Goal: Task Accomplishment & Management: Complete application form

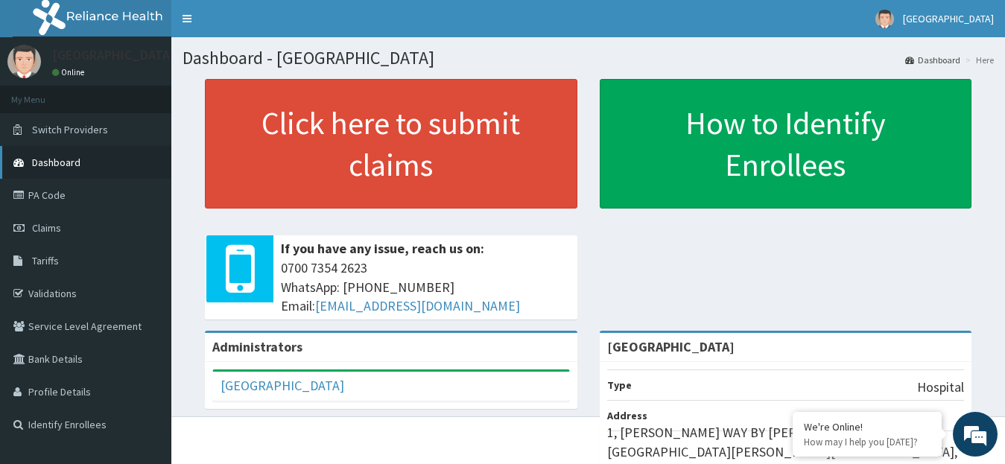
click at [72, 159] on span "Dashboard" at bounding box center [56, 162] width 48 height 13
click at [54, 289] on link "Validations" at bounding box center [85, 293] width 171 height 33
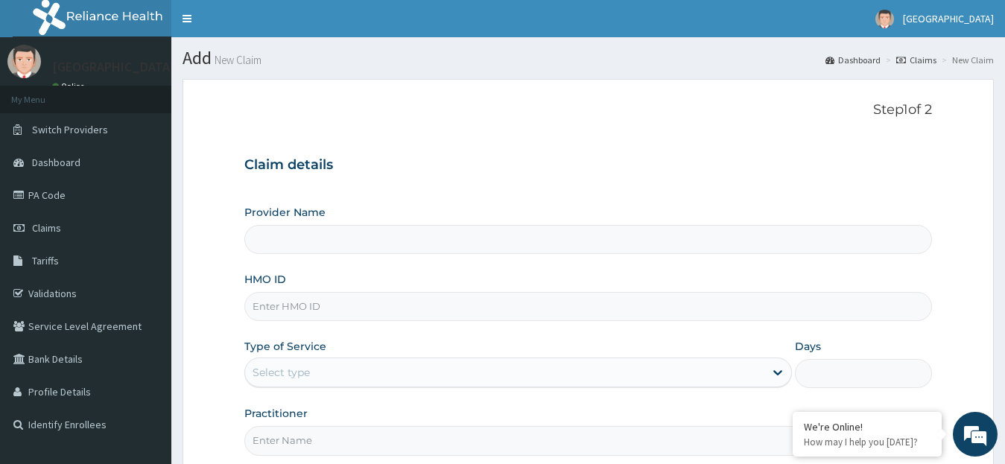
type input "[GEOGRAPHIC_DATA]"
click at [754, 312] on input "HMO ID" at bounding box center [588, 306] width 688 height 29
paste input "NBC/10326/A"
type input "NBC/10326/A"
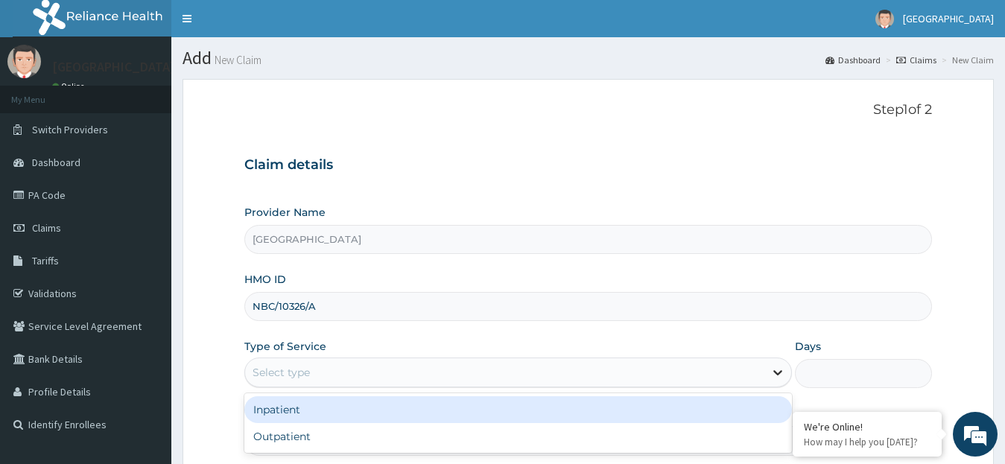
click at [778, 372] on icon at bounding box center [777, 372] width 15 height 15
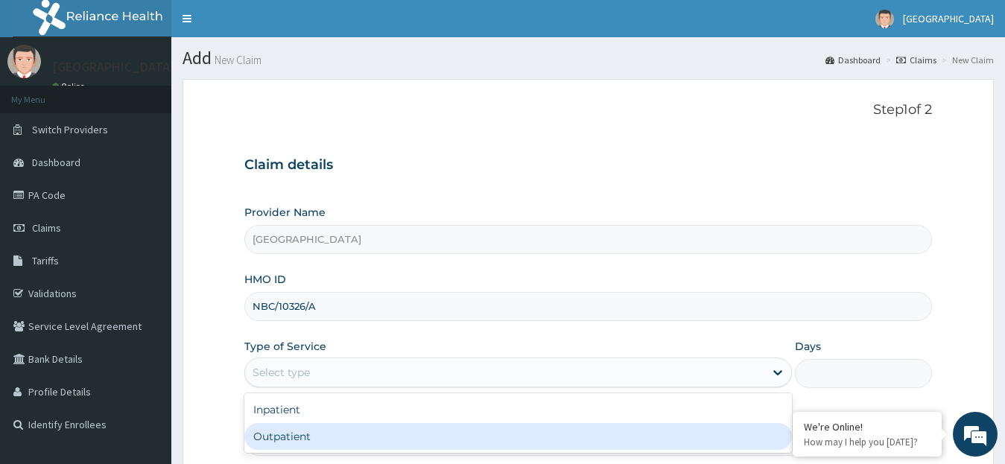
click at [506, 437] on div "Outpatient" at bounding box center [518, 436] width 548 height 27
type input "1"
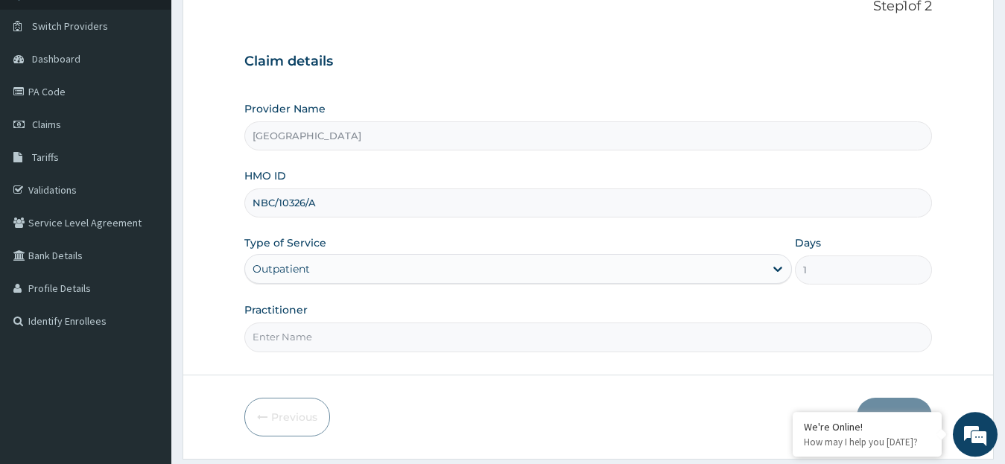
scroll to position [148, 0]
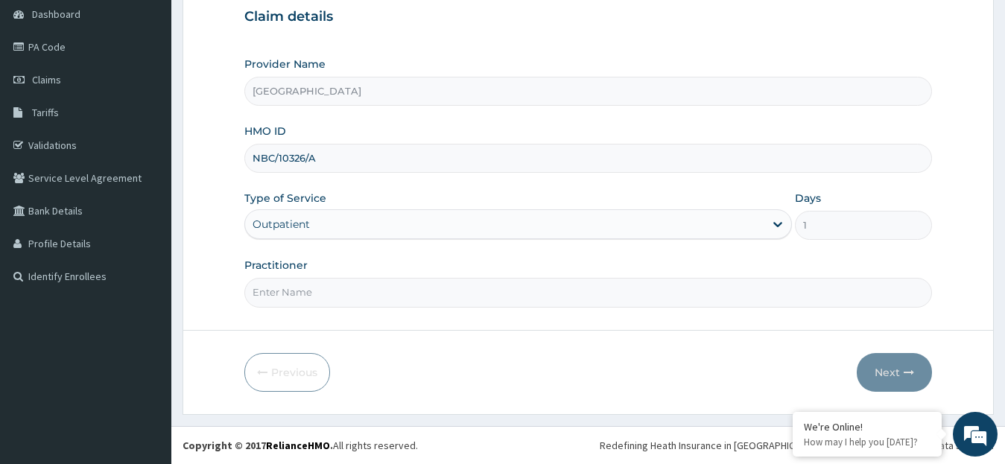
click at [273, 299] on input "Practitioner" at bounding box center [588, 292] width 688 height 29
type input "DR. HWERE"
click at [886, 374] on button "Next" at bounding box center [894, 372] width 75 height 39
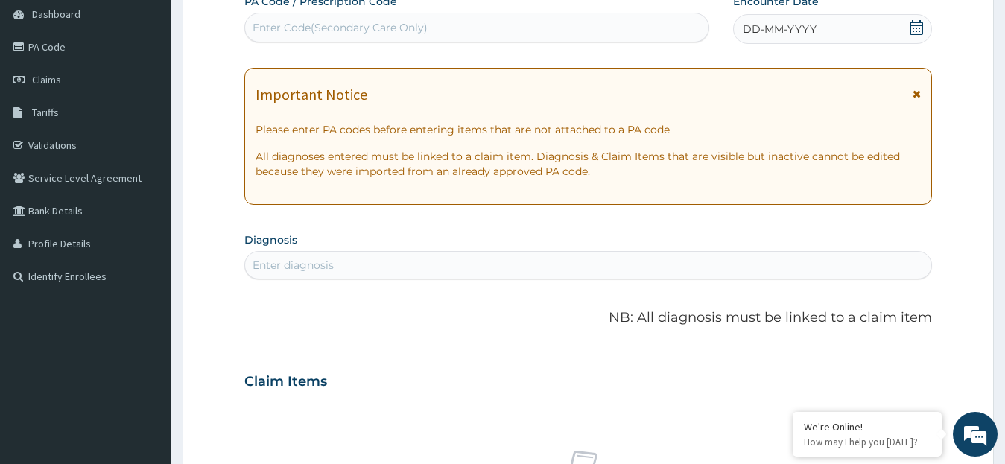
click at [915, 29] on icon at bounding box center [916, 27] width 15 height 15
click at [60, 47] on link "PA Code" at bounding box center [85, 47] width 171 height 33
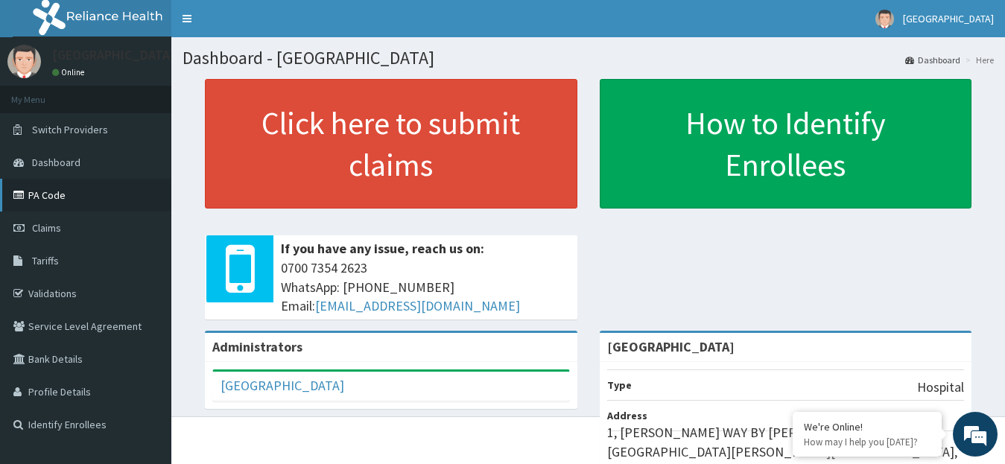
click at [43, 195] on link "PA Code" at bounding box center [85, 195] width 171 height 33
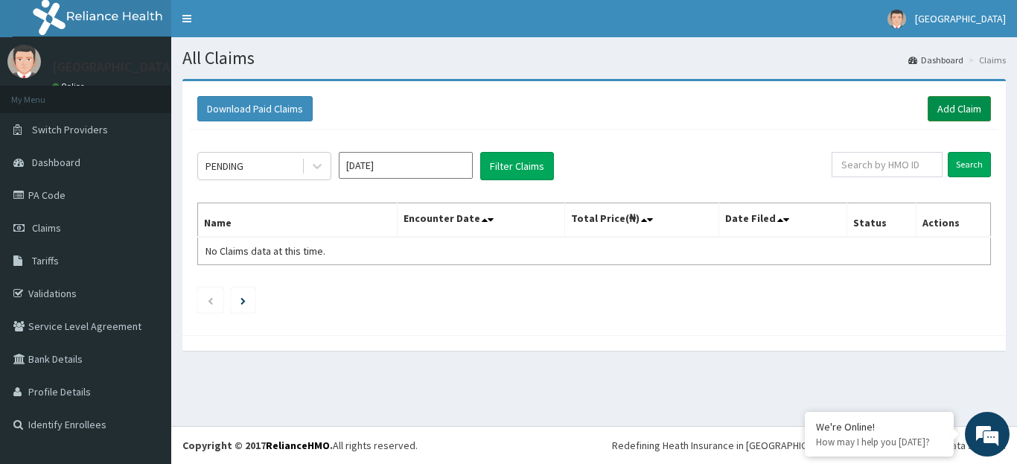
click at [950, 105] on link "Add Claim" at bounding box center [959, 108] width 63 height 25
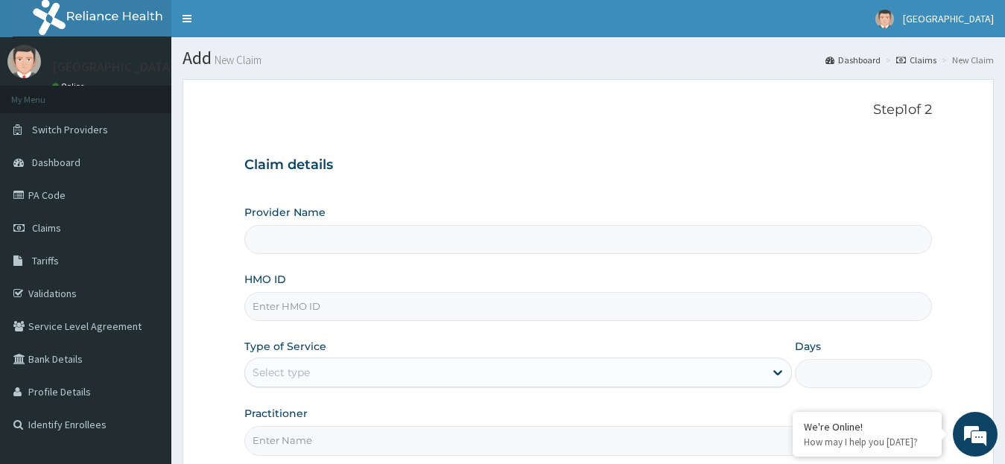
type input "[GEOGRAPHIC_DATA]"
click at [318, 308] on input "HMO ID" at bounding box center [588, 306] width 688 height 29
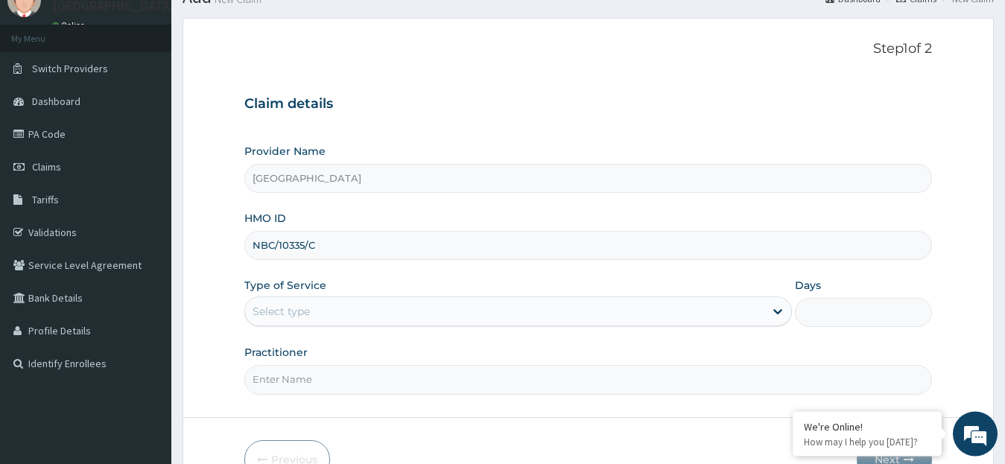
scroll to position [148, 0]
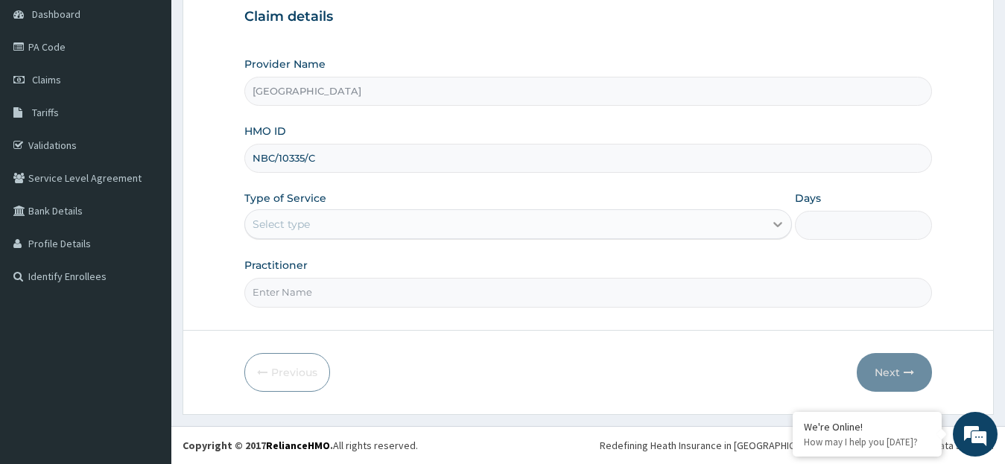
type input "NBC/10335/C"
click at [775, 220] on icon at bounding box center [777, 224] width 15 height 15
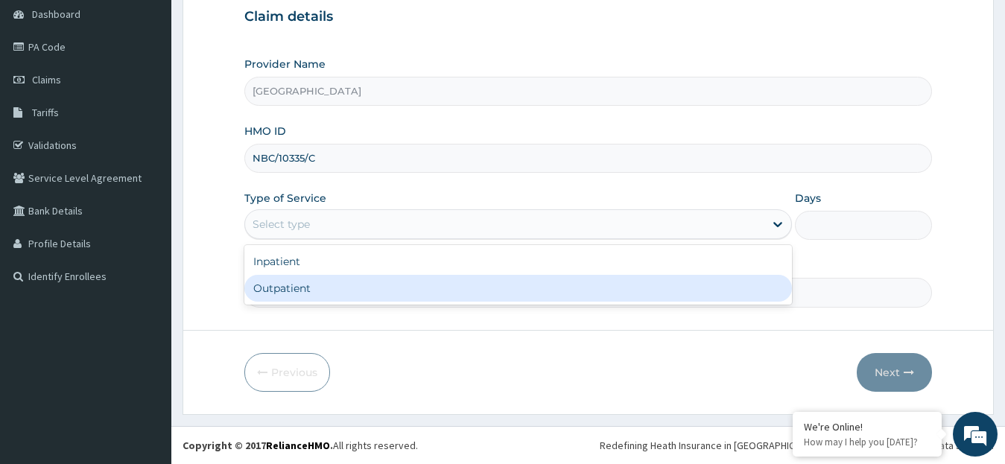
click at [603, 282] on div "Outpatient" at bounding box center [518, 288] width 548 height 27
type input "1"
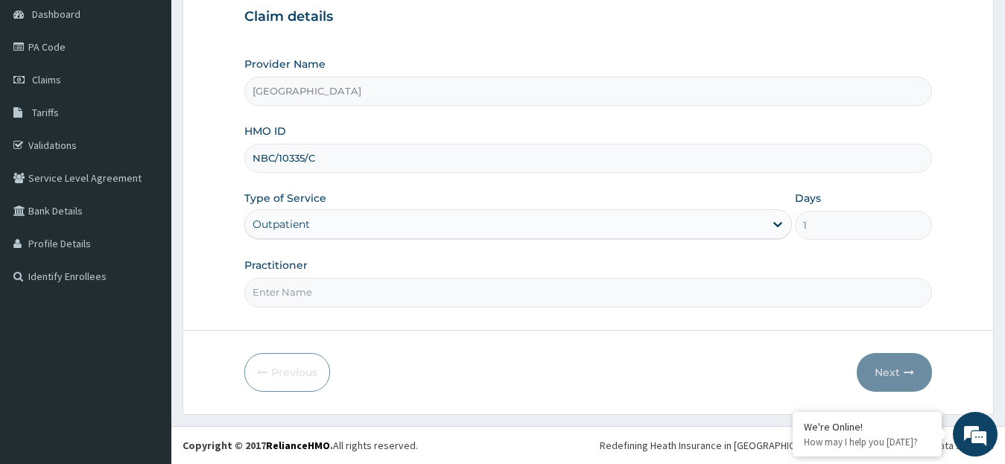
click at [497, 298] on input "Practitioner" at bounding box center [588, 292] width 688 height 29
type input "DR. [GEOGRAPHIC_DATA]"
click at [889, 368] on button "Next" at bounding box center [894, 372] width 75 height 39
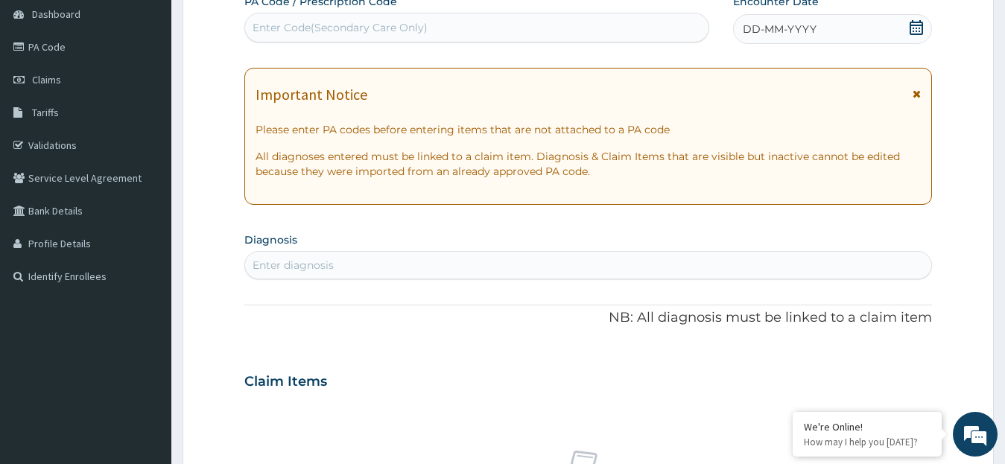
click at [533, 24] on div "Enter Code(Secondary Care Only)" at bounding box center [476, 28] width 463 height 24
paste input "PA/E5494B"
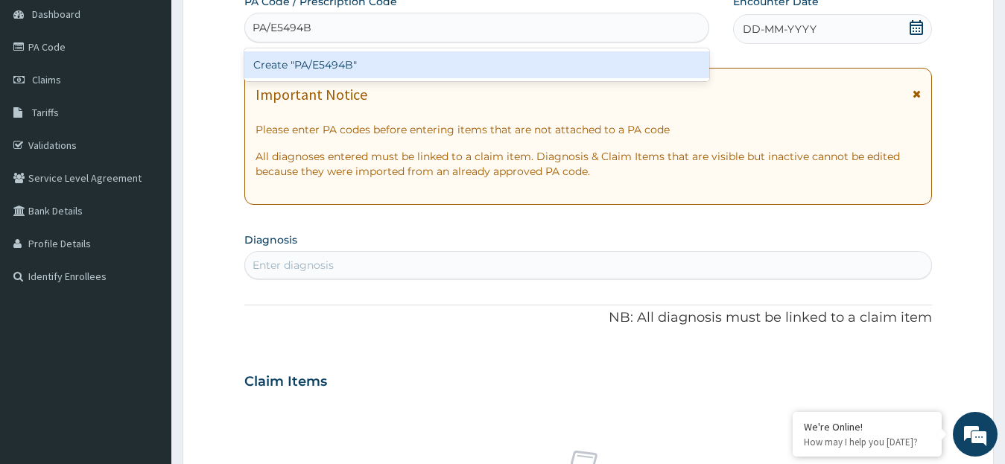
type input "PA/E5494B"
click at [765, 40] on div "PA Code / Prescription Code option Create "PA/E5494B" focused, 1 of 1. 1 result…" at bounding box center [588, 379] width 688 height 771
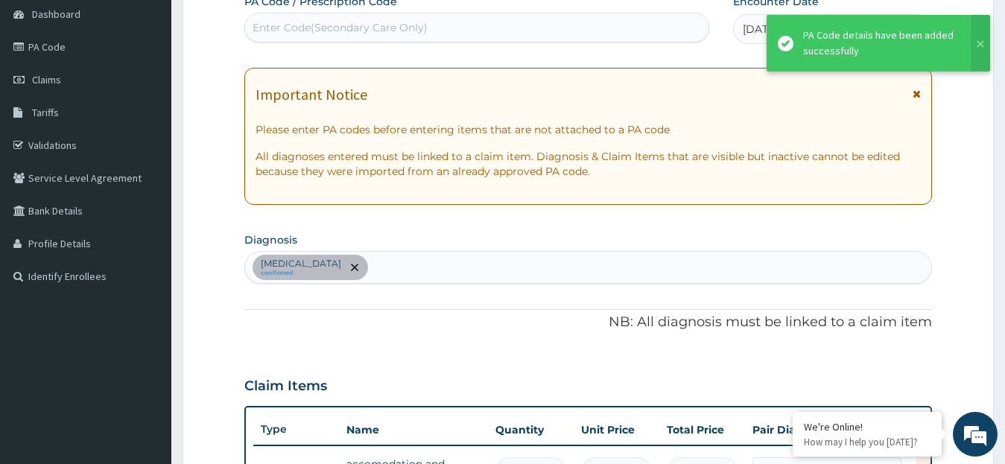
scroll to position [443, 0]
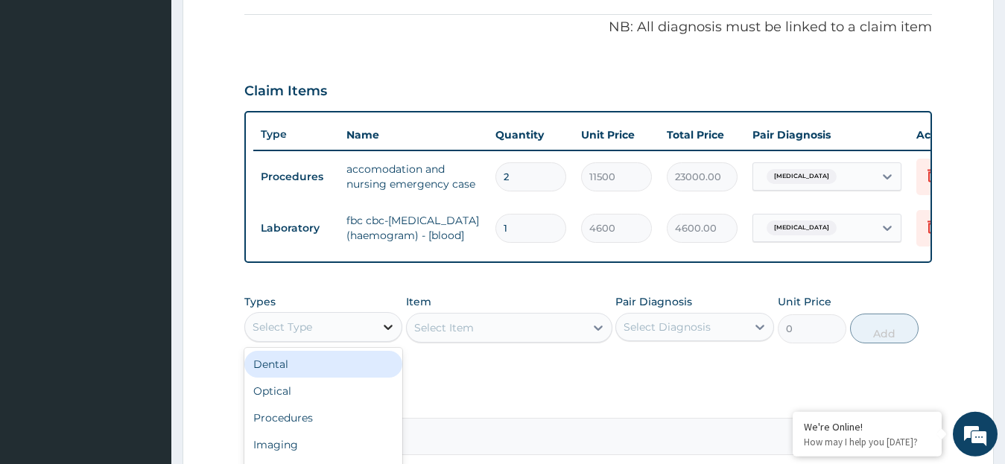
click at [388, 330] on icon at bounding box center [388, 327] width 9 height 5
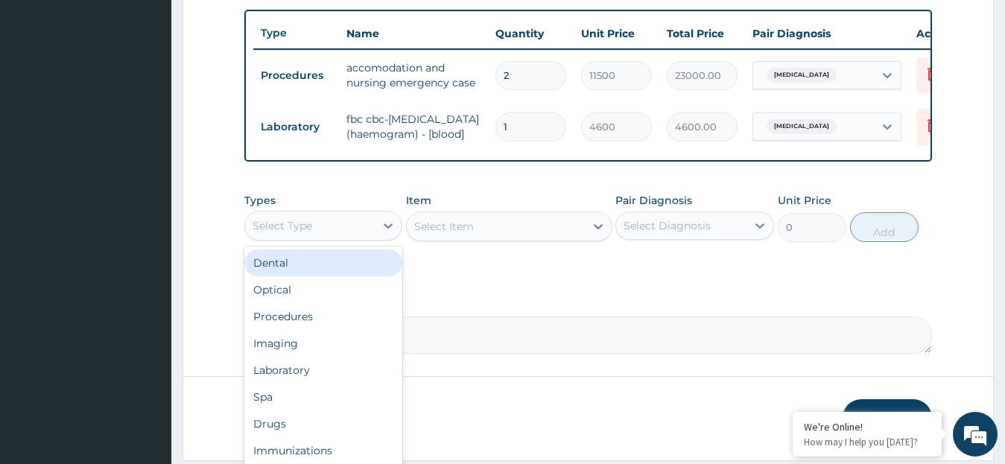
scroll to position [611, 0]
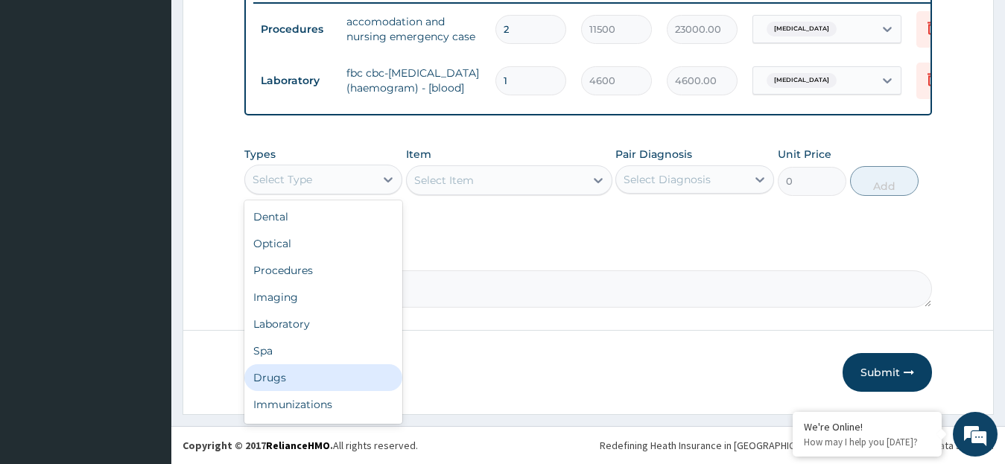
click at [280, 375] on div "Drugs" at bounding box center [323, 377] width 159 height 27
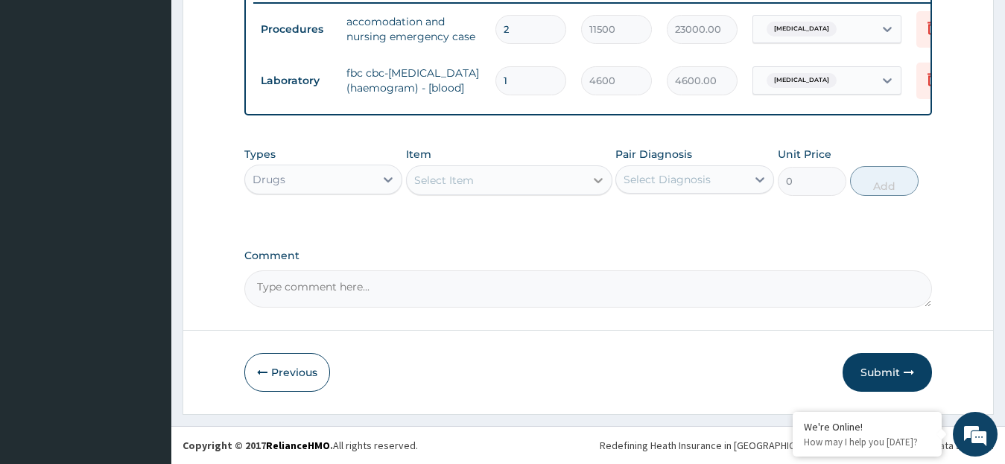
click at [597, 181] on icon at bounding box center [598, 180] width 9 height 5
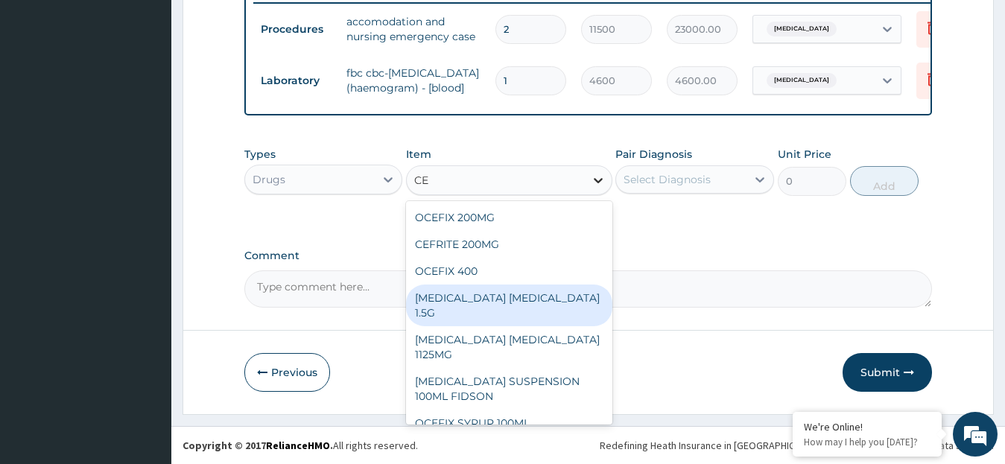
type input "C"
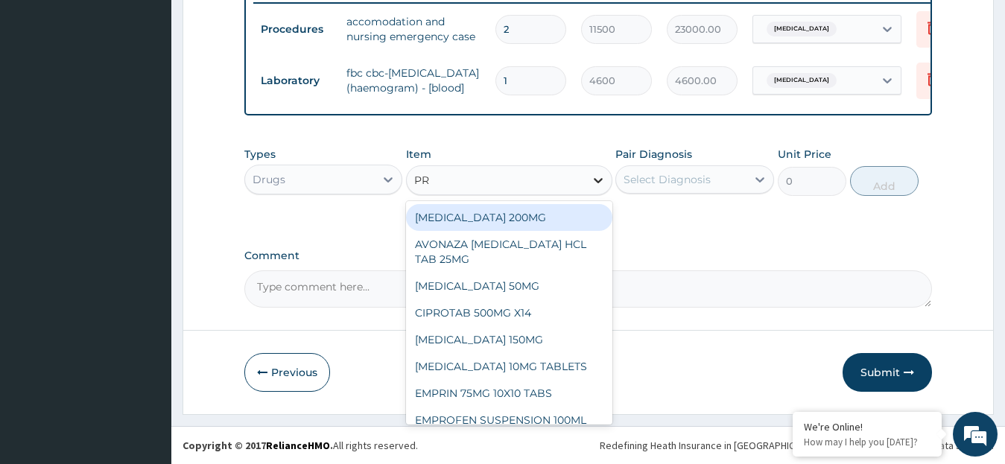
type input "P"
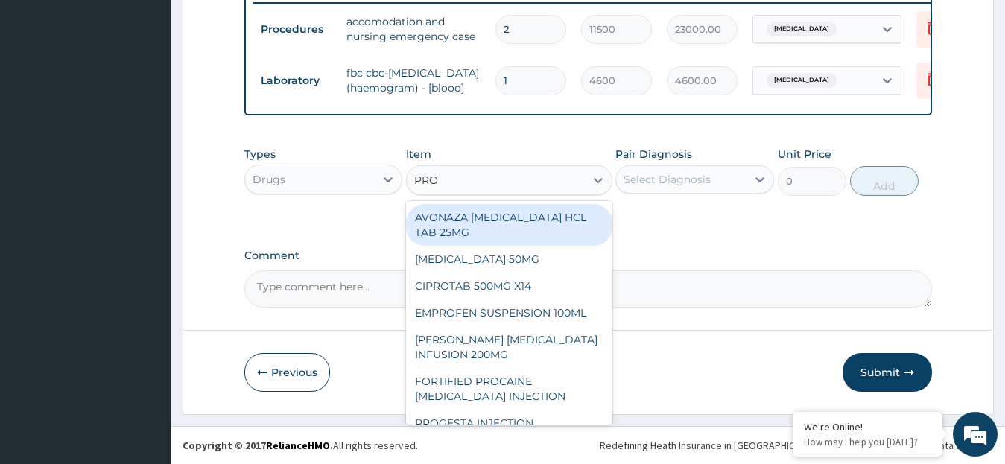
type input "PROM"
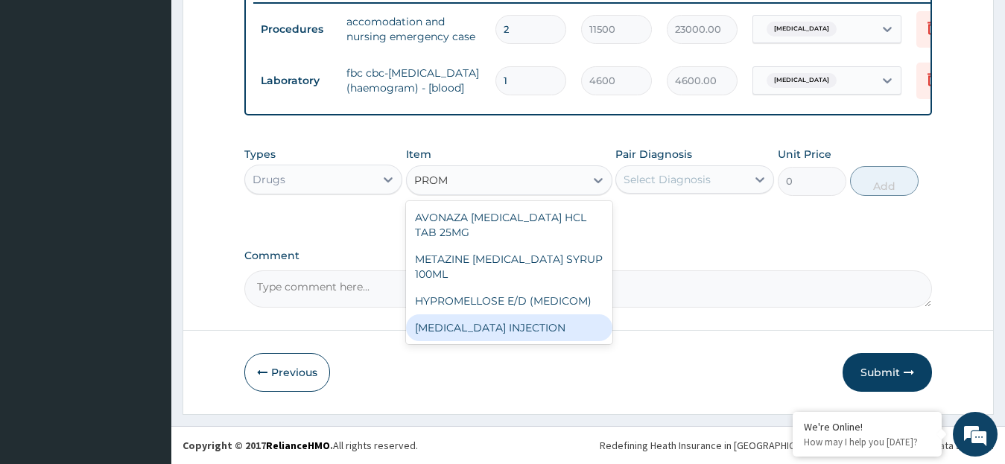
click at [513, 325] on div "[MEDICAL_DATA] INJECTION" at bounding box center [509, 327] width 206 height 27
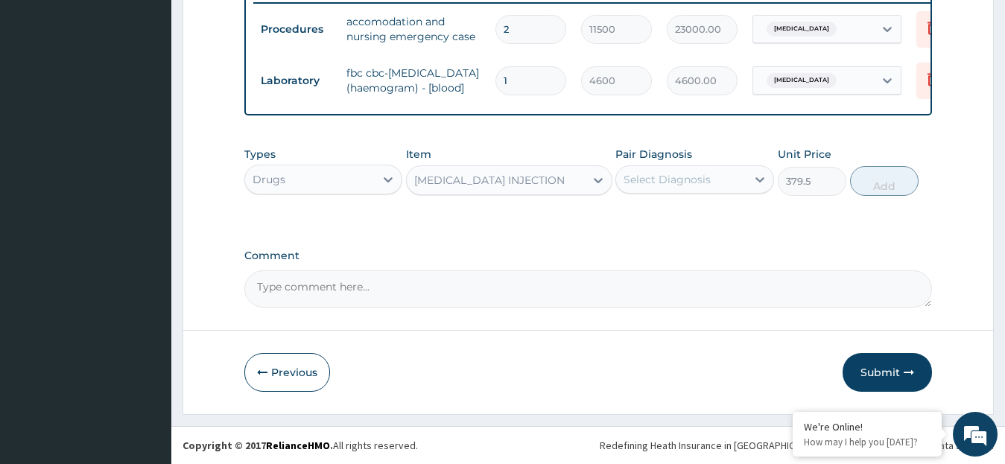
type input "379.5"
click at [759, 175] on icon at bounding box center [759, 179] width 15 height 15
click at [665, 218] on label "[MEDICAL_DATA]" at bounding box center [686, 216] width 92 height 15
checkbox input "true"
click at [863, 185] on button "Add" at bounding box center [884, 181] width 69 height 30
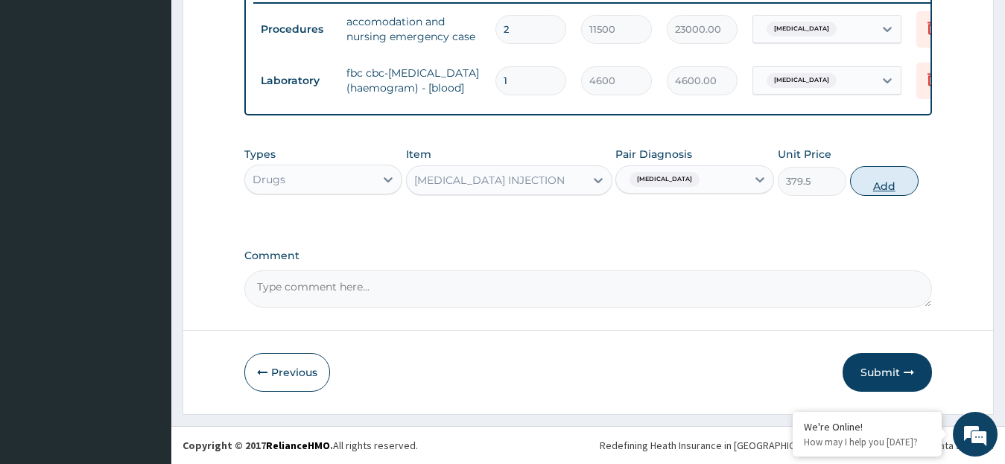
type input "0"
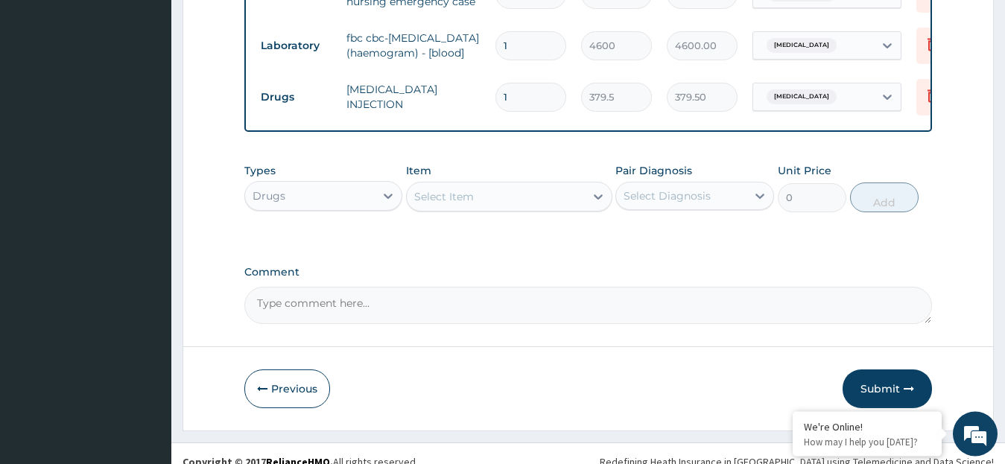
scroll to position [628, 0]
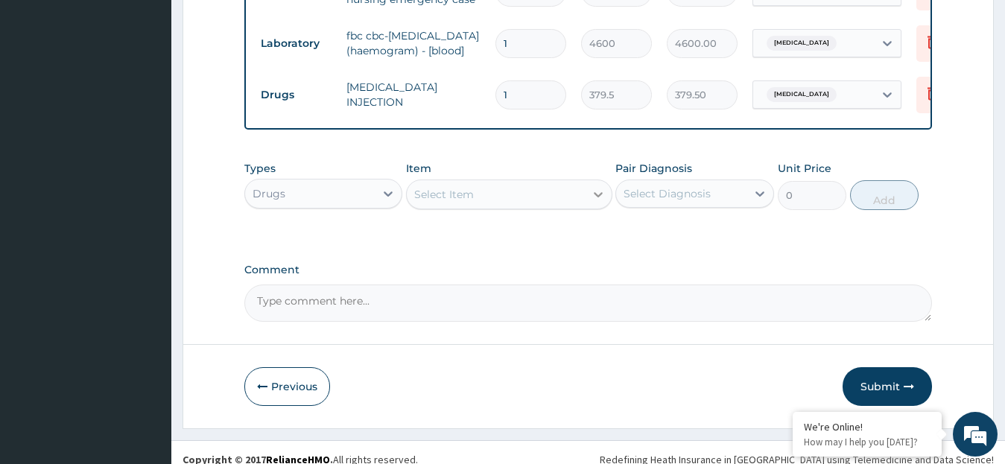
click at [599, 202] on icon at bounding box center [598, 194] width 15 height 15
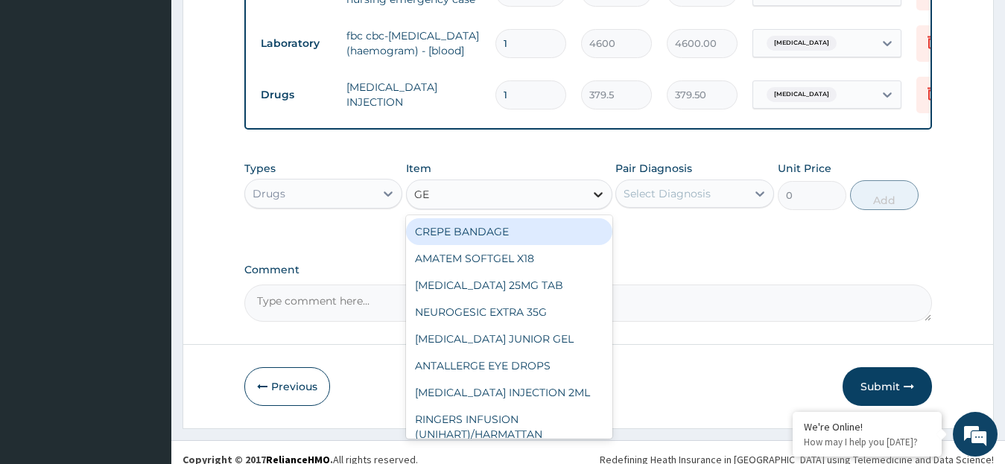
type input "GEN"
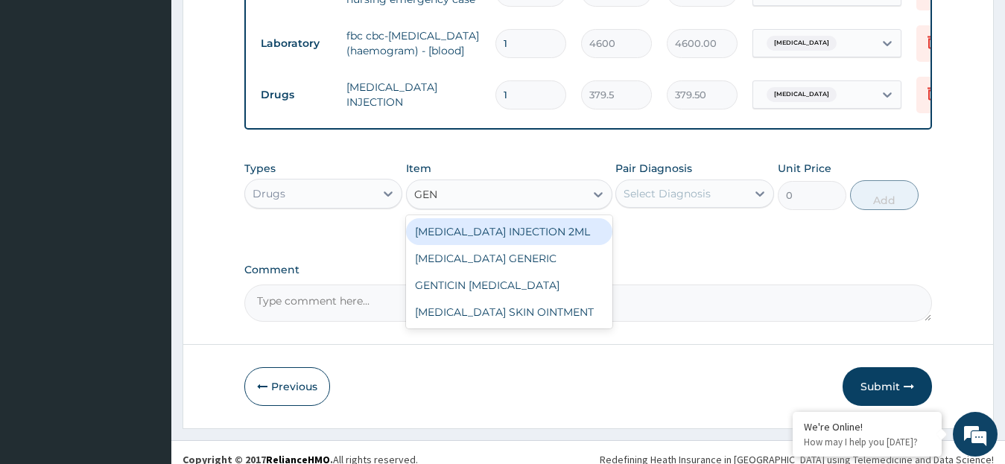
click at [501, 245] on div "GENTAMICIN INJECTION 2ML" at bounding box center [509, 231] width 206 height 27
type input "354.2"
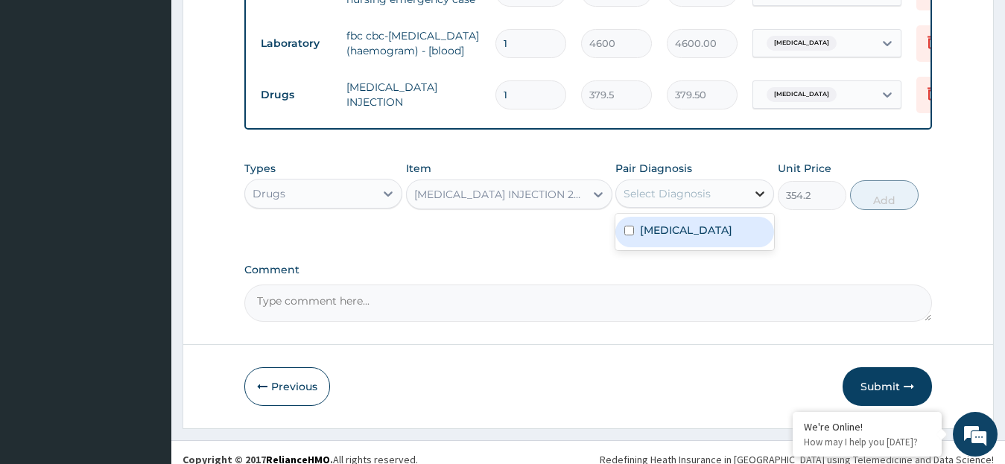
click at [758, 201] on icon at bounding box center [759, 193] width 15 height 15
click at [702, 247] on div "Sepsis" at bounding box center [694, 232] width 159 height 31
checkbox input "true"
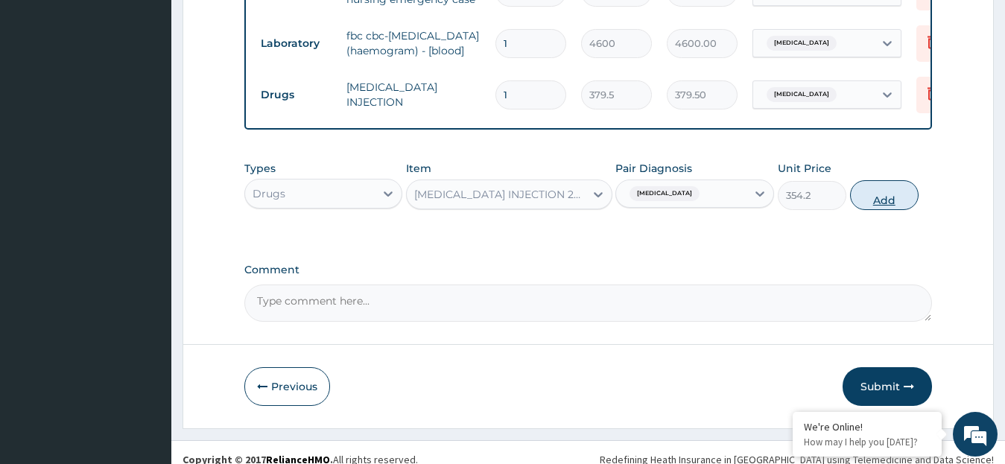
click at [877, 210] on button "Add" at bounding box center [884, 195] width 69 height 30
type input "0"
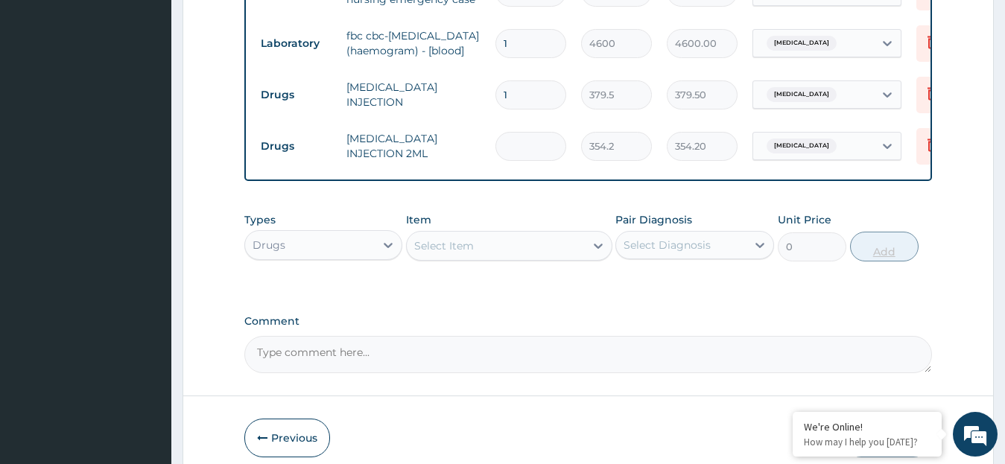
type input "0.00"
type input "3"
type input "1062.60"
type input "3"
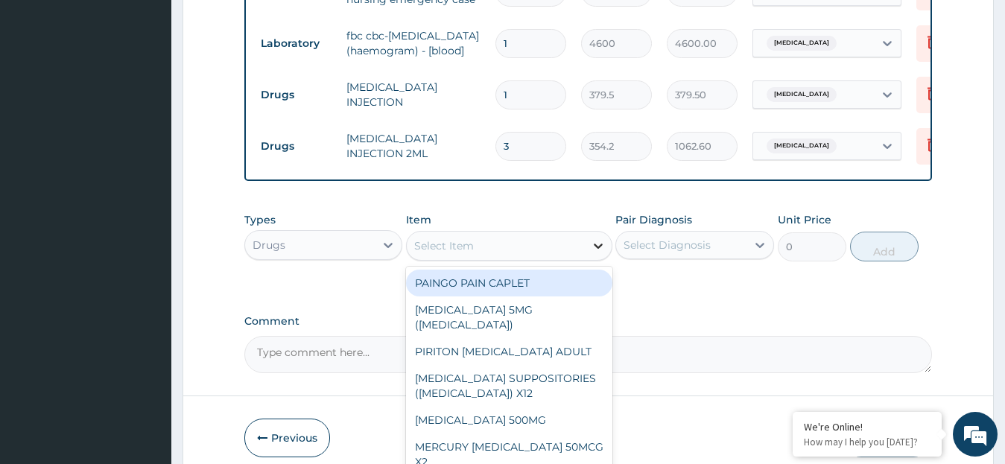
click at [600, 253] on icon at bounding box center [598, 245] width 15 height 15
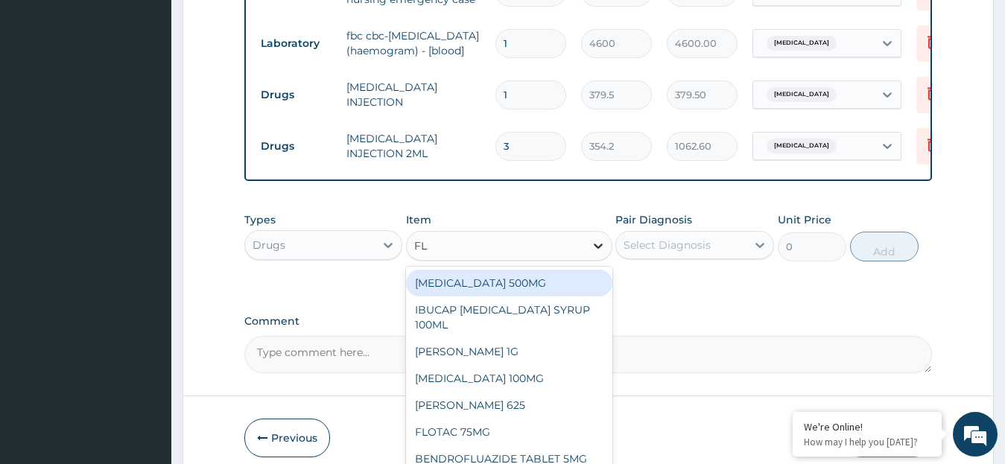
type input "F"
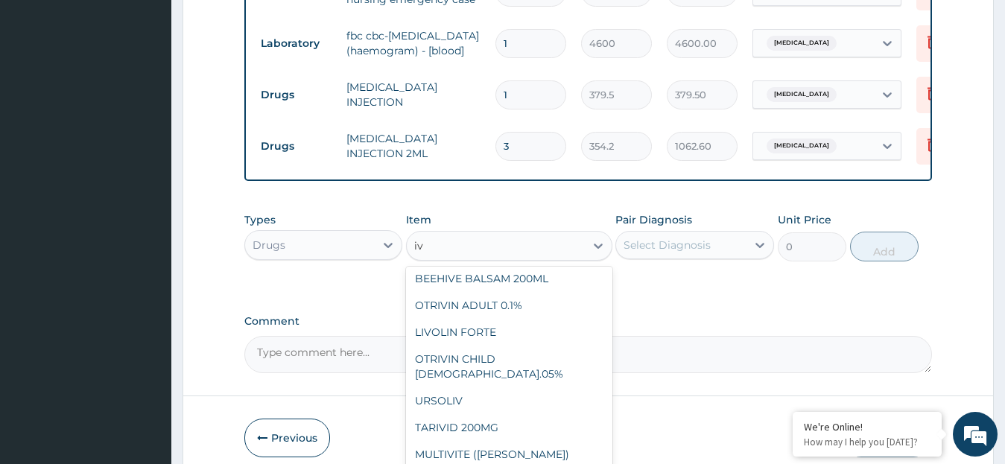
scroll to position [0, 0]
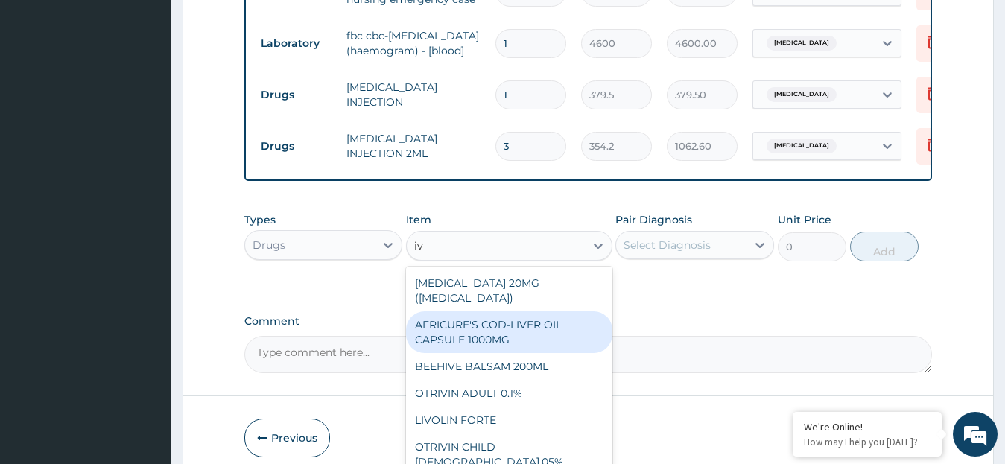
type input "i"
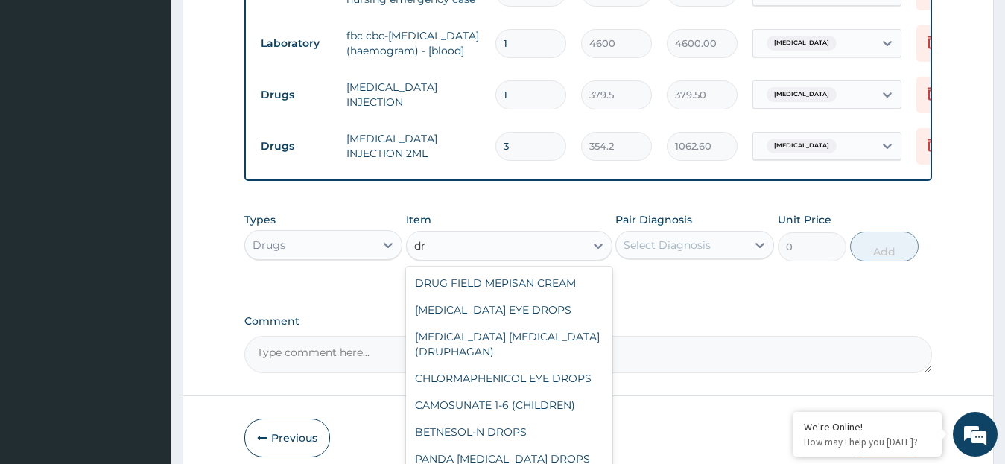
type input "d"
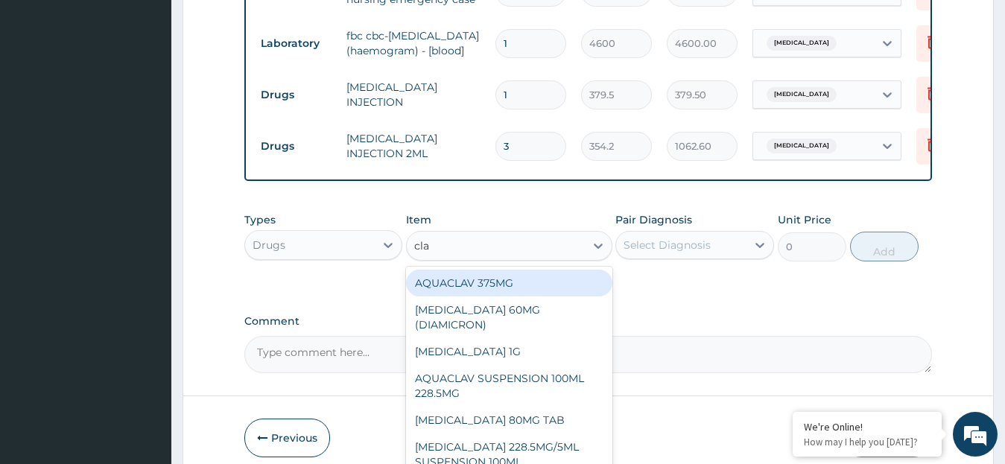
type input "clav"
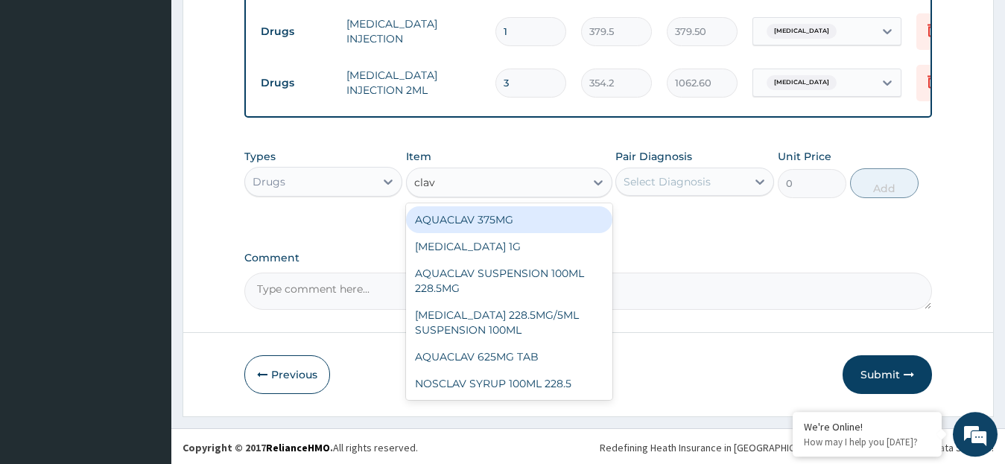
scroll to position [714, 0]
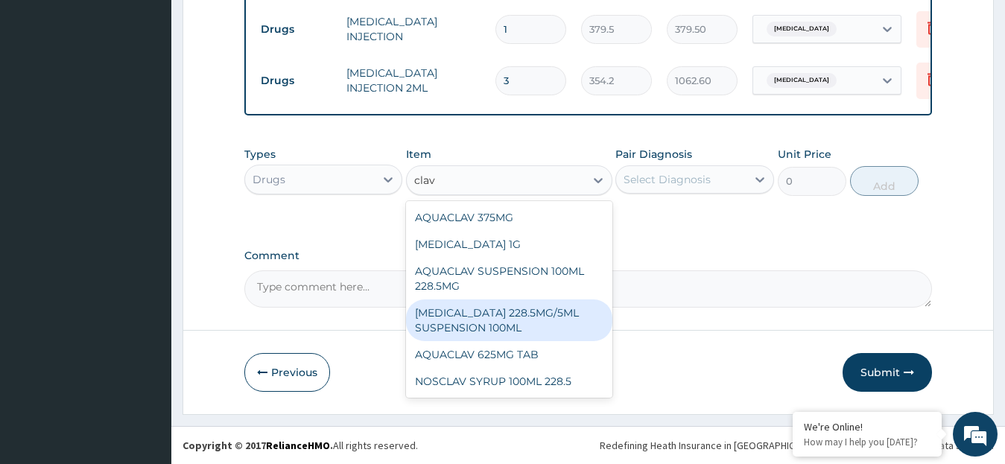
click at [463, 318] on div "[MEDICAL_DATA] 228.5MG/5ML SUSPENSION 100ML" at bounding box center [509, 320] width 206 height 42
type input "2403.5"
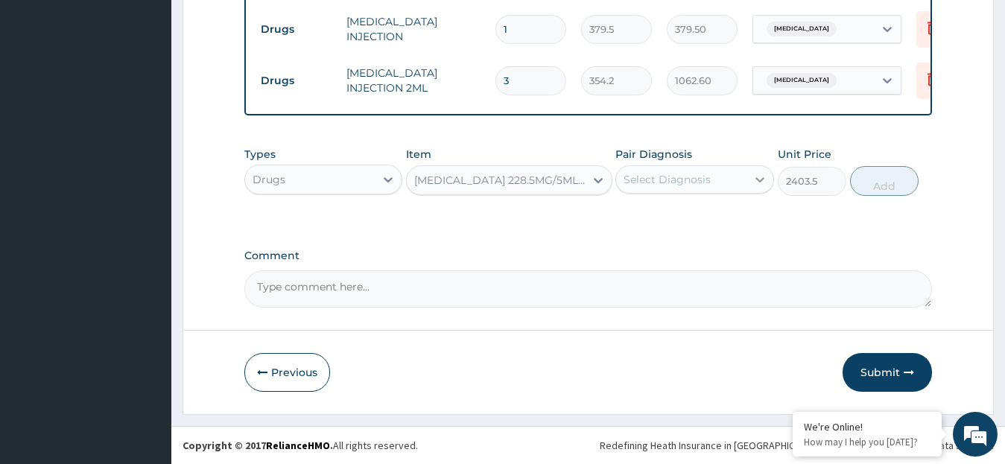
click at [754, 178] on icon at bounding box center [759, 179] width 15 height 15
click at [679, 215] on div "[MEDICAL_DATA]" at bounding box center [694, 218] width 159 height 31
checkbox input "true"
click at [876, 182] on button "Add" at bounding box center [884, 181] width 69 height 30
type input "0"
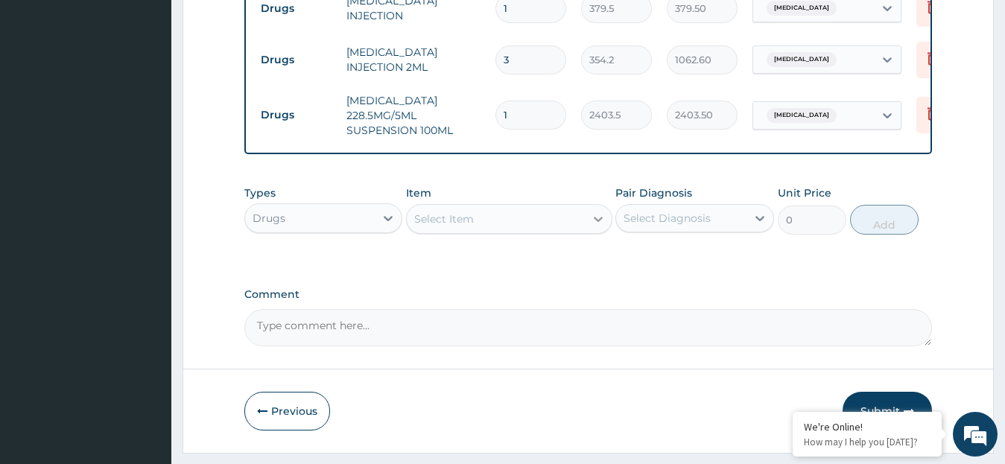
click at [598, 226] on icon at bounding box center [598, 219] width 15 height 15
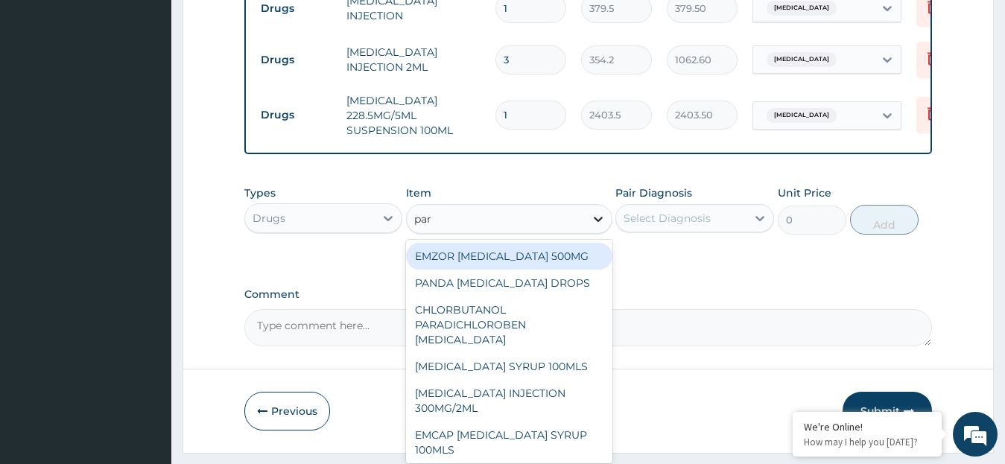
type input "para"
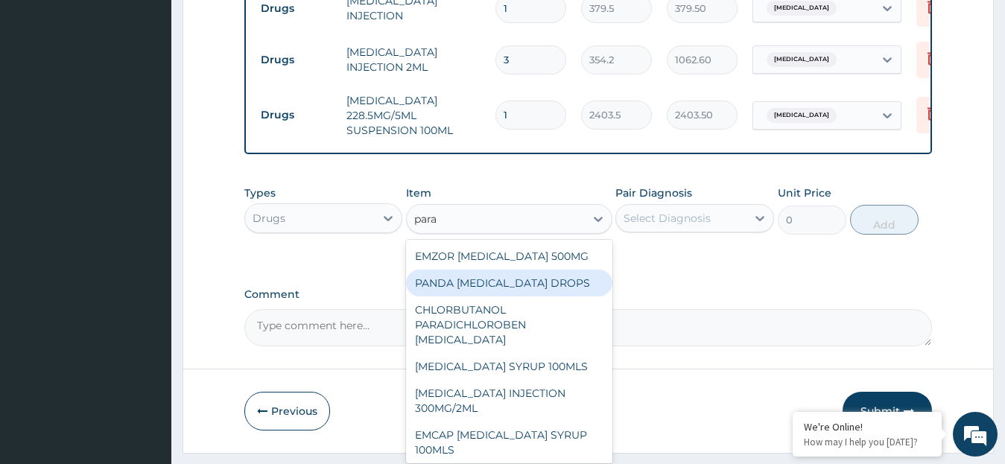
click at [575, 296] on div "PANDA [MEDICAL_DATA] DROPS" at bounding box center [509, 283] width 206 height 27
type input "506"
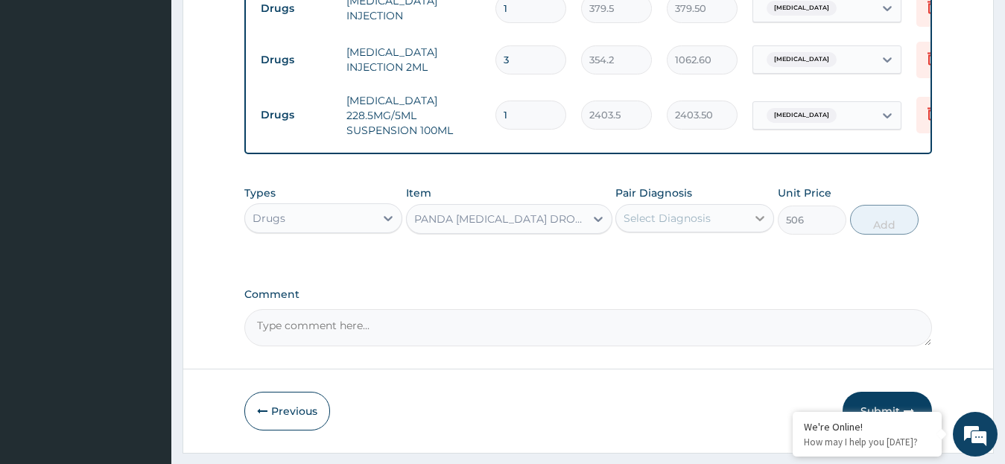
click at [757, 221] on icon at bounding box center [759, 218] width 9 height 5
click at [710, 272] on div "[MEDICAL_DATA]" at bounding box center [694, 256] width 159 height 31
checkbox input "true"
click at [880, 235] on button "Add" at bounding box center [884, 220] width 69 height 30
type input "0"
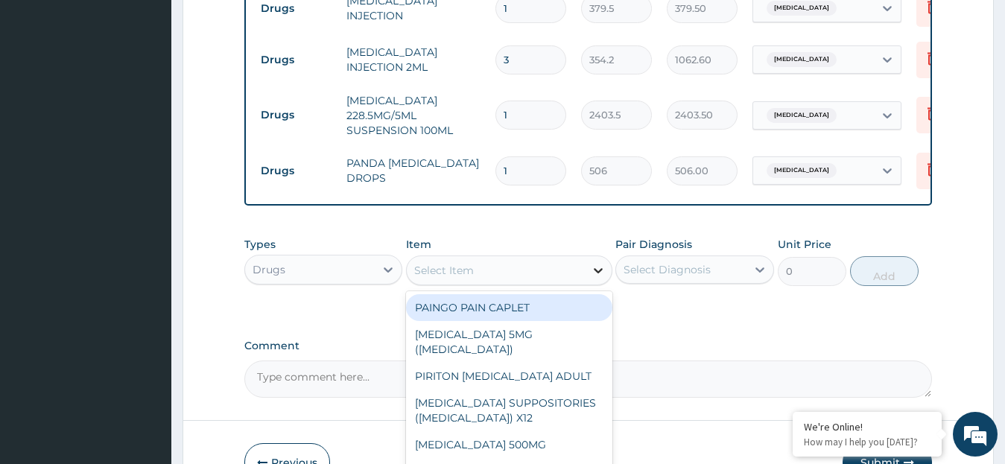
click at [599, 273] on icon at bounding box center [598, 270] width 9 height 5
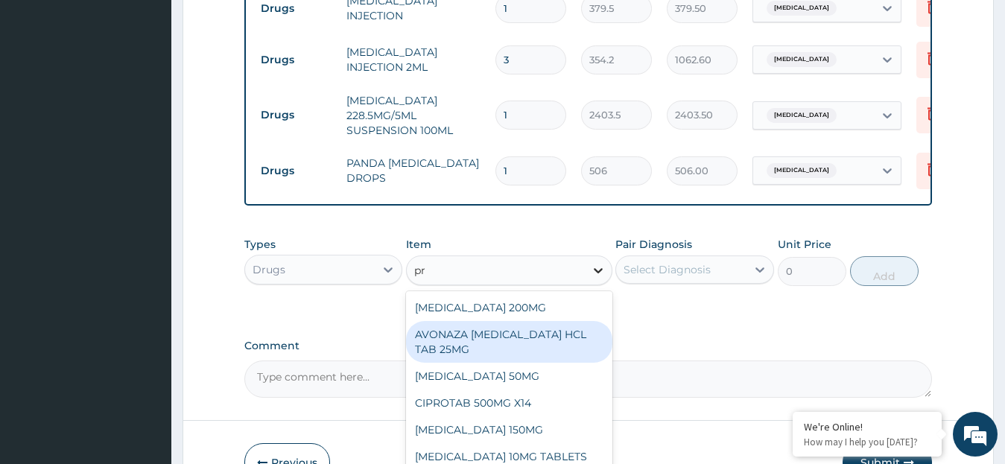
type input "p"
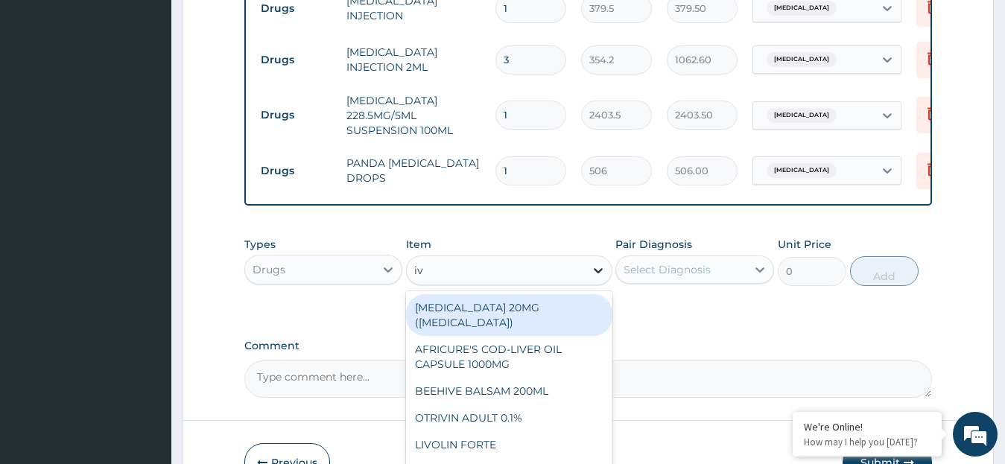
type input "i"
type input "sal"
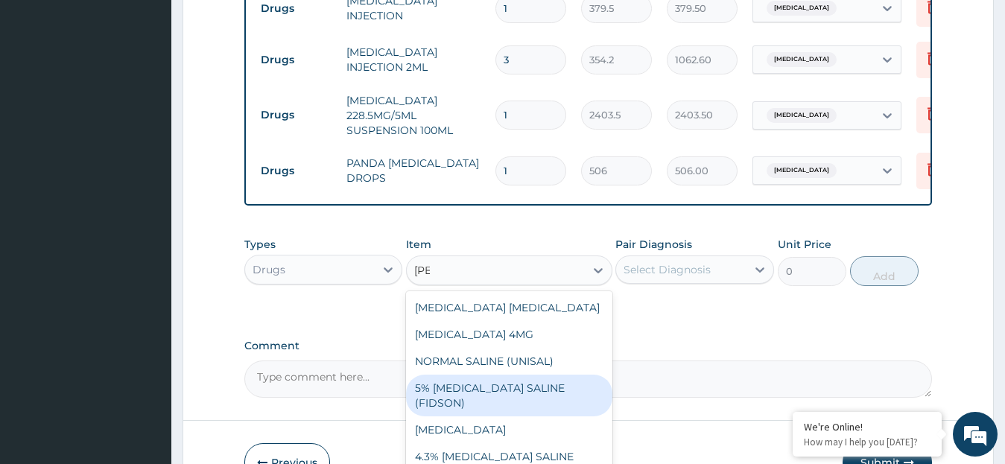
click at [562, 403] on div "5% [MEDICAL_DATA] SALINE (FIDSON)" at bounding box center [509, 396] width 206 height 42
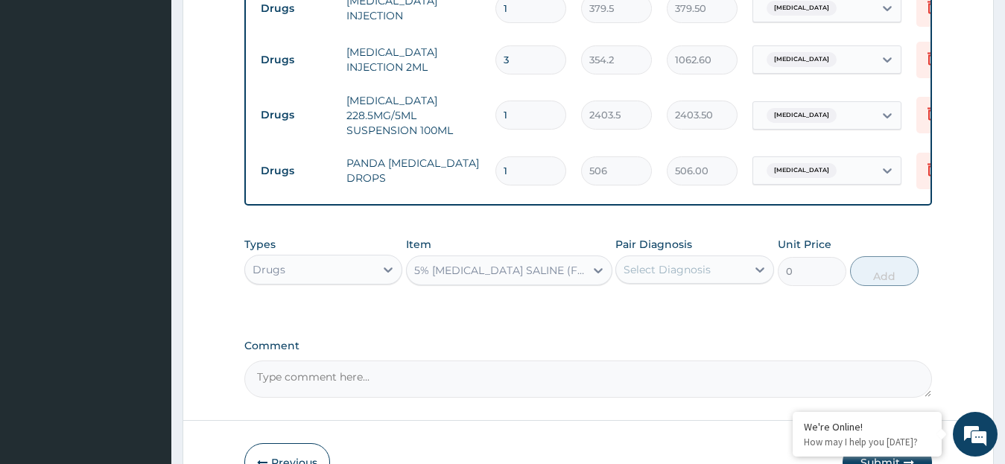
type input "1897.5"
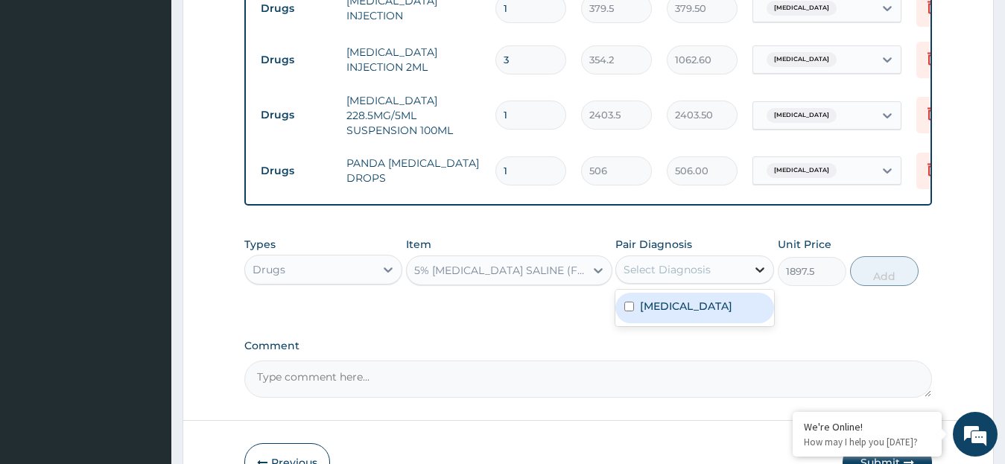
click at [757, 273] on icon at bounding box center [759, 269] width 9 height 5
click at [645, 314] on label "[MEDICAL_DATA]" at bounding box center [686, 306] width 92 height 15
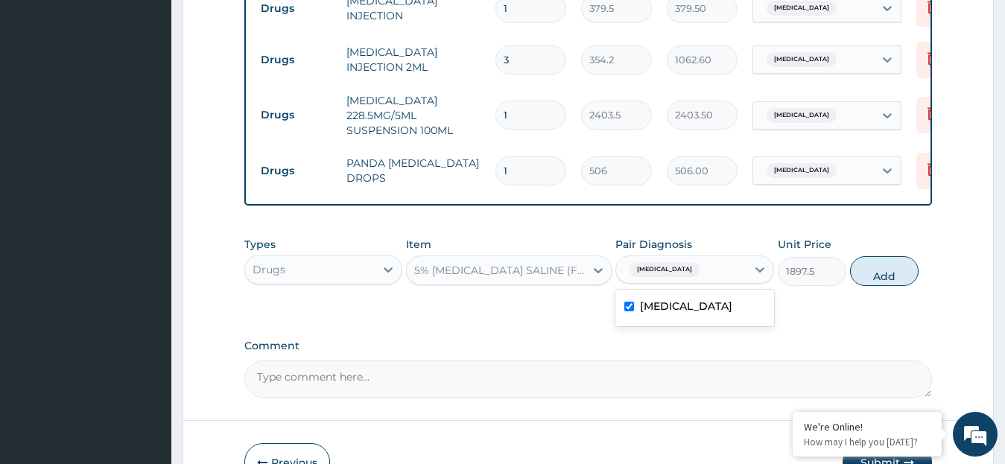
checkbox input "true"
click at [877, 286] on button "Add" at bounding box center [884, 271] width 69 height 30
type input "0"
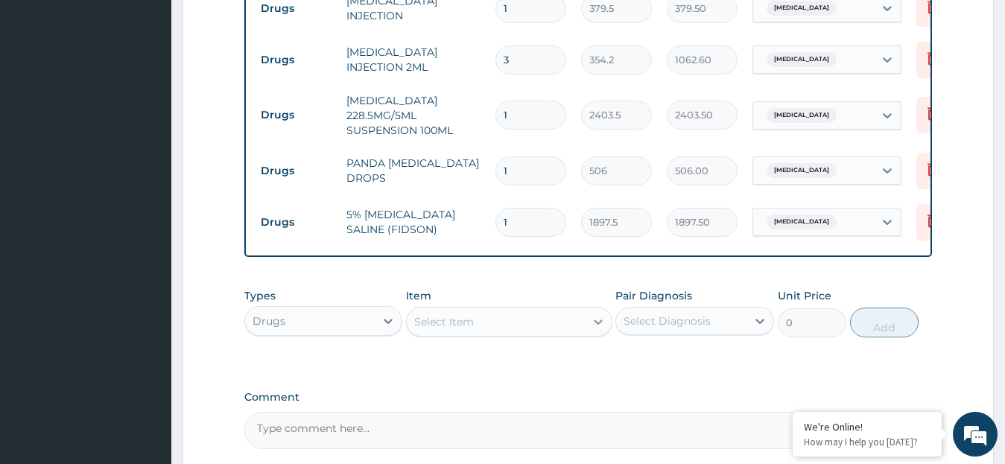
click at [606, 335] on div at bounding box center [598, 321] width 27 height 27
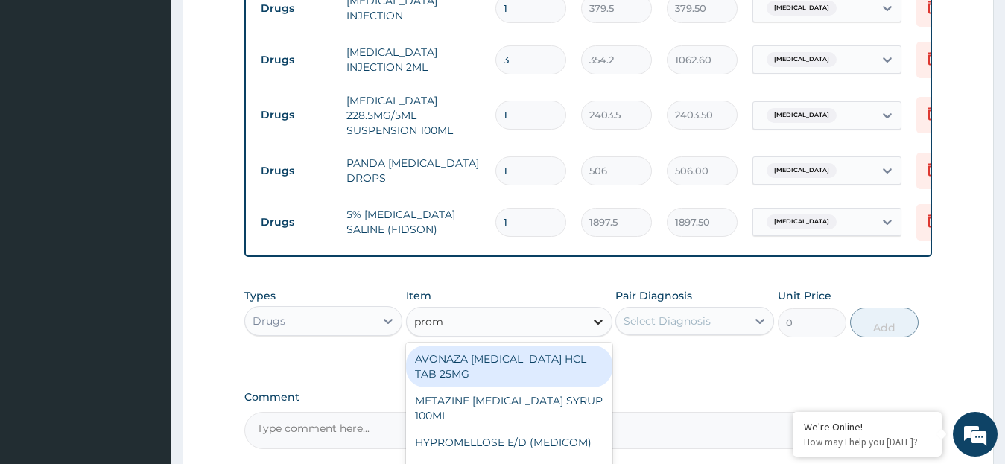
type input "prome"
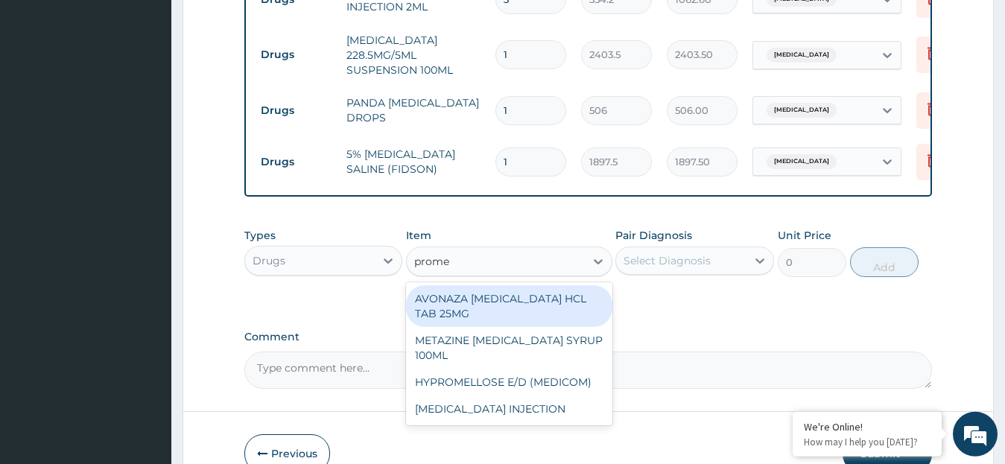
scroll to position [781, 0]
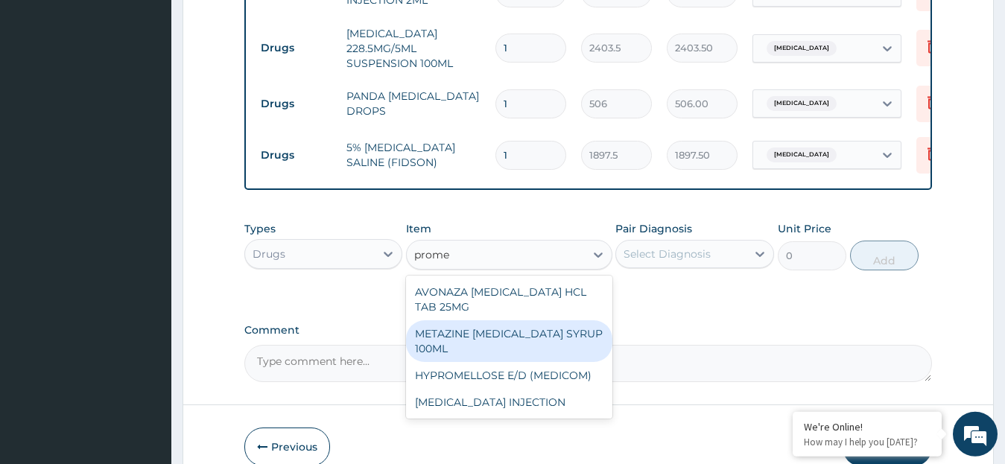
click at [543, 357] on div "METAZINE [MEDICAL_DATA] SYRUP 100ML" at bounding box center [509, 341] width 206 height 42
type input "1518"
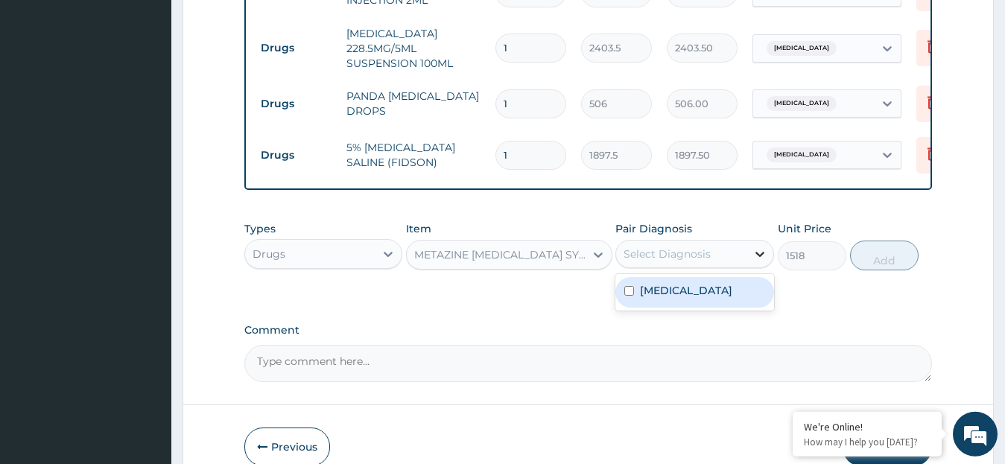
click at [754, 261] on icon at bounding box center [759, 254] width 15 height 15
click at [661, 298] on label "[MEDICAL_DATA]" at bounding box center [686, 290] width 92 height 15
checkbox input "true"
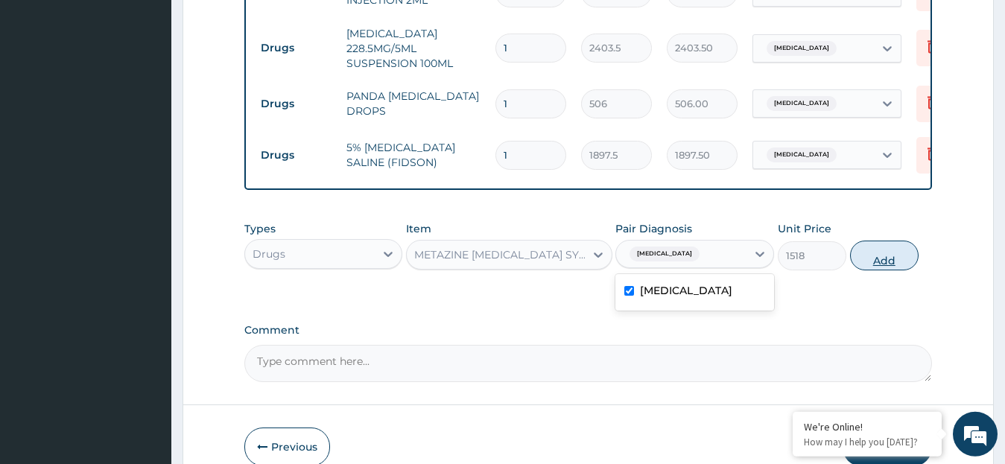
click at [879, 270] on button "Add" at bounding box center [884, 256] width 69 height 30
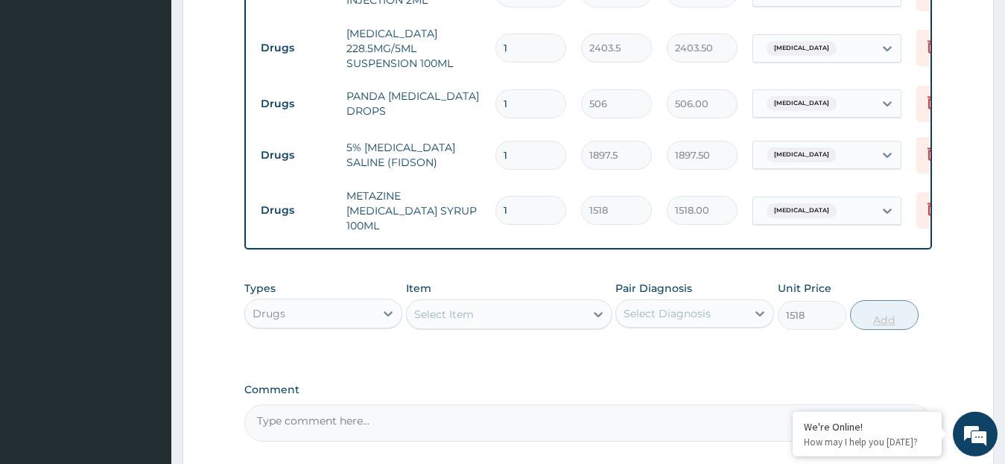
type input "0"
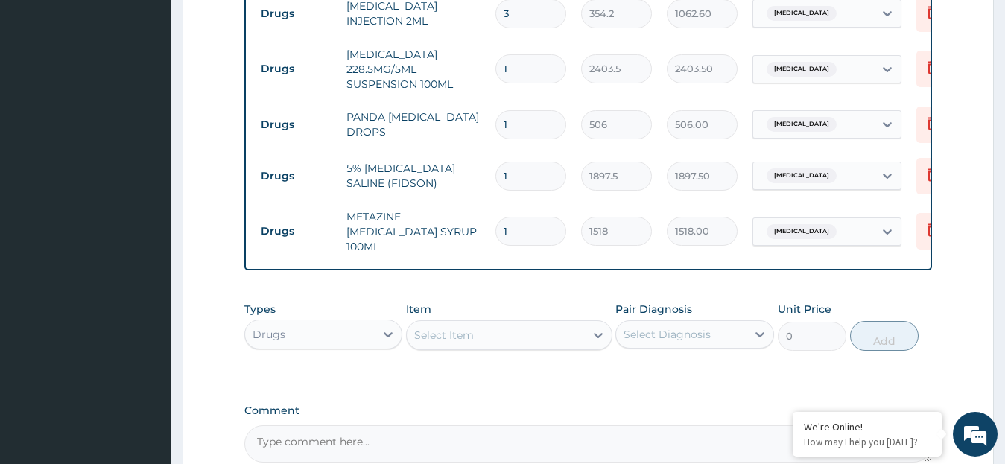
scroll to position [763, 0]
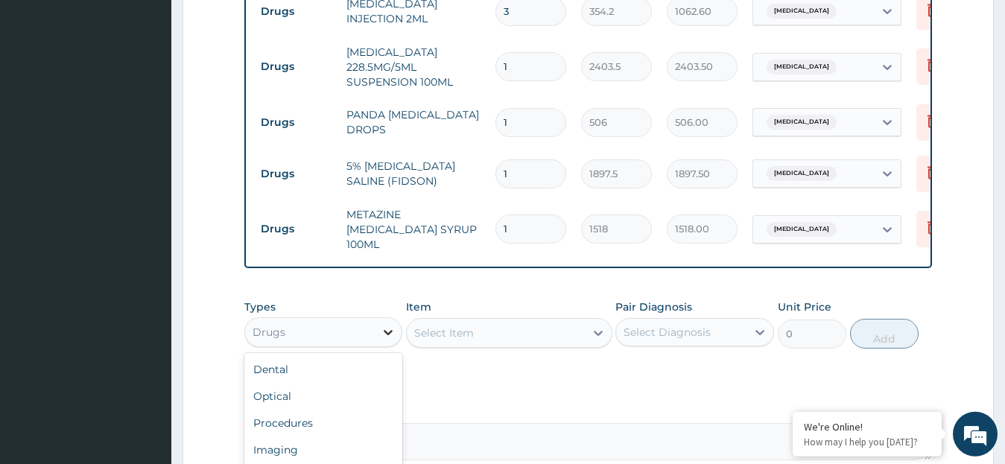
click at [387, 340] on icon at bounding box center [388, 332] width 15 height 15
click at [328, 435] on div "Procedures" at bounding box center [323, 423] width 159 height 27
click at [595, 348] on div "Select Item" at bounding box center [509, 333] width 206 height 30
click at [597, 340] on icon at bounding box center [598, 332] width 15 height 15
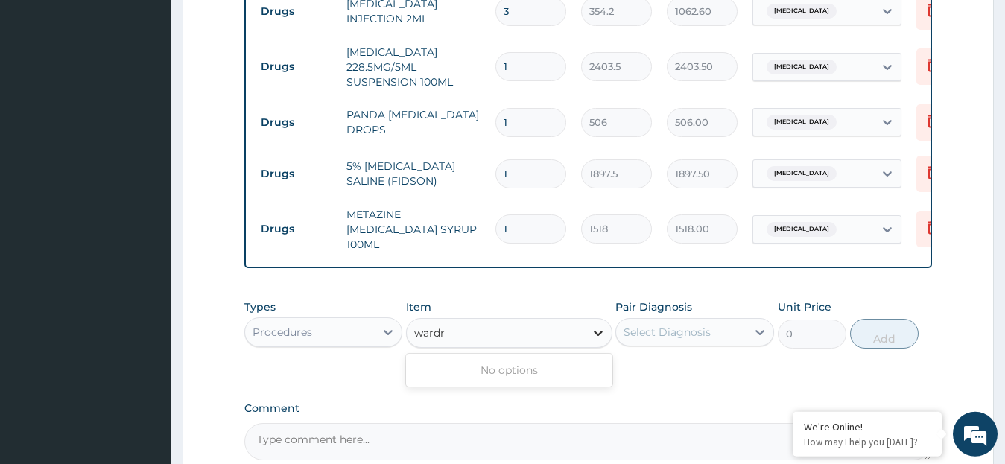
type input "ward"
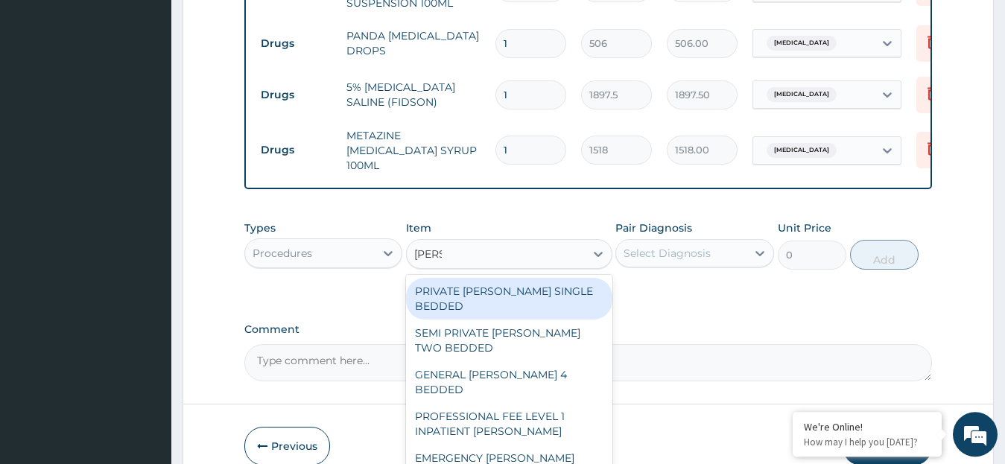
scroll to position [844, 0]
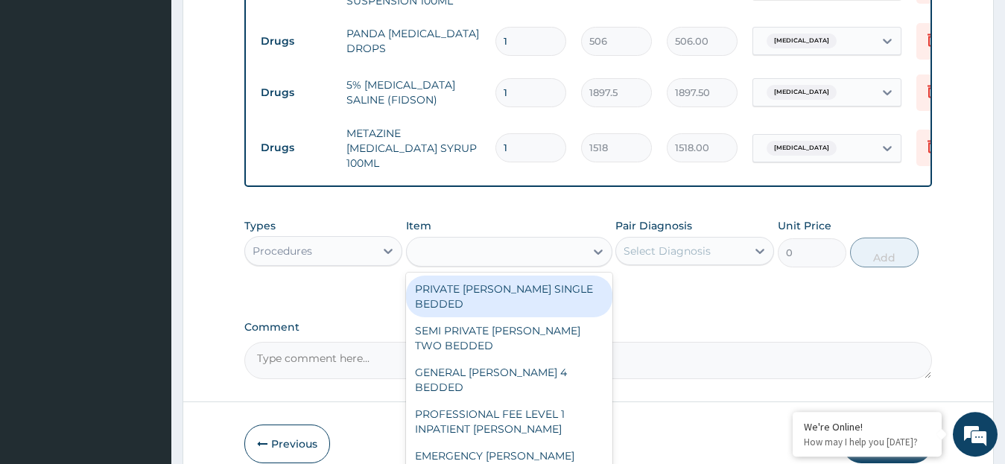
click at [447, 264] on div "ward" at bounding box center [496, 252] width 178 height 24
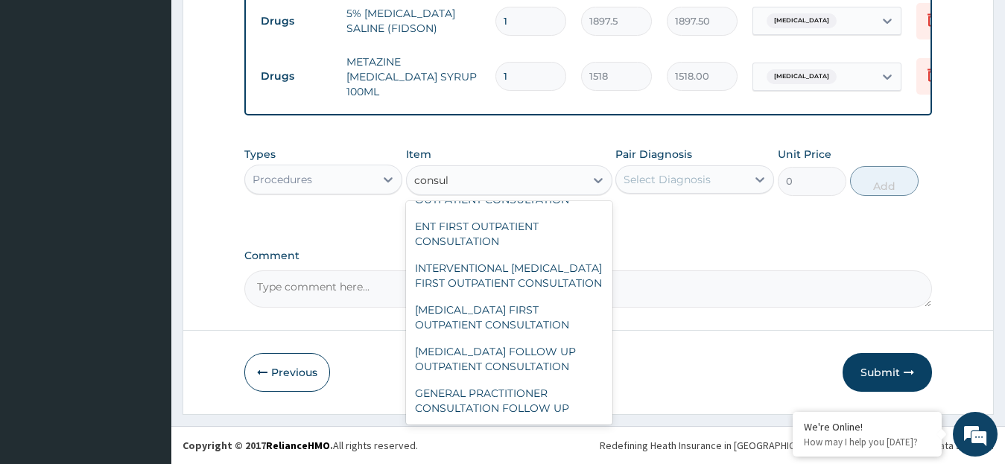
scroll to position [1006, 0]
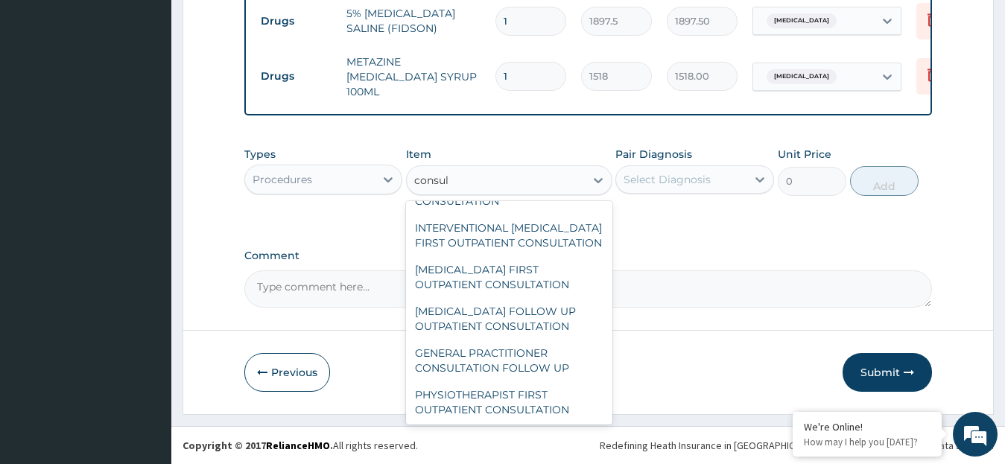
type input "consul"
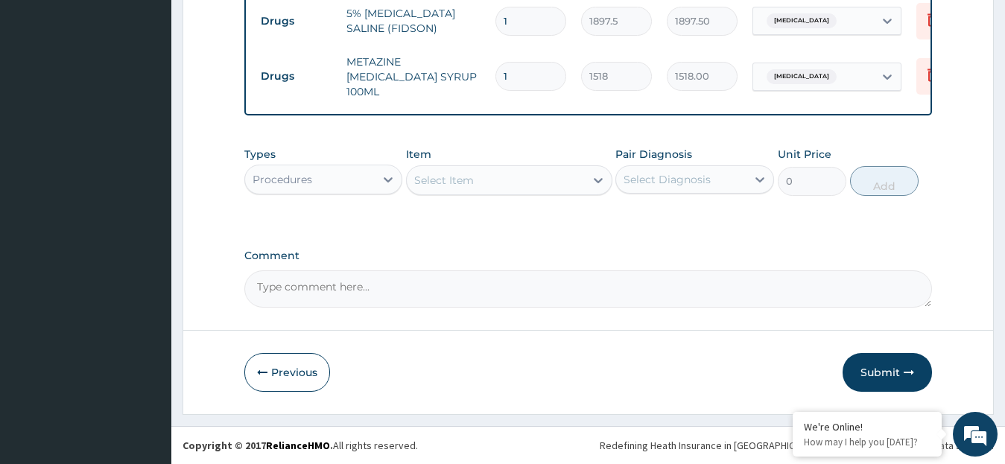
click at [768, 360] on div "Previous Submit" at bounding box center [588, 372] width 688 height 39
click at [880, 372] on button "Submit" at bounding box center [886, 372] width 89 height 39
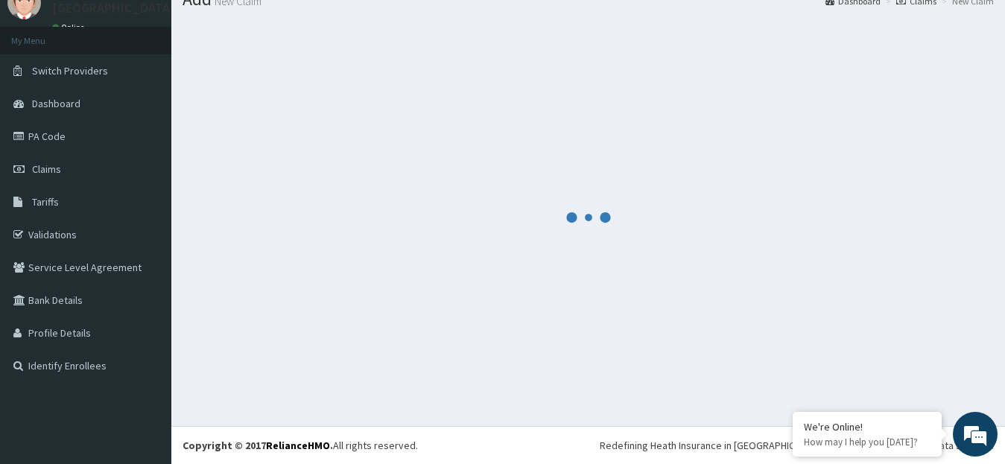
scroll to position [59, 0]
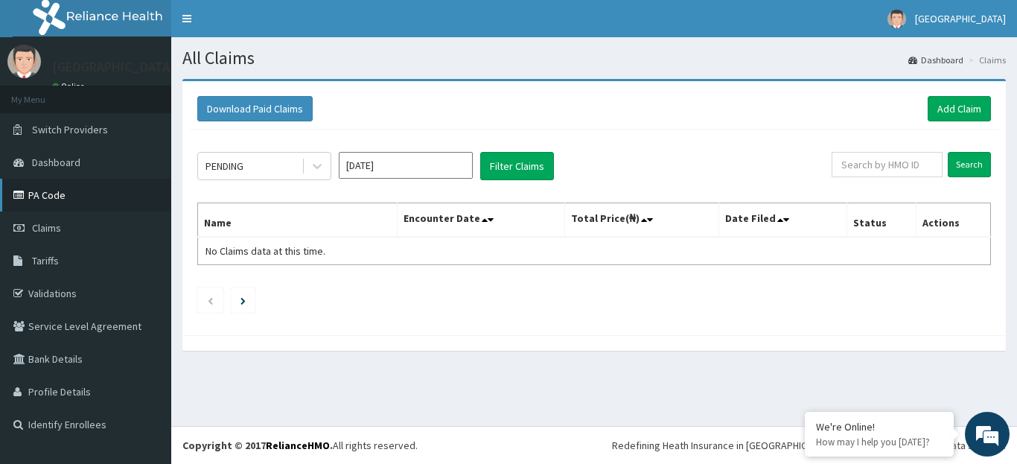
click at [99, 189] on link "PA Code" at bounding box center [85, 195] width 171 height 33
click at [941, 111] on link "Add Claim" at bounding box center [959, 108] width 63 height 25
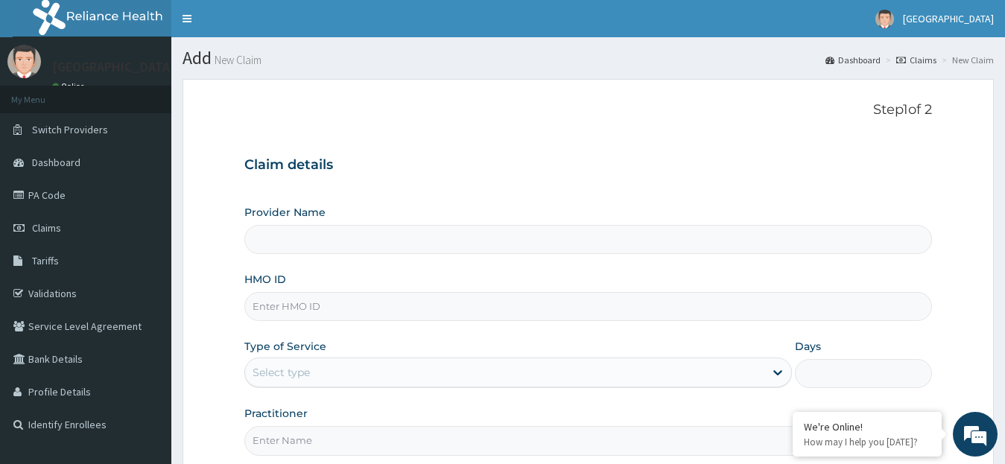
type input "[GEOGRAPHIC_DATA]"
click at [335, 312] on input "HMO ID" at bounding box center [588, 306] width 688 height 29
type input "cnh/10020/d"
click at [781, 374] on icon at bounding box center [777, 372] width 15 height 15
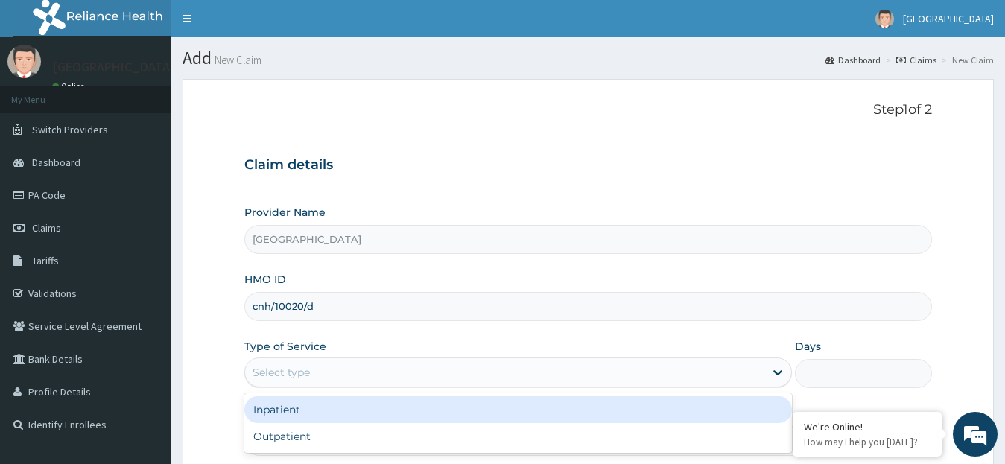
click at [462, 410] on div "Inpatient" at bounding box center [518, 409] width 548 height 27
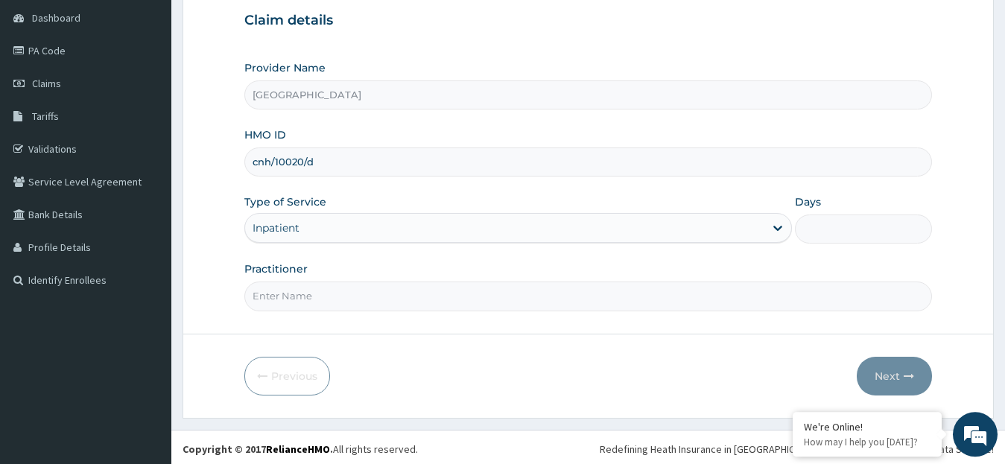
scroll to position [145, 0]
click at [284, 296] on input "Practitioner" at bounding box center [588, 295] width 688 height 29
type input "dr. [GEOGRAPHIC_DATA]"
click at [883, 229] on input "Days" at bounding box center [863, 228] width 137 height 29
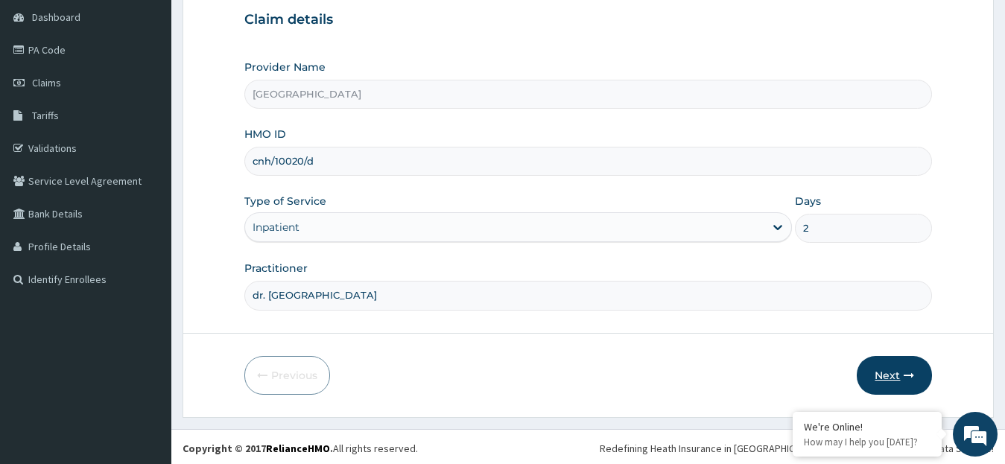
type input "2"
click at [889, 372] on button "Next" at bounding box center [894, 375] width 75 height 39
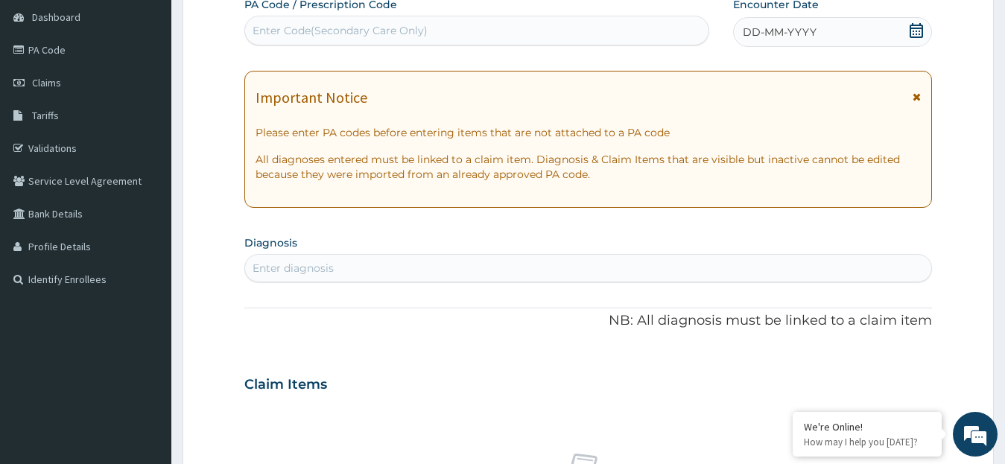
click at [673, 29] on div "Enter Code(Secondary Care Only)" at bounding box center [476, 31] width 463 height 24
paste input "PA/1962F8"
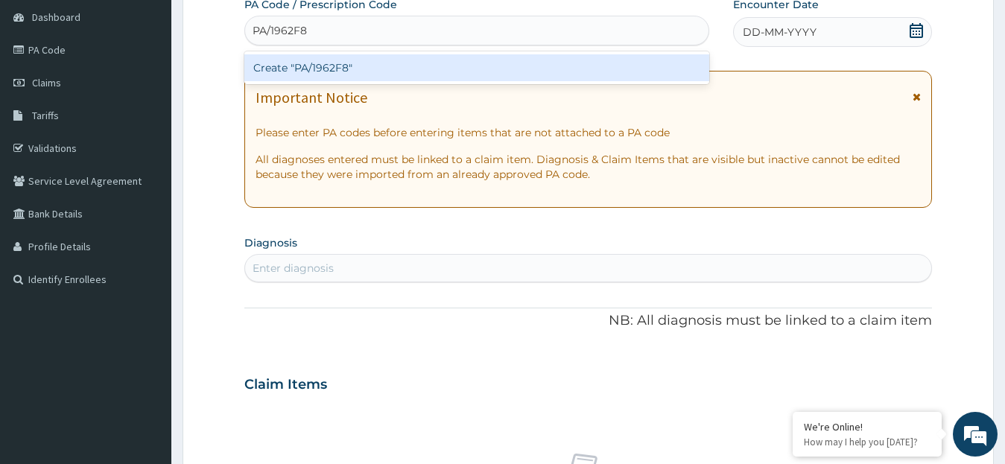
type input "PA/1962F8"
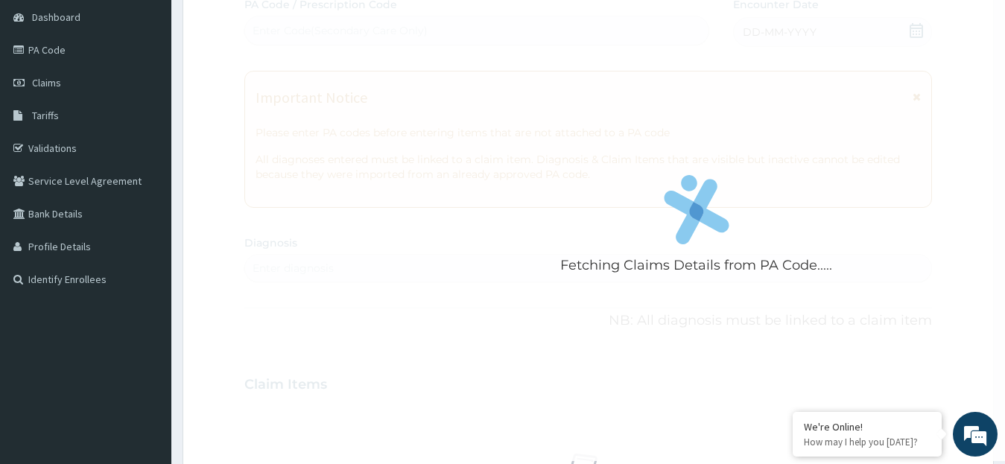
click at [550, 338] on div "Fetching Claims Details from PA Code..... PA Code / Prescription Code Enter Cod…" at bounding box center [588, 382] width 688 height 771
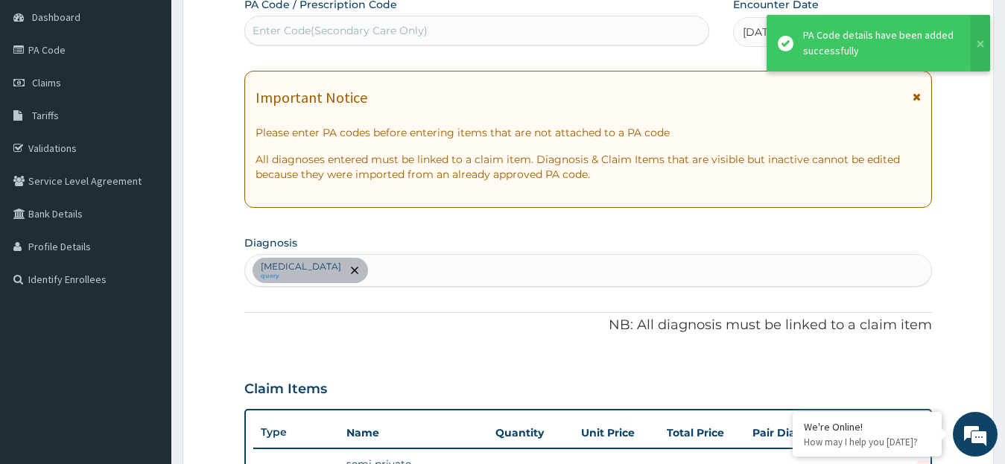
scroll to position [388, 0]
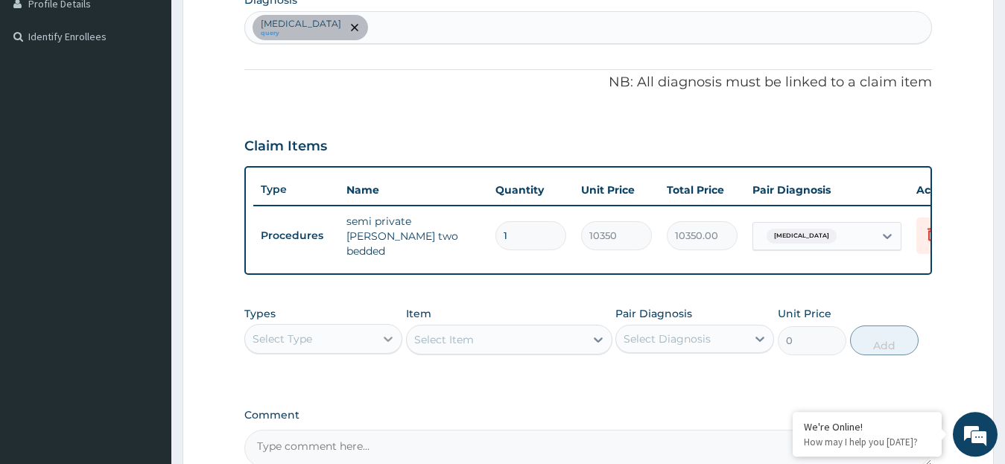
click at [385, 341] on icon at bounding box center [388, 339] width 9 height 5
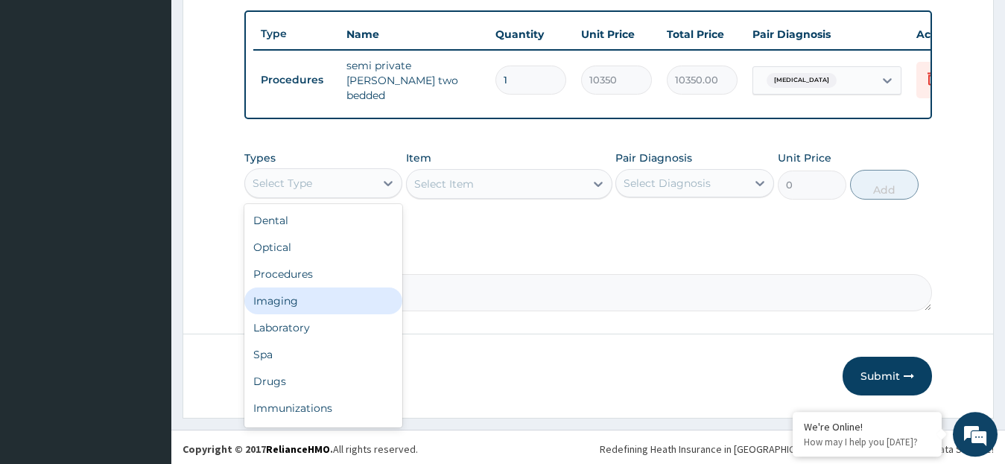
scroll to position [552, 0]
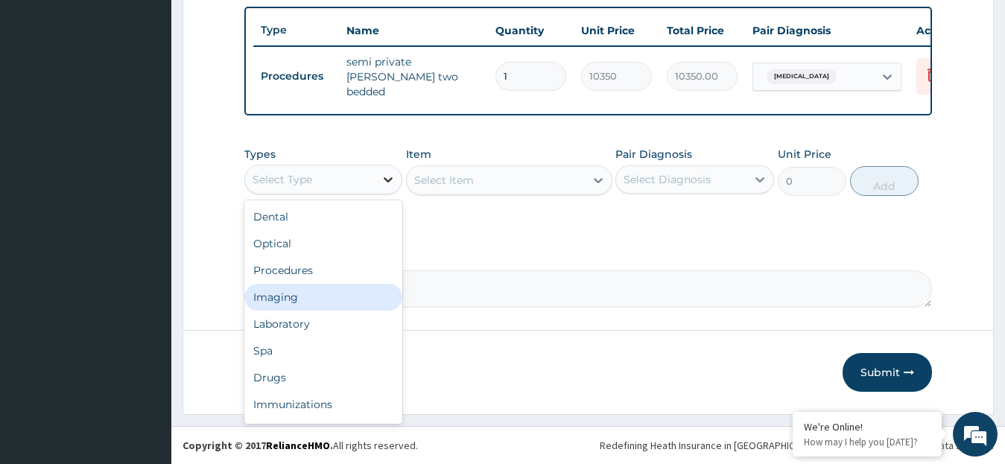
click at [388, 182] on icon at bounding box center [388, 179] width 15 height 15
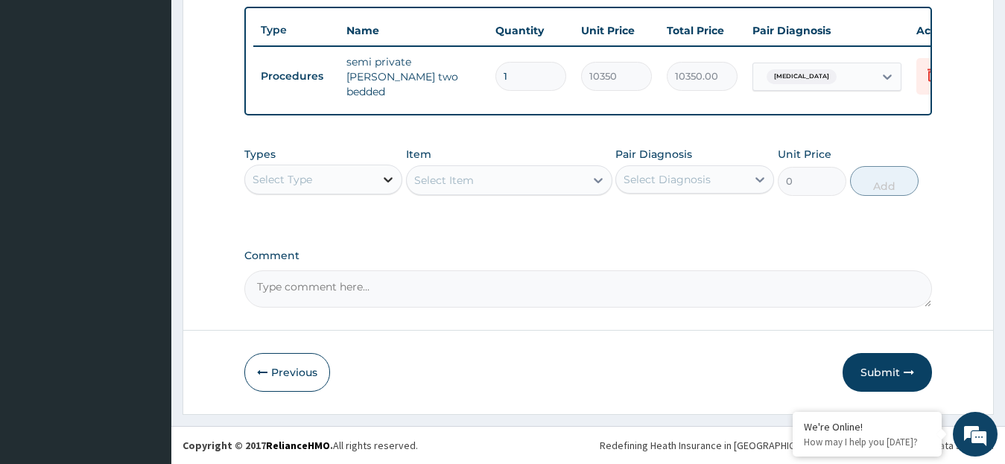
click at [385, 177] on icon at bounding box center [388, 179] width 15 height 15
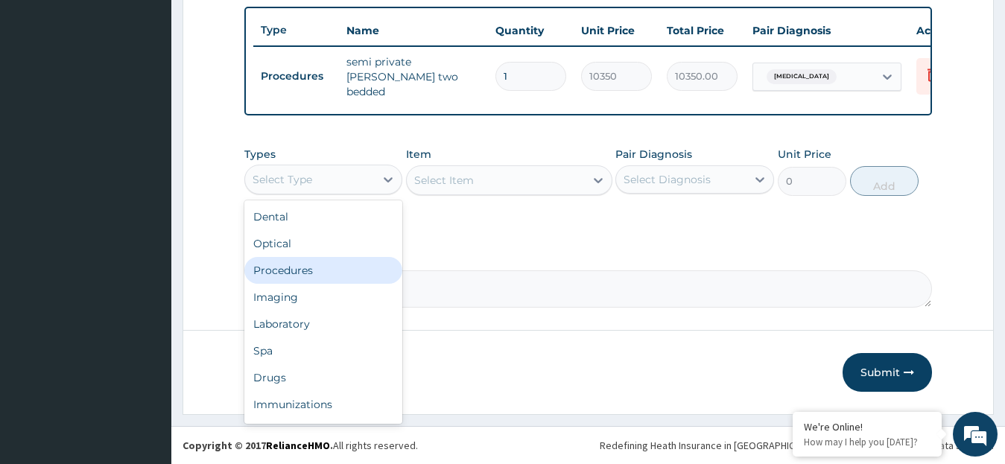
click at [288, 273] on div "Procedures" at bounding box center [323, 270] width 159 height 27
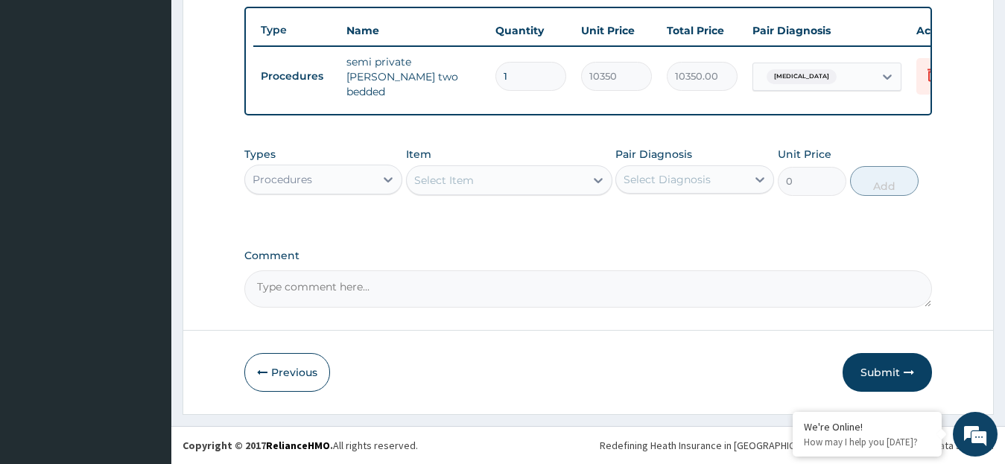
click at [596, 179] on icon at bounding box center [598, 180] width 15 height 15
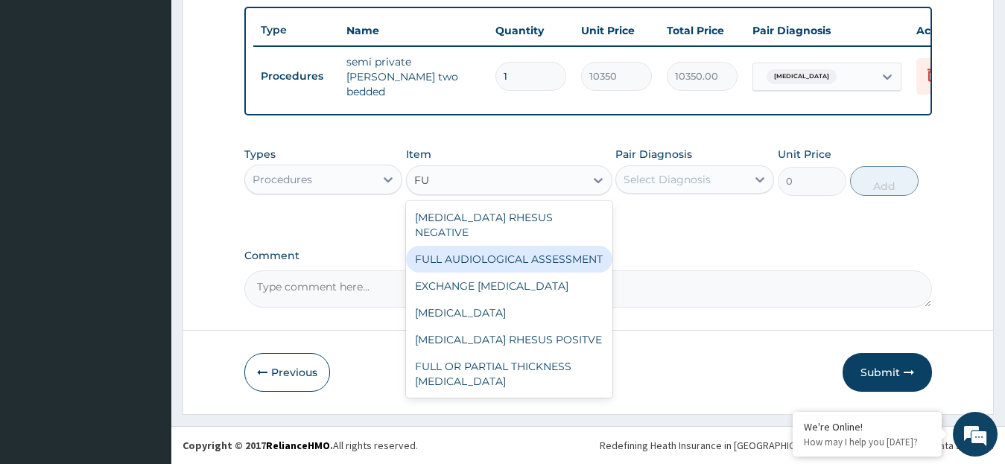
type input "F"
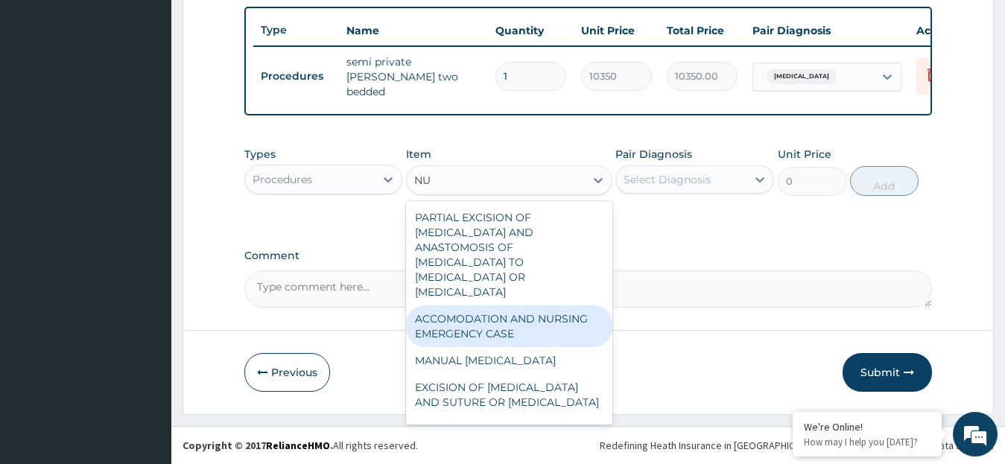
type input "N"
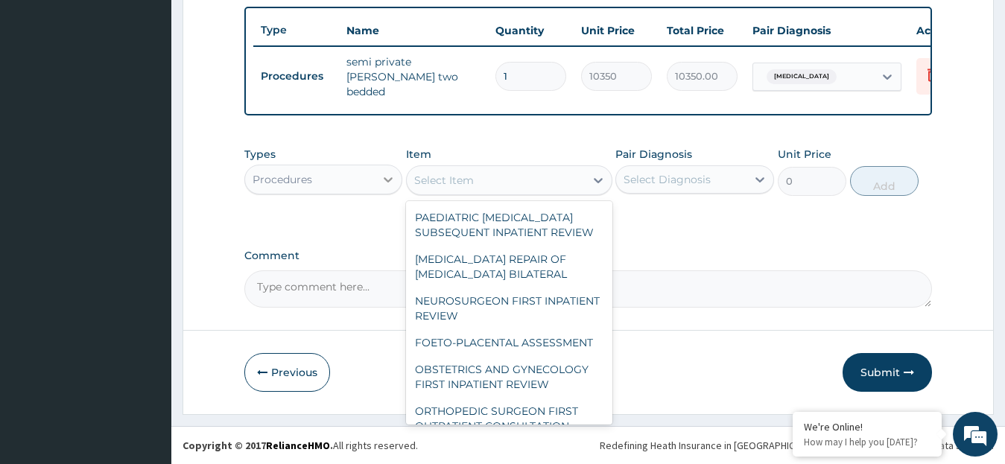
click at [391, 176] on icon at bounding box center [388, 179] width 15 height 15
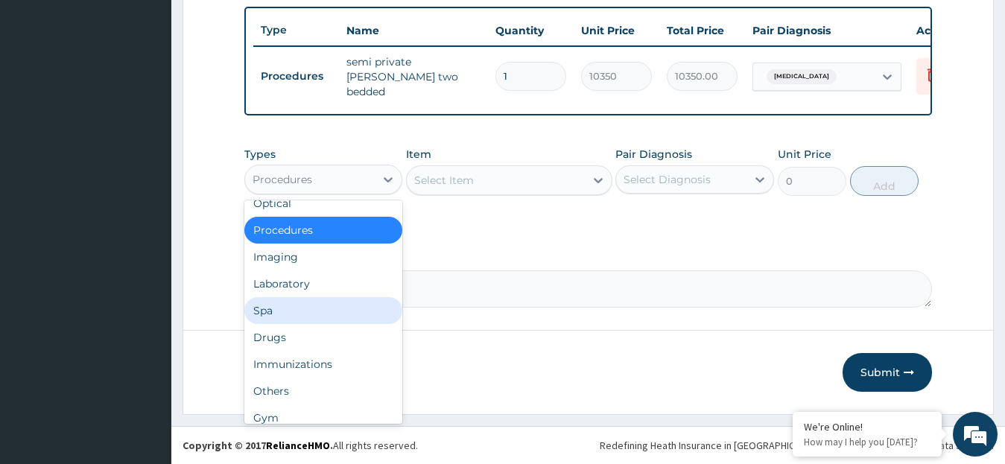
scroll to position [51, 0]
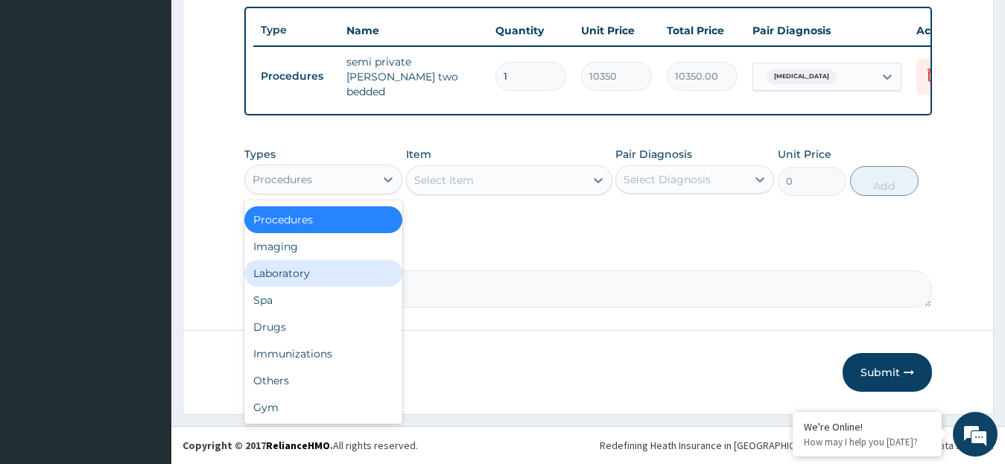
click at [330, 268] on div "Laboratory" at bounding box center [323, 273] width 159 height 27
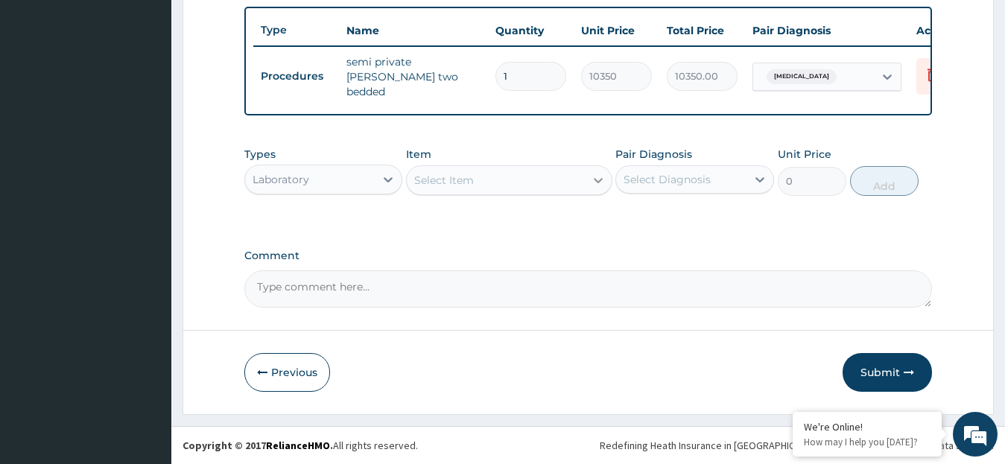
click at [601, 177] on icon at bounding box center [598, 180] width 15 height 15
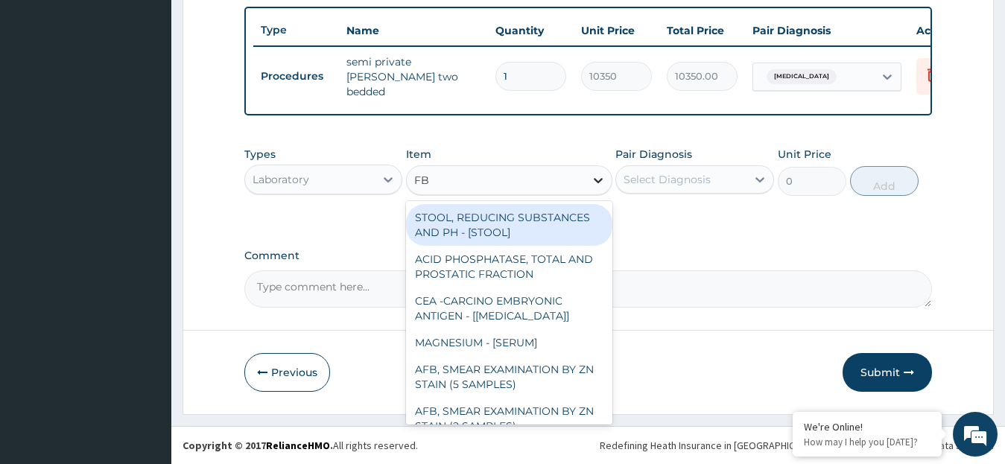
type input "FBC"
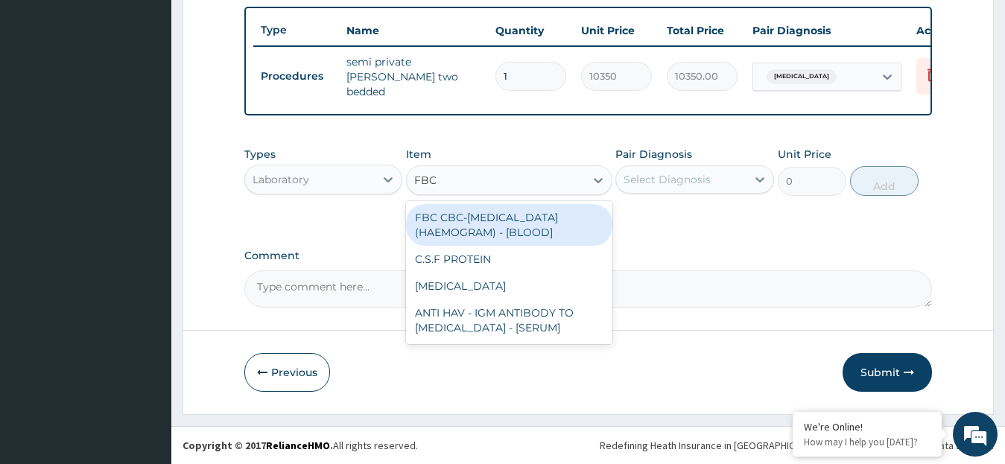
click at [512, 228] on div "FBC CBC-[MEDICAL_DATA] (HAEMOGRAM) - [BLOOD]" at bounding box center [509, 225] width 206 height 42
type input "4600"
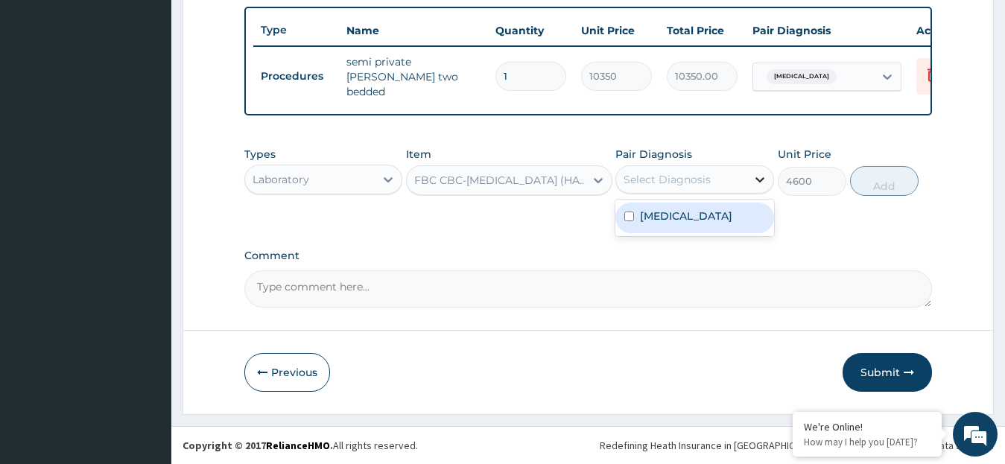
click at [757, 177] on icon at bounding box center [759, 179] width 15 height 15
click at [660, 221] on label "[MEDICAL_DATA]" at bounding box center [686, 216] width 92 height 15
checkbox input "true"
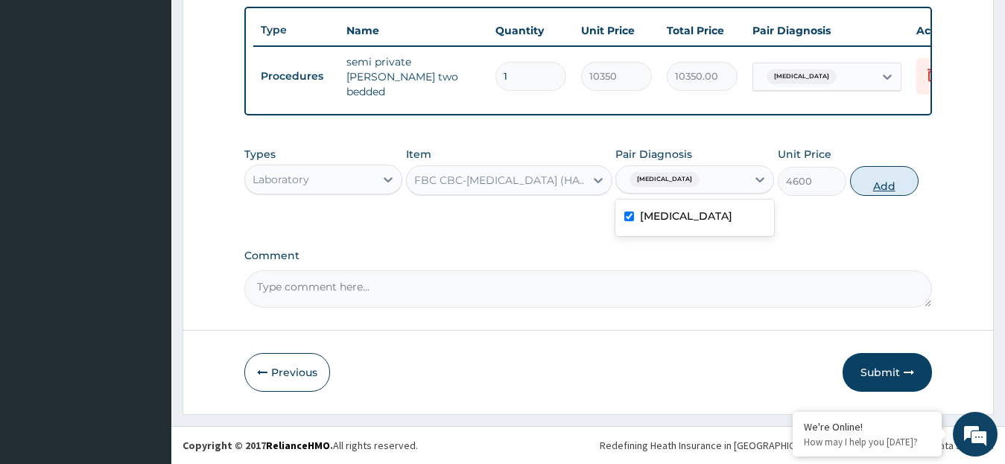
click at [875, 188] on button "Add" at bounding box center [884, 181] width 69 height 30
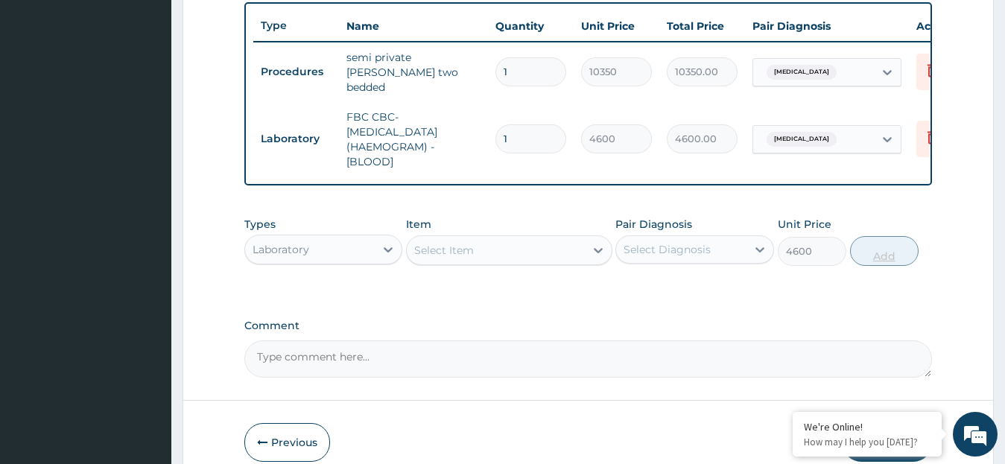
type input "0"
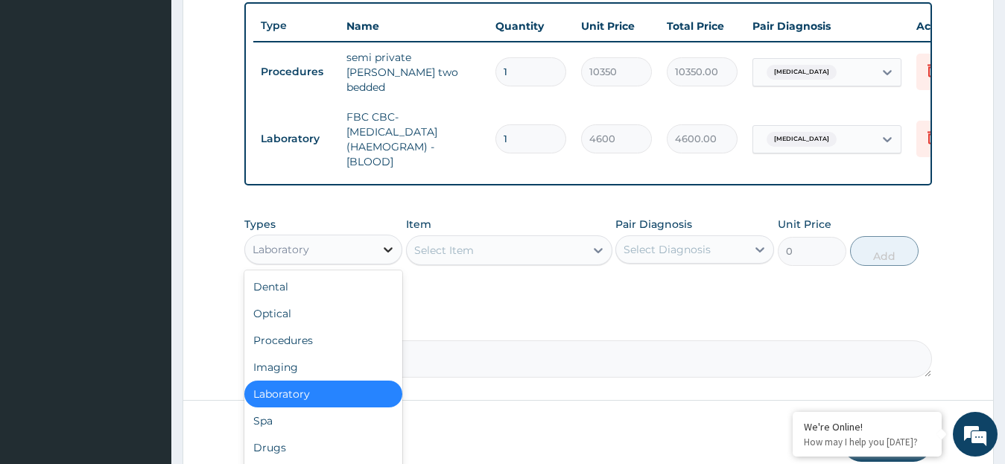
click at [390, 251] on icon at bounding box center [388, 249] width 15 height 15
click at [390, 413] on div "Dental Optical Procedures Imaging Laboratory Spa Drugs Immunizations Others Gym" at bounding box center [323, 381] width 159 height 223
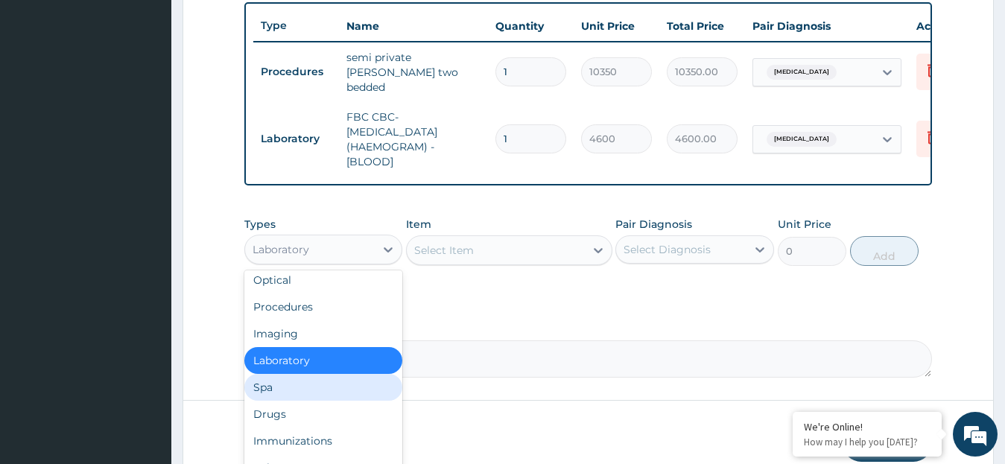
scroll to position [51, 0]
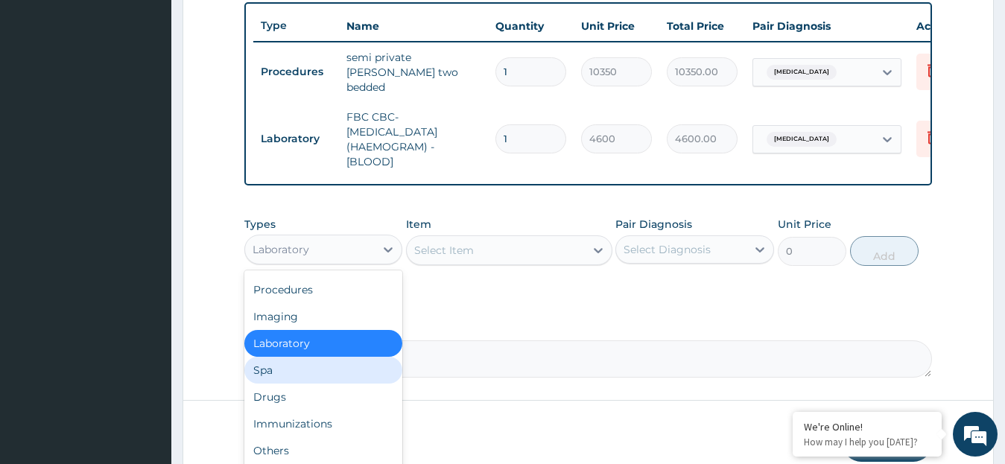
click at [521, 75] on input "1" at bounding box center [530, 71] width 71 height 29
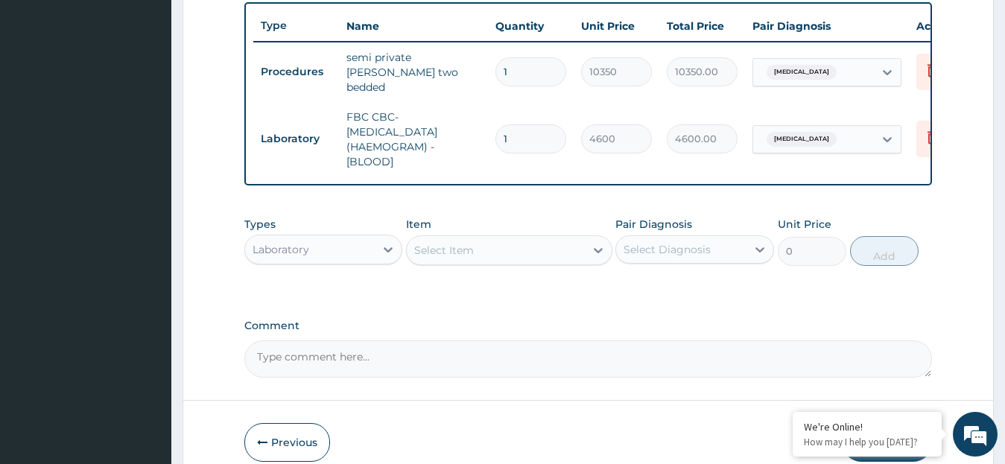
type input "0.00"
type input "2"
type input "20700.00"
type input "2"
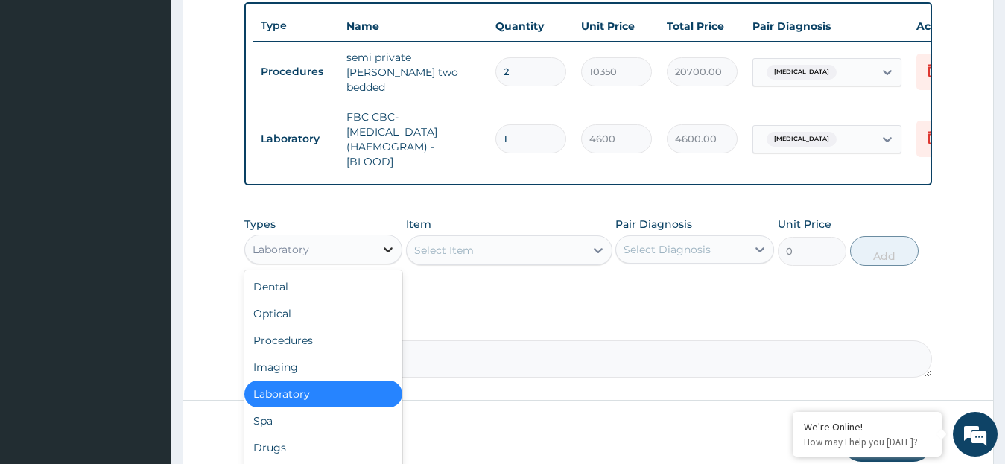
click at [389, 249] on icon at bounding box center [388, 249] width 15 height 15
click at [283, 453] on div "Drugs" at bounding box center [323, 447] width 159 height 27
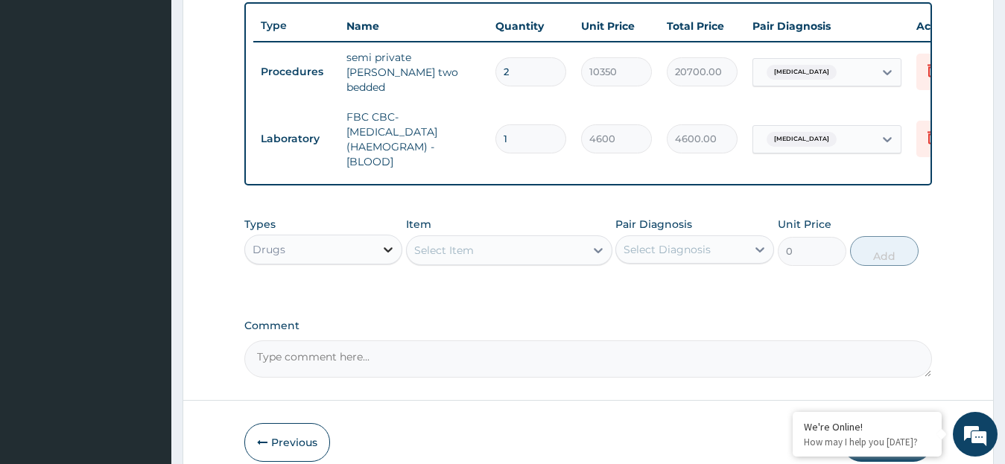
click at [386, 252] on icon at bounding box center [388, 249] width 15 height 15
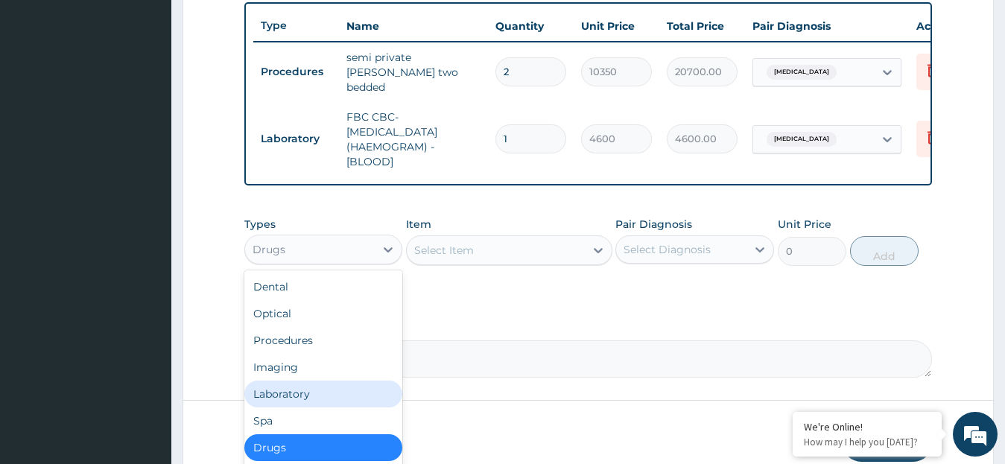
click at [302, 399] on div "Laboratory" at bounding box center [323, 394] width 159 height 27
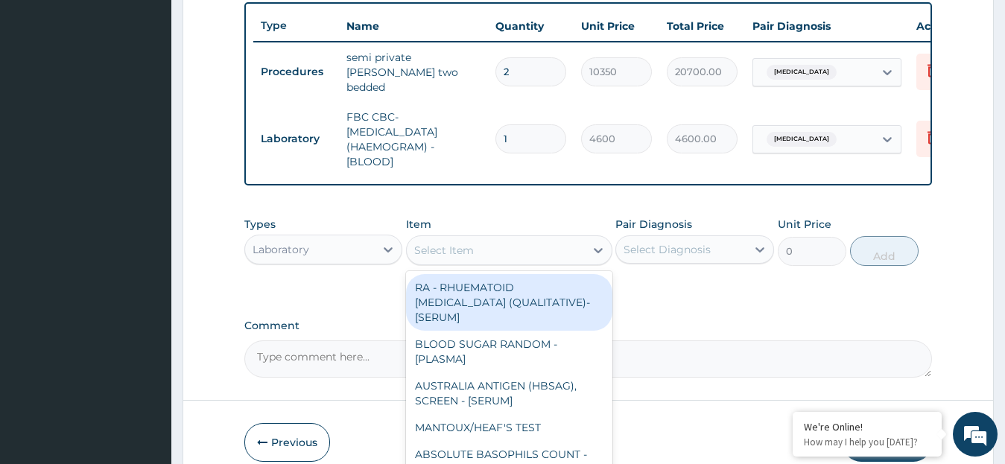
click at [597, 252] on icon at bounding box center [598, 250] width 15 height 15
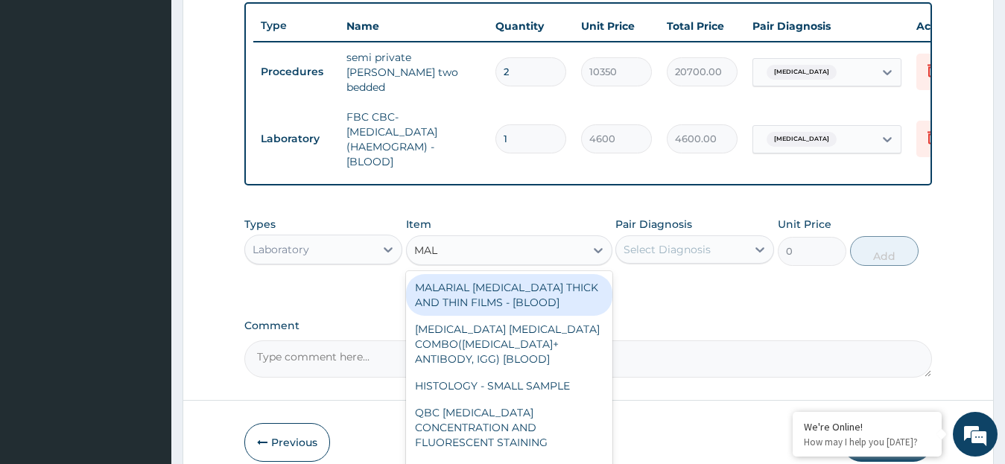
type input "MALA"
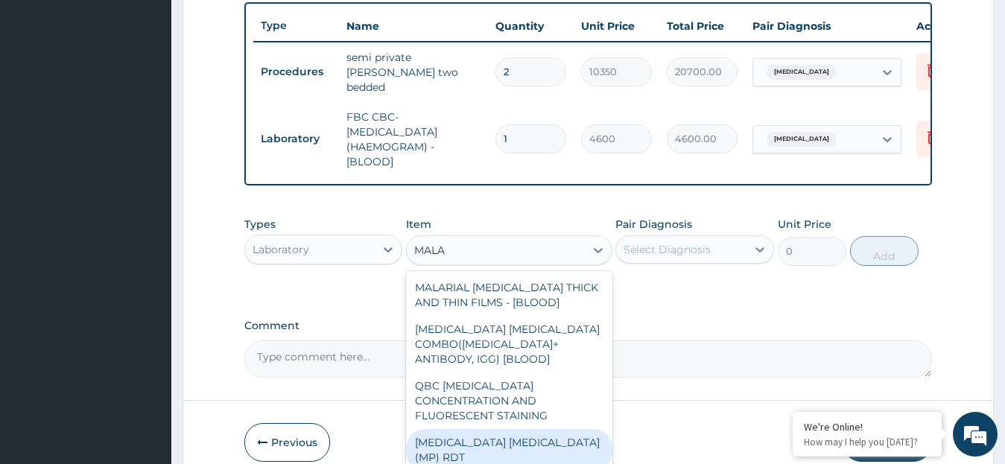
click at [537, 437] on div "[MEDICAL_DATA] [MEDICAL_DATA] (MP) RDT" at bounding box center [509, 450] width 206 height 42
type input "1725"
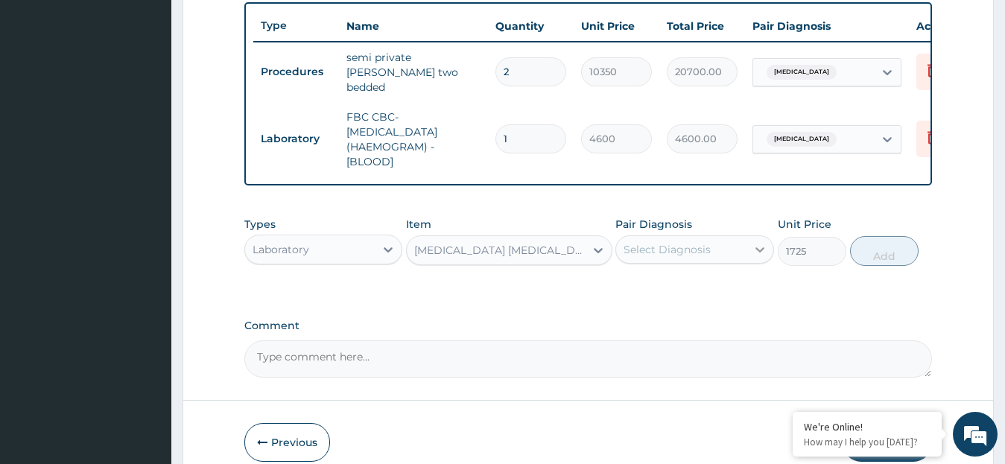
click at [760, 252] on icon at bounding box center [759, 249] width 15 height 15
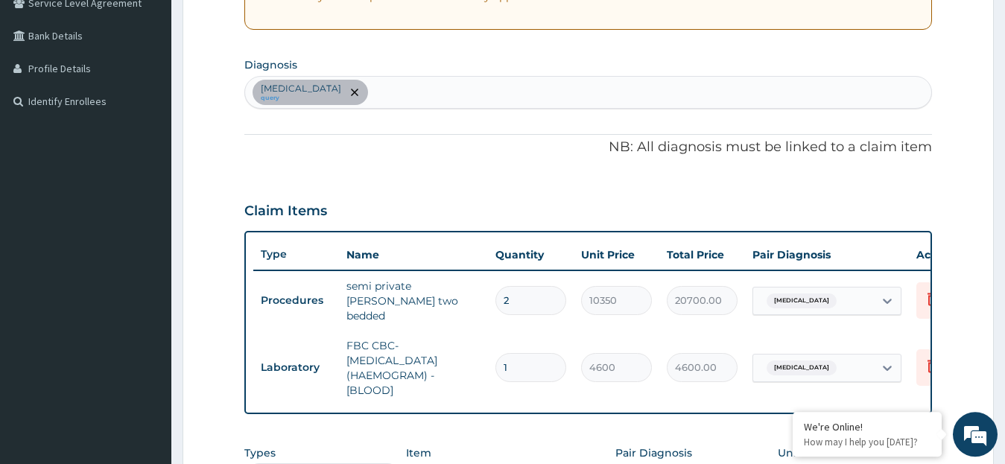
scroll to position [235, 0]
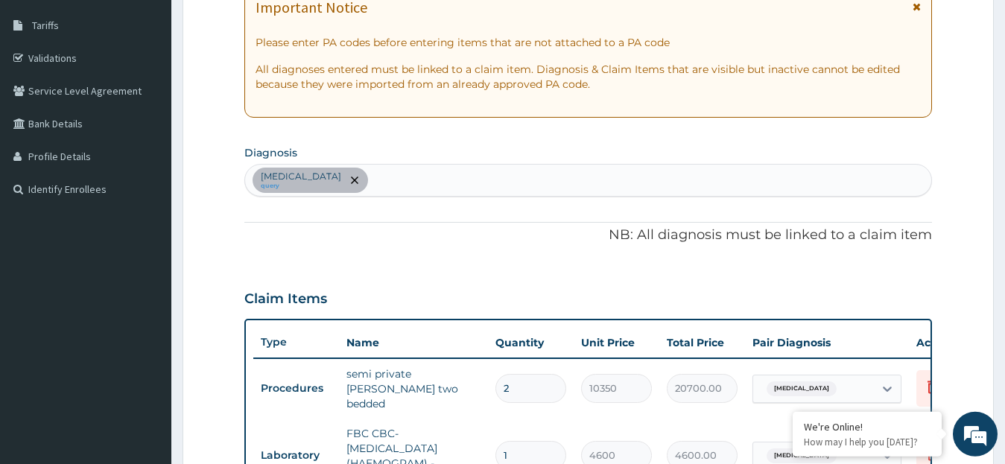
click at [409, 182] on div "[MEDICAL_DATA] query" at bounding box center [588, 180] width 687 height 31
type input "MALA"
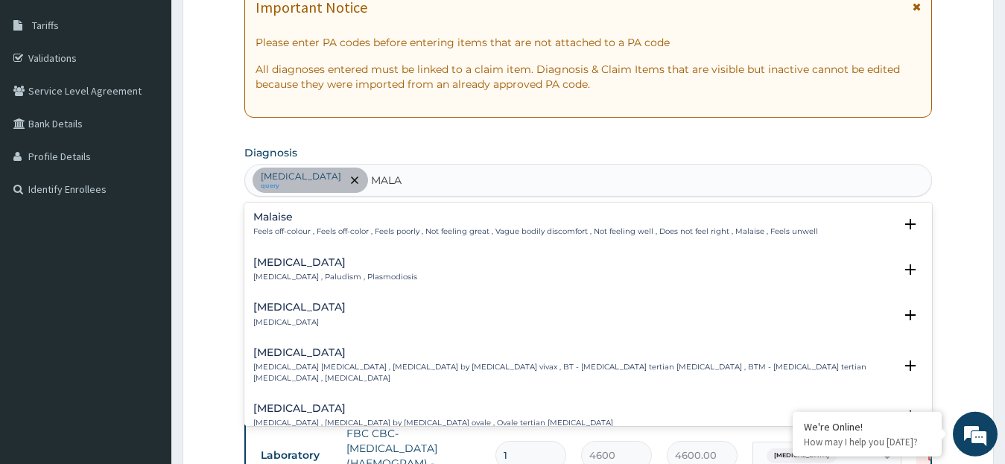
click at [282, 266] on h4 "[MEDICAL_DATA]" at bounding box center [335, 262] width 164 height 11
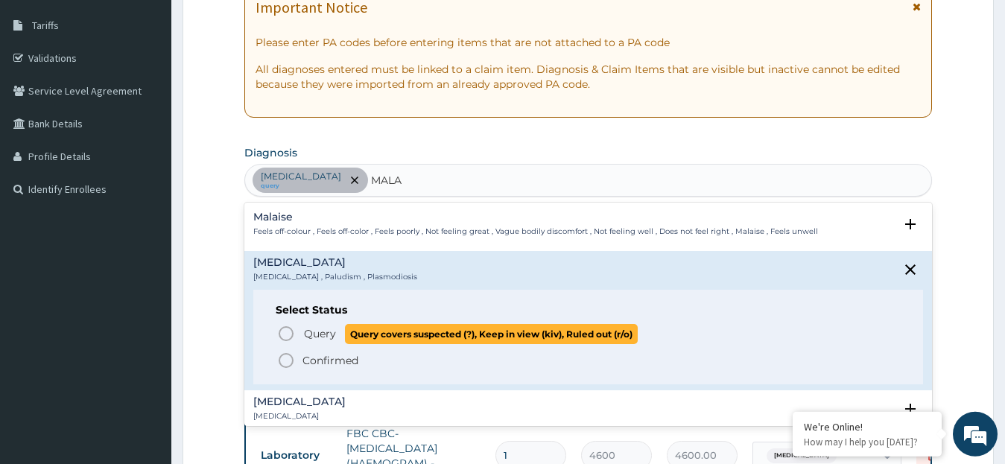
click at [287, 331] on icon "status option query" at bounding box center [286, 334] width 18 height 18
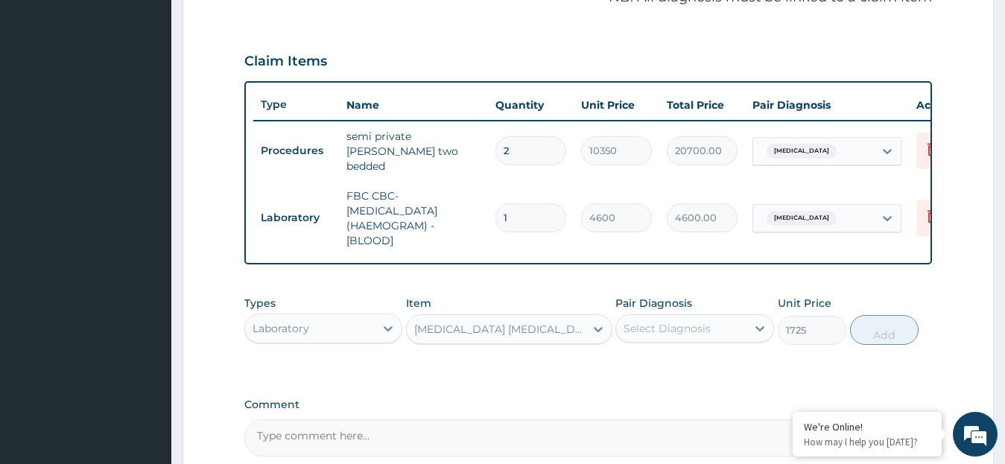
scroll to position [487, 0]
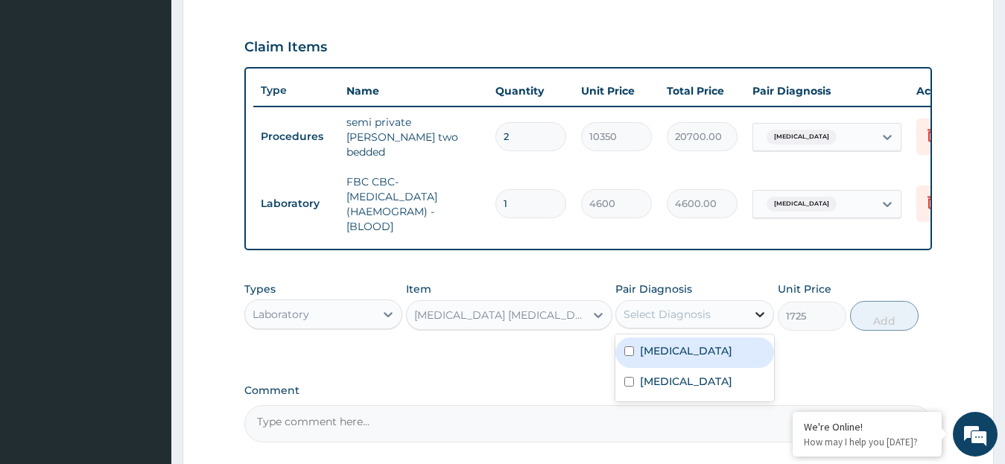
click at [762, 316] on icon at bounding box center [759, 314] width 15 height 15
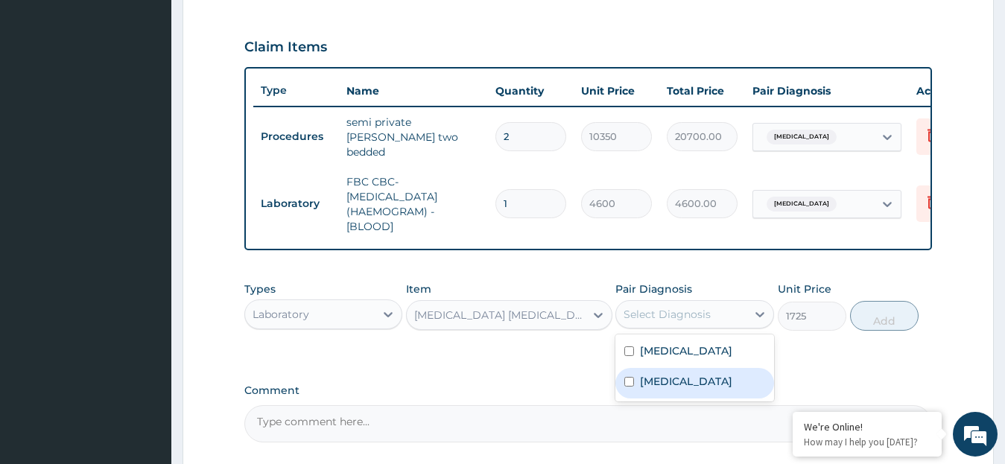
click at [675, 383] on label "Malaria" at bounding box center [686, 381] width 92 height 15
checkbox input "true"
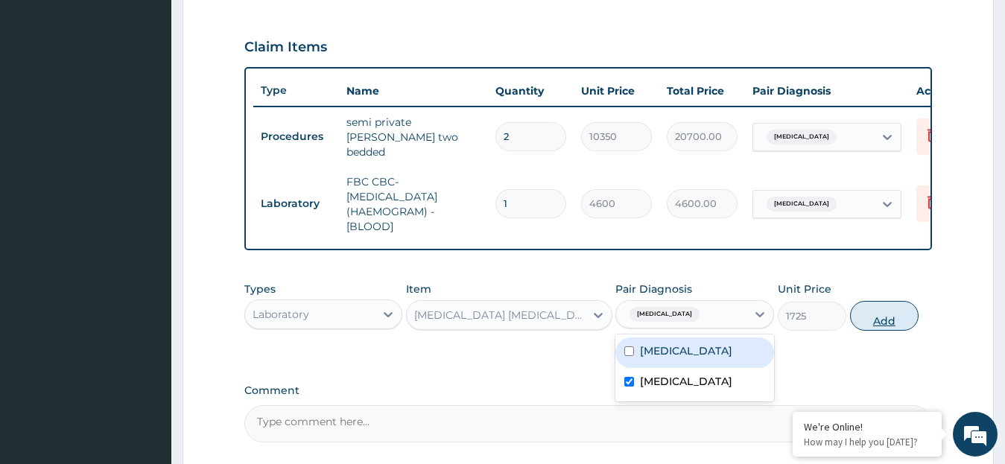
click at [879, 324] on button "Add" at bounding box center [884, 316] width 69 height 30
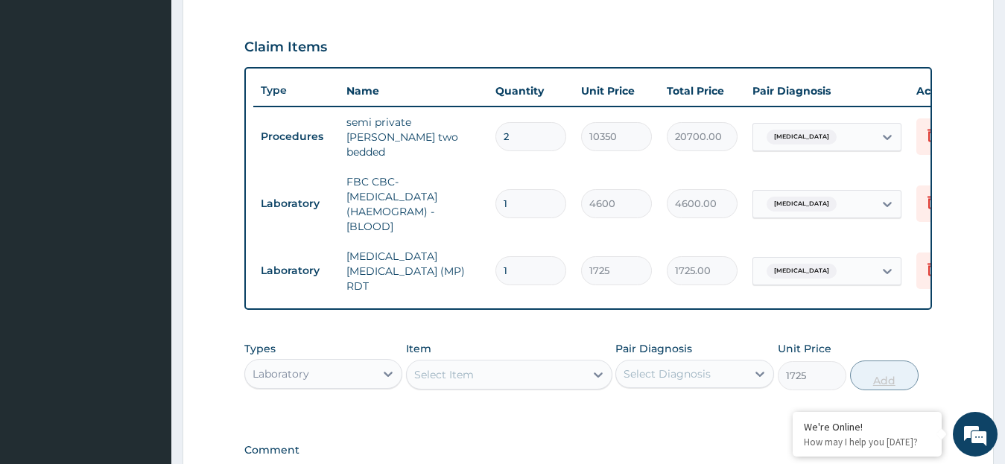
type input "0"
click at [390, 366] on icon at bounding box center [388, 373] width 15 height 15
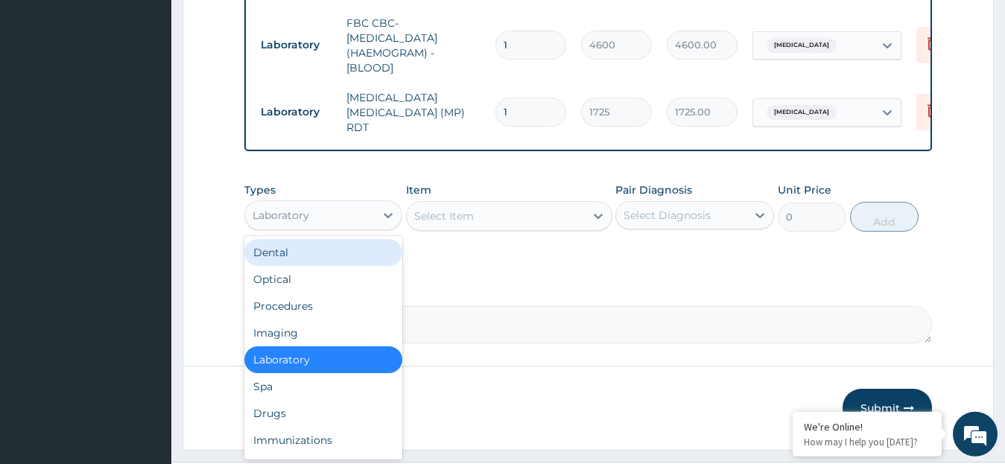
scroll to position [678, 0]
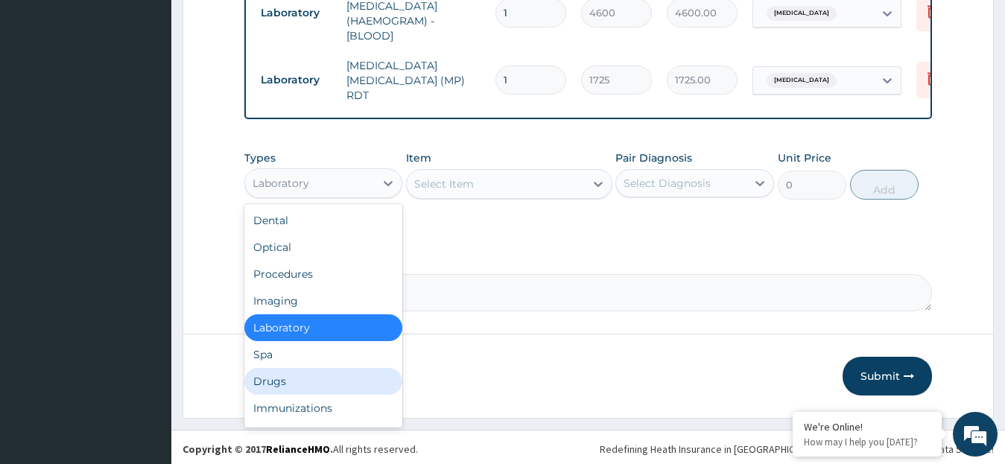
click at [293, 376] on div "Drugs" at bounding box center [323, 381] width 159 height 27
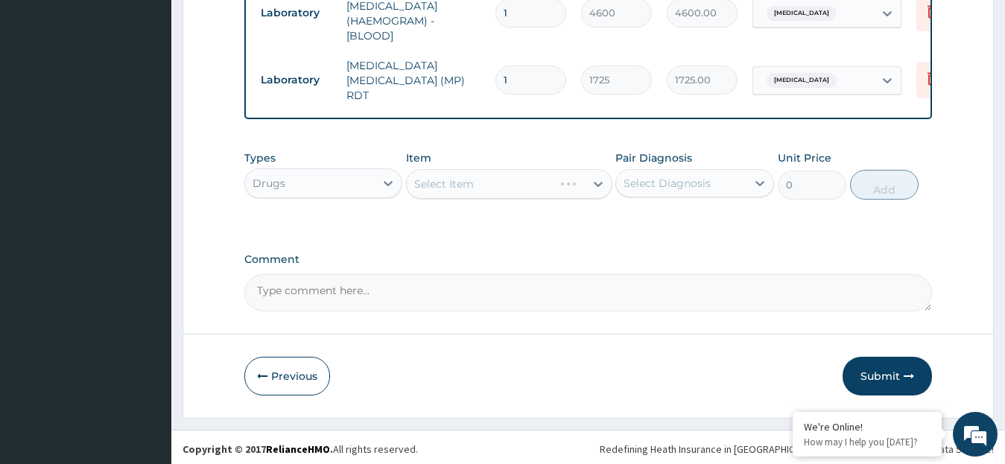
click at [594, 179] on div "Select Item" at bounding box center [509, 184] width 206 height 30
click at [603, 179] on div "Select Item" at bounding box center [509, 184] width 206 height 30
click at [596, 177] on icon at bounding box center [598, 184] width 15 height 15
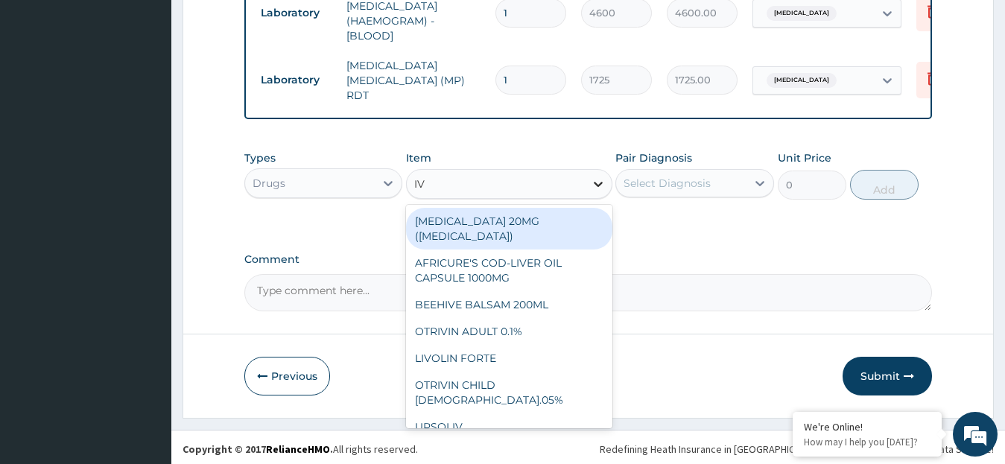
type input "I"
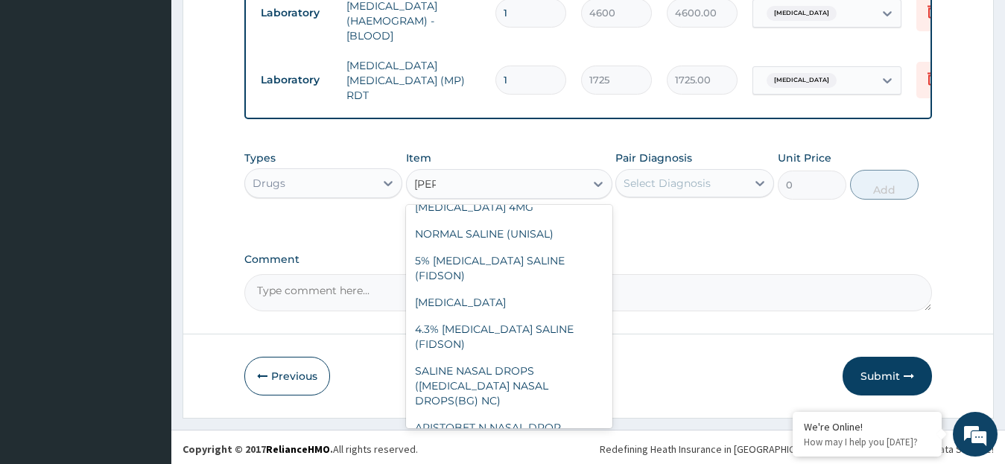
scroll to position [42, 0]
type input "SAL"
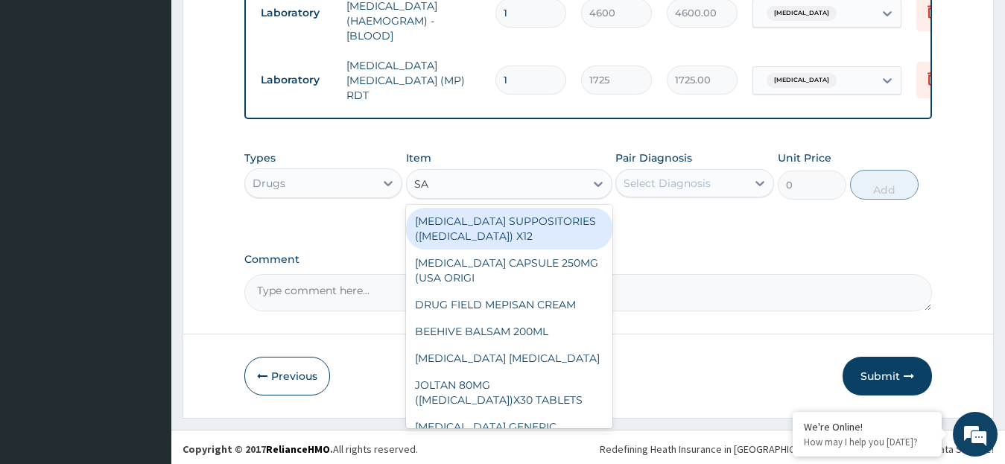
type input "SAL"
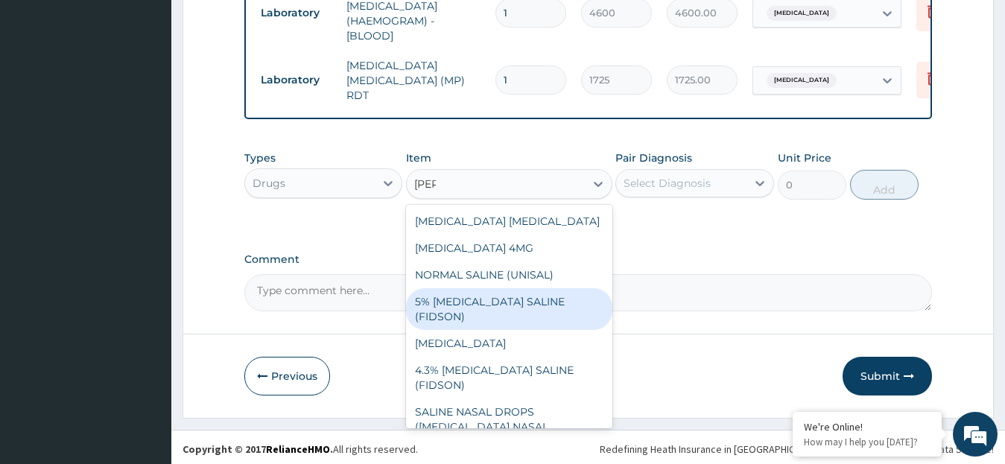
click at [492, 300] on div "5% DEXTROSE SALINE (FIDSON)" at bounding box center [509, 309] width 206 height 42
type input "1897.5"
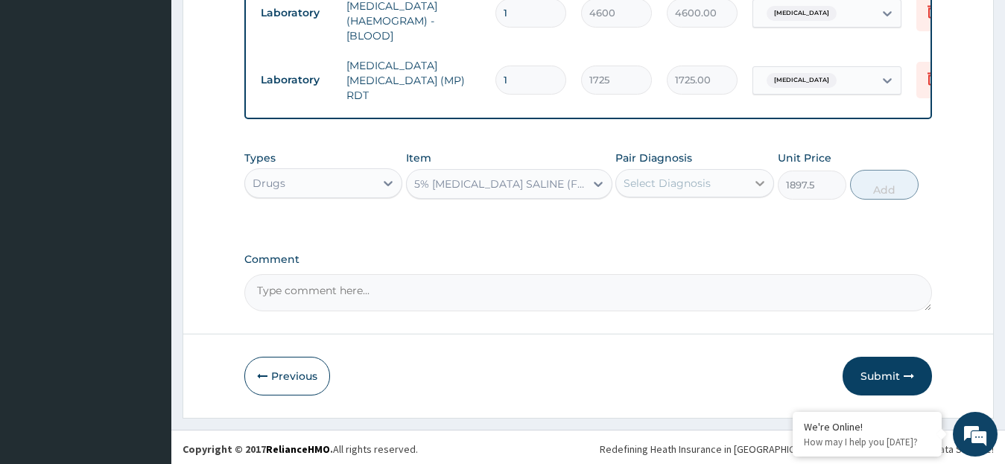
click at [761, 176] on icon at bounding box center [759, 183] width 15 height 15
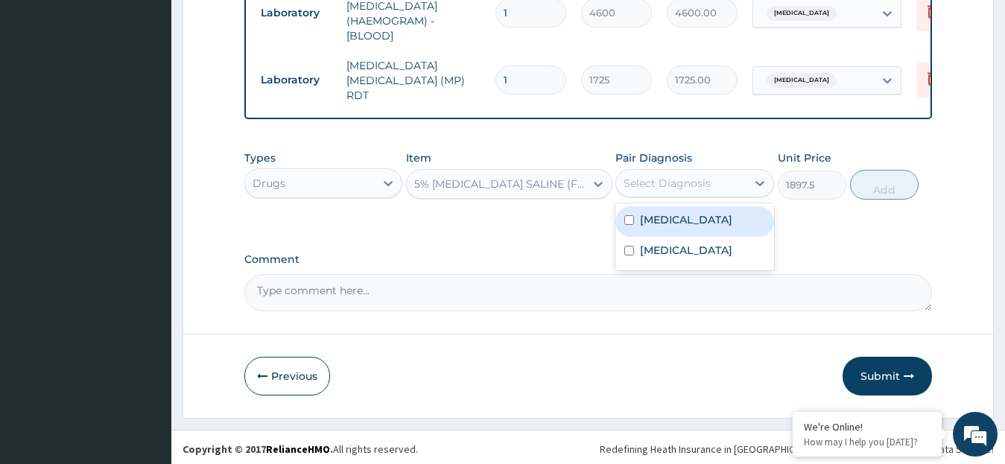
click at [687, 217] on div "Sepsis" at bounding box center [694, 221] width 159 height 31
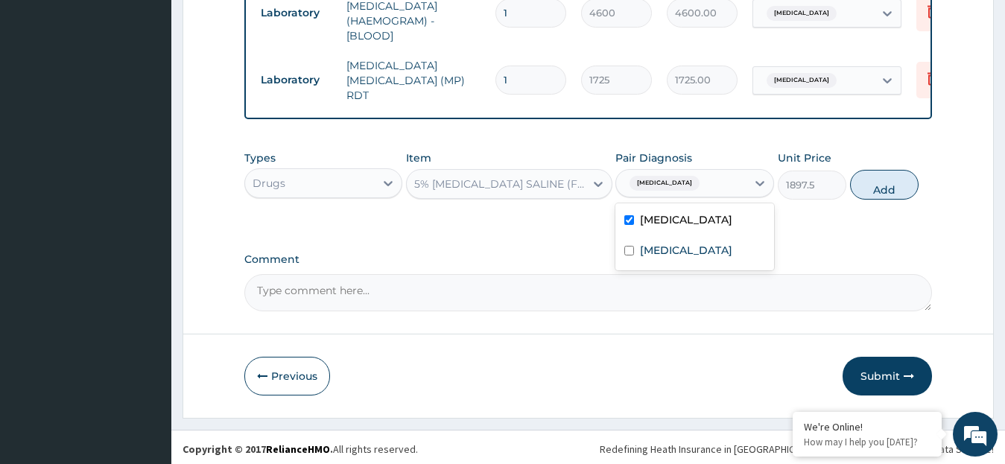
checkbox input "true"
click at [876, 188] on button "Add" at bounding box center [884, 185] width 69 height 30
type input "0"
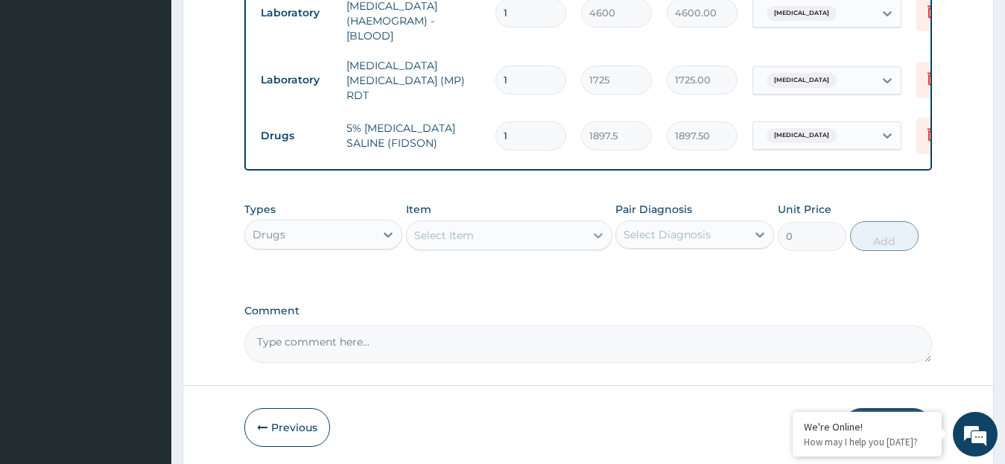
click at [593, 228] on icon at bounding box center [598, 235] width 15 height 15
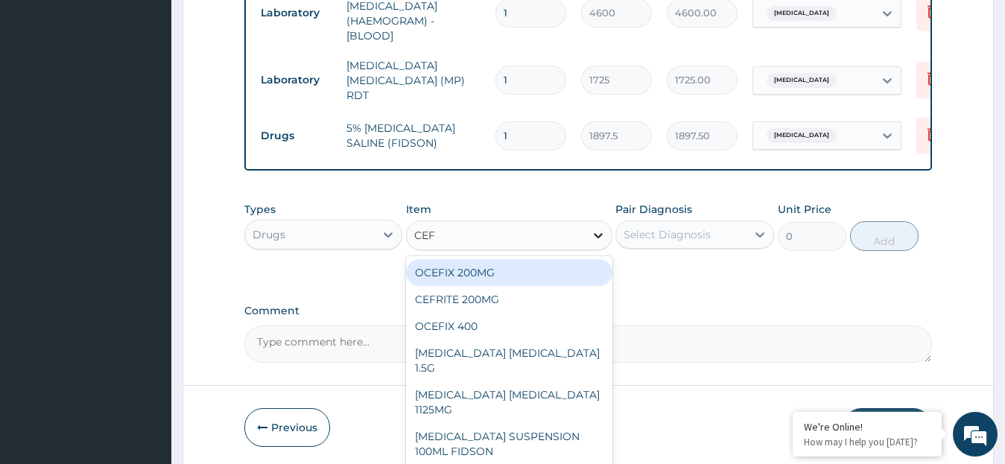
type input "CEFT"
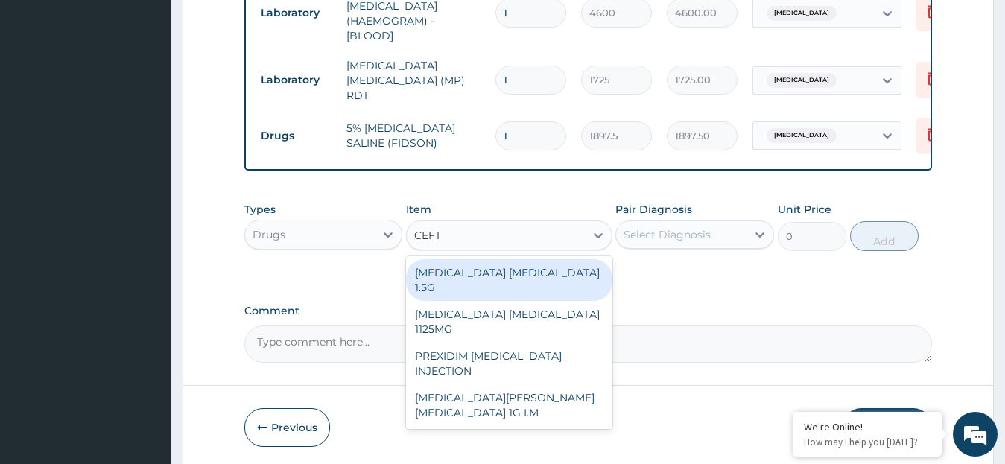
click at [491, 271] on div "[MEDICAL_DATA] [MEDICAL_DATA] 1.5G" at bounding box center [509, 280] width 206 height 42
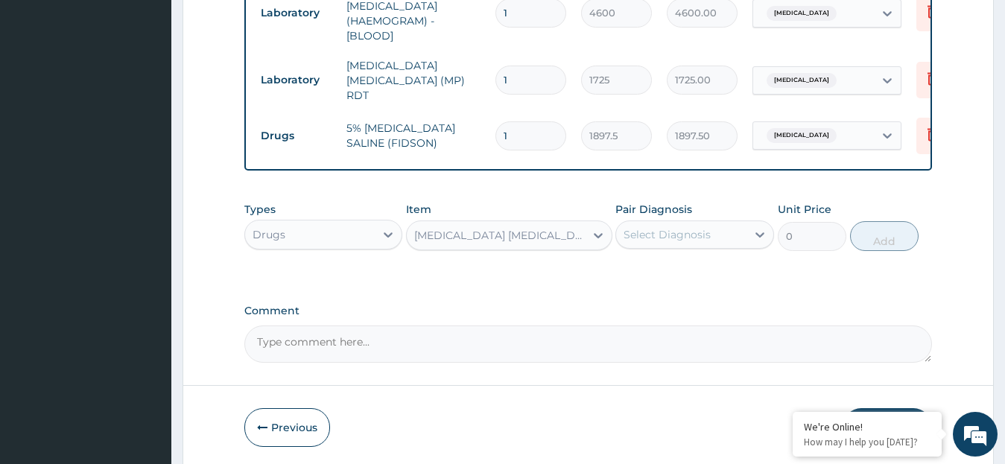
type input "1518"
click at [760, 227] on icon at bounding box center [759, 234] width 15 height 15
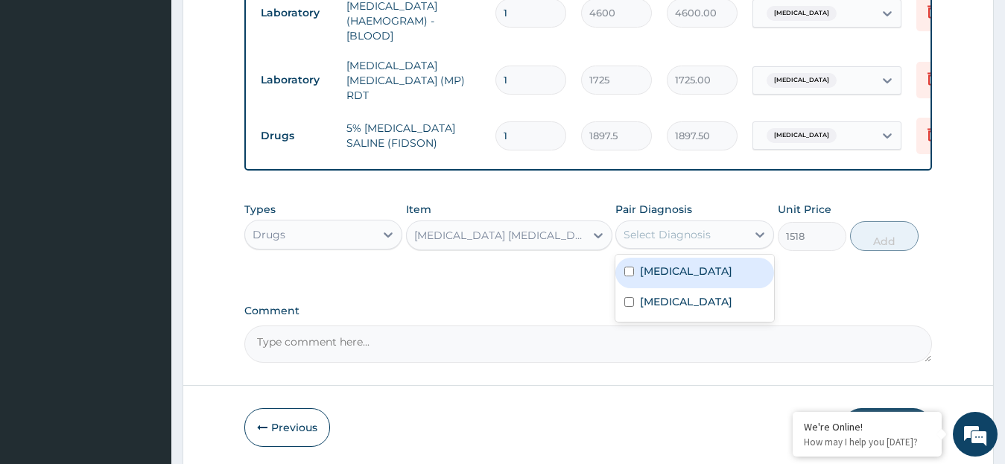
click at [669, 271] on label "Sepsis" at bounding box center [686, 271] width 92 height 15
checkbox input "true"
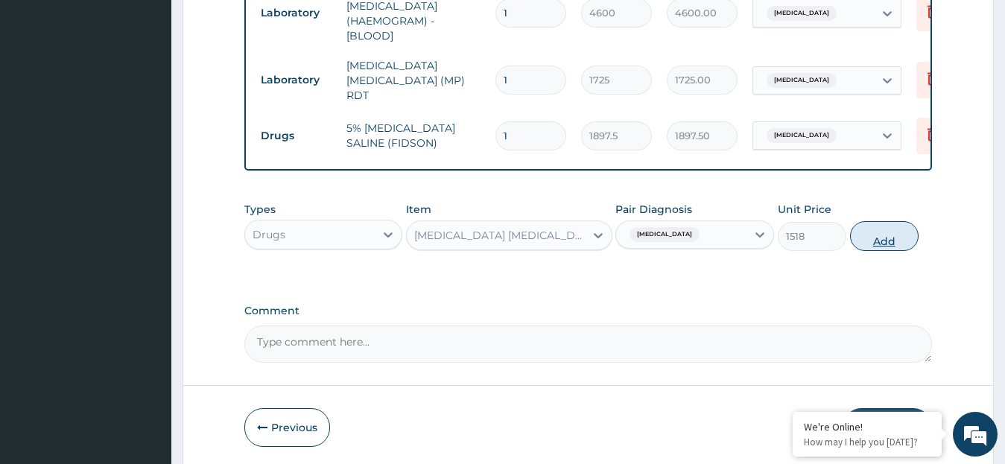
click at [883, 236] on button "Add" at bounding box center [884, 236] width 69 height 30
type input "0"
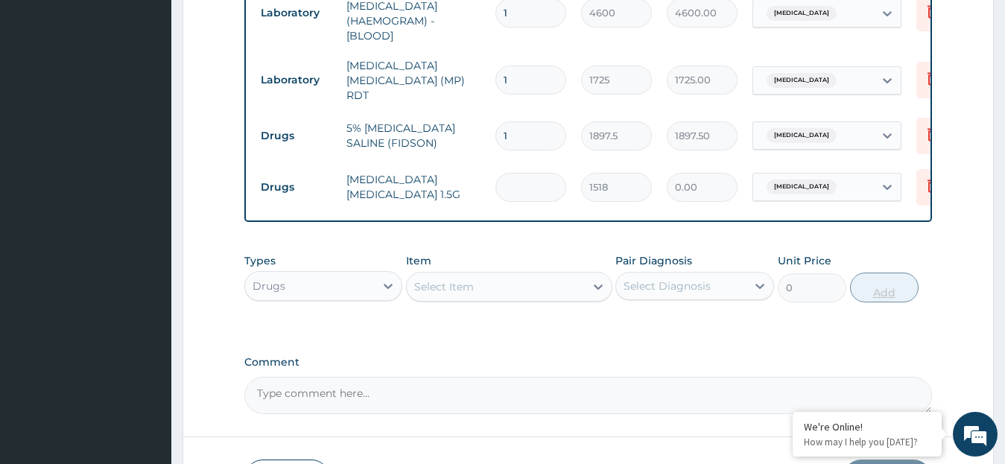
type input "0.00"
type input "3"
type input "4554.00"
type input "3"
click at [597, 279] on icon at bounding box center [598, 286] width 15 height 15
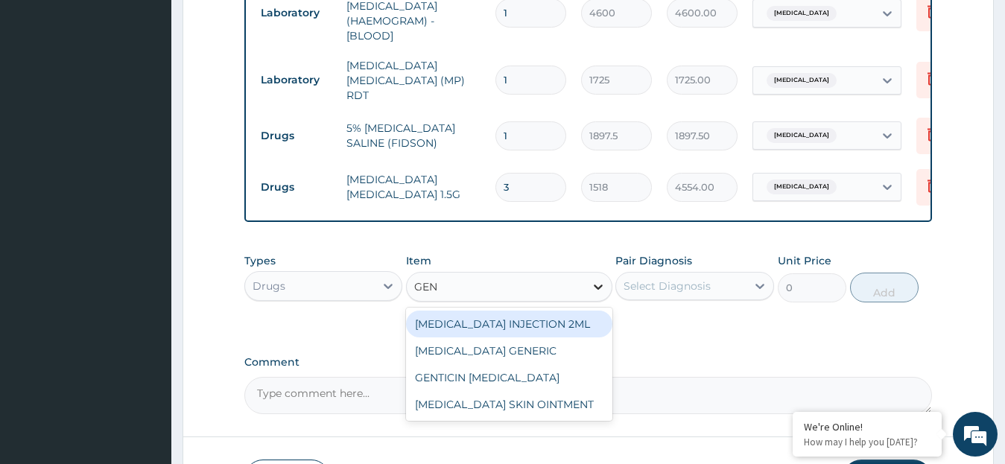
type input "GENT"
click at [581, 318] on div "[MEDICAL_DATA] INJECTION 2ML" at bounding box center [509, 324] width 206 height 27
type input "354.2"
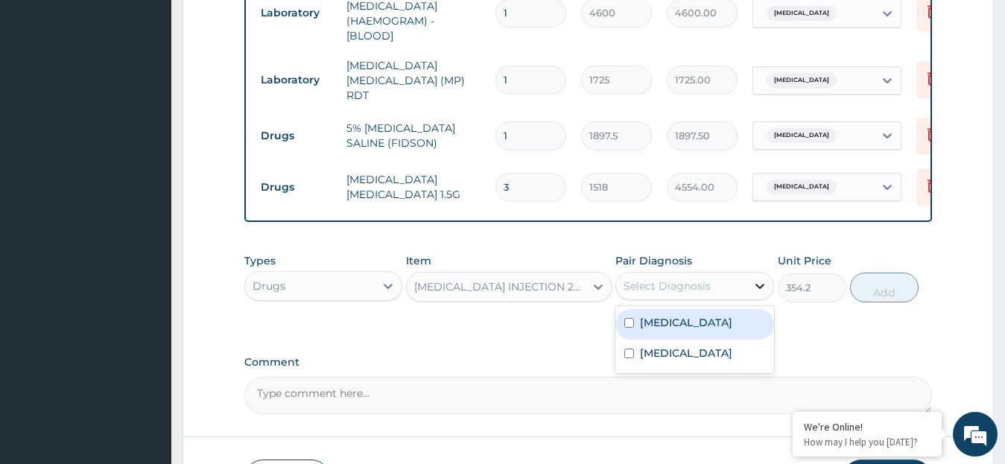
click at [757, 280] on icon at bounding box center [759, 286] width 15 height 15
click at [624, 317] on div "Sepsis" at bounding box center [694, 324] width 159 height 31
checkbox input "true"
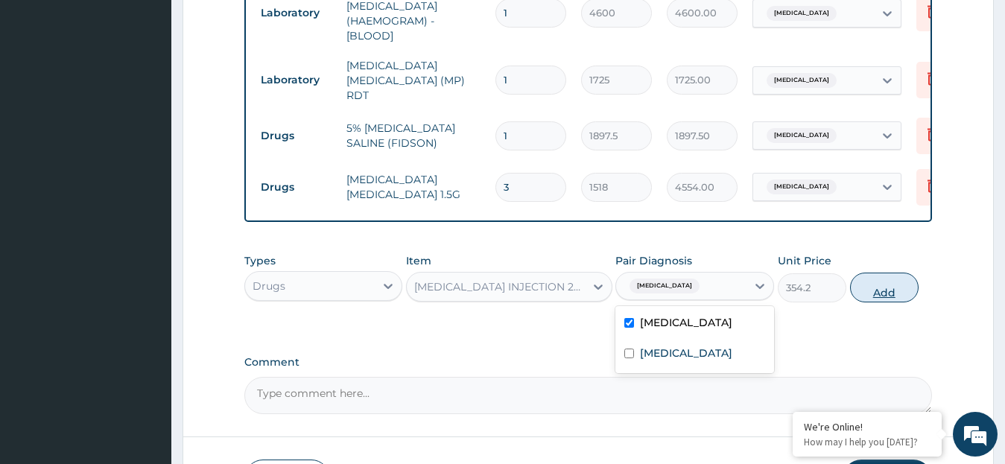
click at [876, 294] on button "Add" at bounding box center [884, 288] width 69 height 30
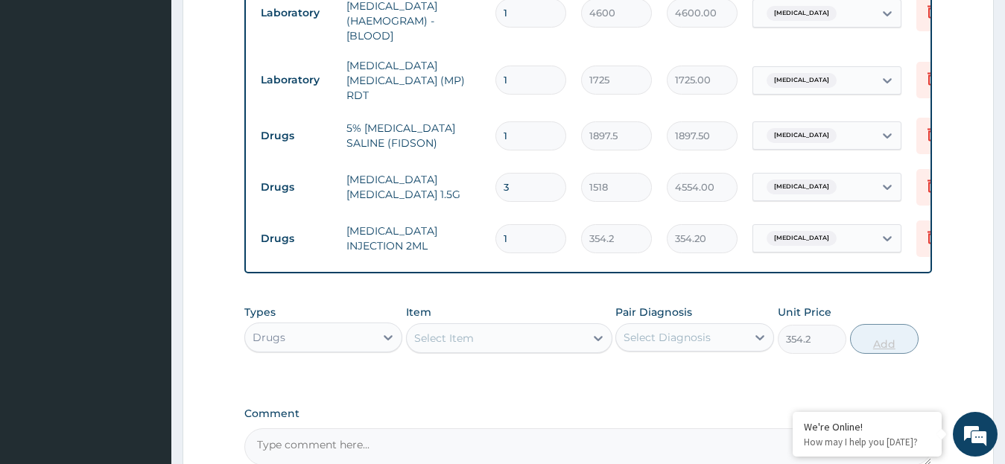
type input "0"
type input "0.00"
type input "3"
type input "1062.60"
type input "3"
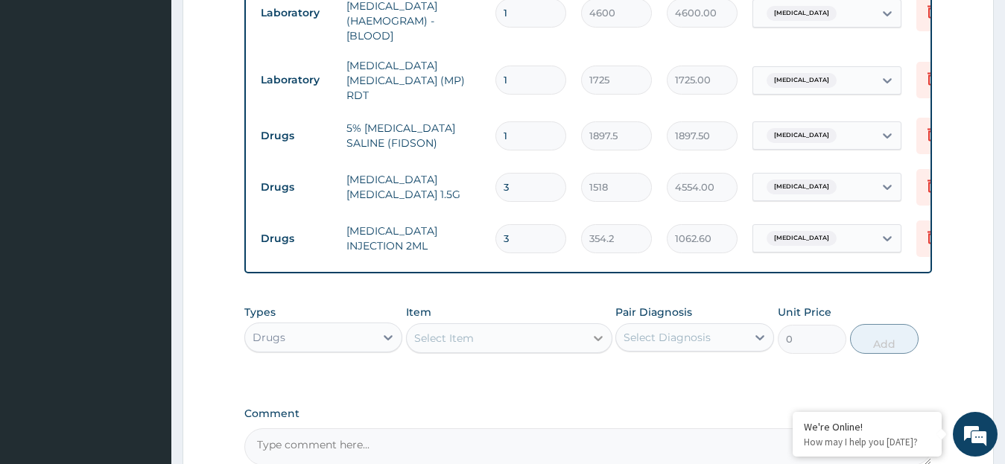
click at [595, 336] on icon at bounding box center [598, 338] width 9 height 5
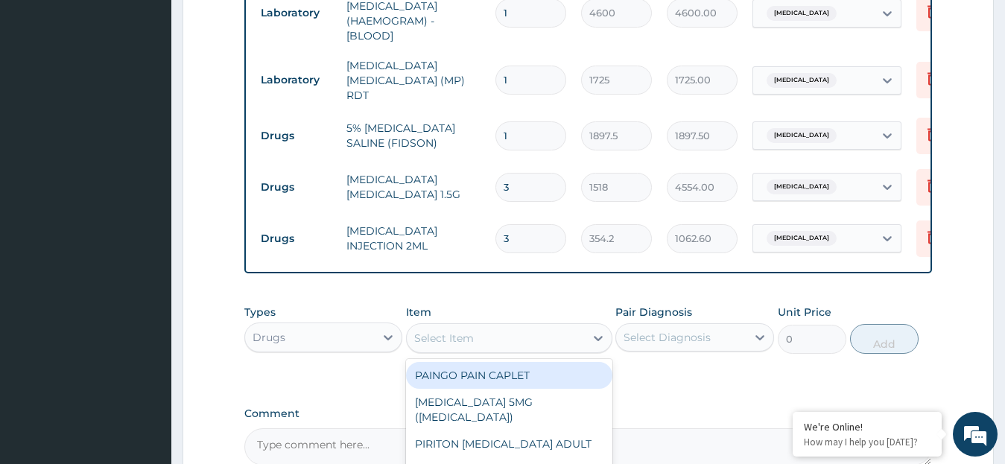
scroll to position [634, 0]
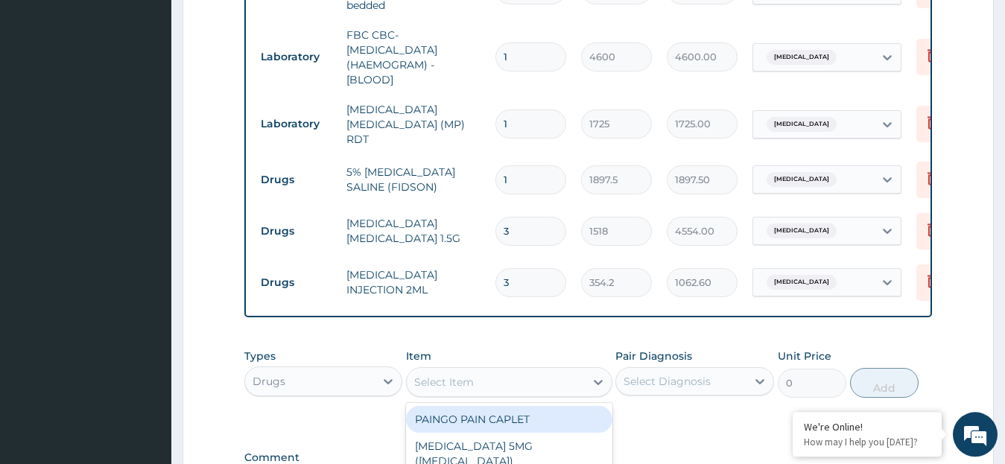
click at [518, 165] on input "1" at bounding box center [530, 179] width 71 height 29
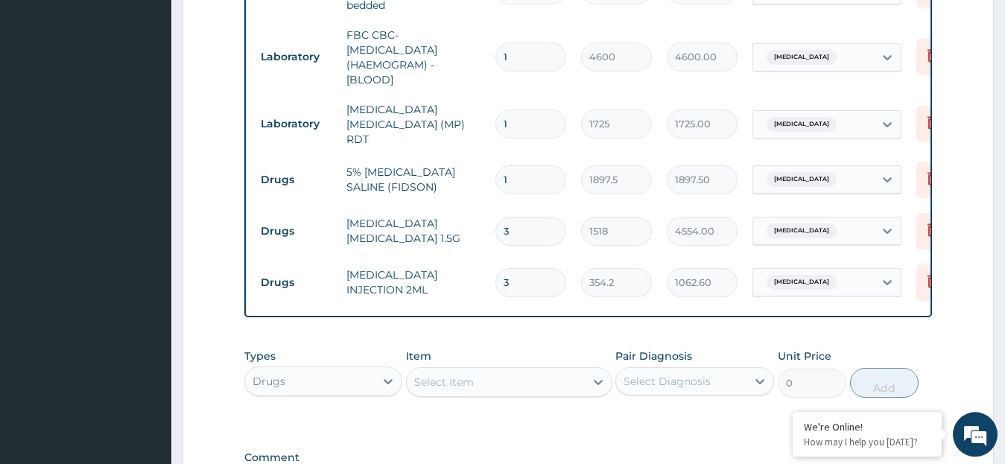
type input "0.00"
type input "2"
type input "3795.00"
type input "2"
click at [598, 376] on icon at bounding box center [598, 382] width 15 height 15
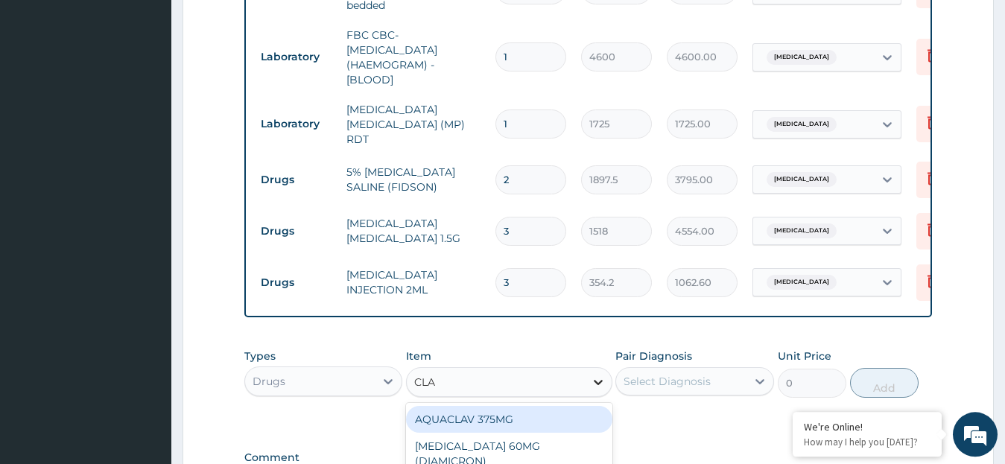
type input "CLAV"
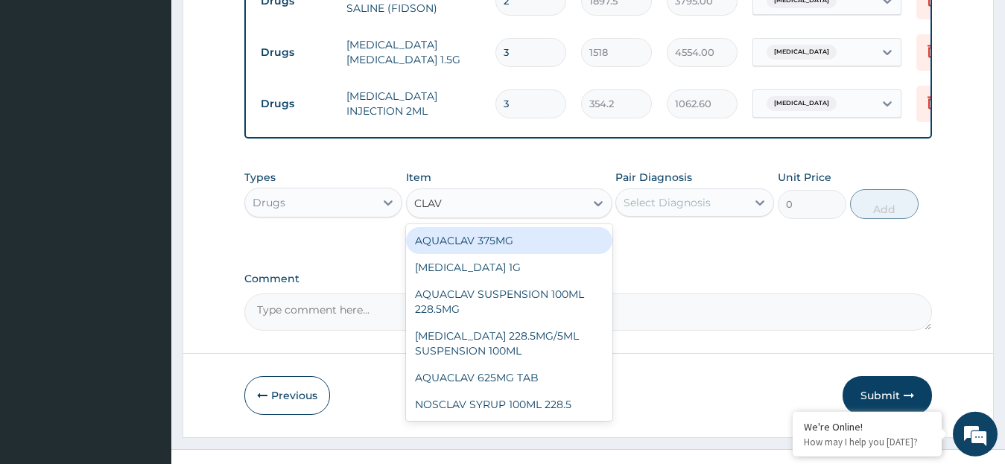
scroll to position [832, 0]
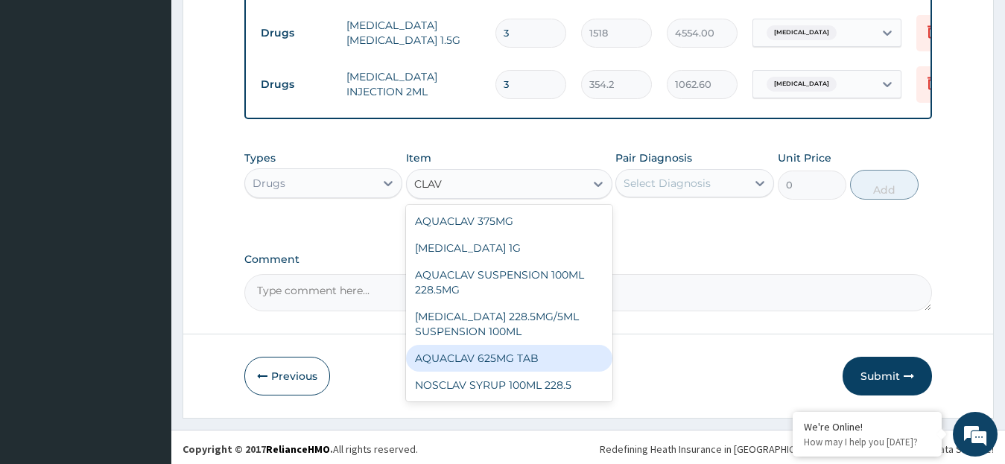
click at [555, 355] on div "AQUACLAV 625MG TAB" at bounding box center [509, 358] width 206 height 27
type input "259.325"
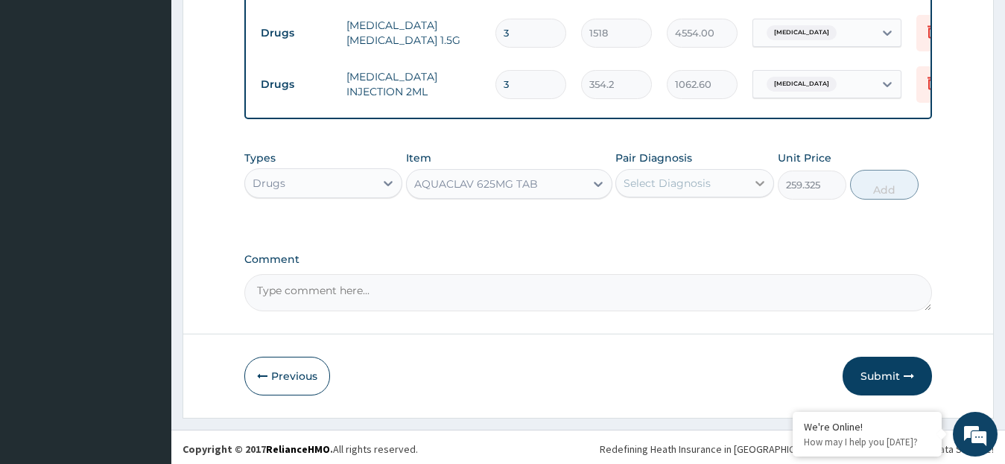
click at [760, 176] on icon at bounding box center [759, 183] width 15 height 15
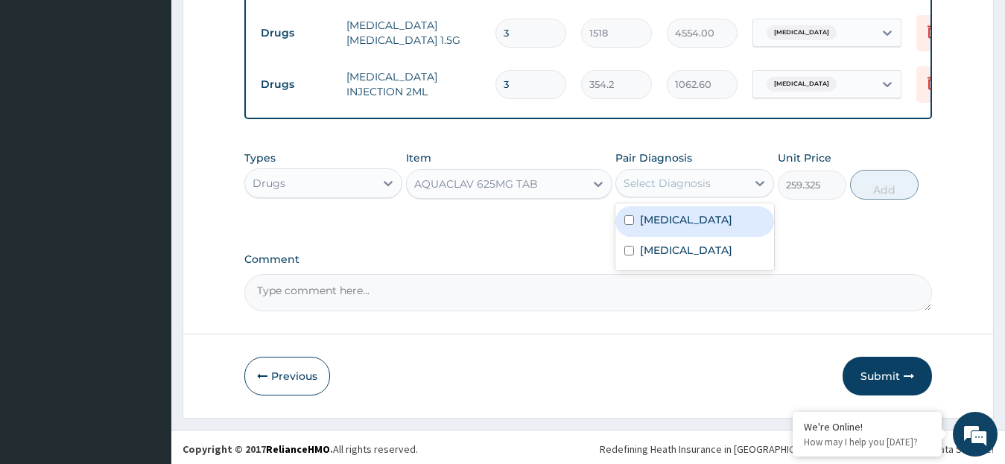
click at [700, 213] on div "Sepsis" at bounding box center [694, 221] width 159 height 31
checkbox input "true"
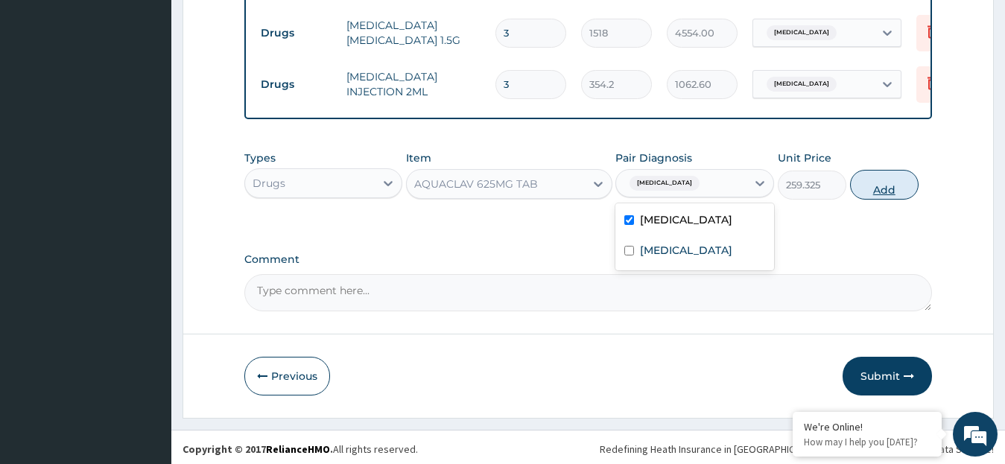
click at [875, 185] on button "Add" at bounding box center [884, 185] width 69 height 30
type input "0"
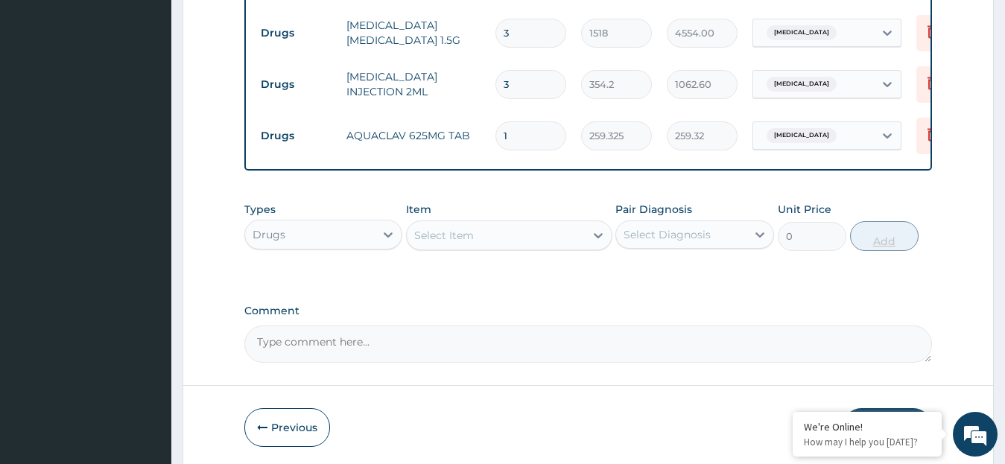
type input "14"
type input "3630.55"
type input "14"
click at [594, 233] on icon at bounding box center [598, 235] width 9 height 5
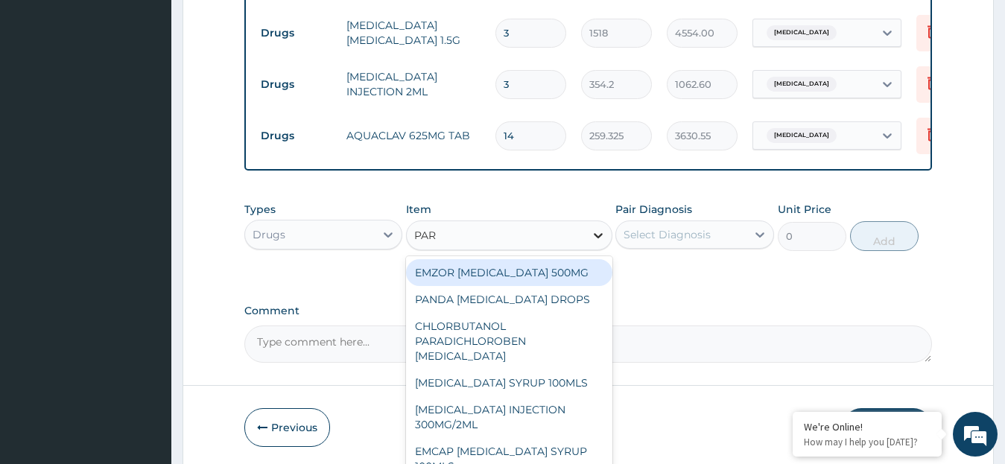
type input "PARA"
click at [565, 264] on div "EMZOR [MEDICAL_DATA] 500MG" at bounding box center [509, 272] width 206 height 27
type input "25.3"
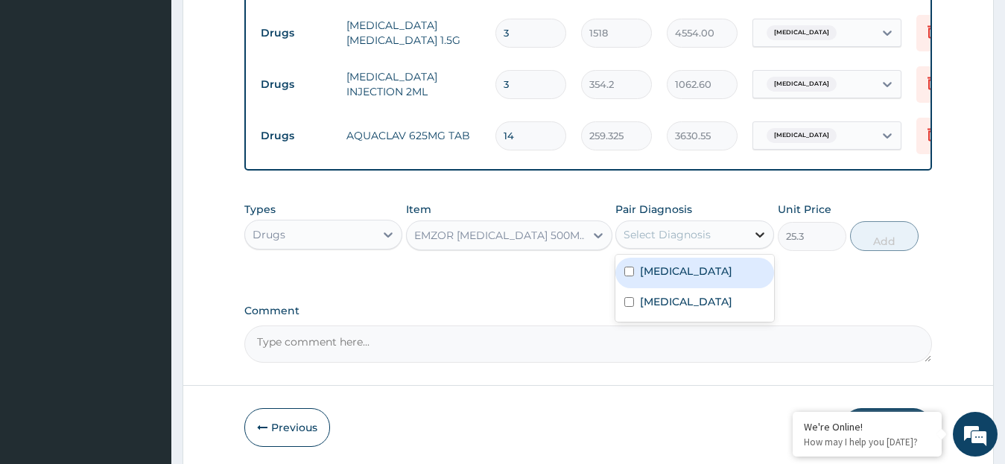
click at [757, 229] on icon at bounding box center [759, 234] width 15 height 15
click at [714, 272] on div "Sepsis" at bounding box center [694, 273] width 159 height 31
checkbox input "true"
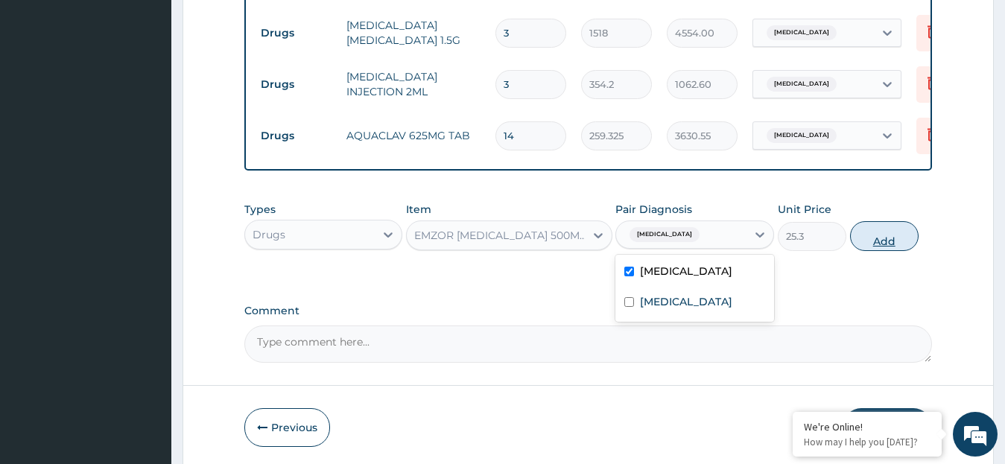
click at [880, 238] on button "Add" at bounding box center [884, 236] width 69 height 30
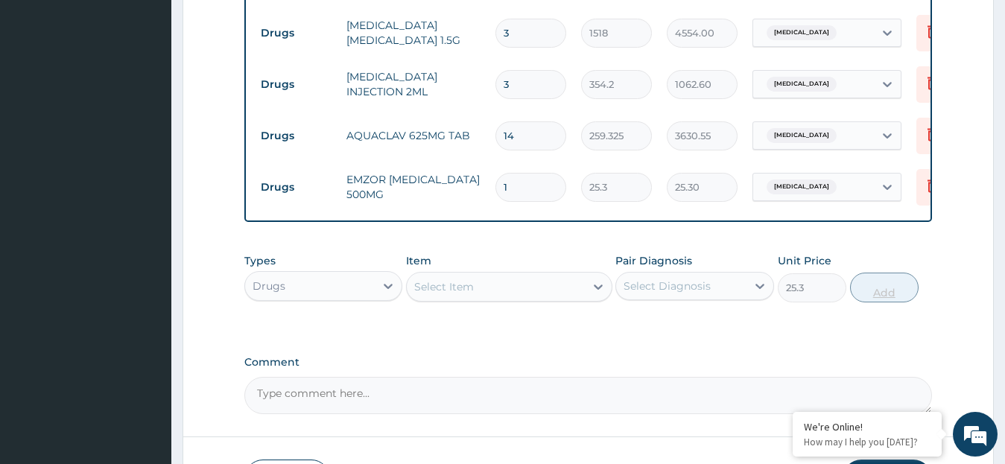
type input "0"
type input "18"
type input "455.40"
type input "18"
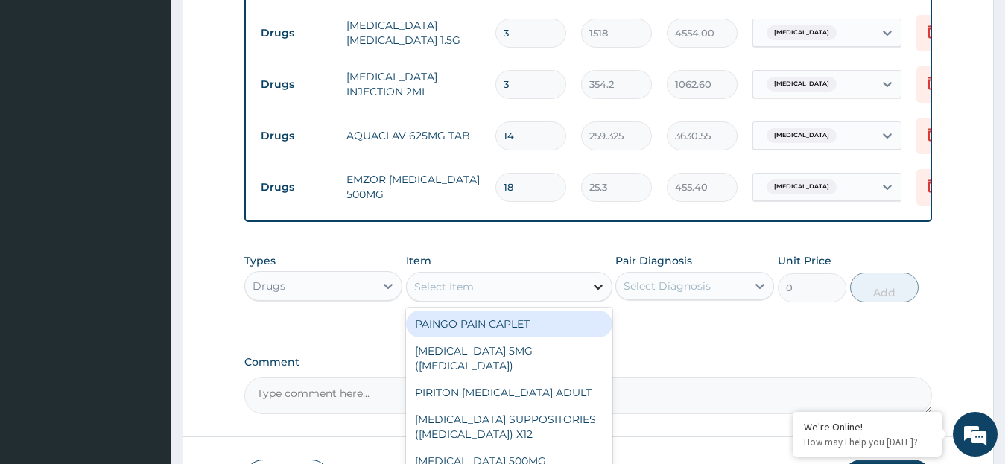
click at [600, 279] on icon at bounding box center [598, 286] width 15 height 15
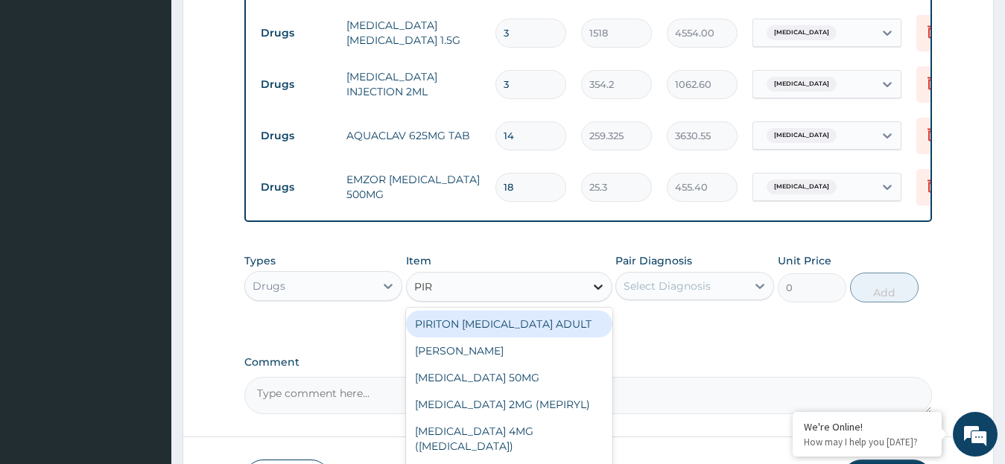
type input "PIRI"
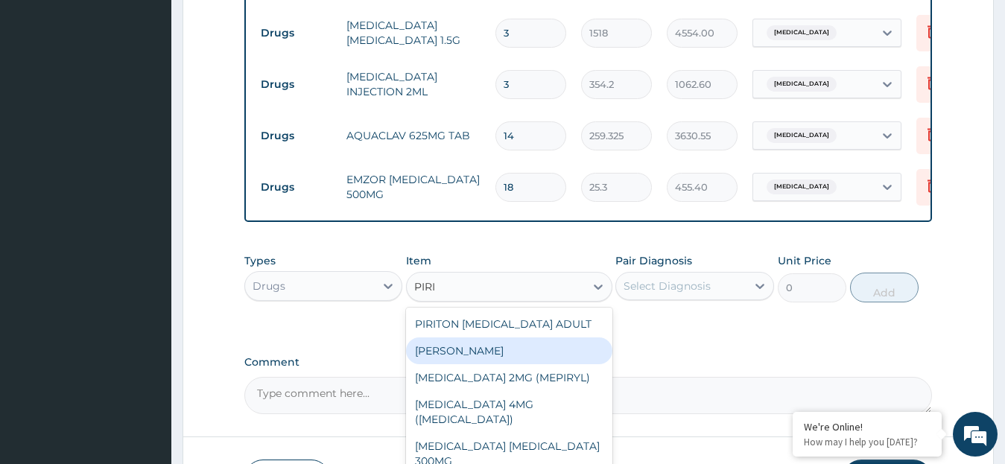
click at [571, 349] on div "PIRITON TAB EVANS" at bounding box center [509, 350] width 206 height 27
type input "25.3"
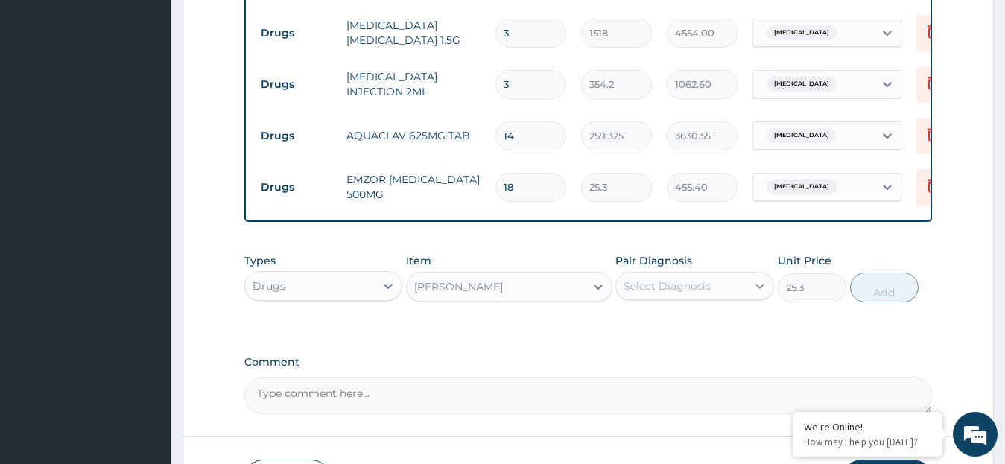
click at [762, 279] on icon at bounding box center [759, 286] width 15 height 15
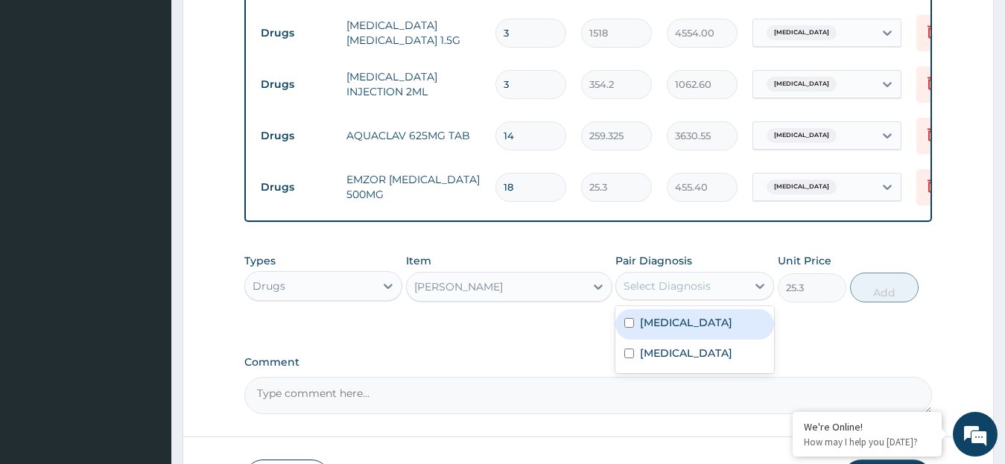
click at [631, 320] on input "checkbox" at bounding box center [629, 323] width 10 height 10
checkbox input "true"
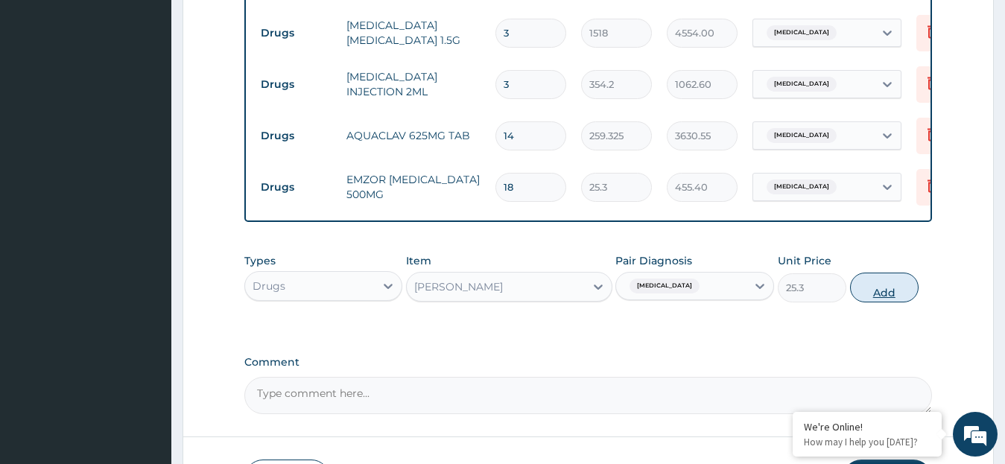
click at [877, 289] on button "Add" at bounding box center [884, 288] width 69 height 30
type input "0"
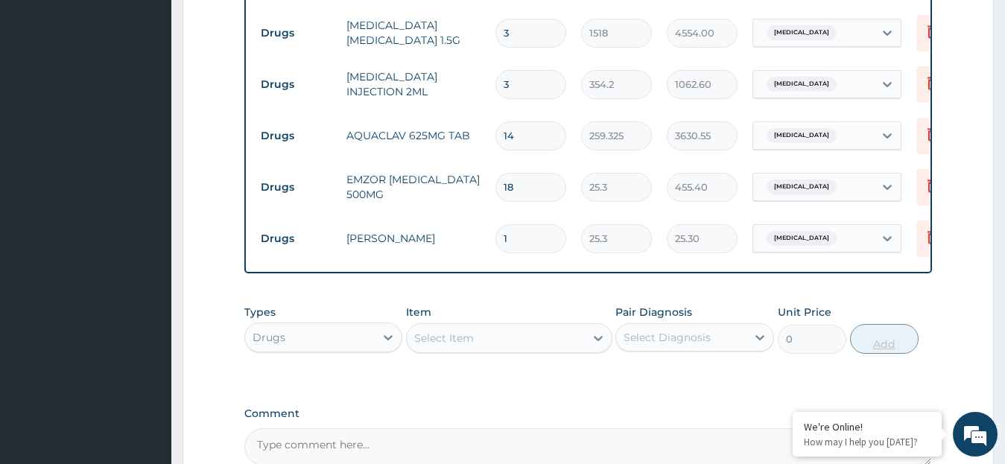
type input "10"
type input "253.00"
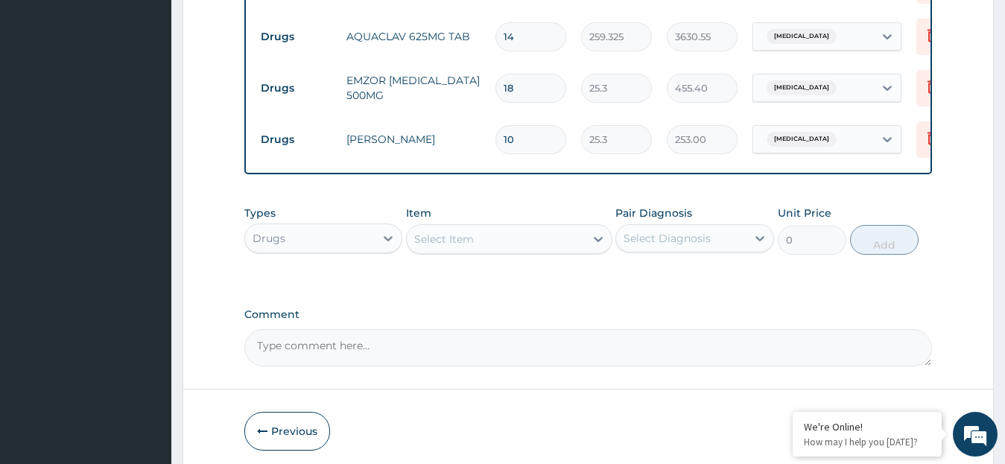
scroll to position [986, 0]
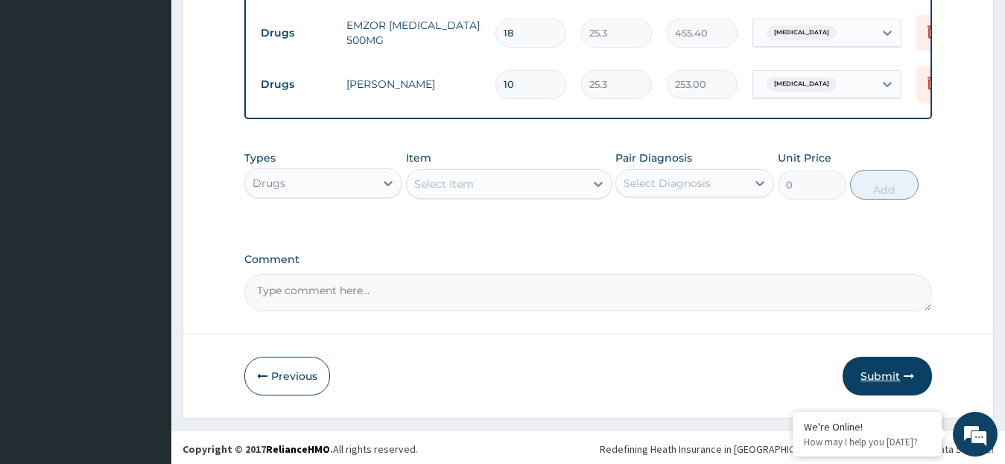
type input "10"
click at [878, 371] on button "Submit" at bounding box center [886, 376] width 89 height 39
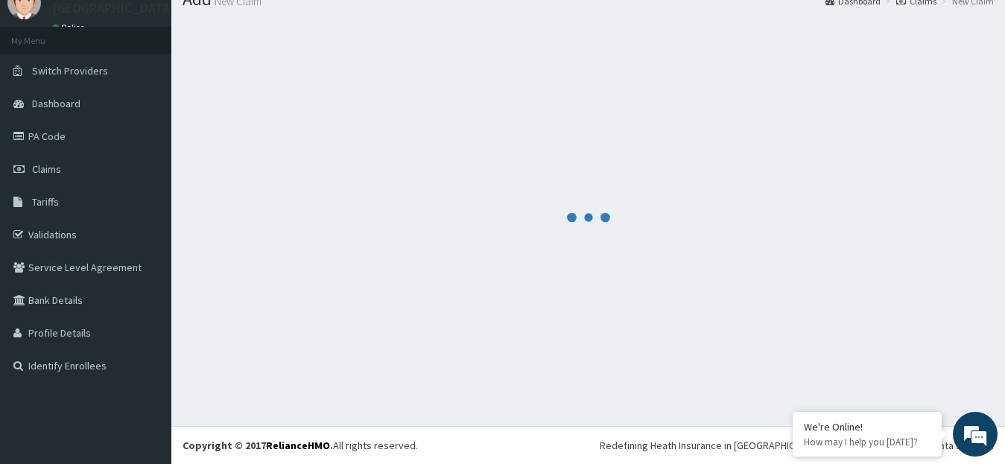
scroll to position [59, 0]
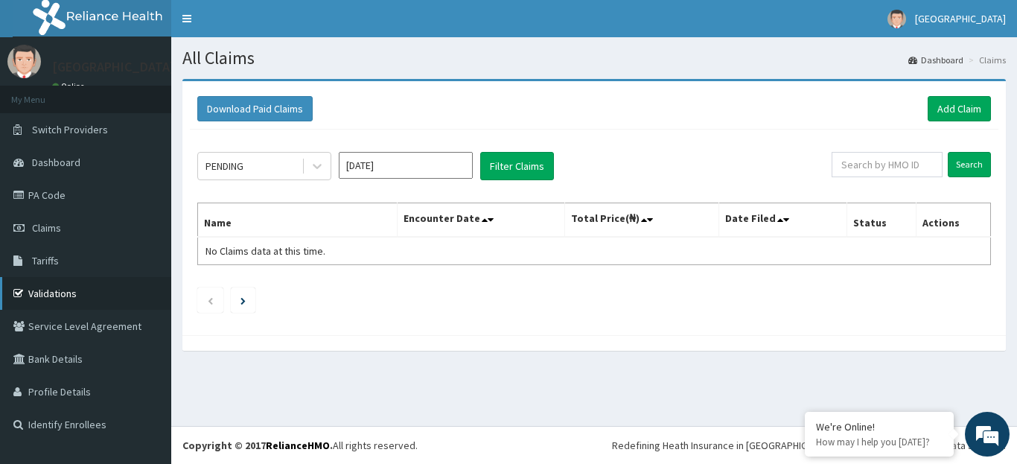
click at [45, 294] on link "Validations" at bounding box center [85, 293] width 171 height 33
click at [943, 108] on link "Add Claim" at bounding box center [959, 108] width 63 height 25
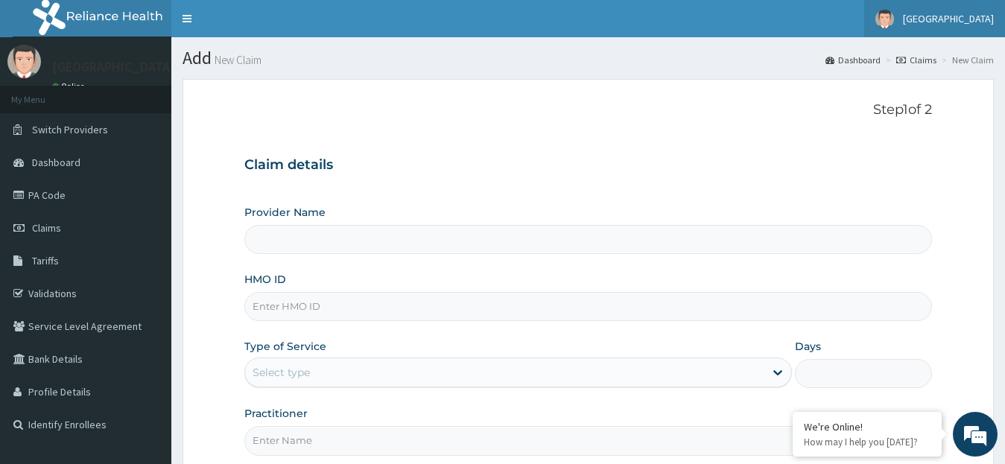
type input "[GEOGRAPHIC_DATA]"
click at [413, 318] on input "HMO ID" at bounding box center [588, 306] width 688 height 29
paste input "NBC/10335/E"
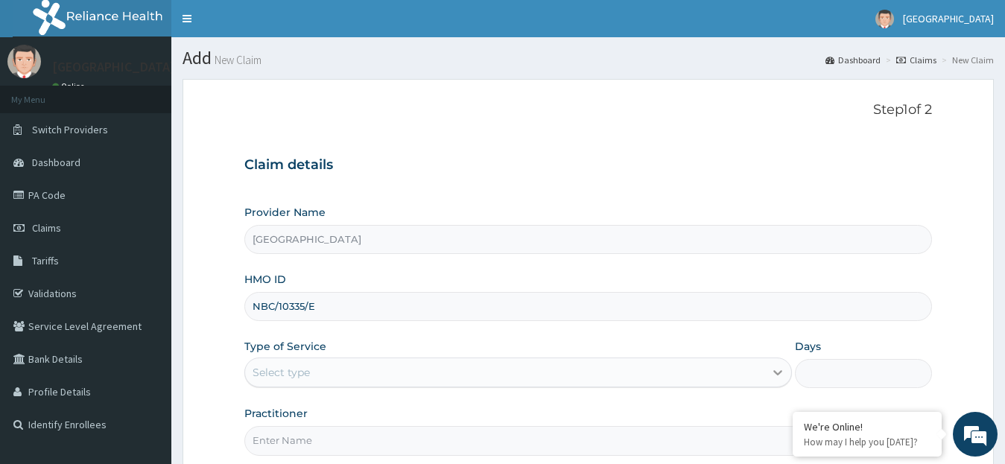
type input "NBC/10335/E"
click at [775, 373] on icon at bounding box center [778, 373] width 9 height 5
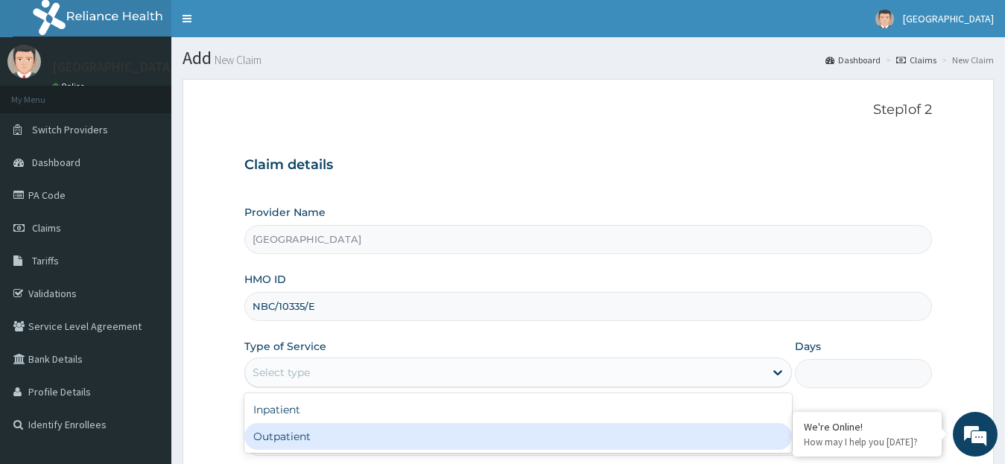
click at [623, 436] on div "Outpatient" at bounding box center [518, 436] width 548 height 27
type input "1"
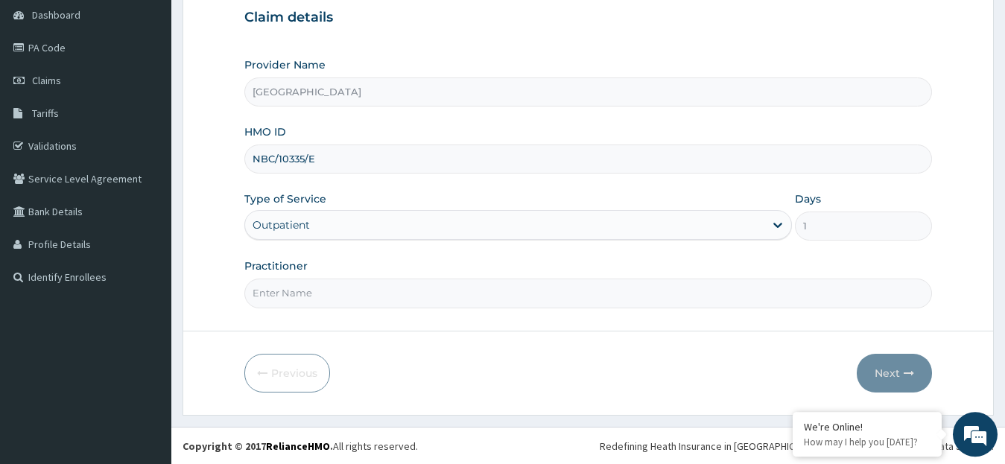
scroll to position [148, 0]
click at [329, 291] on input "Practitioner" at bounding box center [588, 292] width 688 height 29
type input "DR. [GEOGRAPHIC_DATA]"
click at [883, 371] on button "Next" at bounding box center [894, 372] width 75 height 39
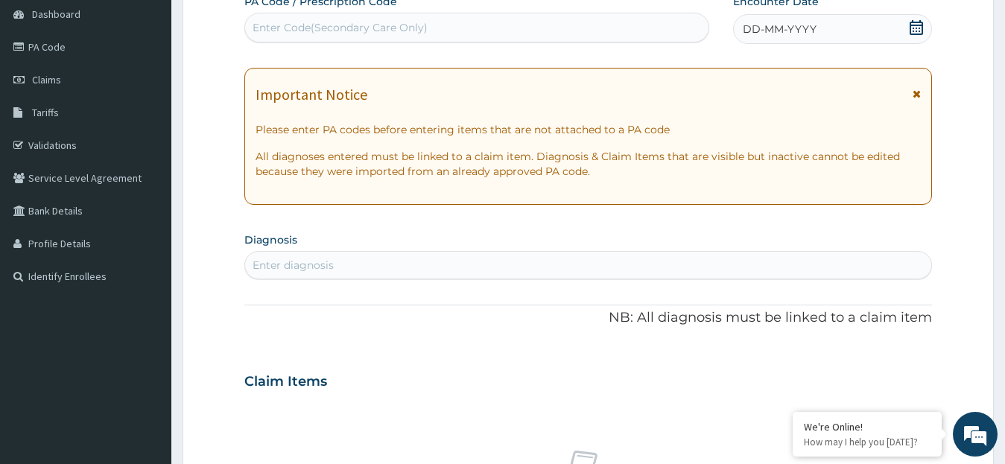
click at [913, 28] on icon at bounding box center [915, 27] width 13 height 15
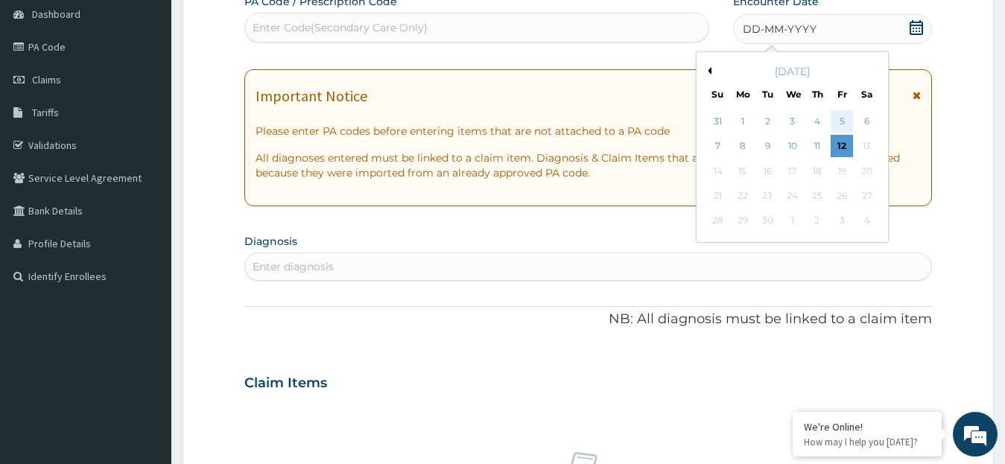
click at [841, 123] on div "5" at bounding box center [841, 121] width 22 height 22
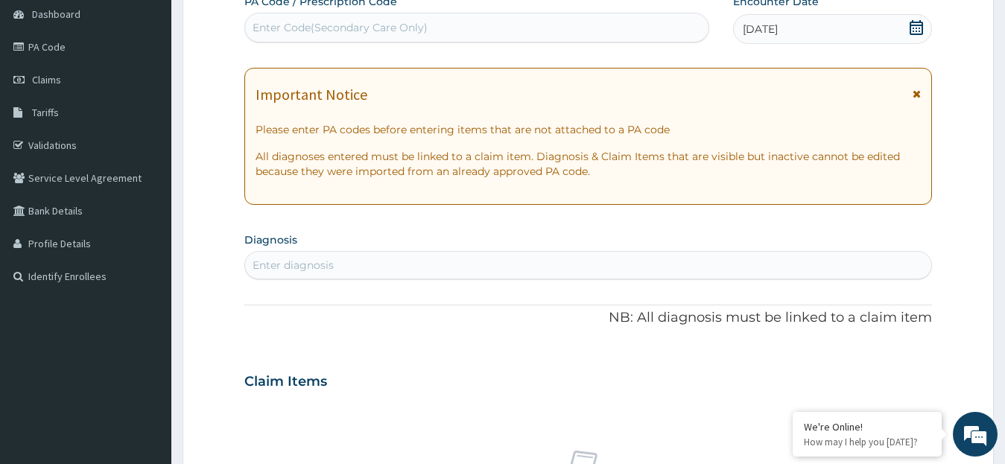
click at [279, 267] on div "Enter diagnosis" at bounding box center [292, 265] width 81 height 15
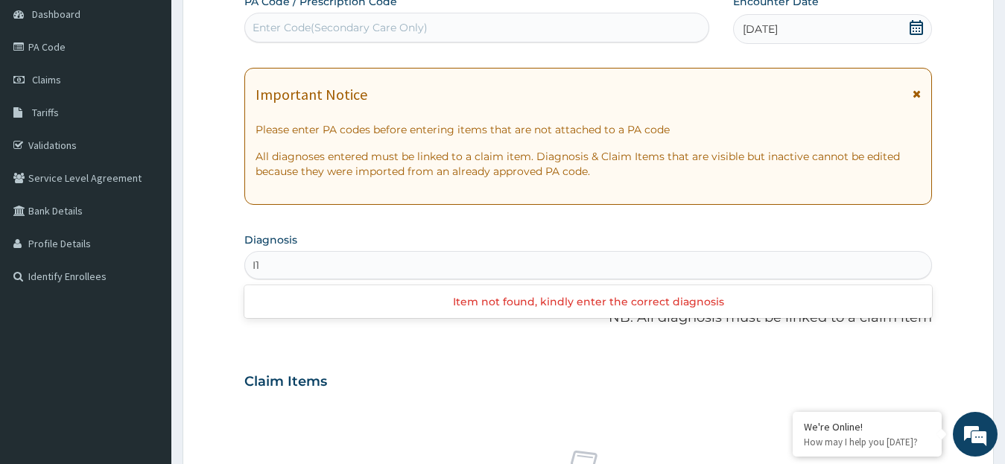
type input "I"
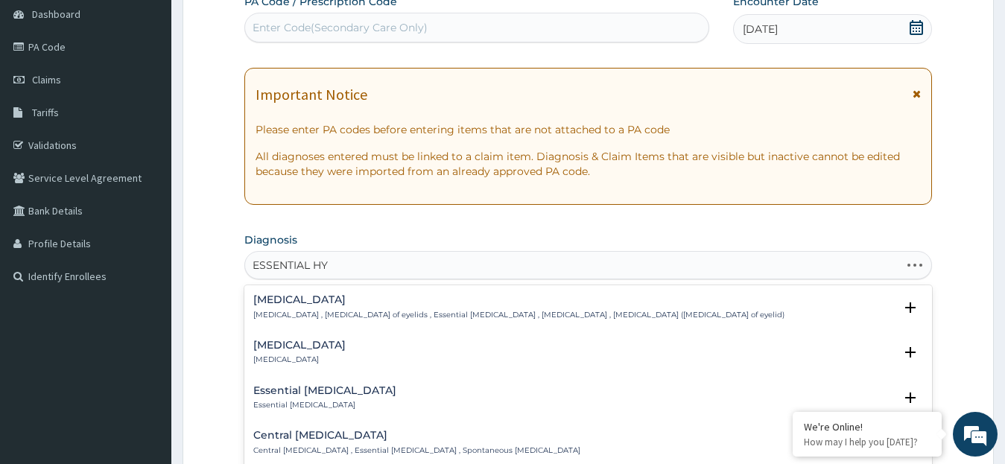
type input "ESSENTIAL HYP"
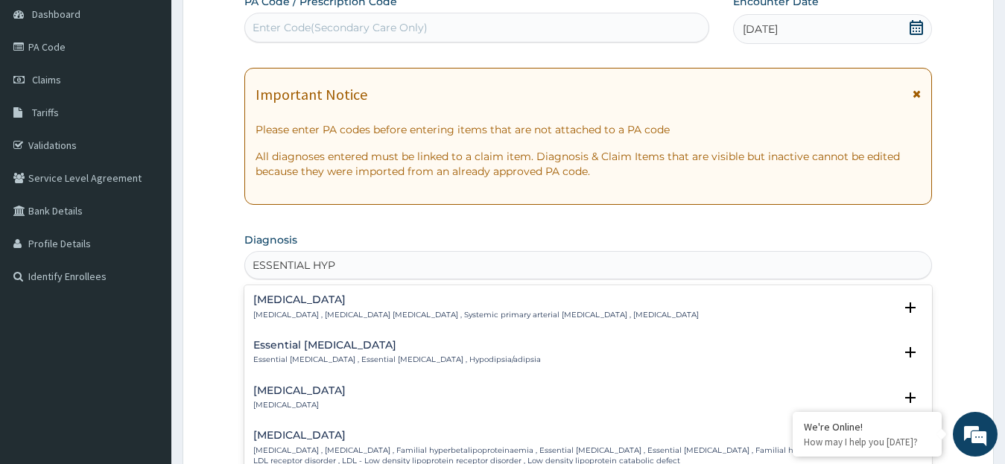
click at [340, 308] on div "[MEDICAL_DATA] [MEDICAL_DATA] , [MEDICAL_DATA] [MEDICAL_DATA] , Systemic primar…" at bounding box center [475, 307] width 445 height 26
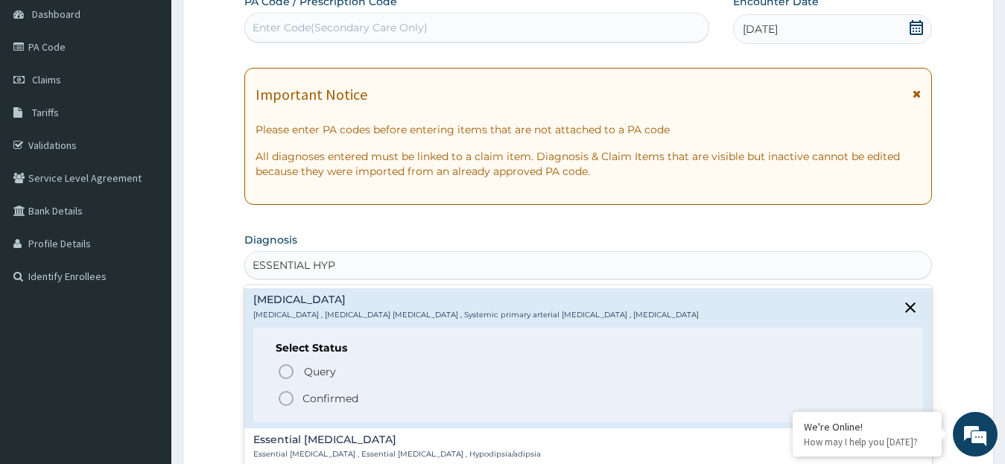
click at [288, 398] on icon "status option filled" at bounding box center [286, 399] width 18 height 18
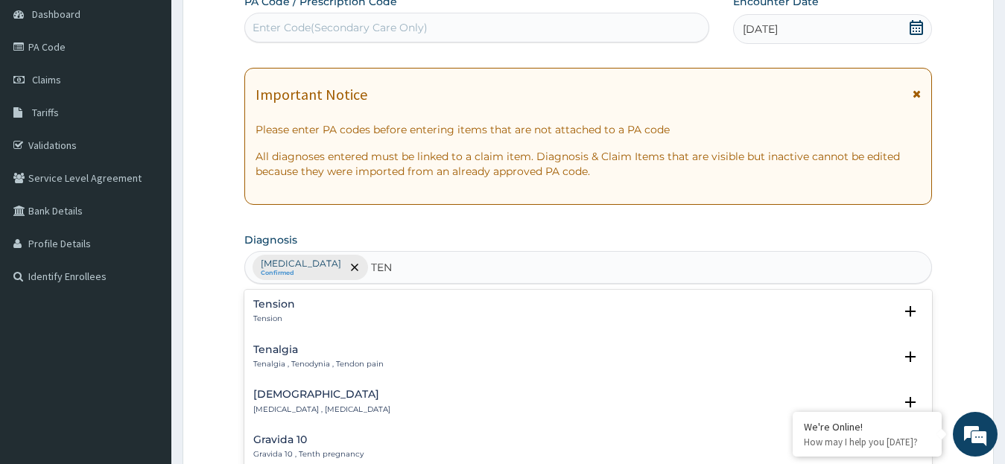
type input "TEND"
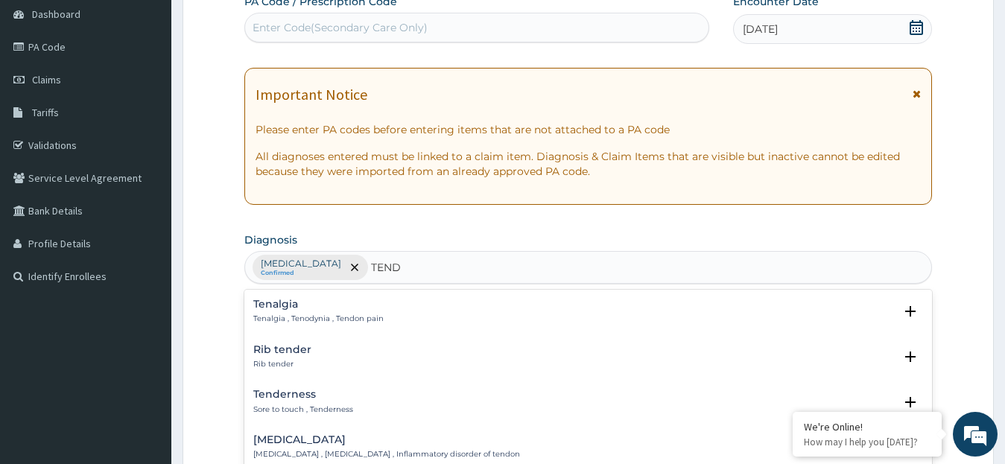
click at [305, 448] on div "[MEDICAL_DATA] [MEDICAL_DATA] , [MEDICAL_DATA] , Inflammatory disorder of tendon" at bounding box center [386, 447] width 267 height 26
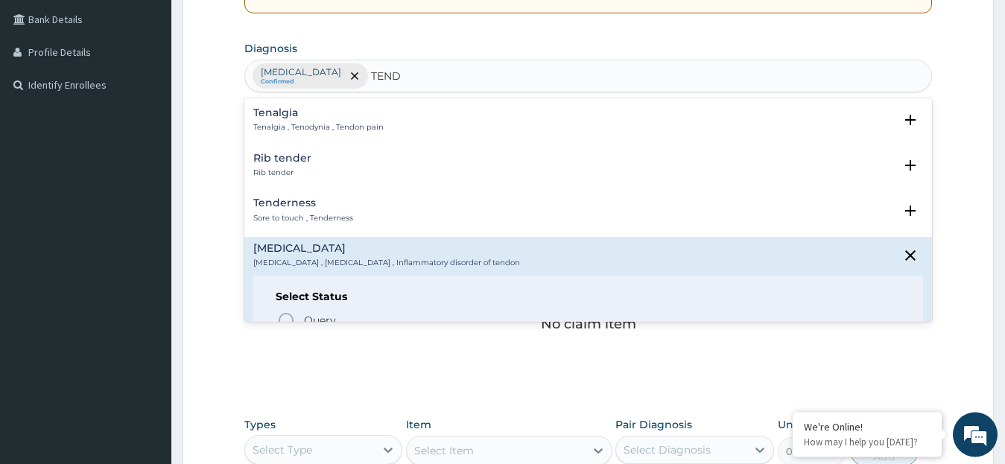
scroll to position [346, 0]
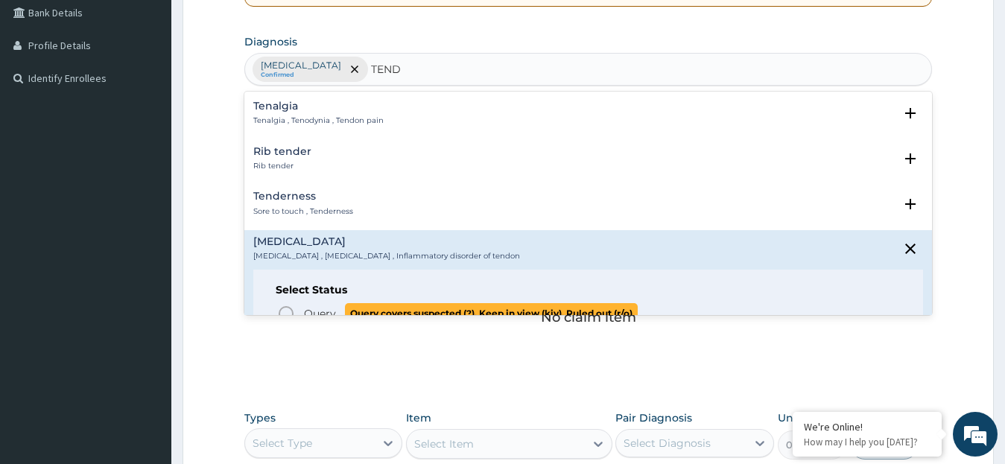
click at [285, 311] on icon "status option query" at bounding box center [286, 314] width 18 height 18
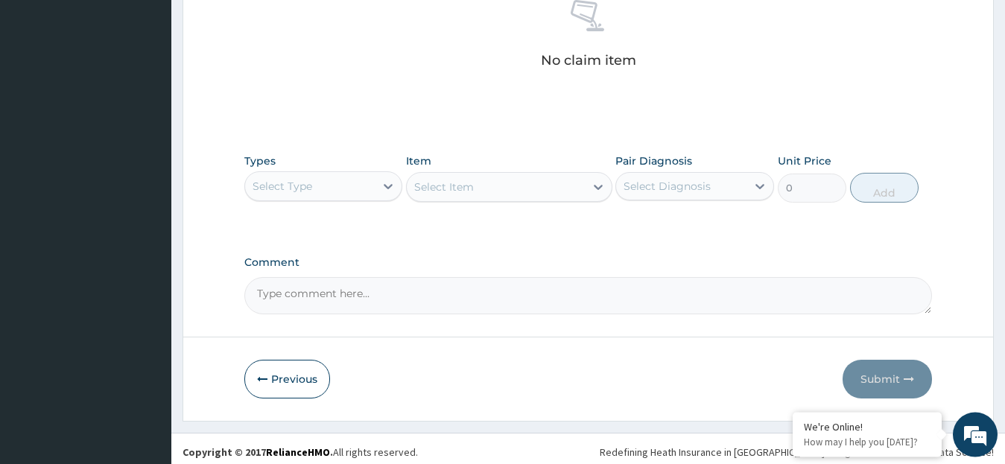
scroll to position [610, 0]
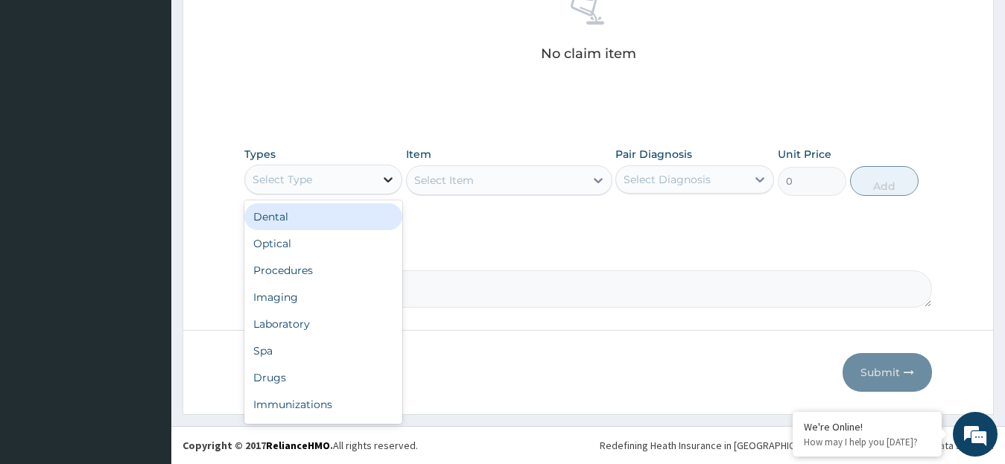
click at [393, 172] on icon at bounding box center [388, 179] width 15 height 15
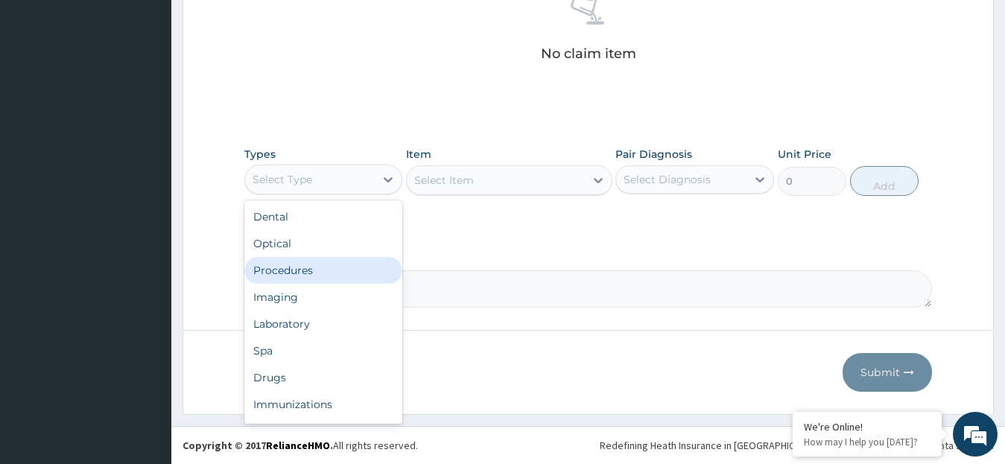
click at [299, 273] on div "Procedures" at bounding box center [323, 270] width 159 height 27
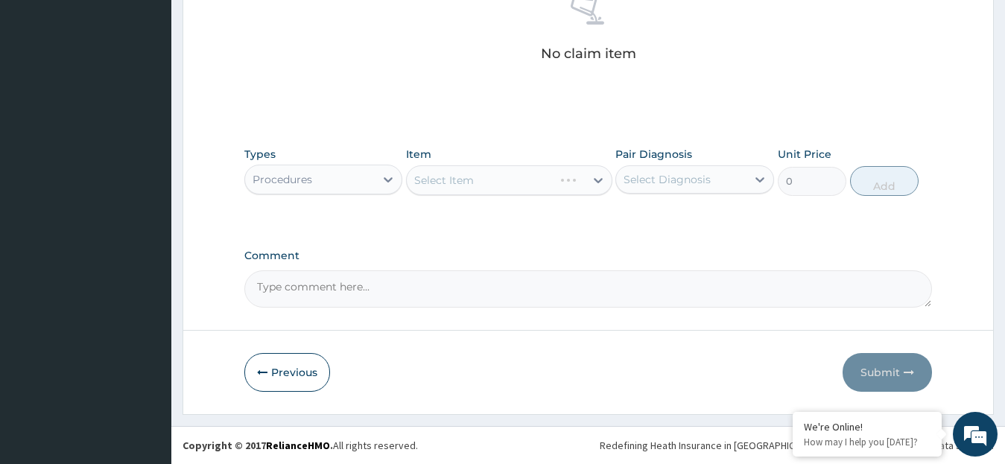
click at [594, 177] on div "Select Item" at bounding box center [509, 180] width 206 height 30
click at [598, 177] on icon at bounding box center [598, 180] width 15 height 15
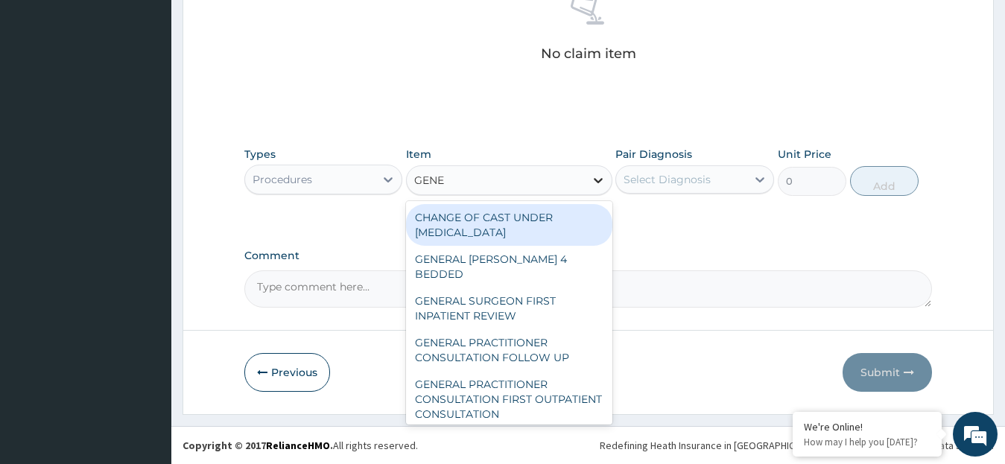
type input "GENER"
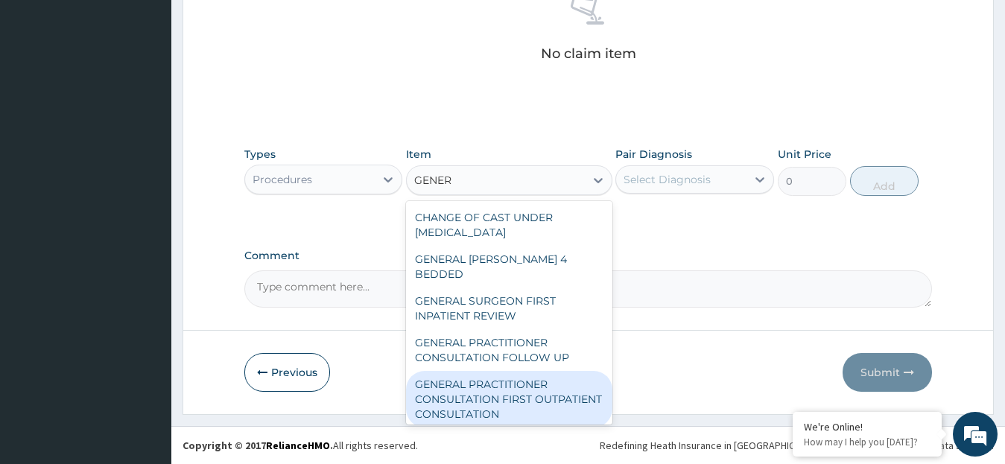
click at [527, 382] on div "GENERAL PRACTITIONER CONSULTATION FIRST OUTPATIENT CONSULTATION" at bounding box center [509, 399] width 206 height 57
type input "3795"
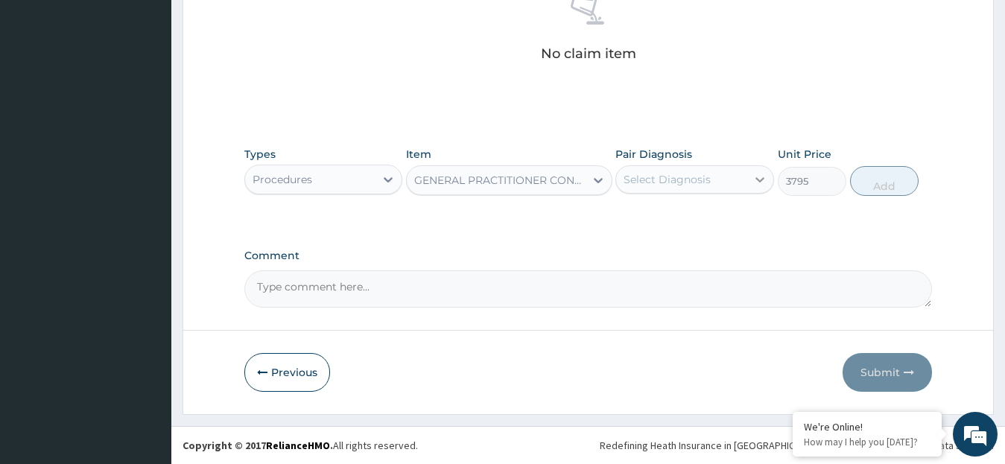
click at [760, 175] on icon at bounding box center [759, 179] width 15 height 15
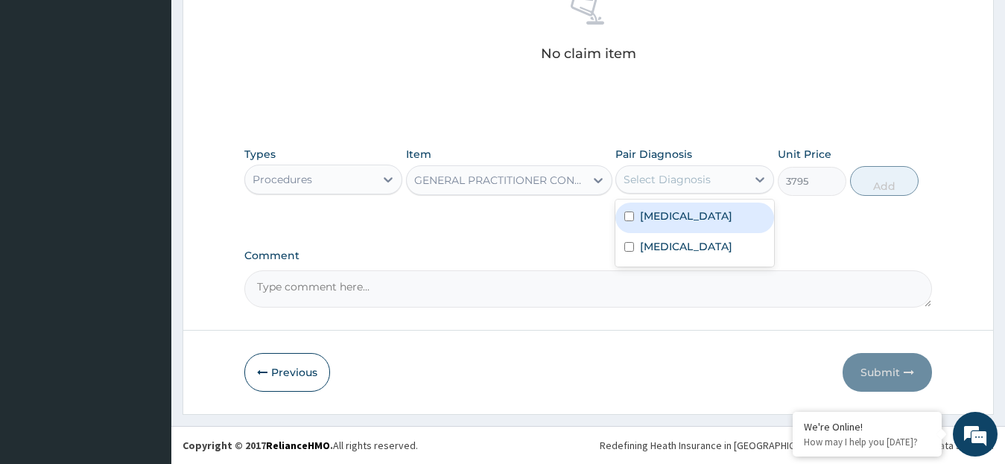
click at [641, 212] on label "[MEDICAL_DATA]" at bounding box center [686, 216] width 92 height 15
checkbox input "true"
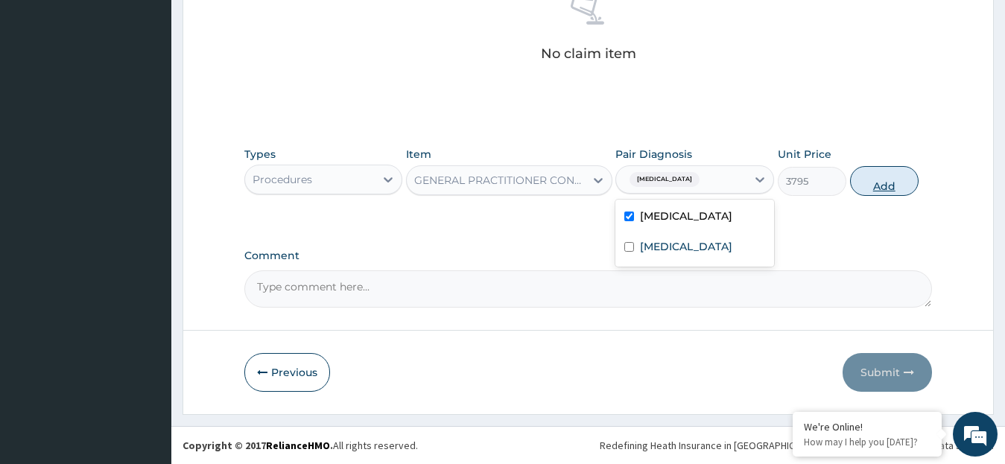
click at [874, 187] on button "Add" at bounding box center [884, 181] width 69 height 30
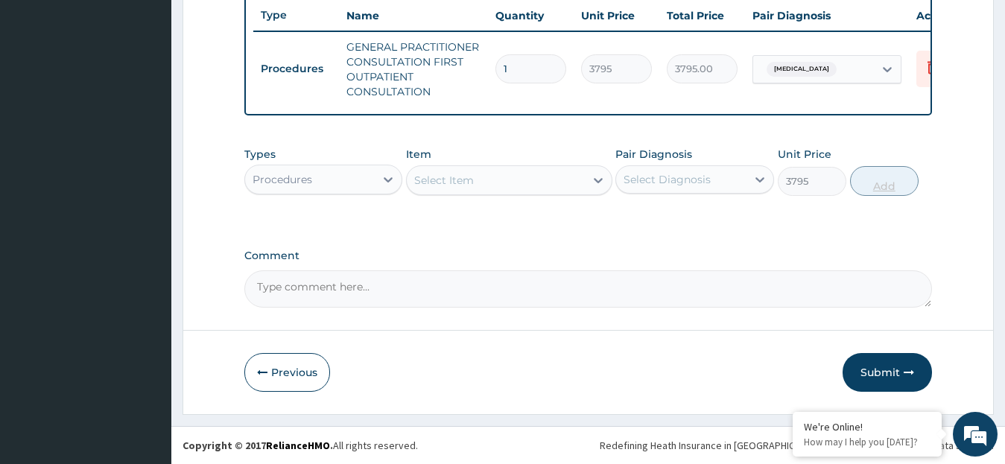
type input "0"
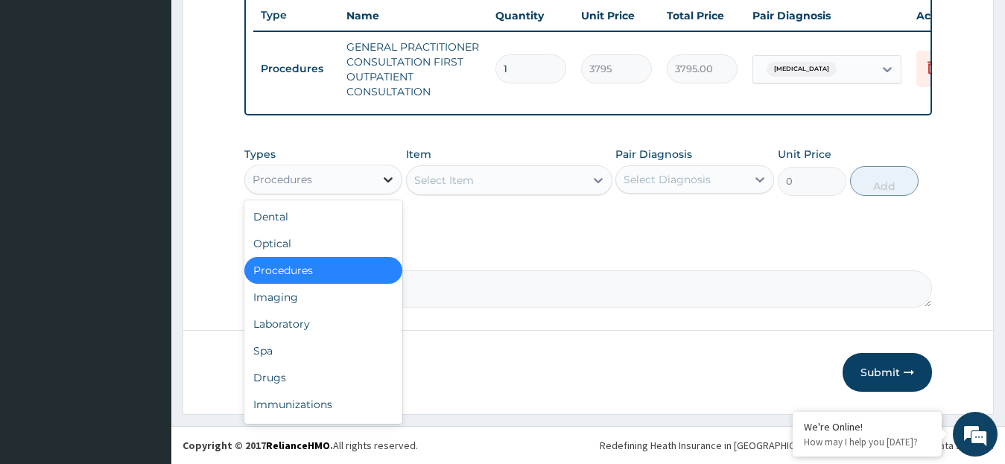
click at [390, 179] on icon at bounding box center [388, 179] width 9 height 5
click at [273, 381] on div "Drugs" at bounding box center [323, 377] width 159 height 27
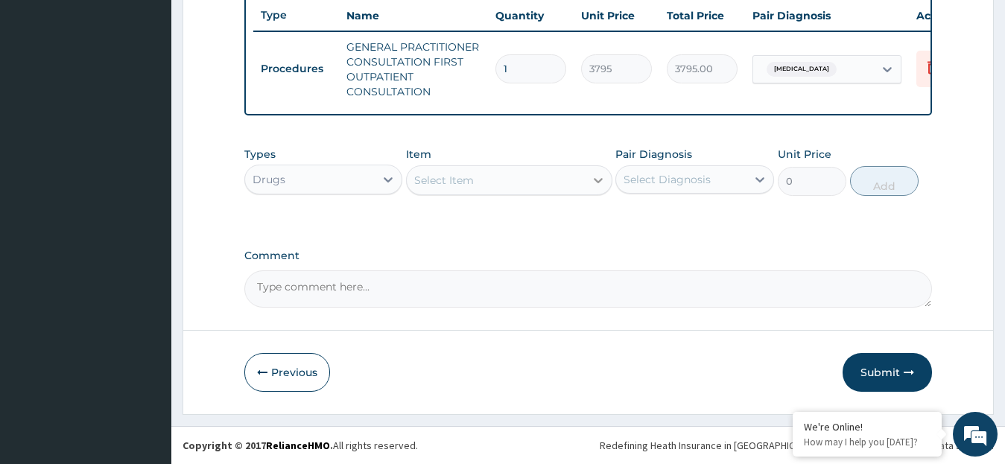
click at [598, 181] on icon at bounding box center [598, 180] width 15 height 15
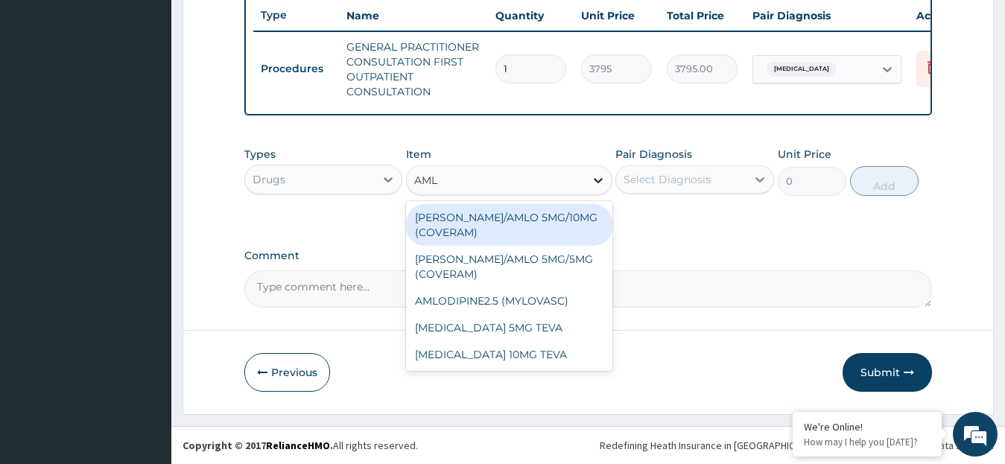
type input "AMLO"
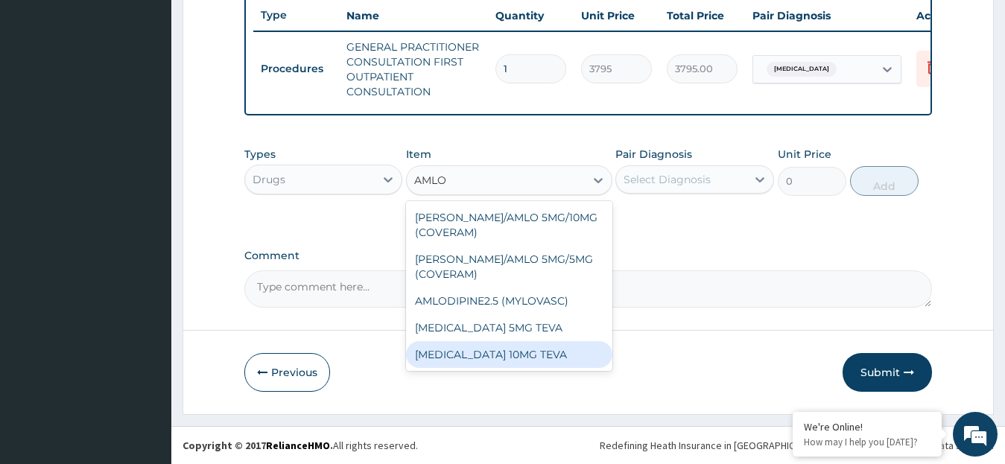
click at [543, 343] on div "AMLODIPINE 10MG TEVA" at bounding box center [509, 354] width 206 height 27
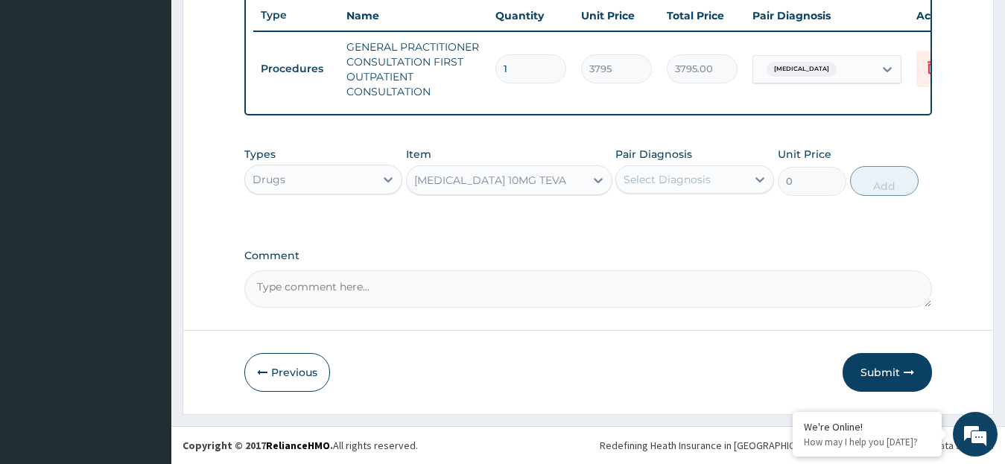
type input "107.525"
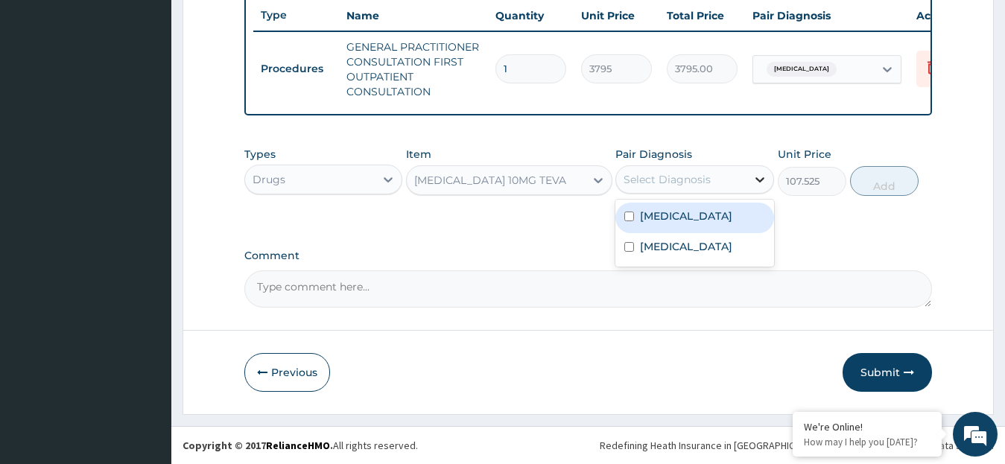
click at [760, 177] on icon at bounding box center [759, 179] width 15 height 15
click at [692, 215] on label "Essential hypertension" at bounding box center [686, 216] width 92 height 15
checkbox input "true"
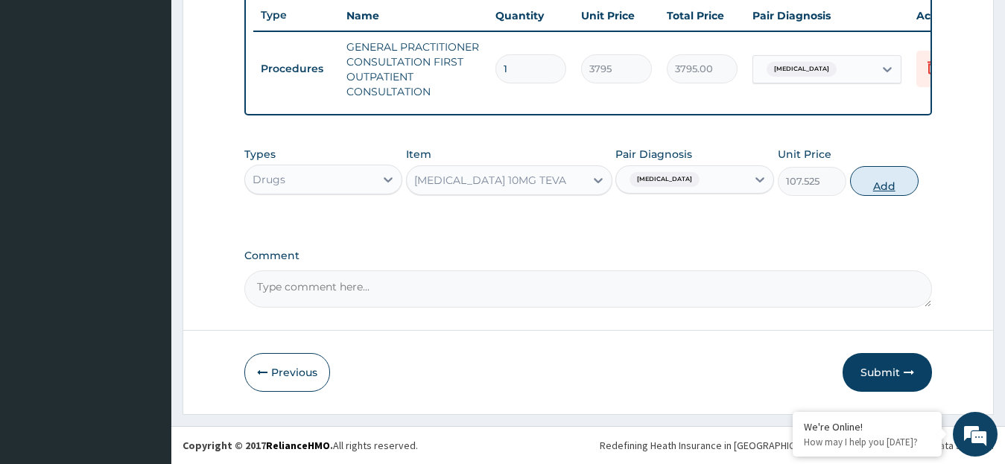
click at [884, 184] on button "Add" at bounding box center [884, 181] width 69 height 30
type input "0"
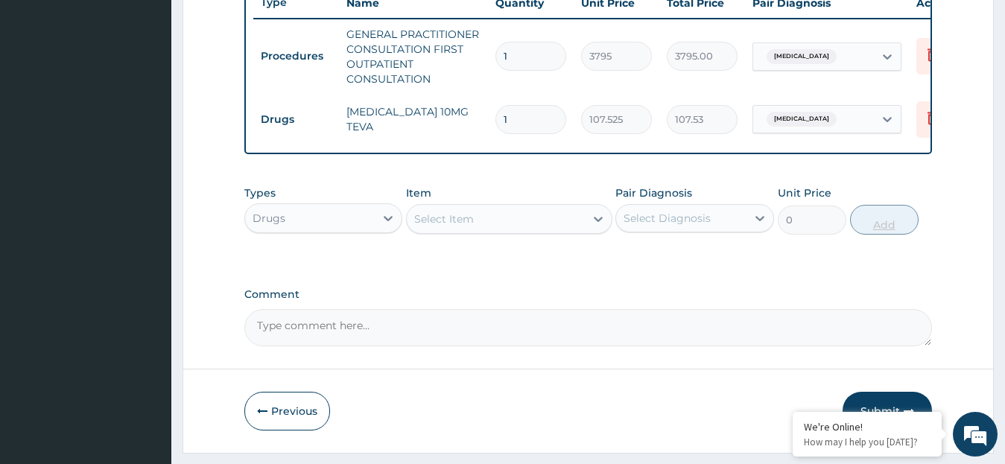
type input "0.00"
type input "3"
type input "322.58"
type input "30"
type input "3225.75"
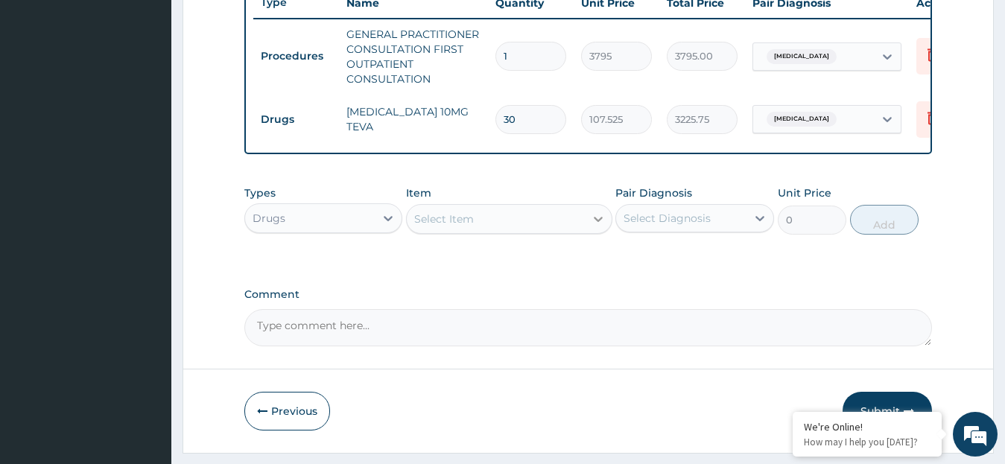
type input "30"
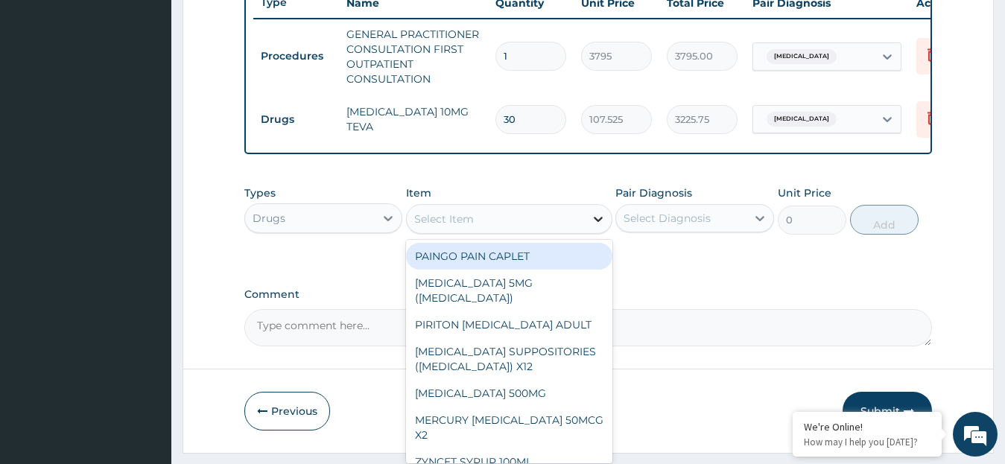
click at [594, 226] on icon at bounding box center [598, 219] width 15 height 15
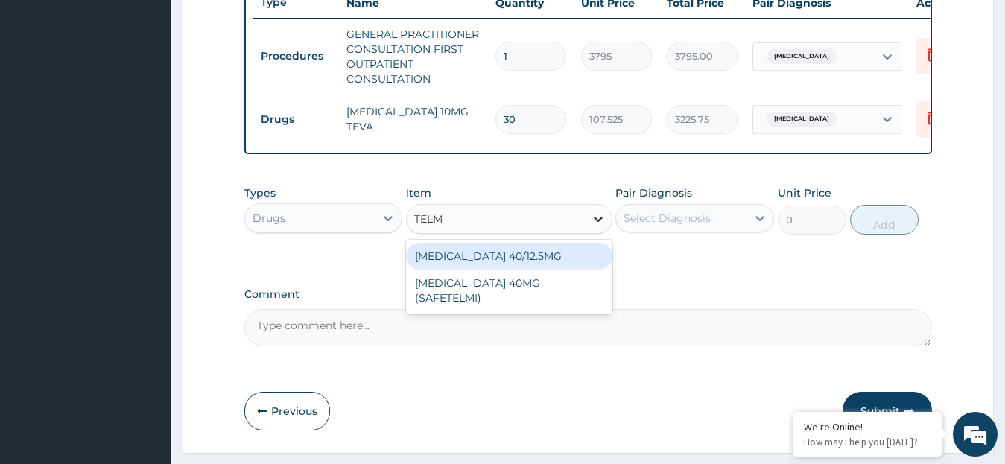
type input "TELMI"
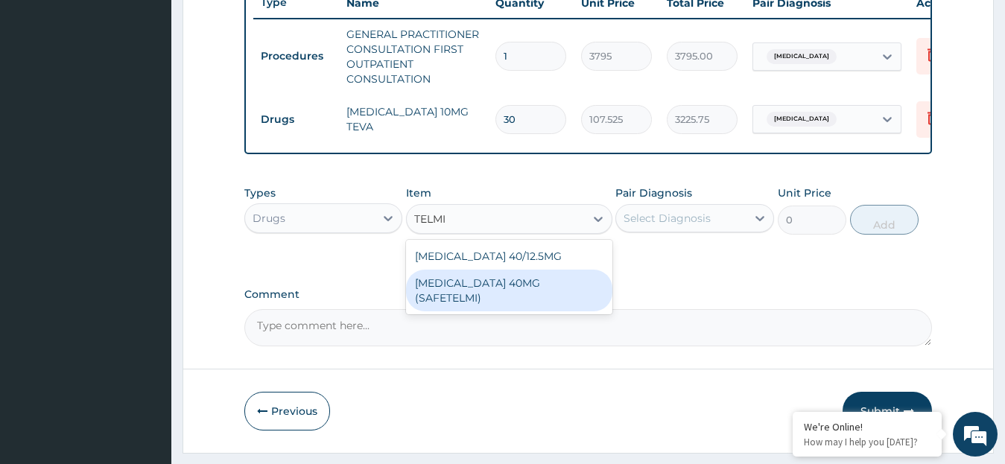
click at [548, 311] on div "TELMISARTAN 40MG (SAFETELMI)" at bounding box center [509, 291] width 206 height 42
type input "253"
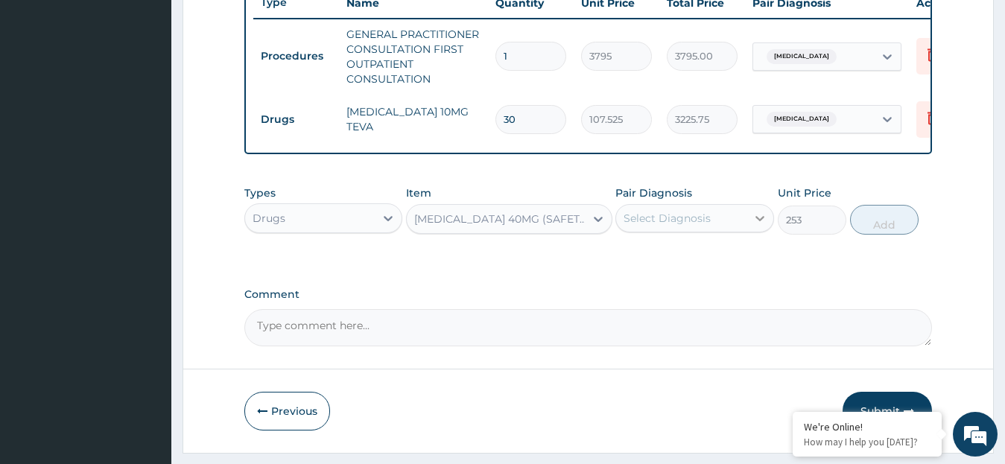
click at [760, 226] on icon at bounding box center [759, 218] width 15 height 15
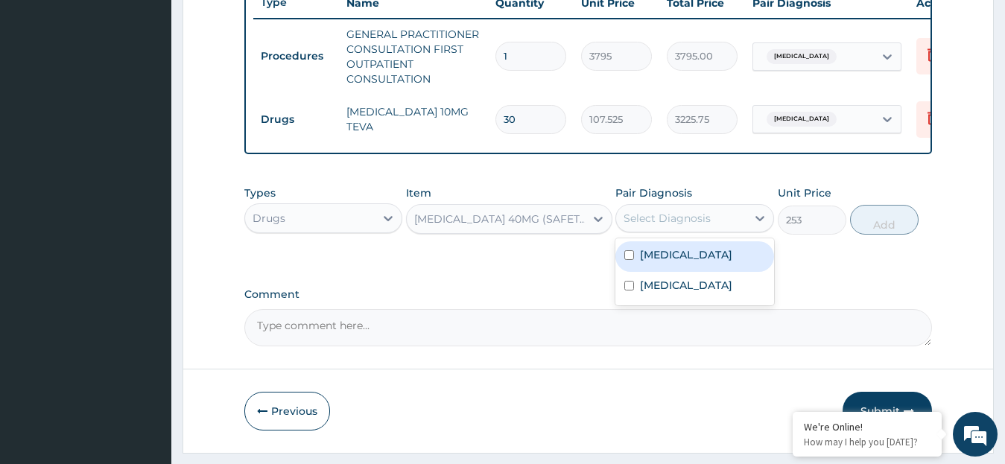
click at [691, 262] on label "Essential hypertension" at bounding box center [686, 254] width 92 height 15
checkbox input "true"
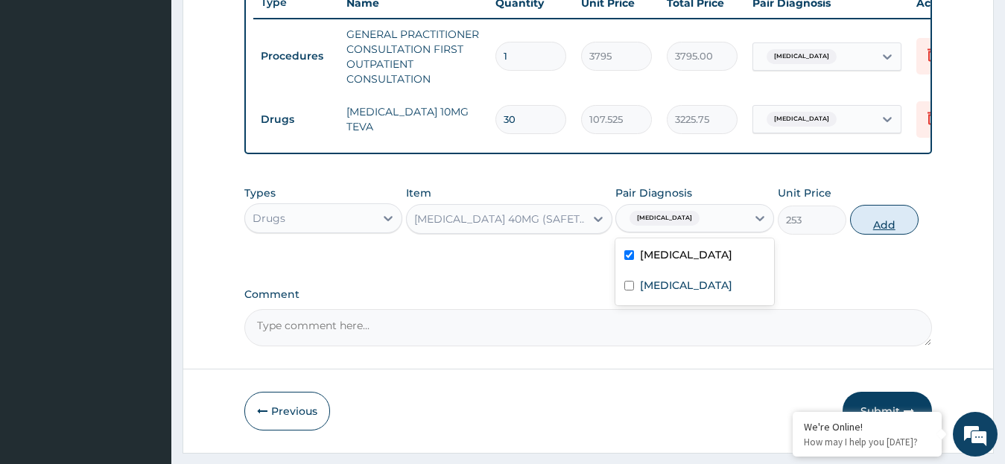
click at [888, 235] on button "Add" at bounding box center [884, 220] width 69 height 30
type input "0"
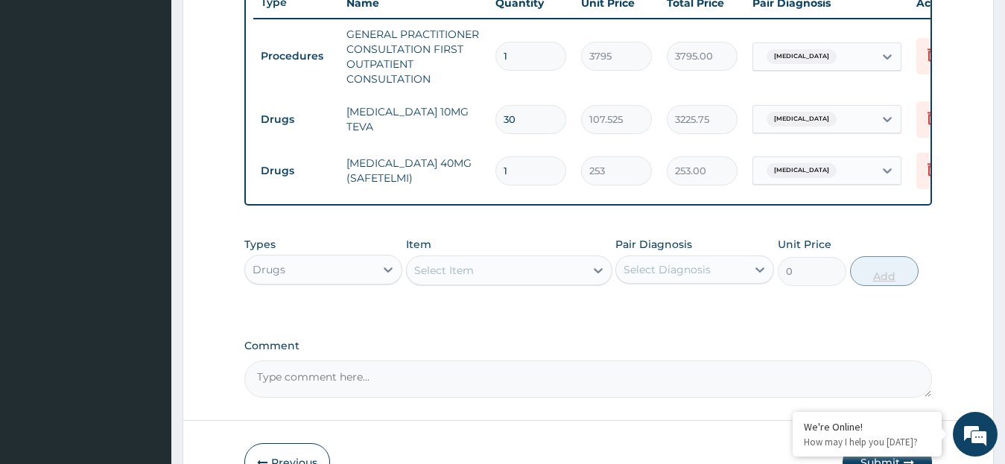
type input "0.00"
type input "3"
type input "759.00"
type input "30"
type input "7590.00"
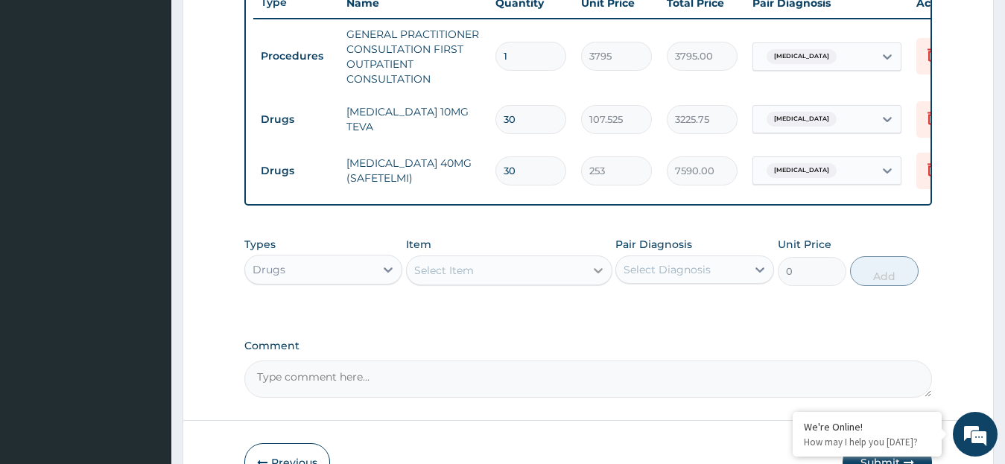
type input "30"
click at [597, 273] on icon at bounding box center [598, 270] width 9 height 5
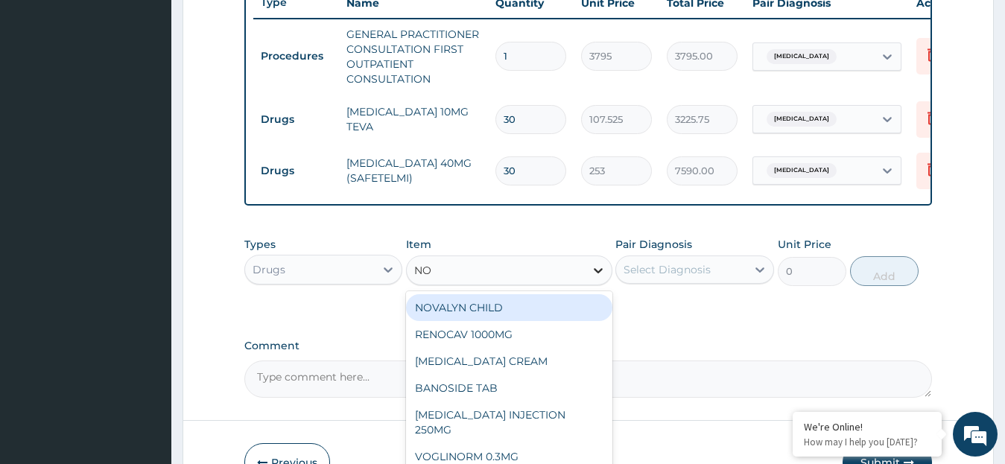
type input "NOR"
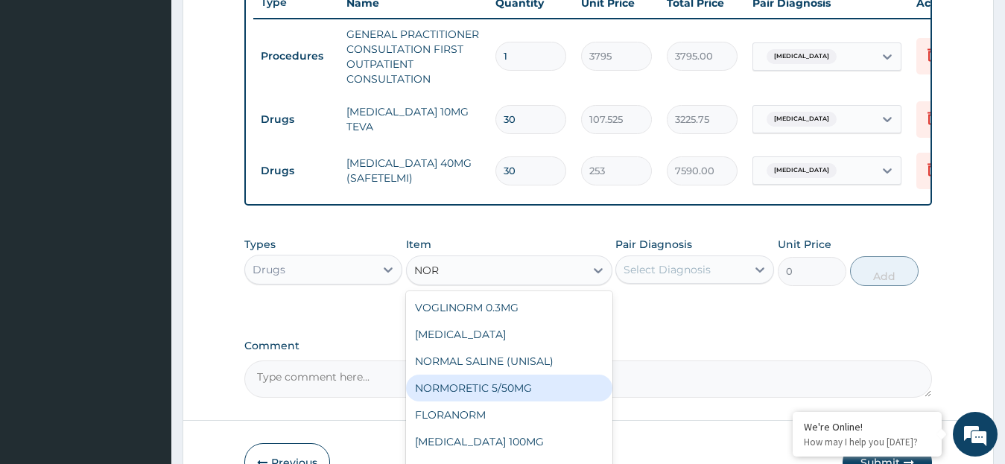
click at [544, 395] on div "NORMORETIC 5/50MG" at bounding box center [509, 388] width 206 height 27
type input "113.85"
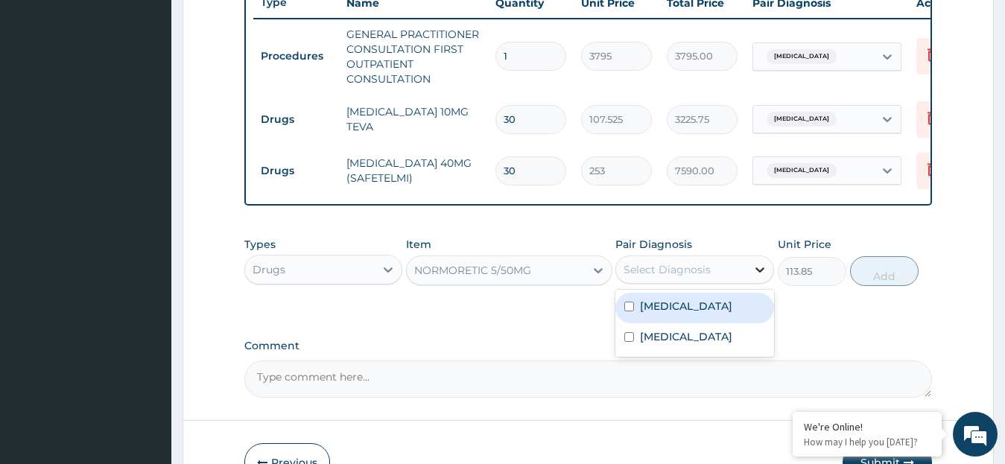
click at [755, 277] on icon at bounding box center [759, 269] width 15 height 15
click at [646, 309] on div "[MEDICAL_DATA]" at bounding box center [694, 308] width 159 height 31
checkbox input "true"
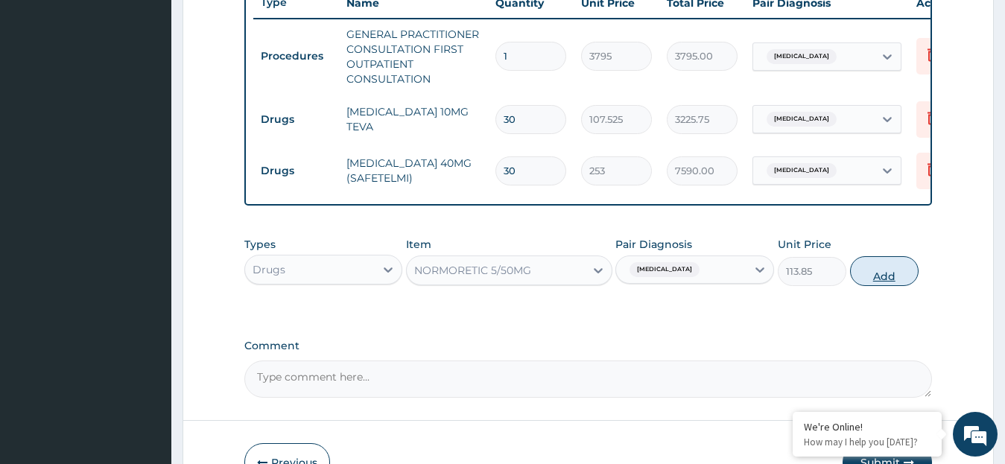
click at [886, 286] on button "Add" at bounding box center [884, 271] width 69 height 30
type input "0"
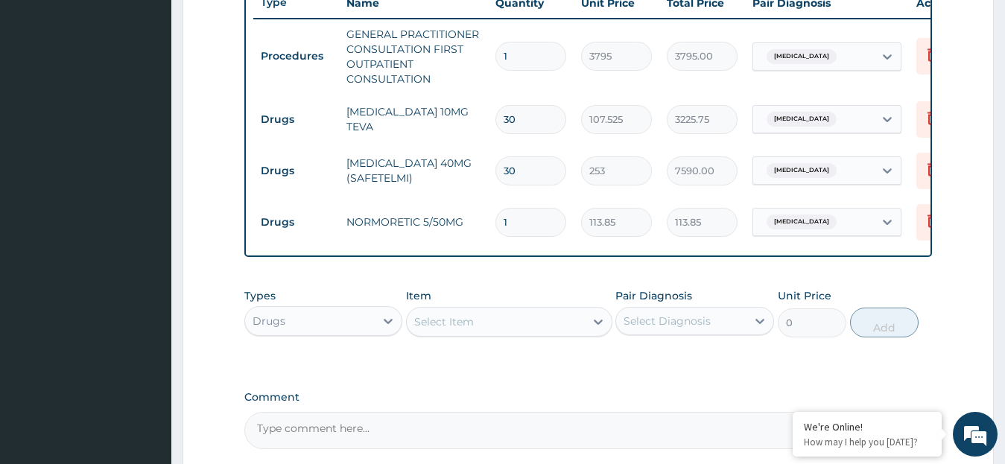
type input "0.00"
type input "3"
type input "341.55"
type input "30"
type input "3415.50"
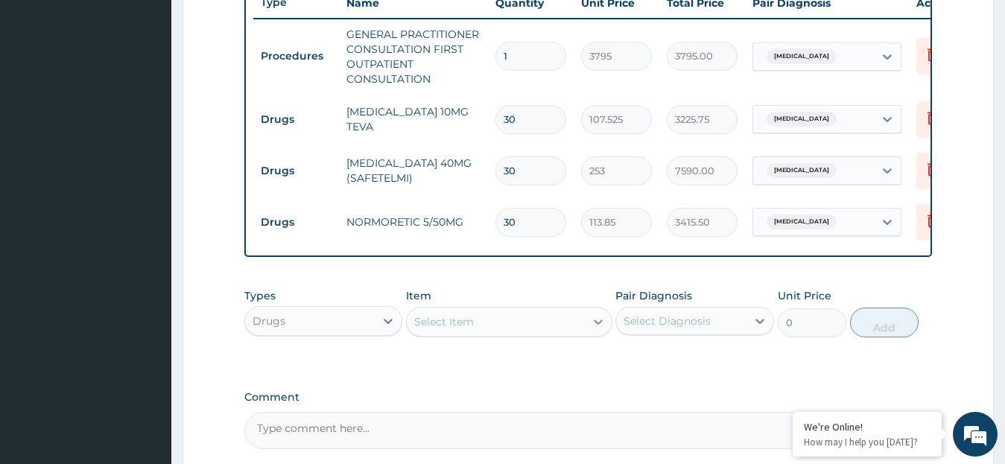
type input "30"
click at [597, 329] on icon at bounding box center [598, 321] width 15 height 15
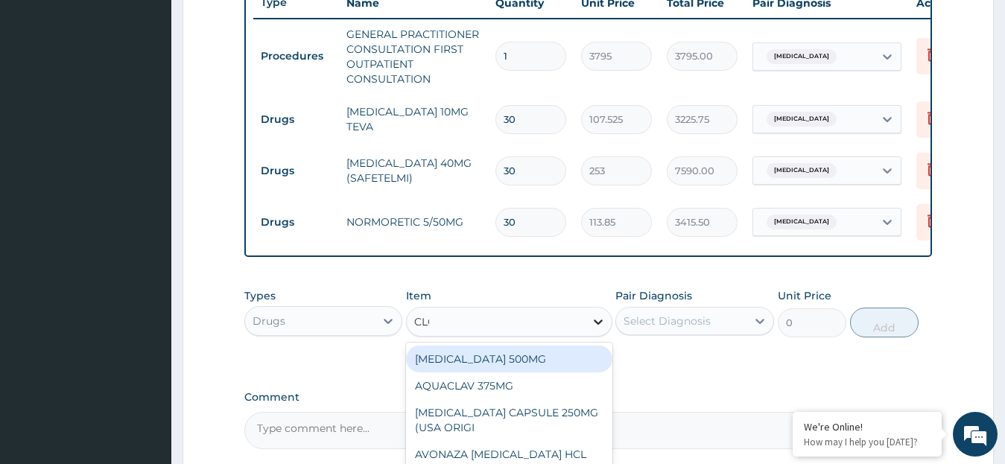
type input "CLOP"
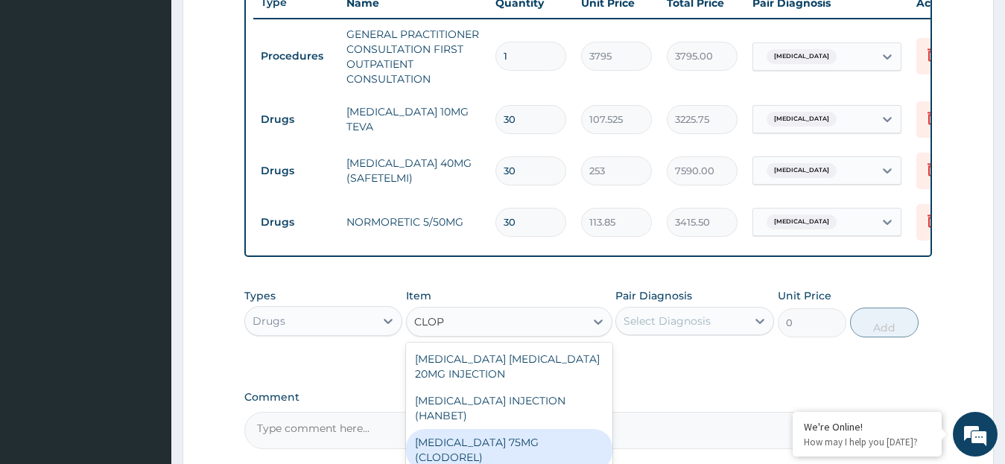
click at [569, 451] on div "CLOPIDOGREL 75MG (CLODOREL)" at bounding box center [509, 450] width 206 height 42
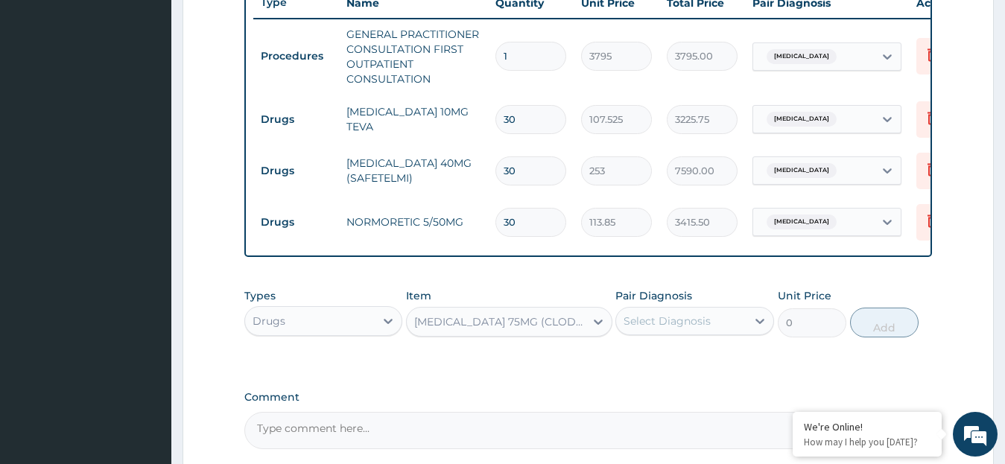
type input "75.9"
click at [760, 328] on icon at bounding box center [759, 321] width 15 height 15
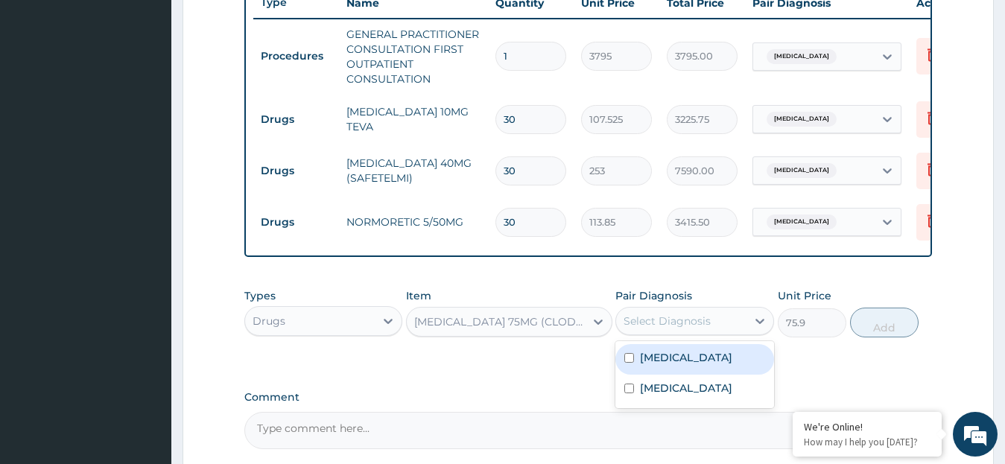
click at [709, 364] on label "Essential hypertension" at bounding box center [686, 357] width 92 height 15
checkbox input "true"
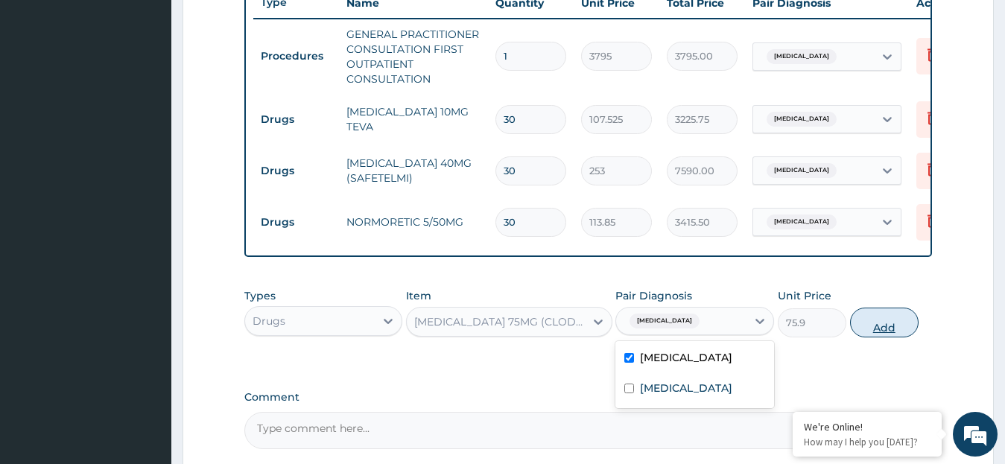
click at [882, 337] on button "Add" at bounding box center [884, 323] width 69 height 30
type input "0"
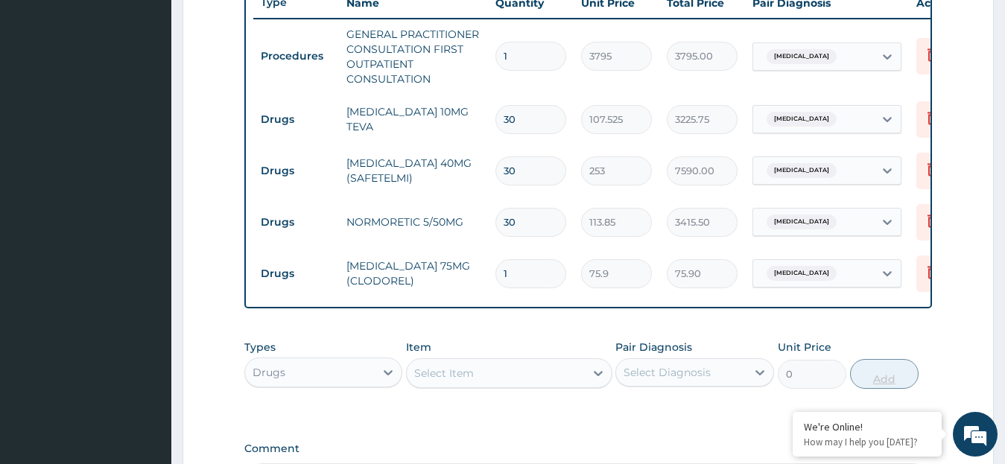
type input "0.00"
type input "3"
type input "227.70"
type input "30"
type input "2277.00"
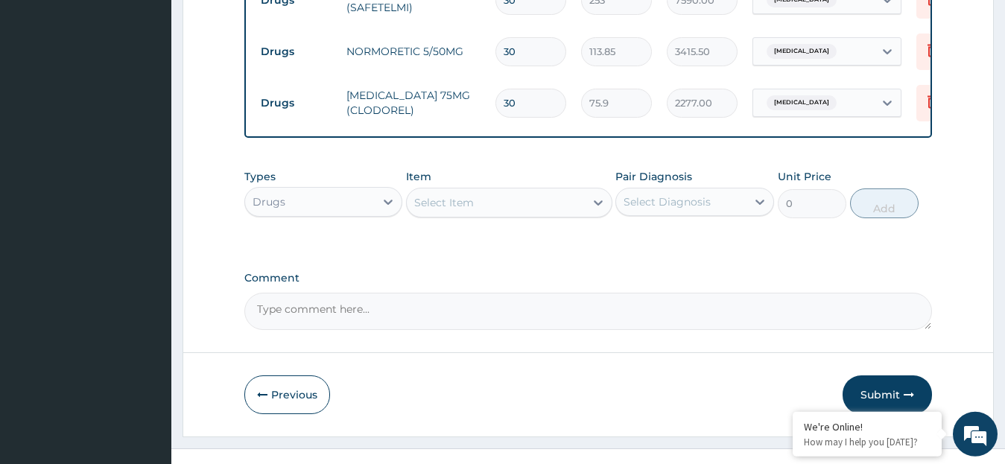
scroll to position [750, 0]
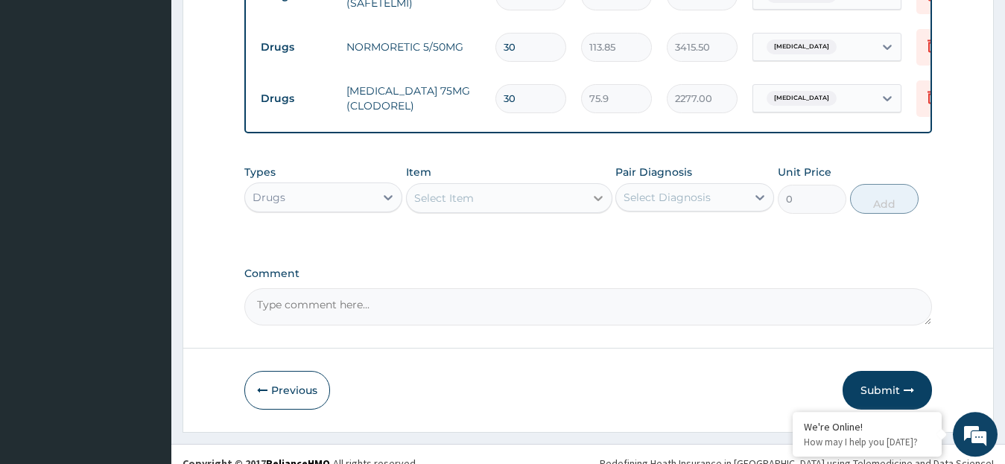
type input "30"
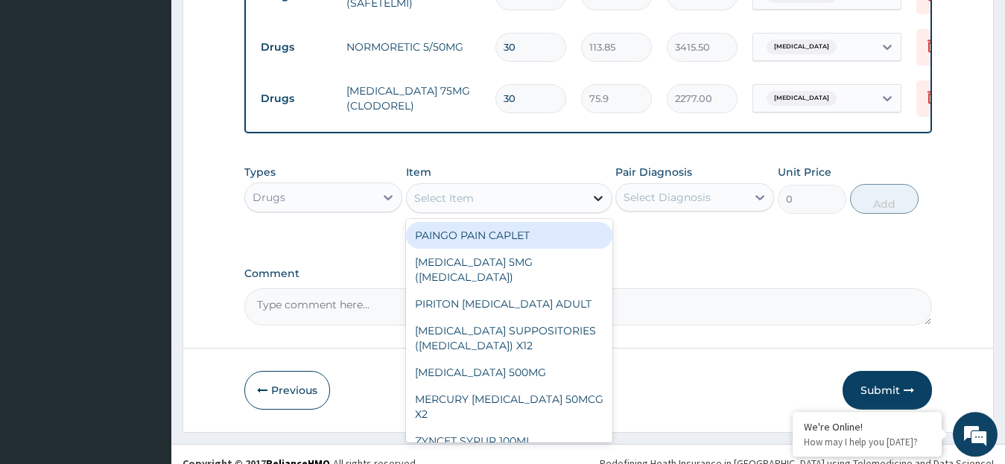
click at [597, 206] on icon at bounding box center [598, 198] width 15 height 15
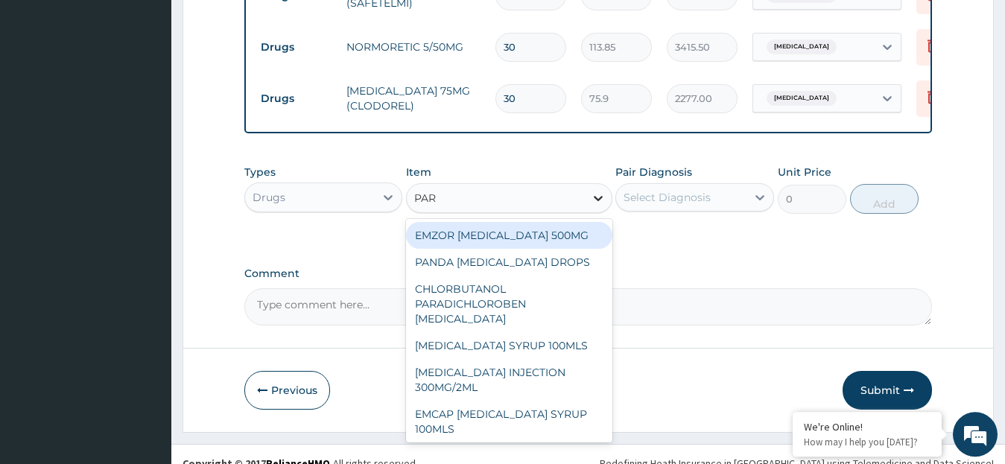
type input "PARA"
click at [559, 244] on div "EMZOR PARACETAMOL 500MG" at bounding box center [509, 235] width 206 height 27
type input "25.3"
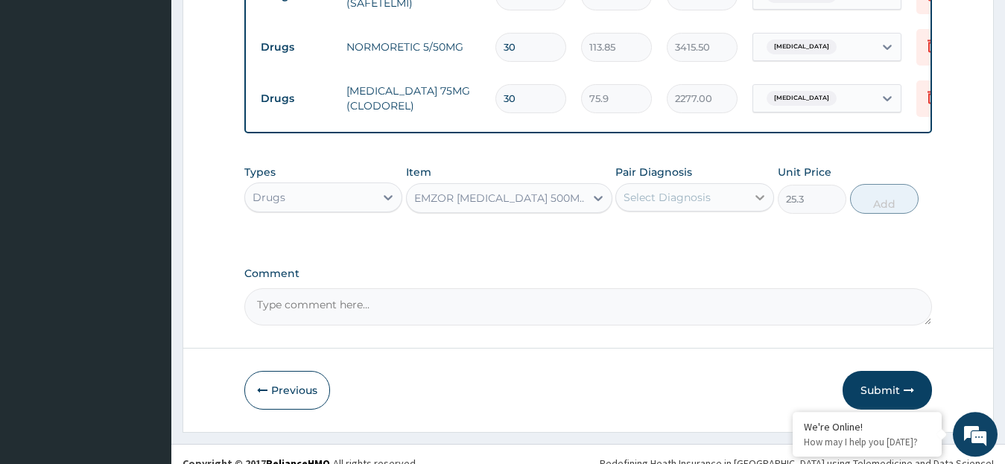
click at [756, 204] on icon at bounding box center [759, 197] width 15 height 15
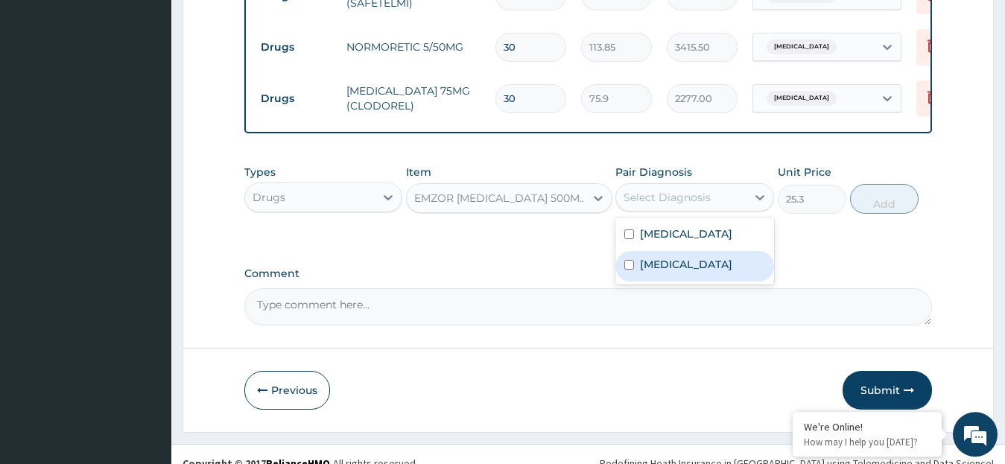
click at [670, 272] on label "Tendinitis" at bounding box center [686, 264] width 92 height 15
checkbox input "true"
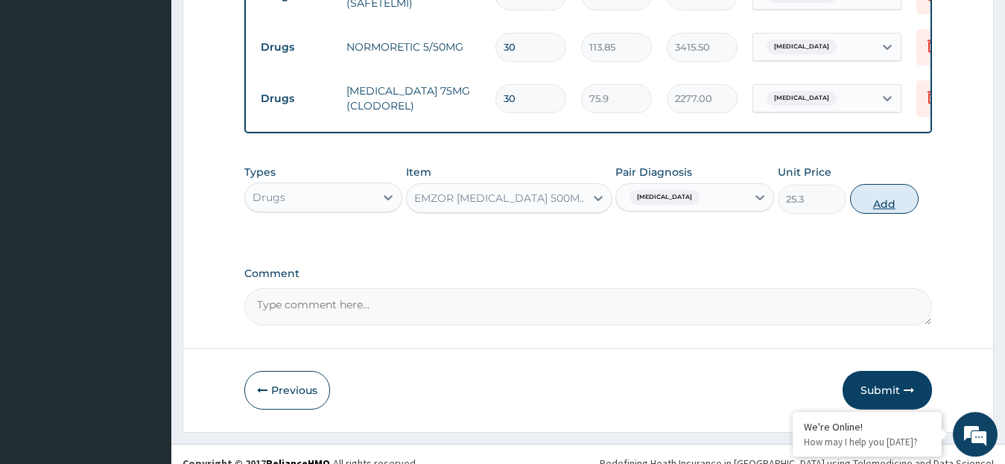
click at [871, 214] on button "Add" at bounding box center [884, 199] width 69 height 30
type input "0"
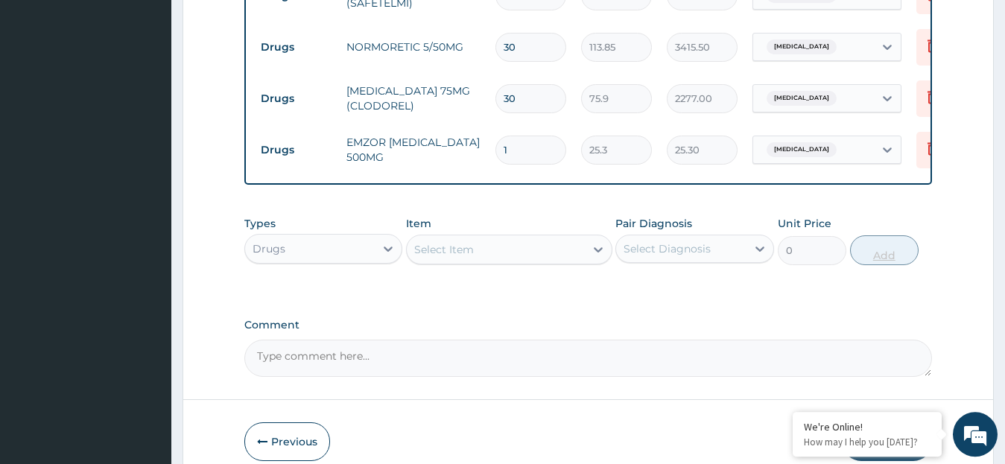
type input "18"
type input "455.40"
type input "18"
click at [595, 257] on icon at bounding box center [598, 249] width 15 height 15
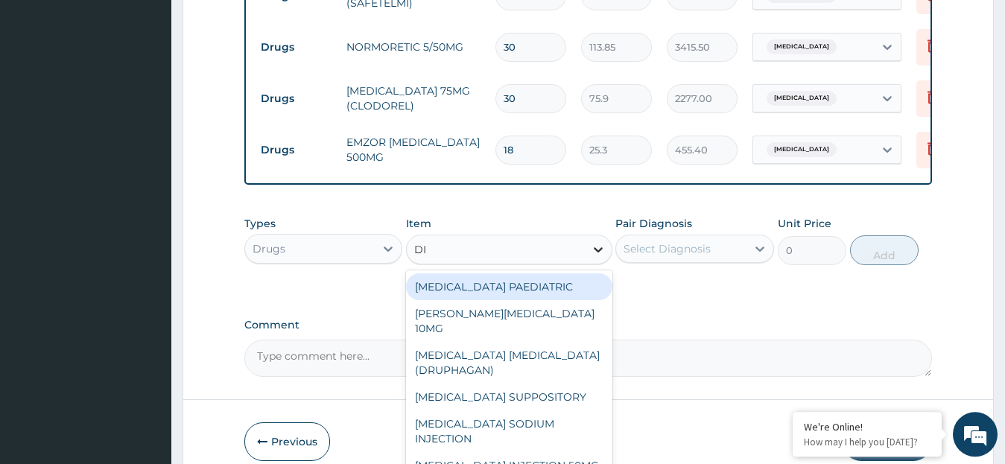
type input "DIC"
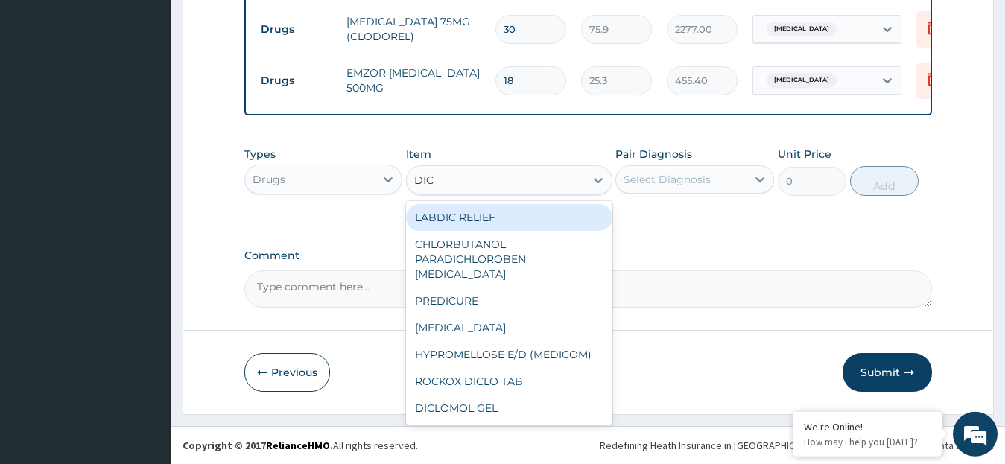
scroll to position [832, 0]
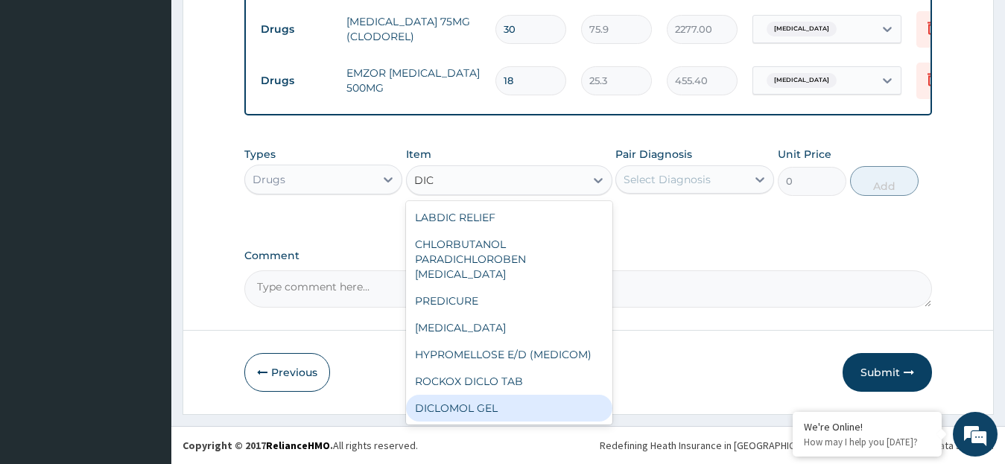
click at [539, 406] on div "DICLOMOL GEL" at bounding box center [509, 408] width 206 height 27
type input "885.5"
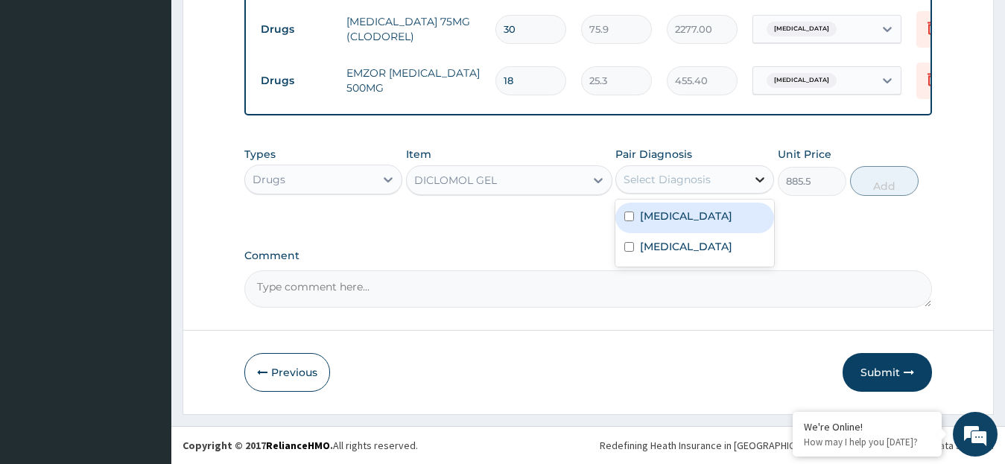
click at [757, 180] on icon at bounding box center [759, 179] width 9 height 5
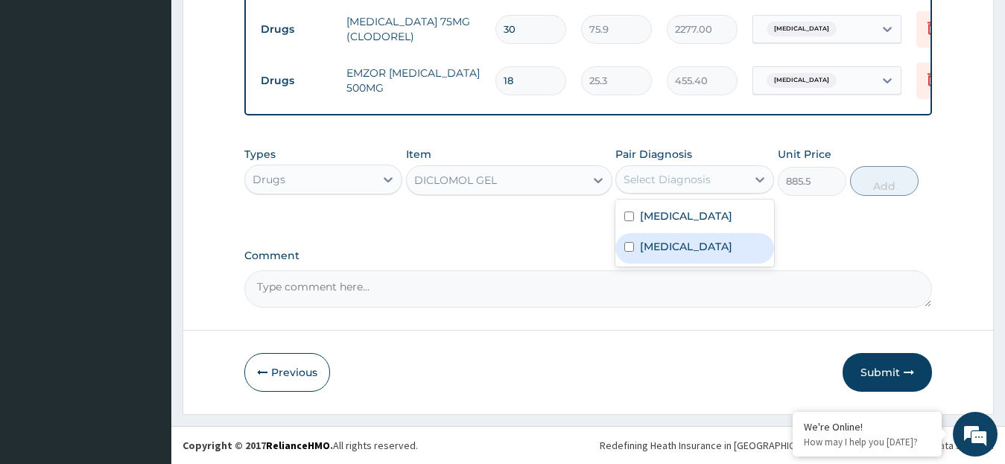
click at [676, 247] on label "Tendinitis" at bounding box center [686, 246] width 92 height 15
checkbox input "true"
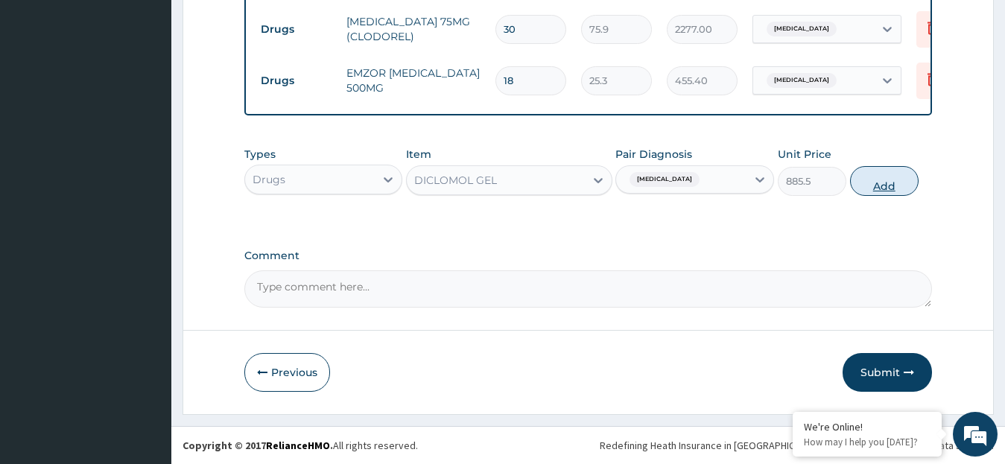
click at [876, 185] on button "Add" at bounding box center [884, 181] width 69 height 30
type input "0"
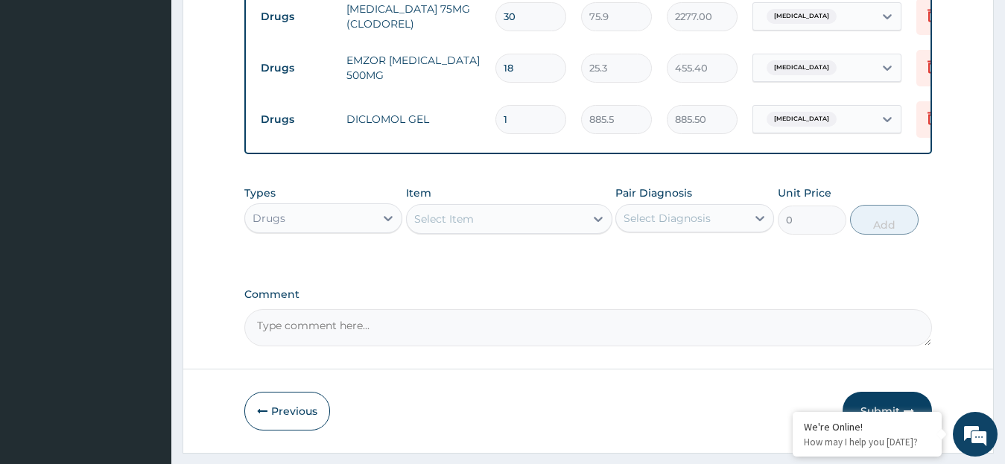
scroll to position [883, 0]
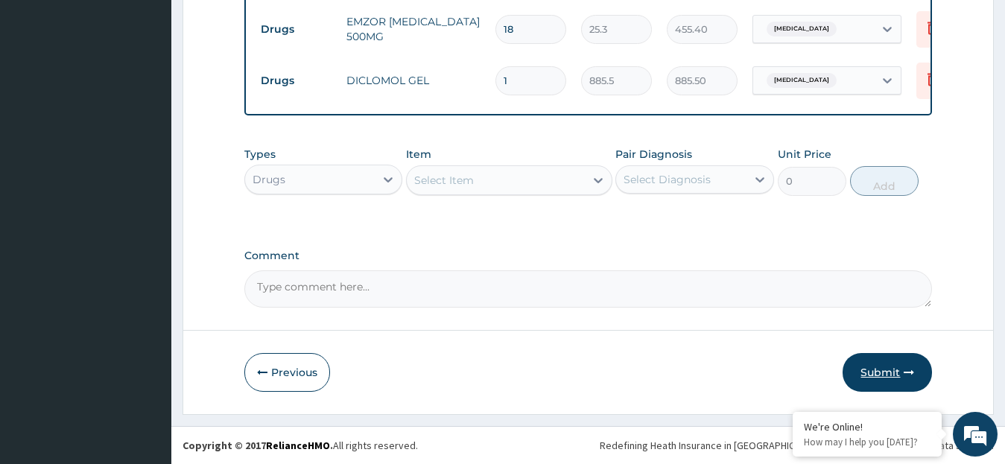
click at [886, 371] on button "Submit" at bounding box center [886, 372] width 89 height 39
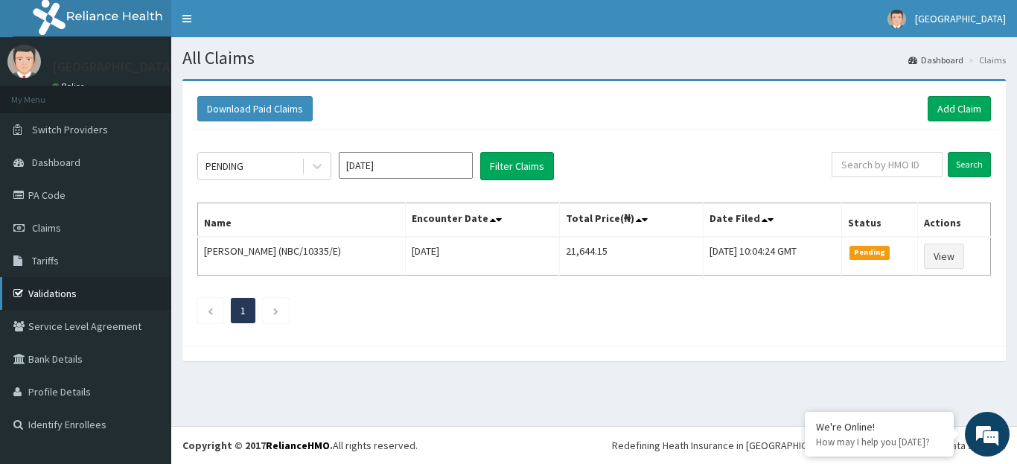
click at [48, 295] on link "Validations" at bounding box center [85, 293] width 171 height 33
click at [954, 111] on link "Add Claim" at bounding box center [959, 108] width 63 height 25
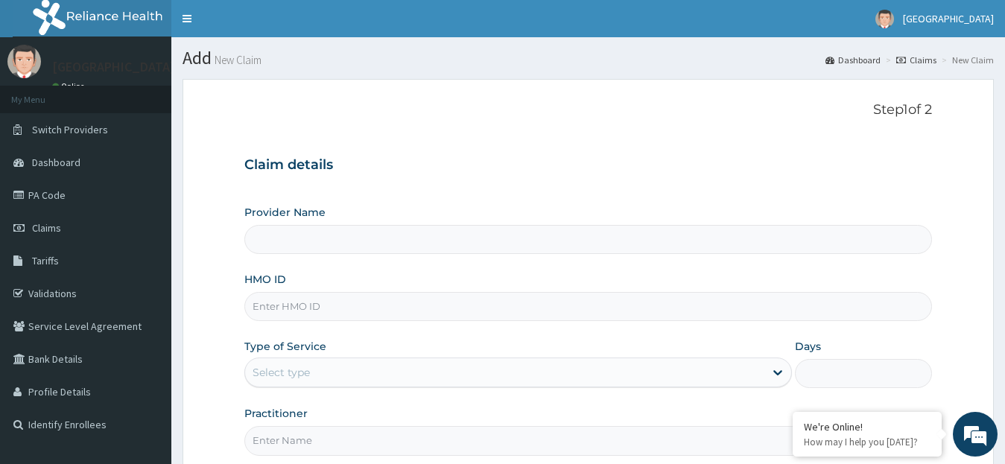
type input "[GEOGRAPHIC_DATA]"
click at [389, 311] on input "HMO ID" at bounding box center [588, 306] width 688 height 29
paste input "AVO/10158/E"
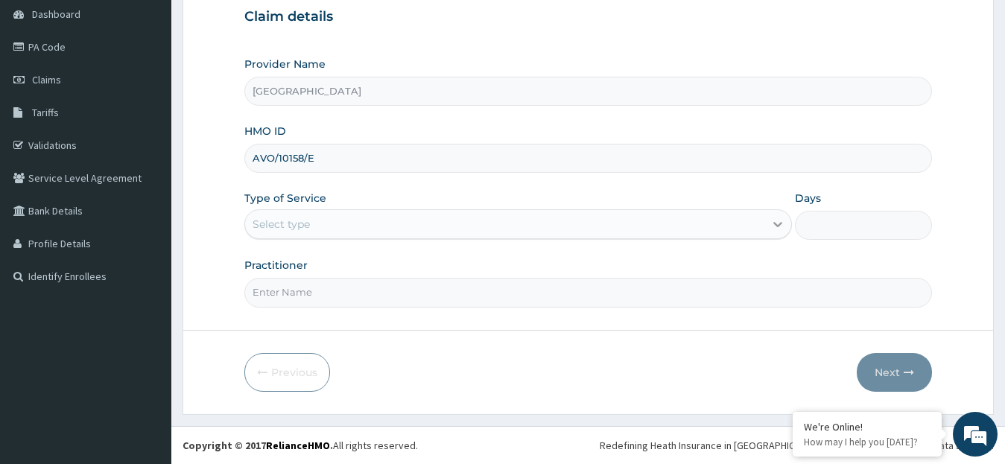
type input "AVO/10158/E"
click at [775, 226] on icon at bounding box center [777, 224] width 15 height 15
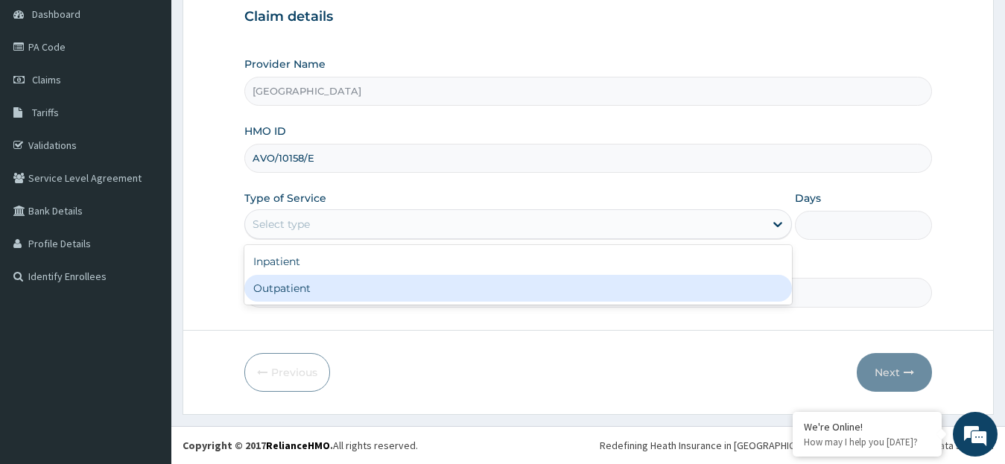
click at [686, 289] on div "Outpatient" at bounding box center [518, 288] width 548 height 27
type input "1"
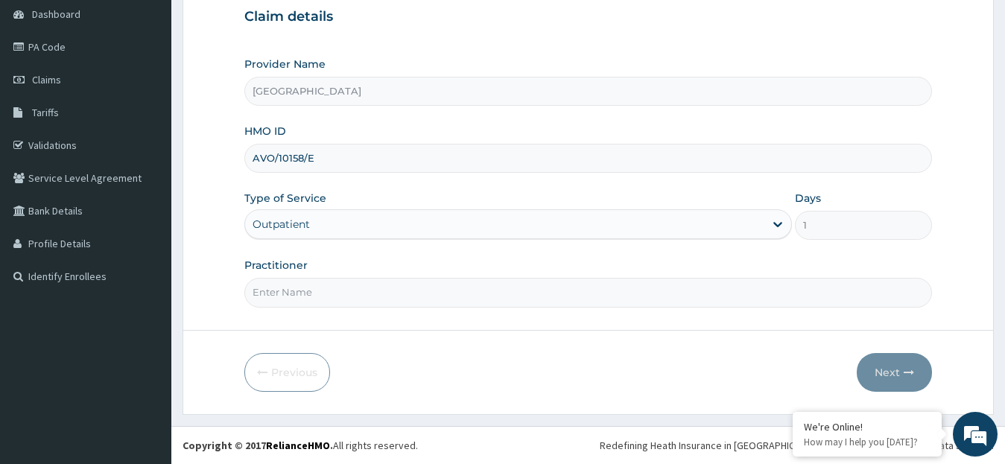
click at [444, 300] on input "Practitioner" at bounding box center [588, 292] width 688 height 29
type input "DR. OBADOFIN"
click at [880, 371] on button "Next" at bounding box center [894, 372] width 75 height 39
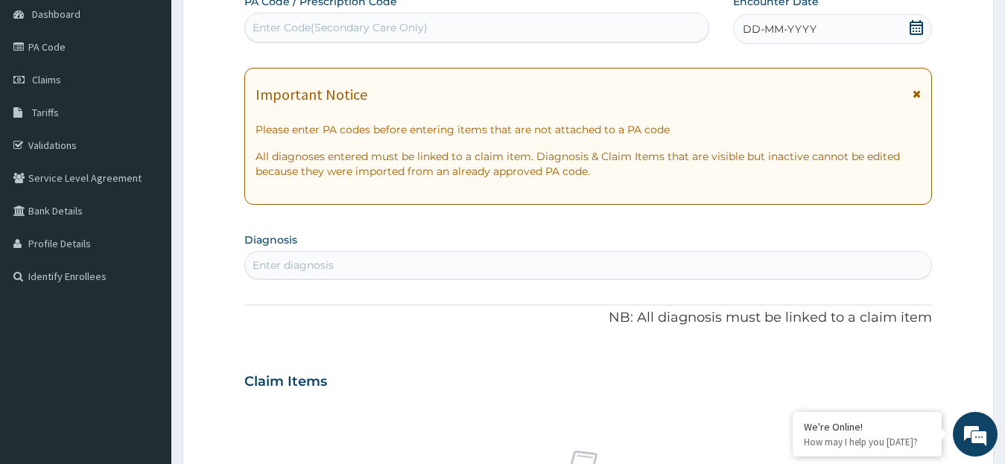
click at [913, 21] on icon at bounding box center [915, 27] width 13 height 15
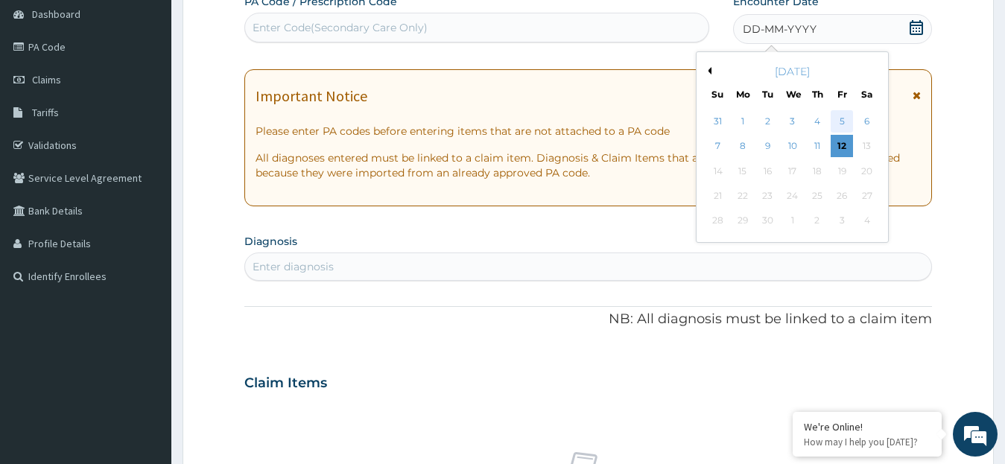
click at [839, 121] on div "5" at bounding box center [841, 121] width 22 height 22
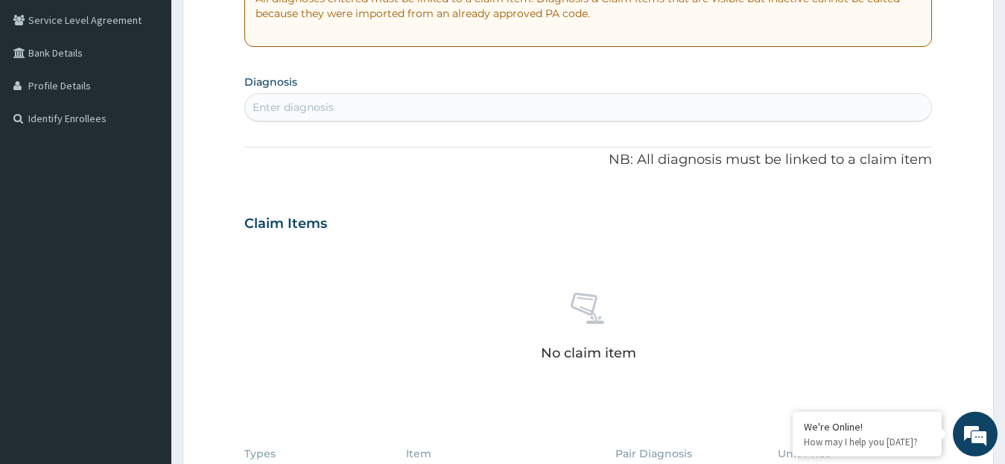
scroll to position [310, 0]
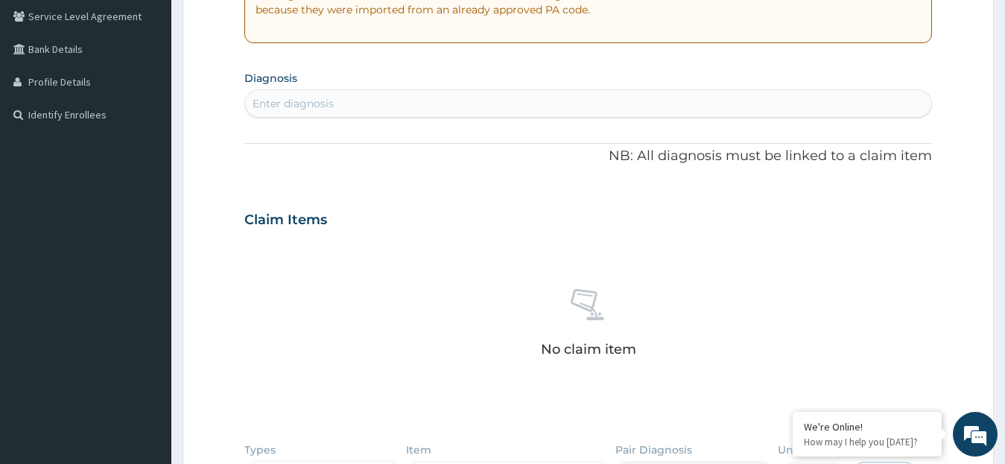
click at [265, 100] on div "Enter diagnosis" at bounding box center [292, 103] width 81 height 15
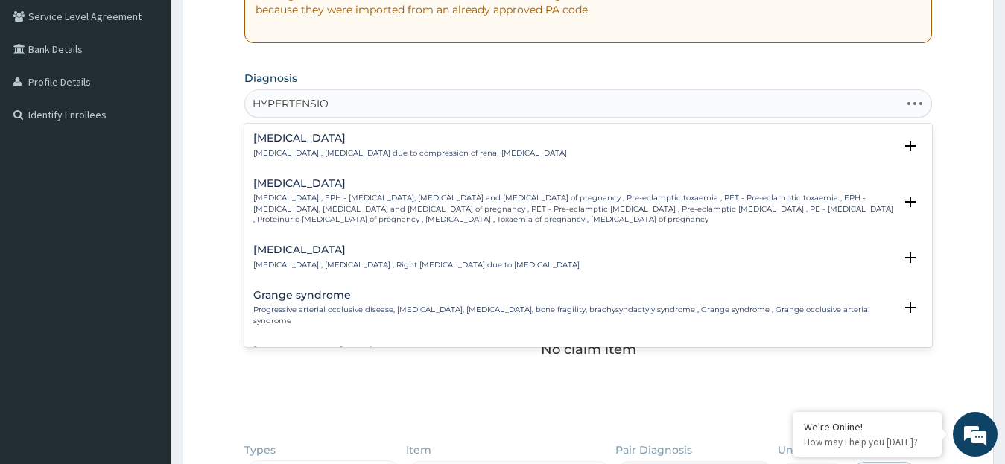
type input "HYPERTENSION"
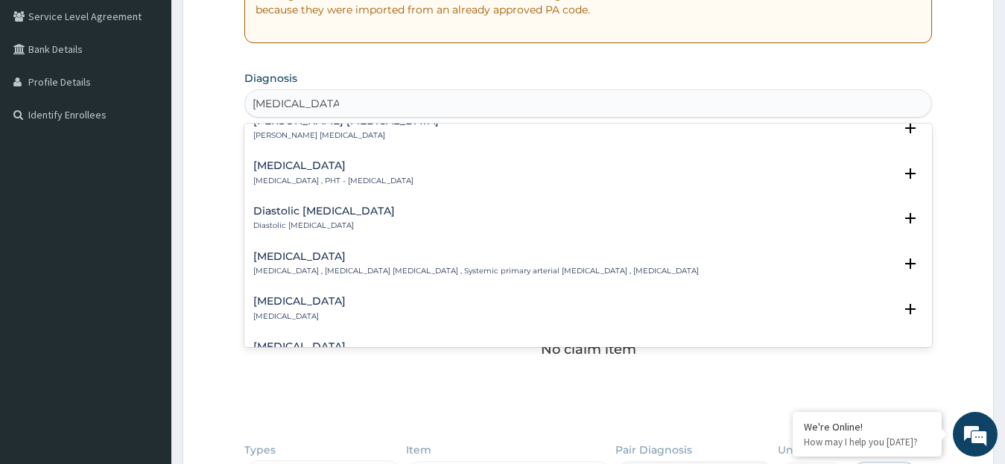
scroll to position [1166, 0]
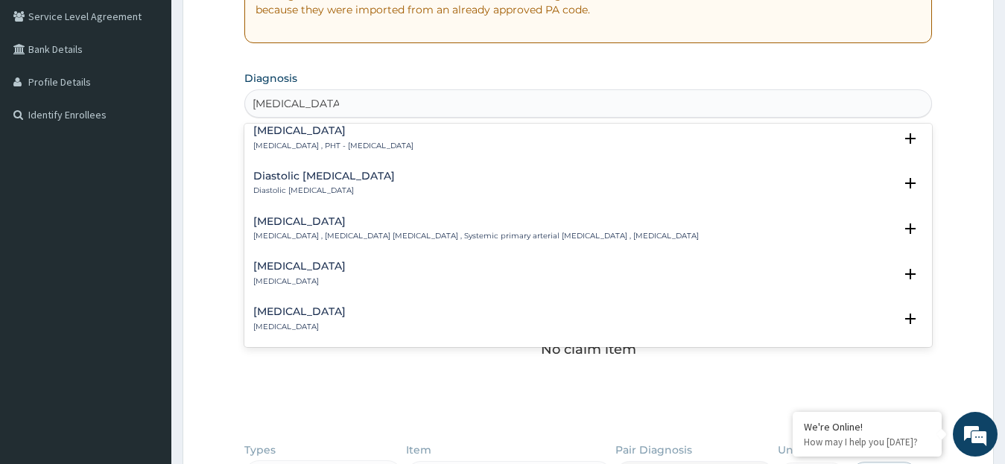
click at [495, 231] on p "Essential hypertension , Idiopathic hypertension , Systemic primary arterial hy…" at bounding box center [475, 236] width 445 height 10
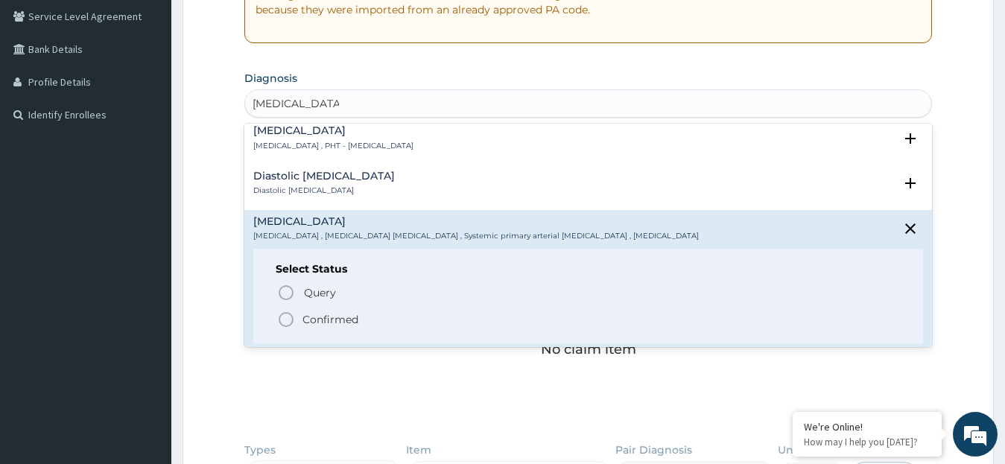
click at [282, 311] on icon "status option filled" at bounding box center [286, 320] width 18 height 18
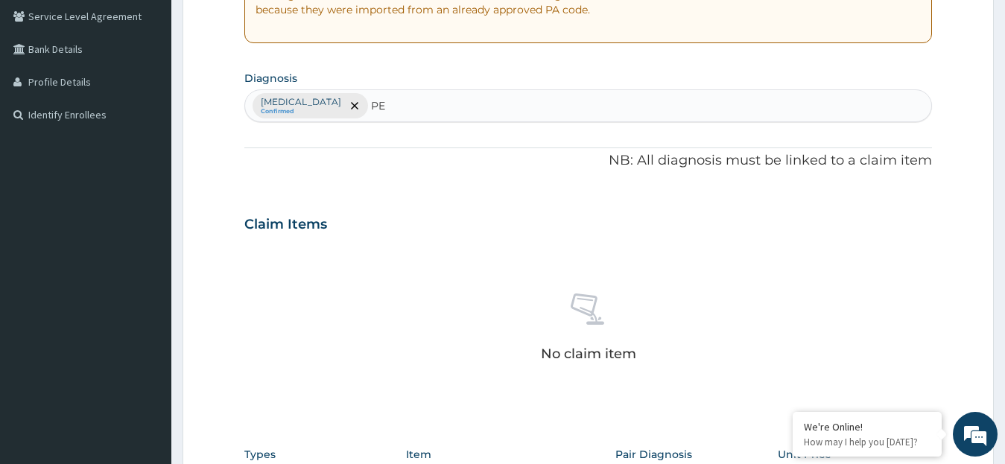
type input "PEP"
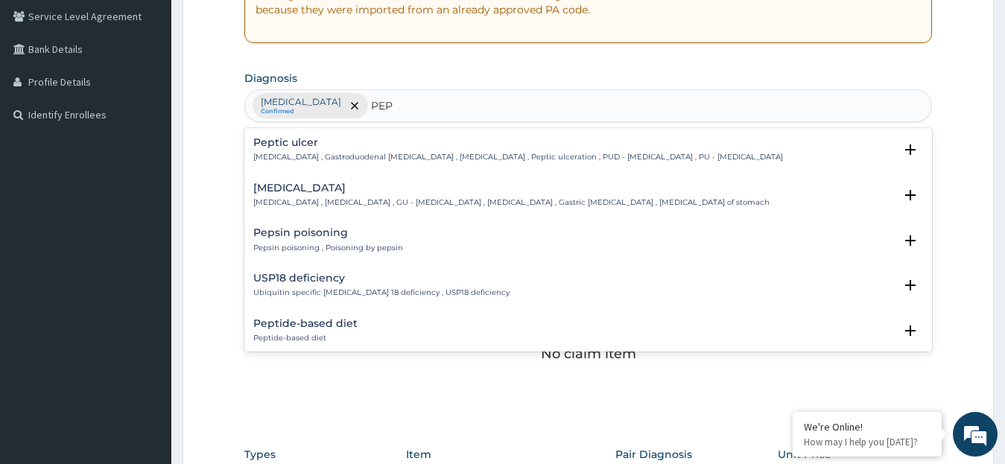
click at [377, 151] on div "Peptic ulcer Peptic ulcer , Gastroduodenal ulcer , Peptic ulcer disease , Pepti…" at bounding box center [518, 150] width 530 height 26
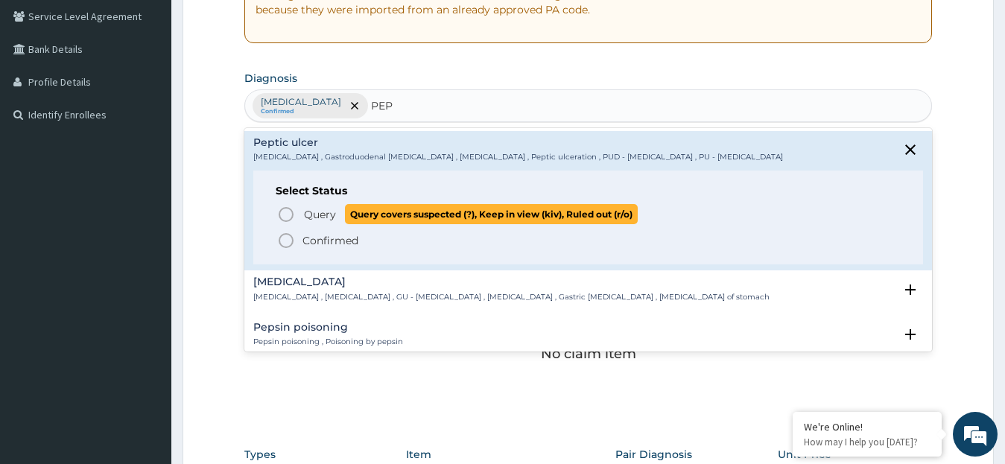
click at [282, 215] on icon "status option query" at bounding box center [286, 215] width 18 height 18
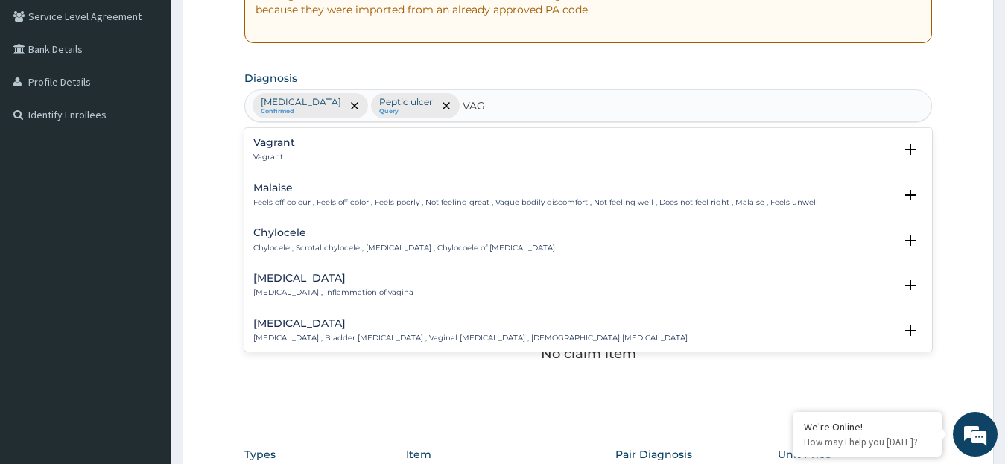
type input "VAGI"
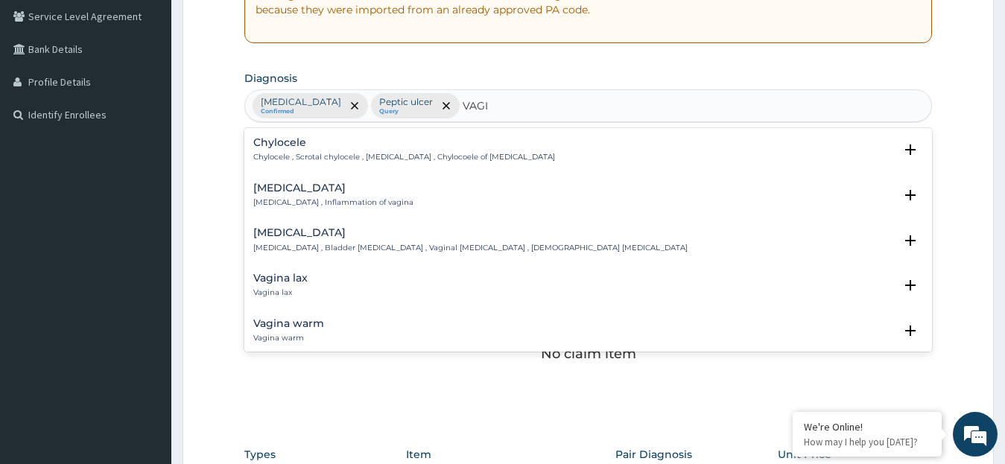
click at [445, 189] on div "Vaginitis Vaginitis , Inflammation of vagina" at bounding box center [588, 195] width 670 height 26
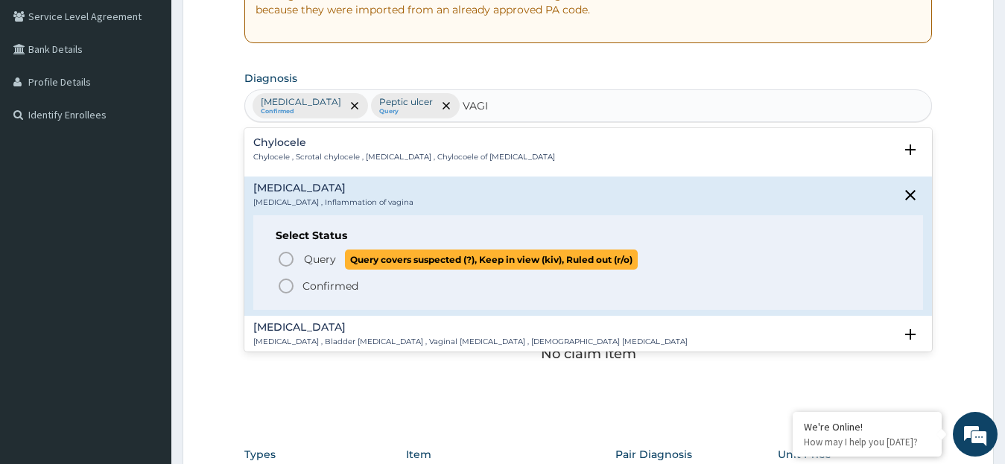
click at [283, 258] on icon "status option query" at bounding box center [286, 259] width 18 height 18
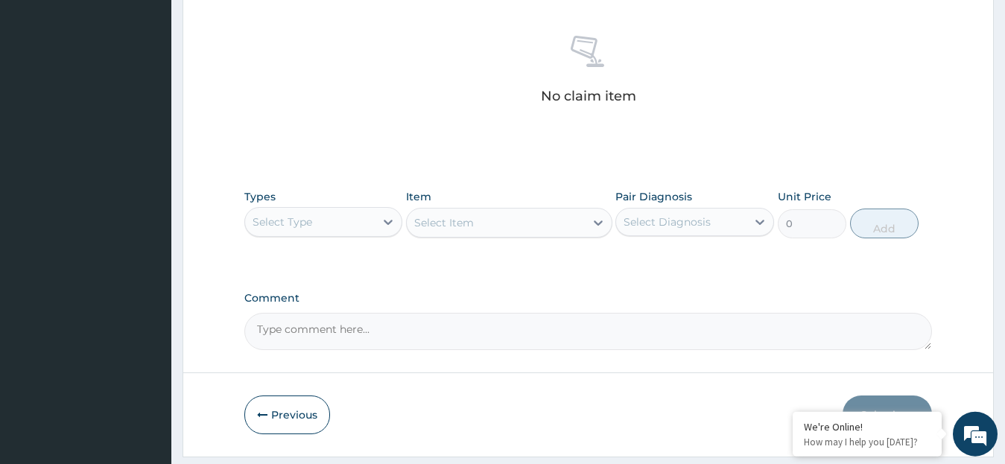
scroll to position [573, 0]
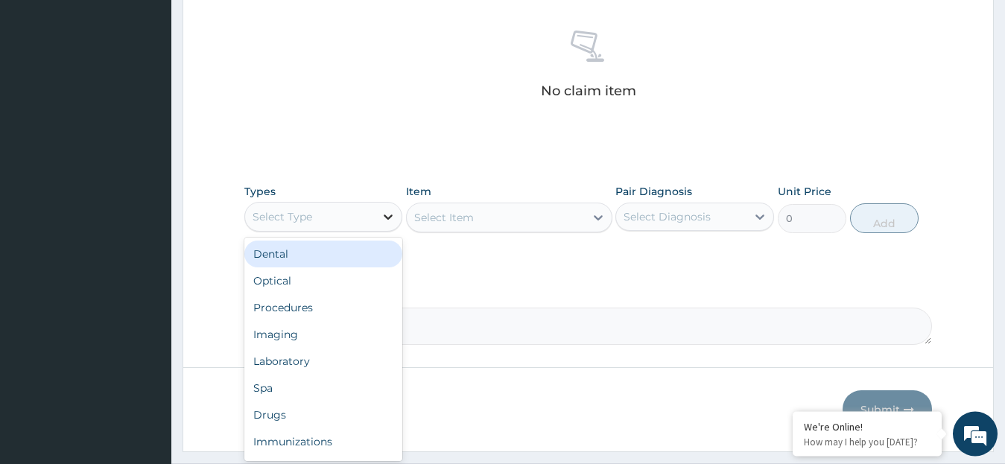
click at [389, 214] on icon at bounding box center [388, 216] width 15 height 15
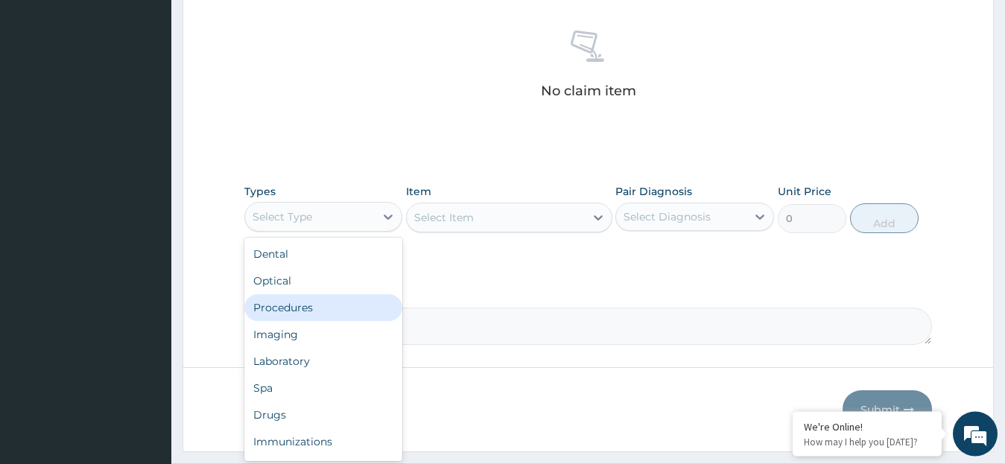
click at [295, 306] on div "Procedures" at bounding box center [323, 307] width 159 height 27
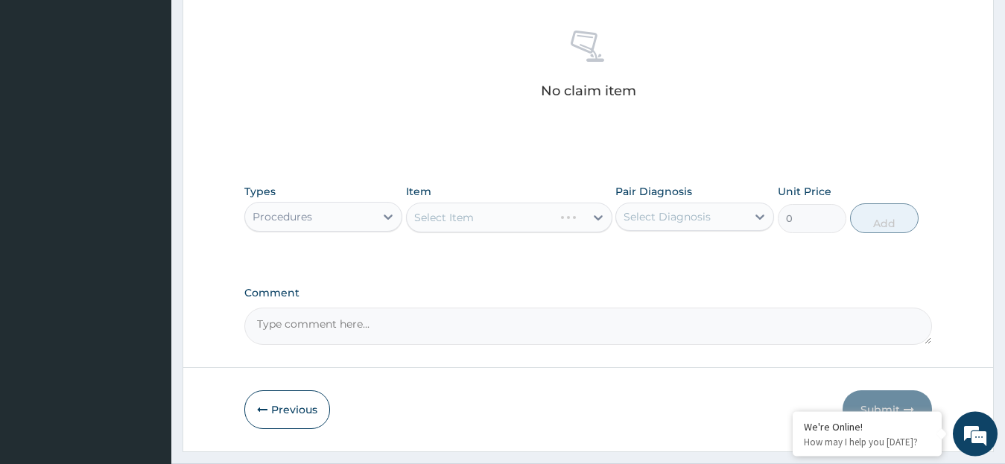
click at [597, 217] on div "Select Item" at bounding box center [509, 218] width 206 height 30
click at [594, 216] on icon at bounding box center [598, 217] width 15 height 15
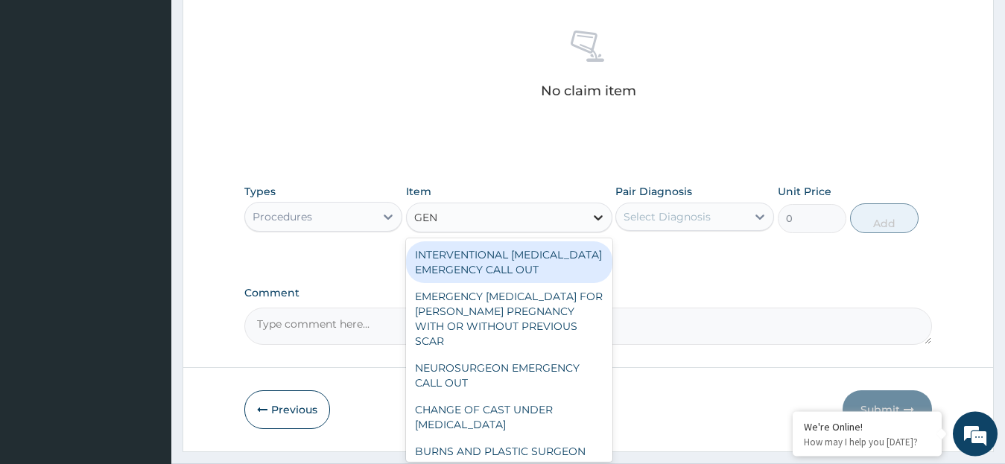
type input "GENE"
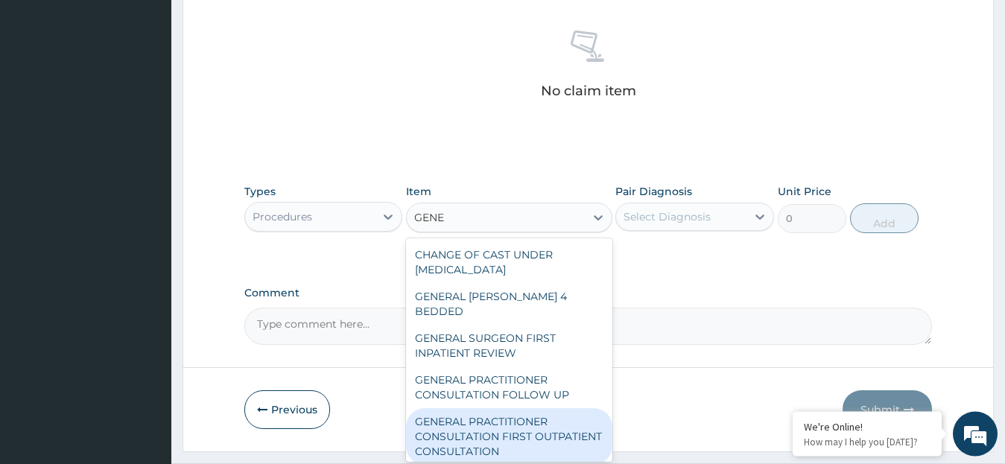
click at [494, 422] on div "GENERAL PRACTITIONER CONSULTATION FIRST OUTPATIENT CONSULTATION" at bounding box center [509, 436] width 206 height 57
type input "3795"
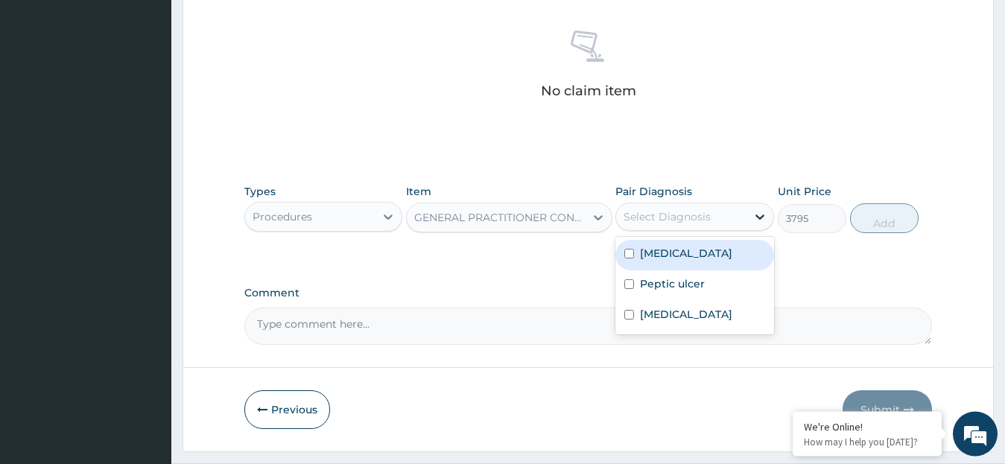
click at [759, 214] on icon at bounding box center [759, 216] width 15 height 15
click at [680, 252] on label "Essential hypertension" at bounding box center [686, 253] width 92 height 15
checkbox input "true"
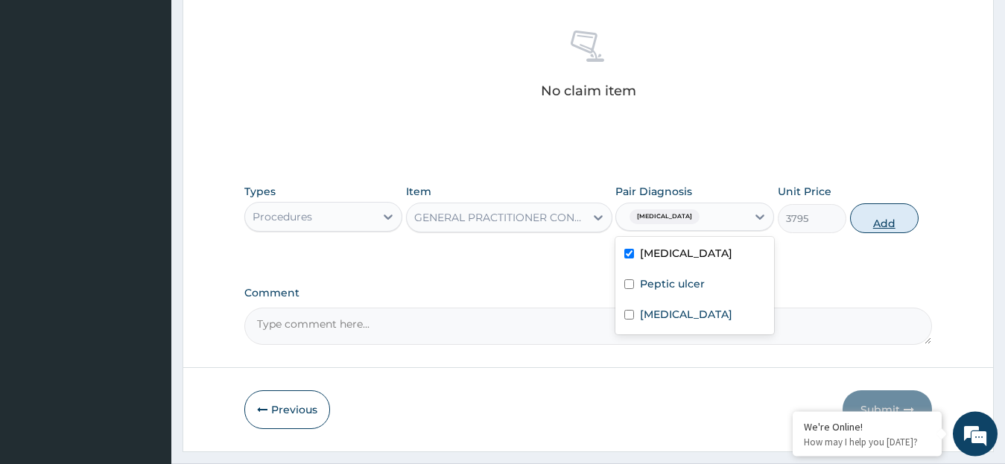
click at [880, 227] on button "Add" at bounding box center [884, 218] width 69 height 30
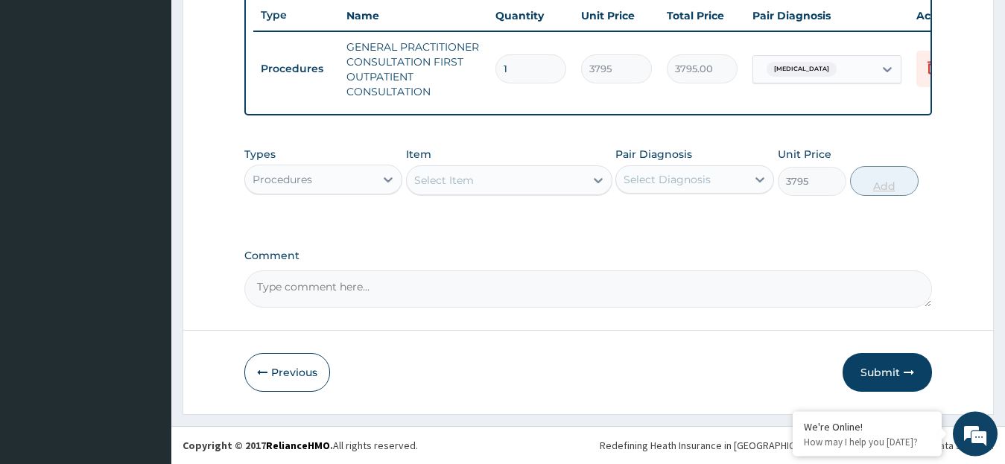
type input "0"
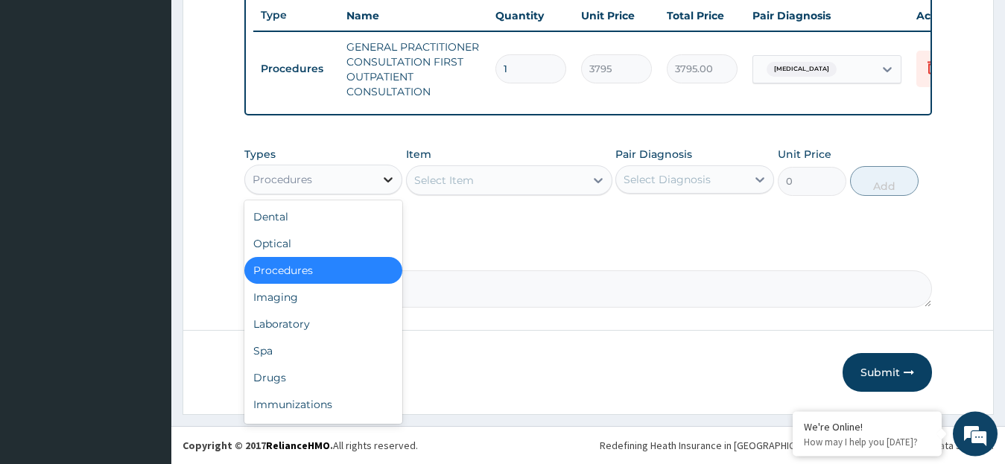
click at [390, 177] on icon at bounding box center [388, 179] width 15 height 15
click at [279, 379] on div "Drugs" at bounding box center [323, 377] width 159 height 27
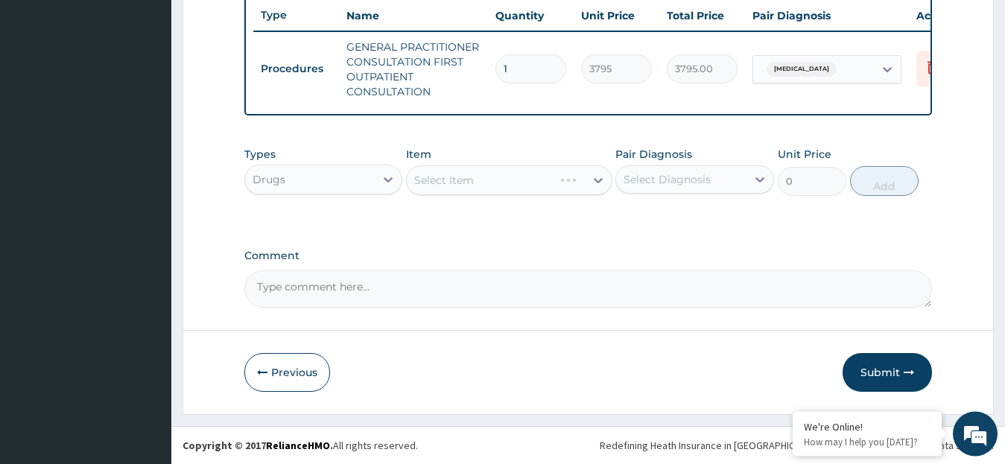
click at [601, 177] on div "Select Item" at bounding box center [509, 180] width 206 height 30
click at [595, 182] on icon at bounding box center [598, 180] width 9 height 5
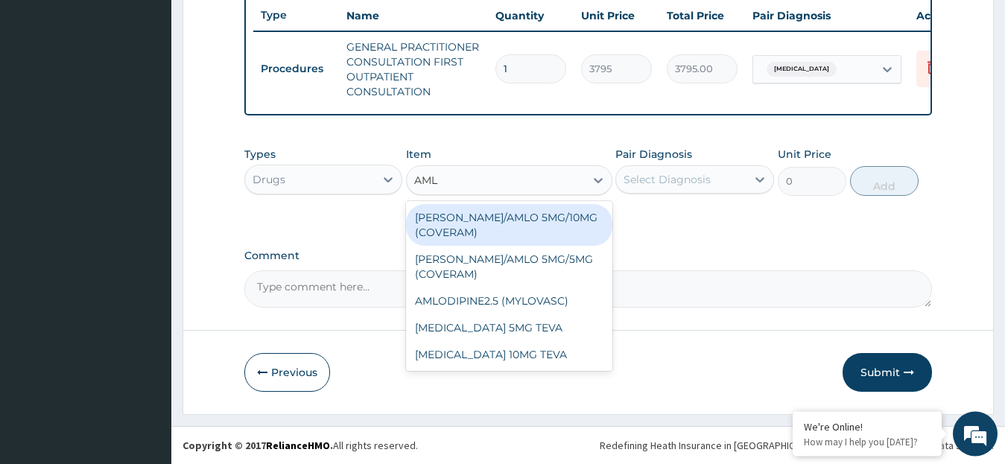
type input "AMLO"
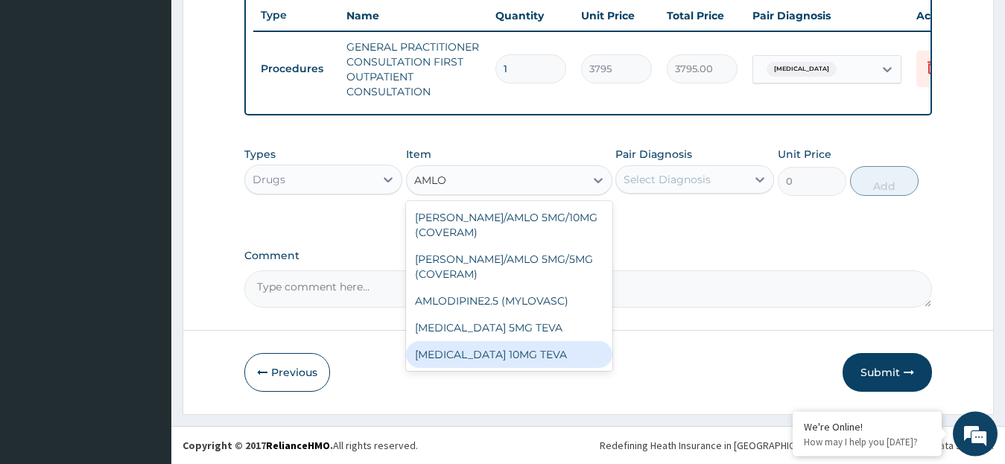
click at [539, 341] on div "AMLODIPINE 10MG TEVA" at bounding box center [509, 354] width 206 height 27
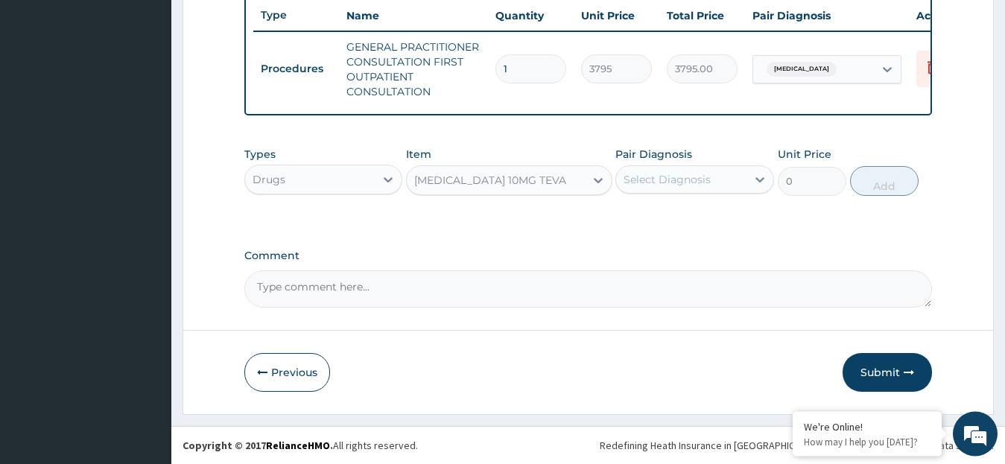
type input "107.525"
click at [757, 180] on icon at bounding box center [759, 179] width 9 height 5
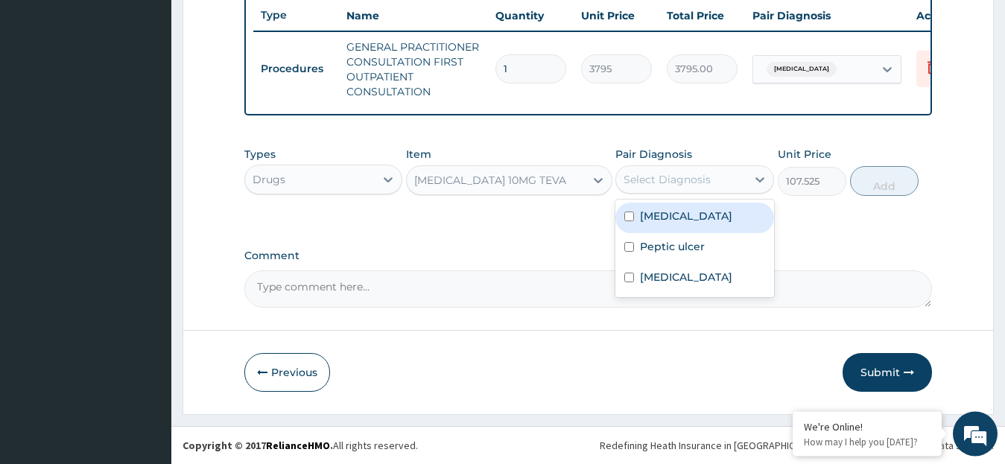
click at [662, 221] on label "Essential hypertension" at bounding box center [686, 216] width 92 height 15
checkbox input "true"
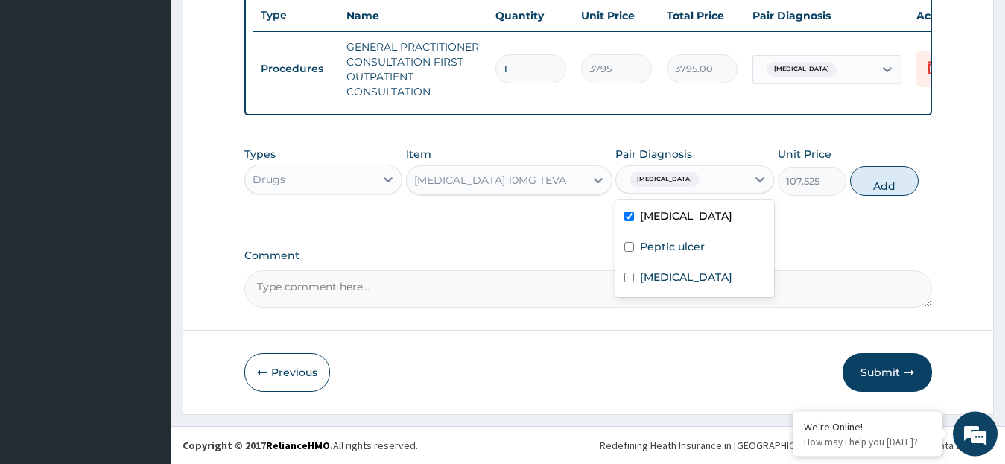
click at [892, 186] on button "Add" at bounding box center [884, 181] width 69 height 30
type input "0"
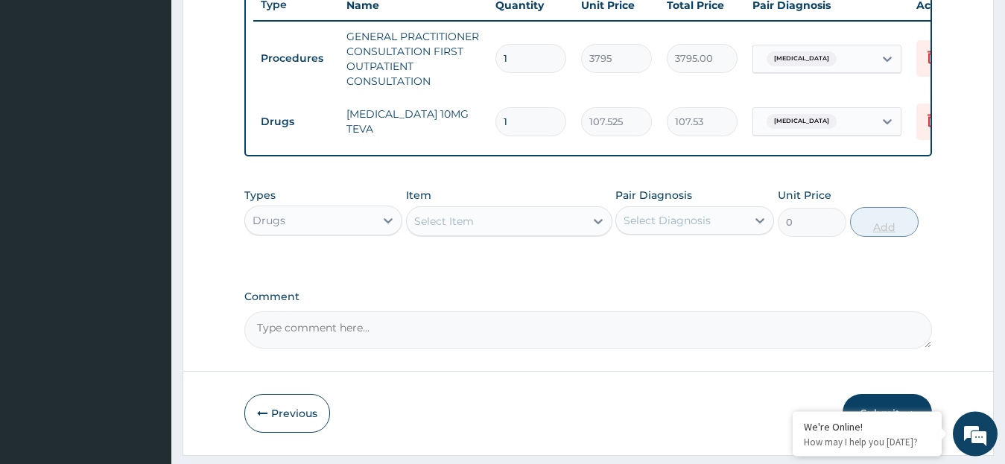
type input "0.00"
type input "3"
type input "322.58"
type input "30"
type input "3225.75"
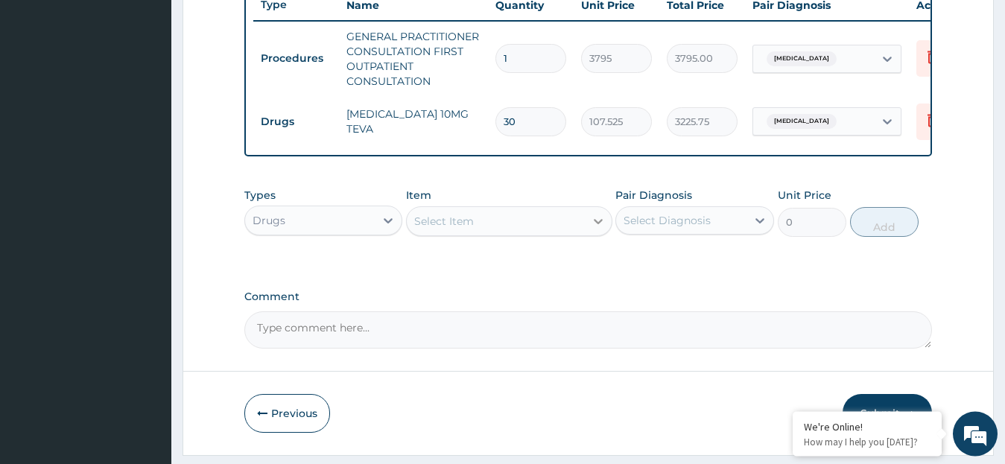
type input "30"
click at [594, 229] on icon at bounding box center [598, 221] width 15 height 15
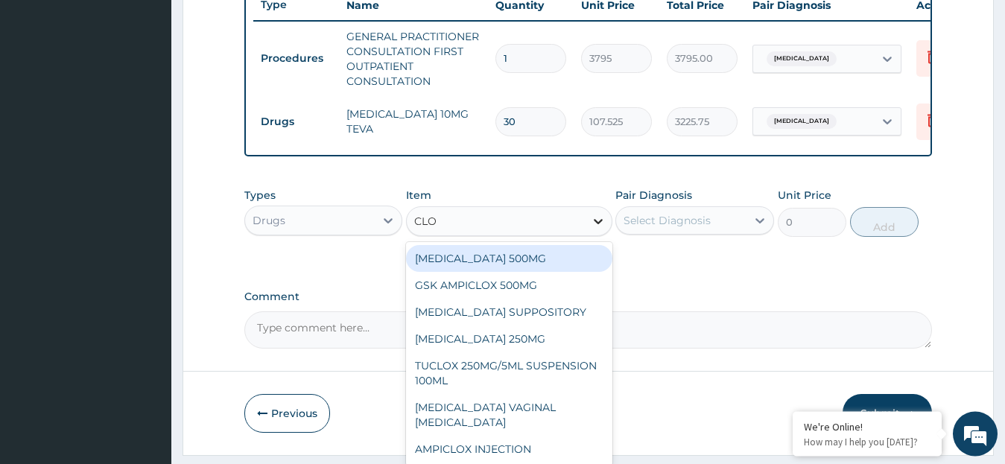
type input "CLOT"
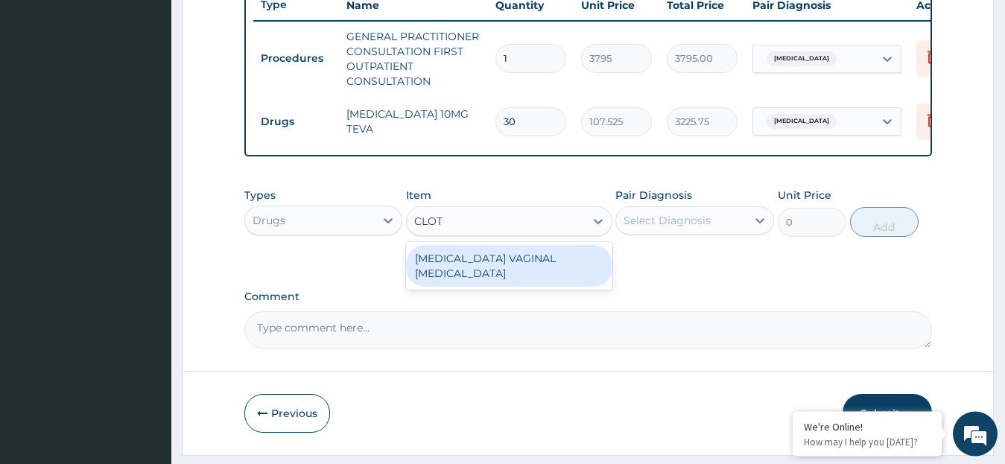
click at [550, 267] on div "CLOTRIMAZOLE VAGINAL PESSARY" at bounding box center [509, 266] width 206 height 42
type input "632.5"
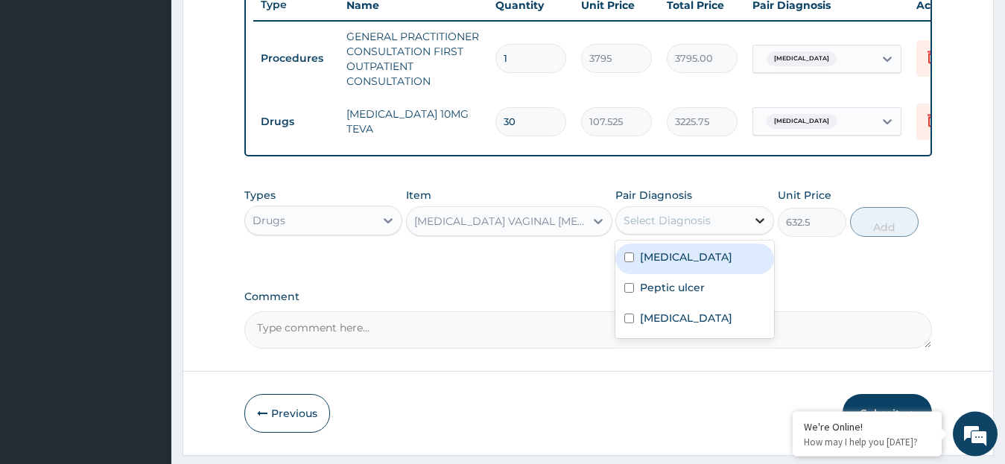
click at [760, 228] on icon at bounding box center [759, 220] width 15 height 15
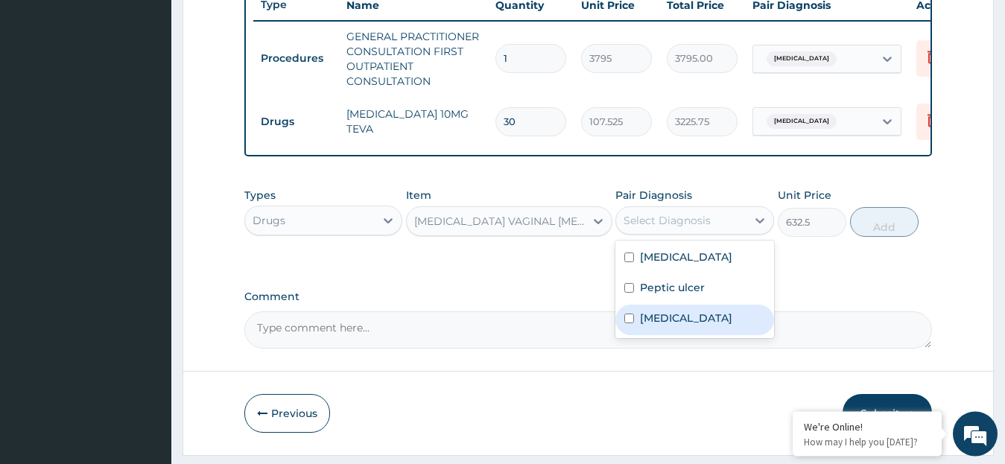
click at [627, 323] on input "checkbox" at bounding box center [629, 319] width 10 height 10
checkbox input "true"
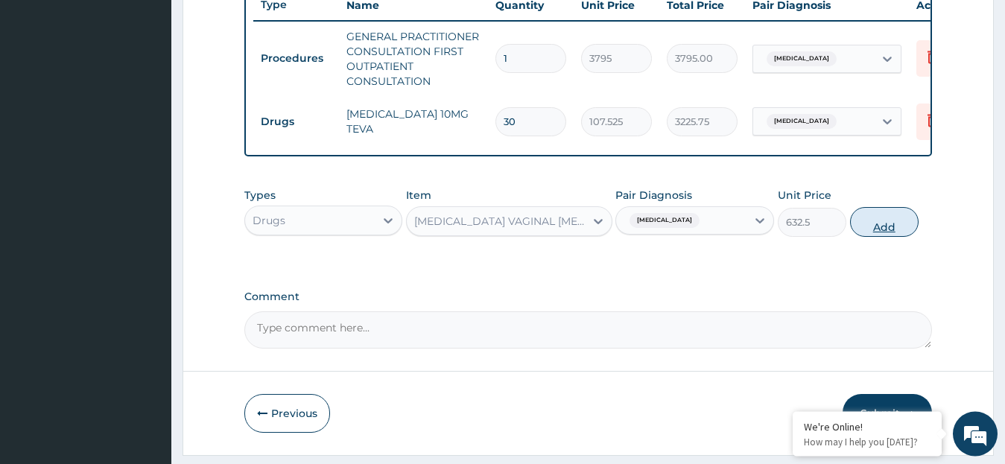
click at [878, 235] on button "Add" at bounding box center [884, 222] width 69 height 30
type input "0"
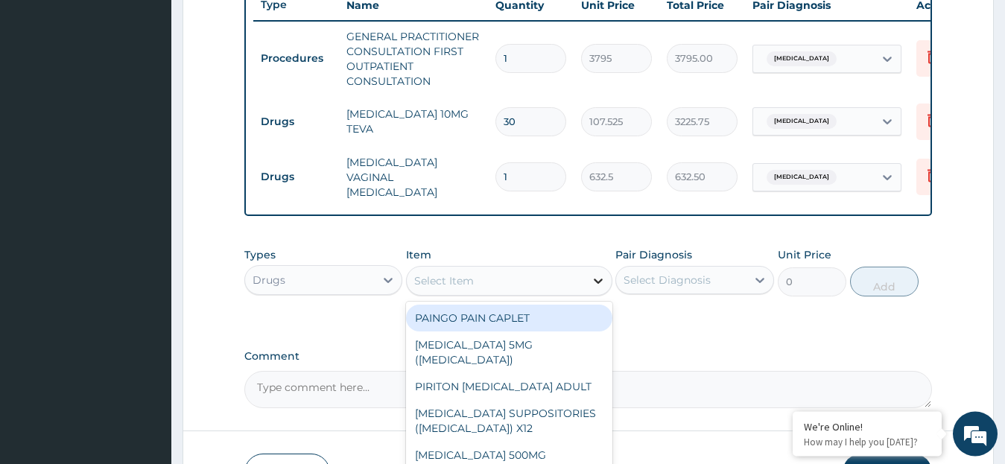
click at [596, 282] on icon at bounding box center [598, 280] width 15 height 15
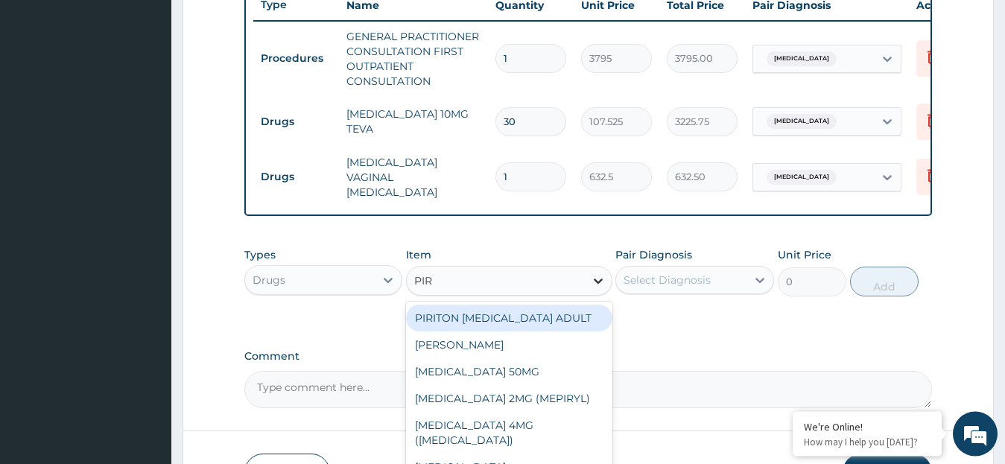
type input "PIRI"
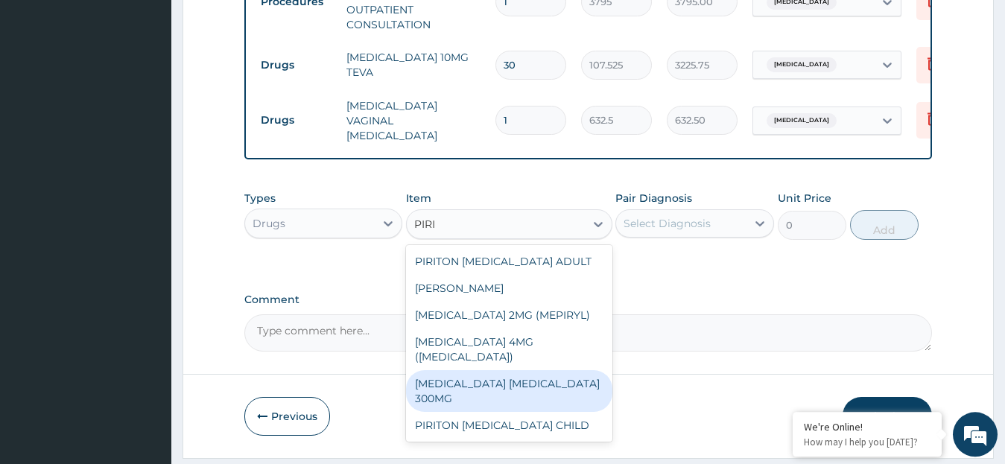
scroll to position [631, 0]
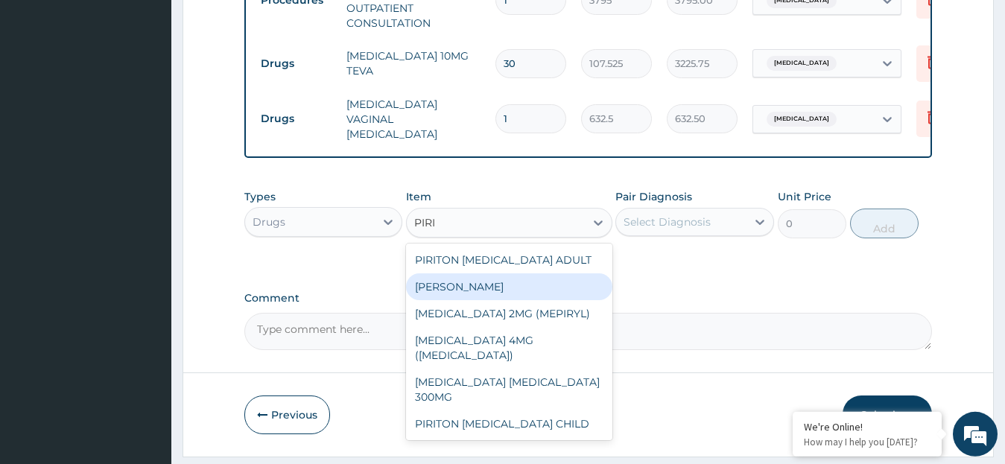
click at [515, 288] on div "[PERSON_NAME]" at bounding box center [509, 286] width 206 height 27
type input "25.3"
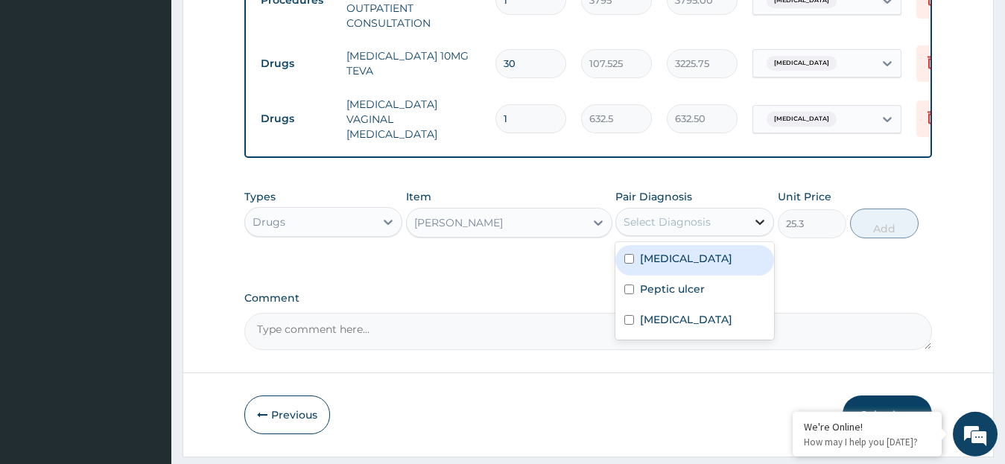
click at [760, 227] on icon at bounding box center [759, 222] width 15 height 15
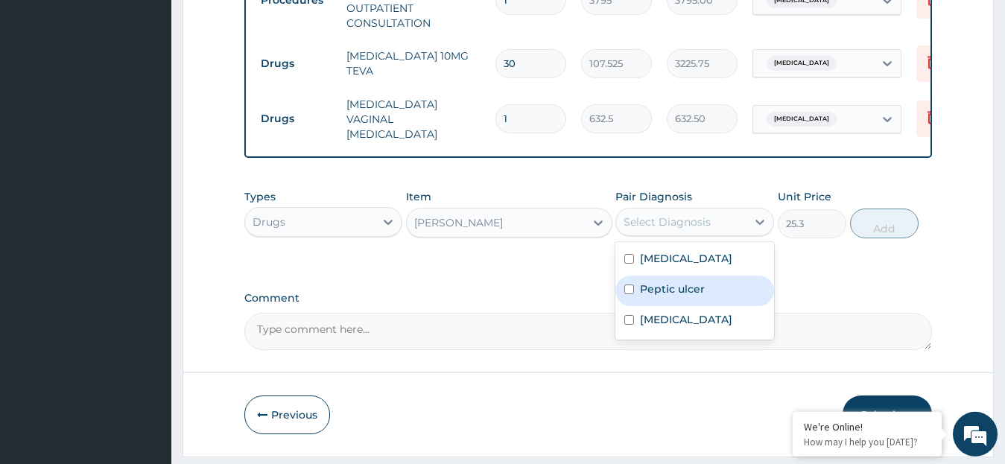
click at [632, 294] on input "checkbox" at bounding box center [629, 290] width 10 height 10
checkbox input "true"
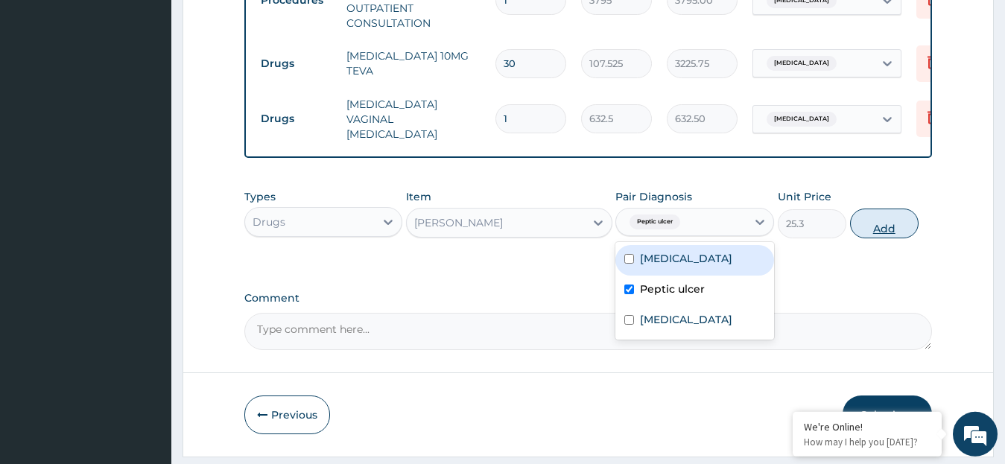
click at [874, 235] on button "Add" at bounding box center [884, 224] width 69 height 30
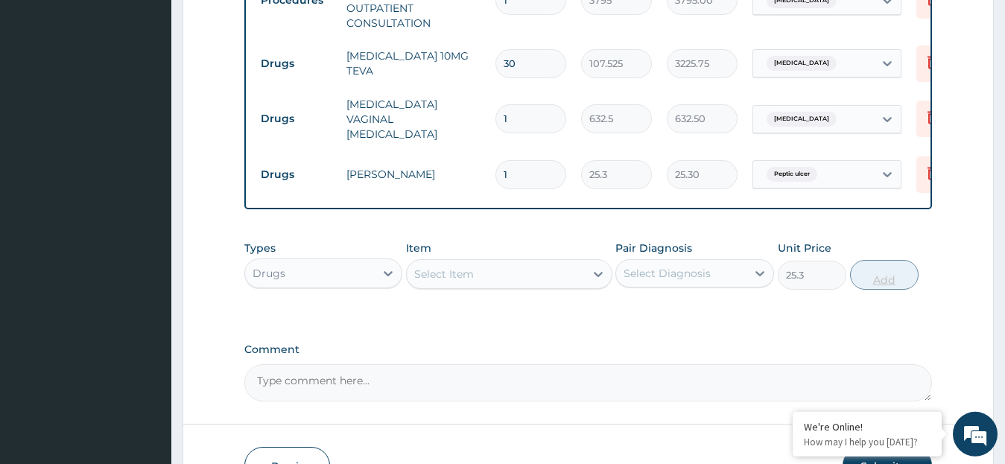
type input "0"
type input "0.00"
type input "2"
type input "50.60"
type input "20"
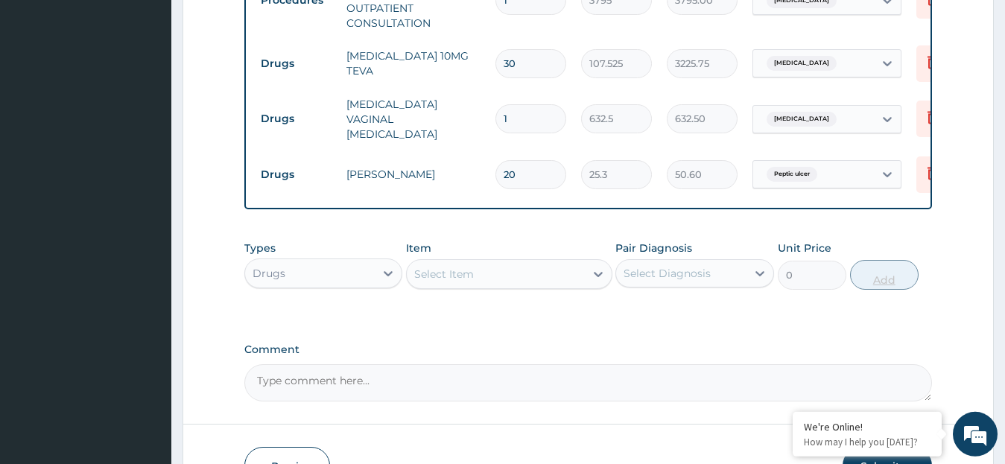
type input "506.00"
type input "20"
click at [596, 280] on icon at bounding box center [598, 274] width 15 height 15
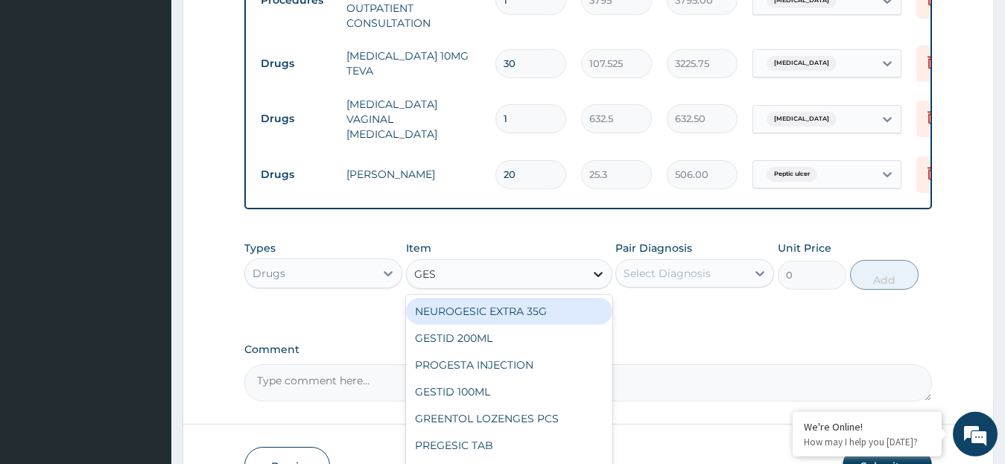
type input "GEST"
click at [568, 311] on div "GESTID 200ML" at bounding box center [509, 311] width 206 height 27
type input "1138.5"
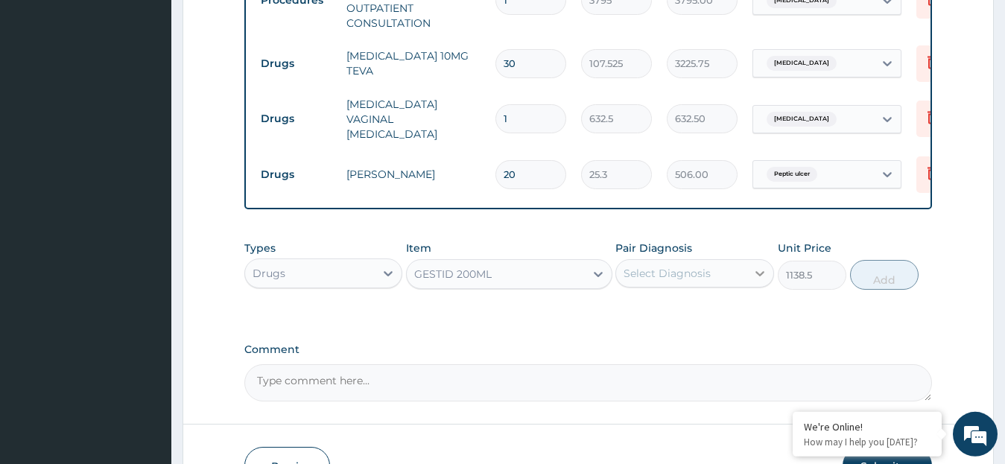
click at [757, 276] on icon at bounding box center [759, 273] width 9 height 5
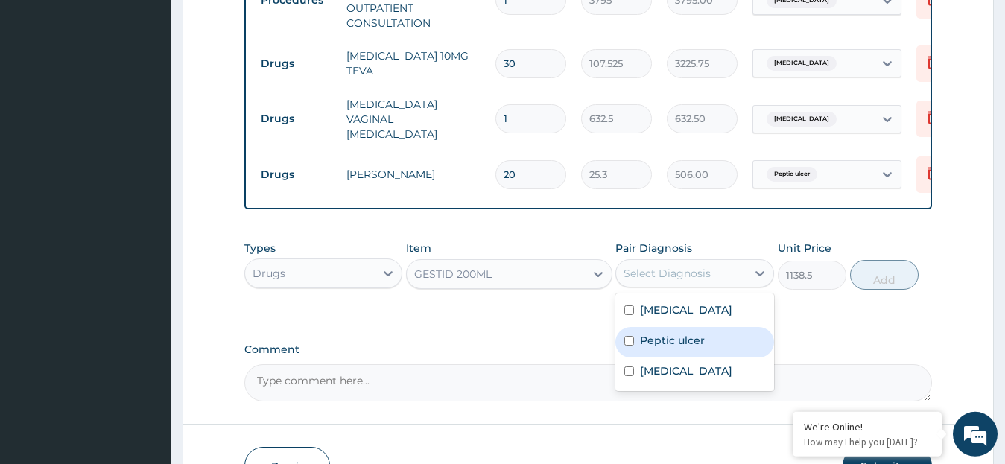
click at [629, 340] on input "checkbox" at bounding box center [629, 341] width 10 height 10
checkbox input "true"
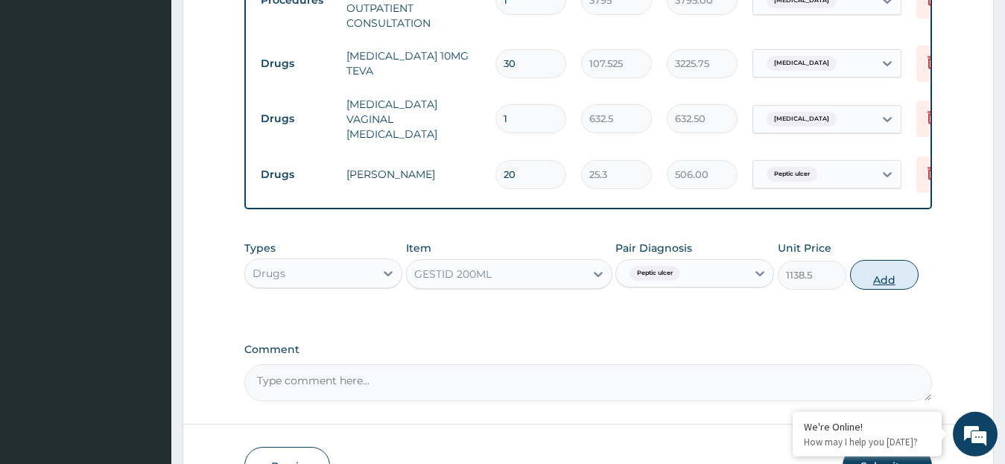
click at [875, 280] on button "Add" at bounding box center [884, 275] width 69 height 30
type input "0"
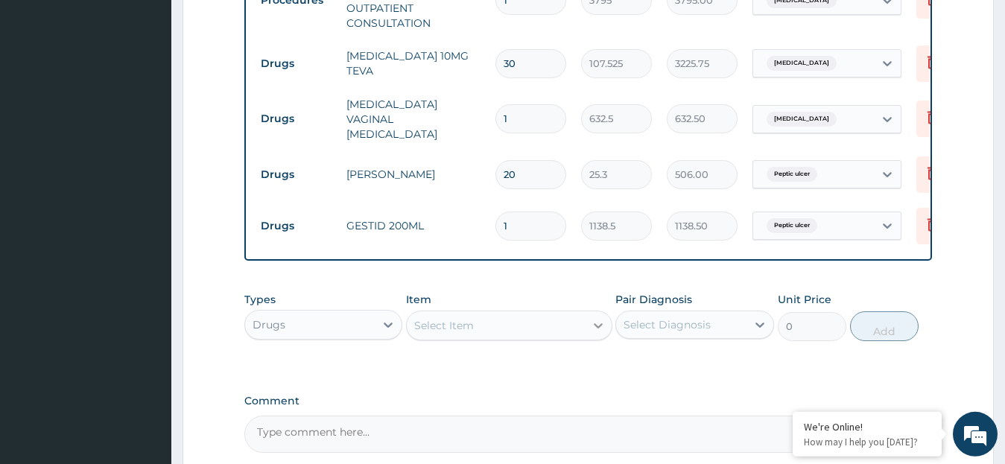
click at [597, 329] on icon at bounding box center [598, 325] width 15 height 15
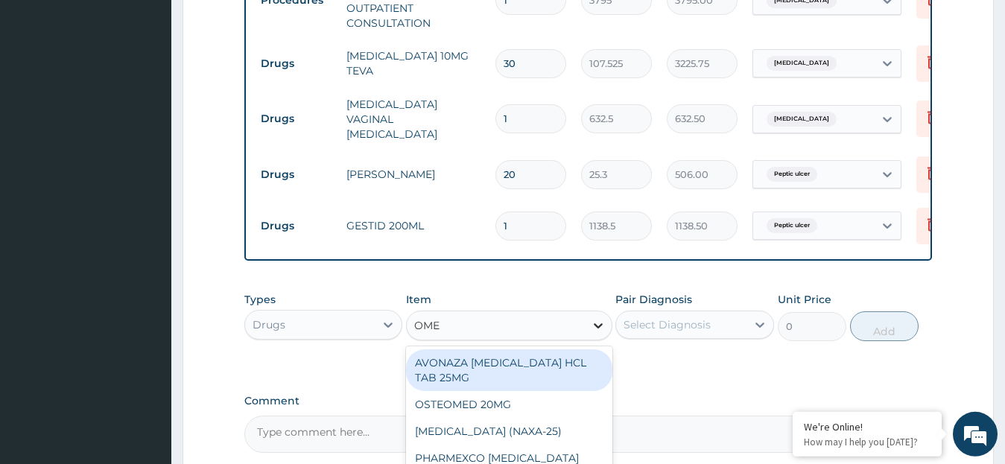
type input "OMEP"
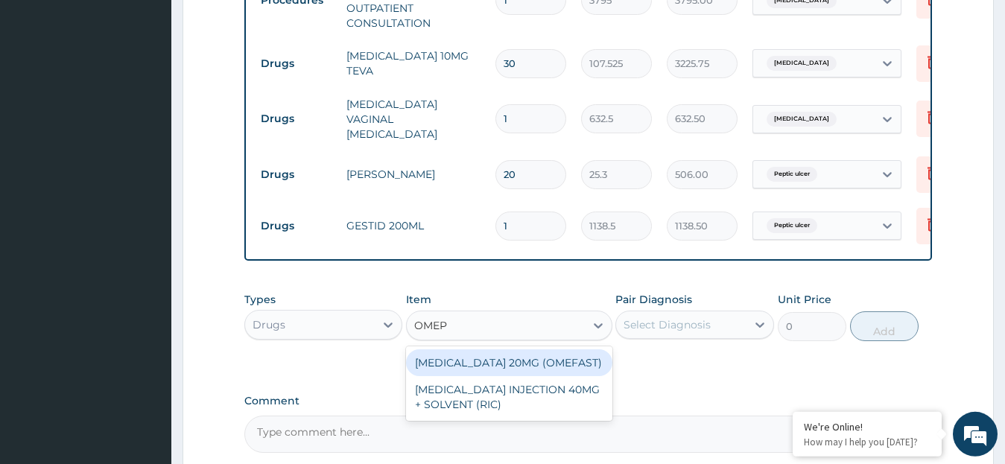
click at [548, 366] on div "OMEPRAZOLE 20MG (OMEFAST)" at bounding box center [509, 362] width 206 height 27
type input "88.55"
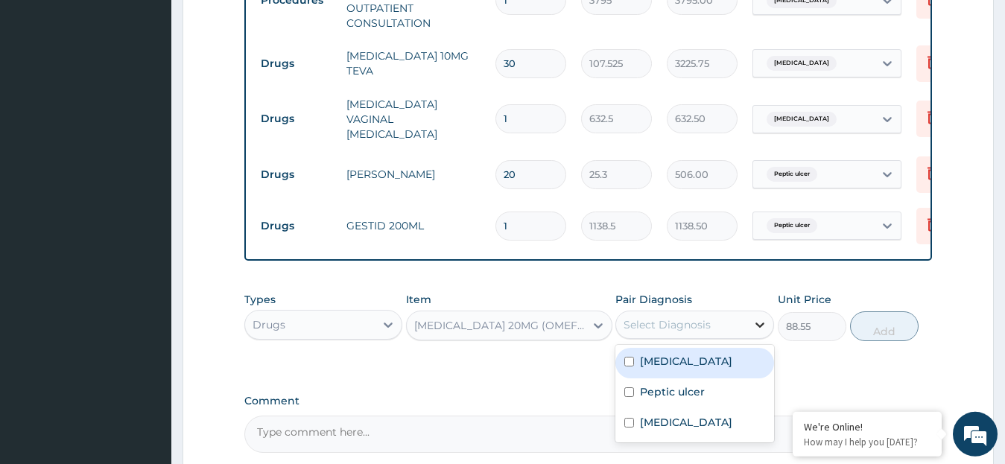
click at [757, 323] on icon at bounding box center [759, 324] width 15 height 15
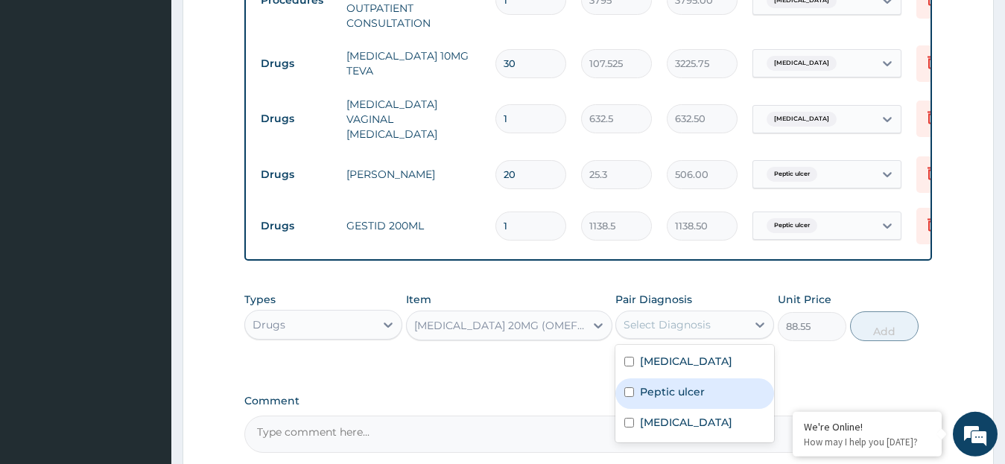
click at [629, 394] on input "checkbox" at bounding box center [629, 392] width 10 height 10
checkbox input "true"
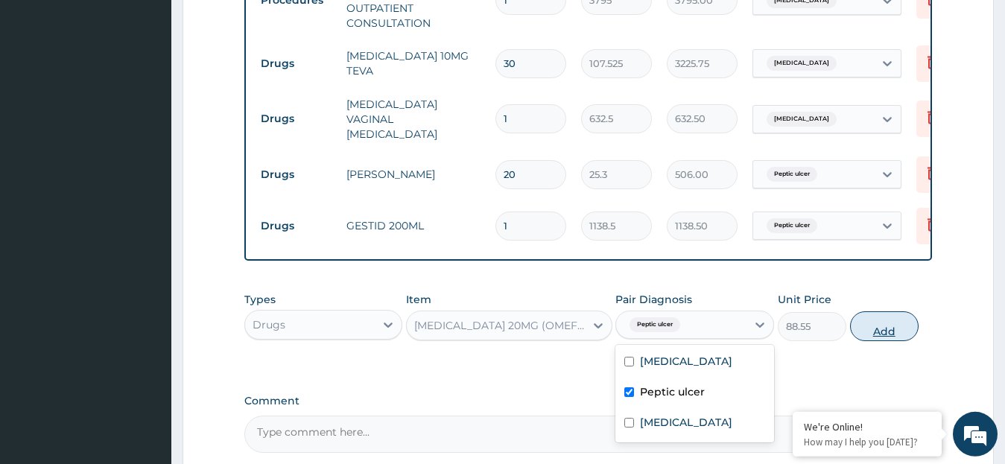
click at [867, 330] on button "Add" at bounding box center [884, 326] width 69 height 30
type input "0"
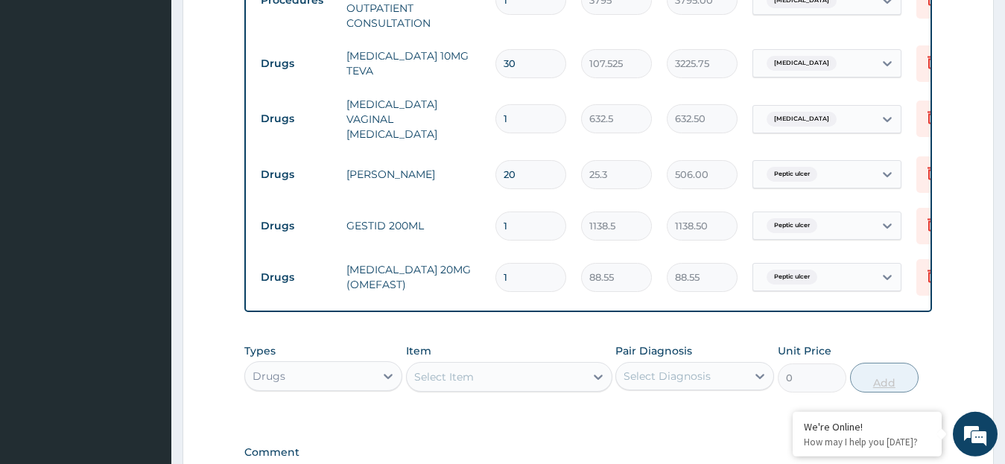
type input "0.00"
type input "2"
type input "177.10"
type input "28"
type input "2479.40"
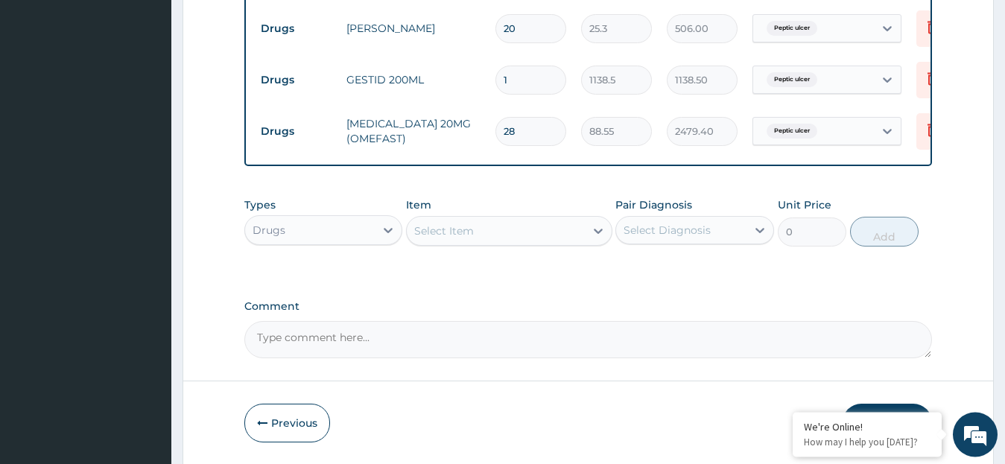
scroll to position [832, 0]
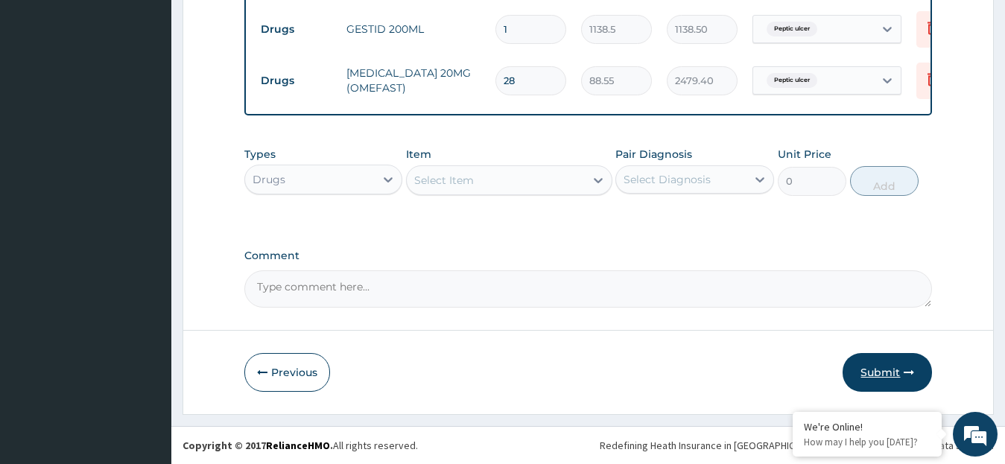
type input "28"
click at [882, 367] on button "Submit" at bounding box center [886, 372] width 89 height 39
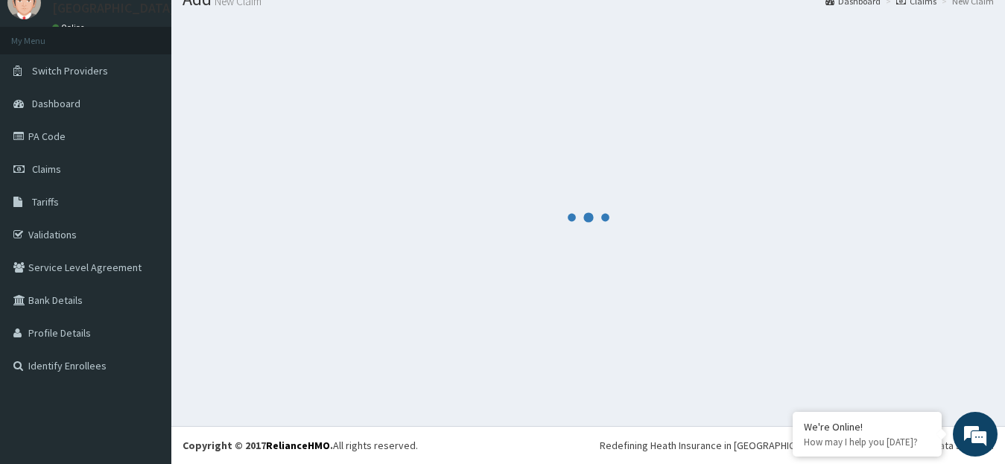
scroll to position [59, 0]
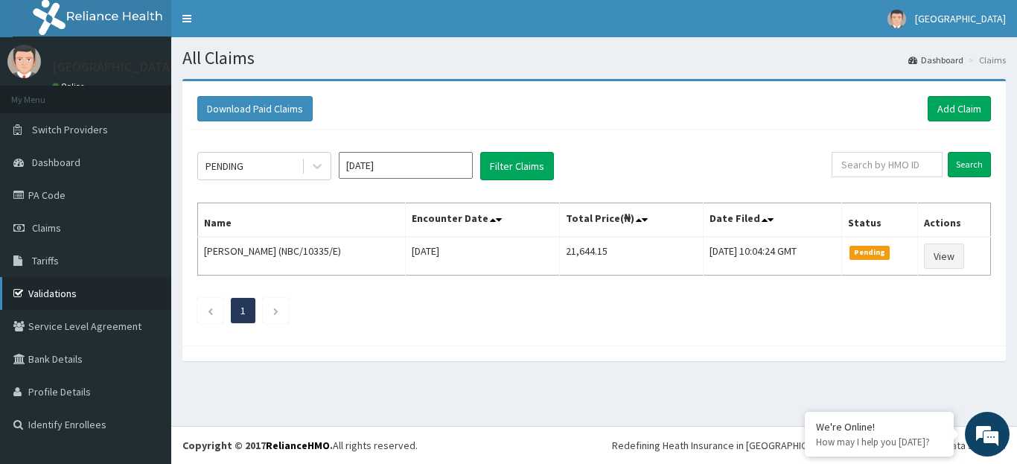
click at [44, 296] on link "Validations" at bounding box center [85, 293] width 171 height 33
click at [967, 109] on link "Add Claim" at bounding box center [959, 108] width 63 height 25
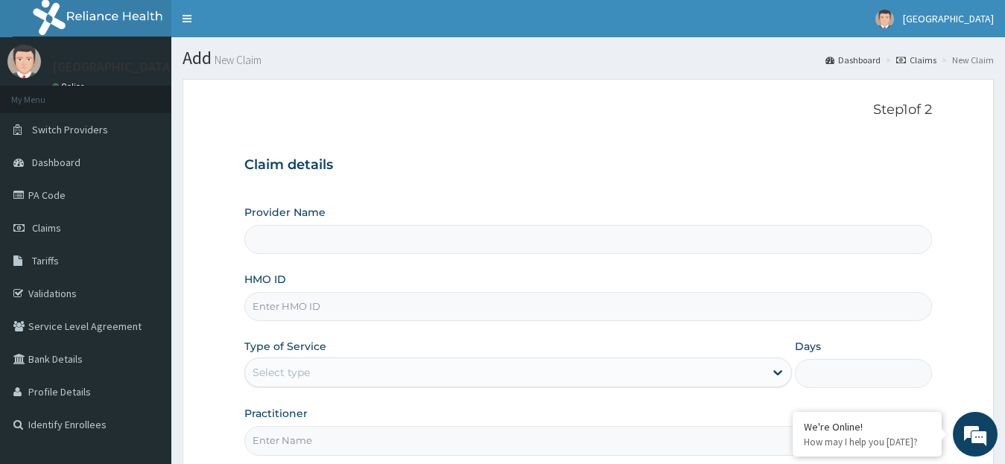
type input "[GEOGRAPHIC_DATA]"
click at [479, 311] on input "HMO ID" at bounding box center [588, 306] width 688 height 29
paste input "AVO/10158/E"
type input "AVO/10158/B"
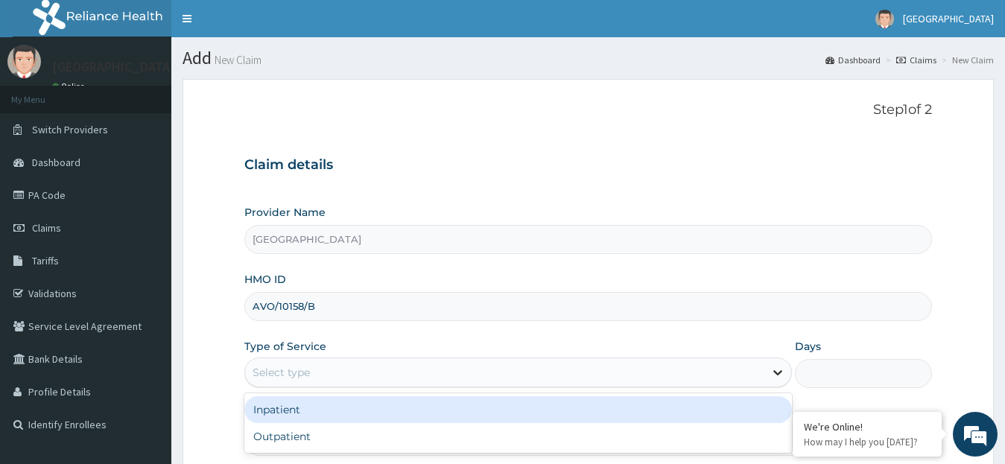
click at [775, 371] on icon at bounding box center [777, 372] width 15 height 15
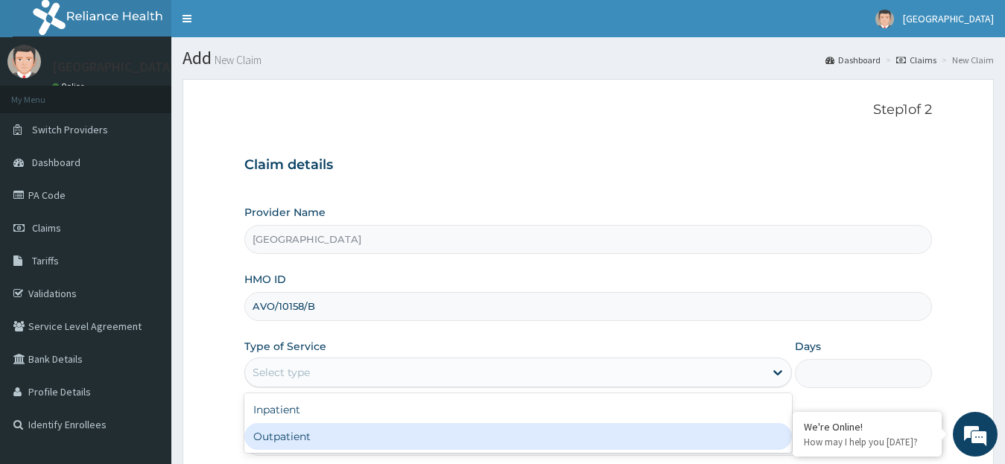
click at [699, 436] on div "Outpatient" at bounding box center [518, 436] width 548 height 27
type input "1"
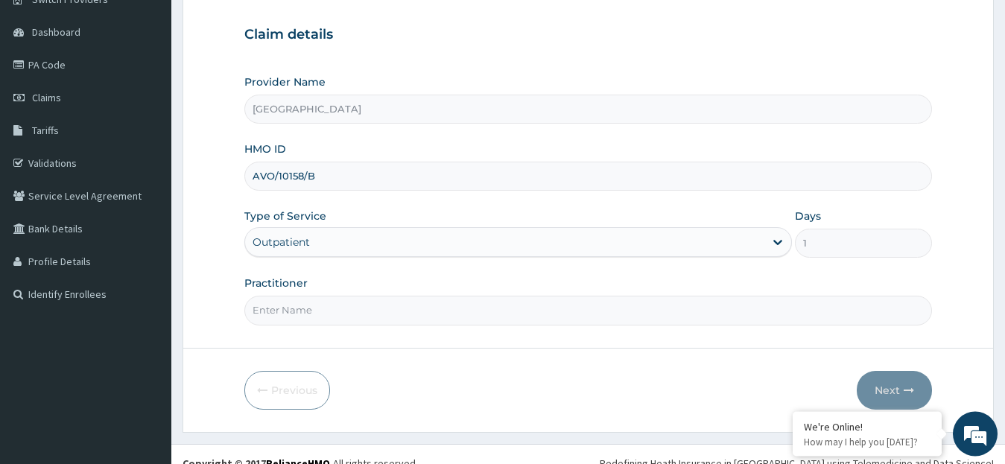
scroll to position [148, 0]
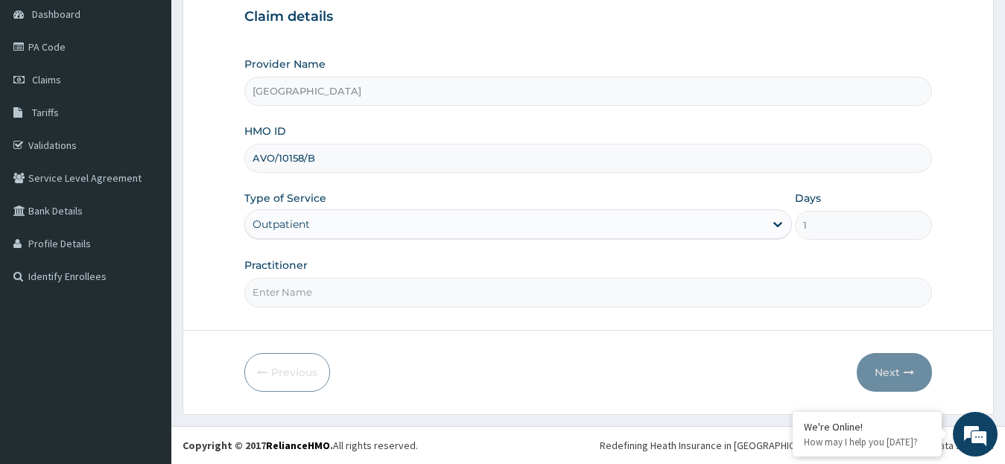
click at [277, 290] on input "Practitioner" at bounding box center [588, 292] width 688 height 29
type input "[PERSON_NAME]"
click at [886, 375] on button "Next" at bounding box center [894, 372] width 75 height 39
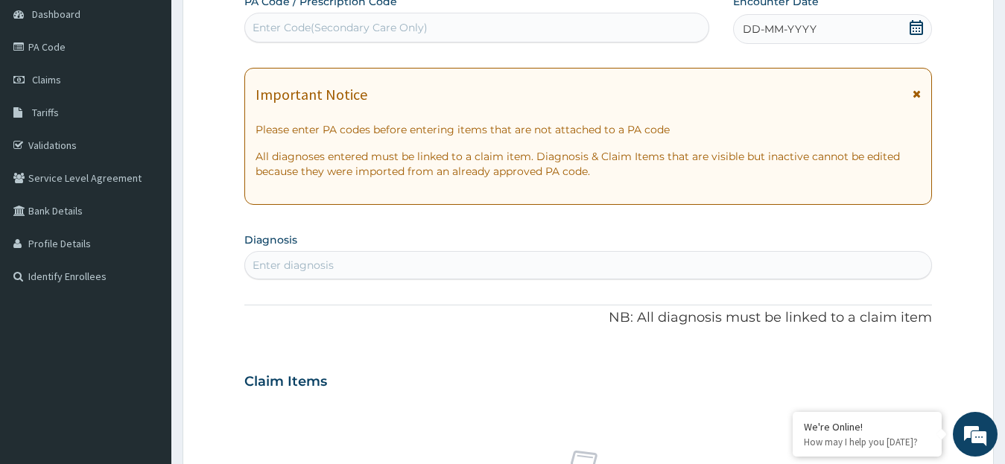
click at [917, 23] on icon at bounding box center [915, 27] width 13 height 15
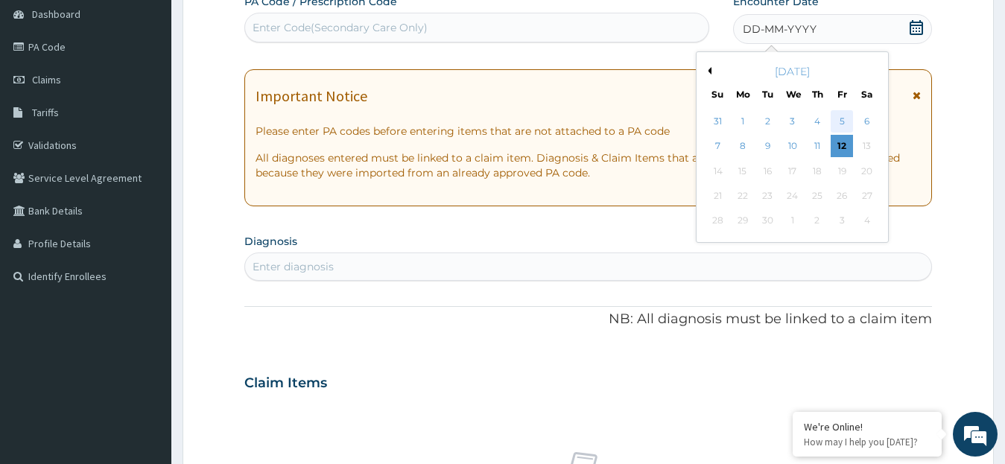
click at [842, 122] on div "5" at bounding box center [841, 121] width 22 height 22
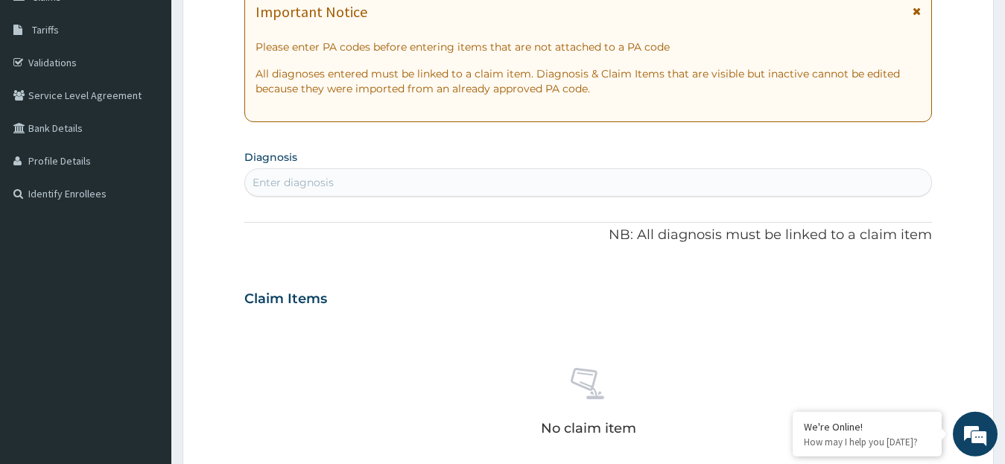
scroll to position [238, 0]
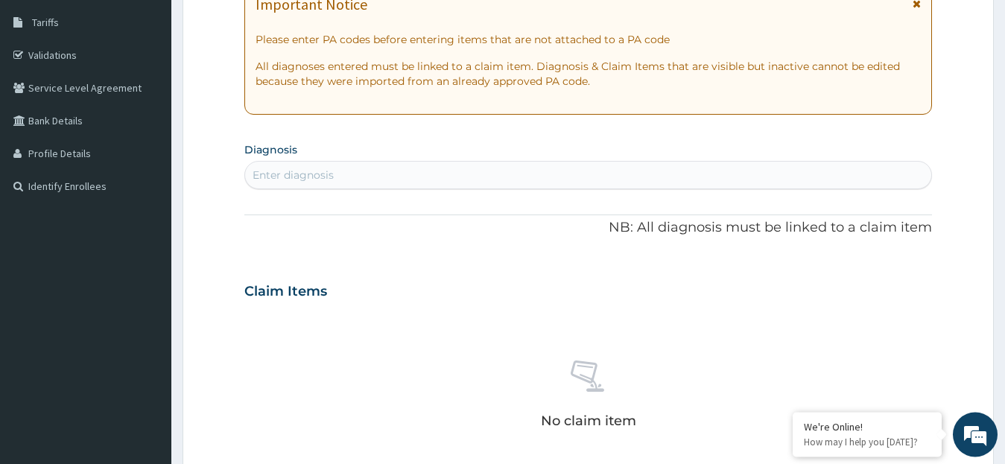
click at [270, 174] on div "Enter diagnosis" at bounding box center [292, 175] width 81 height 15
type input "RASH"
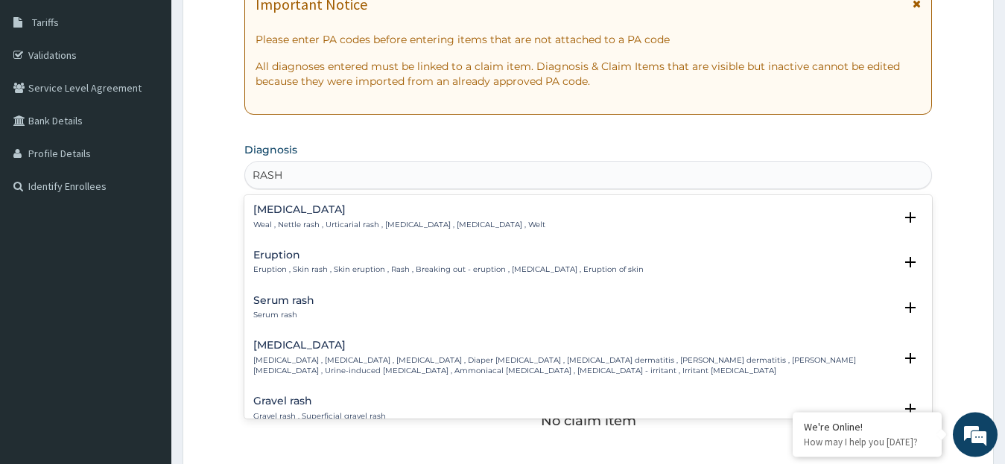
click at [290, 360] on p "[MEDICAL_DATA] , [MEDICAL_DATA] , [MEDICAL_DATA] , Diaper [MEDICAL_DATA] , [MED…" at bounding box center [573, 366] width 641 height 22
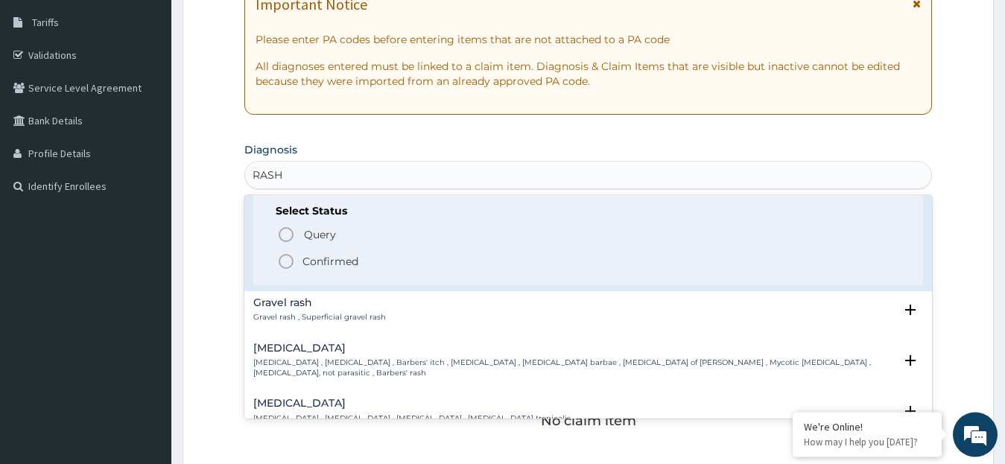
scroll to position [201, 0]
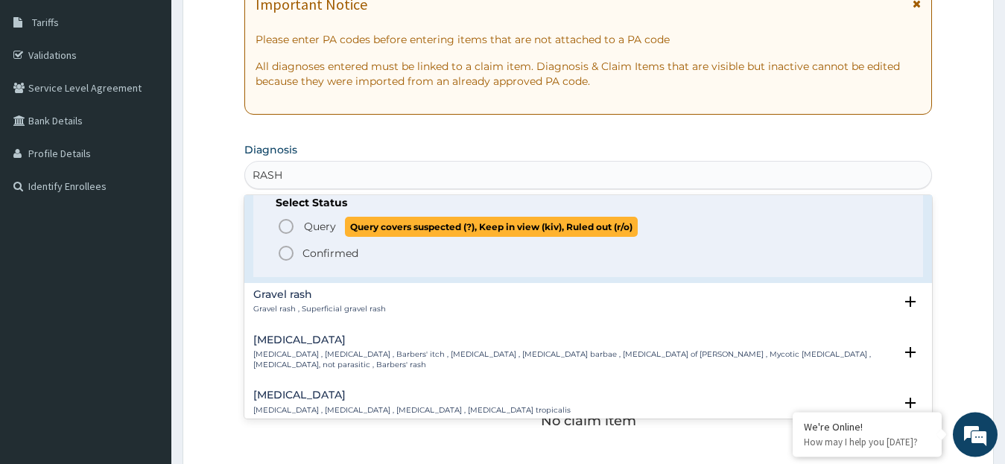
click at [285, 225] on icon "status option query" at bounding box center [286, 226] width 18 height 18
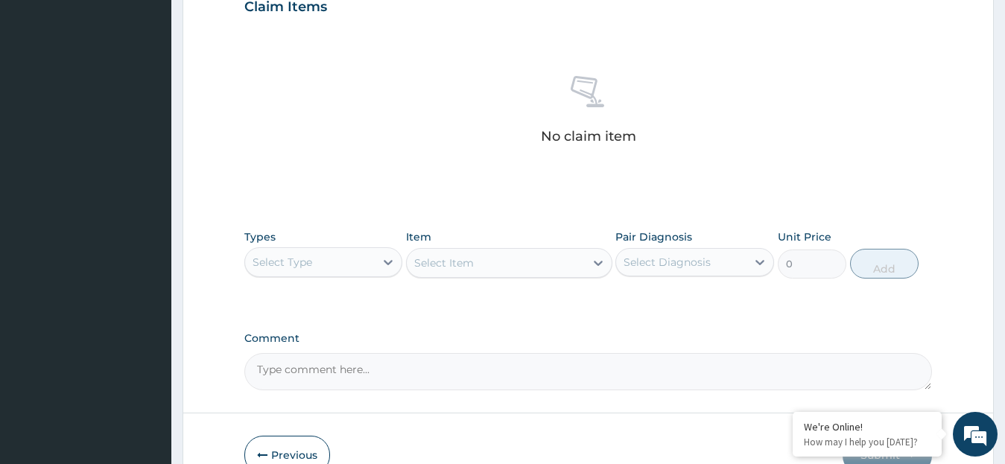
scroll to position [529, 0]
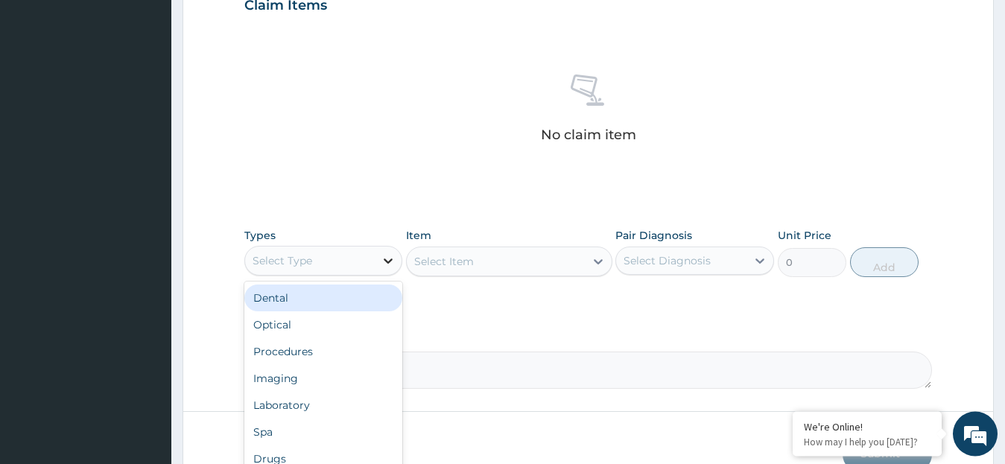
click at [387, 258] on icon at bounding box center [388, 260] width 15 height 15
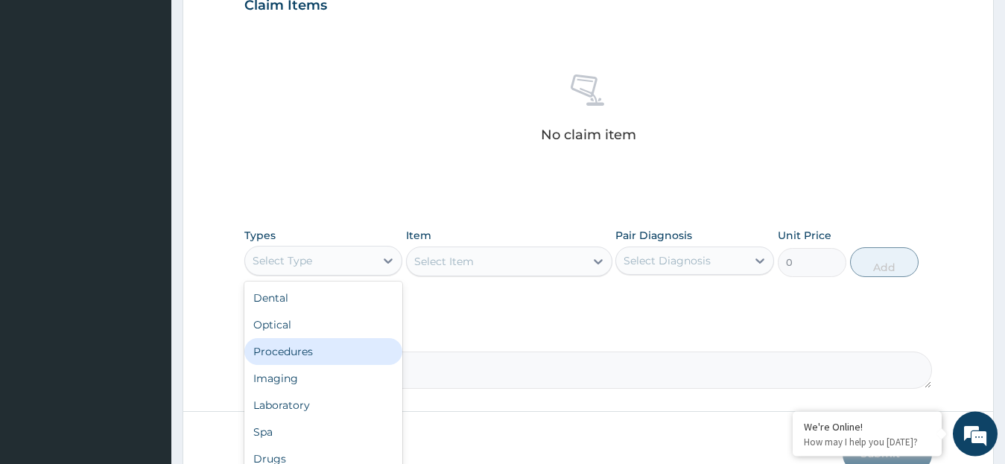
click at [304, 352] on div "Procedures" at bounding box center [323, 351] width 159 height 27
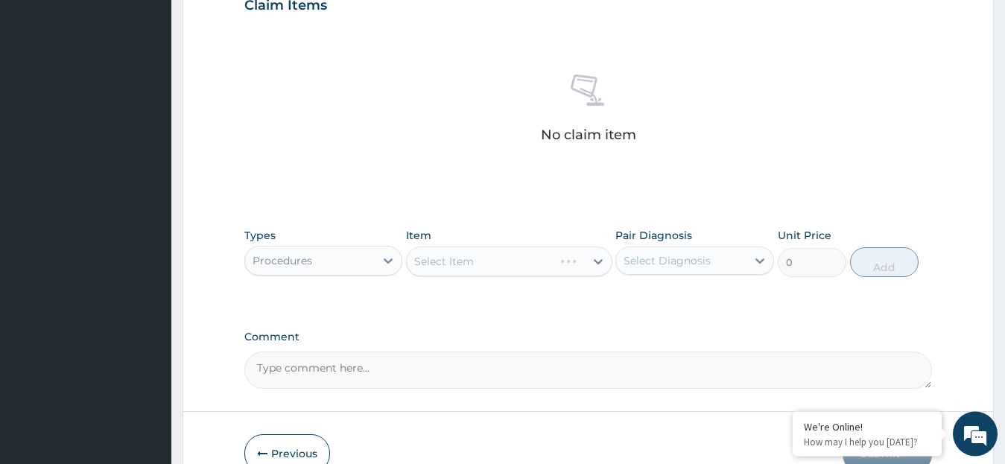
click at [597, 261] on div "Select Item" at bounding box center [509, 262] width 206 height 30
click at [594, 261] on icon at bounding box center [598, 261] width 15 height 15
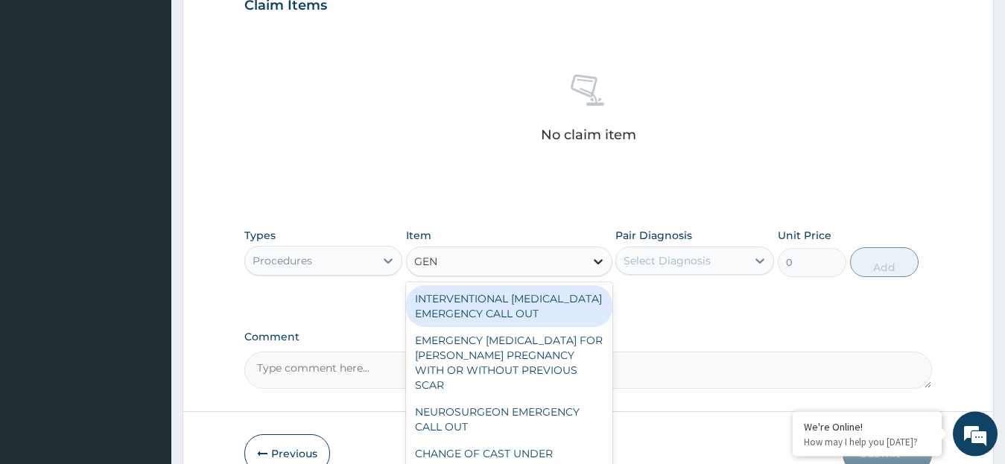
type input "GENE"
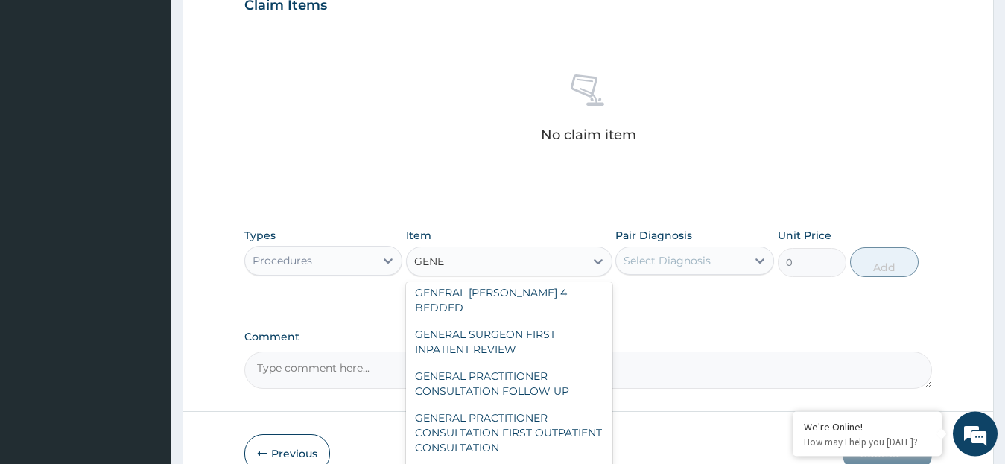
scroll to position [59, 0]
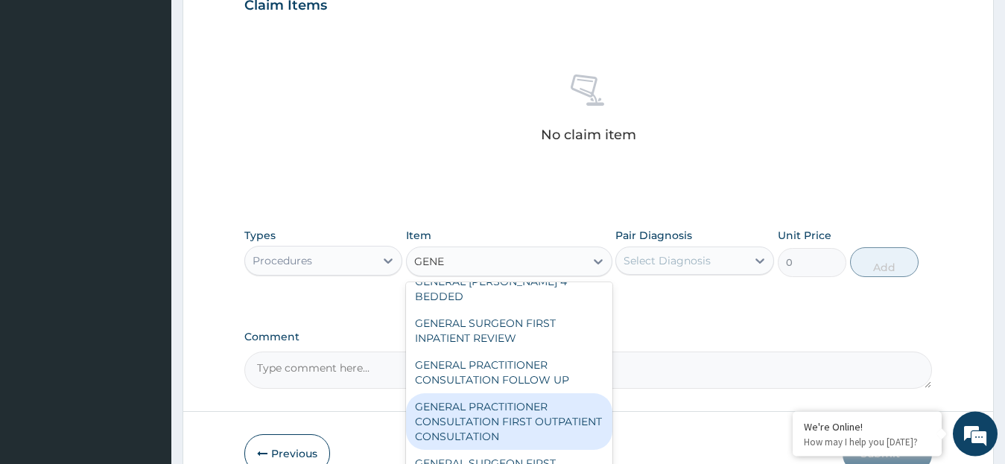
click at [475, 408] on div "GENERAL PRACTITIONER CONSULTATION FIRST OUTPATIENT CONSULTATION" at bounding box center [509, 421] width 206 height 57
type input "3795"
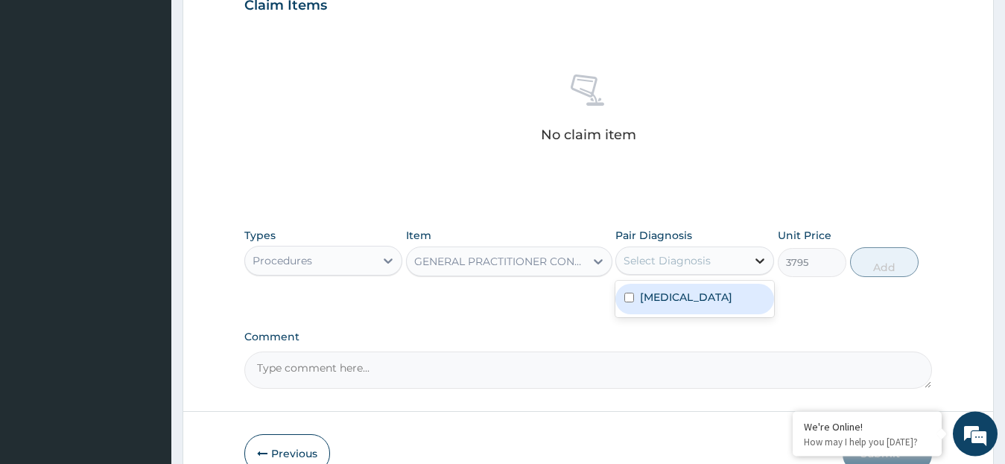
click at [760, 262] on icon at bounding box center [759, 260] width 9 height 5
click at [680, 296] on label "Diaper rash" at bounding box center [686, 297] width 92 height 15
checkbox input "true"
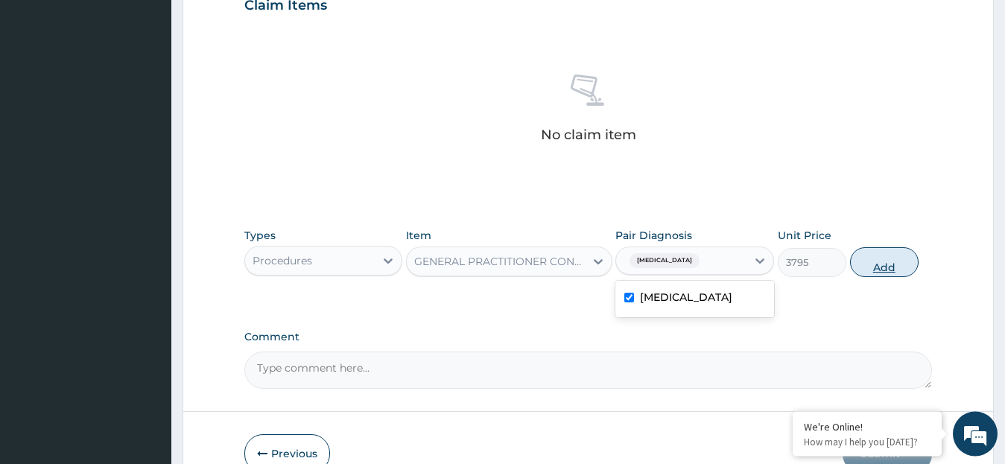
click at [870, 267] on button "Add" at bounding box center [884, 262] width 69 height 30
type input "0"
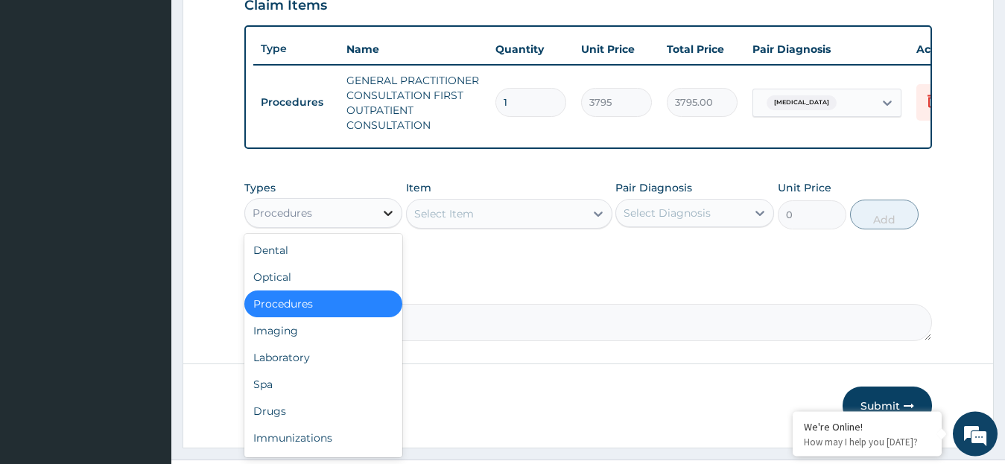
click at [385, 220] on icon at bounding box center [388, 213] width 15 height 15
click at [285, 425] on div "Drugs" at bounding box center [323, 411] width 159 height 27
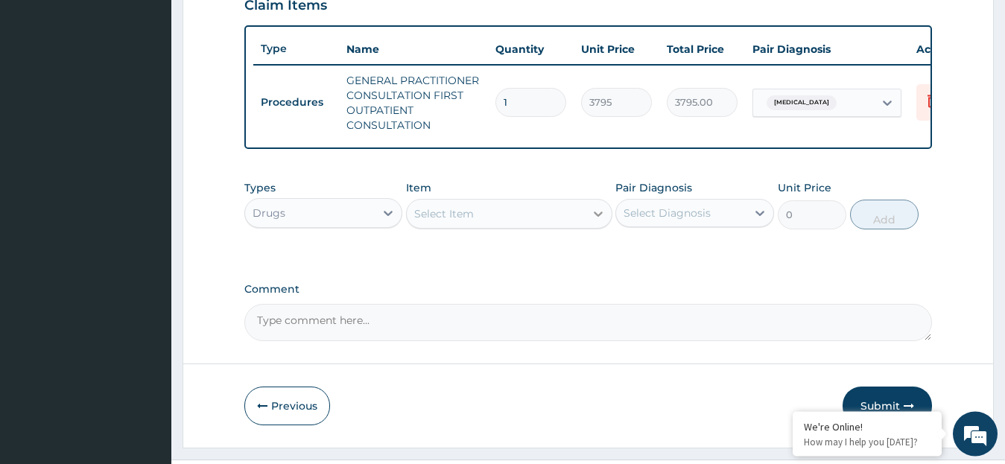
click at [601, 217] on icon at bounding box center [598, 214] width 9 height 5
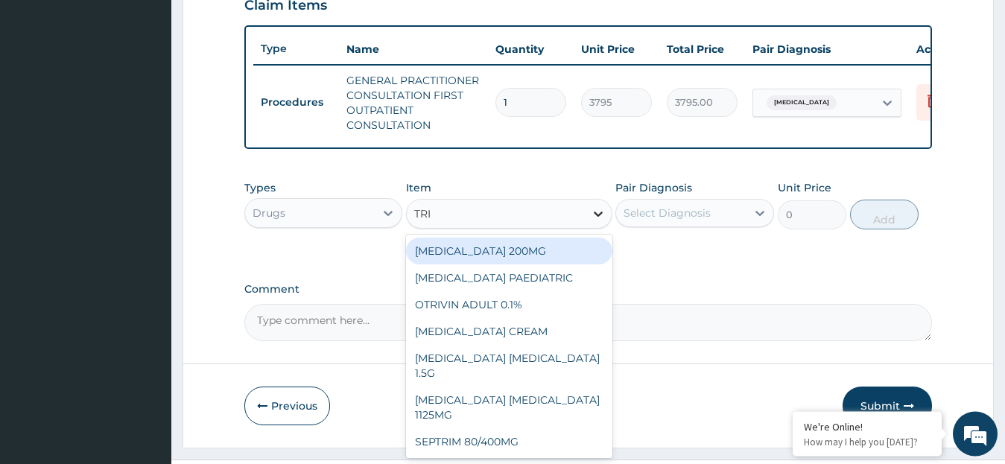
type input "TRIB"
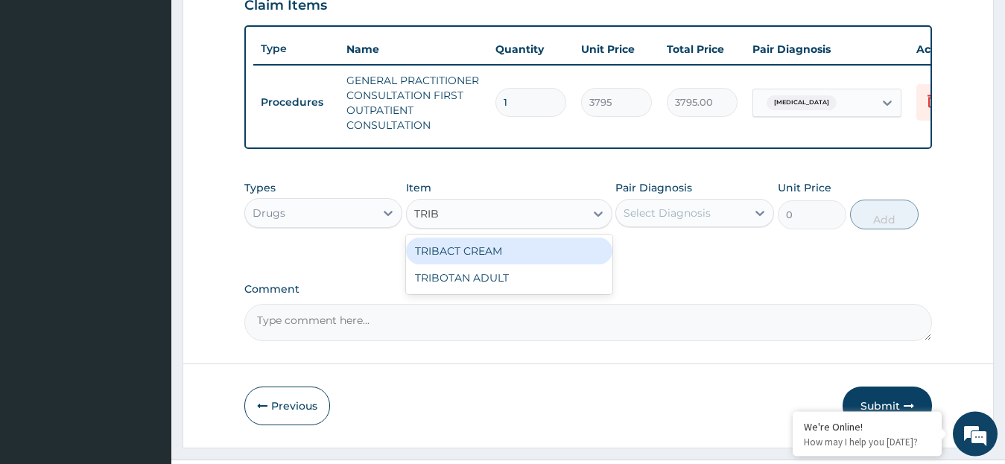
click at [582, 258] on div "TRIBACT CREAM" at bounding box center [509, 251] width 206 height 27
type input "1012"
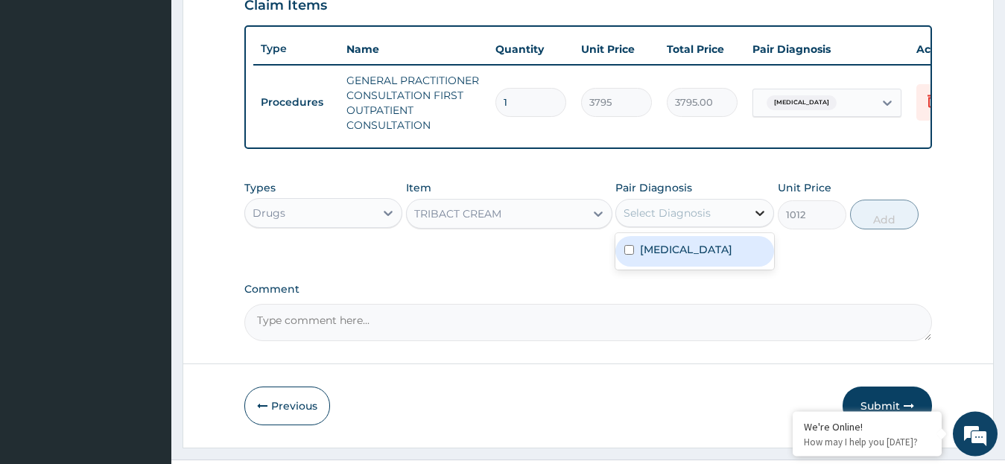
click at [760, 220] on icon at bounding box center [759, 213] width 15 height 15
click at [693, 257] on label "Diaper rash" at bounding box center [686, 249] width 92 height 15
checkbox input "true"
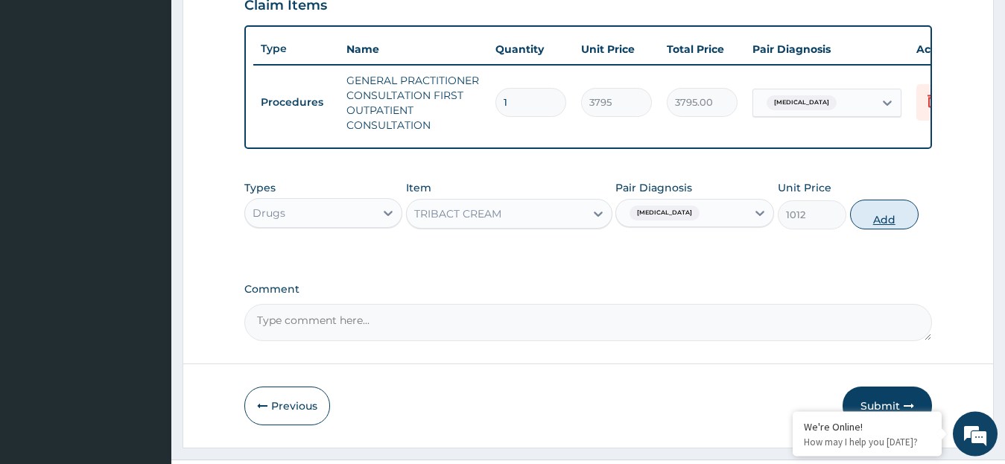
click at [883, 229] on button "Add" at bounding box center [884, 215] width 69 height 30
type input "0"
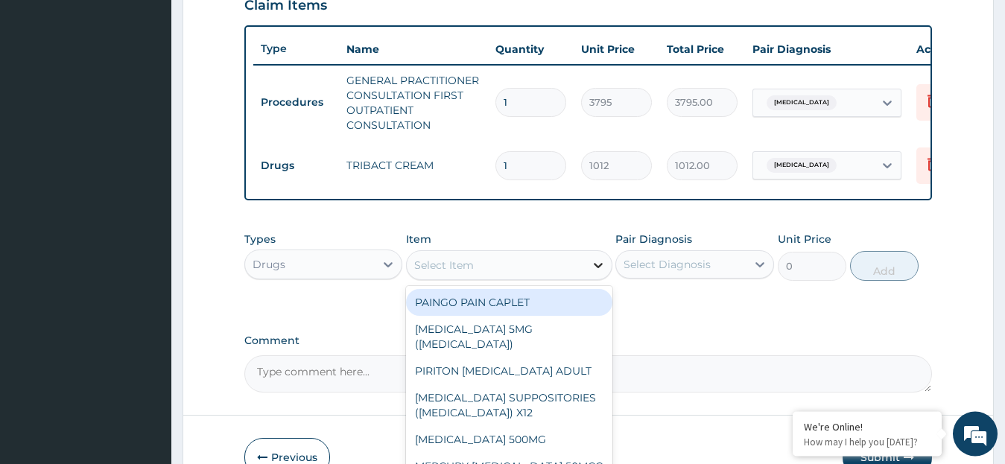
click at [597, 273] on icon at bounding box center [598, 265] width 15 height 15
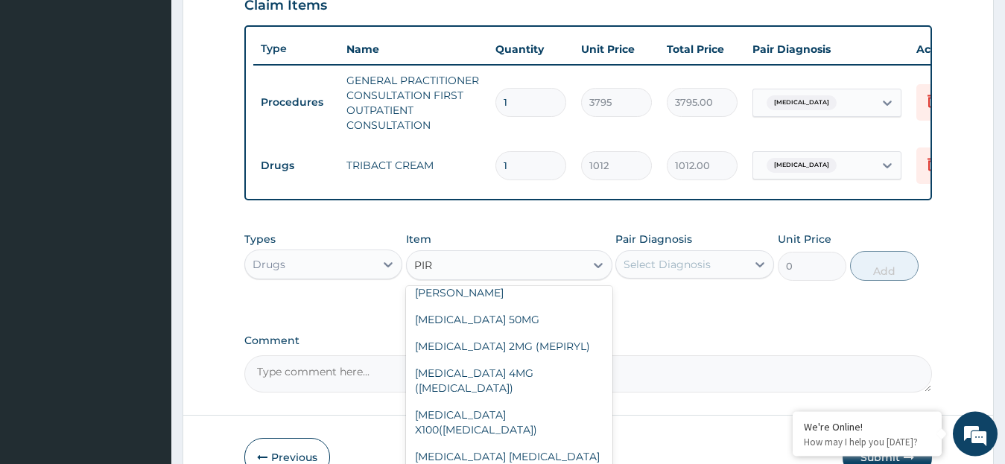
scroll to position [39, 0]
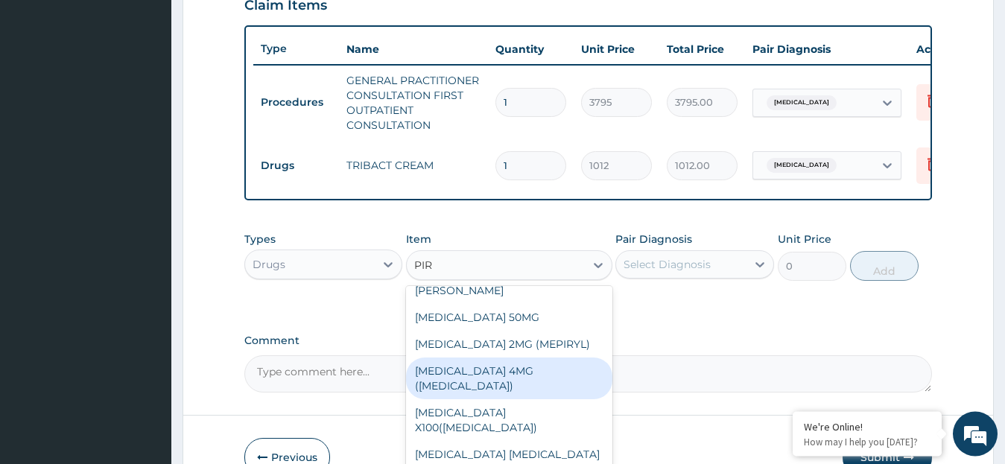
type input "PIR"
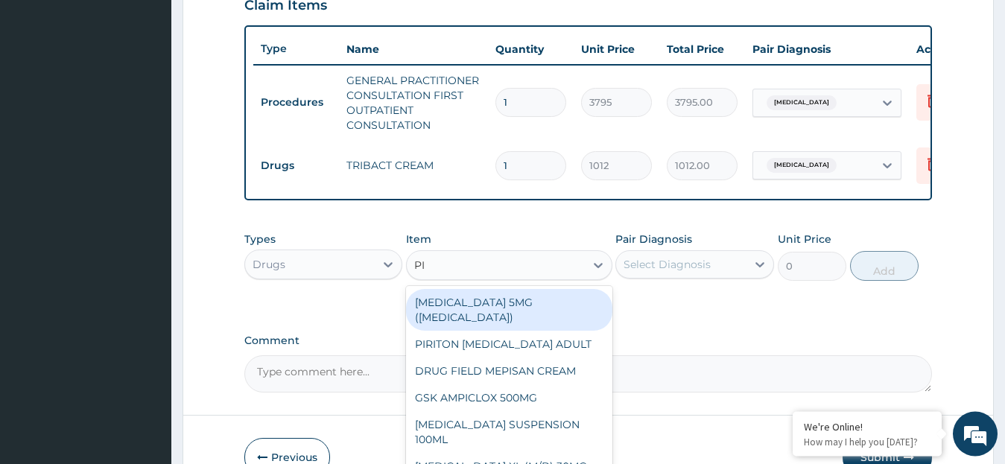
type input "PIR"
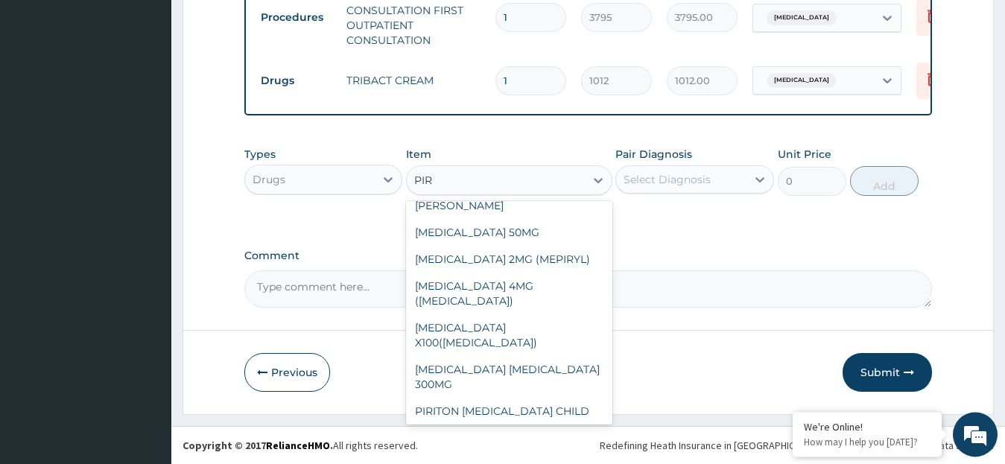
click at [588, 398] on div "PIRITON EXPECTORANT CHILD" at bounding box center [509, 411] width 206 height 27
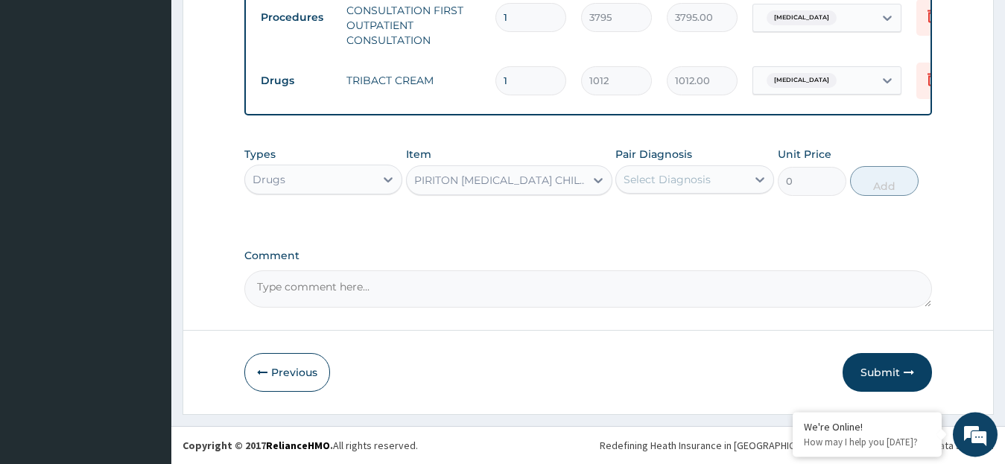
type input "1265"
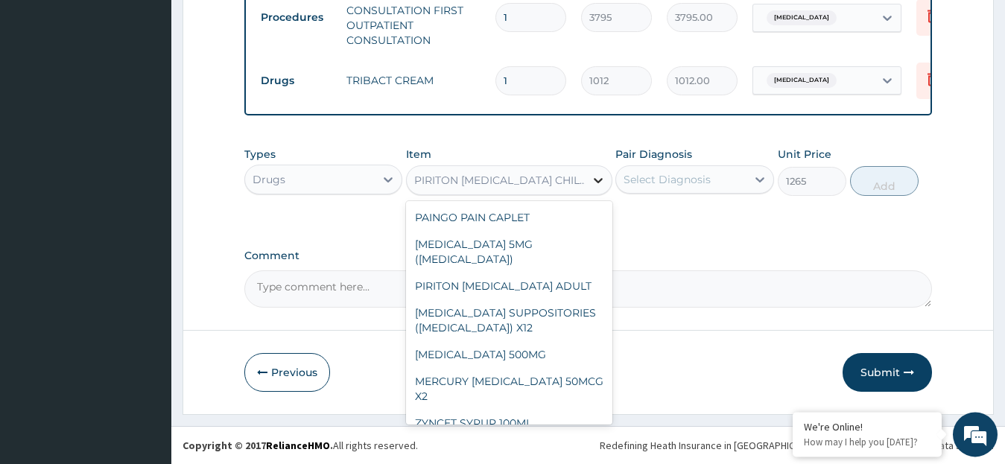
click at [594, 178] on icon at bounding box center [598, 180] width 15 height 15
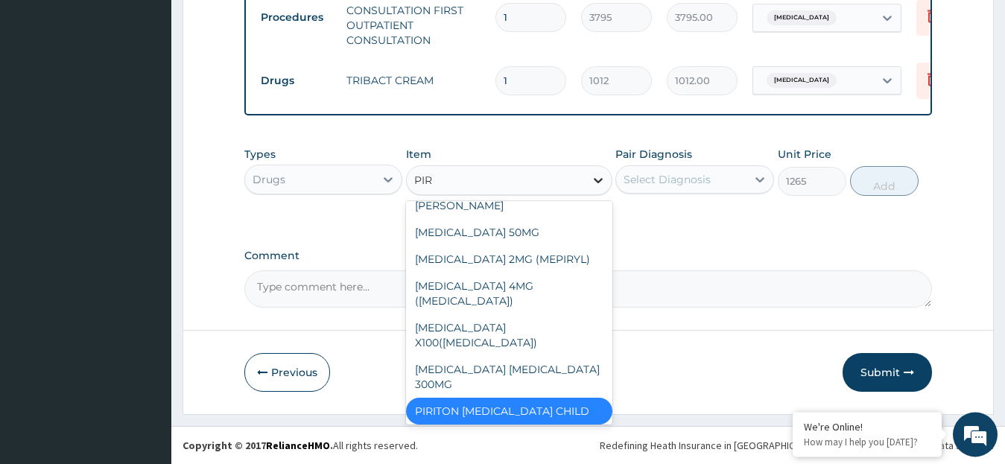
type input "PIRI"
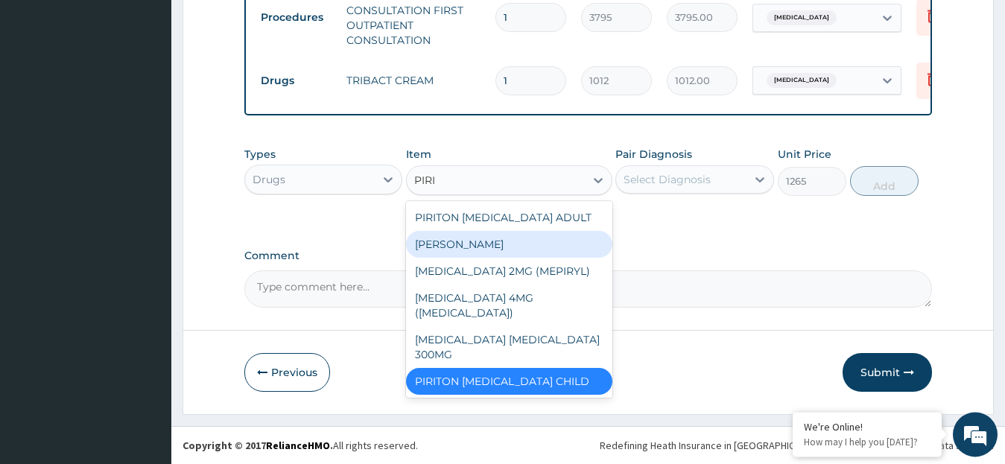
click at [503, 246] on div "PIRITON TAB EVANS" at bounding box center [509, 244] width 206 height 27
type input "25.3"
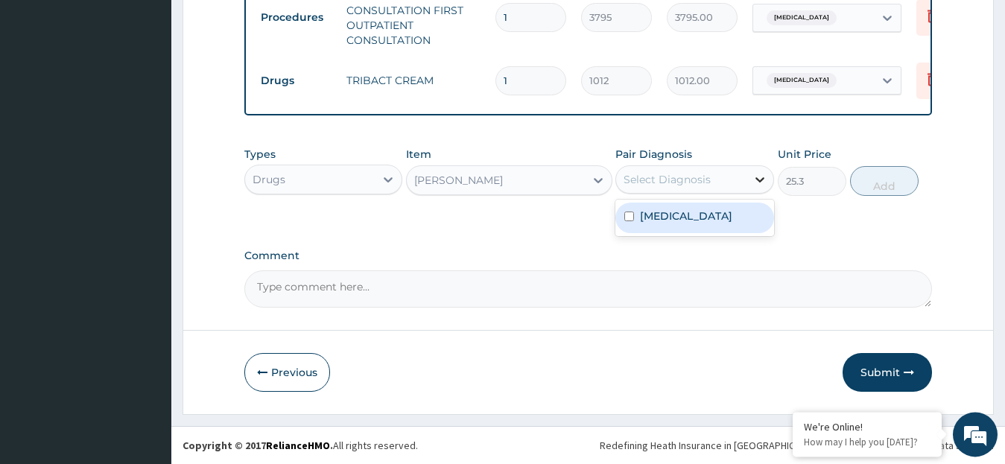
click at [759, 177] on icon at bounding box center [759, 179] width 15 height 15
click at [593, 178] on icon at bounding box center [598, 180] width 15 height 15
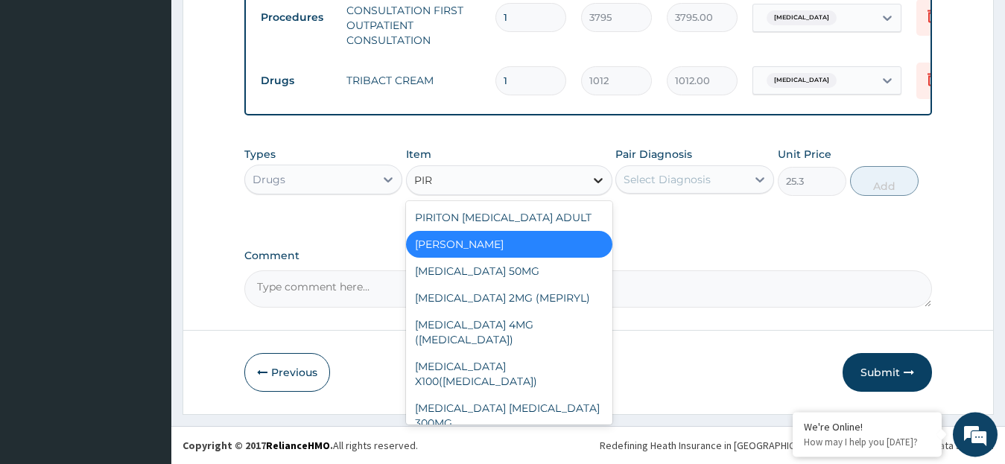
type input "PIRI"
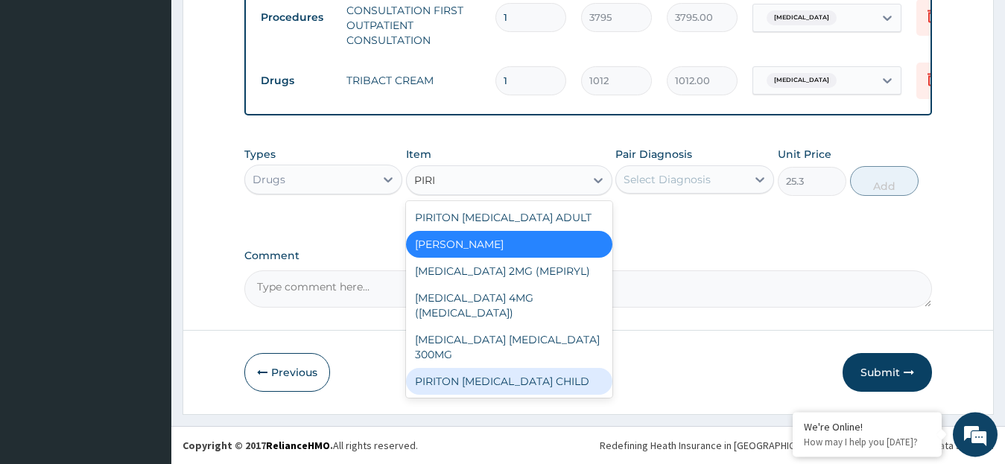
click at [574, 368] on div "PIRITON EXPECTORANT CHILD" at bounding box center [509, 381] width 206 height 27
type input "1265"
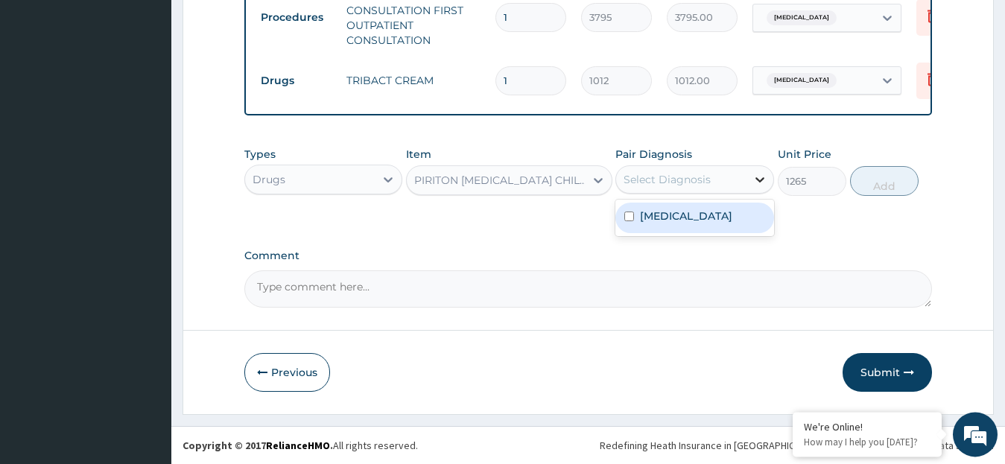
click at [759, 182] on icon at bounding box center [759, 179] width 9 height 5
click at [682, 223] on label "Diaper rash" at bounding box center [686, 216] width 92 height 15
checkbox input "true"
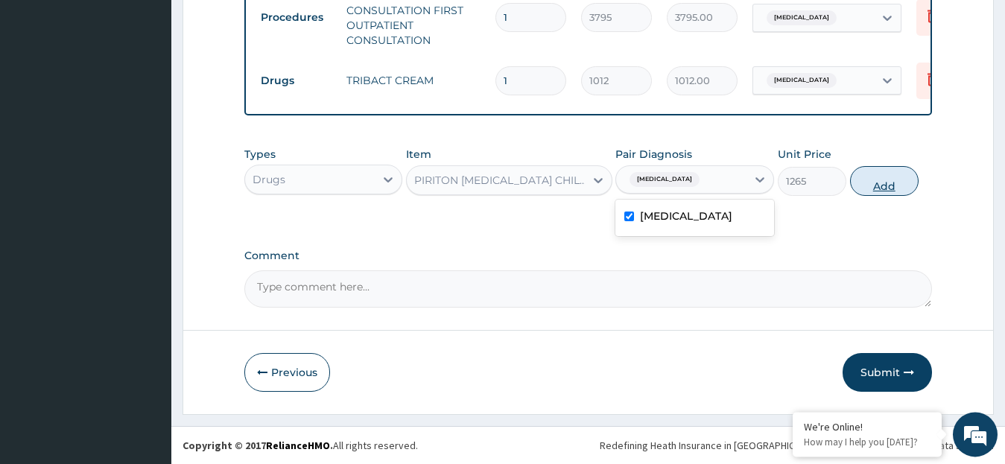
click at [877, 188] on button "Add" at bounding box center [884, 181] width 69 height 30
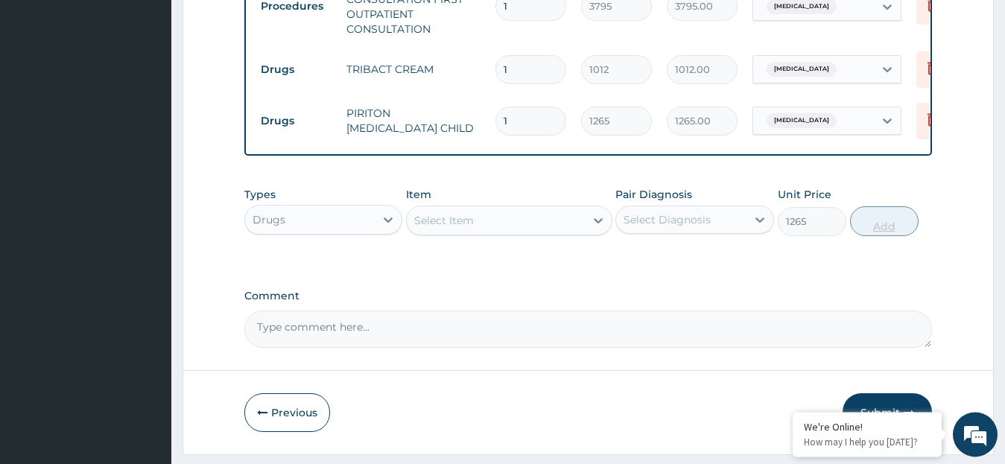
type input "0"
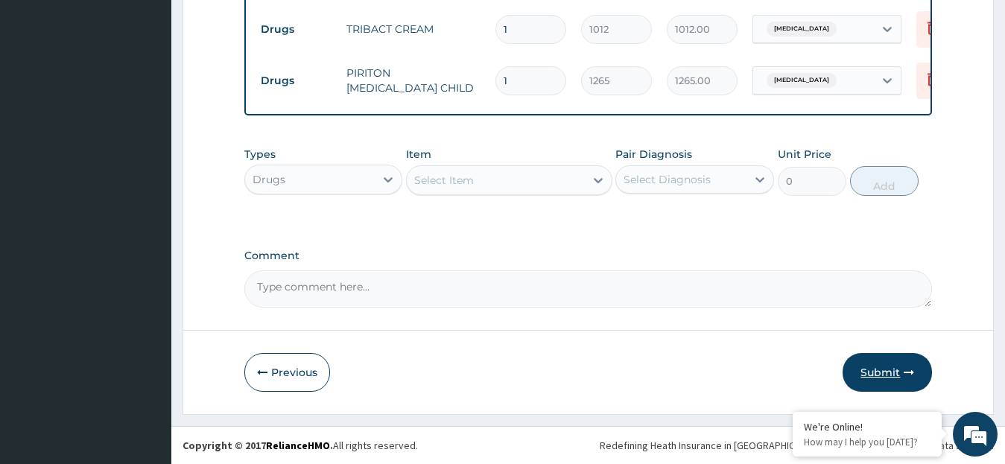
click at [877, 372] on button "Submit" at bounding box center [886, 372] width 89 height 39
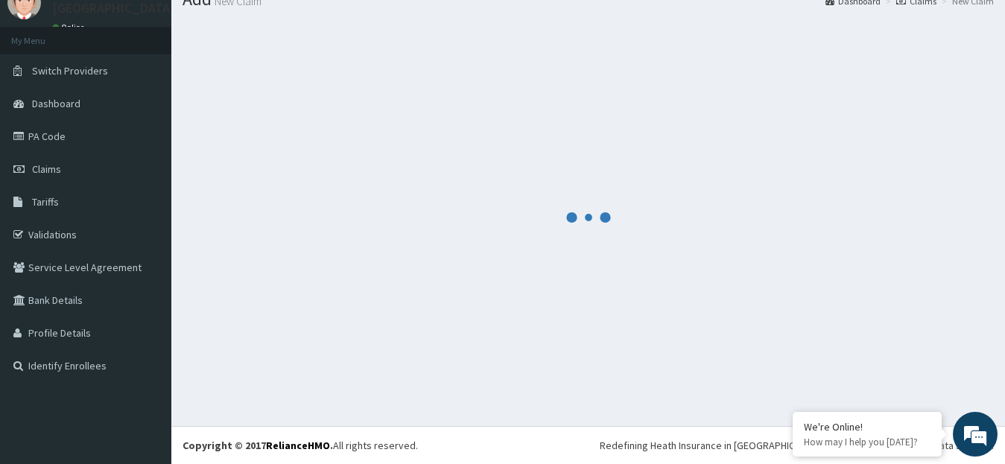
scroll to position [59, 0]
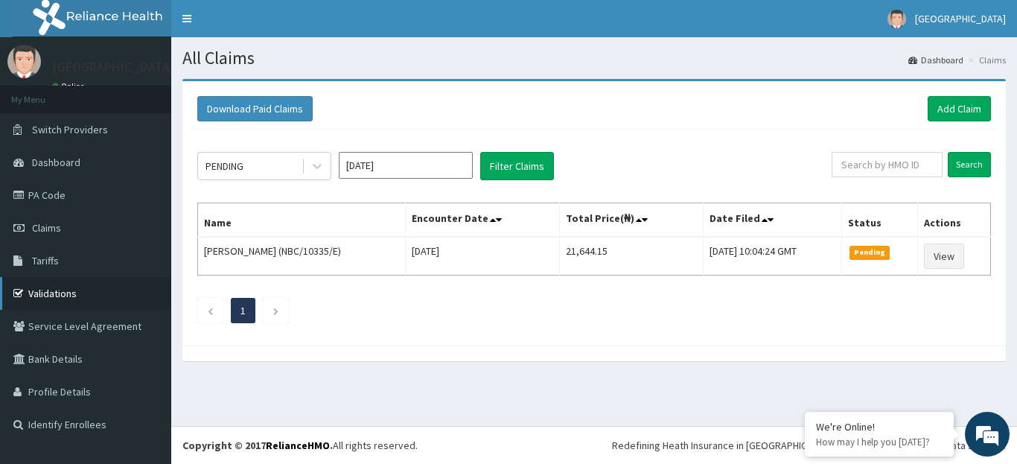
click at [62, 296] on link "Validations" at bounding box center [85, 293] width 171 height 33
click at [51, 226] on span "Claims" at bounding box center [46, 227] width 29 height 13
click at [962, 109] on link "Add Claim" at bounding box center [959, 108] width 63 height 25
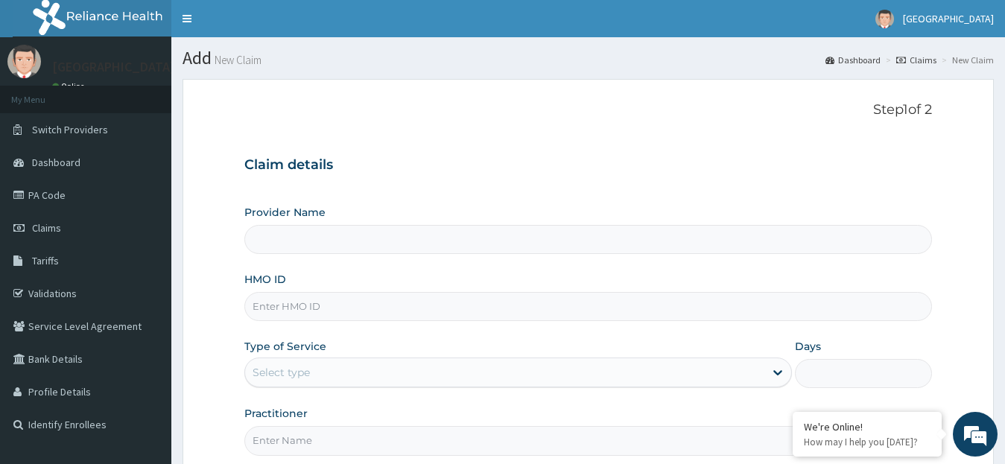
click at [479, 308] on input "HMO ID" at bounding box center [588, 306] width 688 height 29
paste input "GIM/10025/A"
type input "GIM/10025/A"
type input "[GEOGRAPHIC_DATA]"
type input "GIM/10025/A"
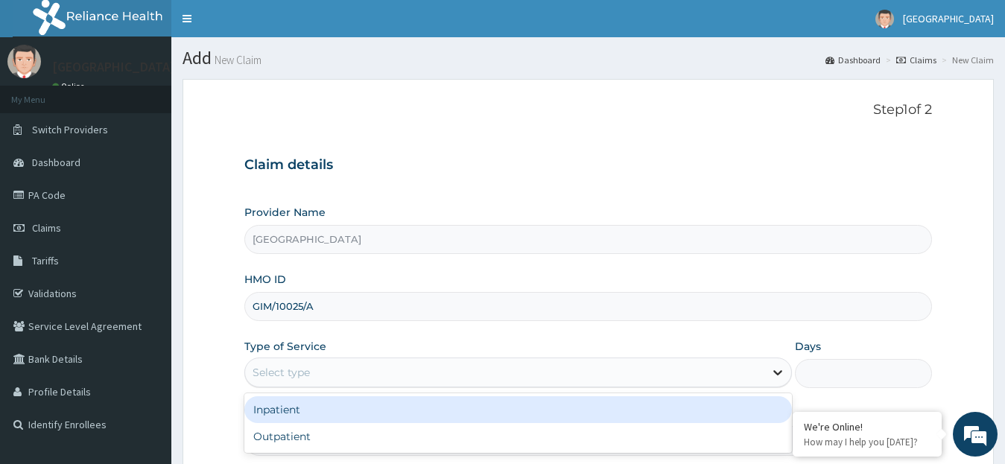
click at [777, 372] on icon at bounding box center [777, 372] width 15 height 15
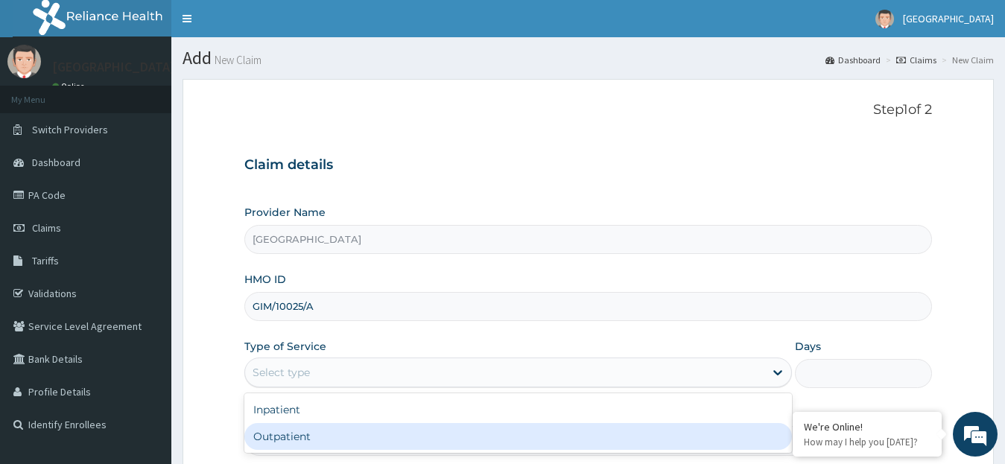
click at [670, 434] on div "Outpatient" at bounding box center [518, 436] width 548 height 27
type input "1"
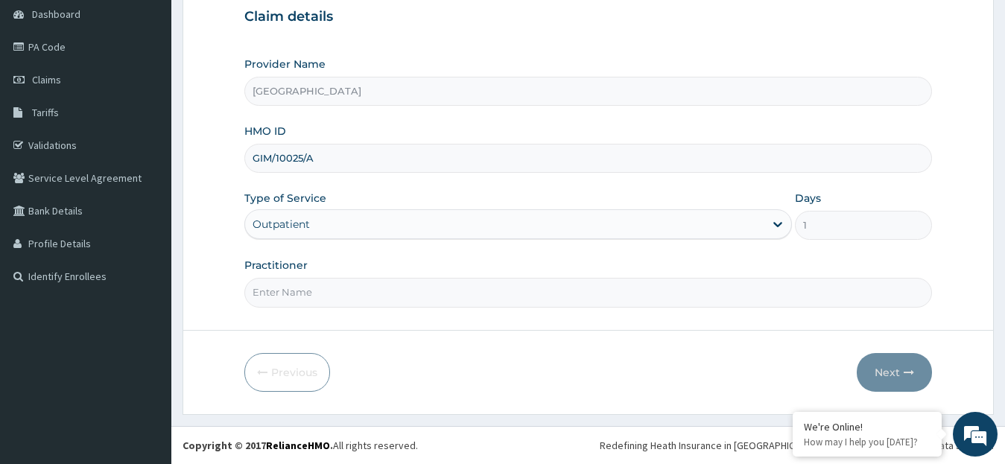
click at [454, 299] on input "Practitioner" at bounding box center [588, 292] width 688 height 29
type input "DR. OLOJA"
click at [891, 369] on button "Next" at bounding box center [894, 372] width 75 height 39
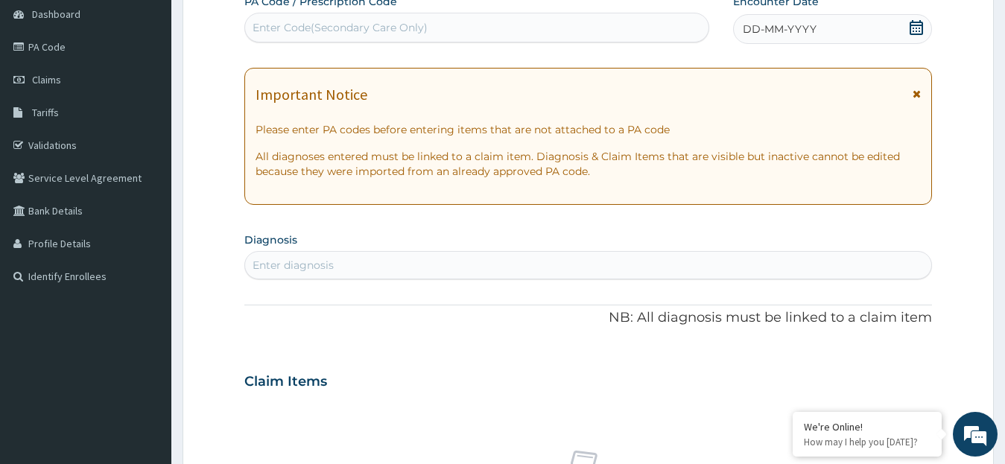
click at [914, 27] on icon at bounding box center [916, 27] width 15 height 15
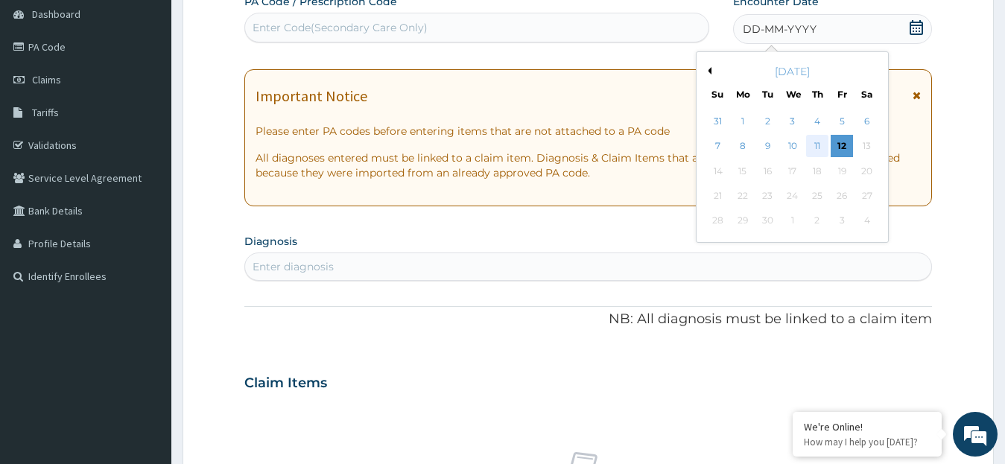
click at [817, 148] on div "11" at bounding box center [817, 147] width 22 height 22
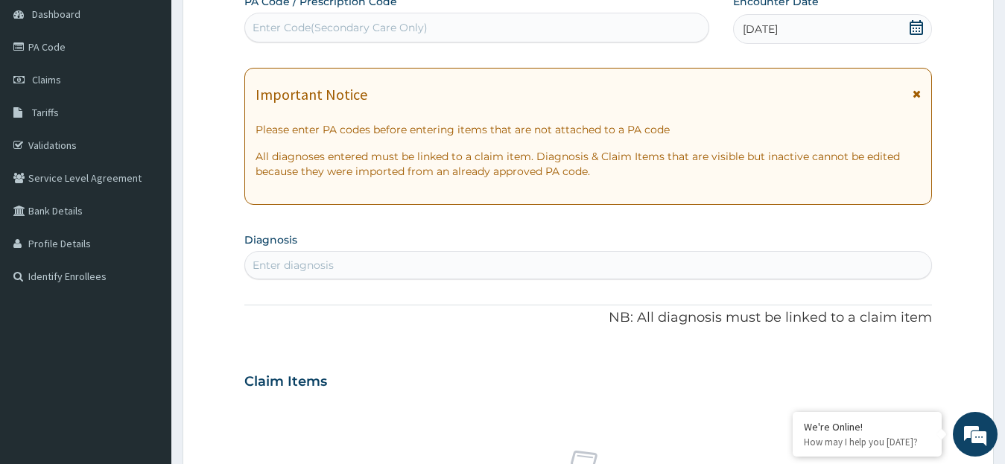
click at [308, 274] on div "Enter diagnosis" at bounding box center [588, 265] width 687 height 24
type input "MALA"
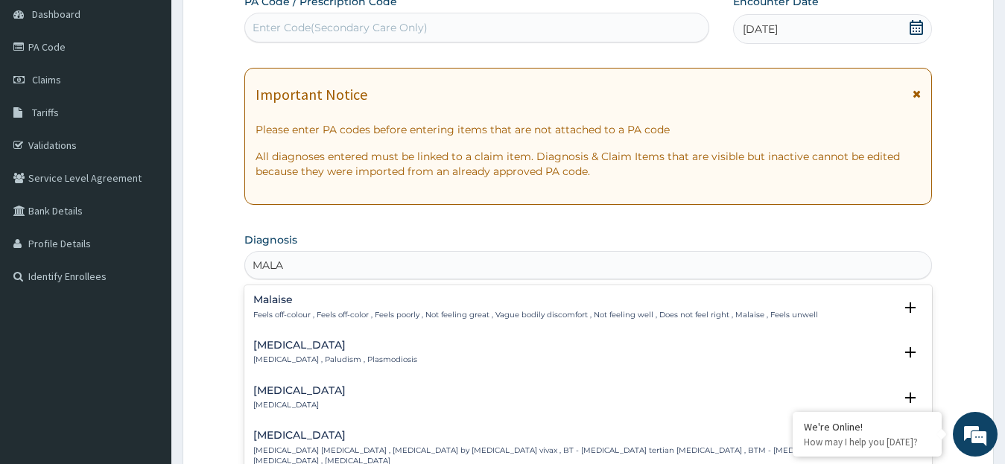
click at [316, 355] on div "Malaria Malaria , Paludism , Plasmodiosis" at bounding box center [335, 353] width 164 height 26
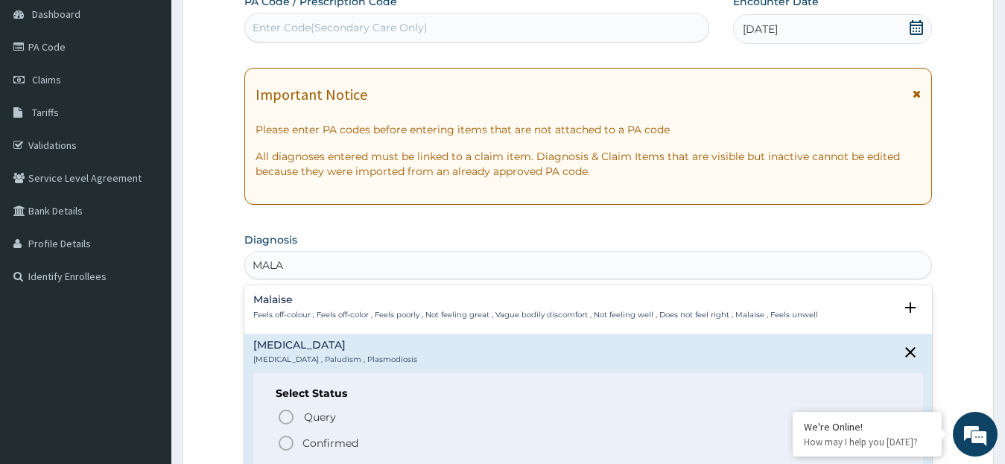
click at [285, 445] on icon "status option filled" at bounding box center [286, 443] width 18 height 18
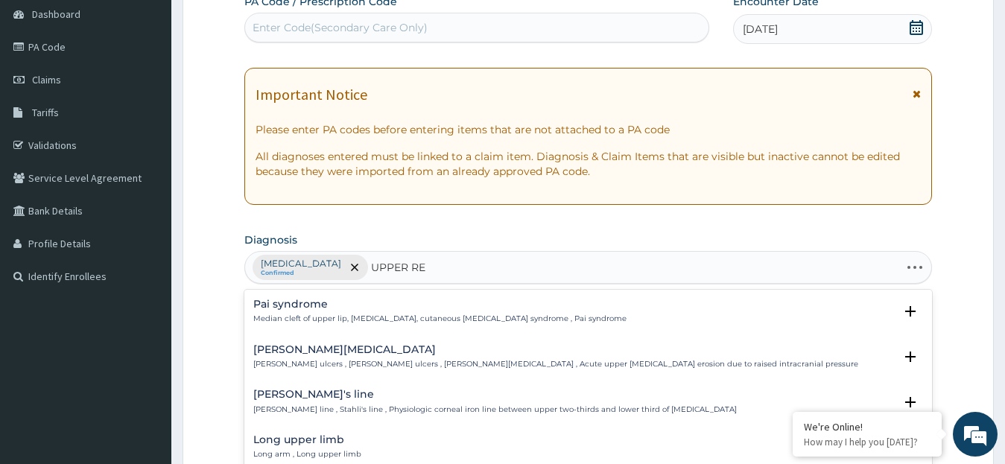
type input "UPPER RES"
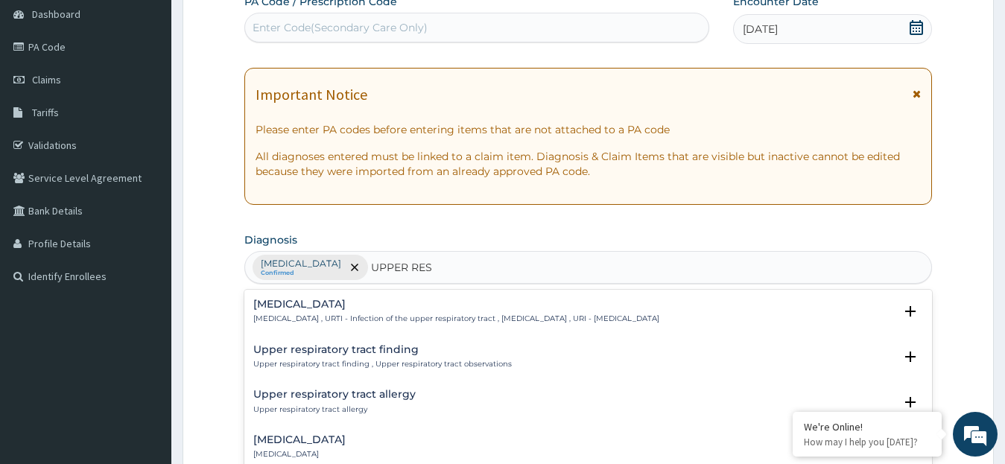
click at [382, 316] on p "Upper respiratory infection , URTI - Infection of the upper respiratory tract ,…" at bounding box center [456, 319] width 406 height 10
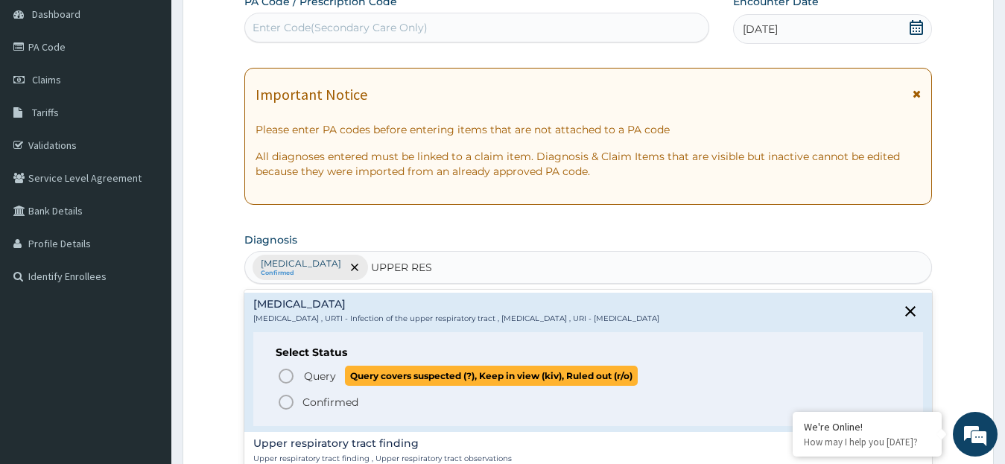
click at [288, 378] on icon "status option query" at bounding box center [286, 376] width 18 height 18
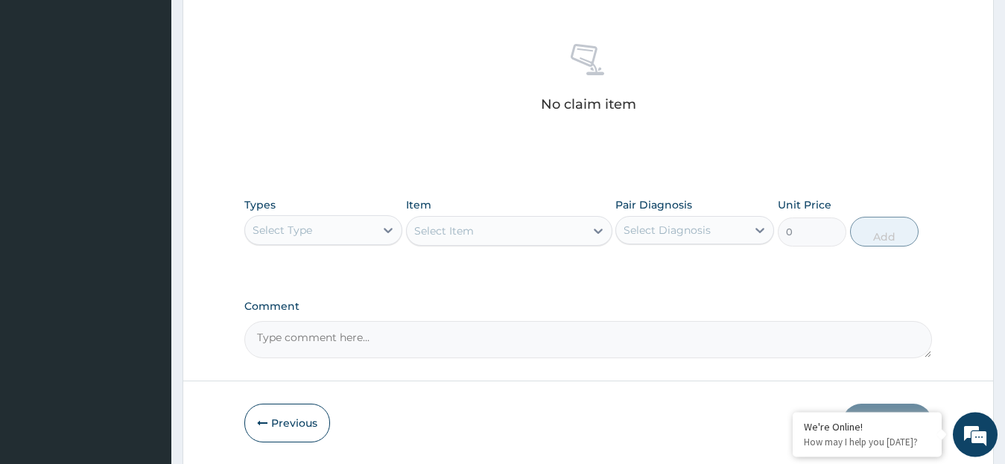
scroll to position [610, 0]
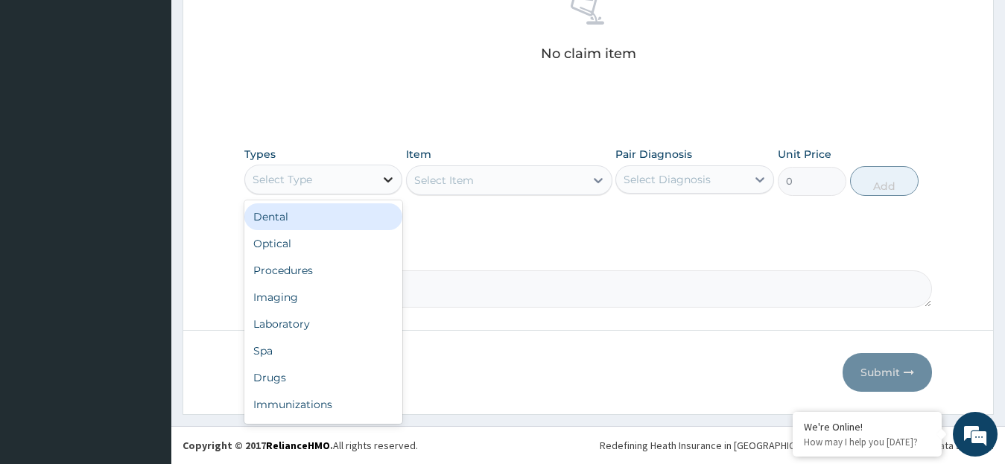
click at [388, 177] on icon at bounding box center [388, 179] width 15 height 15
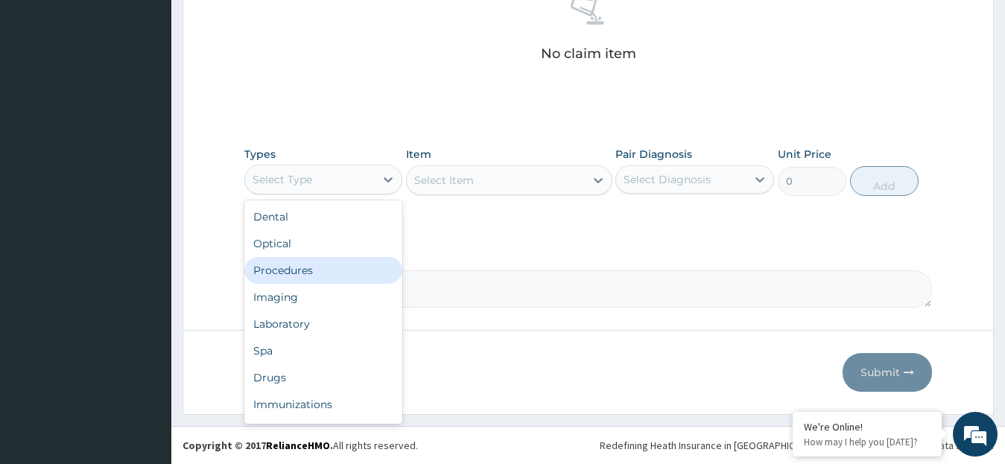
click at [340, 274] on div "Procedures" at bounding box center [323, 270] width 159 height 27
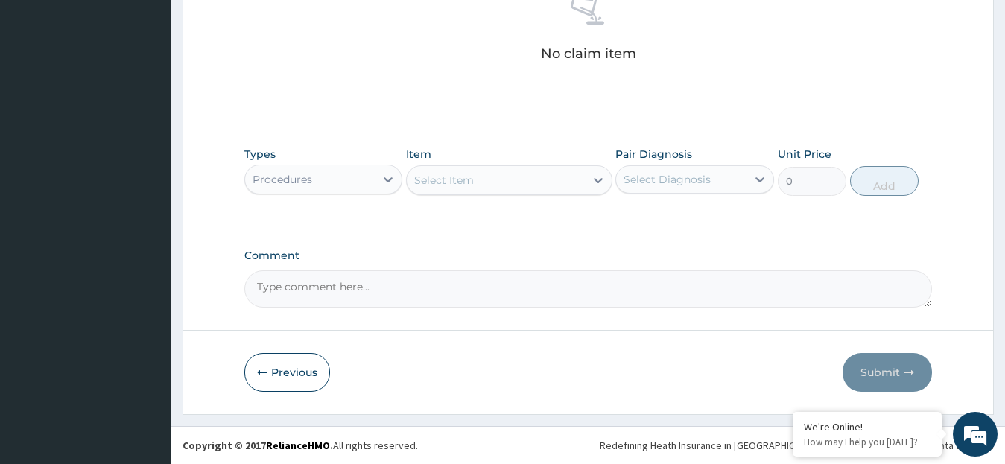
click at [599, 180] on icon at bounding box center [598, 180] width 15 height 15
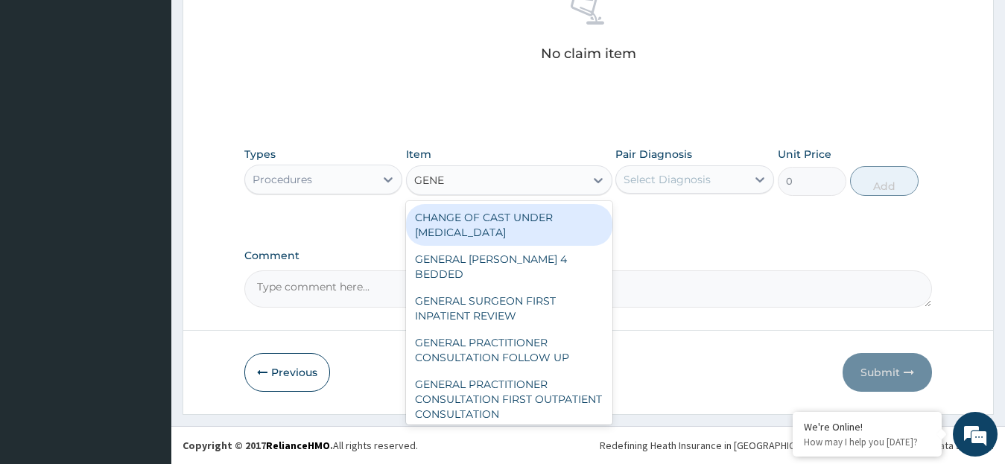
type input "GENER"
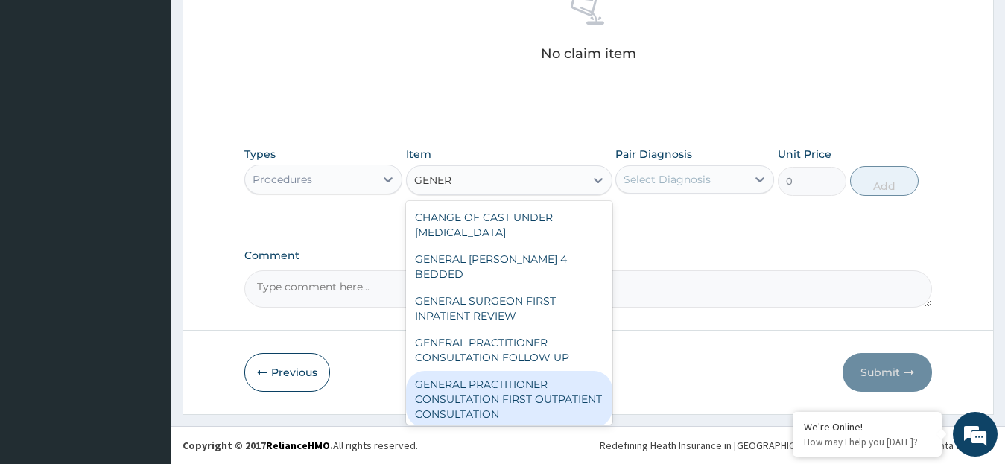
click at [523, 380] on div "GENERAL PRACTITIONER CONSULTATION FIRST OUTPATIENT CONSULTATION" at bounding box center [509, 399] width 206 height 57
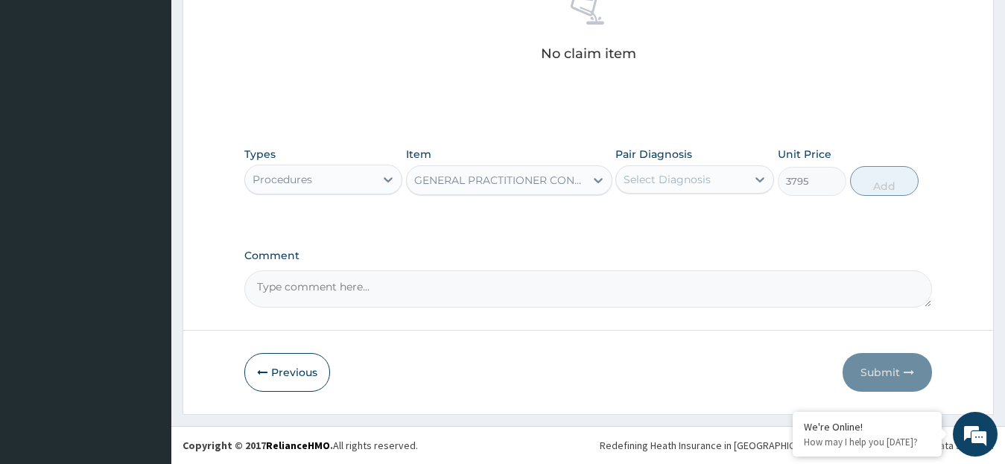
type input "3795"
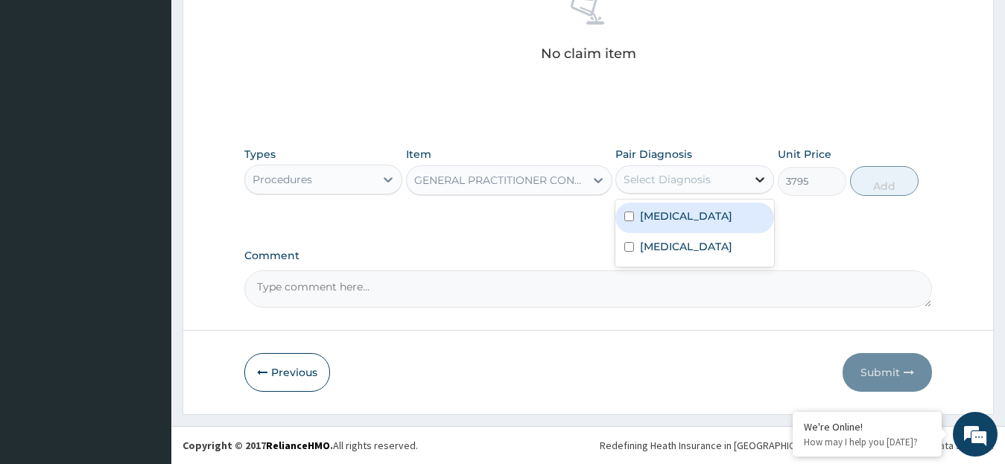
click at [755, 174] on icon at bounding box center [759, 179] width 15 height 15
click at [673, 219] on label "[MEDICAL_DATA]" at bounding box center [686, 216] width 92 height 15
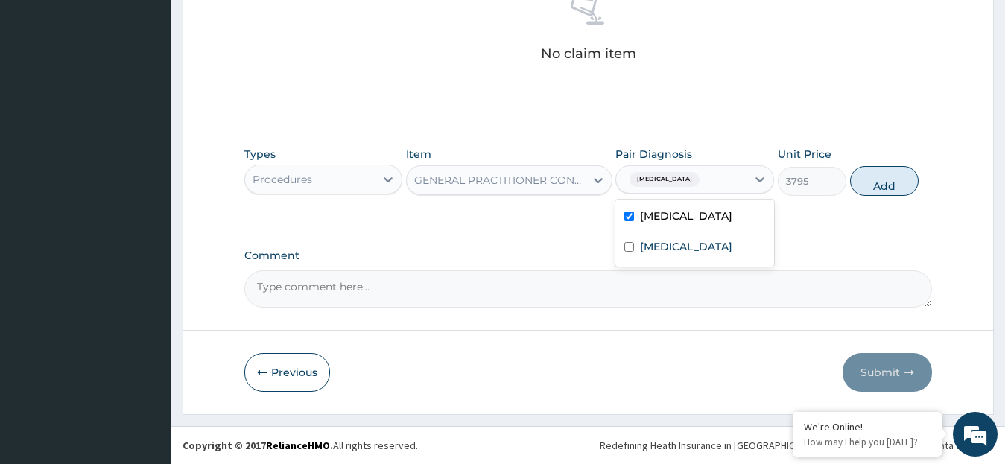
checkbox input "true"
click at [888, 184] on button "Add" at bounding box center [884, 181] width 69 height 30
type input "0"
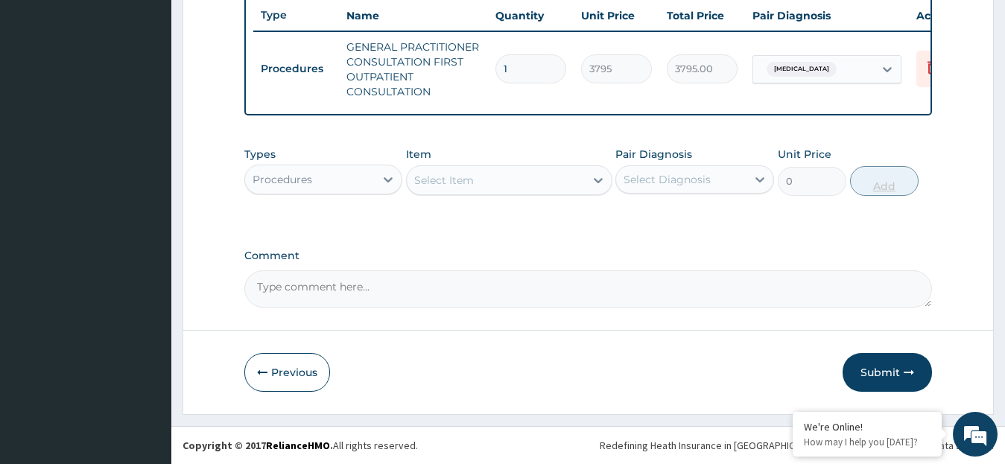
scroll to position [575, 0]
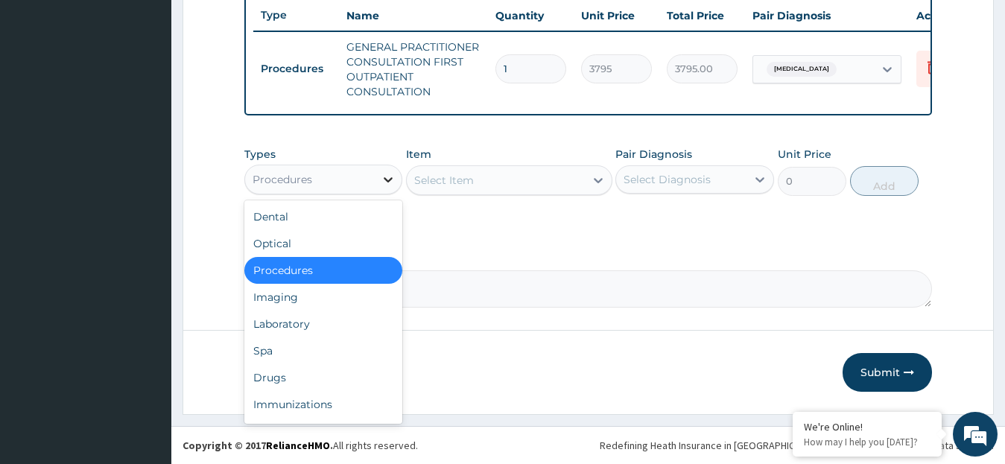
click at [389, 179] on icon at bounding box center [388, 179] width 15 height 15
click at [279, 375] on div "Drugs" at bounding box center [323, 377] width 159 height 27
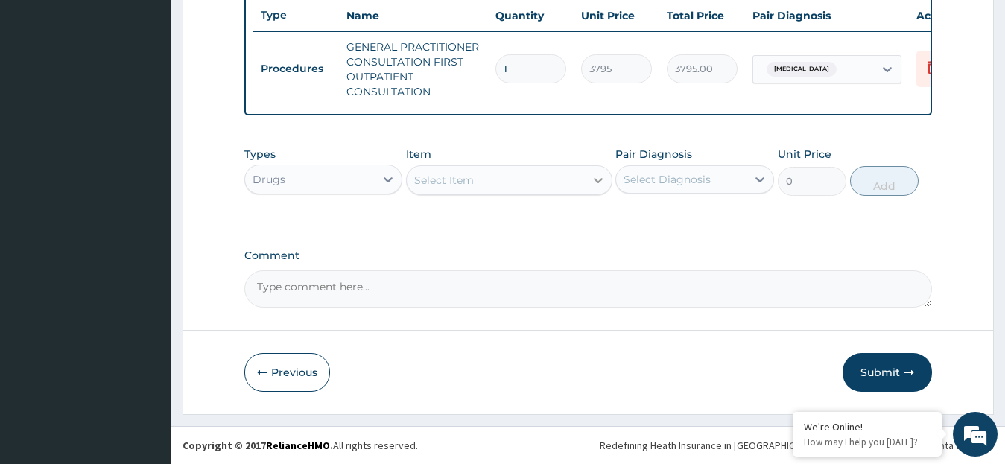
click at [599, 180] on icon at bounding box center [598, 180] width 15 height 15
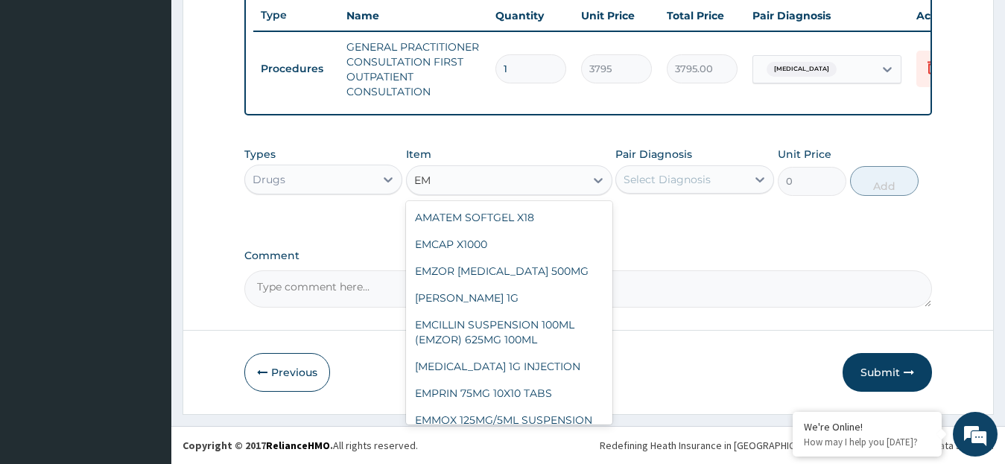
type input "E"
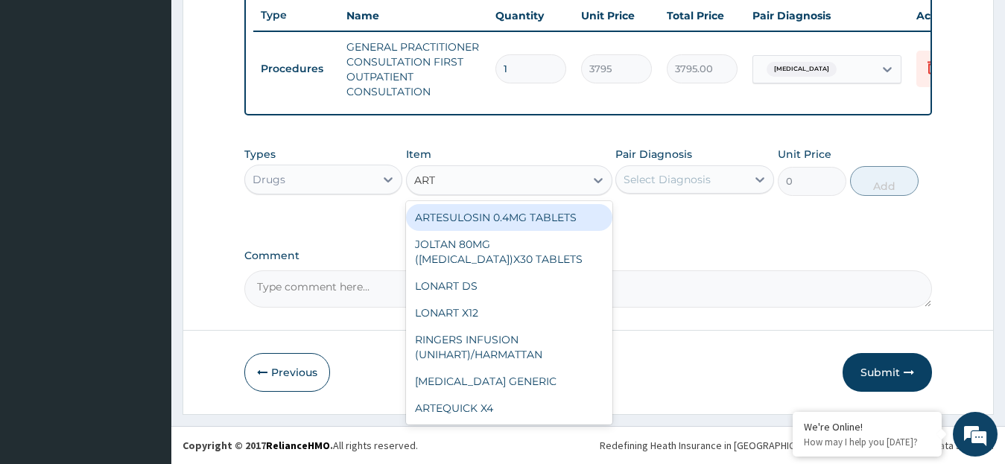
type input "ARTE"
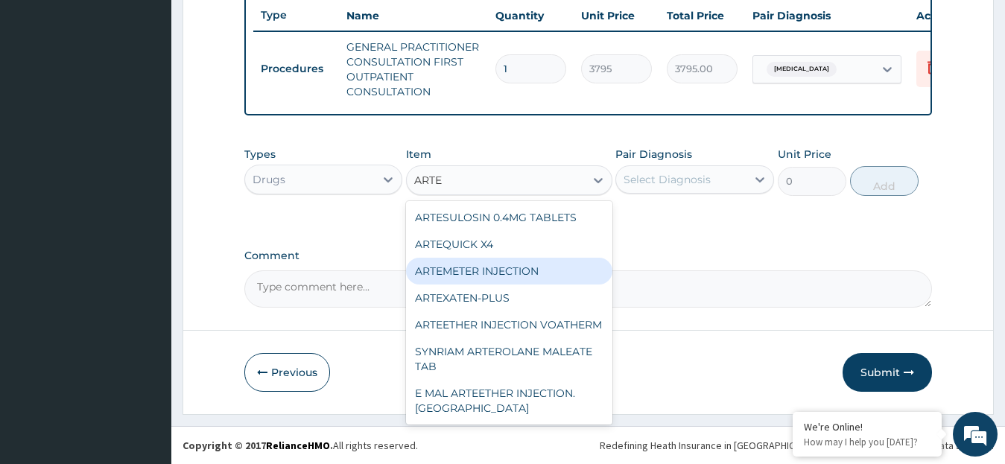
click at [480, 267] on div "ARTEMETER INJECTION" at bounding box center [509, 271] width 206 height 27
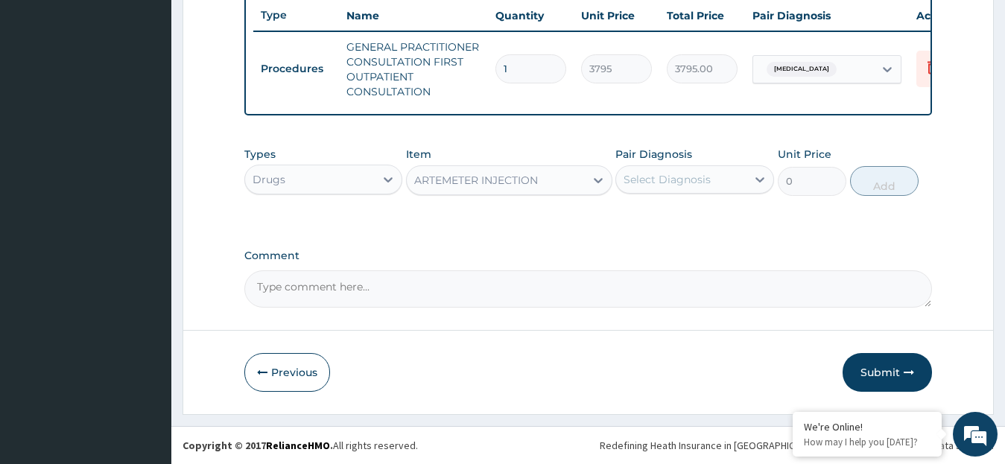
type input "1012"
click at [757, 177] on icon at bounding box center [759, 179] width 15 height 15
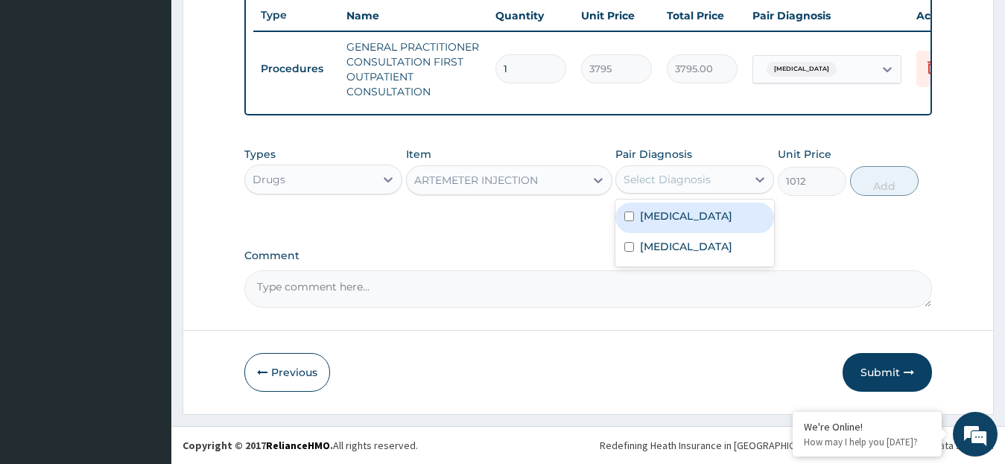
click at [648, 220] on label "[MEDICAL_DATA]" at bounding box center [686, 216] width 92 height 15
checkbox input "true"
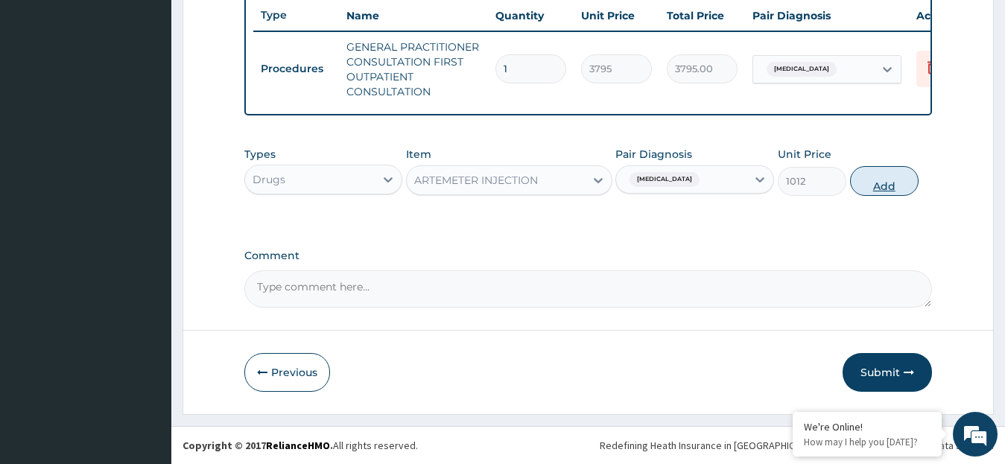
click at [874, 184] on button "Add" at bounding box center [884, 181] width 69 height 30
type input "0"
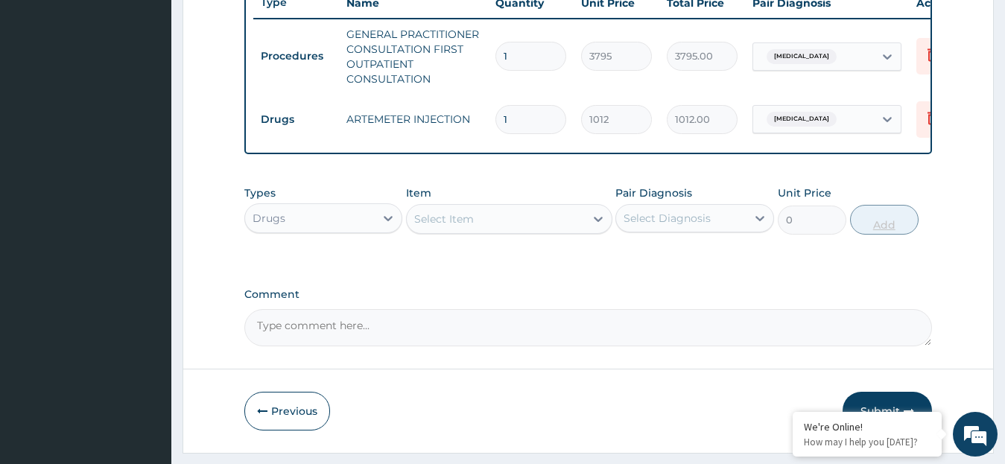
type input "0.00"
type input "3"
type input "3036.00"
type input "3"
click at [387, 226] on icon at bounding box center [388, 218] width 15 height 15
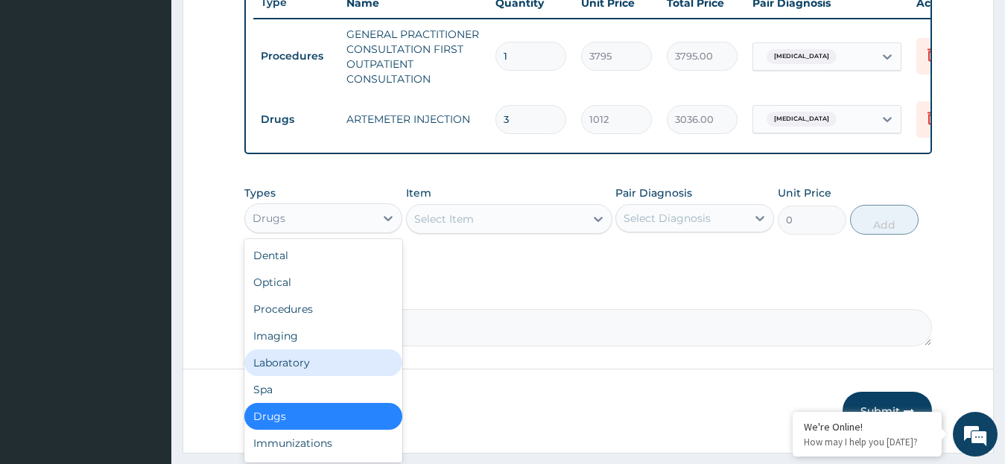
click at [342, 374] on div "Laboratory" at bounding box center [323, 362] width 159 height 27
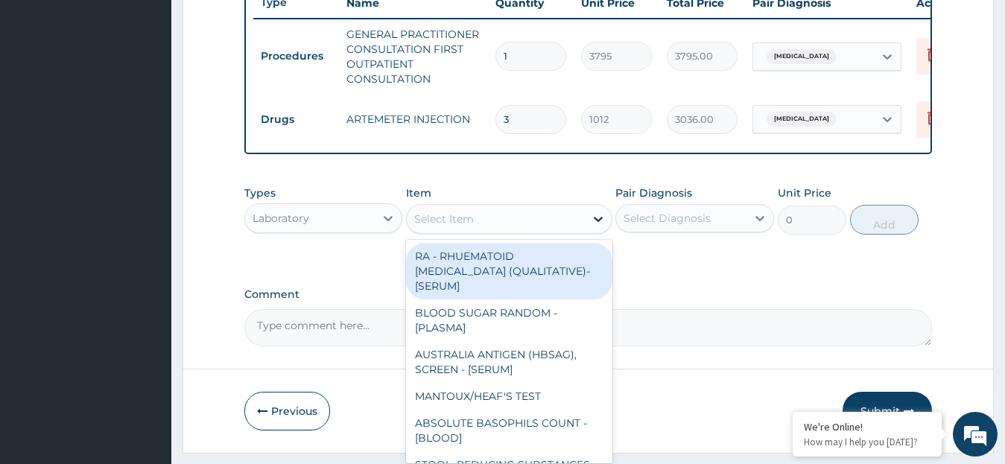
click at [594, 226] on icon at bounding box center [598, 219] width 15 height 15
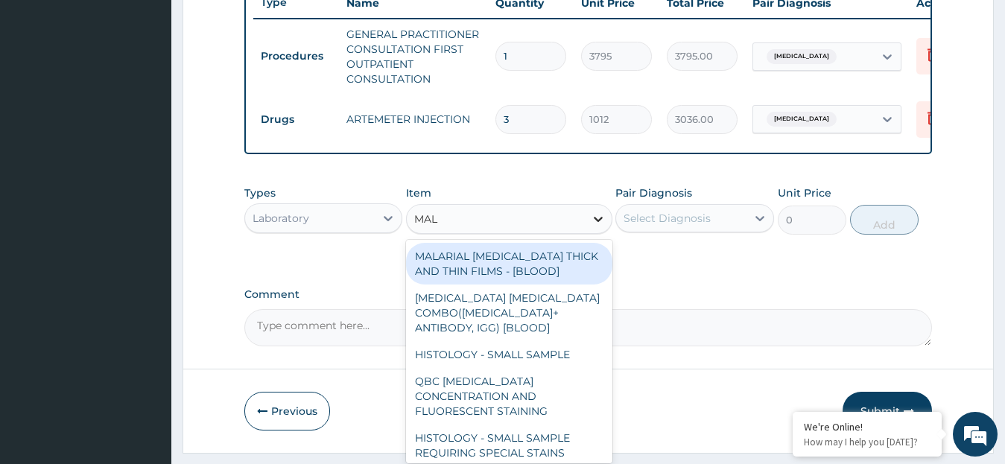
type input "MALA"
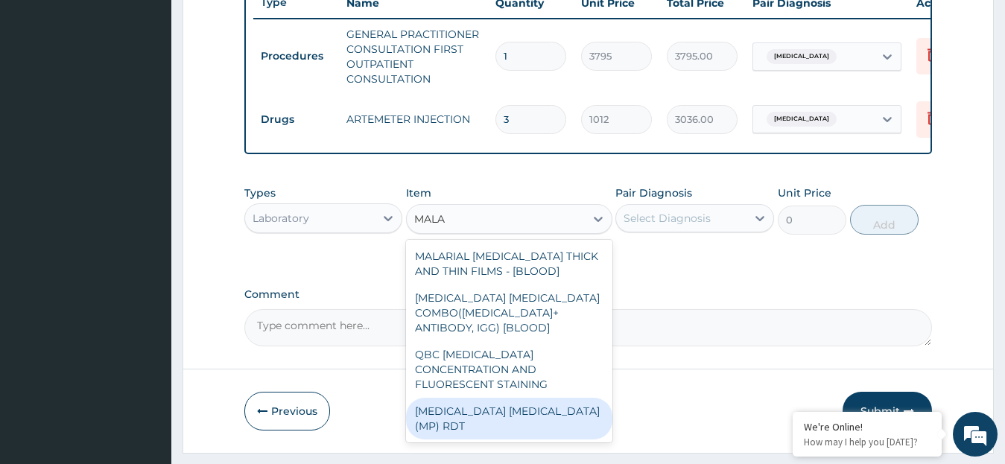
click at [578, 403] on div "[MEDICAL_DATA] [MEDICAL_DATA] (MP) RDT" at bounding box center [509, 419] width 206 height 42
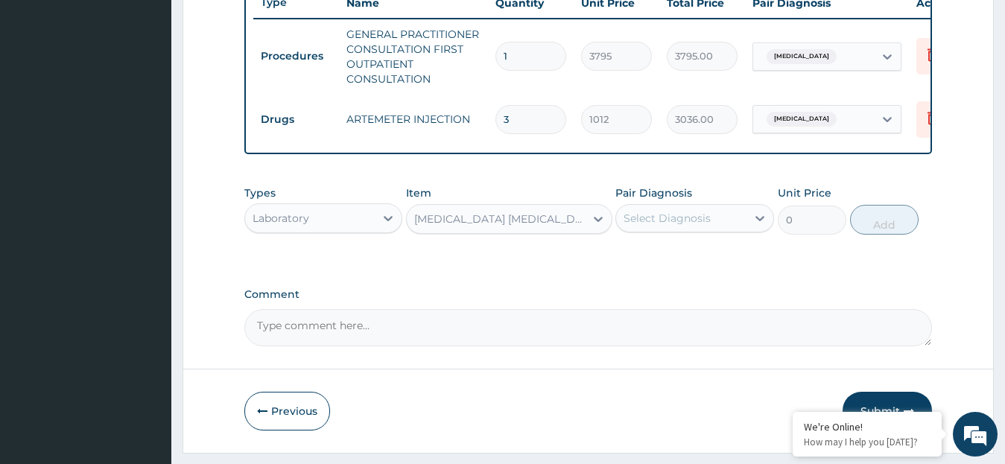
type input "1725"
click at [756, 226] on icon at bounding box center [759, 218] width 15 height 15
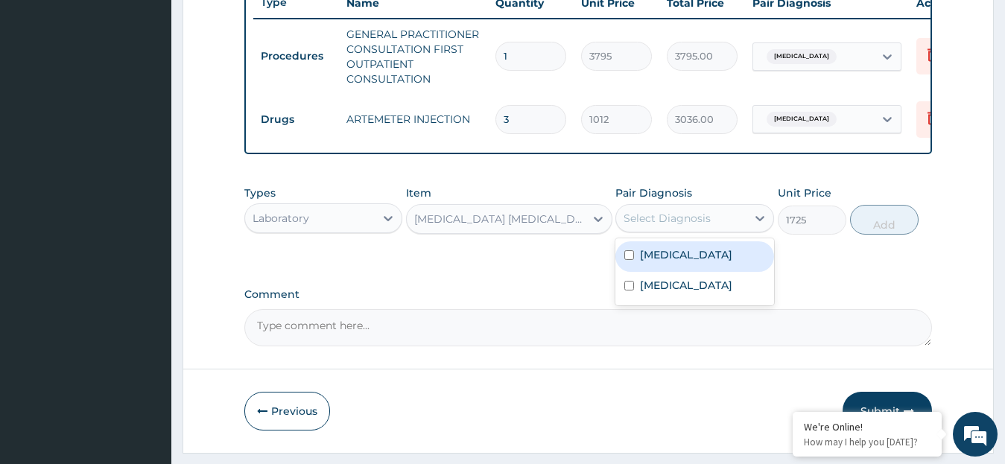
click at [629, 260] on input "checkbox" at bounding box center [629, 255] width 10 height 10
checkbox input "true"
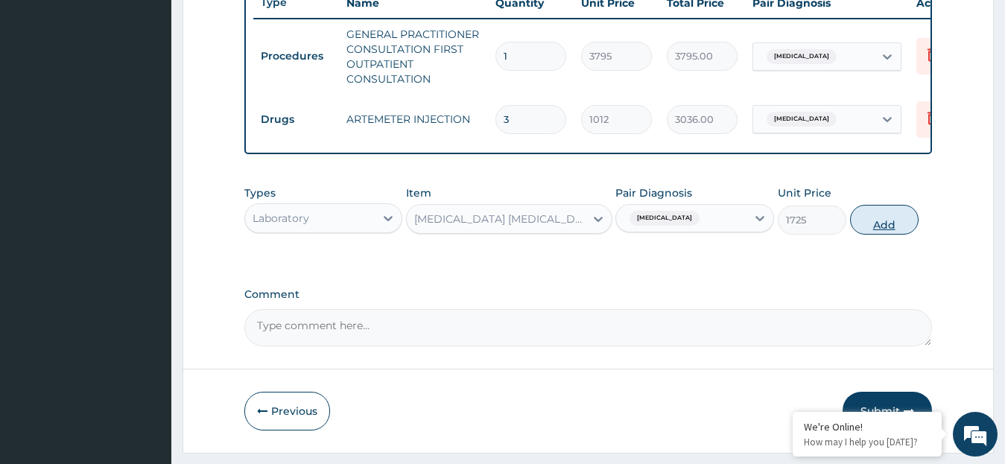
click at [885, 235] on button "Add" at bounding box center [884, 220] width 69 height 30
type input "0"
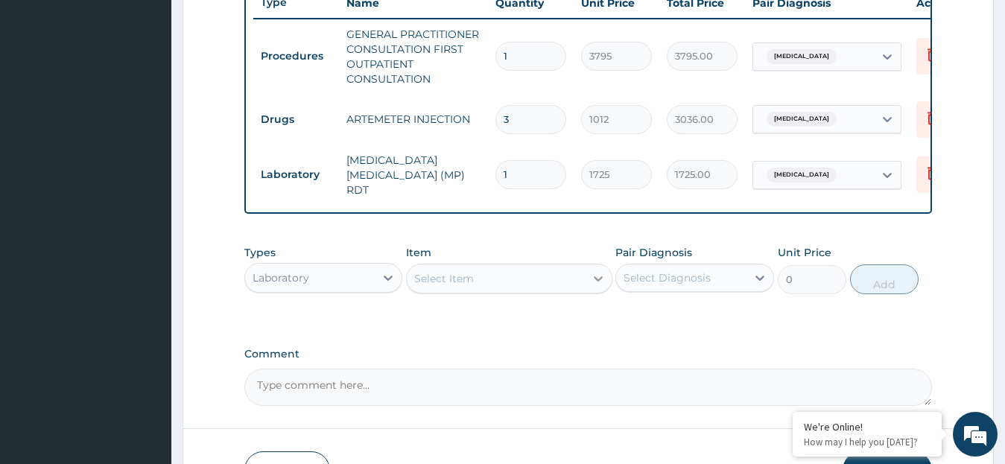
click at [597, 281] on icon at bounding box center [598, 278] width 15 height 15
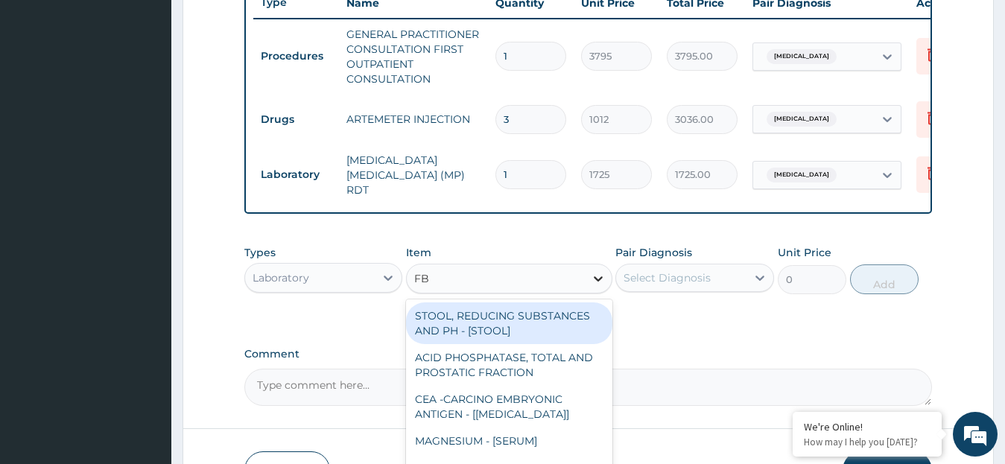
type input "FBC"
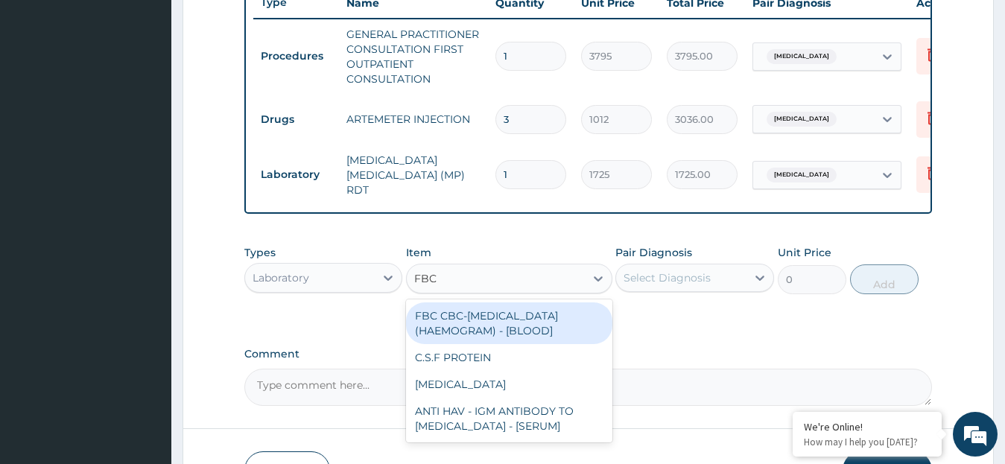
click at [567, 325] on div "FBC CBC-[MEDICAL_DATA] (HAEMOGRAM) - [BLOOD]" at bounding box center [509, 323] width 206 height 42
type input "4600"
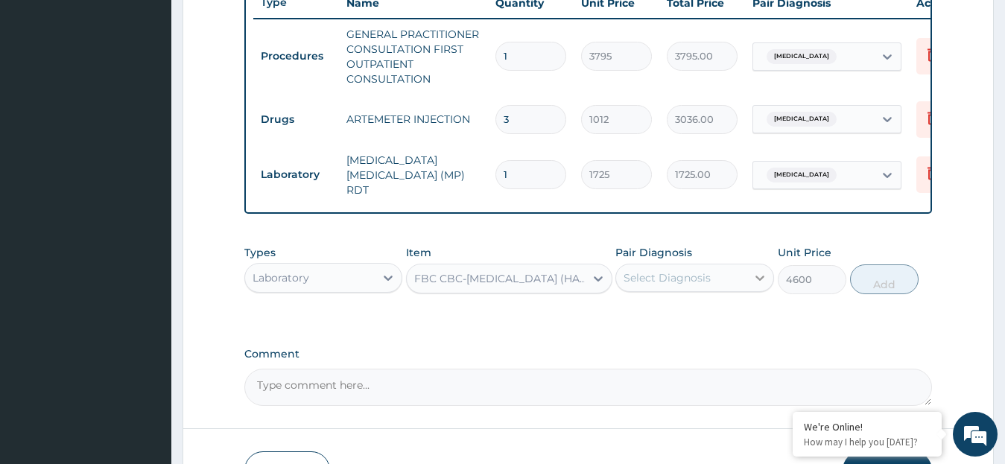
click at [755, 280] on icon at bounding box center [759, 277] width 15 height 15
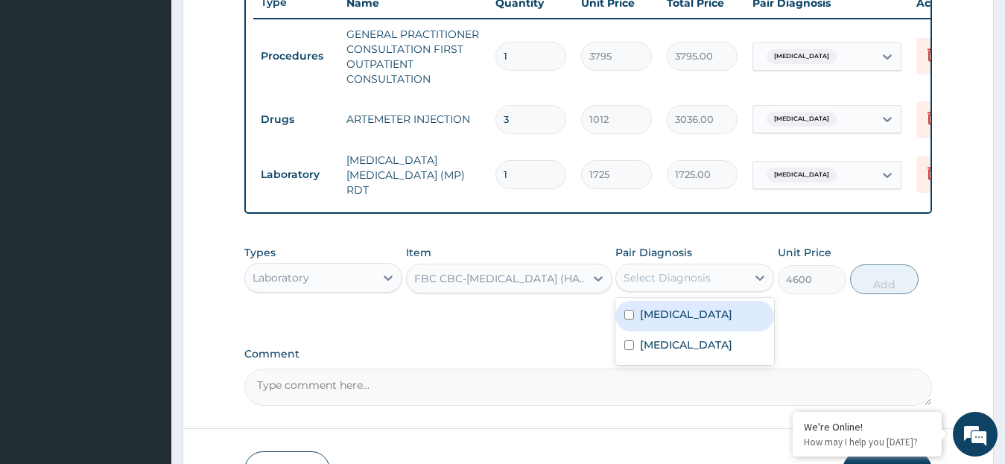
click at [633, 320] on input "checkbox" at bounding box center [629, 315] width 10 height 10
checkbox input "true"
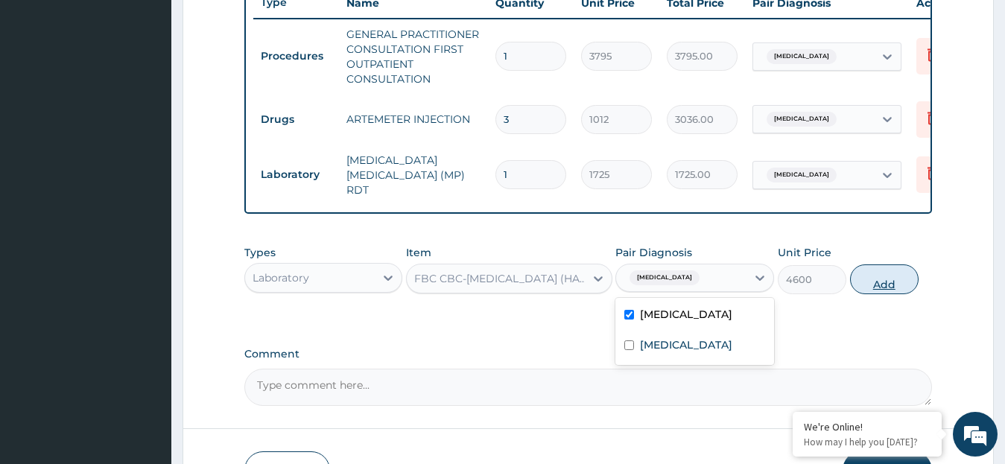
click at [868, 288] on button "Add" at bounding box center [884, 279] width 69 height 30
type input "0"
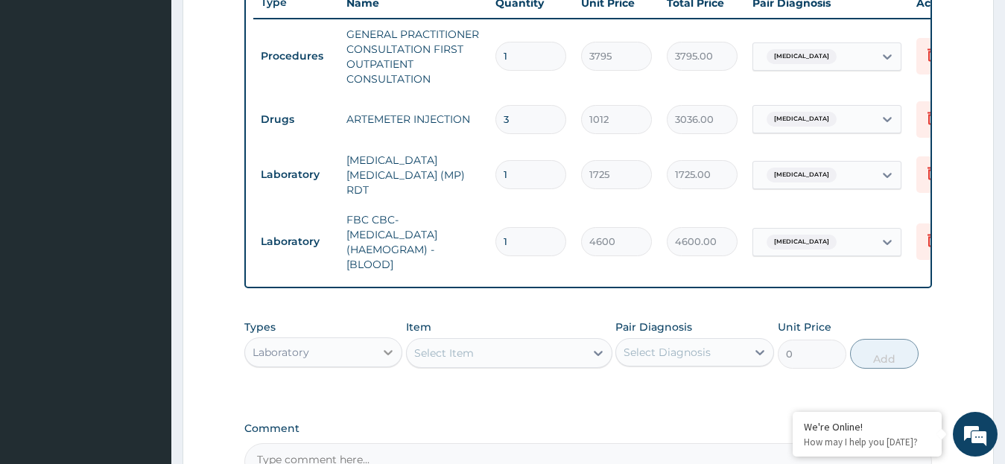
click at [391, 352] on icon at bounding box center [388, 352] width 15 height 15
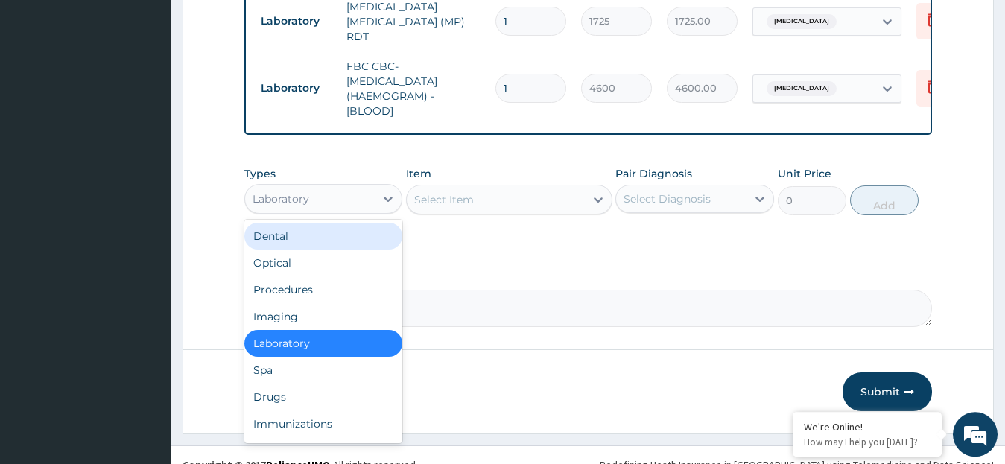
scroll to position [752, 0]
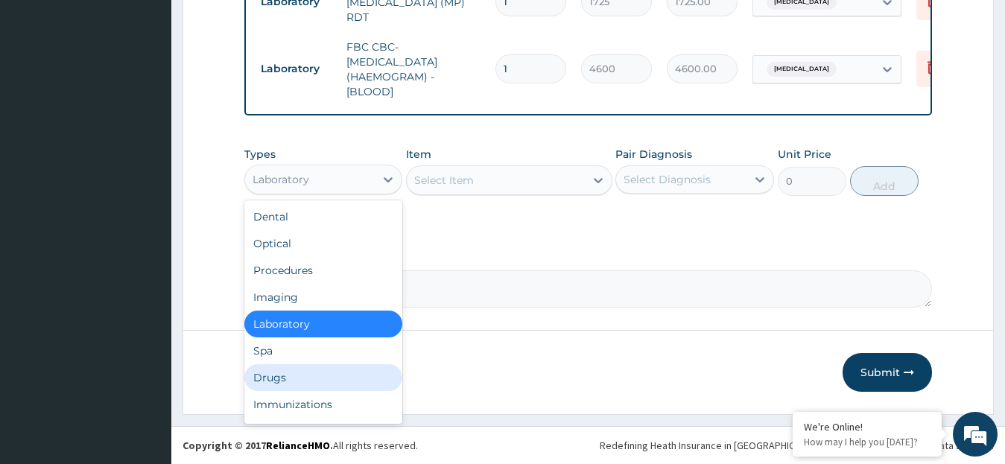
click at [308, 374] on div "Drugs" at bounding box center [323, 377] width 159 height 27
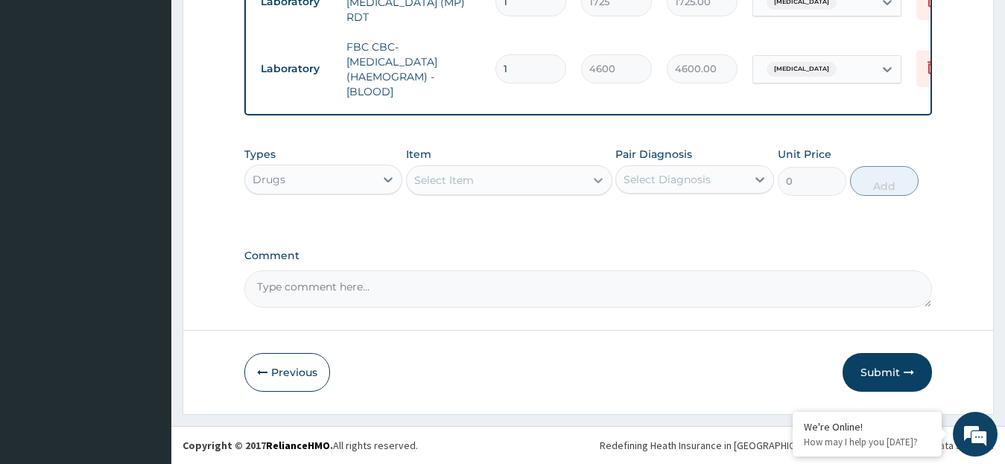
click at [597, 181] on icon at bounding box center [598, 180] width 9 height 5
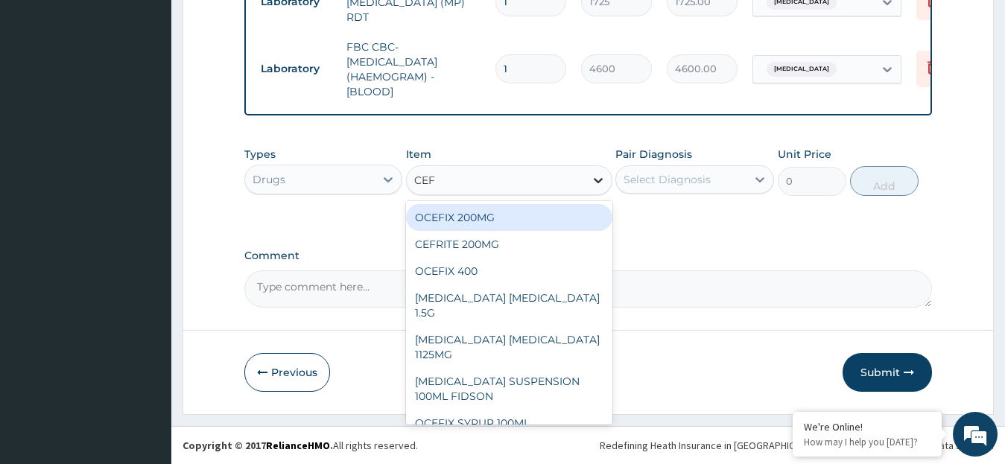
type input "CEFT"
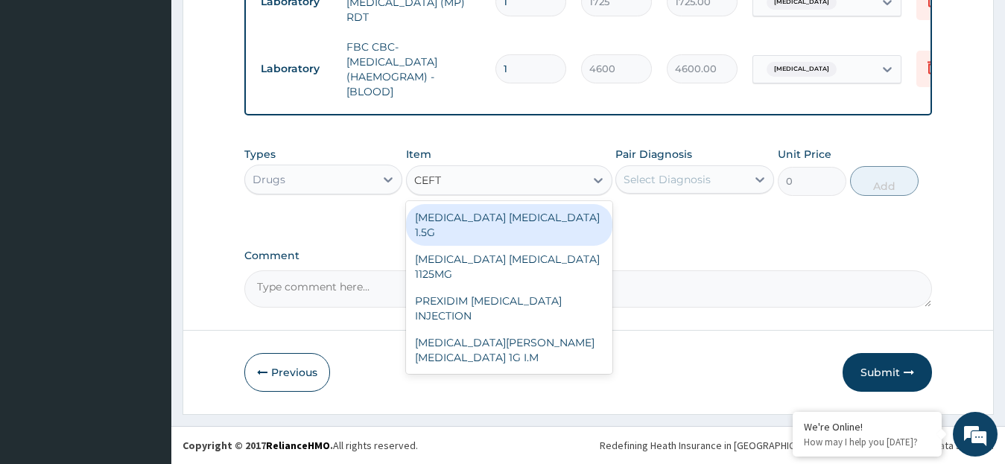
click at [585, 213] on div "[MEDICAL_DATA] [MEDICAL_DATA] 1.5G" at bounding box center [509, 225] width 206 height 42
type input "1518"
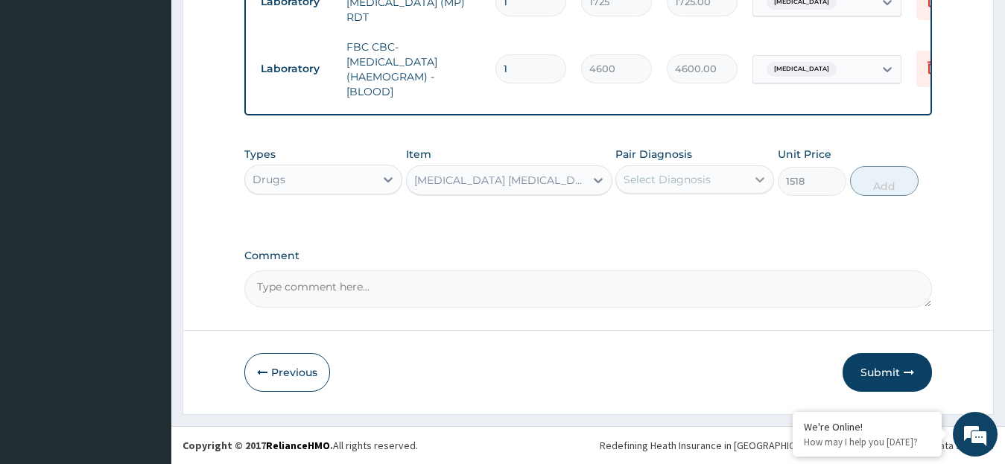
click at [751, 178] on div at bounding box center [759, 179] width 27 height 27
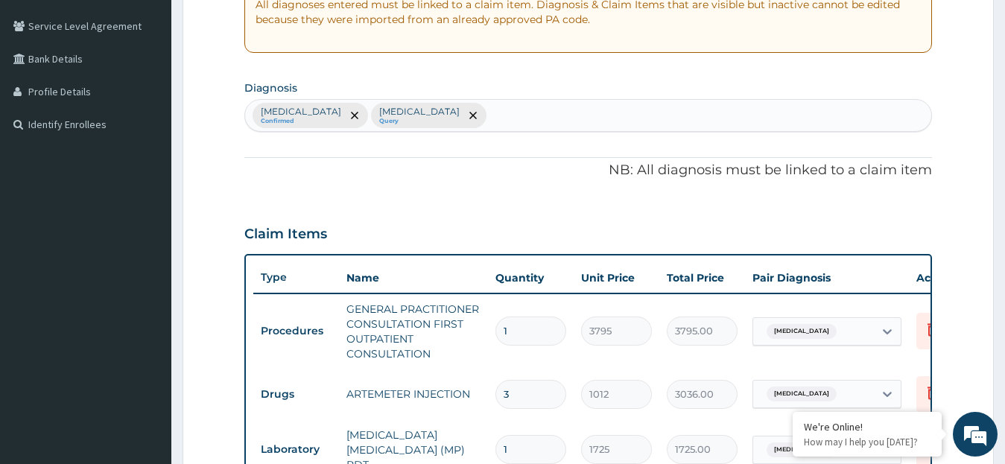
scroll to position [294, 0]
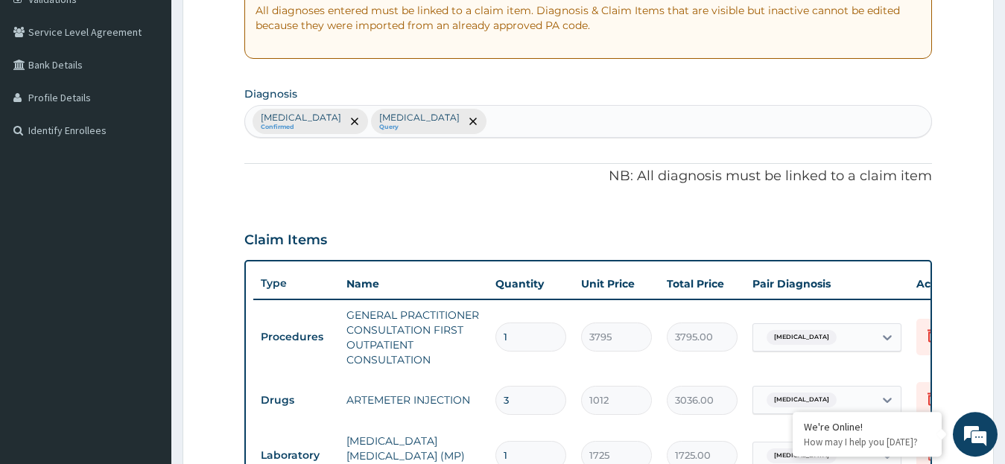
click at [539, 117] on div "Malaria Confirmed Upper respiratory infection Query" at bounding box center [588, 121] width 687 height 31
type input "SEPSIS"
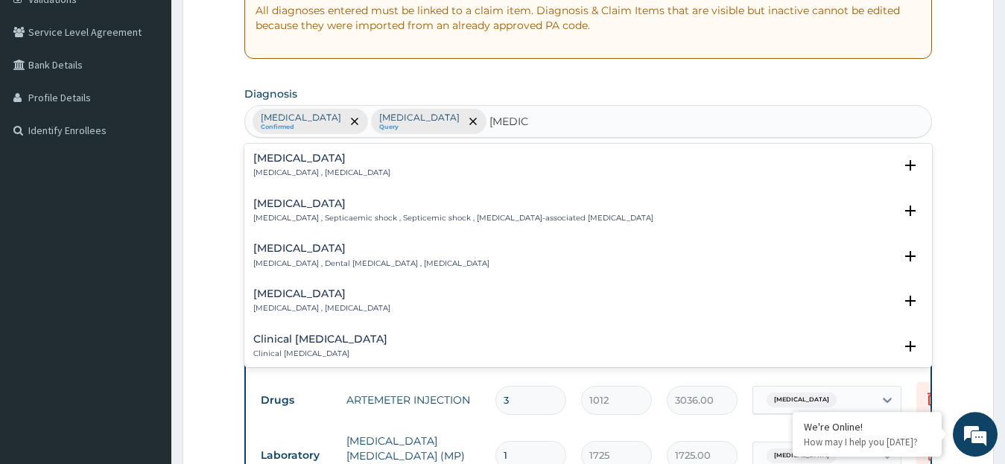
click at [354, 159] on div "Sepsis Systemic infection , Sepsis" at bounding box center [588, 166] width 670 height 26
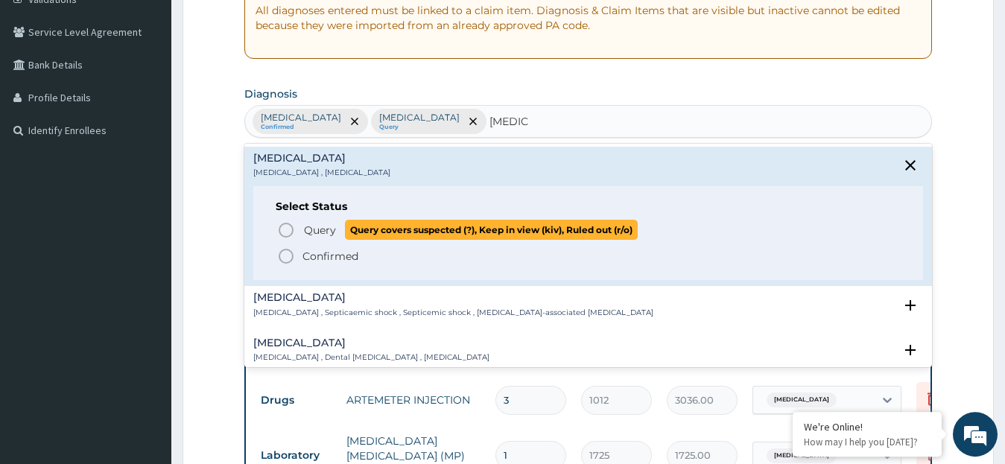
click at [282, 229] on icon "status option query" at bounding box center [286, 230] width 18 height 18
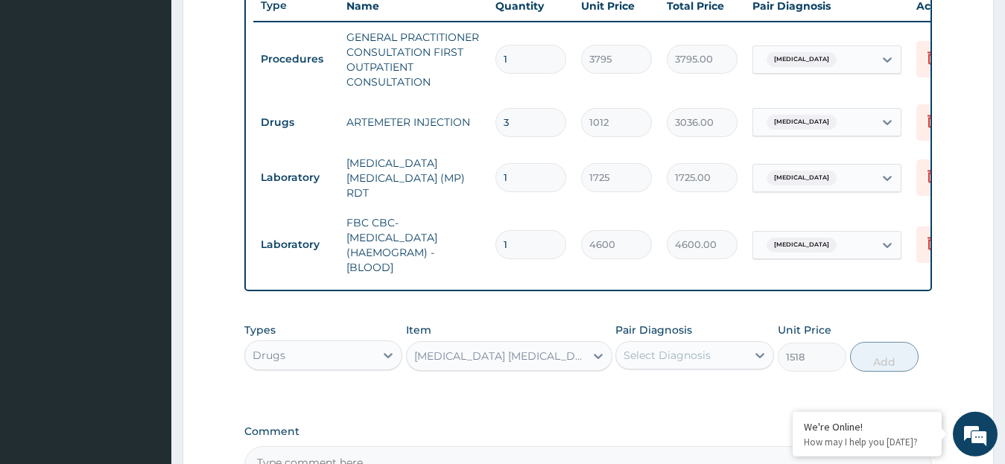
scroll to position [578, 0]
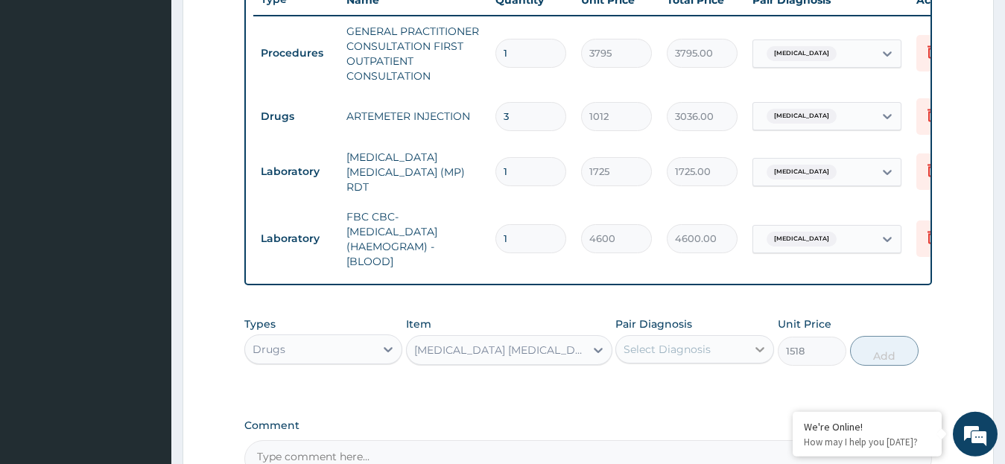
click at [763, 355] on icon at bounding box center [759, 349] width 15 height 15
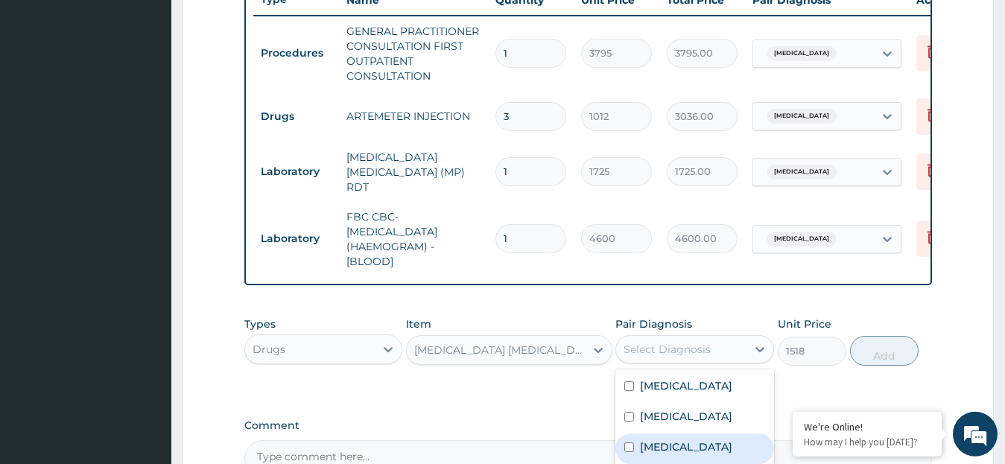
click at [632, 460] on div "Sepsis" at bounding box center [694, 448] width 159 height 31
checkbox input "true"
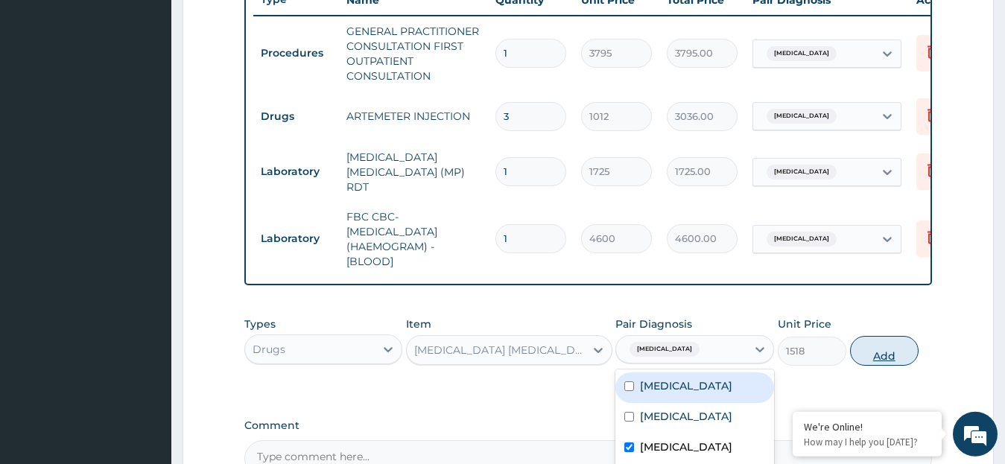
click at [886, 359] on button "Add" at bounding box center [884, 351] width 69 height 30
type input "0"
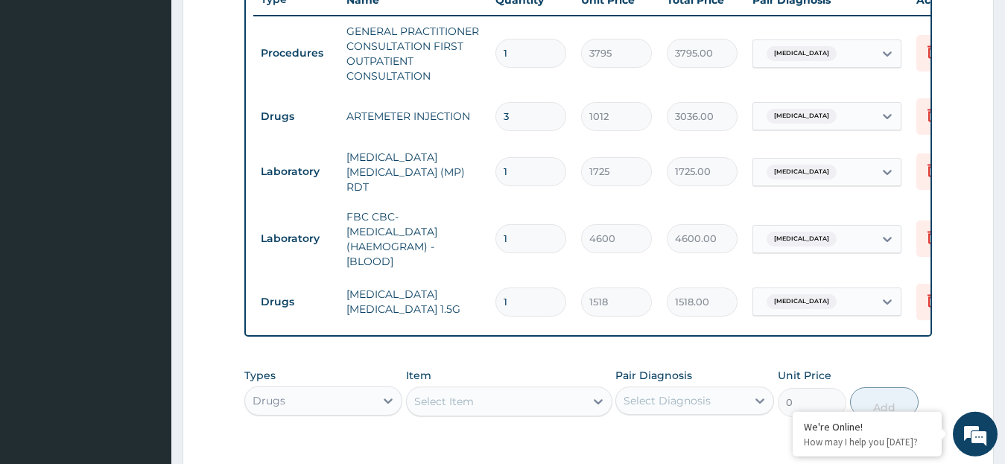
type input "0.00"
type input "6"
type input "9108.00"
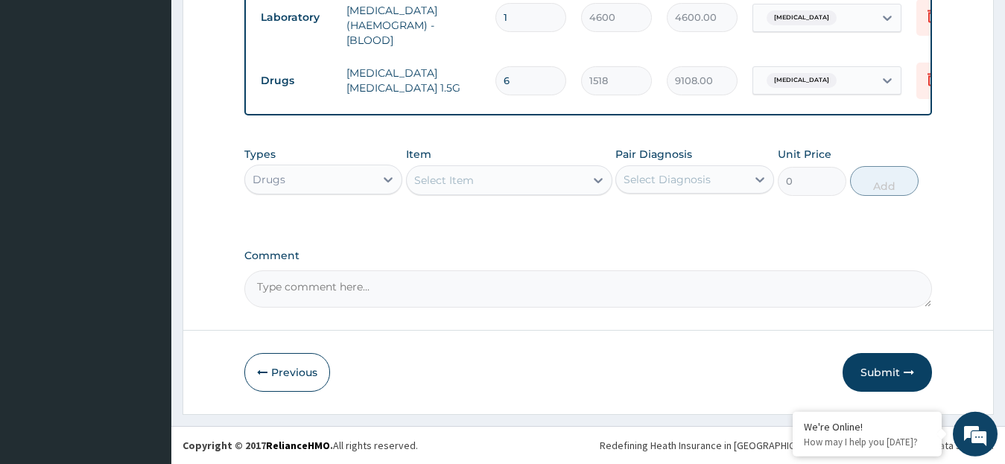
scroll to position [804, 0]
type input "6"
click at [594, 176] on icon at bounding box center [598, 180] width 15 height 15
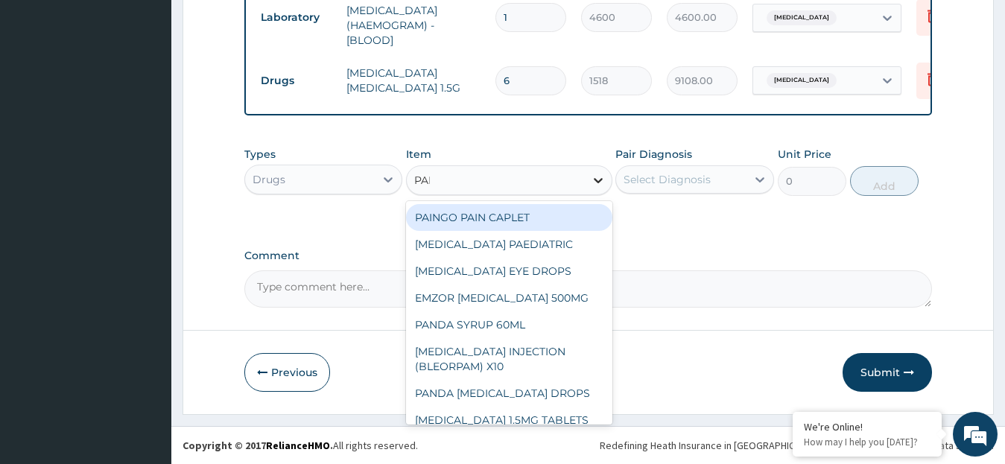
type input "PARA"
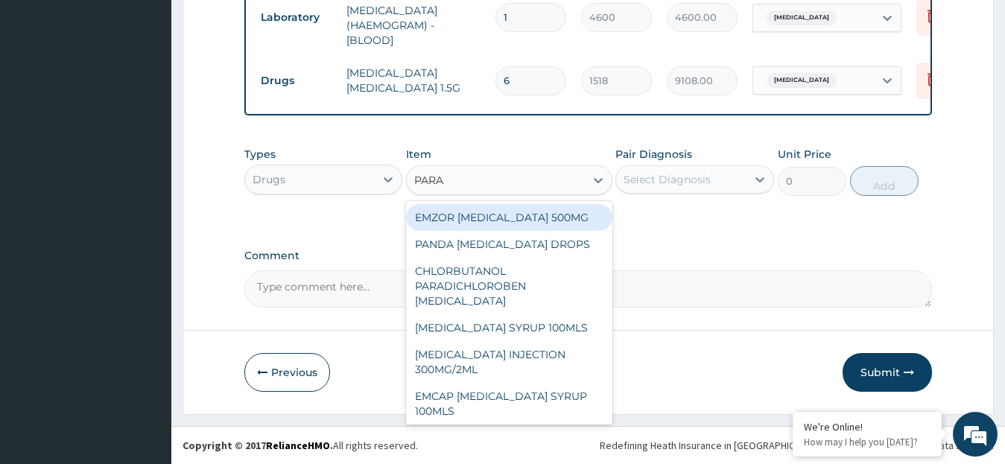
click at [539, 219] on div "EMZOR [MEDICAL_DATA] 500MG" at bounding box center [509, 217] width 206 height 27
type input "25.3"
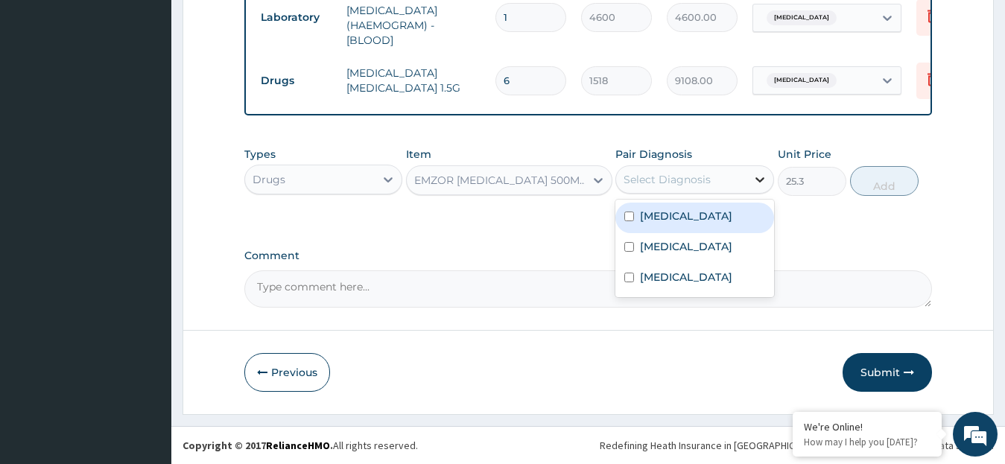
click at [758, 178] on icon at bounding box center [759, 179] width 15 height 15
click at [638, 217] on div "[MEDICAL_DATA]" at bounding box center [694, 218] width 159 height 31
checkbox input "true"
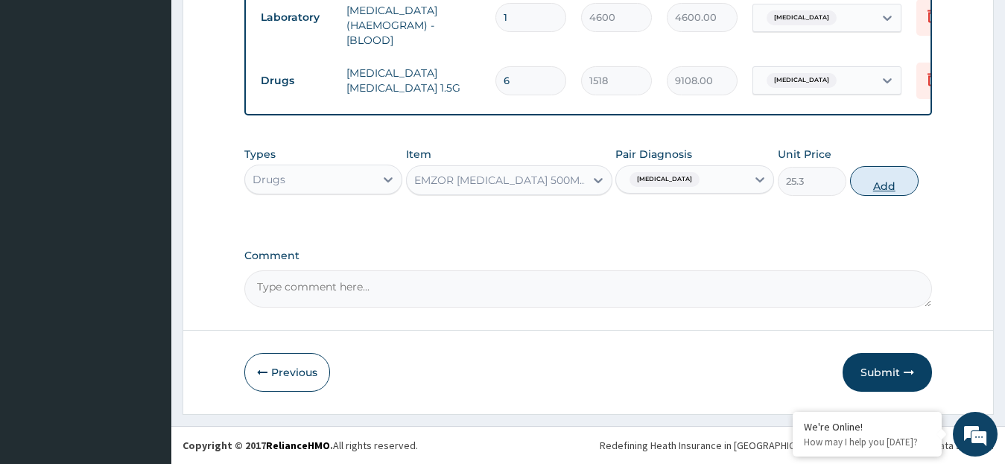
click at [889, 191] on button "Add" at bounding box center [884, 181] width 69 height 30
type input "0"
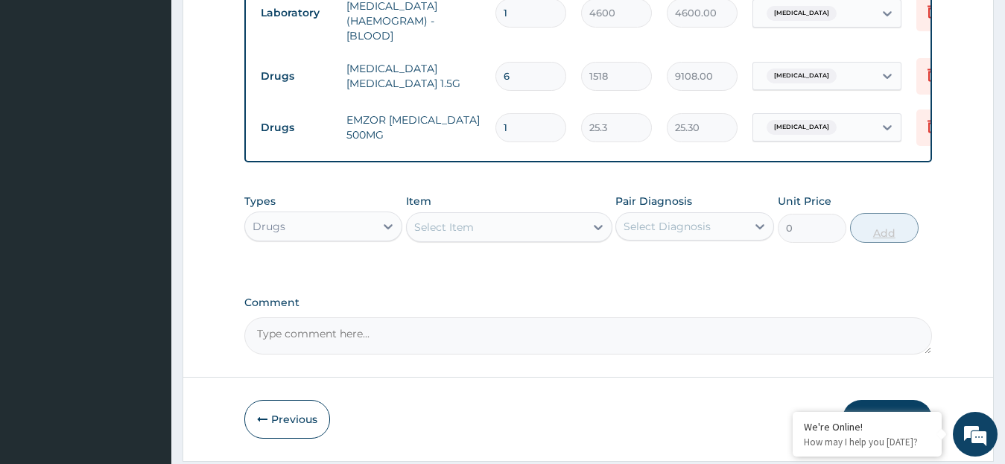
type input "18"
type input "455.40"
type input "18"
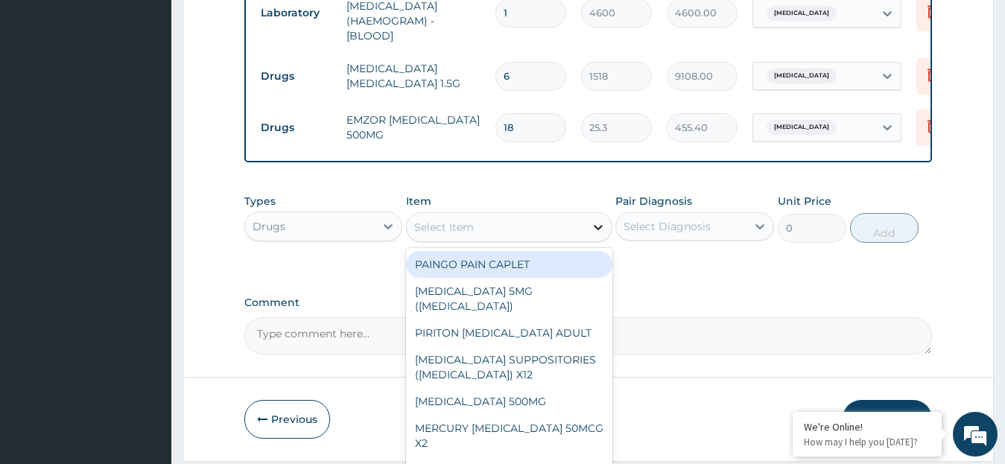
click at [600, 229] on icon at bounding box center [598, 227] width 15 height 15
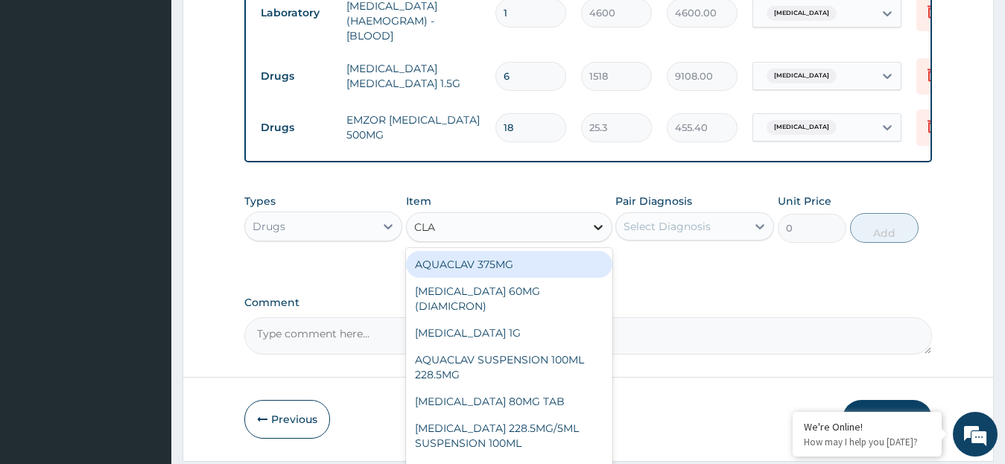
type input "CLAV"
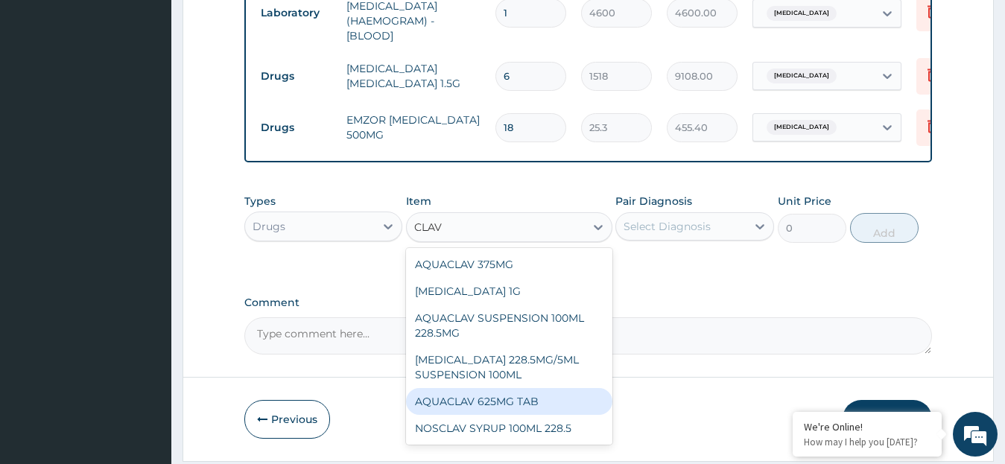
click at [531, 413] on div "AQUACLAV 625MG TAB" at bounding box center [509, 401] width 206 height 27
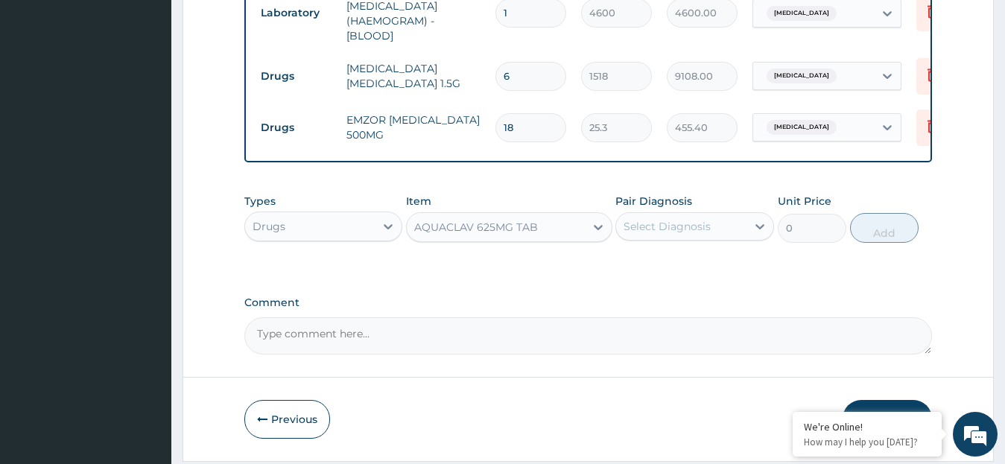
type input "259.325"
click at [759, 230] on icon at bounding box center [759, 226] width 15 height 15
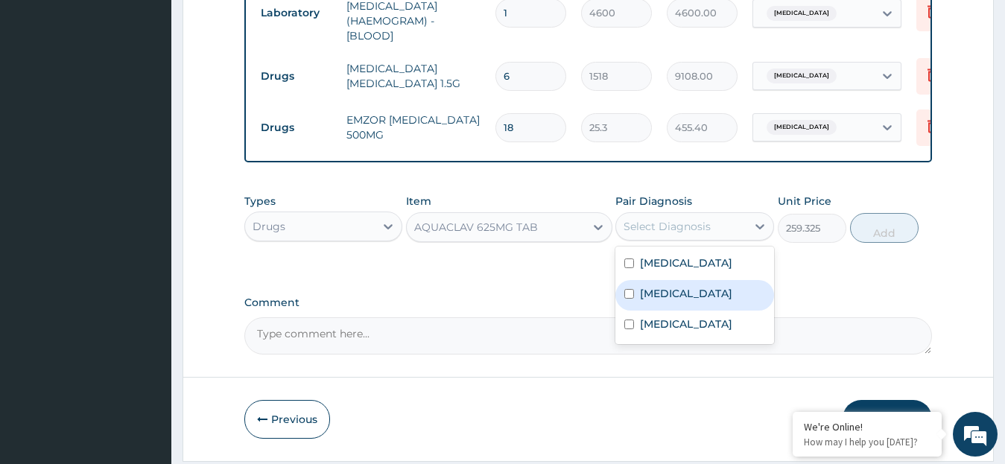
click at [626, 299] on input "checkbox" at bounding box center [629, 294] width 10 height 10
checkbox input "true"
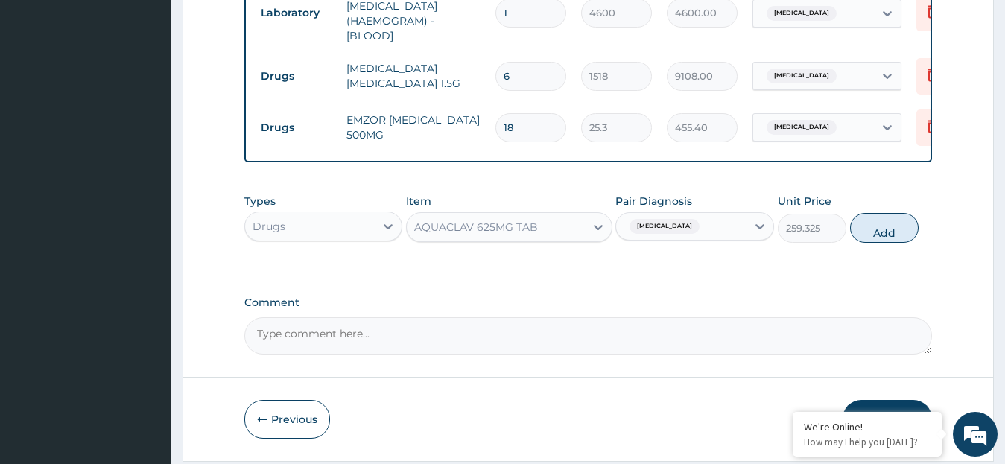
click at [883, 239] on button "Add" at bounding box center [884, 228] width 69 height 30
type input "0"
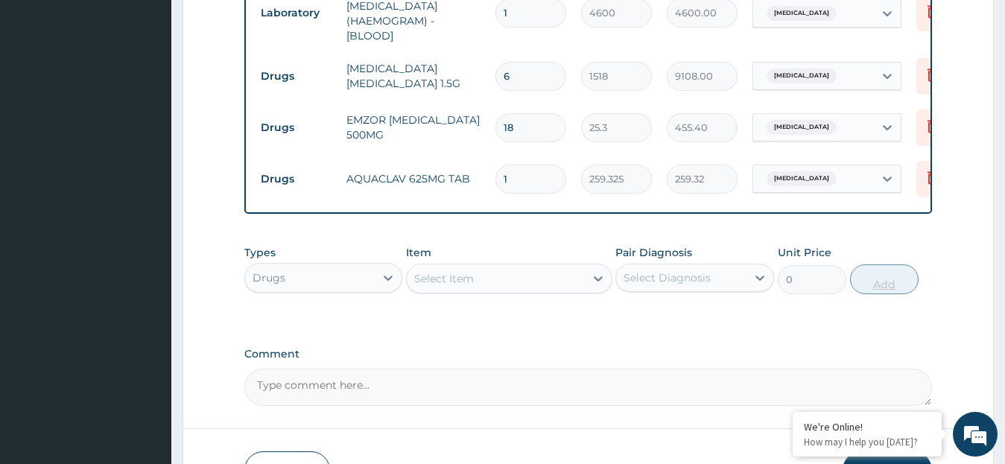
type input "14"
type input "3630.55"
type input "14"
click at [599, 281] on icon at bounding box center [598, 278] width 15 height 15
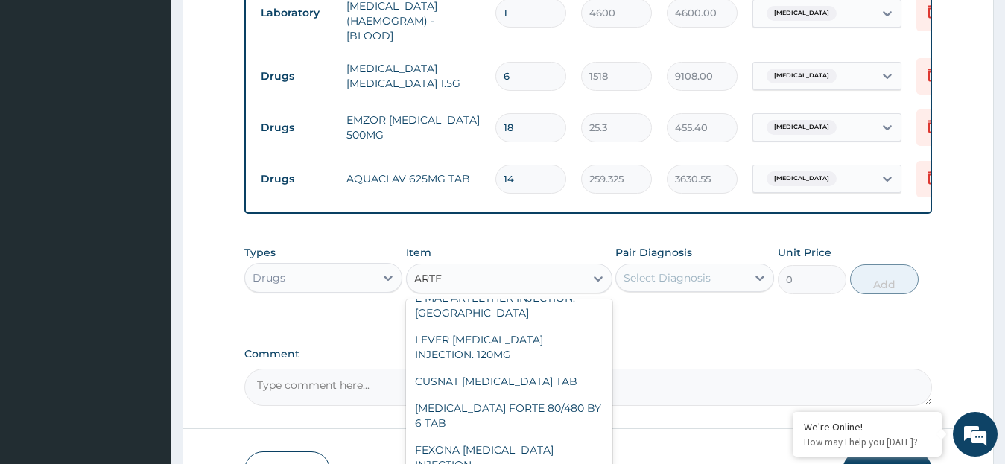
scroll to position [0, 0]
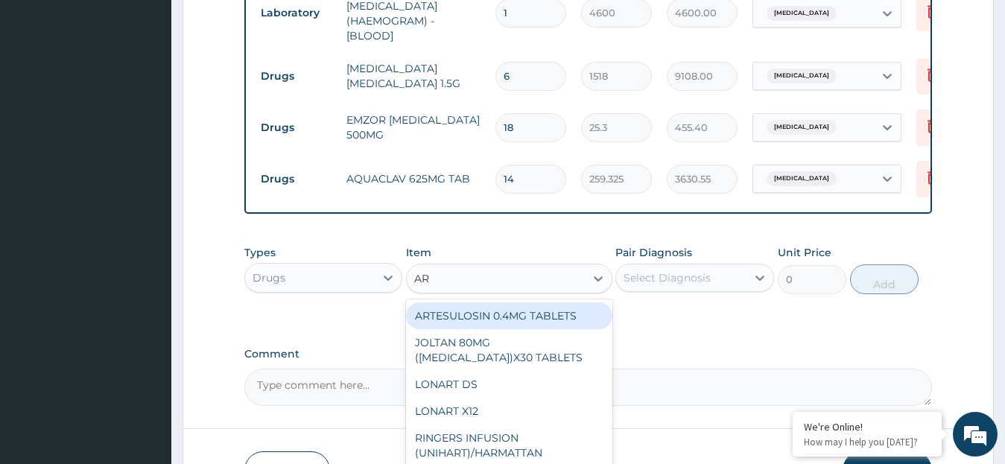
type input "A"
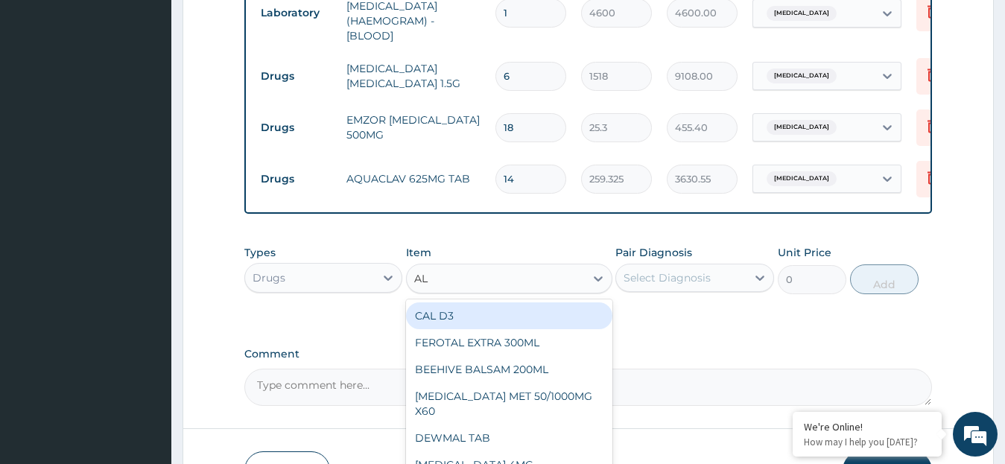
type input "ALA"
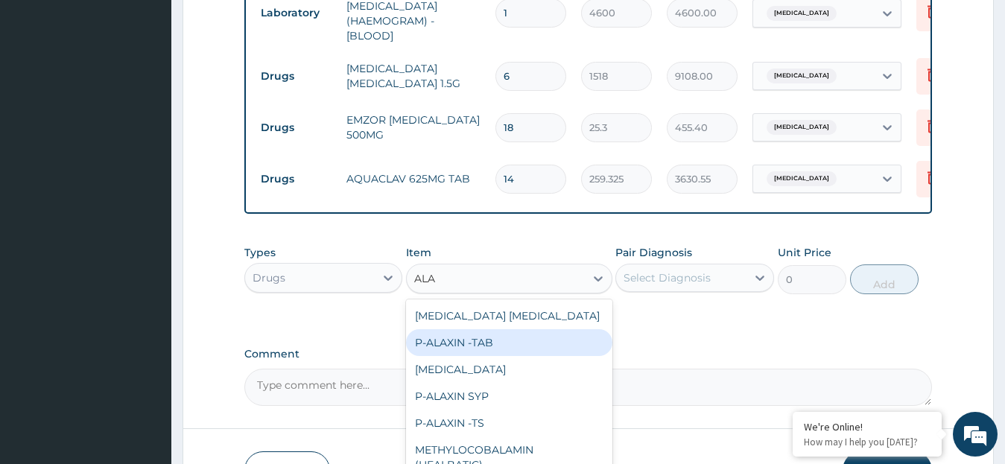
click at [439, 343] on div "P-ALAXIN -TAB" at bounding box center [509, 342] width 206 height 27
type input "113.85"
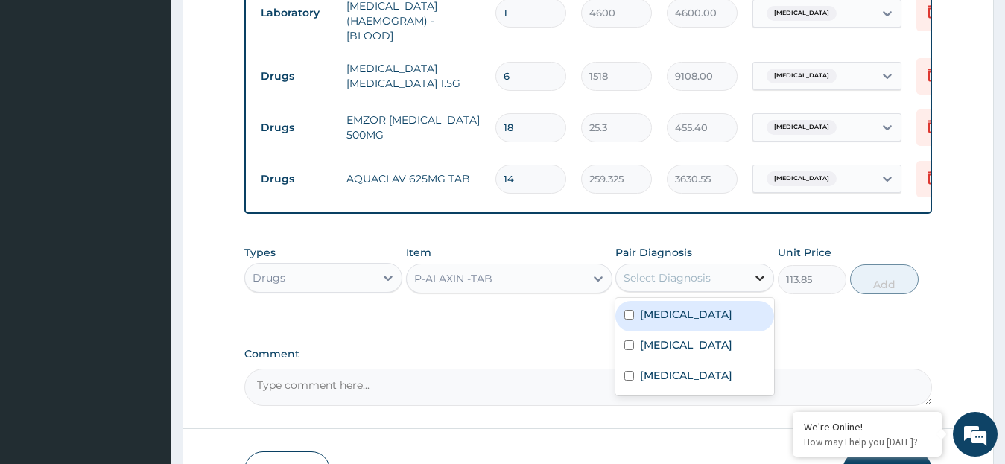
click at [760, 279] on icon at bounding box center [759, 277] width 15 height 15
click at [634, 319] on input "checkbox" at bounding box center [629, 315] width 10 height 10
checkbox input "true"
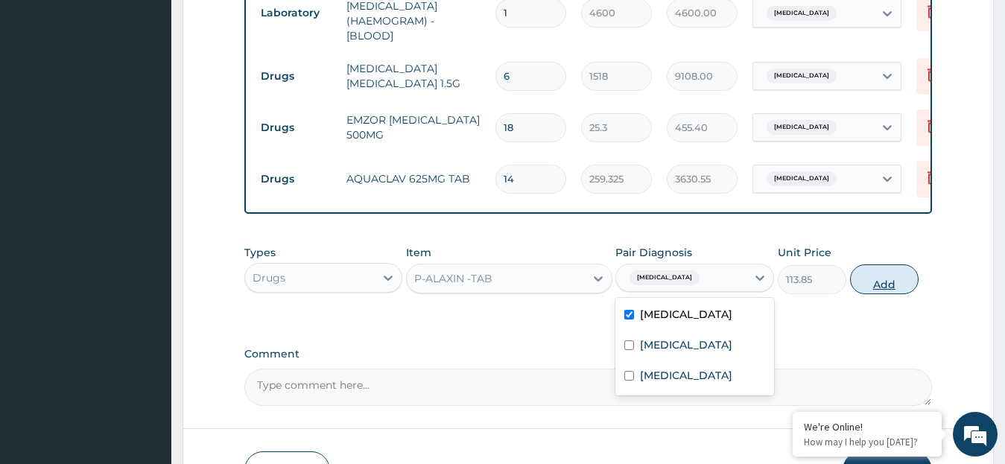
click at [873, 285] on button "Add" at bounding box center [884, 279] width 69 height 30
type input "0"
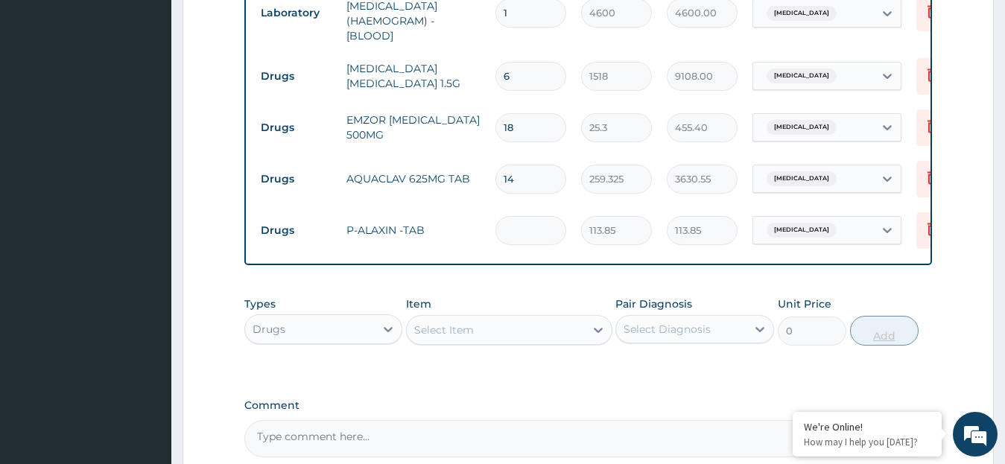
type input "0.00"
type input "6"
type input "683.10"
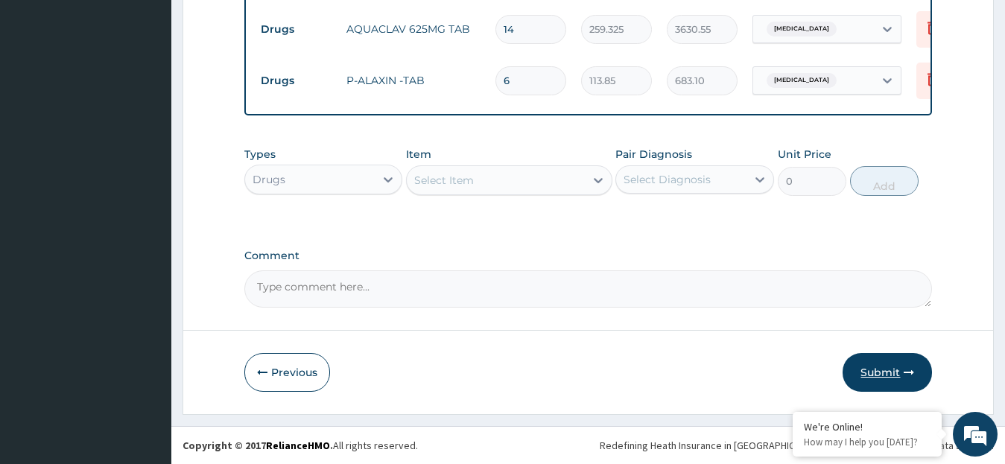
type input "6"
click at [887, 370] on button "Submit" at bounding box center [886, 372] width 89 height 39
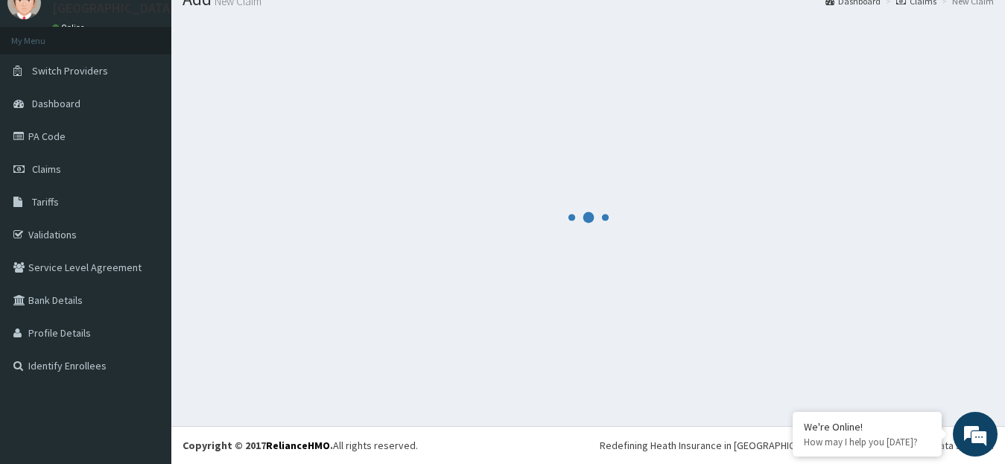
scroll to position [59, 0]
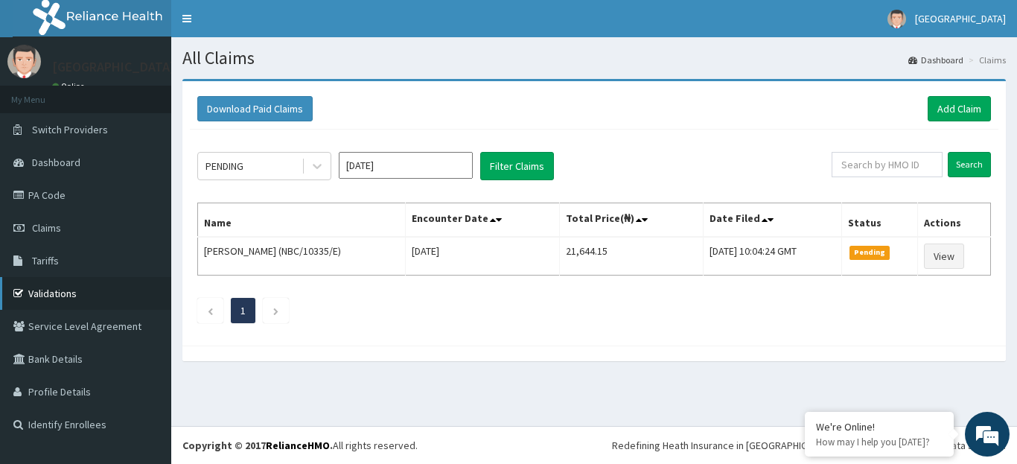
click at [79, 293] on link "Validations" at bounding box center [85, 293] width 171 height 33
click at [950, 107] on link "Add Claim" at bounding box center [959, 108] width 63 height 25
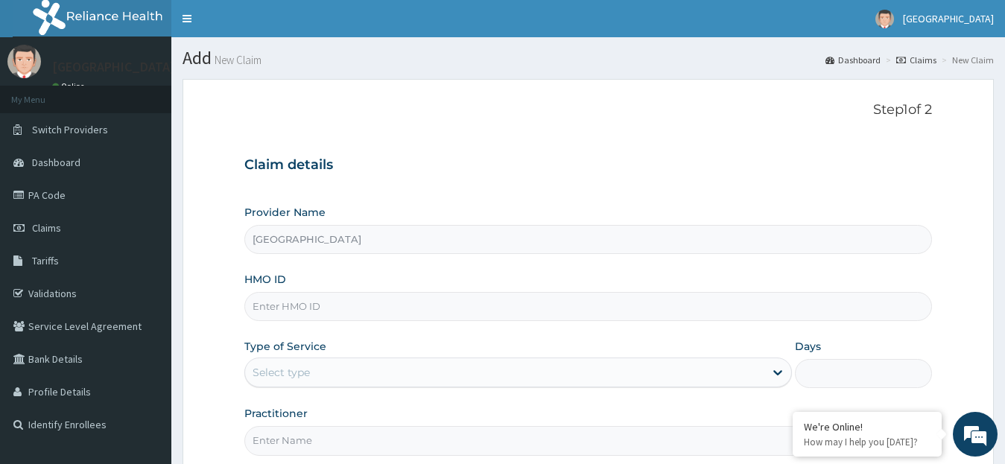
type input "[GEOGRAPHIC_DATA]"
click at [367, 313] on input "HMO ID" at bounding box center [588, 306] width 688 height 29
paste input "GIM/10025/A"
type input "GIM/10025/B"
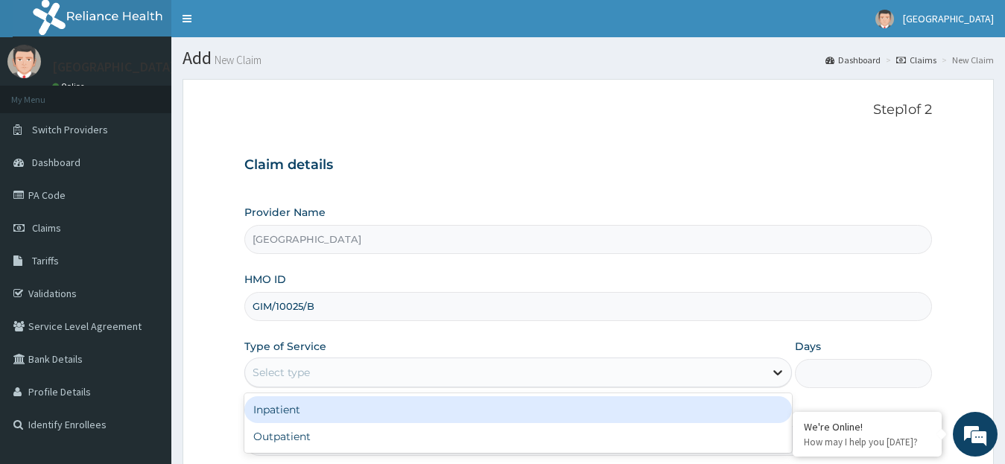
click at [783, 372] on icon at bounding box center [777, 372] width 15 height 15
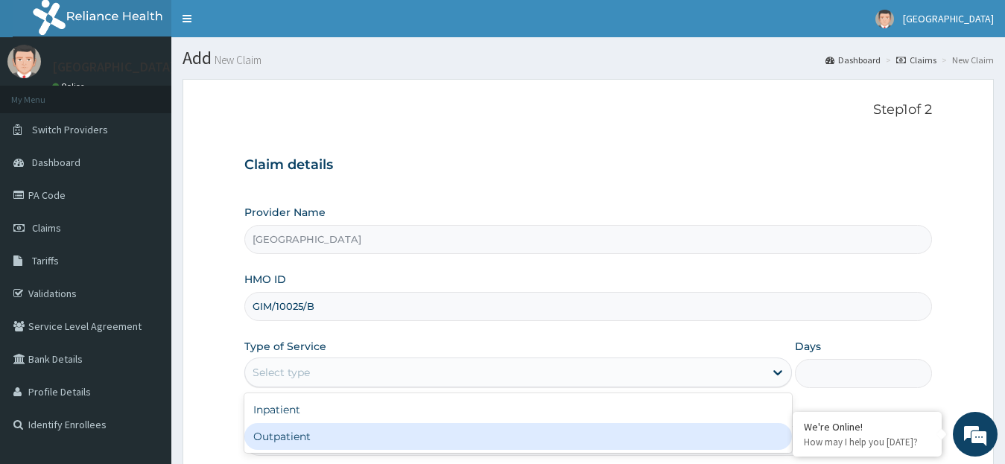
click at [708, 435] on div "Outpatient" at bounding box center [518, 436] width 548 height 27
type input "1"
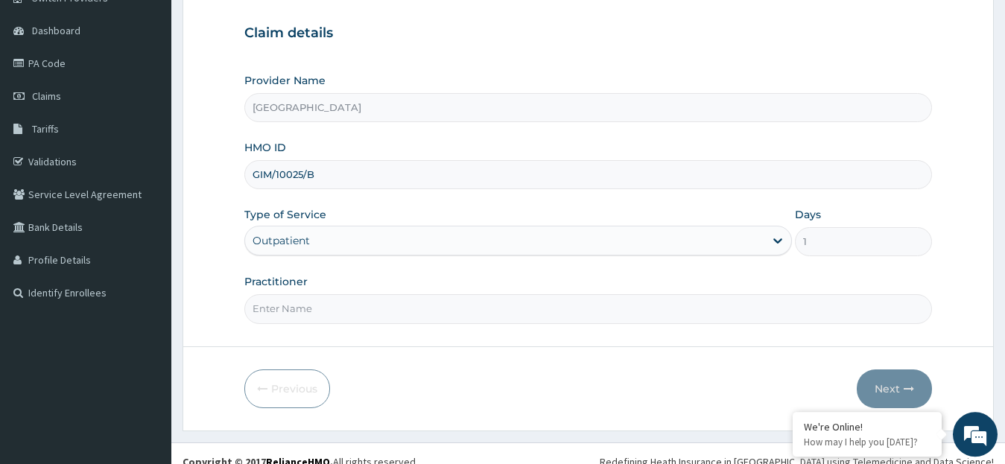
scroll to position [148, 0]
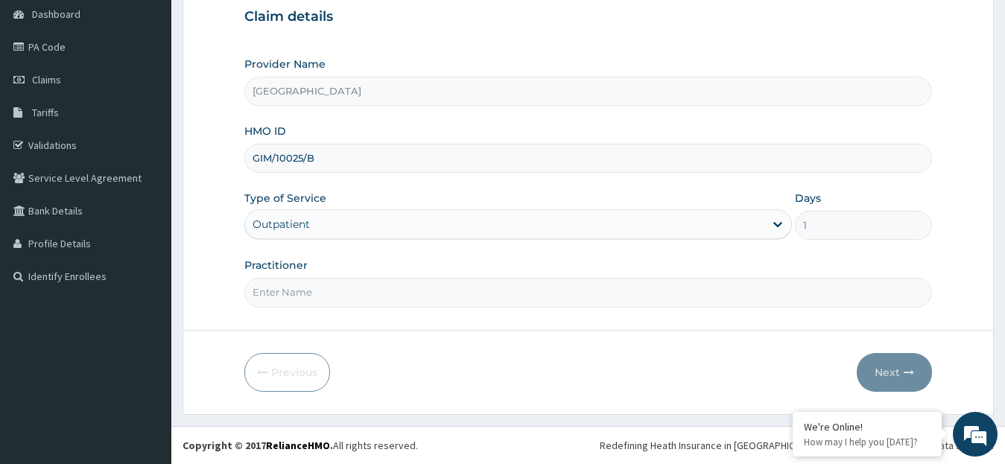
click at [395, 299] on input "Practitioner" at bounding box center [588, 292] width 688 height 29
type input "DR. [GEOGRAPHIC_DATA]"
click at [893, 375] on button "Next" at bounding box center [894, 372] width 75 height 39
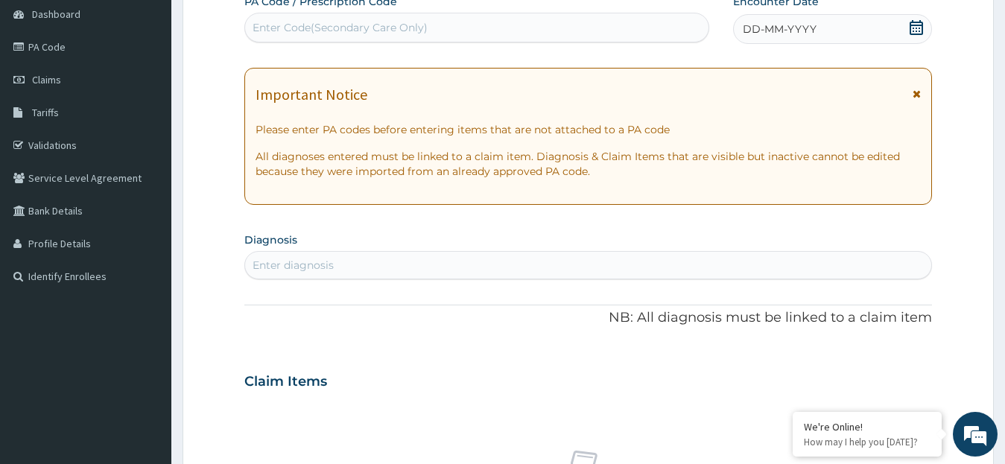
click at [918, 30] on icon at bounding box center [916, 27] width 15 height 15
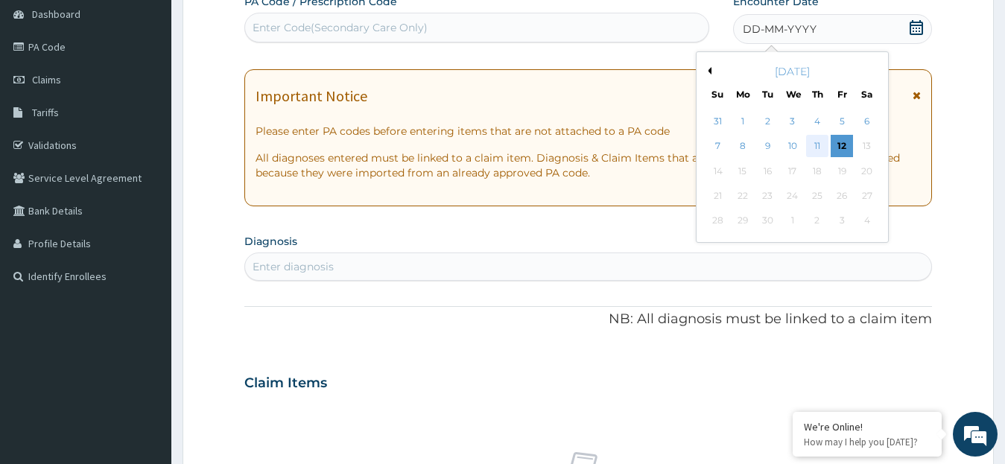
click at [818, 146] on div "11" at bounding box center [817, 147] width 22 height 22
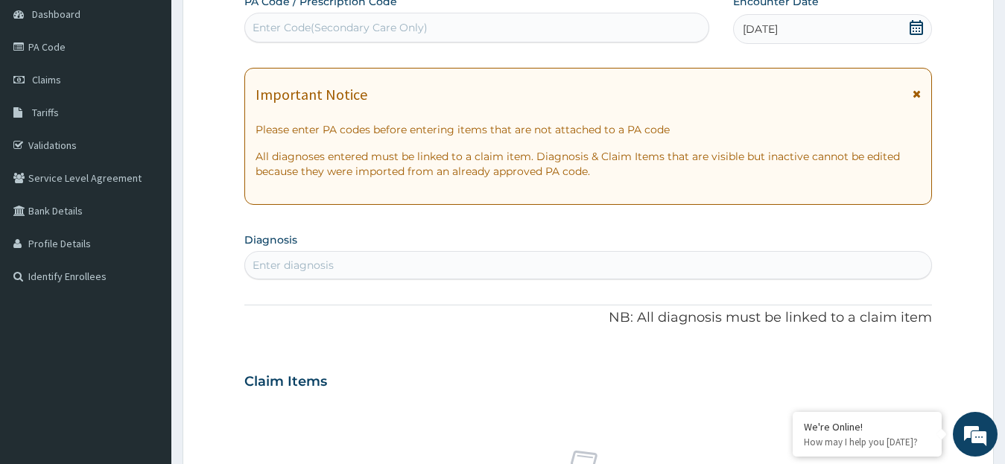
click at [284, 266] on div "Enter diagnosis" at bounding box center [292, 265] width 81 height 15
type input "SEPS"
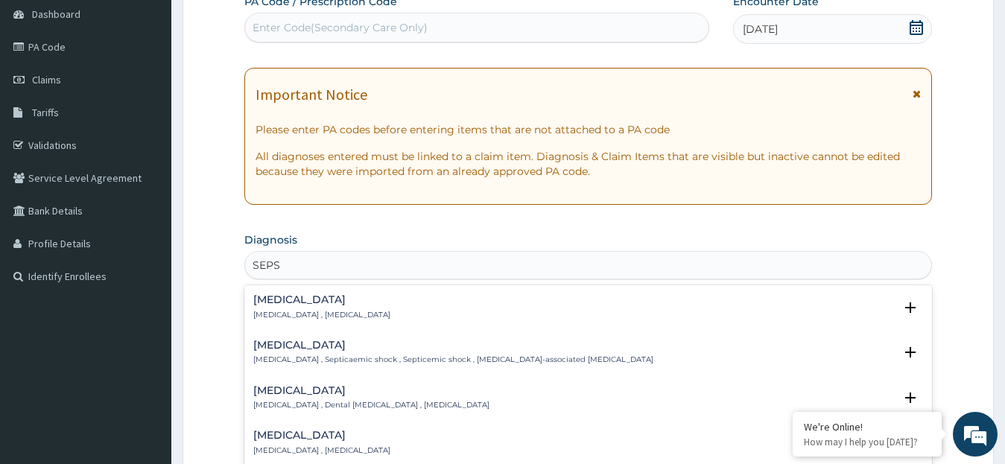
click at [273, 305] on h4 "[MEDICAL_DATA]" at bounding box center [321, 299] width 137 height 11
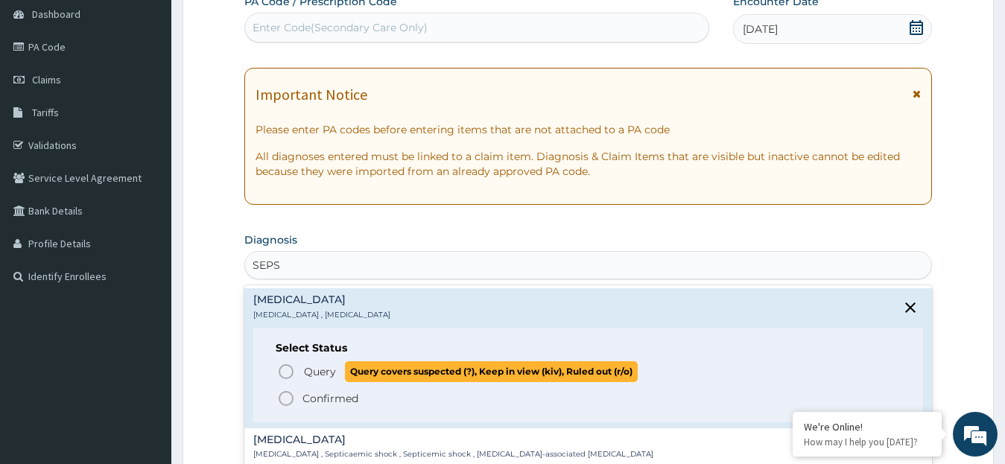
click at [288, 369] on icon "status option query" at bounding box center [286, 372] width 18 height 18
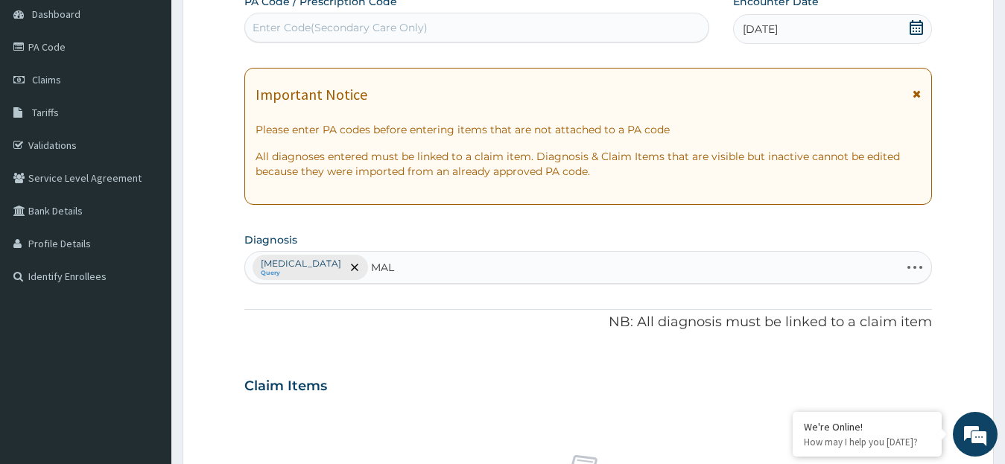
type input "MALA"
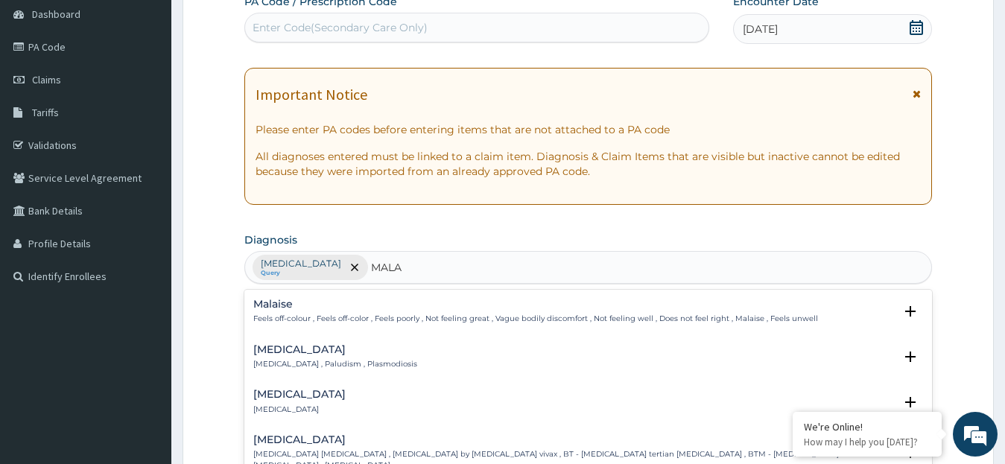
click at [346, 360] on p "[MEDICAL_DATA] , Paludism , Plasmodiosis" at bounding box center [335, 364] width 164 height 10
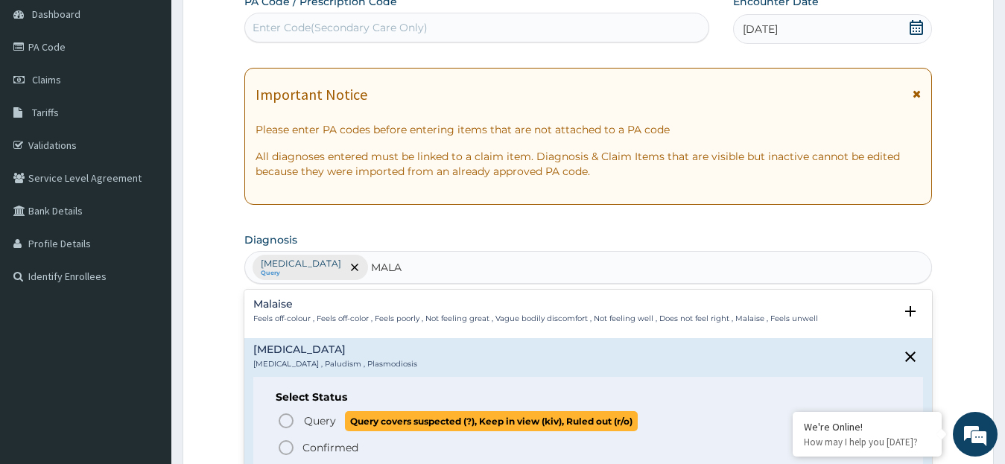
click at [286, 419] on icon "status option query" at bounding box center [286, 421] width 18 height 18
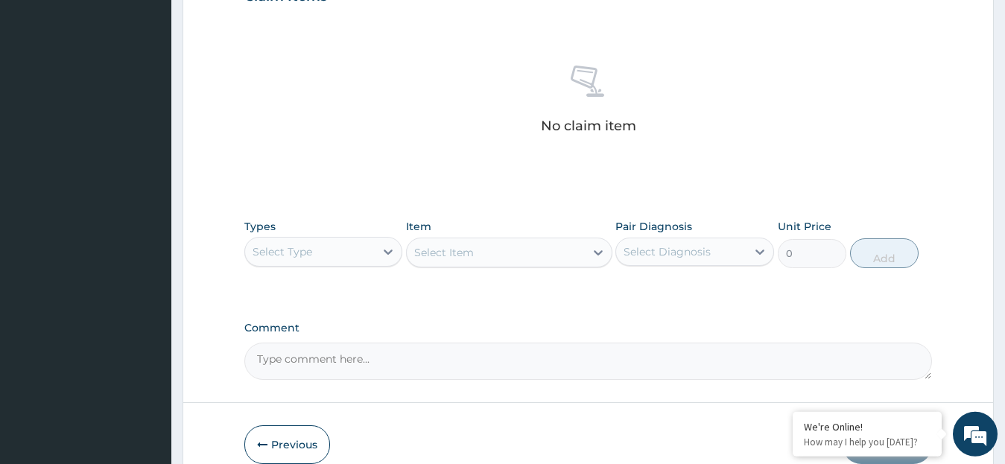
scroll to position [600, 0]
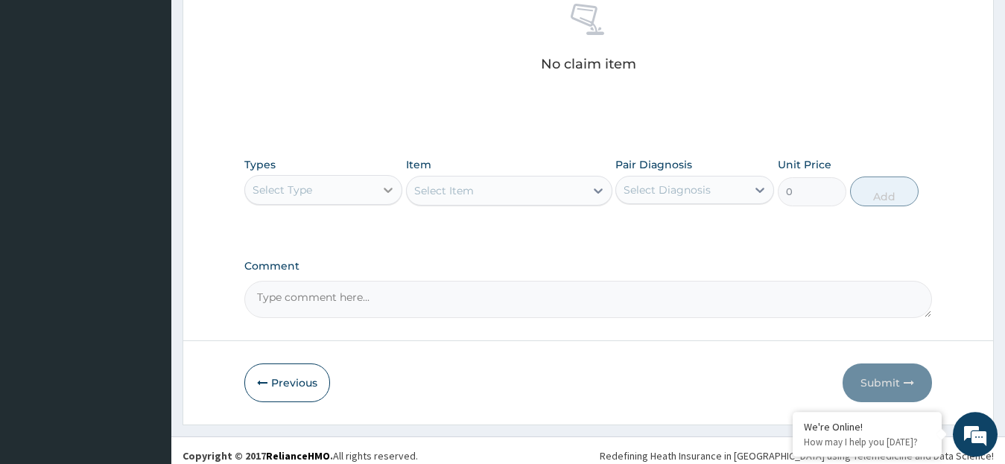
click at [386, 188] on icon at bounding box center [388, 190] width 9 height 5
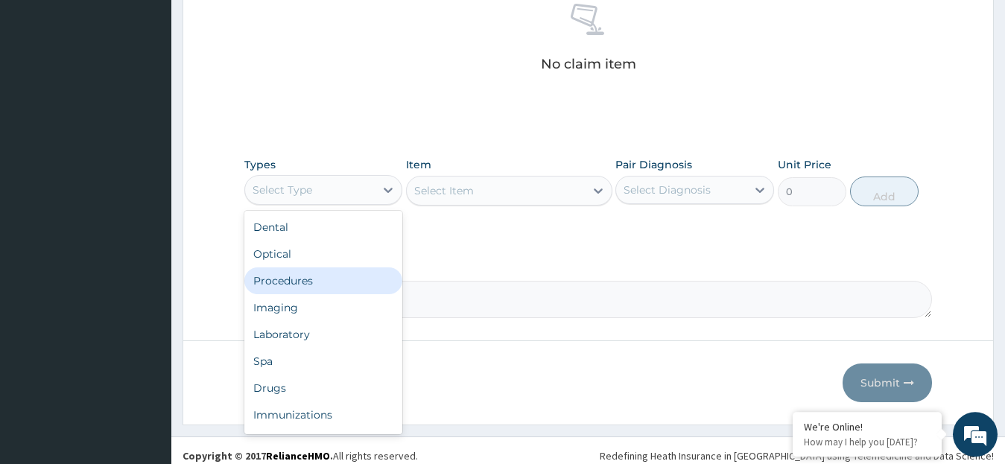
click at [265, 280] on div "Procedures" at bounding box center [323, 280] width 159 height 27
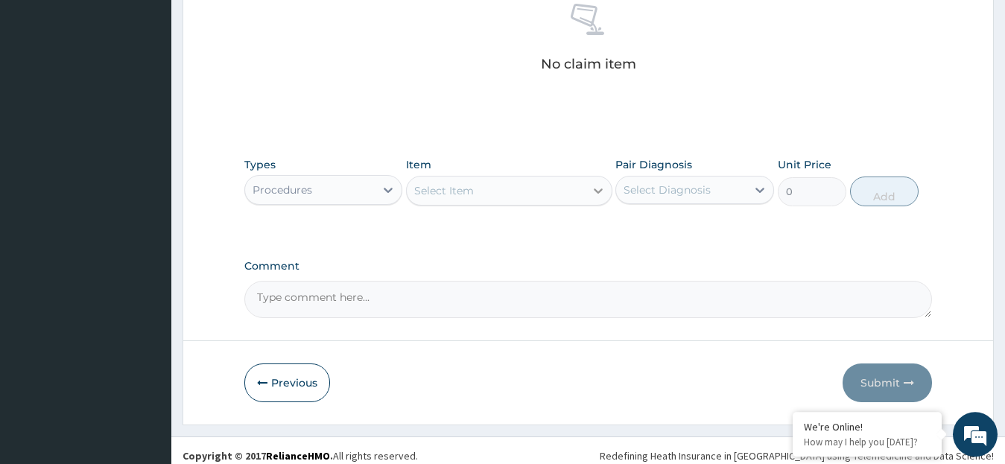
click at [597, 187] on icon at bounding box center [598, 190] width 15 height 15
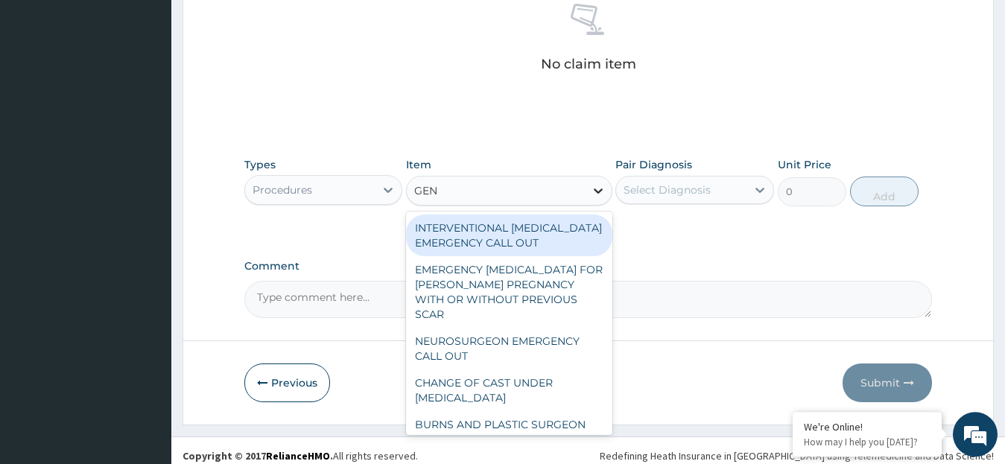
type input "GENE"
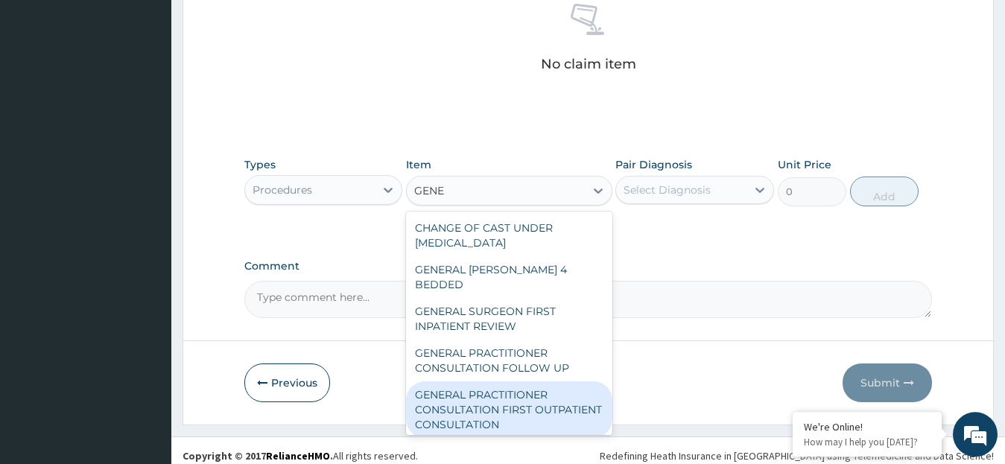
click at [537, 393] on div "GENERAL PRACTITIONER CONSULTATION FIRST OUTPATIENT CONSULTATION" at bounding box center [509, 409] width 206 height 57
type input "3795"
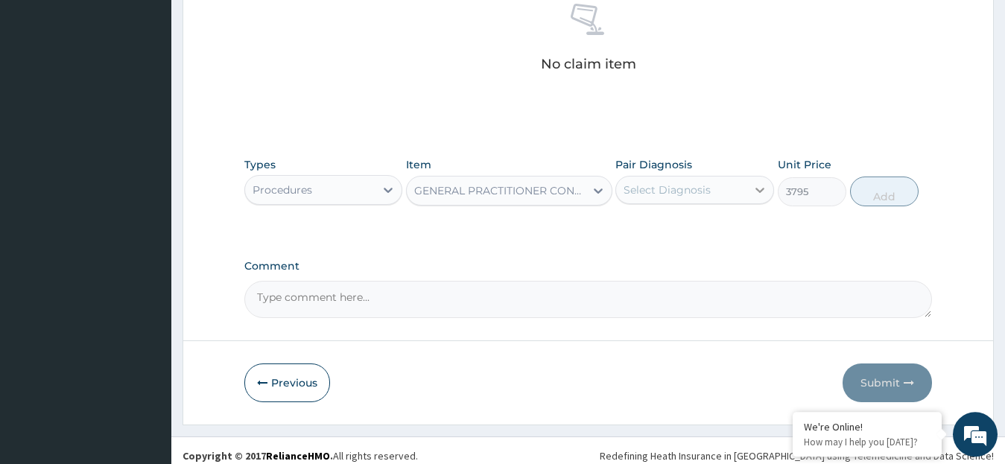
click at [757, 187] on icon at bounding box center [759, 189] width 15 height 15
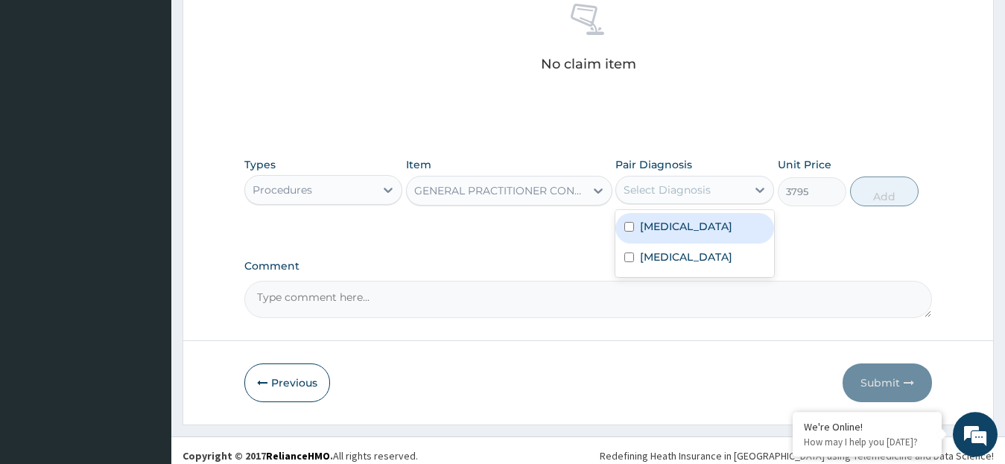
click at [647, 229] on label "Sepsis" at bounding box center [686, 226] width 92 height 15
checkbox input "true"
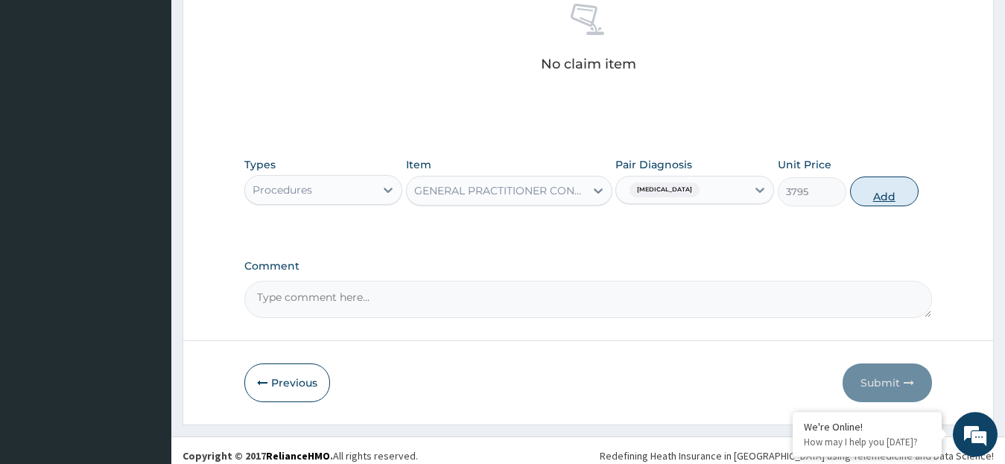
click at [879, 197] on button "Add" at bounding box center [884, 192] width 69 height 30
type input "0"
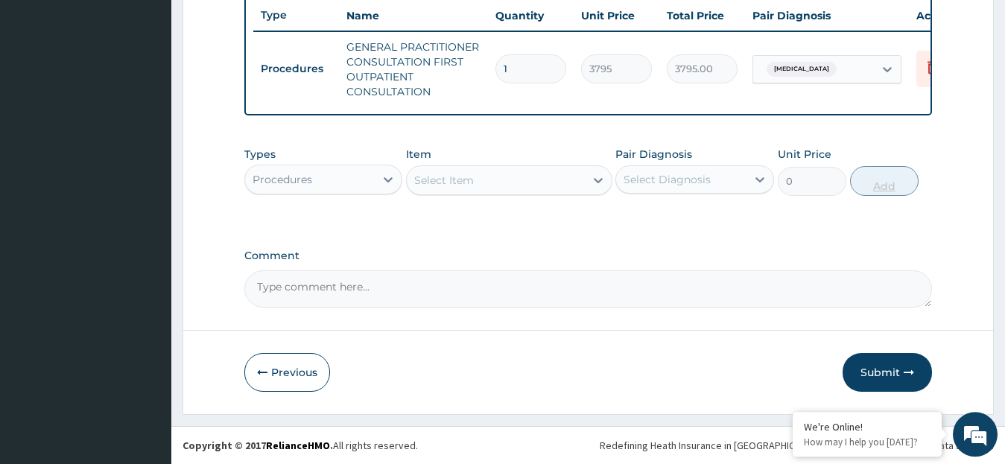
scroll to position [575, 0]
click at [385, 178] on icon at bounding box center [388, 179] width 9 height 5
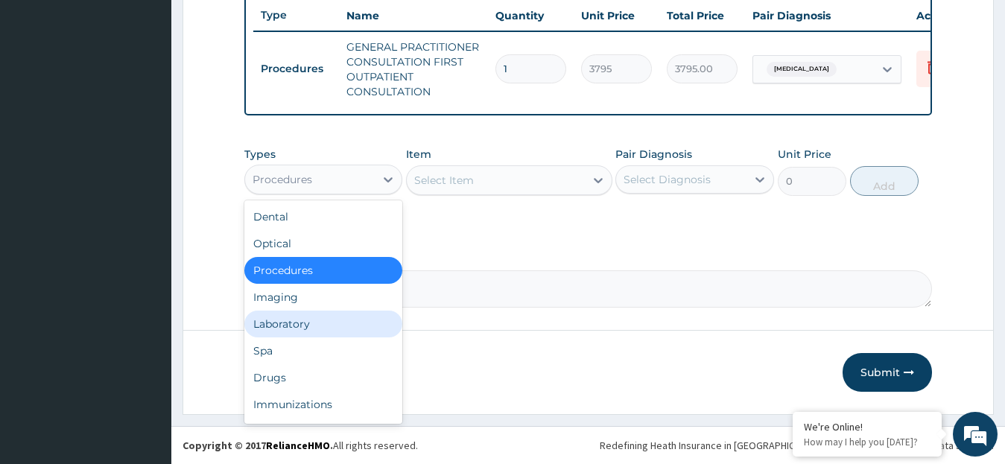
click at [316, 327] on div "Laboratory" at bounding box center [323, 324] width 159 height 27
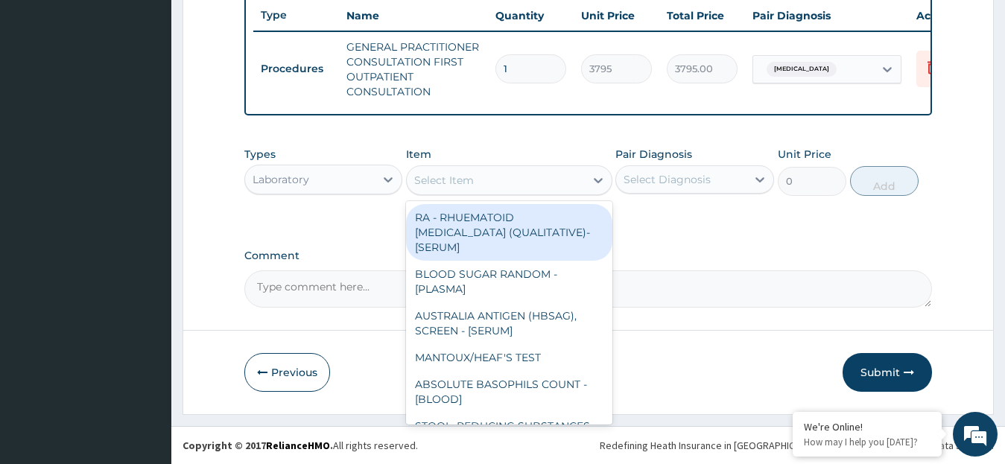
click at [597, 177] on icon at bounding box center [598, 180] width 15 height 15
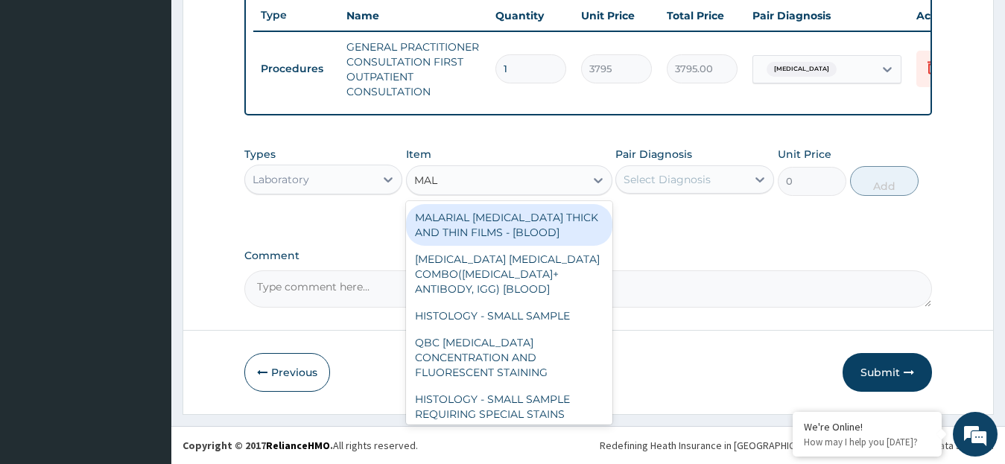
type input "MALA"
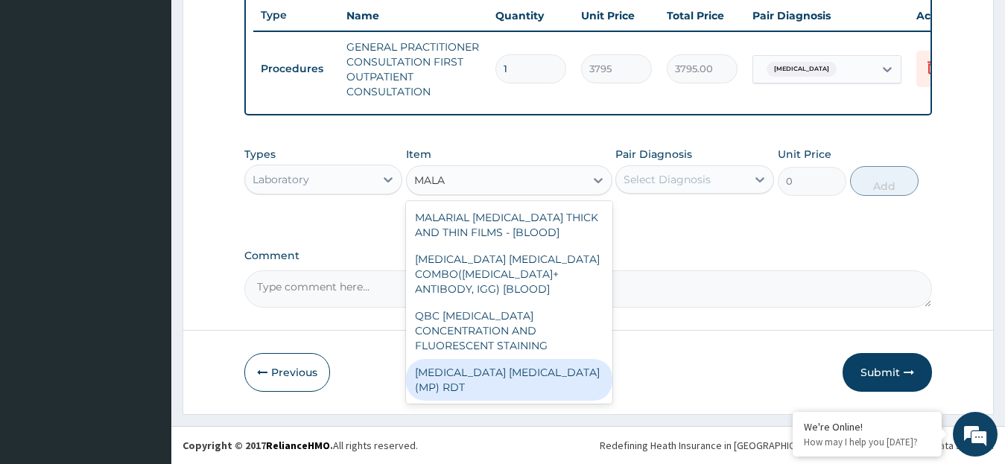
click at [569, 359] on div "MALARIA PARASITE (MP) RDT" at bounding box center [509, 380] width 206 height 42
type input "1725"
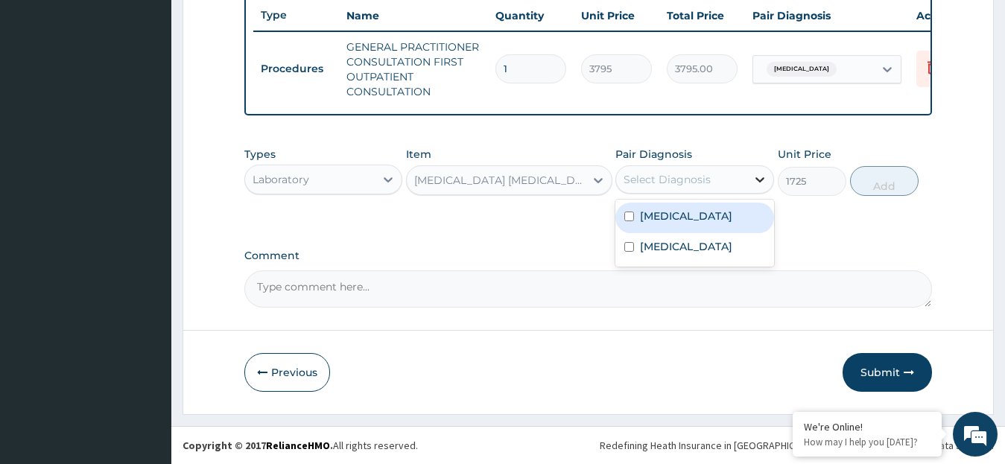
click at [758, 177] on icon at bounding box center [759, 179] width 15 height 15
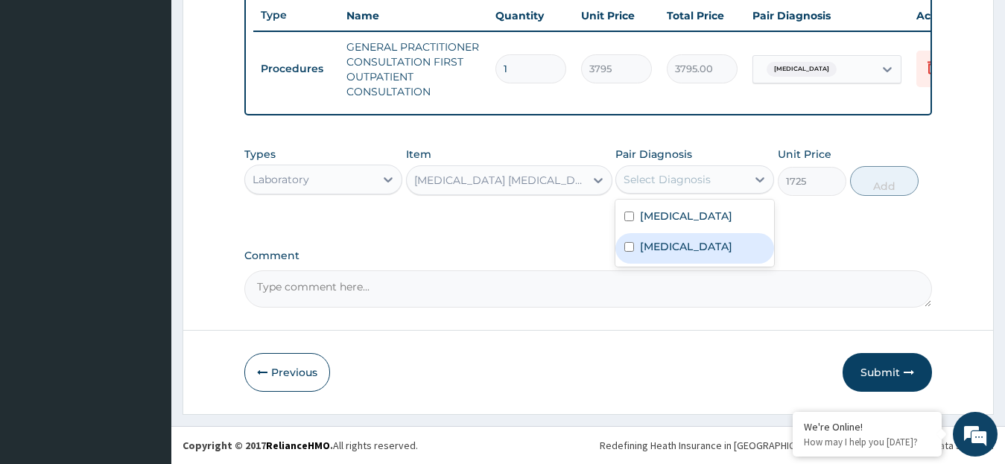
click at [659, 243] on label "Malaria" at bounding box center [686, 246] width 92 height 15
checkbox input "true"
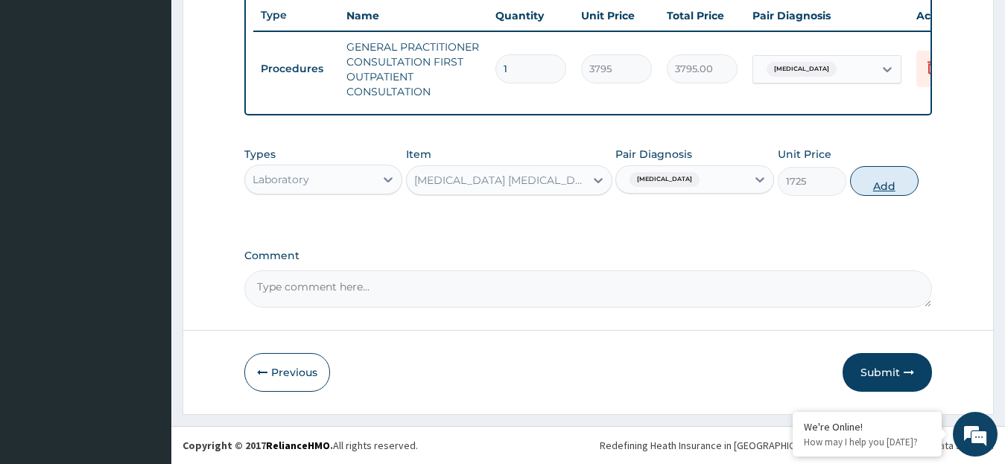
click at [883, 184] on button "Add" at bounding box center [884, 181] width 69 height 30
type input "0"
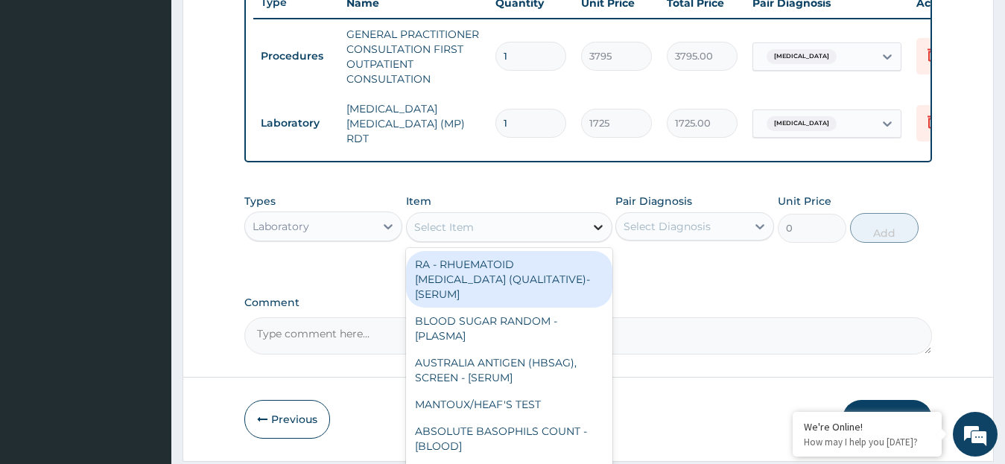
click at [593, 228] on icon at bounding box center [598, 227] width 15 height 15
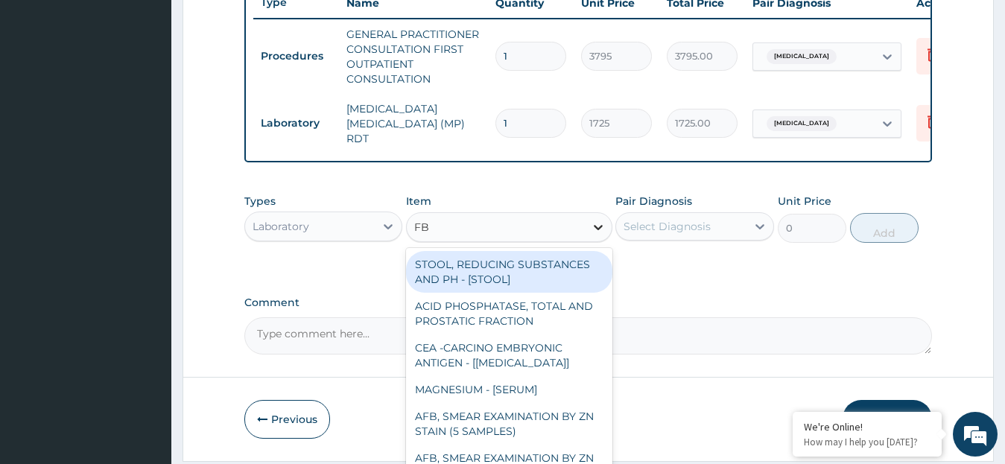
type input "FBC"
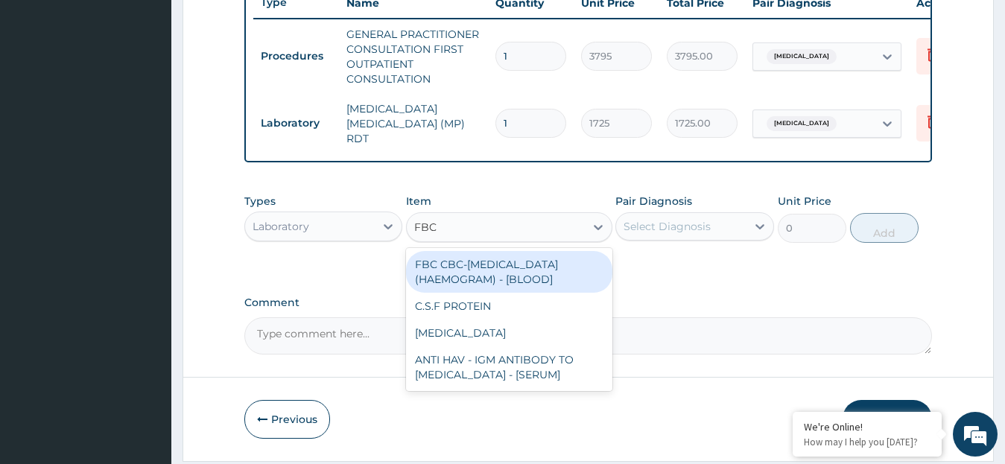
click at [556, 275] on div "FBC CBC-COMPLETE BLOOD COUNT (HAEMOGRAM) - [BLOOD]" at bounding box center [509, 272] width 206 height 42
type input "4600"
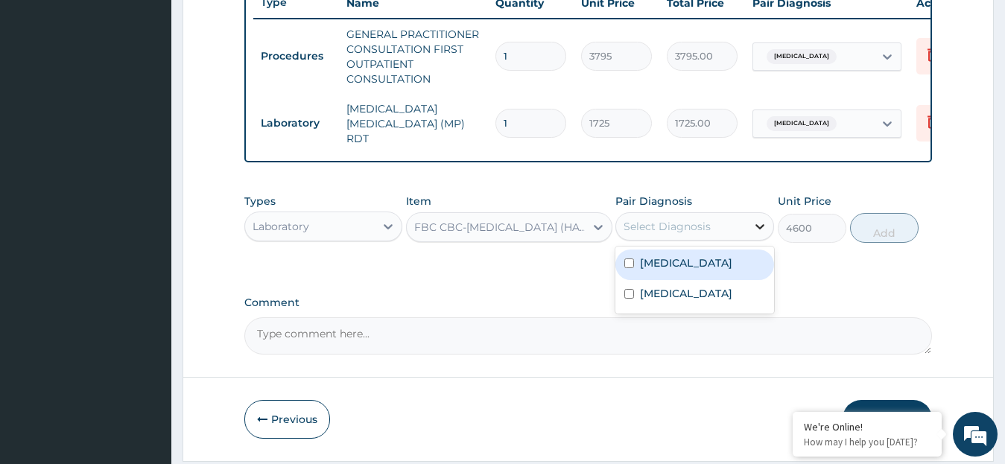
click at [757, 232] on icon at bounding box center [759, 226] width 15 height 15
click at [711, 261] on div "Sepsis" at bounding box center [694, 265] width 159 height 31
checkbox input "true"
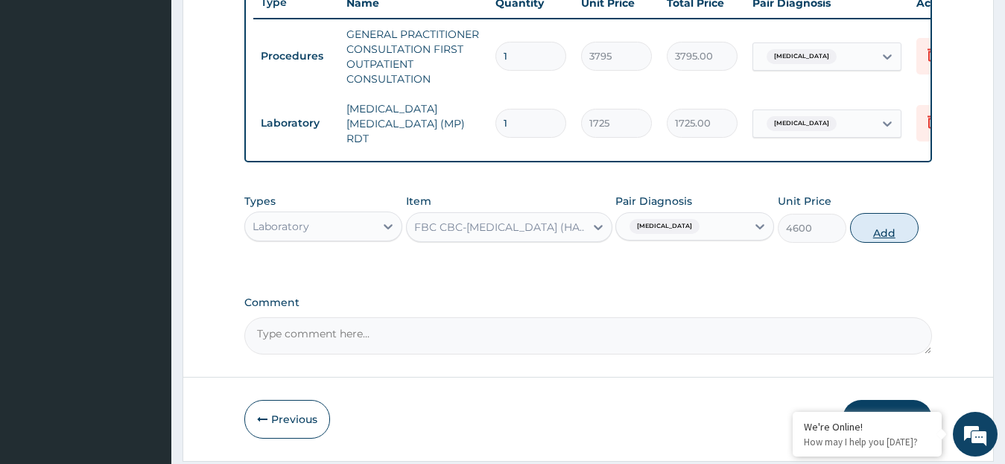
click at [885, 241] on button "Add" at bounding box center [884, 228] width 69 height 30
type input "0"
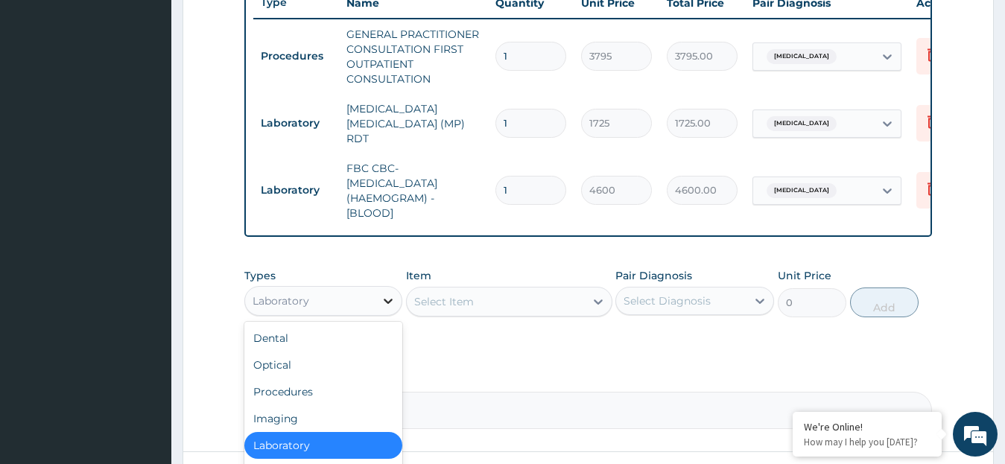
click at [386, 304] on icon at bounding box center [388, 301] width 9 height 5
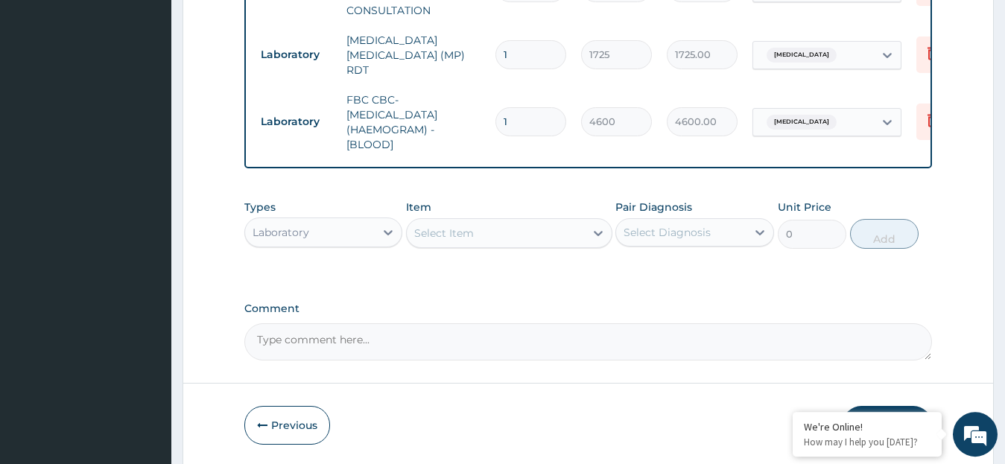
scroll to position [701, 0]
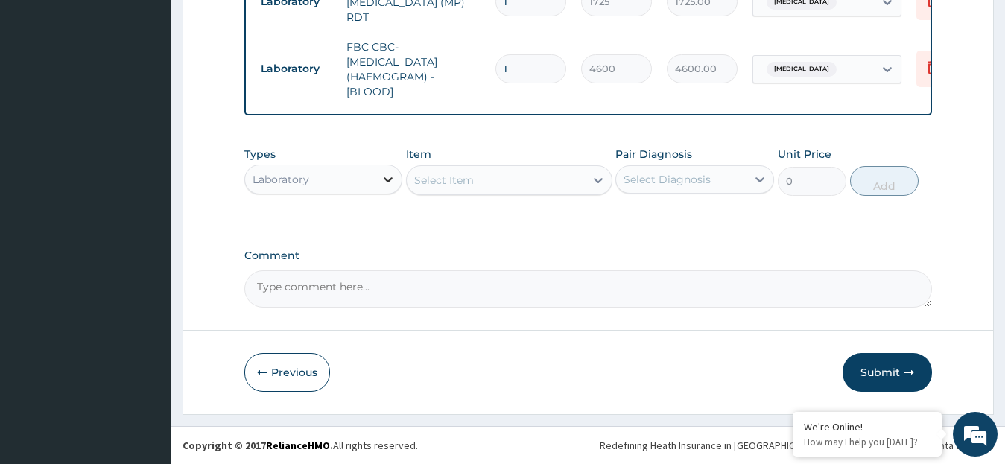
click at [386, 177] on icon at bounding box center [388, 179] width 15 height 15
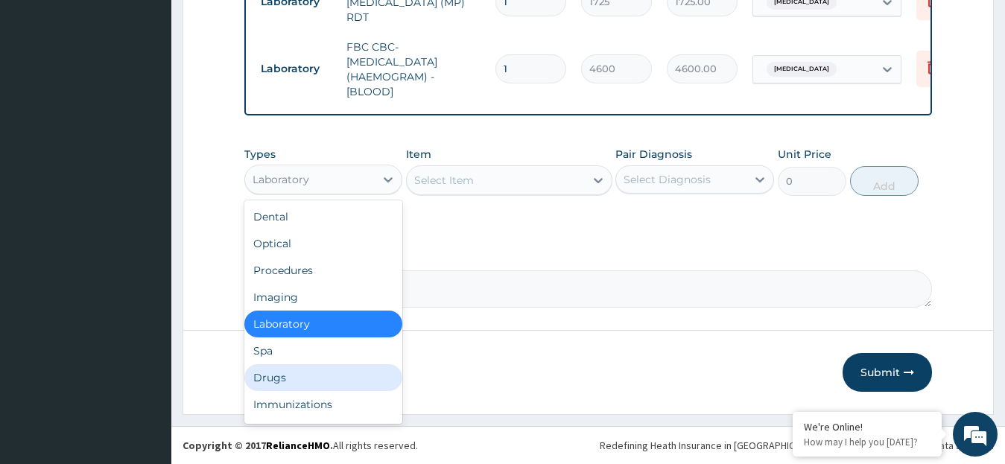
click at [306, 373] on div "Drugs" at bounding box center [323, 377] width 159 height 27
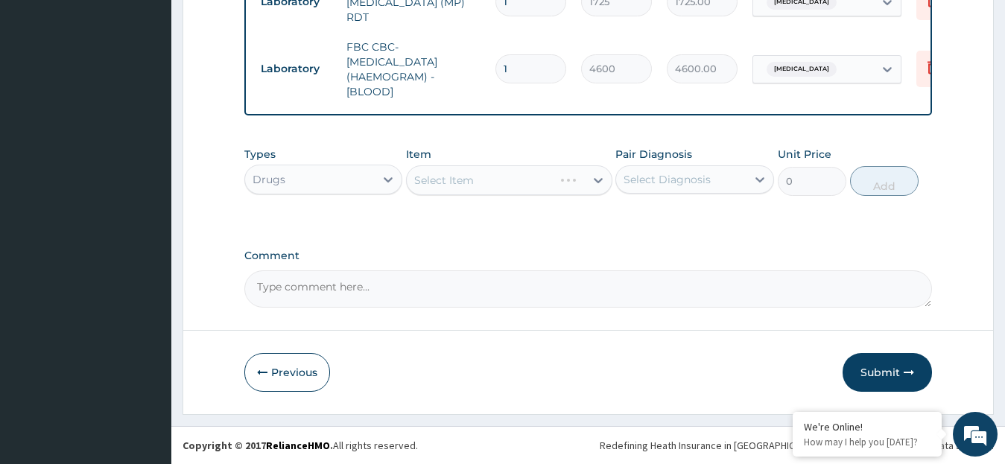
click at [592, 177] on div "Select Item" at bounding box center [509, 180] width 206 height 30
click at [595, 177] on icon at bounding box center [598, 180] width 15 height 15
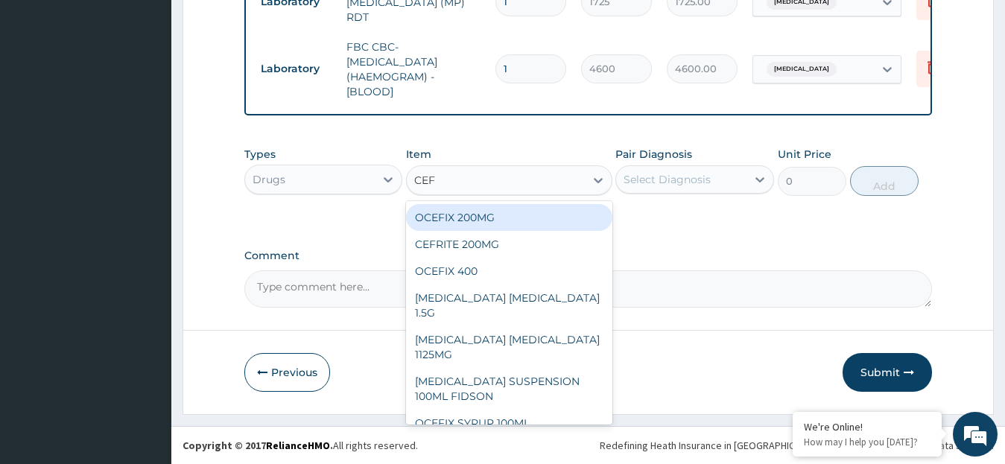
type input "CEFT"
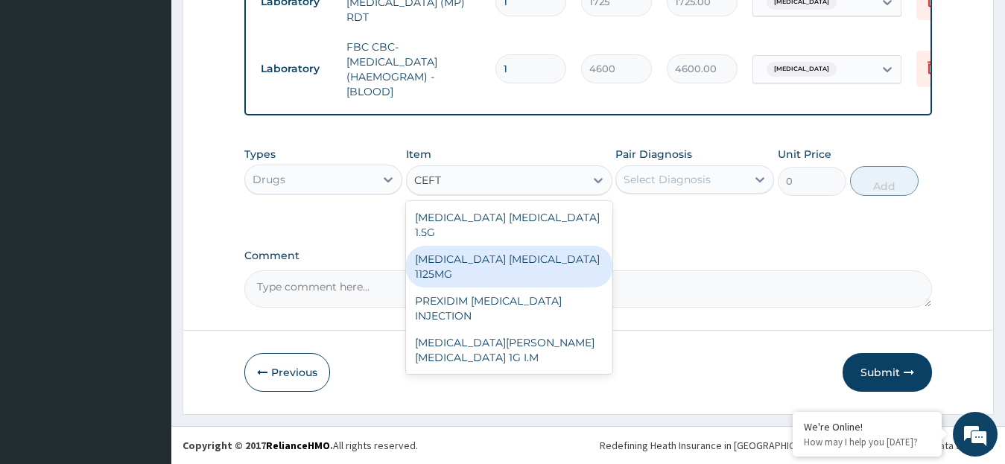
click at [522, 251] on div "CEFTRIAXONE TAZOBACTAM 1125MG" at bounding box center [509, 267] width 206 height 42
type input "2530"
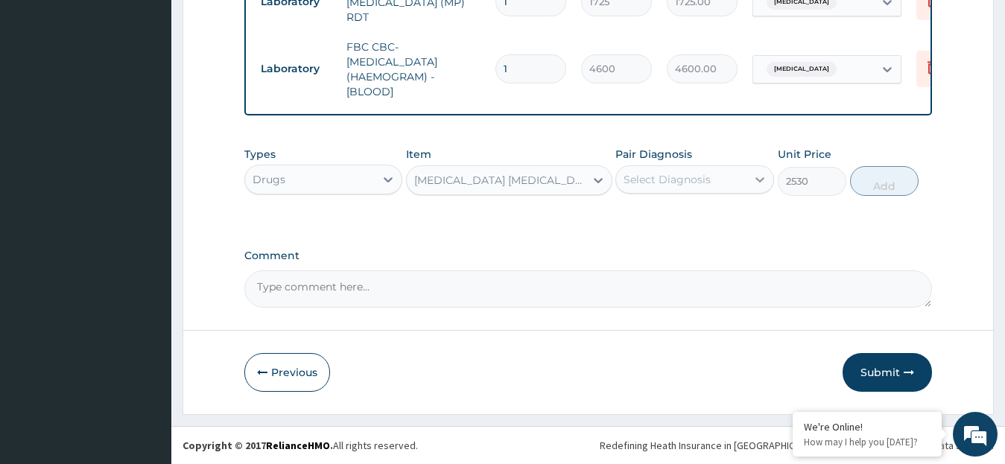
click at [757, 177] on icon at bounding box center [759, 179] width 15 height 15
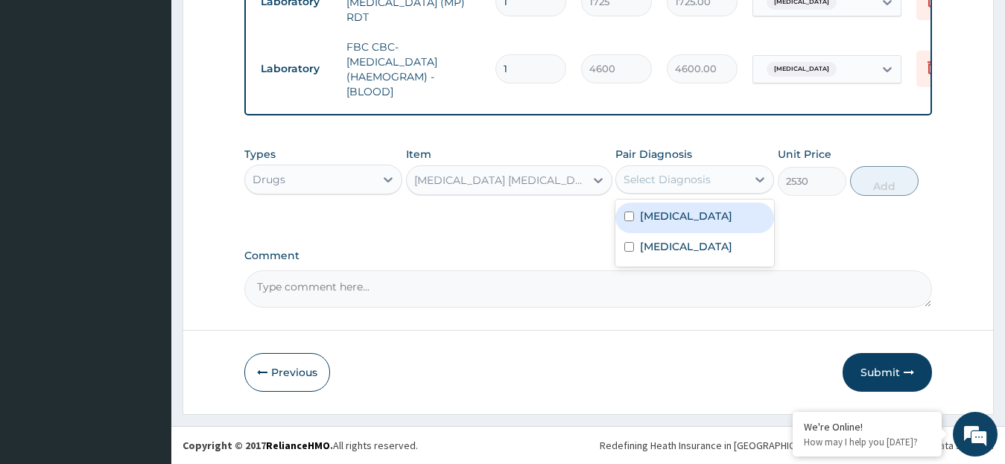
click at [716, 212] on div "Sepsis" at bounding box center [694, 218] width 159 height 31
checkbox input "true"
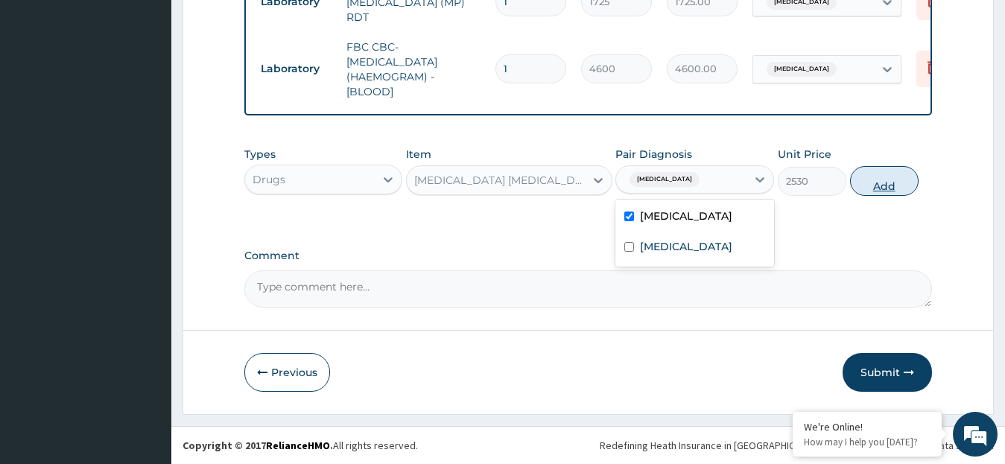
click at [877, 188] on button "Add" at bounding box center [884, 181] width 69 height 30
type input "0"
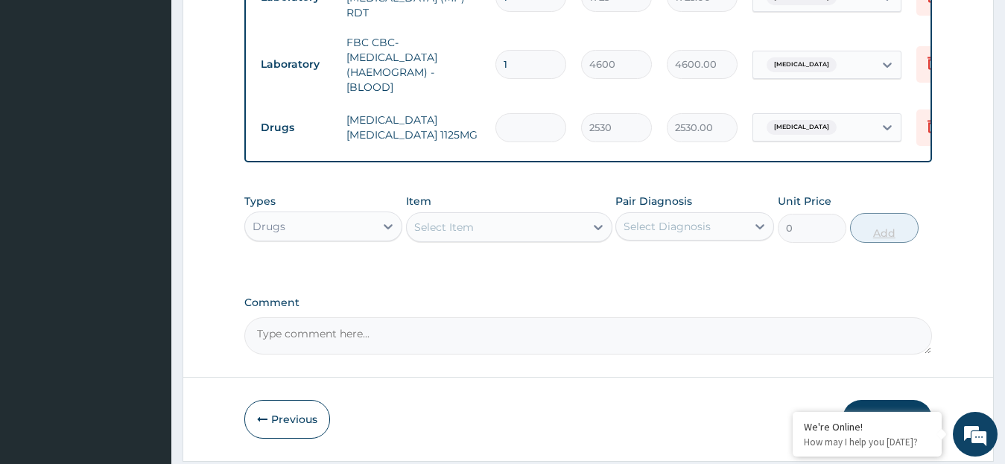
type input "0.00"
type input "6"
type input "15180.00"
type input "6"
click at [598, 230] on icon at bounding box center [598, 227] width 15 height 15
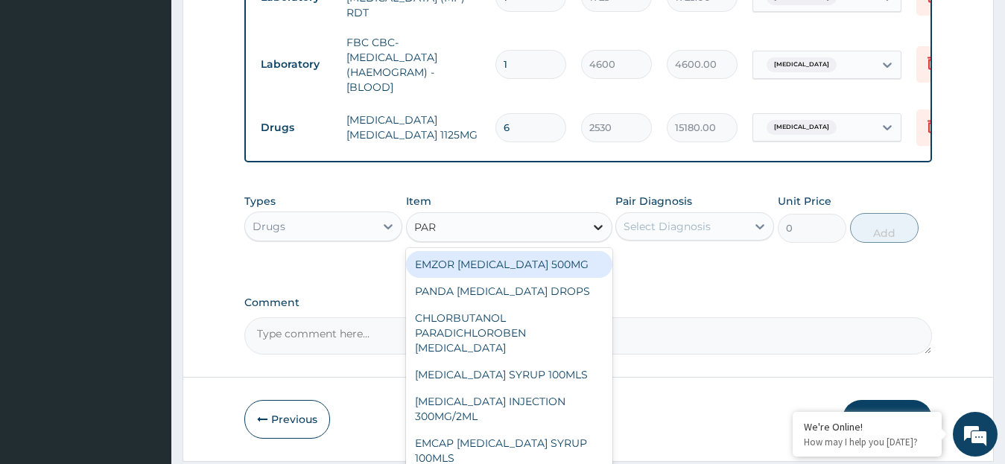
type input "PARA"
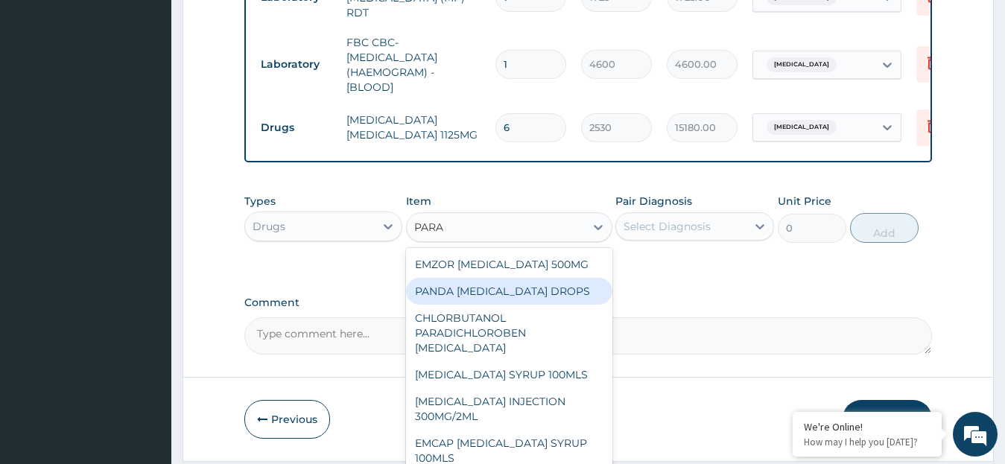
click at [583, 295] on div "PANDA PARACETAMOL DROPS" at bounding box center [509, 291] width 206 height 27
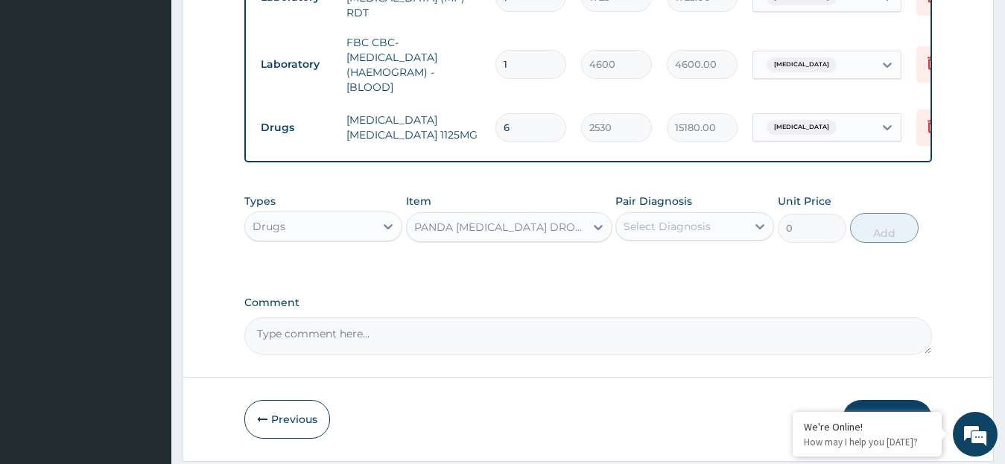
type input "506"
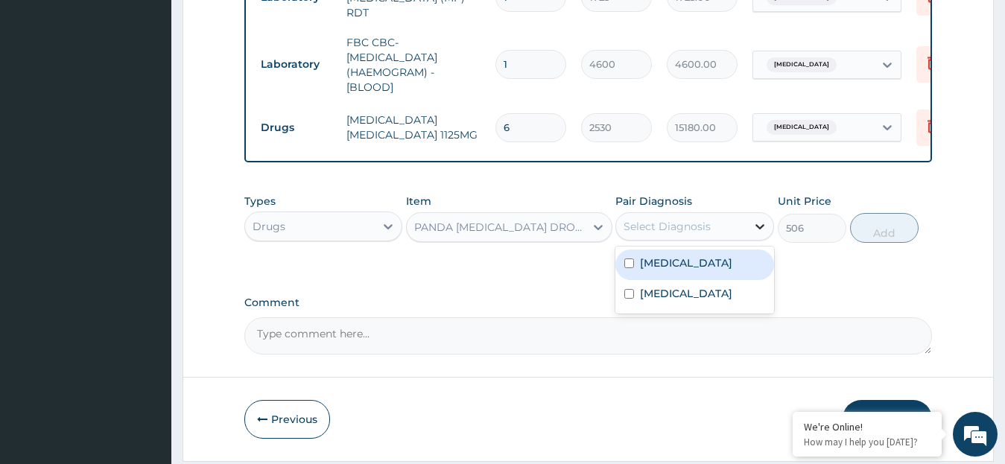
click at [757, 228] on icon at bounding box center [759, 226] width 15 height 15
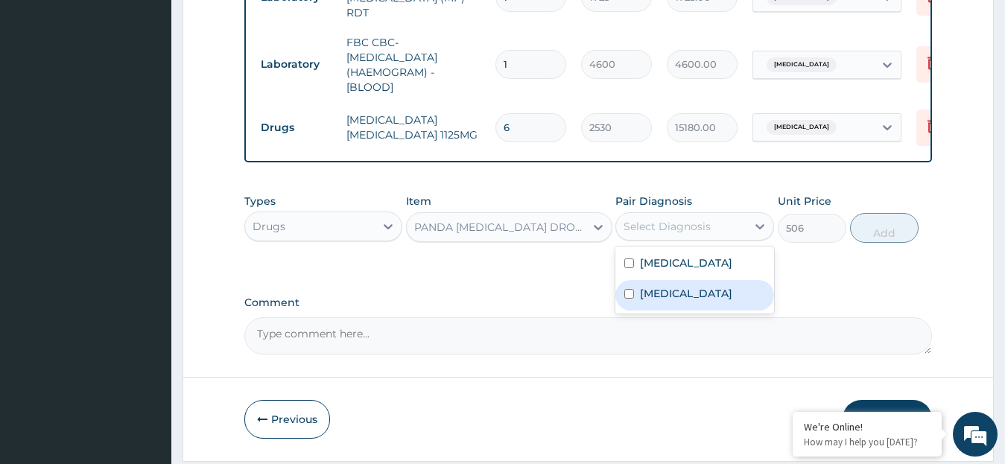
click at [667, 295] on label "[MEDICAL_DATA]" at bounding box center [686, 293] width 92 height 15
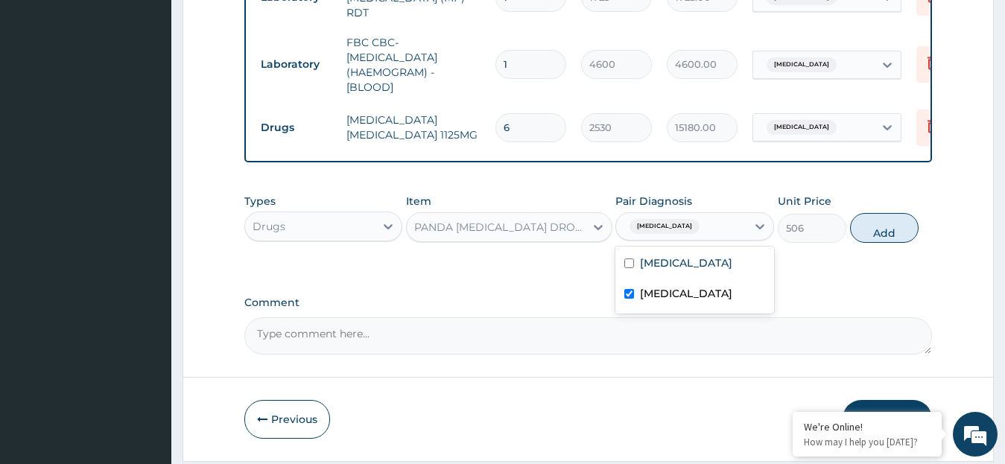
checkbox input "true"
click at [863, 237] on button "Add" at bounding box center [884, 228] width 69 height 30
type input "0"
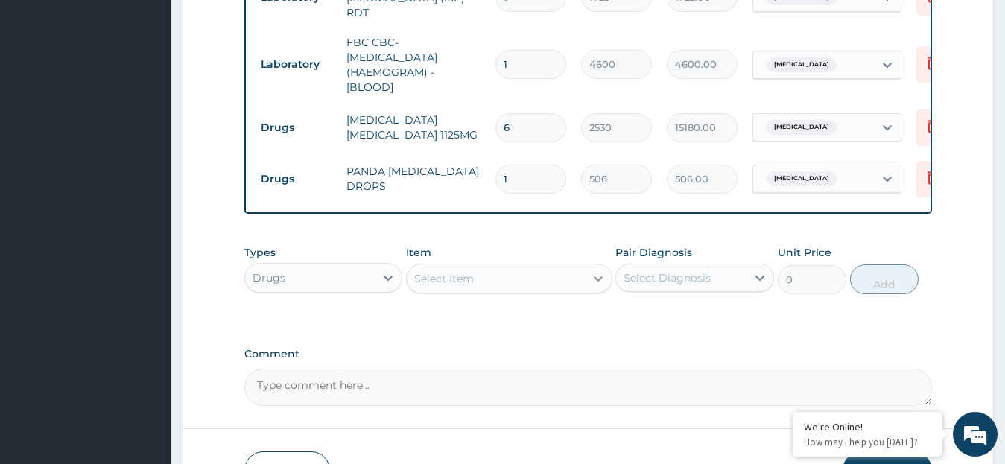
click at [596, 282] on icon at bounding box center [598, 278] width 9 height 5
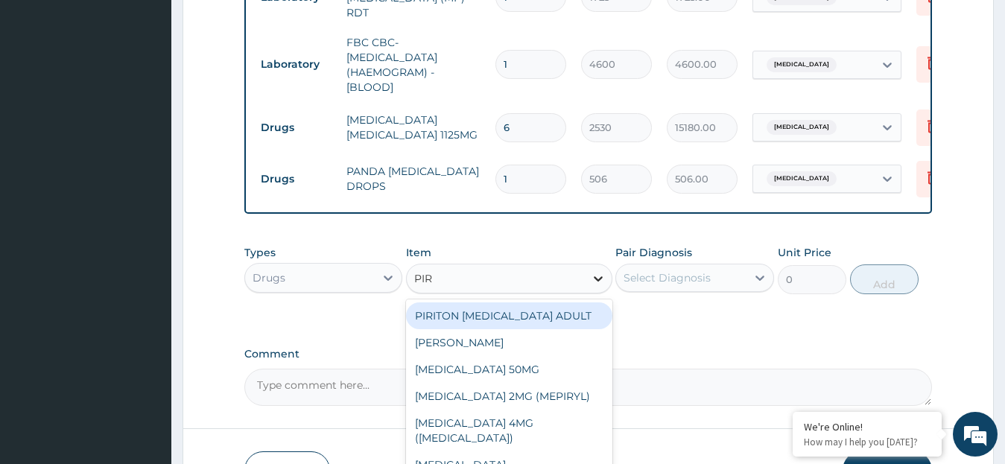
type input "PIRI"
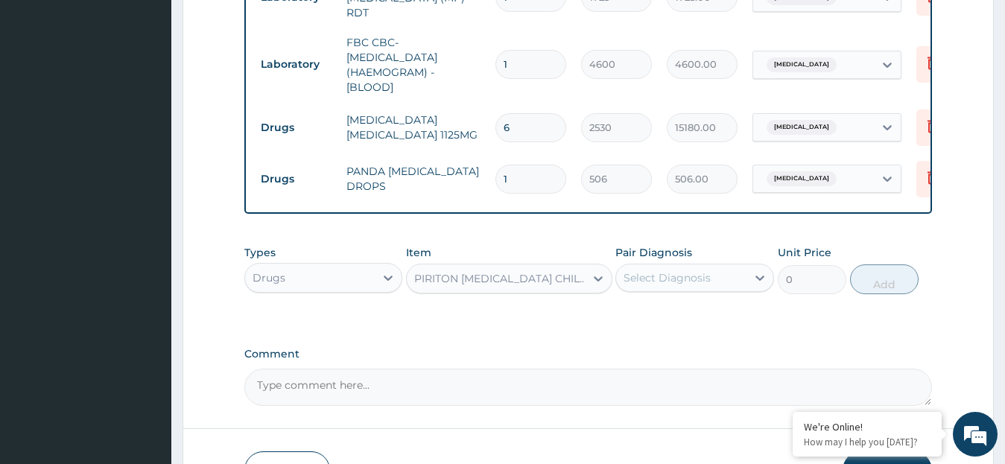
type input "1265"
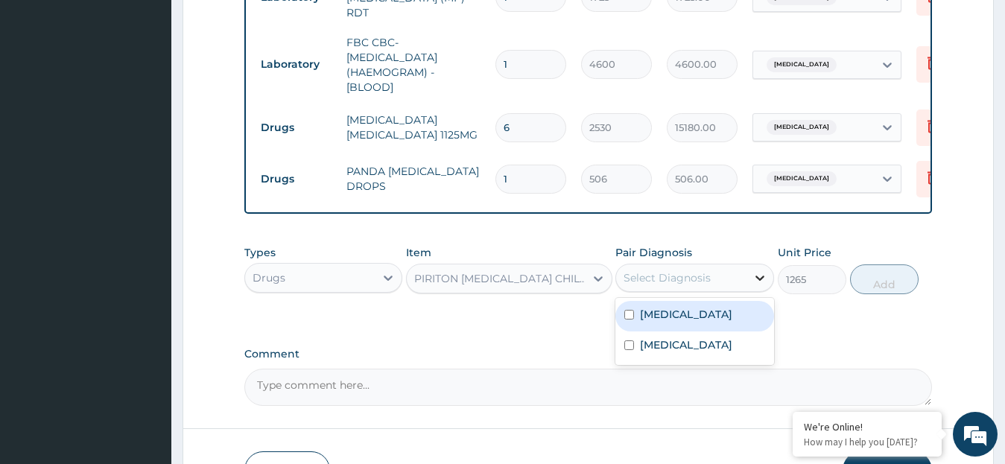
click at [757, 281] on icon at bounding box center [759, 278] width 9 height 5
click at [666, 320] on label "Sepsis" at bounding box center [686, 314] width 92 height 15
checkbox input "true"
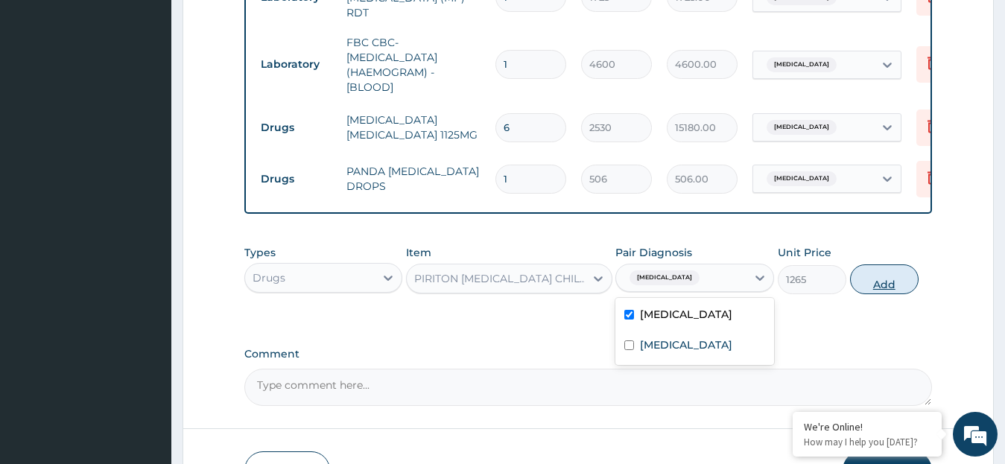
click at [870, 285] on button "Add" at bounding box center [884, 279] width 69 height 30
type input "0"
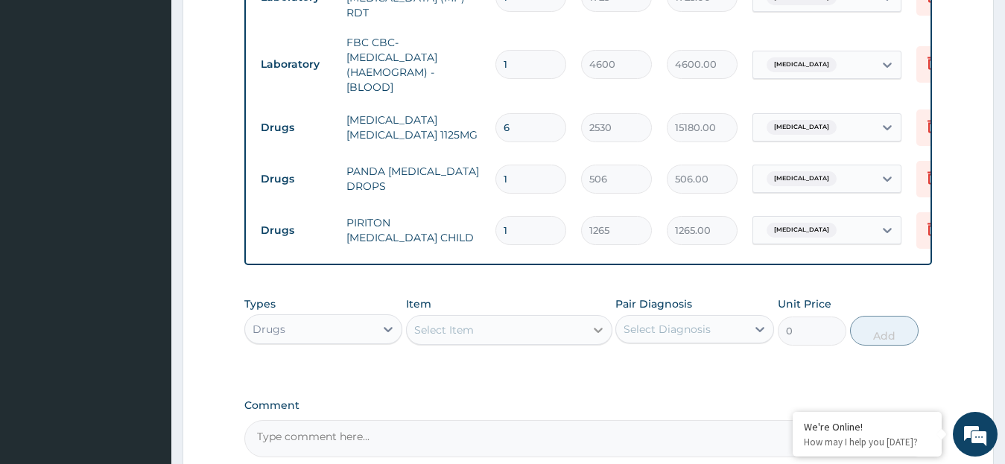
click at [594, 334] on icon at bounding box center [598, 330] width 15 height 15
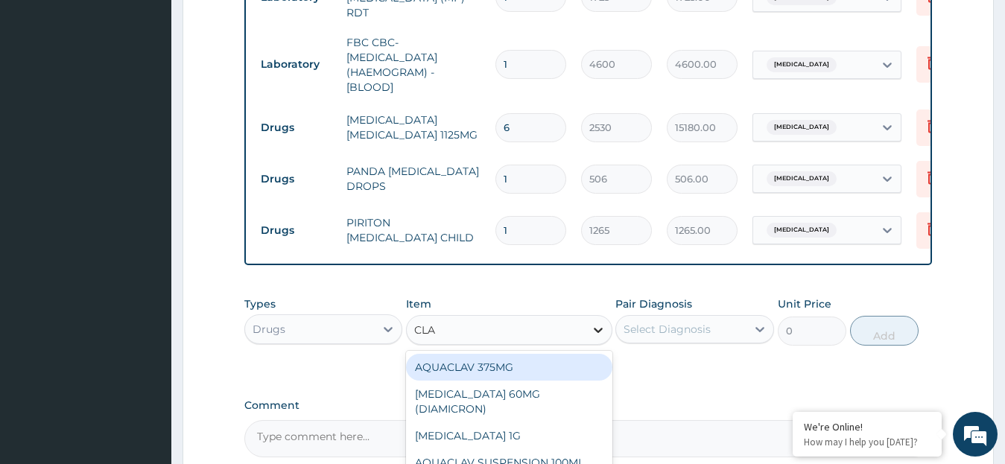
type input "CLAV"
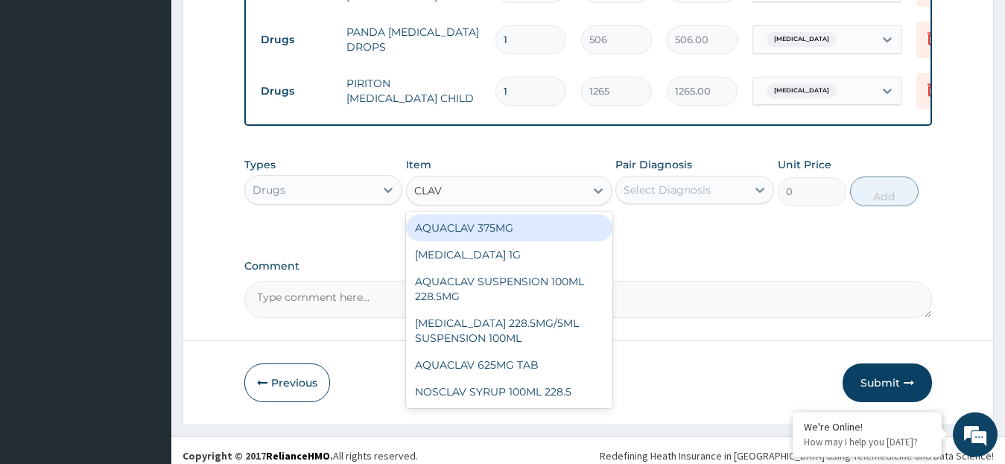
scroll to position [842, 0]
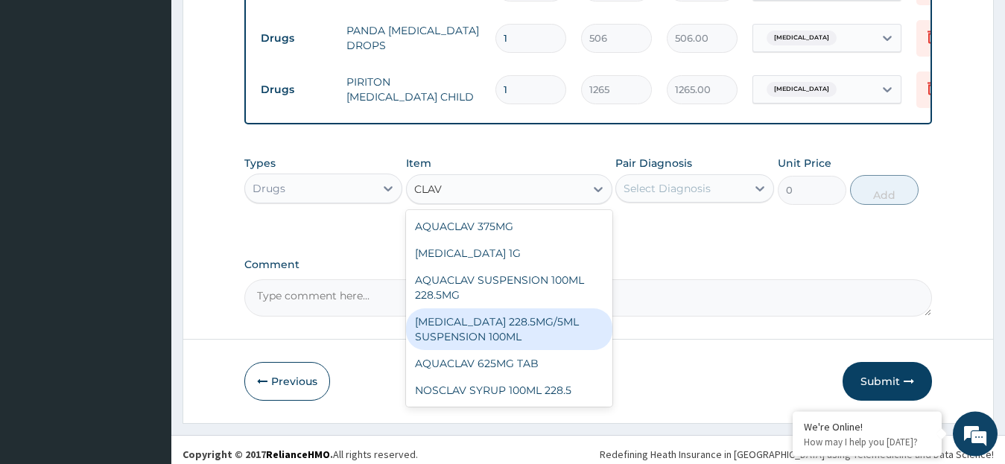
click at [536, 332] on div "CO-AMOXICLAV 228.5MG/5ML SUSPENSION 100ML" at bounding box center [509, 329] width 206 height 42
type input "2403.5"
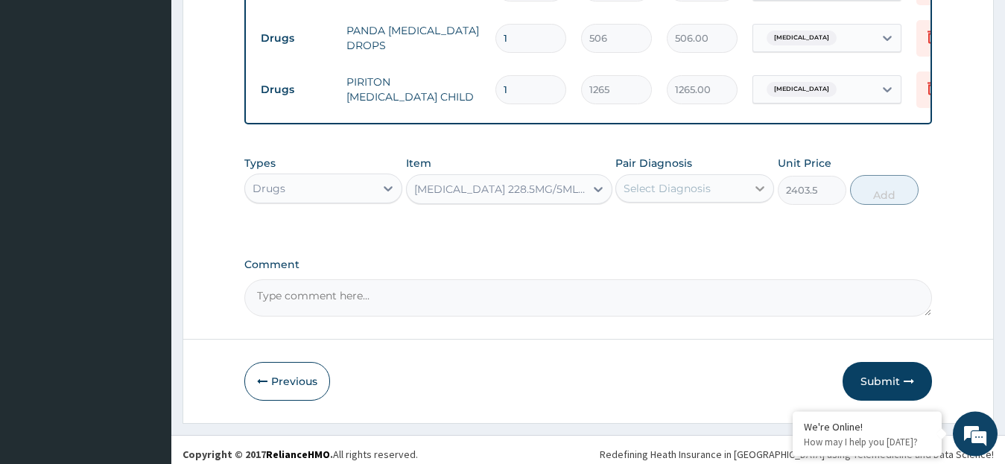
click at [760, 191] on icon at bounding box center [759, 188] width 15 height 15
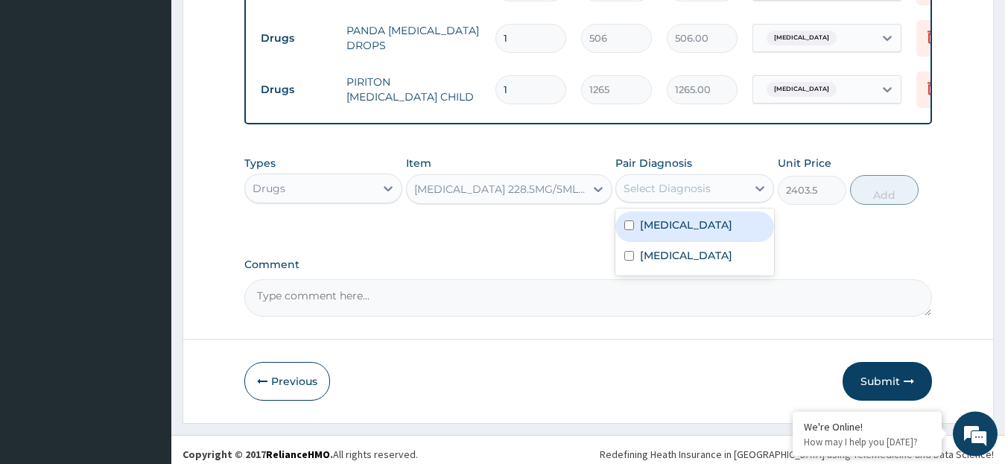
click at [691, 225] on div "Sepsis" at bounding box center [694, 227] width 159 height 31
checkbox input "true"
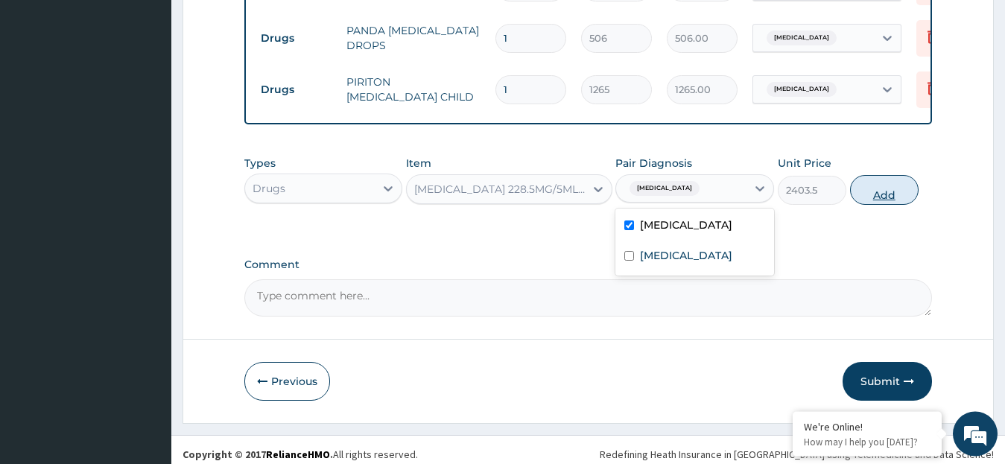
click at [880, 201] on button "Add" at bounding box center [884, 190] width 69 height 30
type input "0"
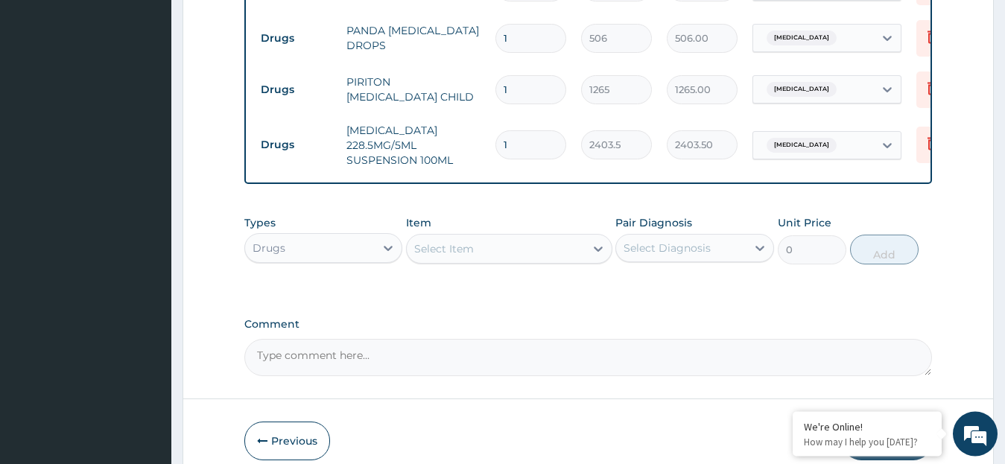
scroll to position [915, 0]
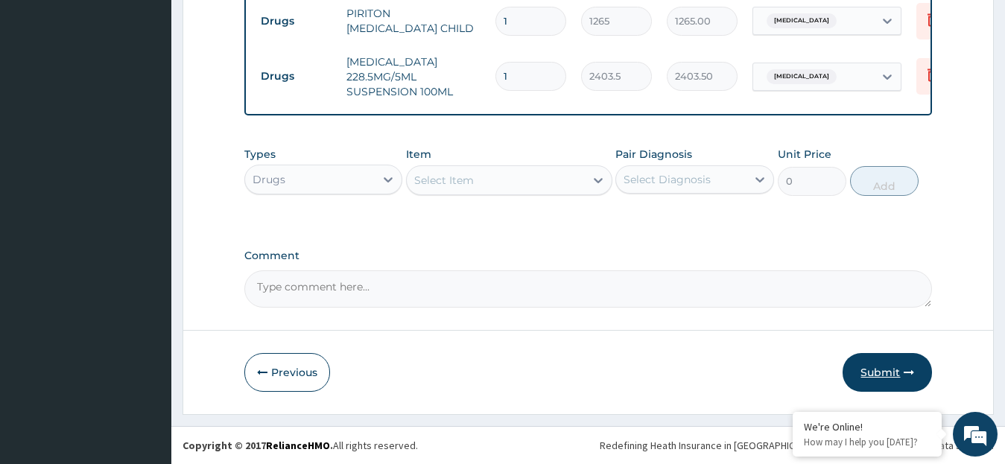
click at [879, 369] on button "Submit" at bounding box center [886, 372] width 89 height 39
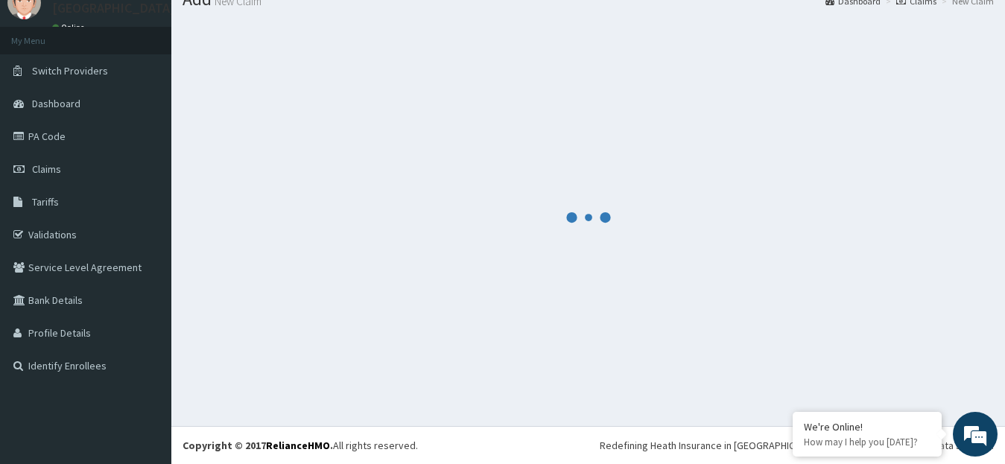
scroll to position [59, 0]
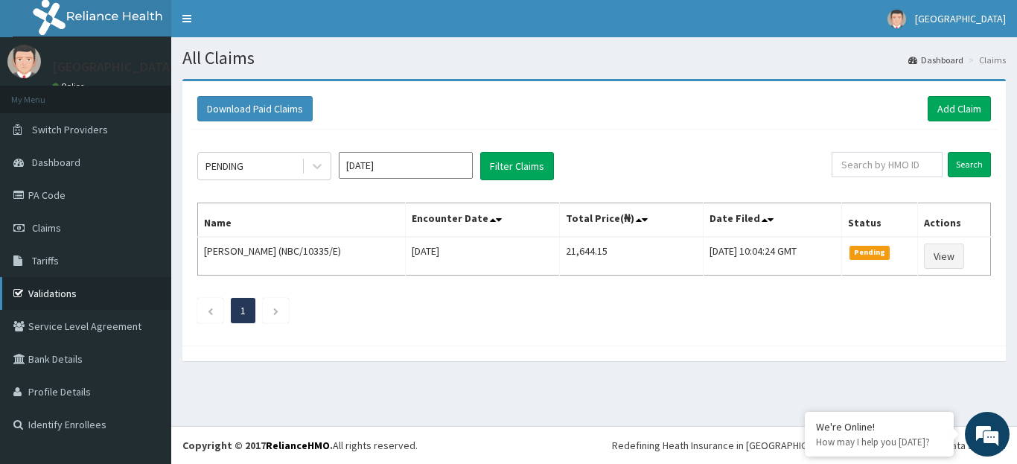
click at [66, 290] on link "Validations" at bounding box center [85, 293] width 171 height 33
click at [953, 102] on link "Add Claim" at bounding box center [959, 108] width 63 height 25
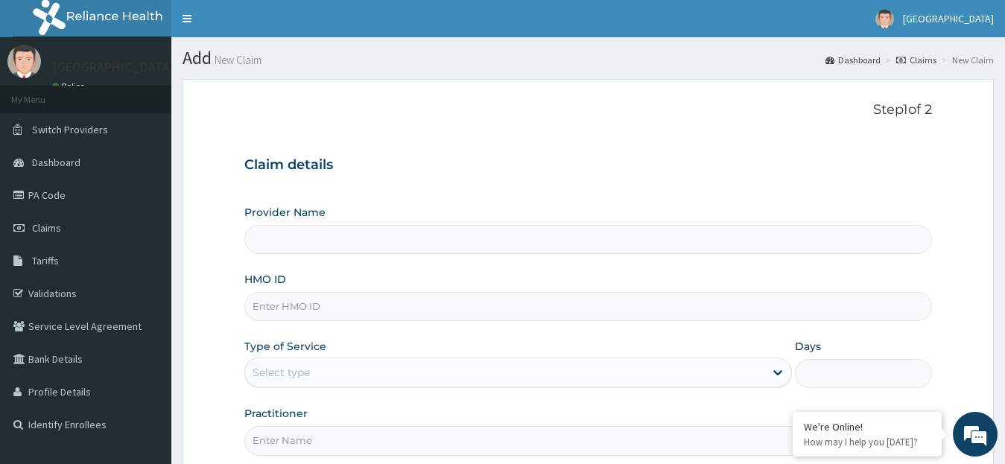
type input "[GEOGRAPHIC_DATA]"
click at [474, 308] on input "HMO ID" at bounding box center [588, 306] width 688 height 29
paste input "SBG/10978/B"
type input "SBG/10978/B"
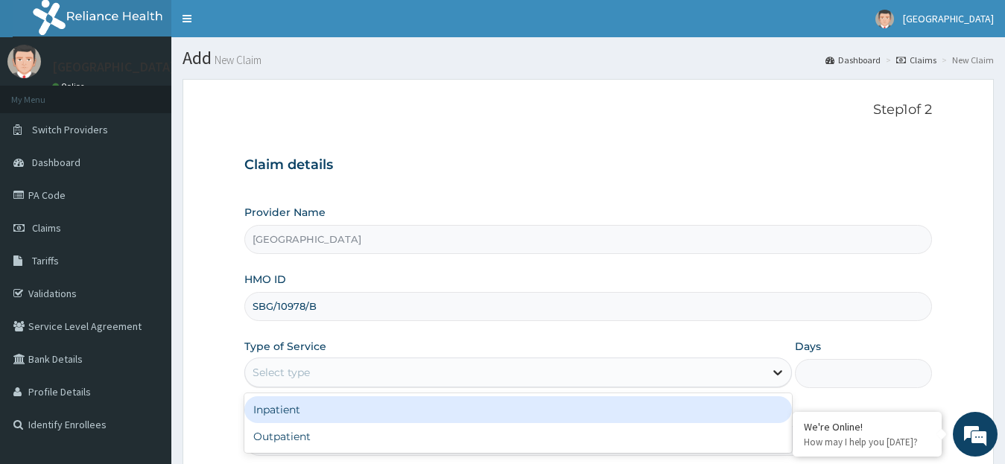
click at [776, 372] on icon at bounding box center [777, 372] width 15 height 15
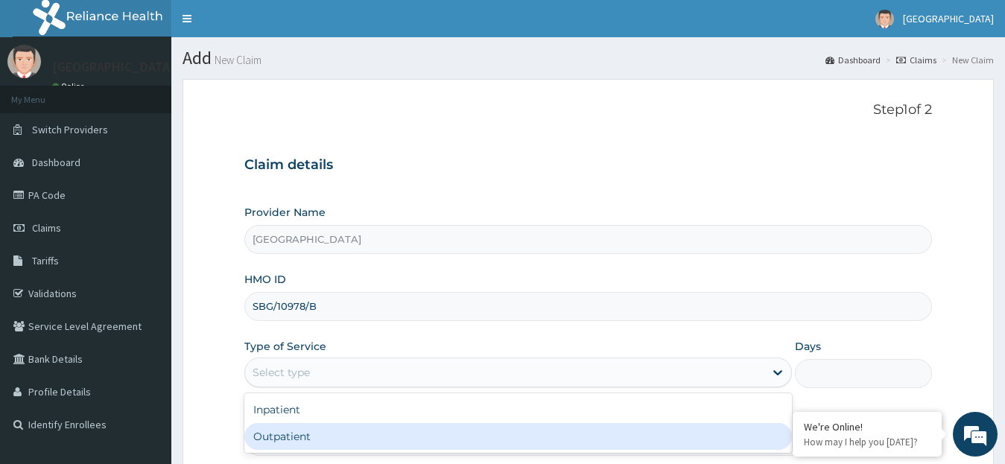
click at [725, 444] on div "Outpatient" at bounding box center [518, 436] width 548 height 27
type input "1"
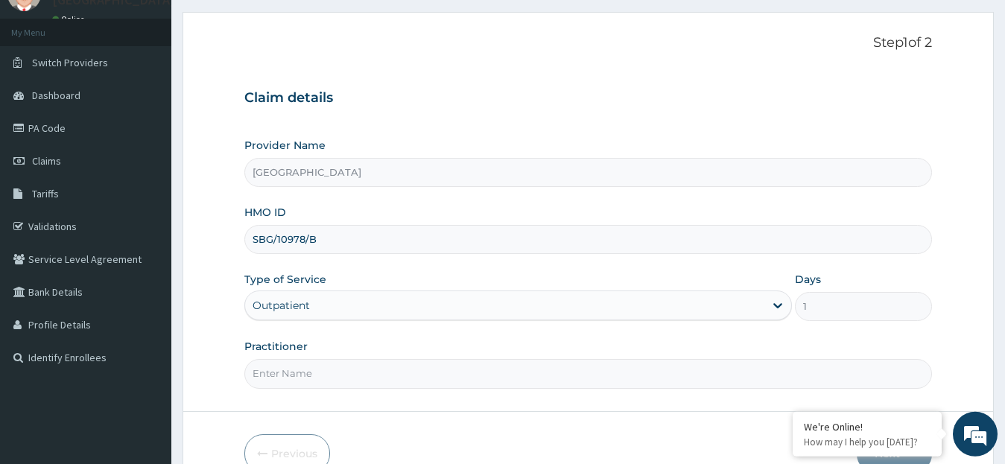
scroll to position [148, 0]
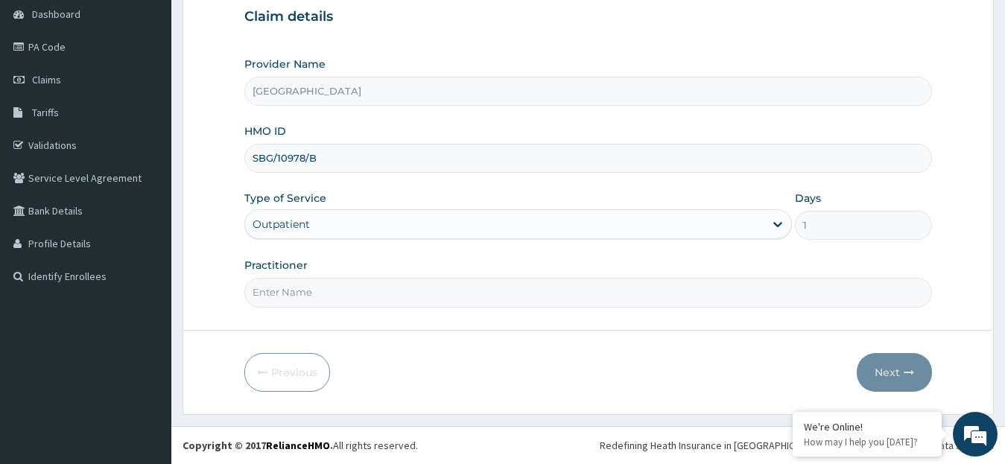
click at [388, 290] on input "Practitioner" at bounding box center [588, 292] width 688 height 29
type input "DR. [GEOGRAPHIC_DATA]"
click at [894, 370] on button "Next" at bounding box center [894, 372] width 75 height 39
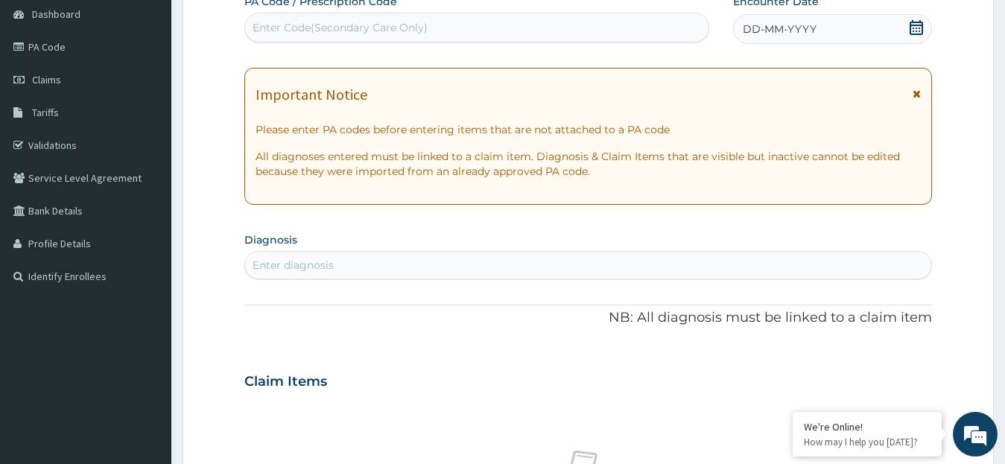
click at [915, 26] on icon at bounding box center [915, 27] width 13 height 15
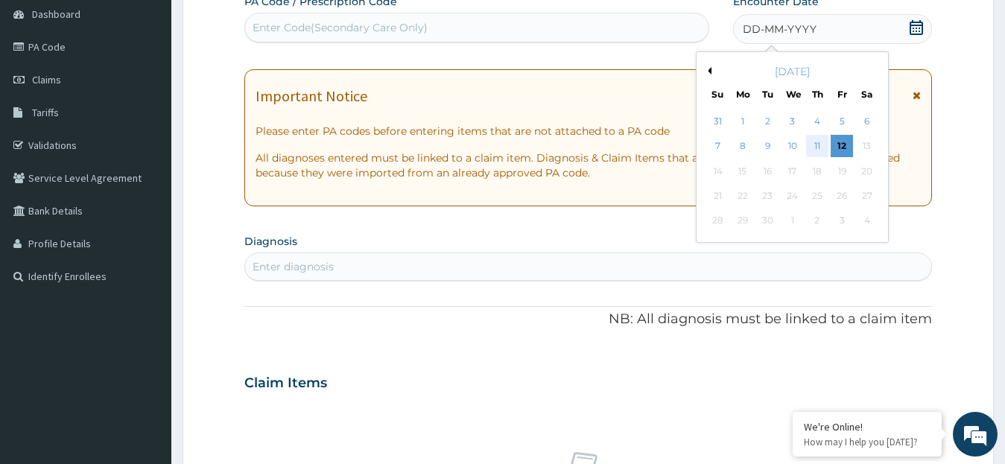
click at [816, 145] on div "11" at bounding box center [817, 147] width 22 height 22
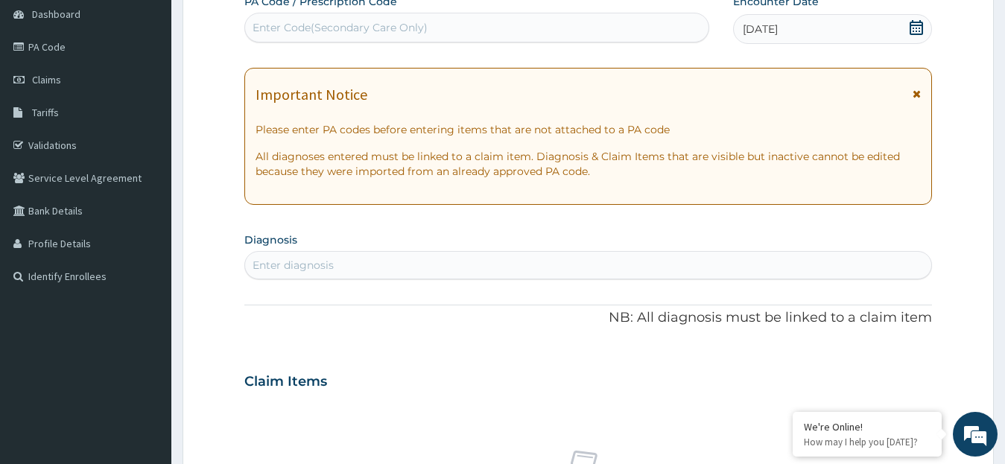
click at [578, 262] on div "Enter diagnosis" at bounding box center [588, 265] width 687 height 24
type input "MALAR"
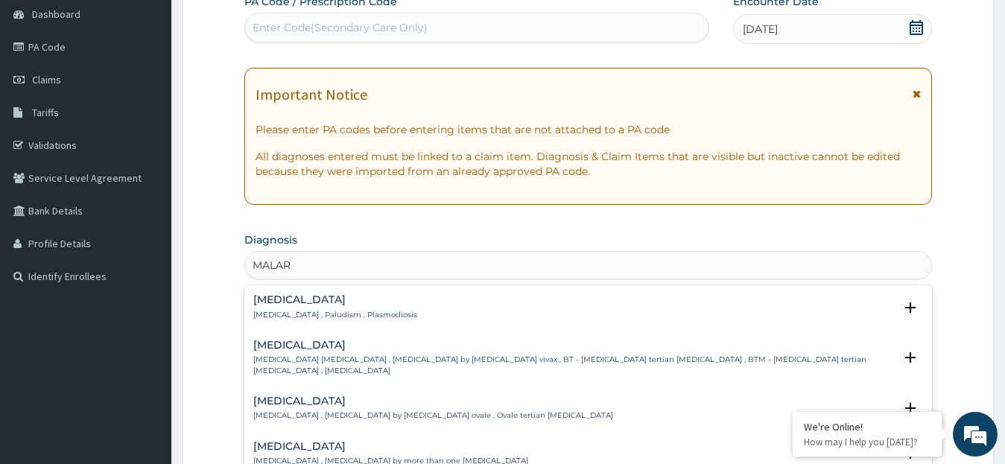
click at [544, 308] on div "[MEDICAL_DATA] [MEDICAL_DATA] , Paludism , Plasmodiosis" at bounding box center [588, 307] width 670 height 26
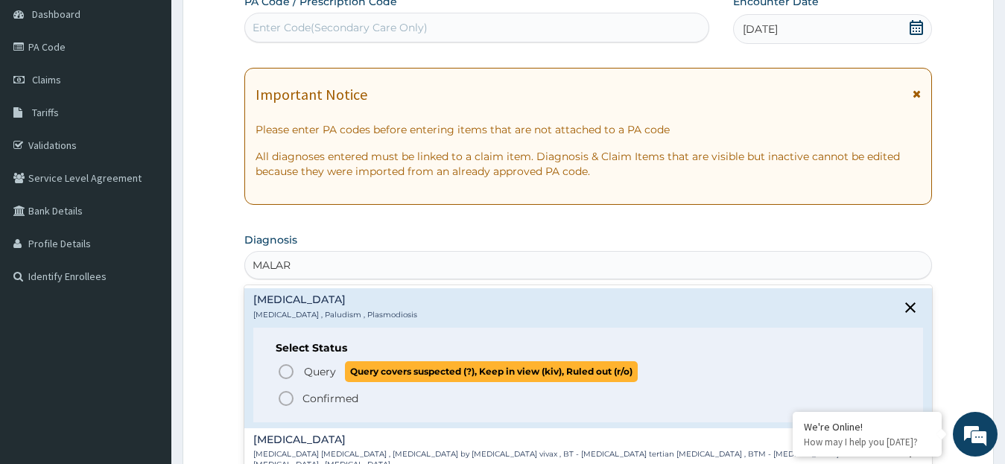
click at [285, 370] on icon "status option query" at bounding box center [286, 372] width 18 height 18
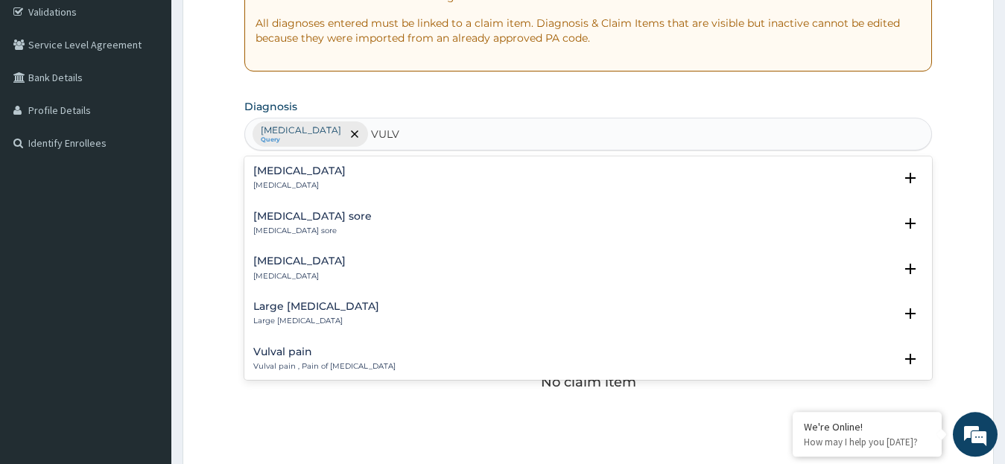
scroll to position [285, 0]
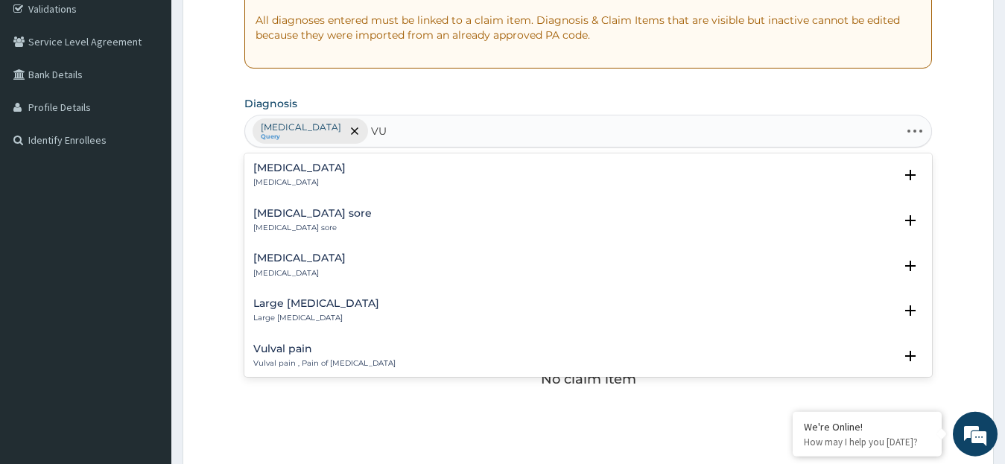
type input "V"
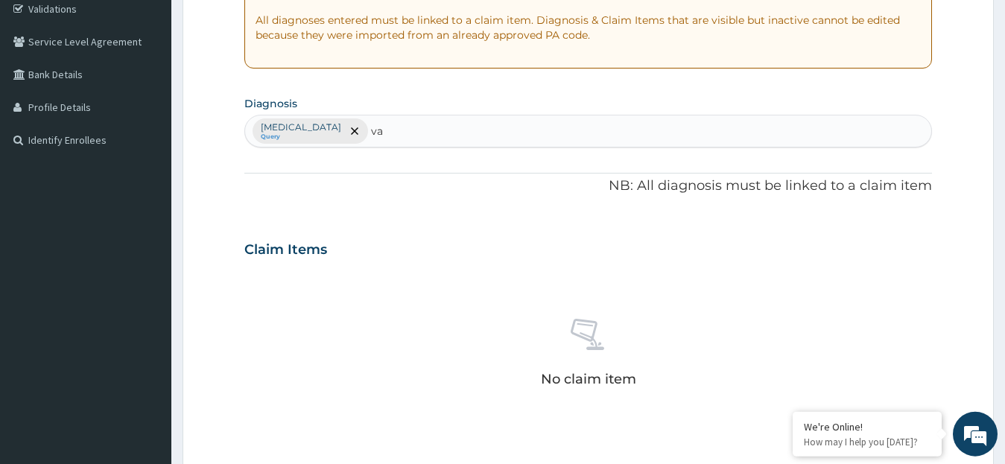
type input "v"
type input "c"
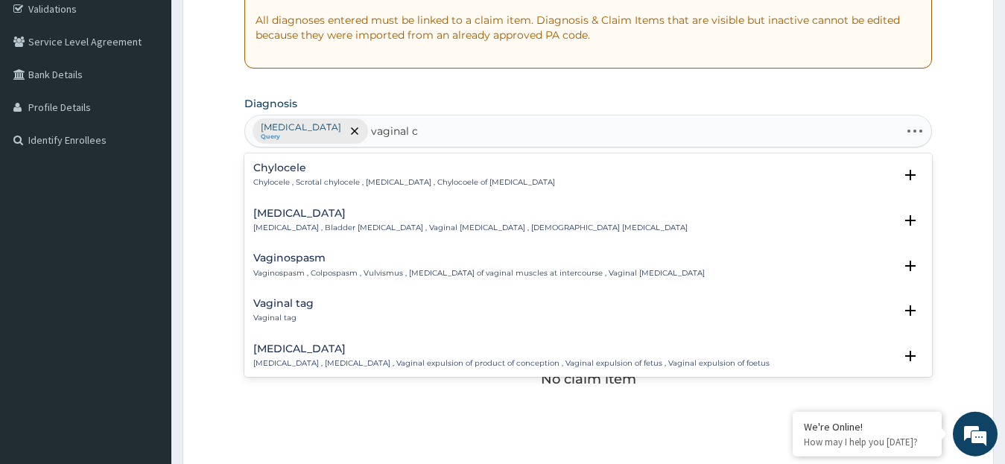
type input "vaginal ca"
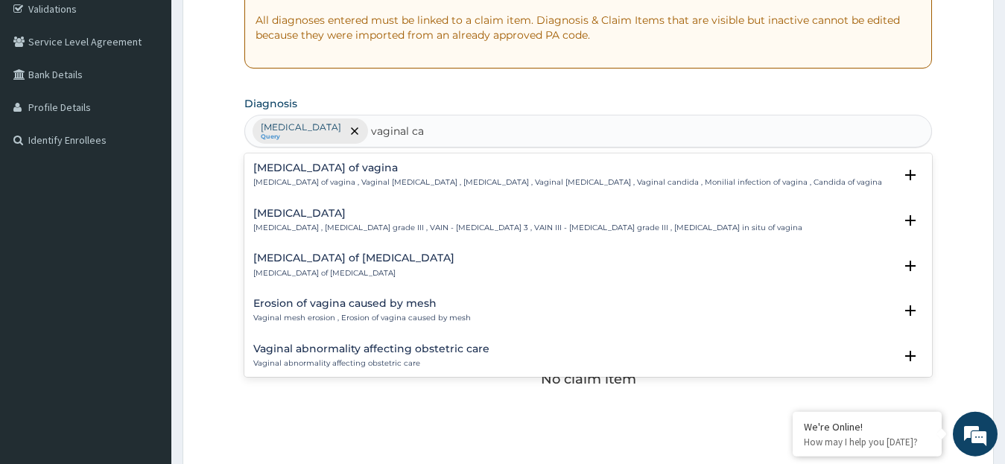
click at [396, 182] on p "[MEDICAL_DATA] of vagina , Vaginal [MEDICAL_DATA] , [MEDICAL_DATA] , Vaginal [M…" at bounding box center [567, 182] width 629 height 10
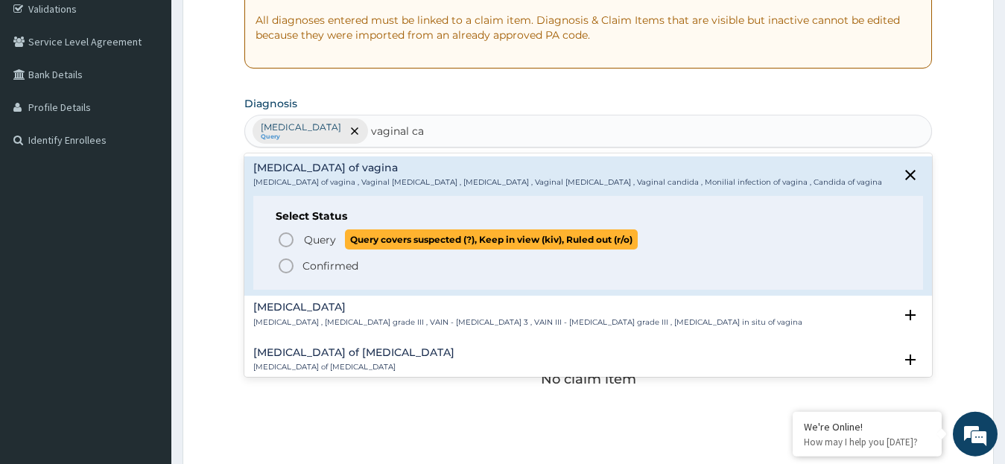
click at [288, 242] on icon "status option query" at bounding box center [286, 240] width 18 height 18
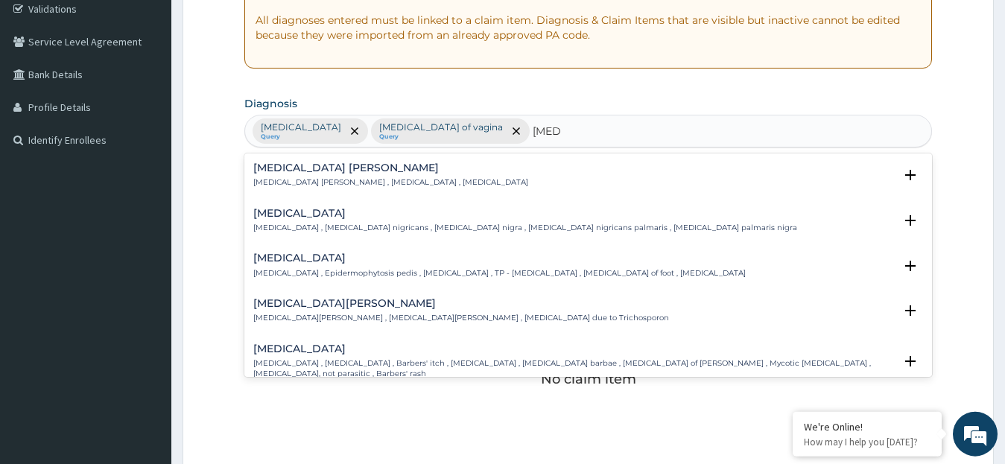
type input "[MEDICAL_DATA]"
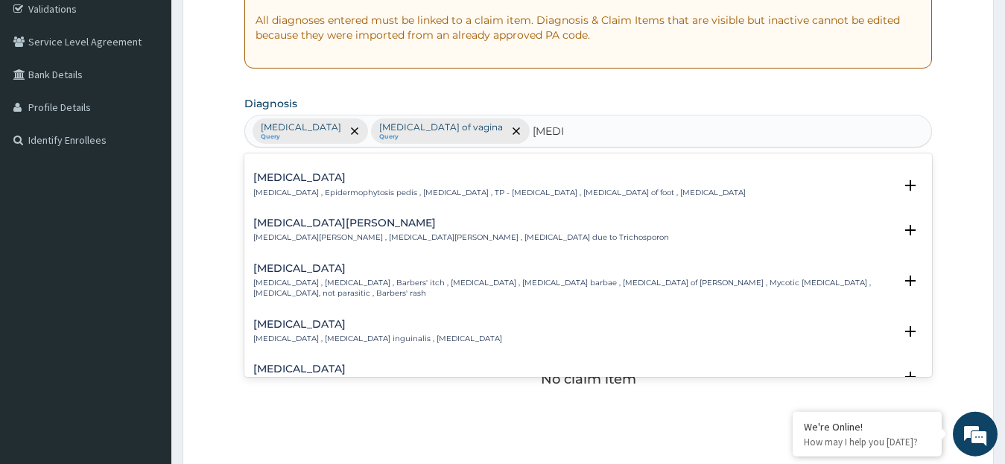
scroll to position [121, 0]
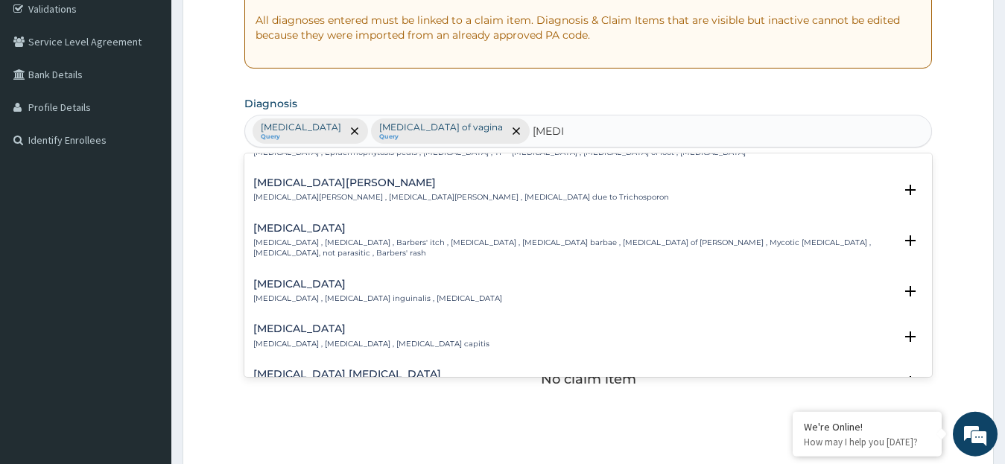
click at [370, 293] on p "[MEDICAL_DATA] , [MEDICAL_DATA] inguinalis , [MEDICAL_DATA]" at bounding box center [377, 298] width 249 height 10
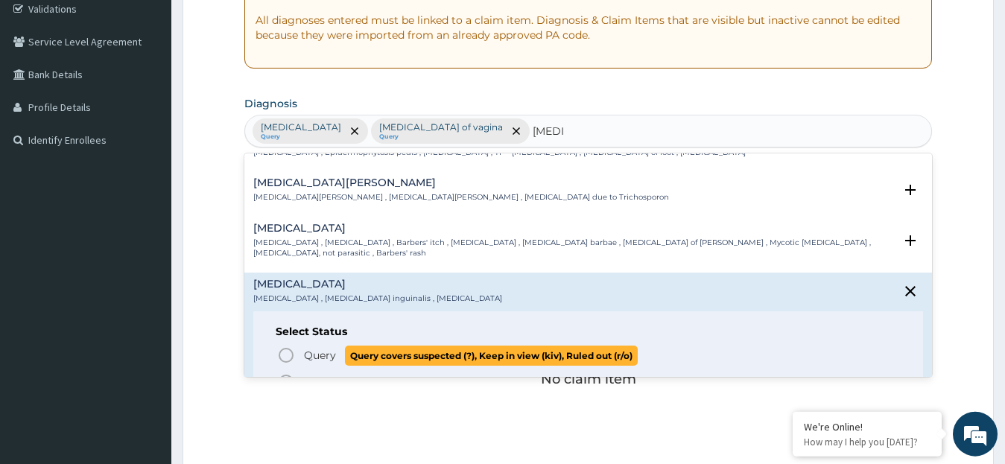
click at [287, 346] on icon "status option query" at bounding box center [286, 355] width 18 height 18
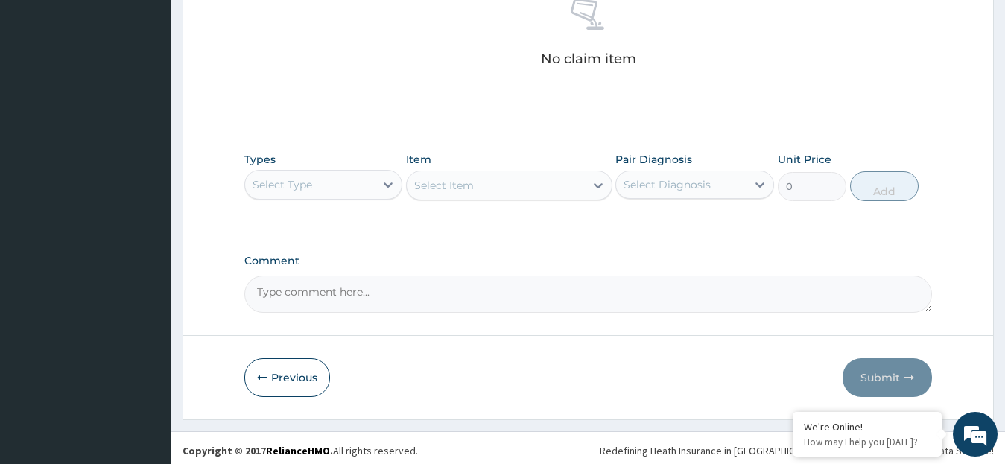
scroll to position [610, 0]
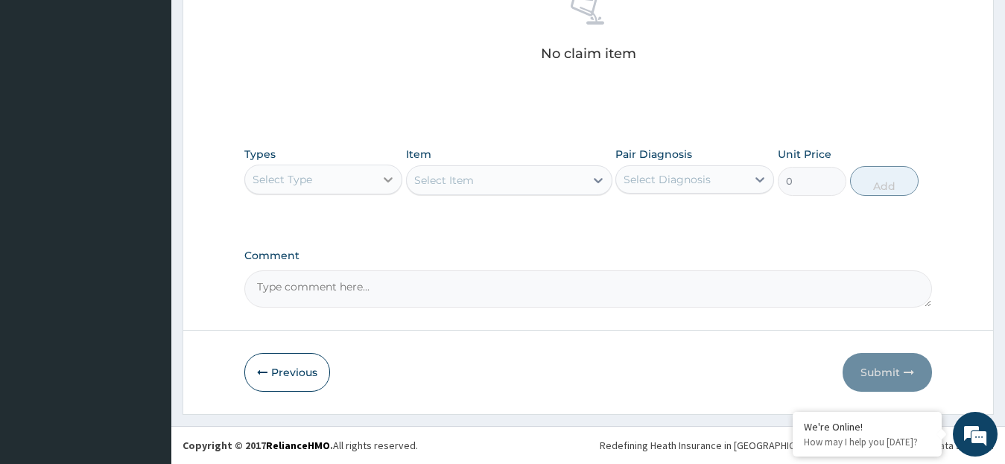
click at [390, 174] on icon at bounding box center [388, 179] width 15 height 15
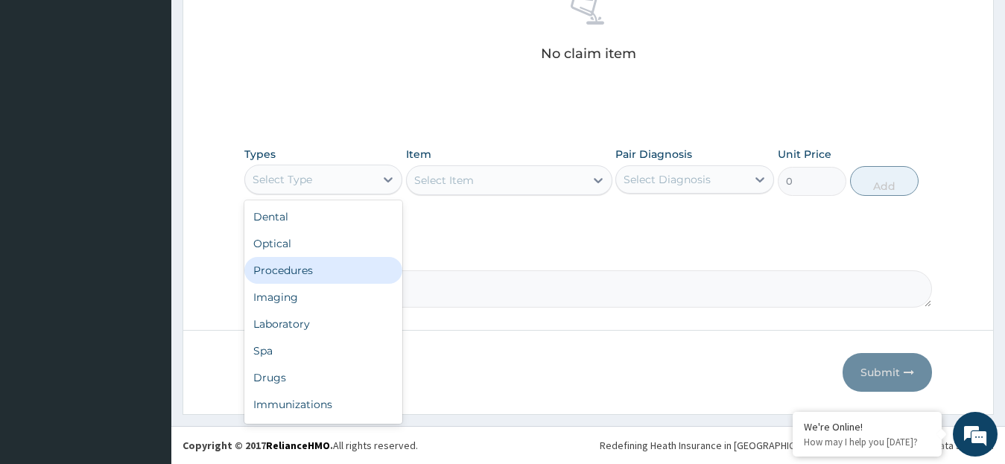
click at [316, 270] on div "Procedures" at bounding box center [323, 270] width 159 height 27
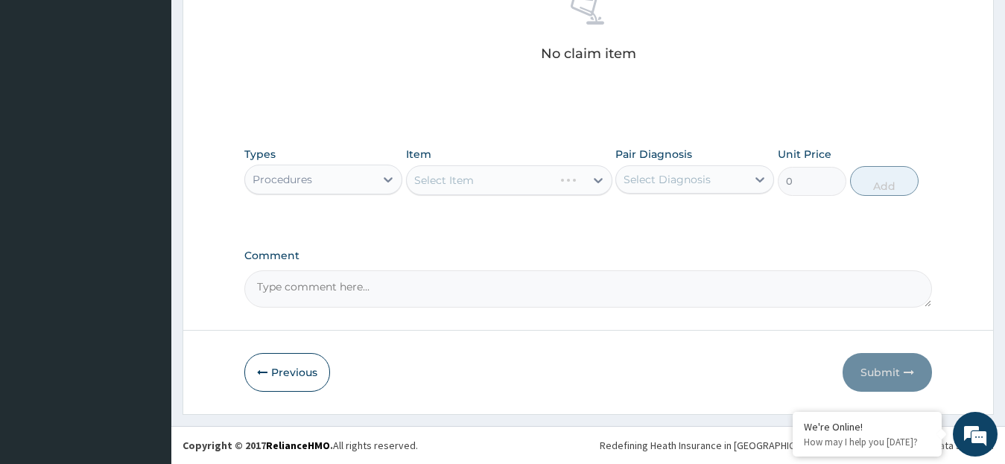
click at [598, 178] on div "Select Item" at bounding box center [509, 180] width 206 height 30
click at [596, 176] on div "Select Item" at bounding box center [509, 180] width 206 height 30
click at [597, 176] on div "Select Item" at bounding box center [509, 180] width 206 height 30
click at [581, 218] on div "Types Procedures Item Select Item Pair Diagnosis Select Diagnosis Unit Price 0 …" at bounding box center [588, 182] width 688 height 86
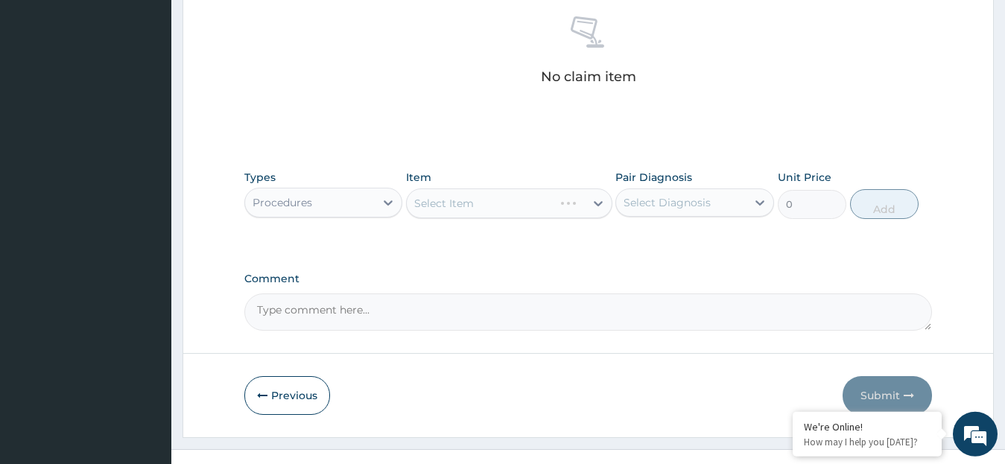
scroll to position [597, 0]
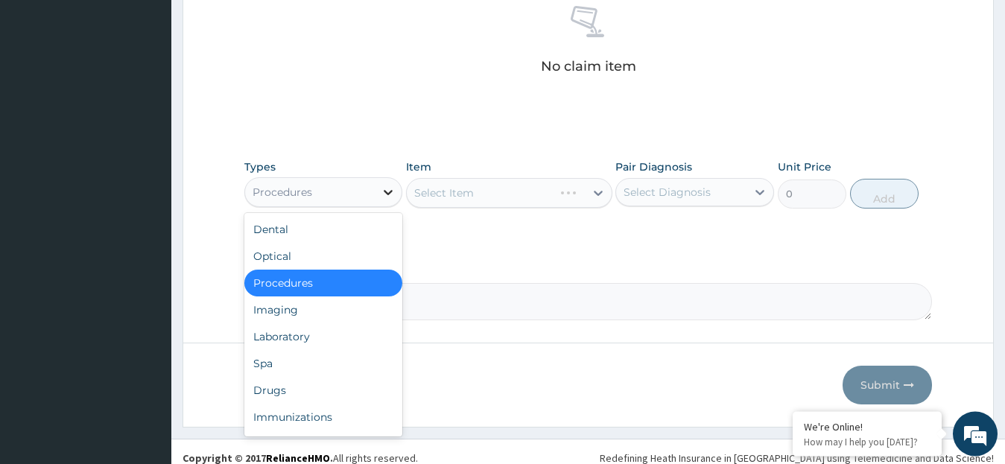
click at [388, 191] on icon at bounding box center [388, 192] width 15 height 15
click at [272, 387] on div "Drugs" at bounding box center [323, 390] width 159 height 27
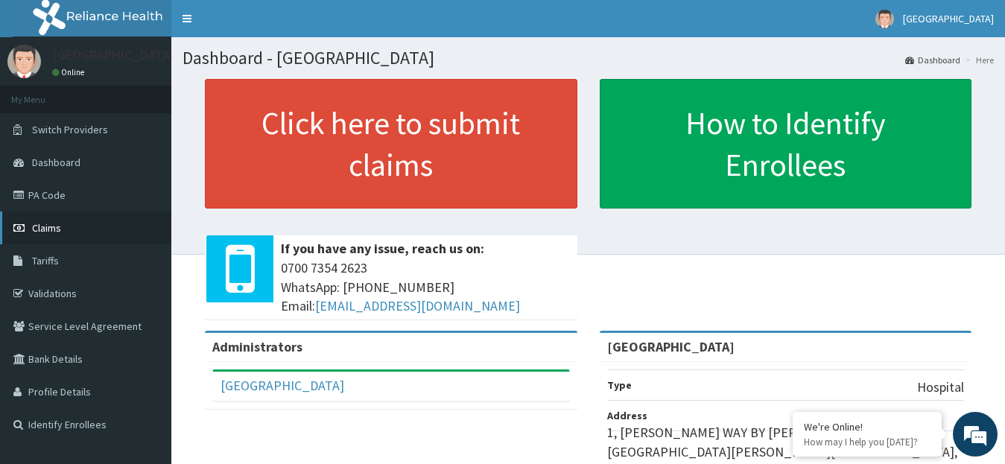
click at [67, 228] on link "Claims" at bounding box center [85, 228] width 171 height 33
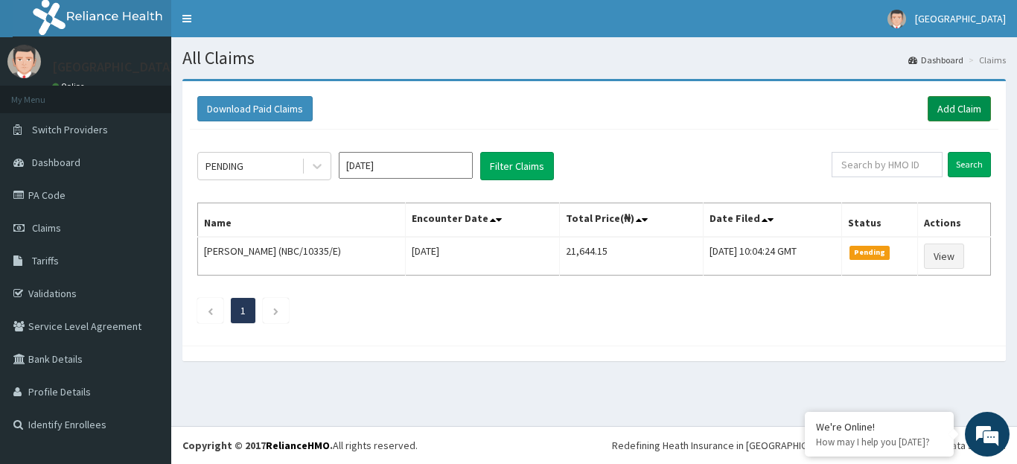
click at [949, 108] on link "Add Claim" at bounding box center [959, 108] width 63 height 25
click at [949, 102] on link "Add Claim" at bounding box center [959, 108] width 63 height 25
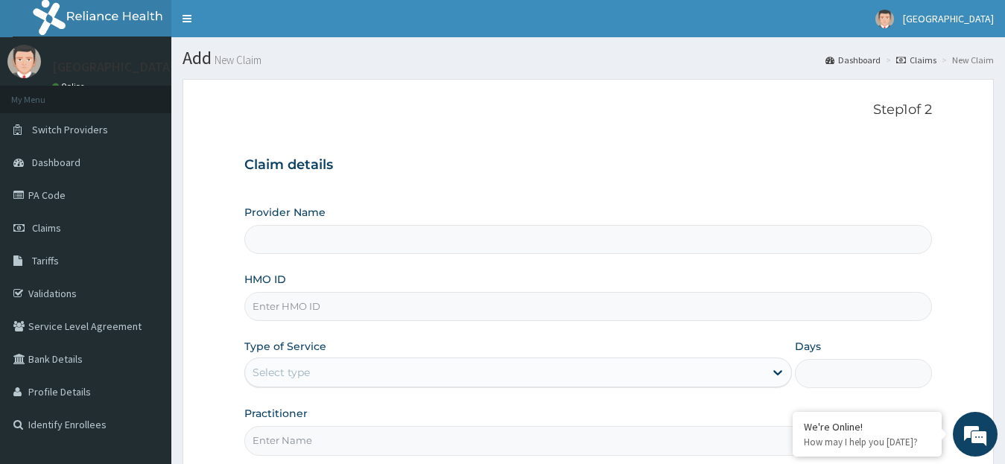
type input "[GEOGRAPHIC_DATA]"
click at [476, 316] on input "HMO ID" at bounding box center [588, 306] width 688 height 29
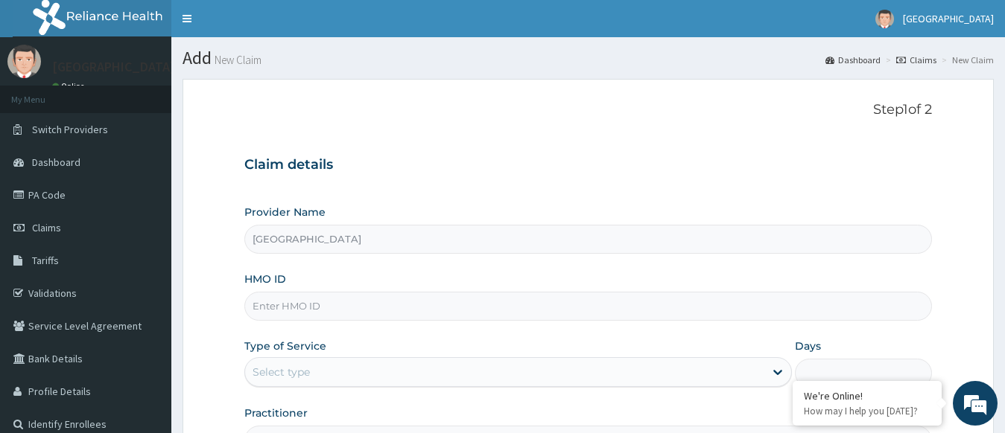
click at [338, 307] on input "HMO ID" at bounding box center [588, 306] width 688 height 29
paste input "SBG/10978/B"
type input "SBG/10978/B"
click at [214, 401] on form "Step 1 of 2 Claim details Provider Name Parkview Family Medicine [GEOGRAPHIC_DA…" at bounding box center [587, 320] width 811 height 483
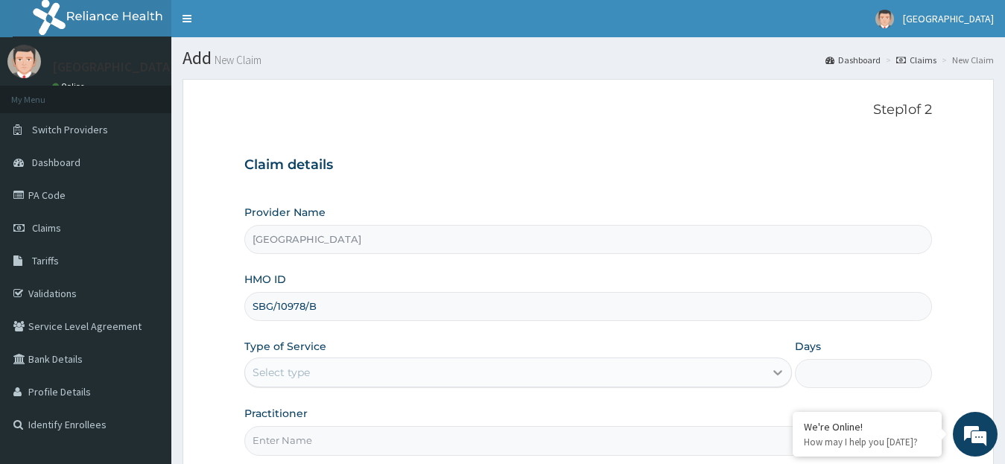
click at [775, 372] on icon at bounding box center [778, 373] width 9 height 5
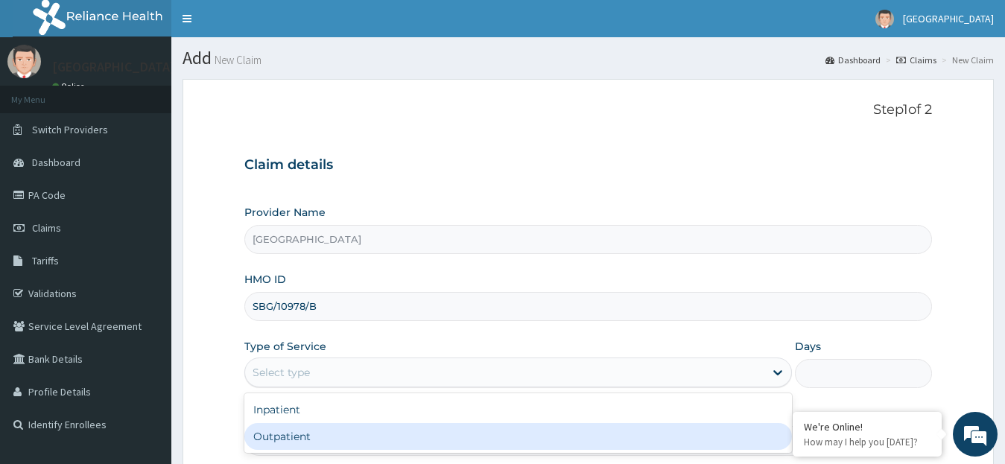
click at [394, 438] on div "Outpatient" at bounding box center [518, 436] width 548 height 27
type input "1"
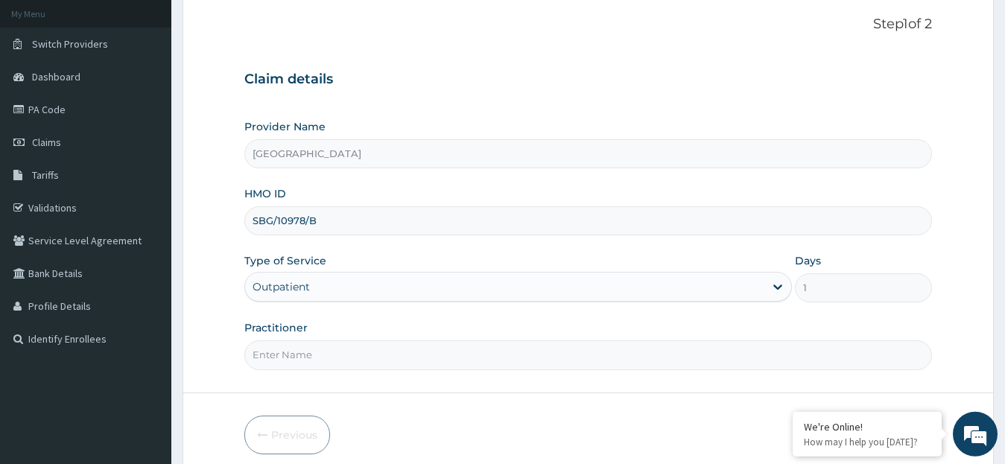
scroll to position [108, 0]
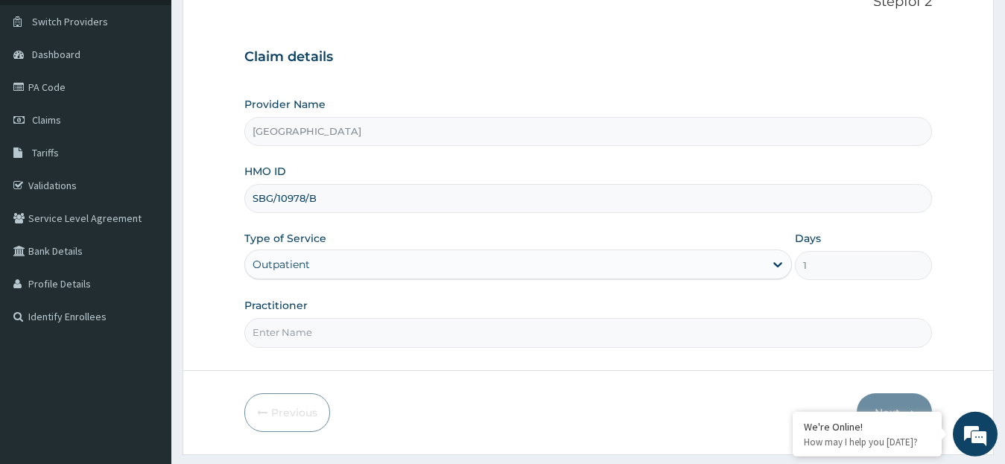
click at [457, 331] on input "Practitioner" at bounding box center [588, 332] width 688 height 29
type input "dr. [GEOGRAPHIC_DATA]"
click at [898, 407] on button "Next" at bounding box center [894, 412] width 75 height 39
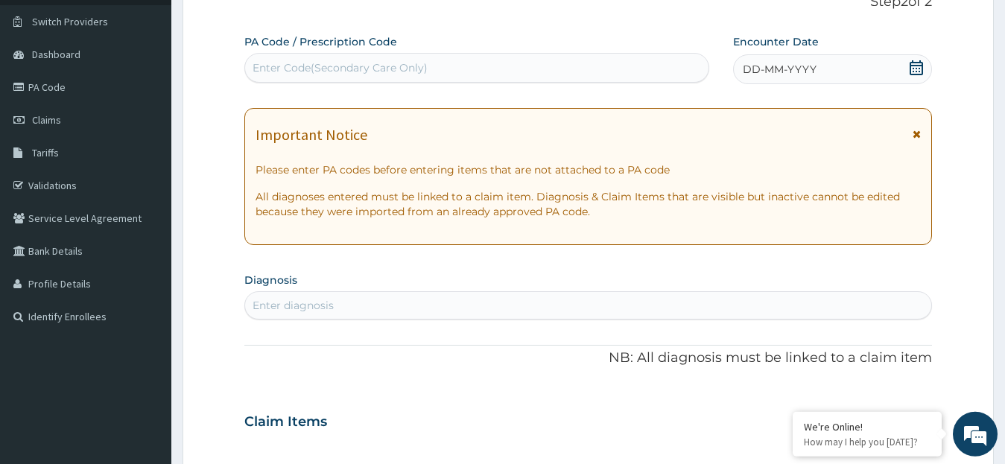
click at [913, 70] on icon at bounding box center [916, 67] width 15 height 15
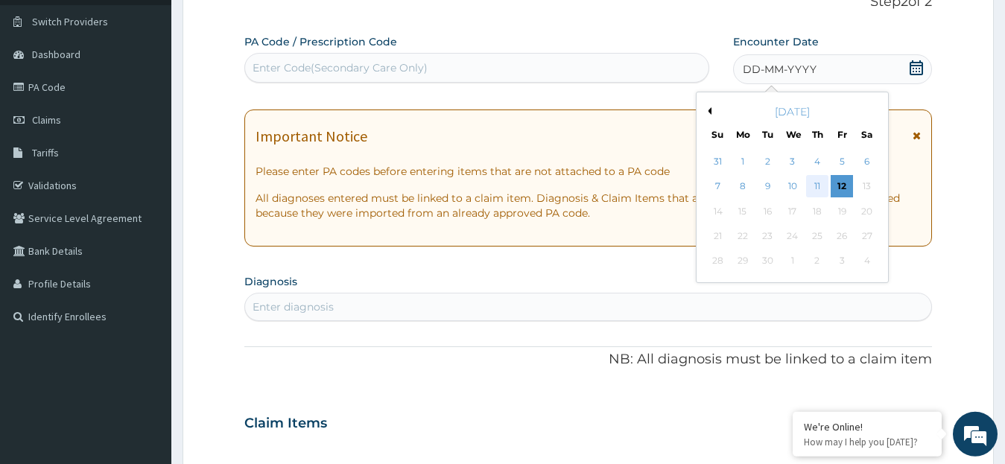
click at [814, 180] on div "11" at bounding box center [817, 187] width 22 height 22
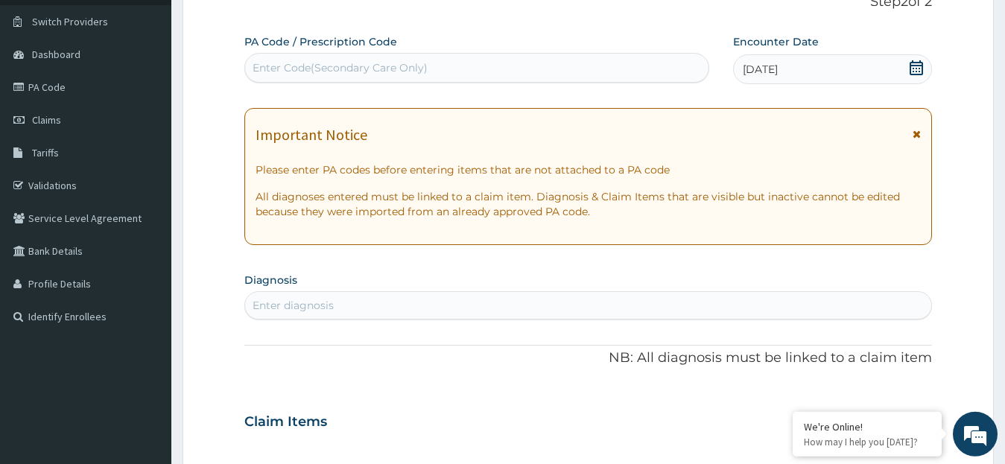
click at [311, 311] on div "Enter diagnosis" at bounding box center [292, 305] width 81 height 15
type input "[MEDICAL_DATA]"
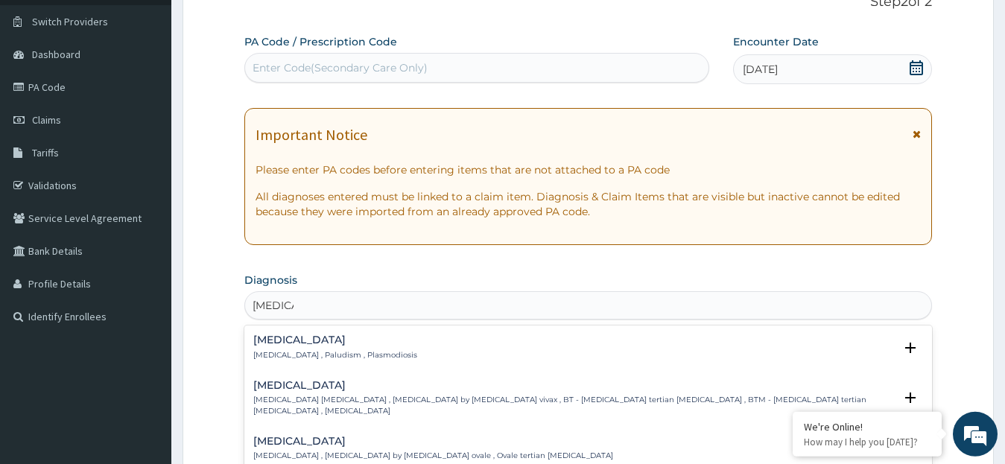
click at [305, 355] on p "[MEDICAL_DATA] , Paludism , Plasmodiosis" at bounding box center [335, 355] width 164 height 10
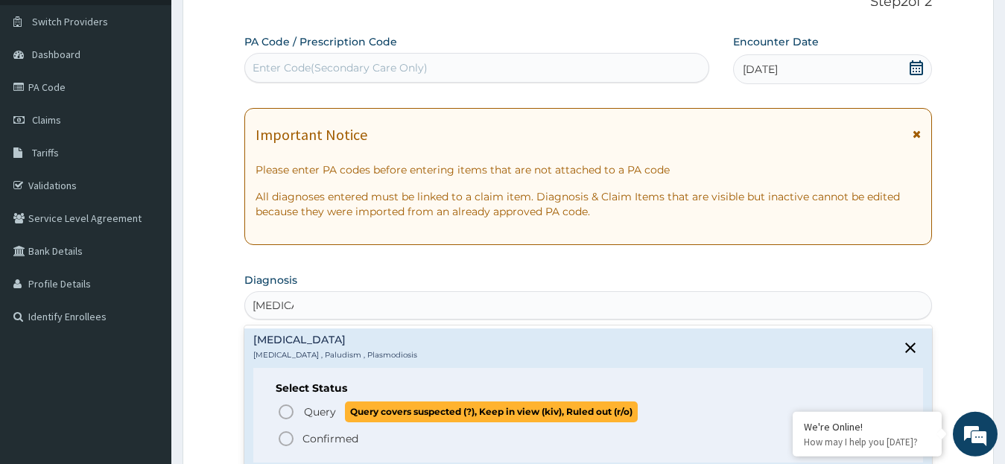
click at [288, 410] on icon "status option query" at bounding box center [286, 412] width 18 height 18
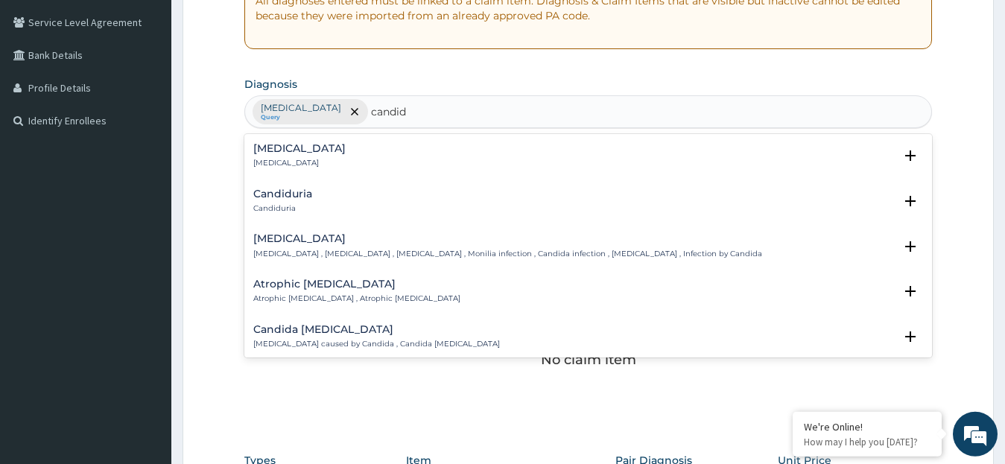
scroll to position [306, 0]
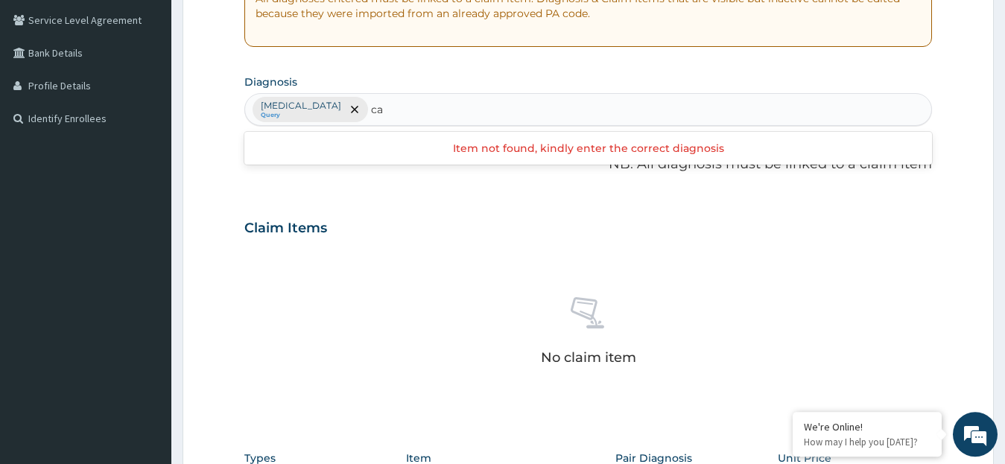
type input "c"
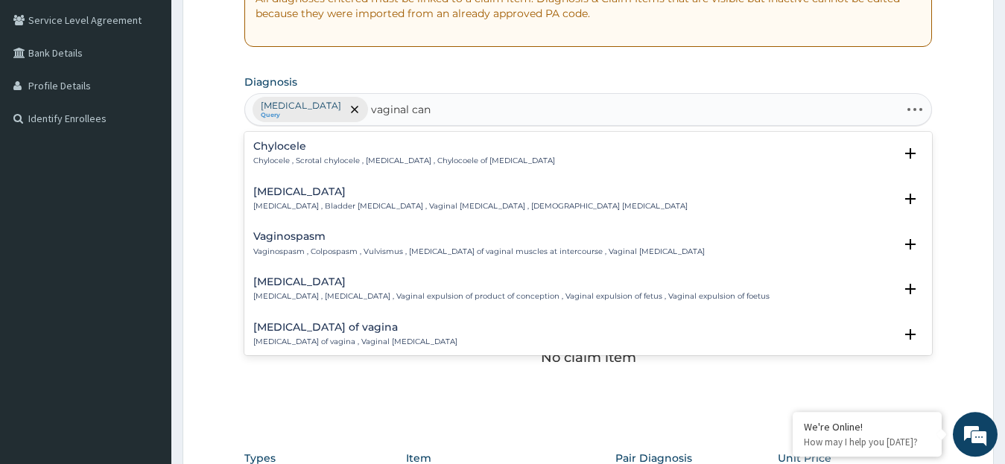
type input "vaginal cand"
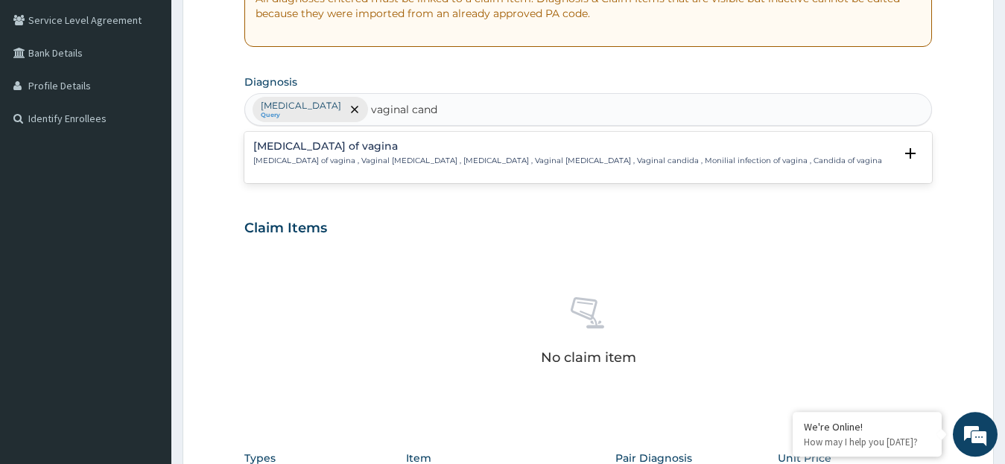
click at [433, 162] on p "[MEDICAL_DATA] of vagina , Vaginal [MEDICAL_DATA] , [MEDICAL_DATA] , Vaginal [M…" at bounding box center [567, 161] width 629 height 10
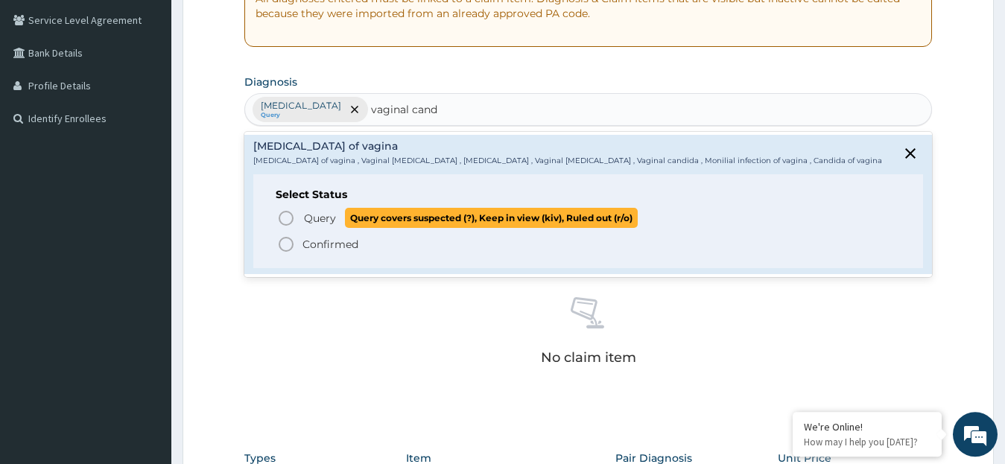
click at [287, 217] on icon "status option query" at bounding box center [286, 218] width 18 height 18
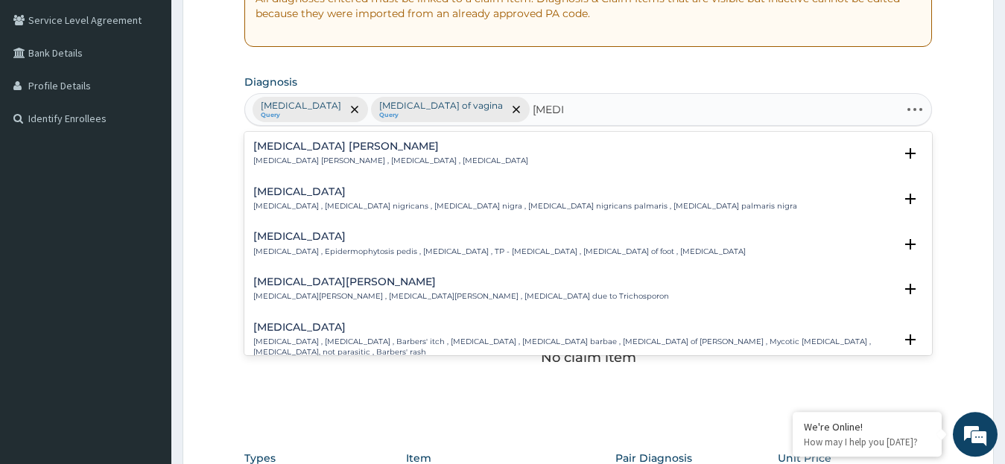
type input "[MEDICAL_DATA] c"
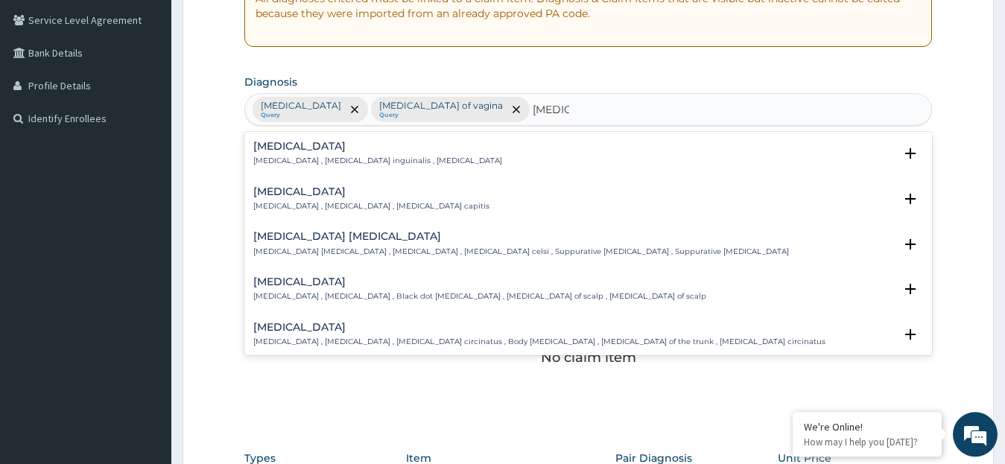
click at [316, 159] on p "[MEDICAL_DATA] , [MEDICAL_DATA] inguinalis , [MEDICAL_DATA]" at bounding box center [377, 161] width 249 height 10
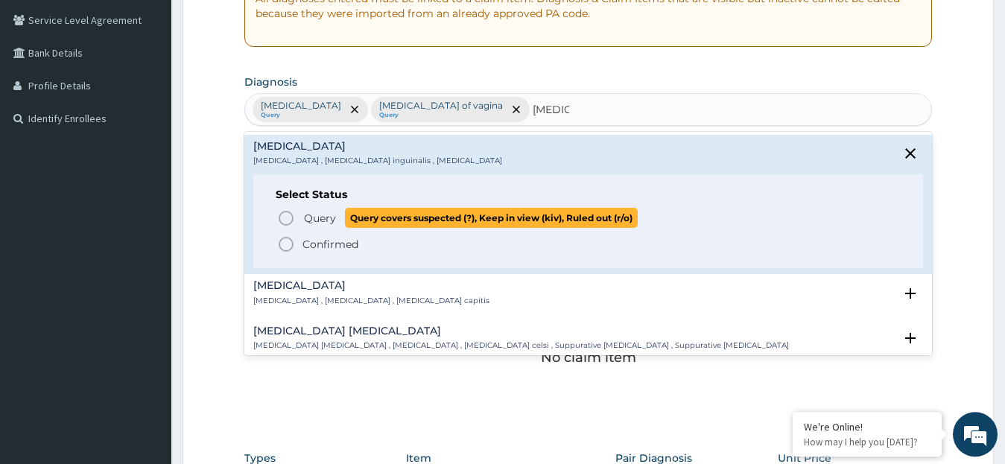
click at [286, 223] on icon "status option query" at bounding box center [286, 218] width 18 height 18
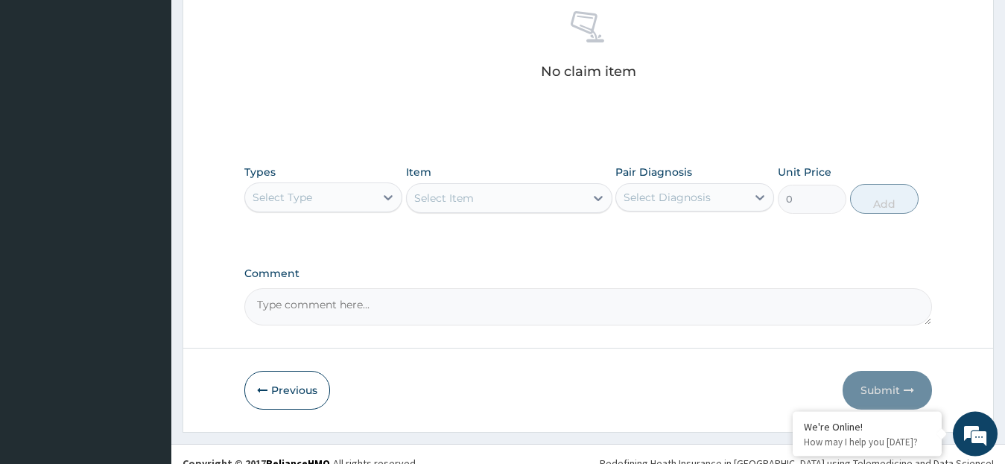
scroll to position [610, 0]
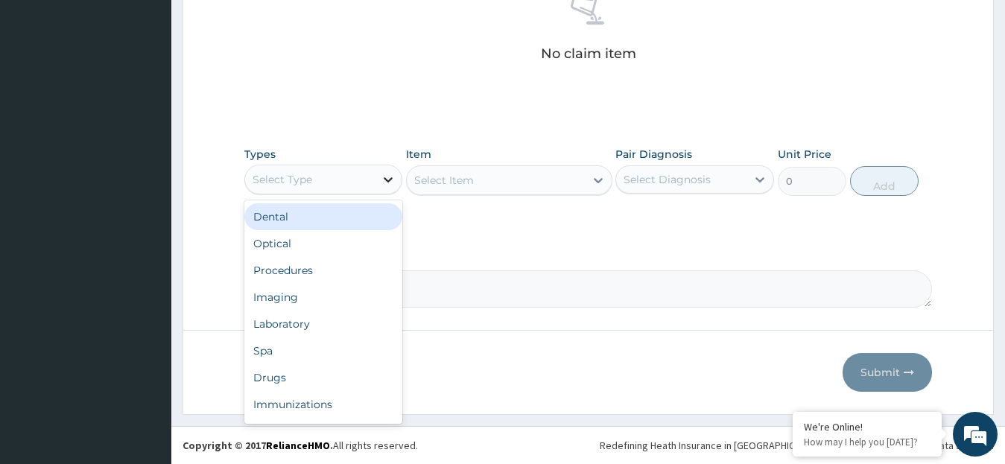
click at [388, 177] on icon at bounding box center [388, 179] width 15 height 15
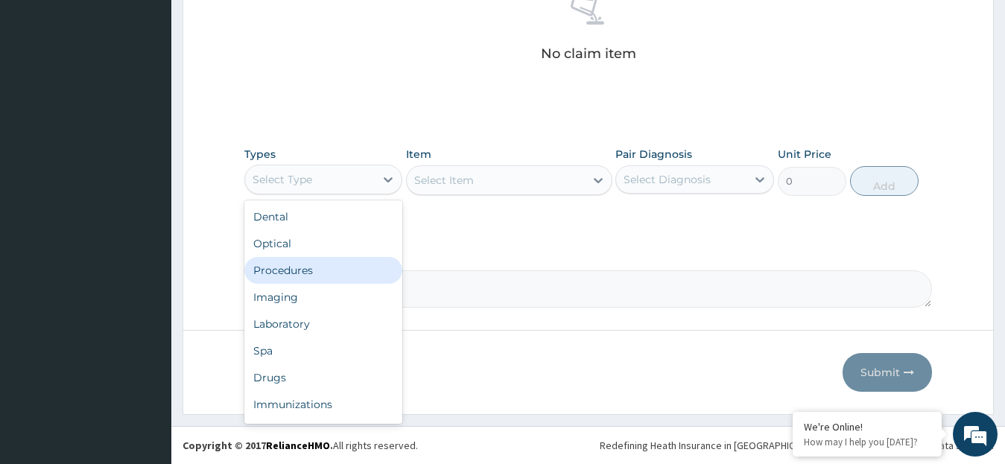
click at [312, 267] on div "Procedures" at bounding box center [323, 270] width 159 height 27
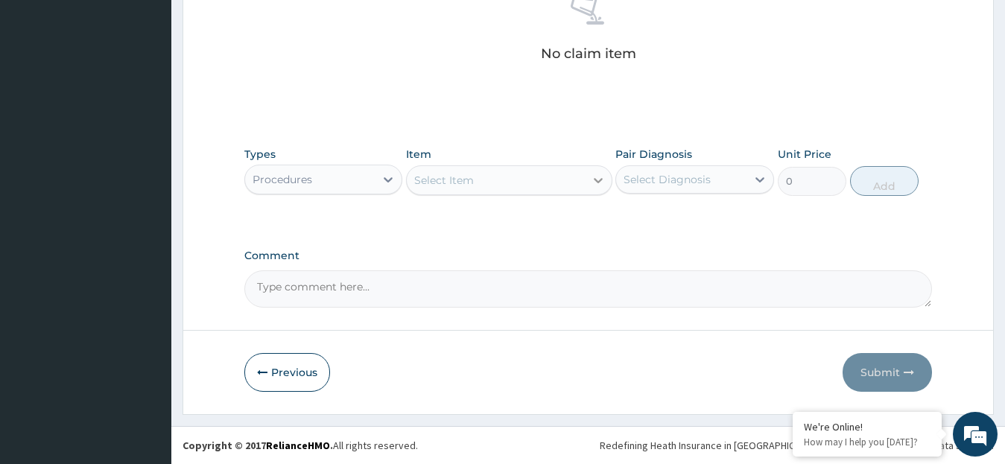
click at [597, 176] on icon at bounding box center [598, 180] width 15 height 15
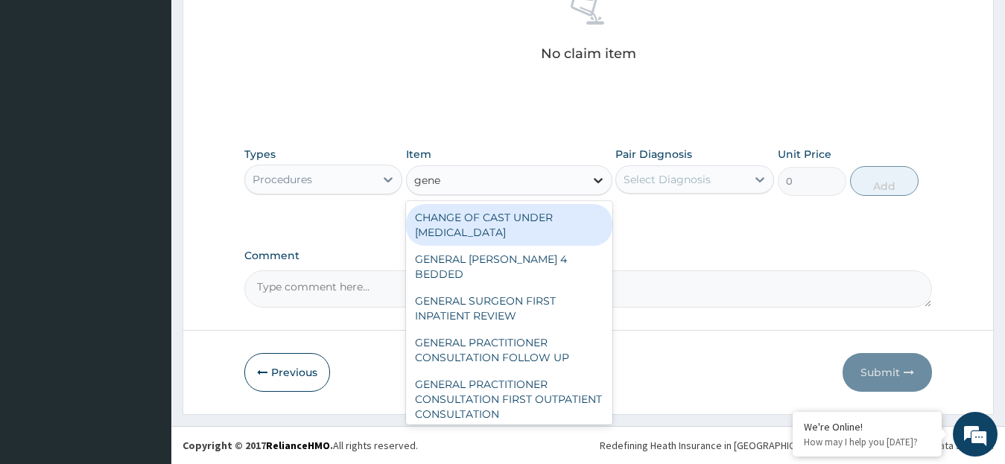
type input "gener"
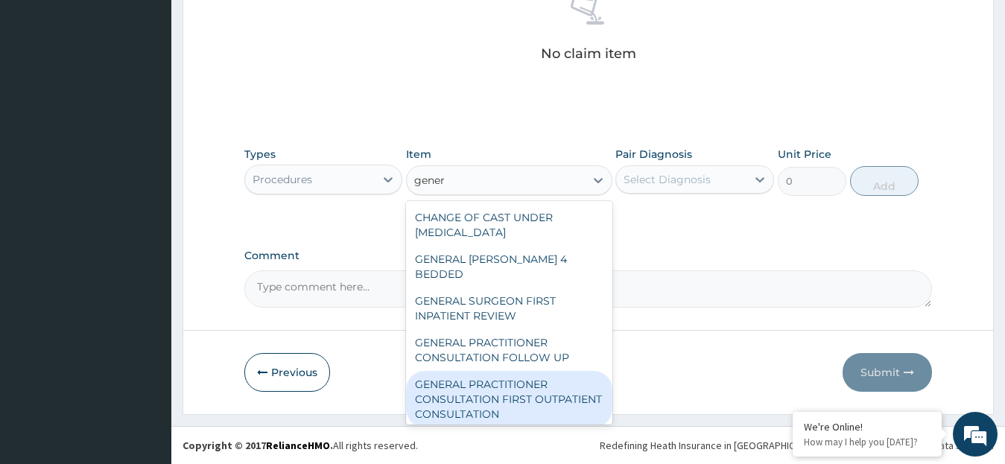
click at [570, 390] on div "GENERAL PRACTITIONER CONSULTATION FIRST OUTPATIENT CONSULTATION" at bounding box center [509, 399] width 206 height 57
type input "3795"
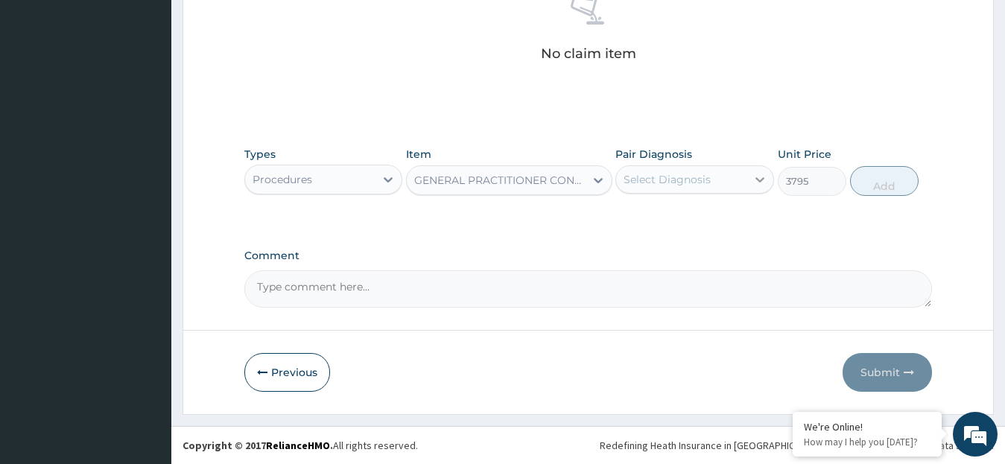
click at [757, 181] on icon at bounding box center [759, 179] width 15 height 15
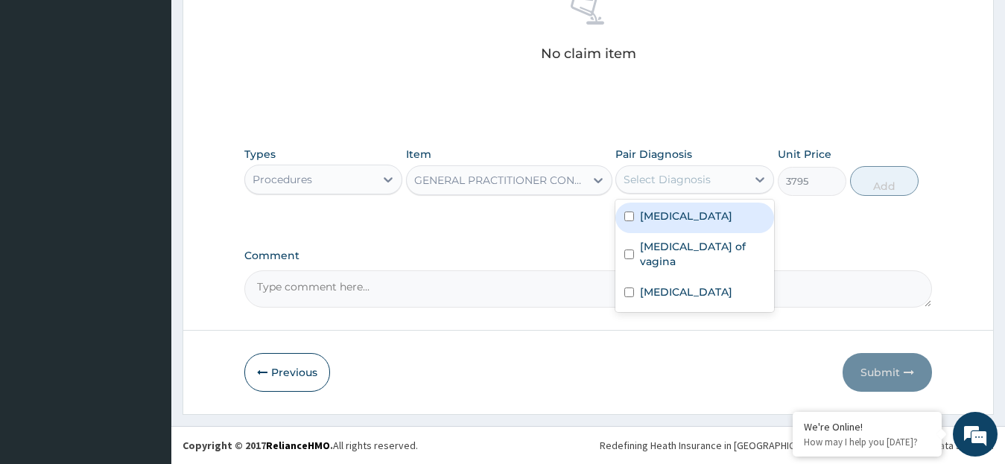
click at [690, 217] on div "[MEDICAL_DATA]" at bounding box center [694, 218] width 159 height 31
checkbox input "true"
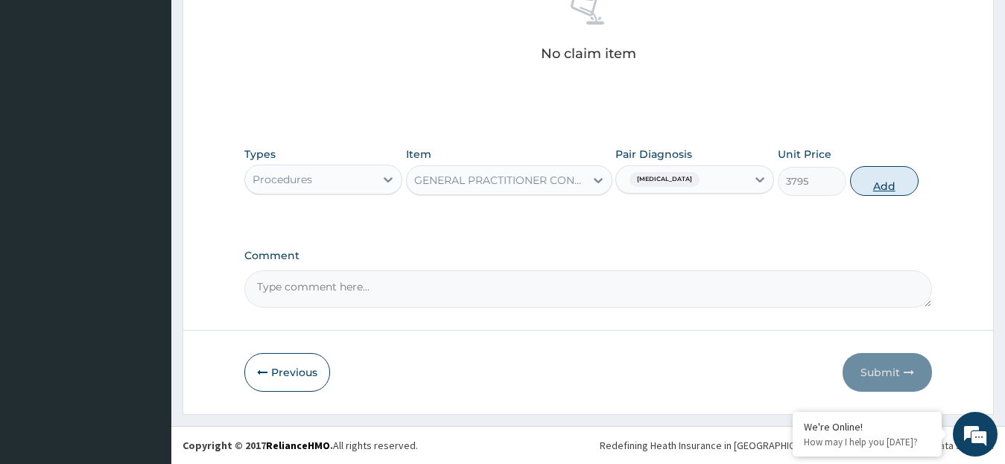
click at [883, 182] on button "Add" at bounding box center [884, 181] width 69 height 30
type input "0"
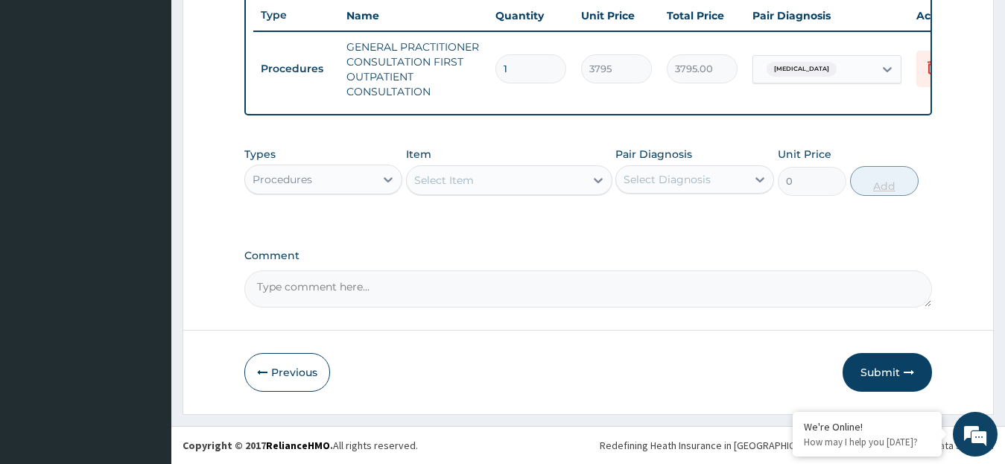
scroll to position [575, 0]
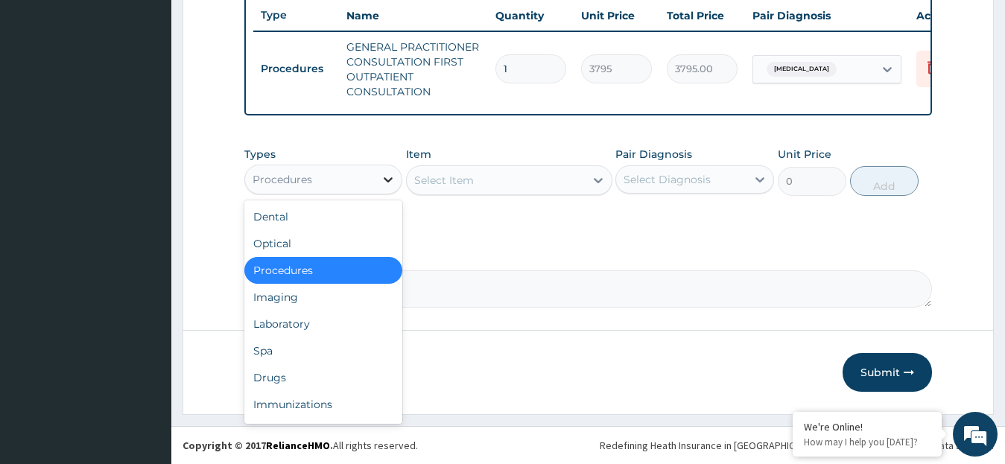
click at [390, 183] on icon at bounding box center [388, 179] width 15 height 15
click at [321, 323] on div "Laboratory" at bounding box center [323, 324] width 159 height 27
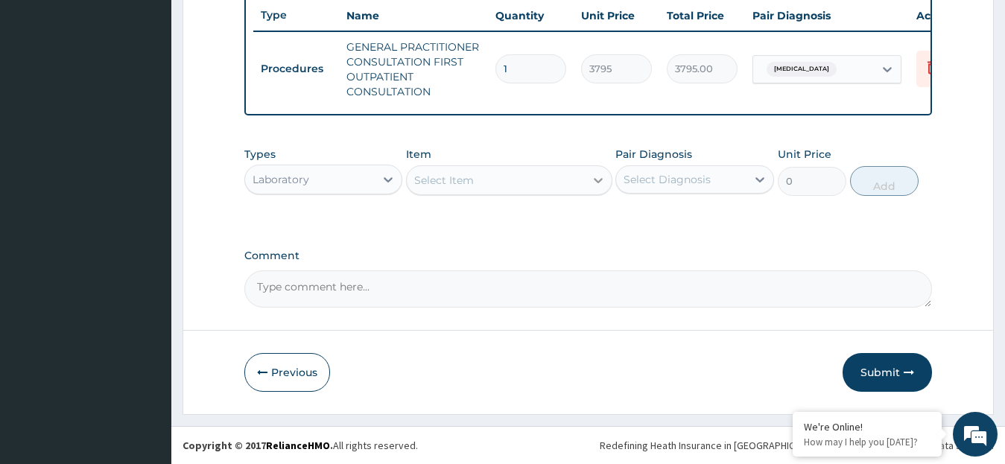
click at [599, 180] on icon at bounding box center [598, 180] width 15 height 15
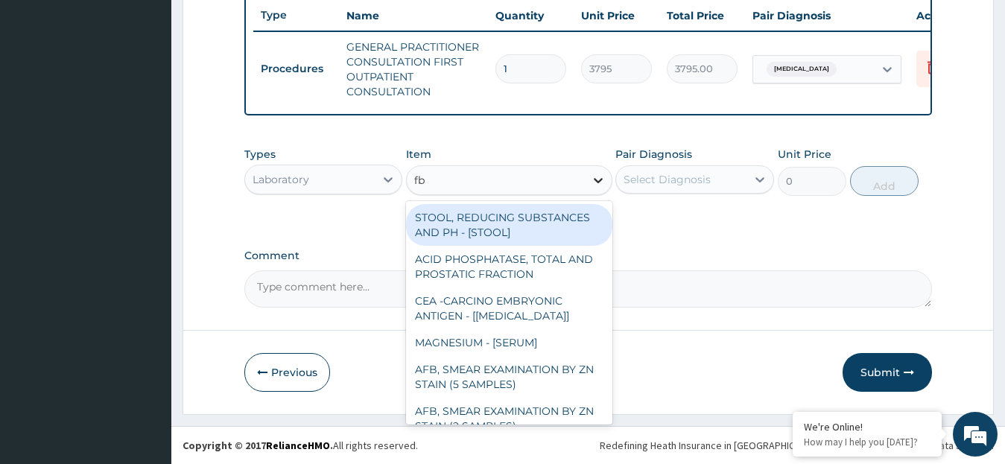
type input "fbc"
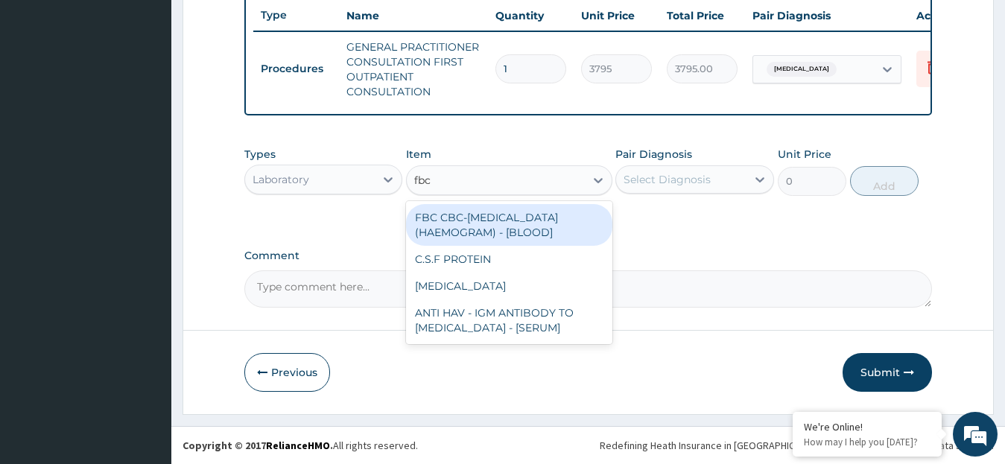
click at [574, 226] on div "FBC CBC-[MEDICAL_DATA] (HAEMOGRAM) - [BLOOD]" at bounding box center [509, 225] width 206 height 42
type input "4600"
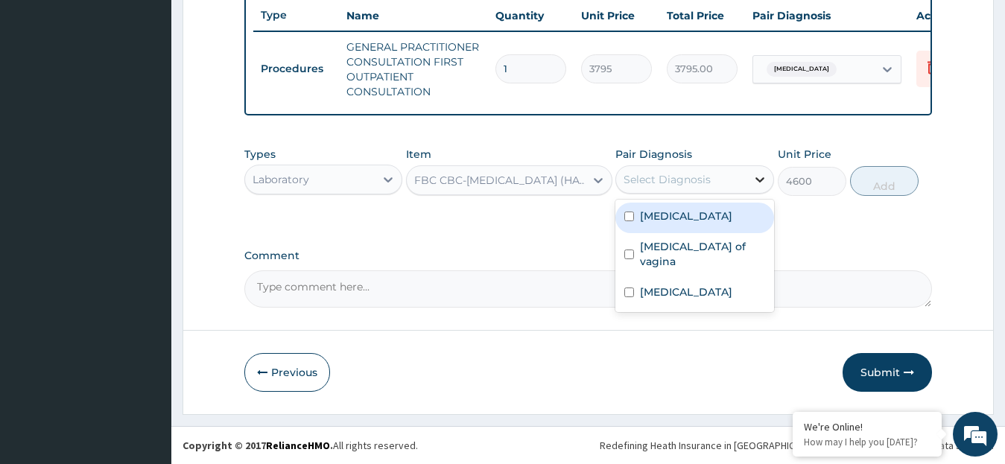
click at [757, 178] on icon at bounding box center [759, 179] width 9 height 5
click at [637, 217] on div "[MEDICAL_DATA]" at bounding box center [694, 218] width 159 height 31
checkbox input "true"
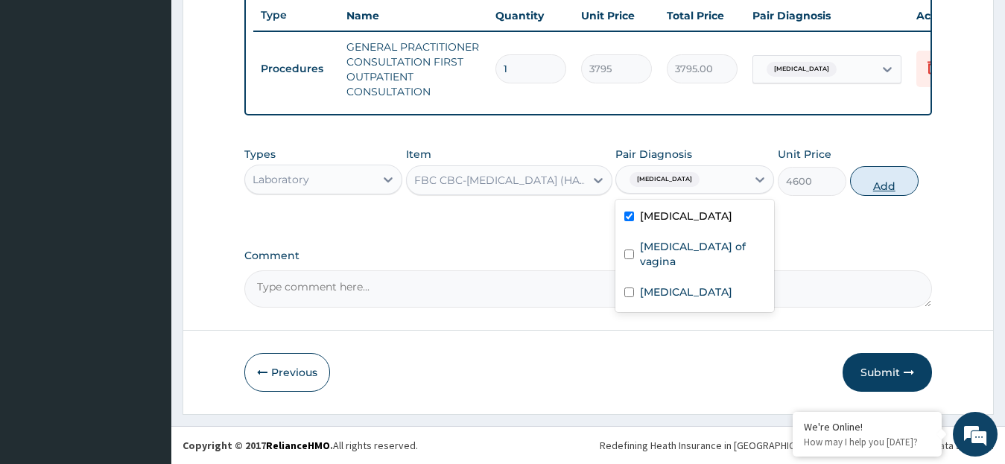
click at [880, 185] on button "Add" at bounding box center [884, 181] width 69 height 30
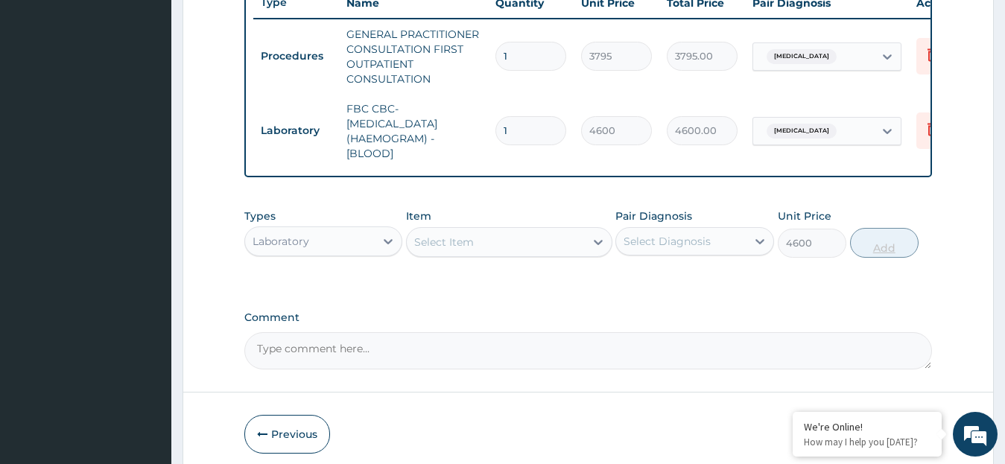
type input "0"
click at [593, 250] on icon at bounding box center [598, 242] width 15 height 15
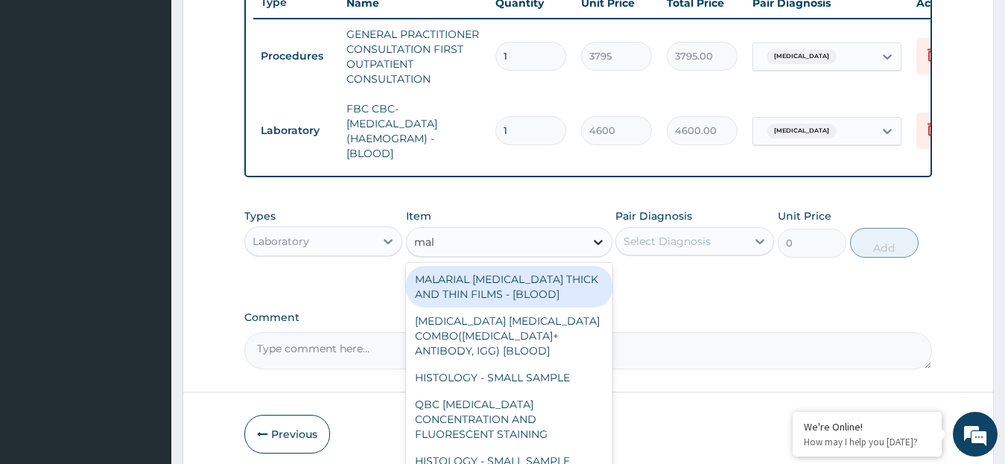
type input "mala"
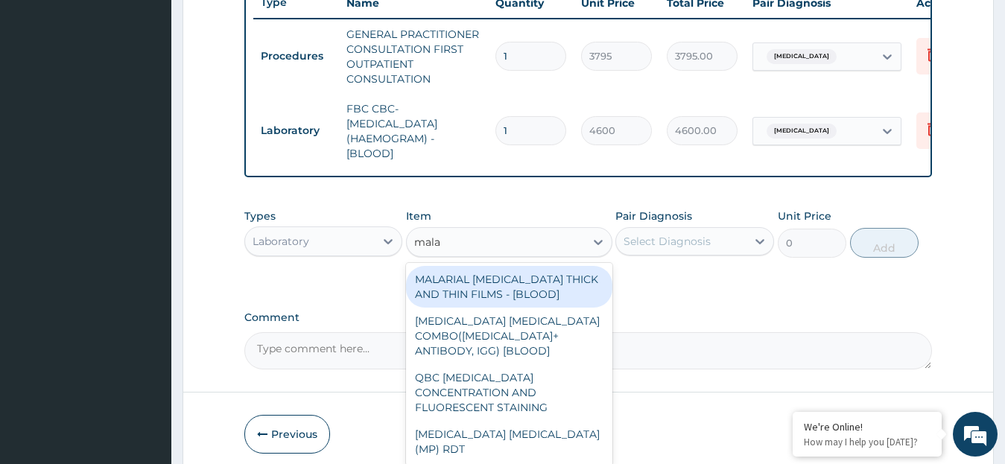
click at [566, 302] on div "MALARIAL [MEDICAL_DATA] THICK AND THIN FILMS - [BLOOD]" at bounding box center [509, 287] width 206 height 42
type input "1725"
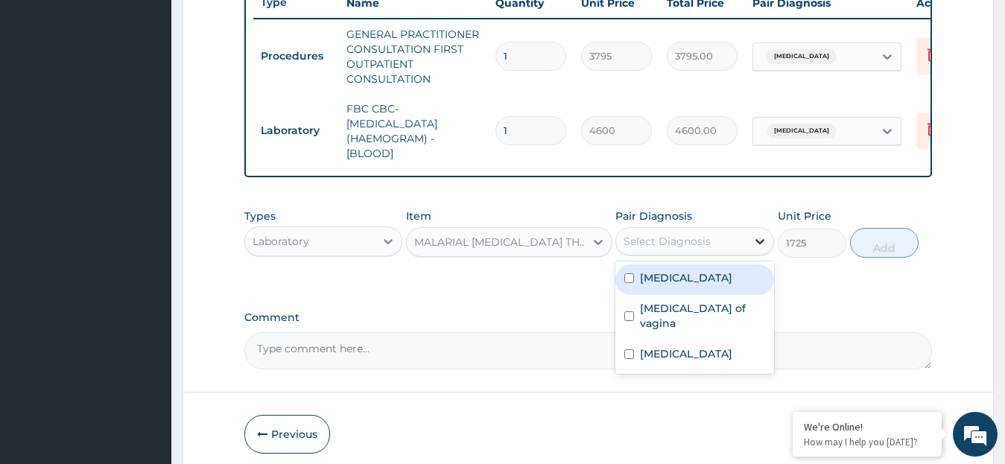
click at [755, 249] on icon at bounding box center [759, 241] width 15 height 15
click at [634, 283] on input "checkbox" at bounding box center [629, 278] width 10 height 10
checkbox input "true"
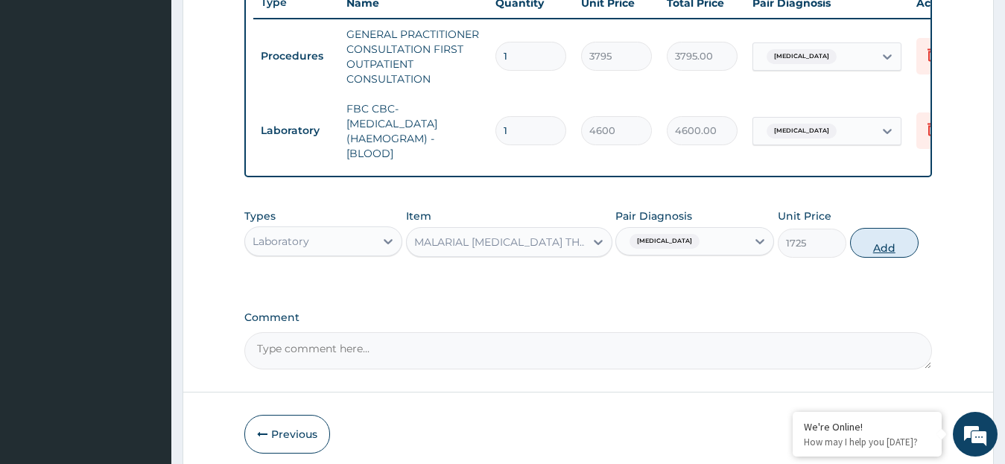
click at [888, 252] on button "Add" at bounding box center [884, 243] width 69 height 30
type input "0"
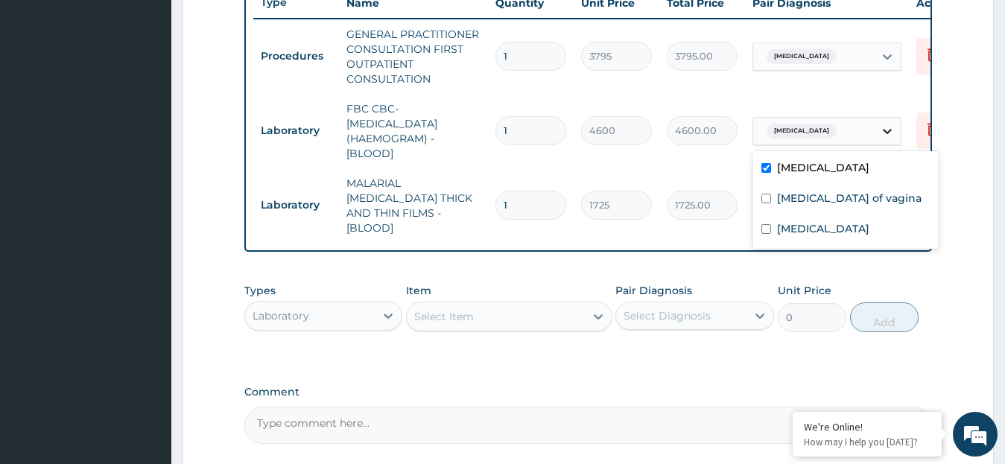
click at [886, 129] on icon at bounding box center [887, 131] width 15 height 15
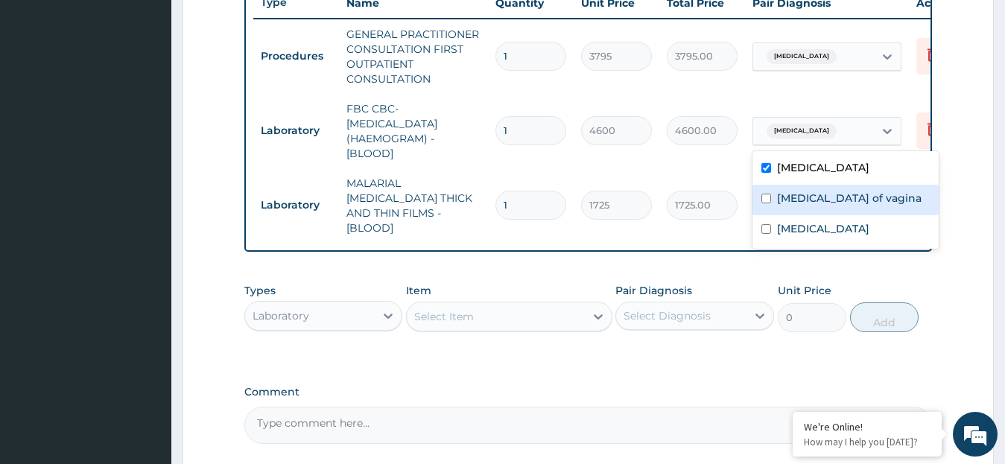
click at [766, 196] on input "checkbox" at bounding box center [766, 199] width 10 height 10
checkbox input "true"
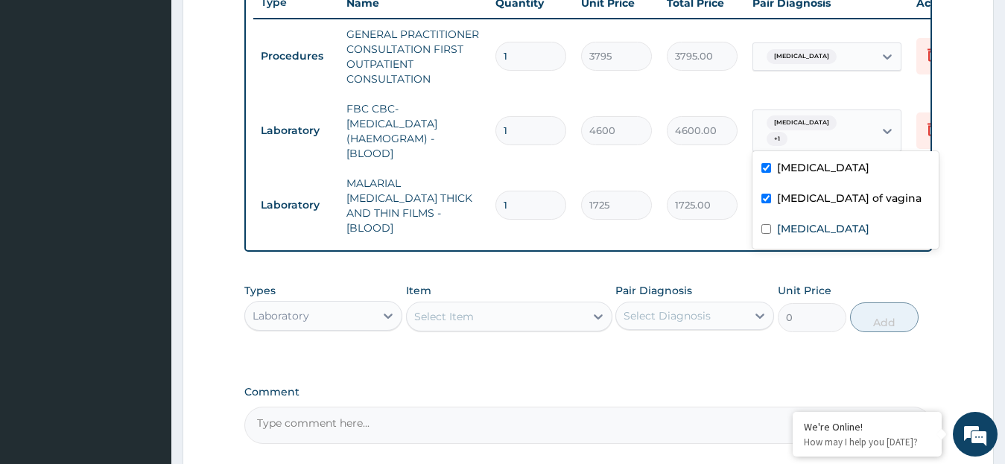
click at [766, 176] on div "[MEDICAL_DATA]" at bounding box center [845, 169] width 186 height 31
checkbox input "false"
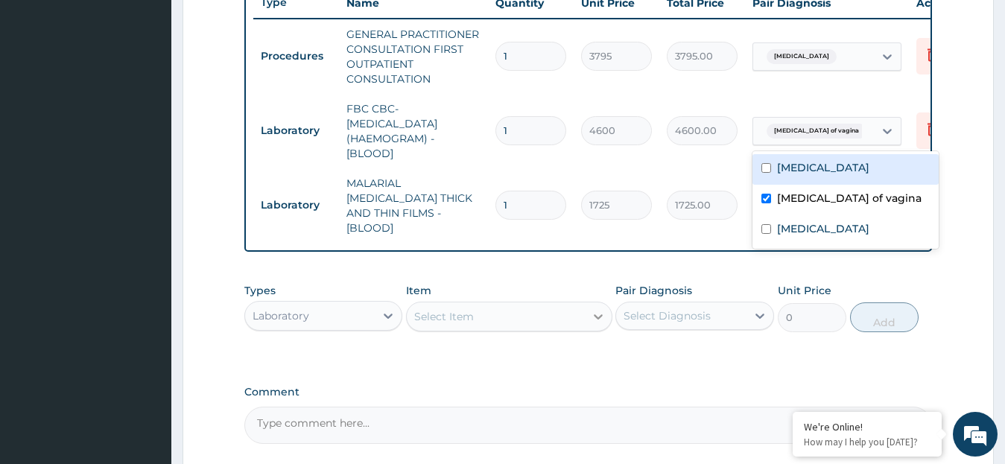
click at [597, 314] on icon at bounding box center [598, 316] width 15 height 15
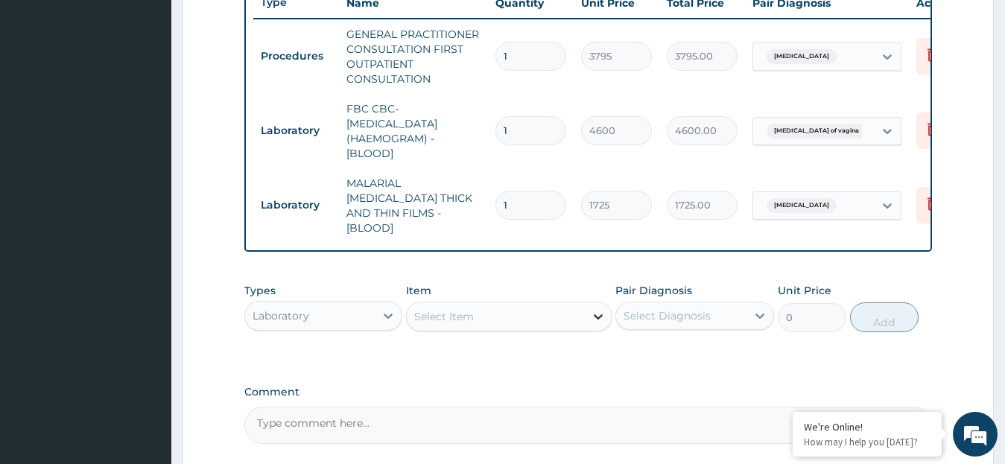
click at [597, 312] on icon at bounding box center [598, 316] width 15 height 15
type input "h"
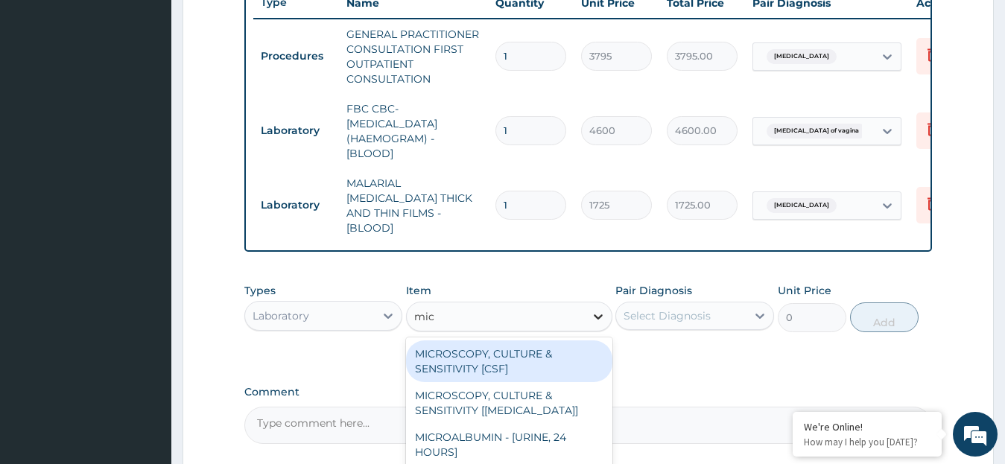
type input "micr"
click at [561, 351] on div "MICROSCOPY, CULTURE & SENSITIVITY [CSF]" at bounding box center [509, 361] width 206 height 42
type input "5175"
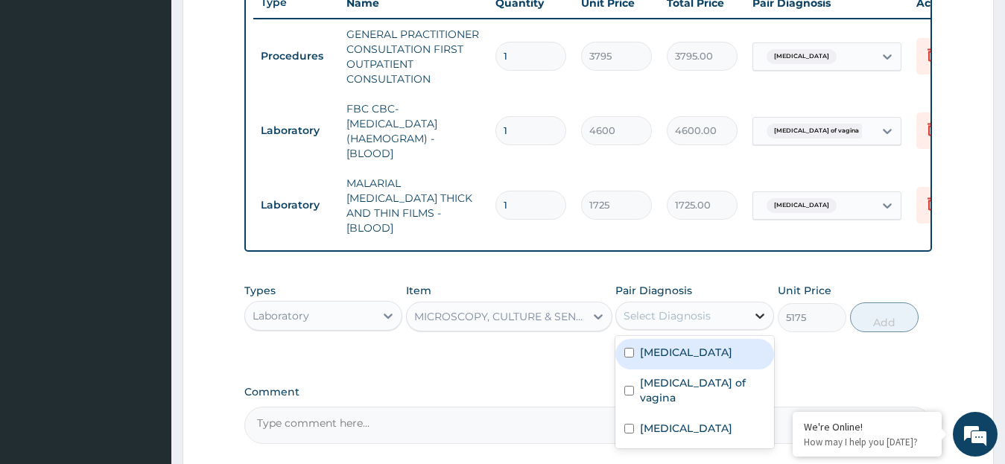
click at [757, 314] on icon at bounding box center [759, 316] width 9 height 5
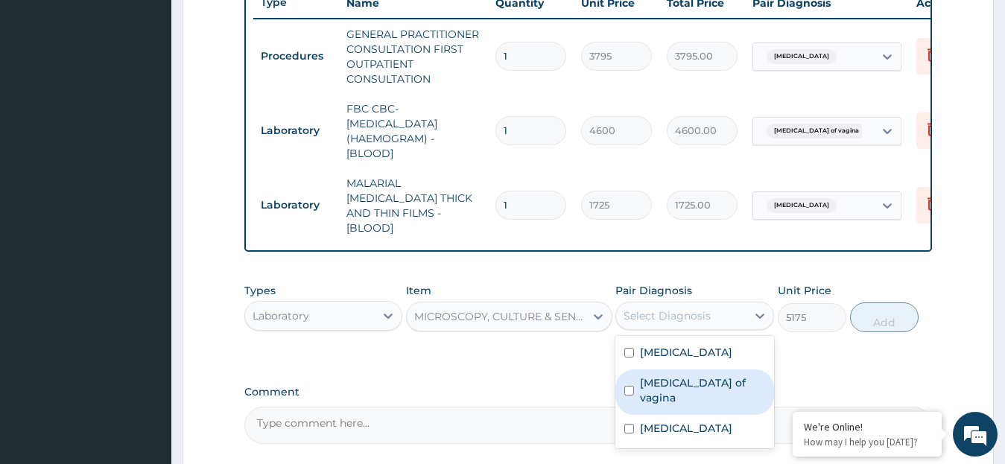
click at [629, 386] on input "checkbox" at bounding box center [629, 391] width 10 height 10
checkbox input "true"
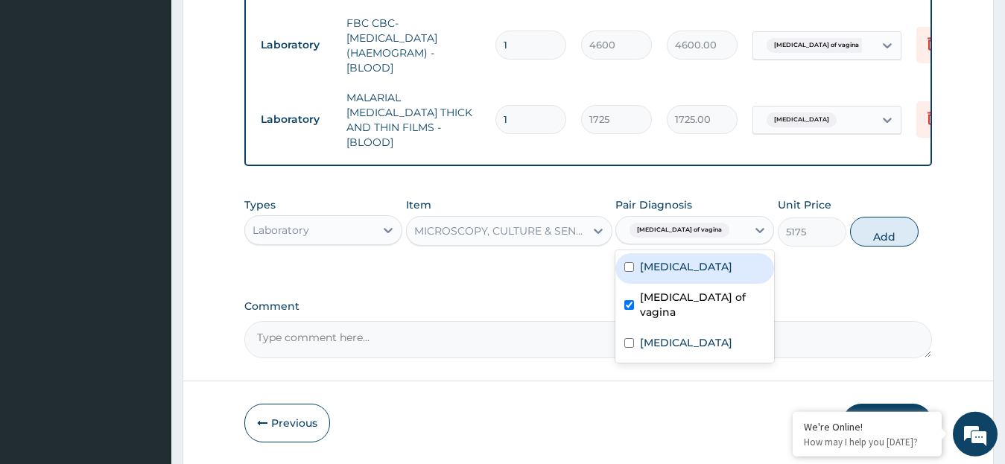
scroll to position [667, 0]
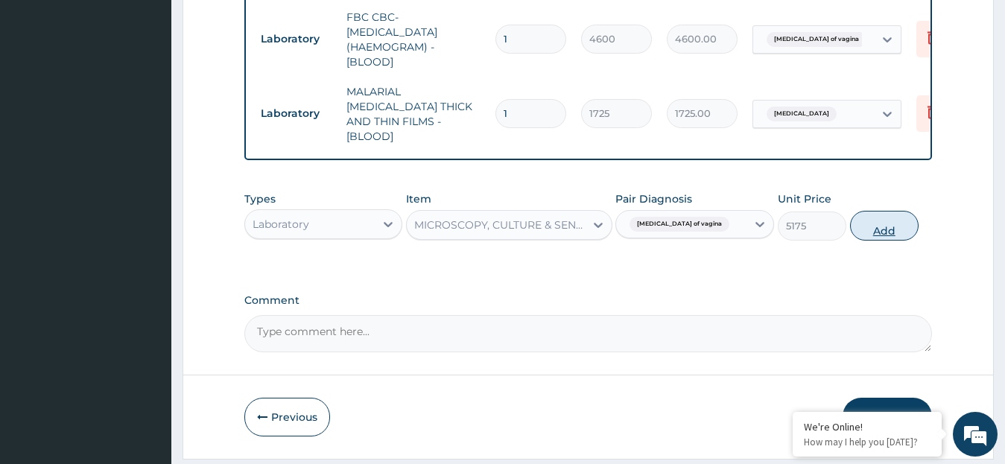
click at [881, 228] on button "Add" at bounding box center [884, 226] width 69 height 30
type input "0"
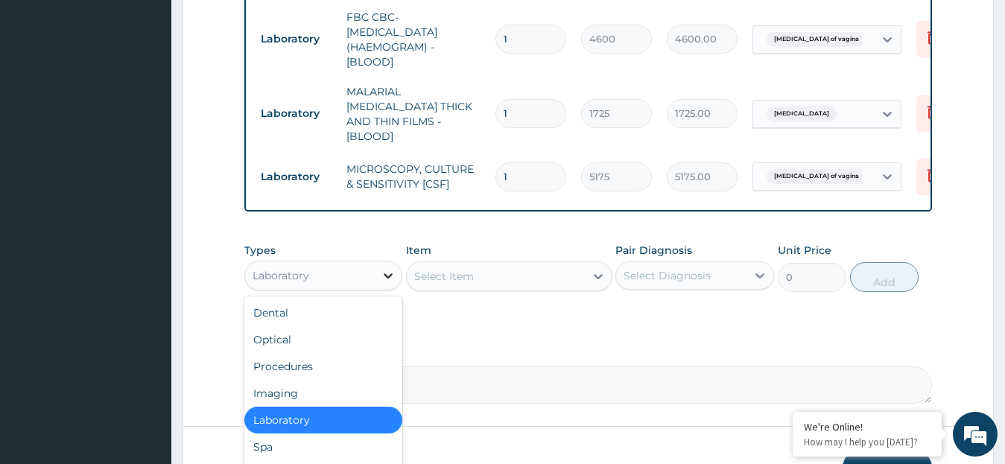
click at [390, 272] on icon at bounding box center [388, 275] width 15 height 15
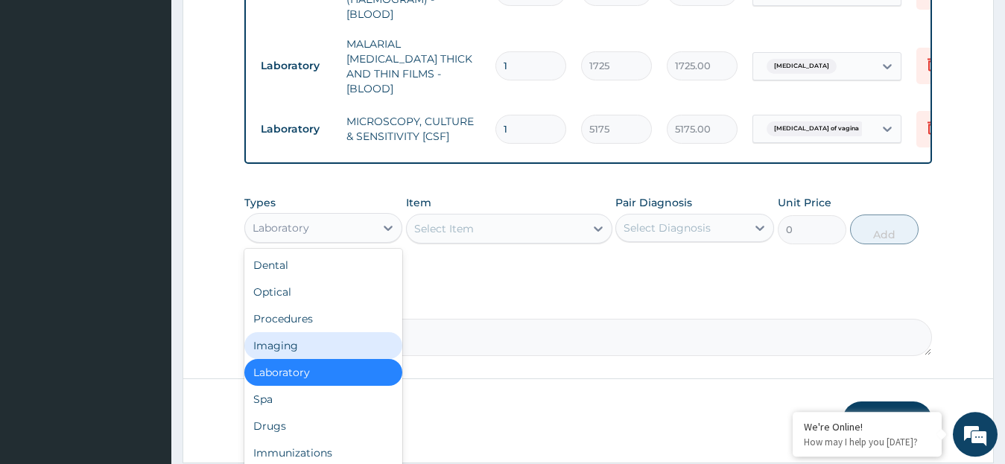
scroll to position [760, 0]
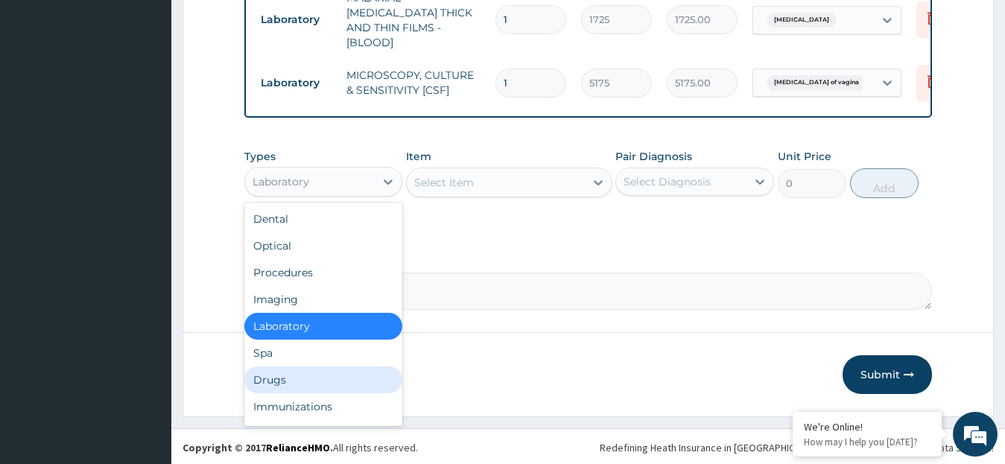
click at [314, 373] on div "Drugs" at bounding box center [323, 379] width 159 height 27
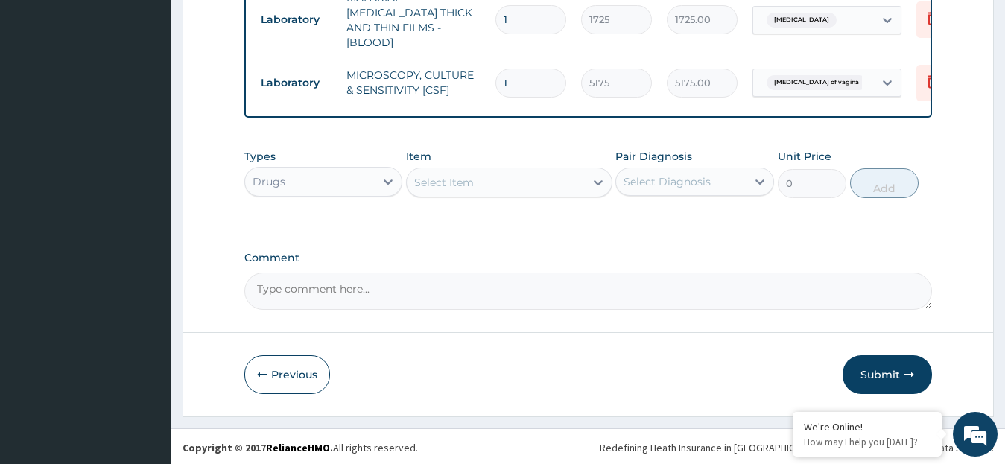
click at [599, 179] on icon at bounding box center [598, 182] width 15 height 15
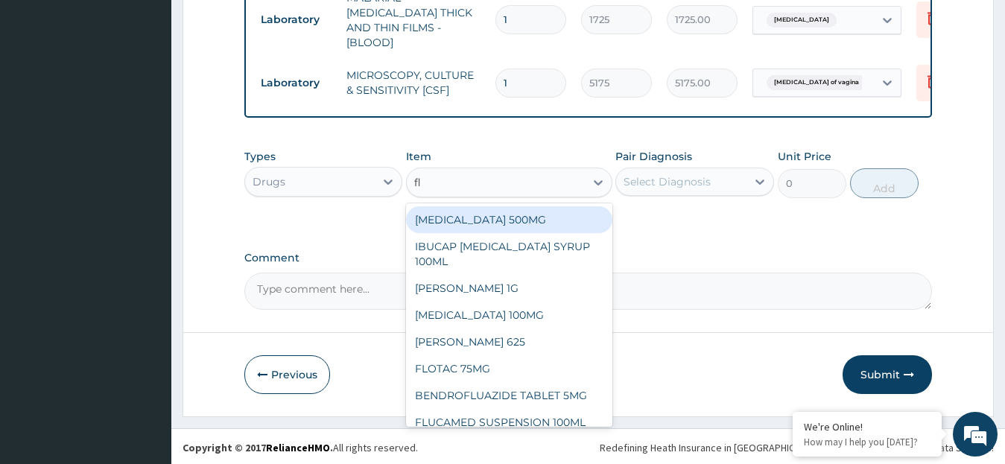
type input "[MEDICAL_DATA]"
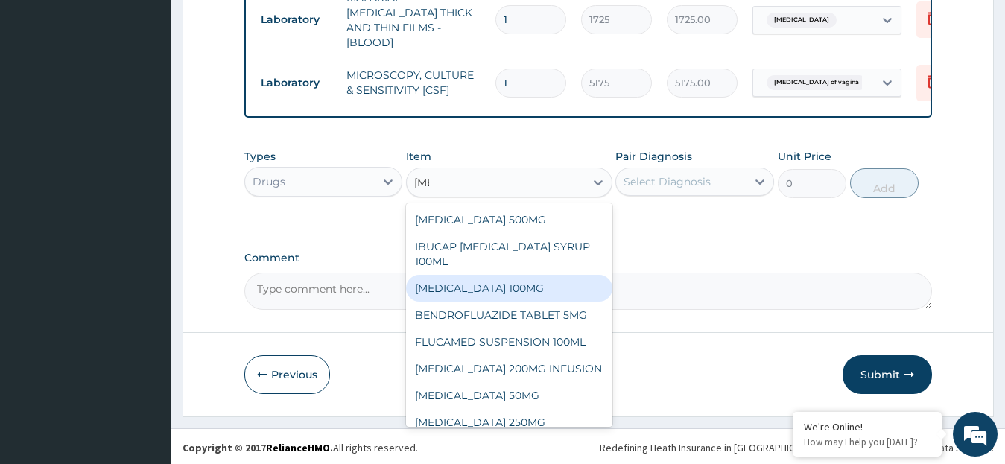
click at [575, 287] on div "[MEDICAL_DATA] 100MG" at bounding box center [509, 288] width 206 height 27
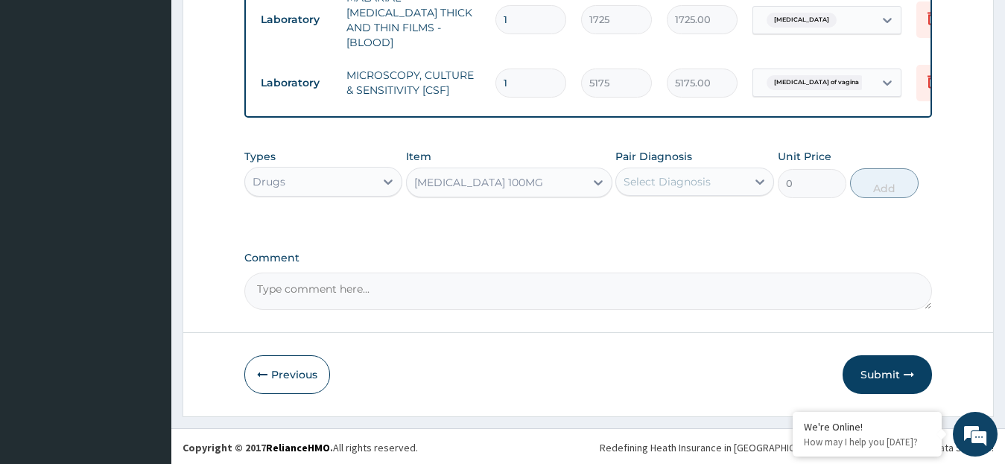
type input "132.825"
click at [757, 180] on icon at bounding box center [759, 181] width 15 height 15
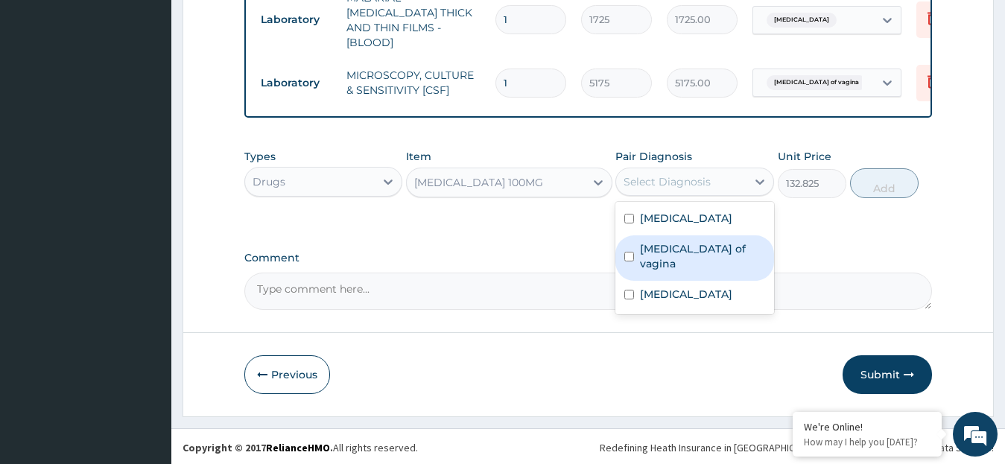
click at [631, 252] on input "checkbox" at bounding box center [629, 257] width 10 height 10
checkbox input "true"
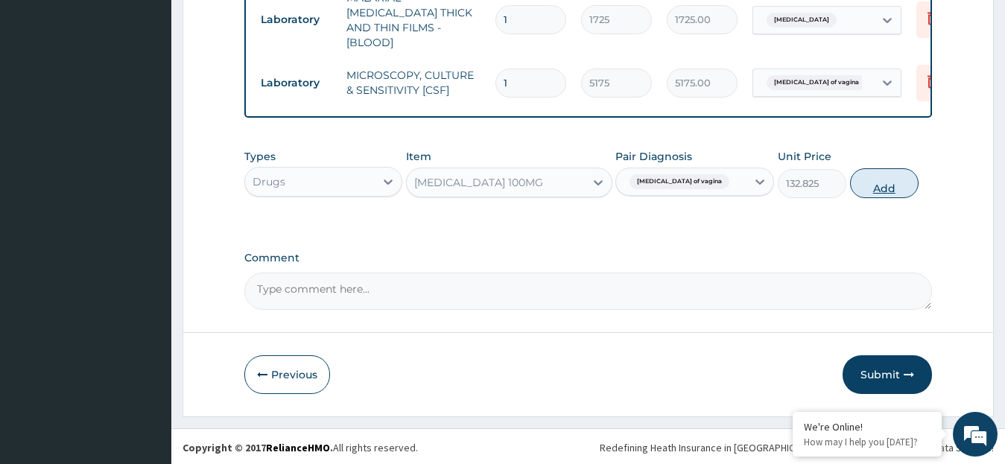
click at [865, 184] on button "Add" at bounding box center [884, 183] width 69 height 30
type input "0"
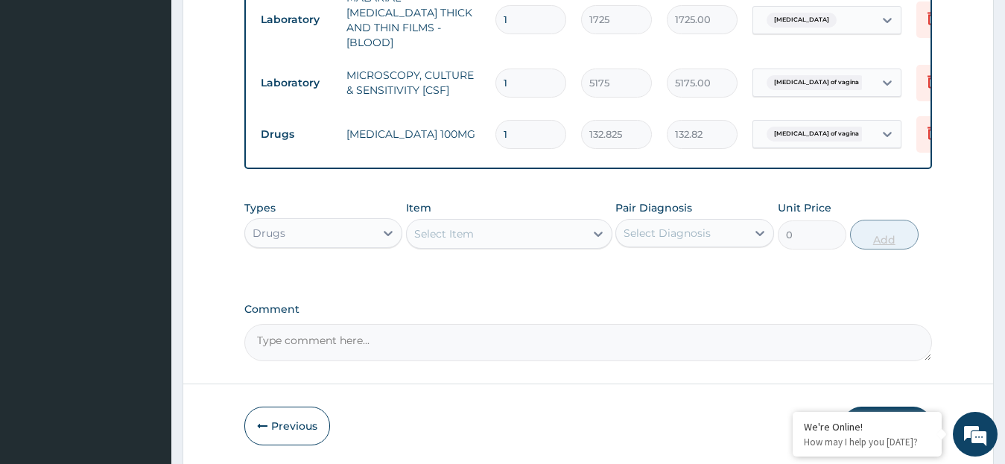
type input "0.00"
type input "5"
type input "664.13"
type input "5"
click at [597, 232] on icon at bounding box center [598, 234] width 9 height 5
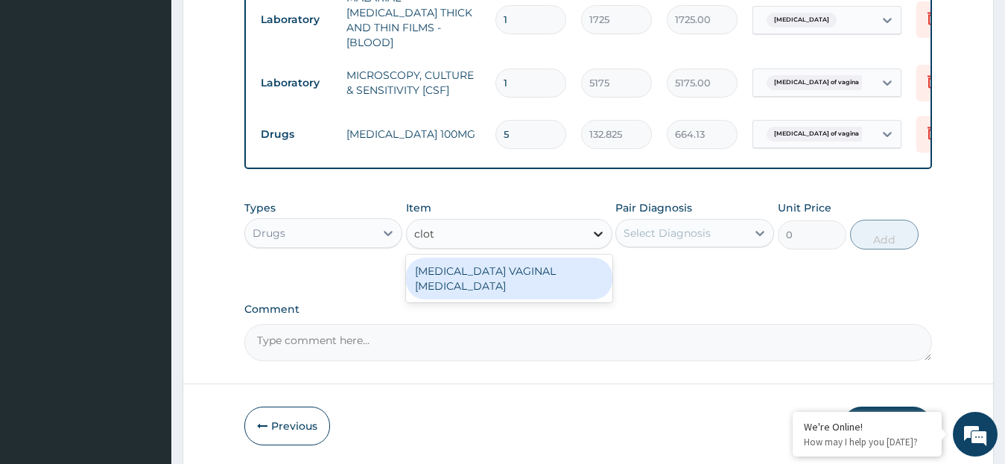
type input "clotr"
click at [573, 275] on div "[MEDICAL_DATA] VAGINAL [MEDICAL_DATA]" at bounding box center [509, 279] width 206 height 42
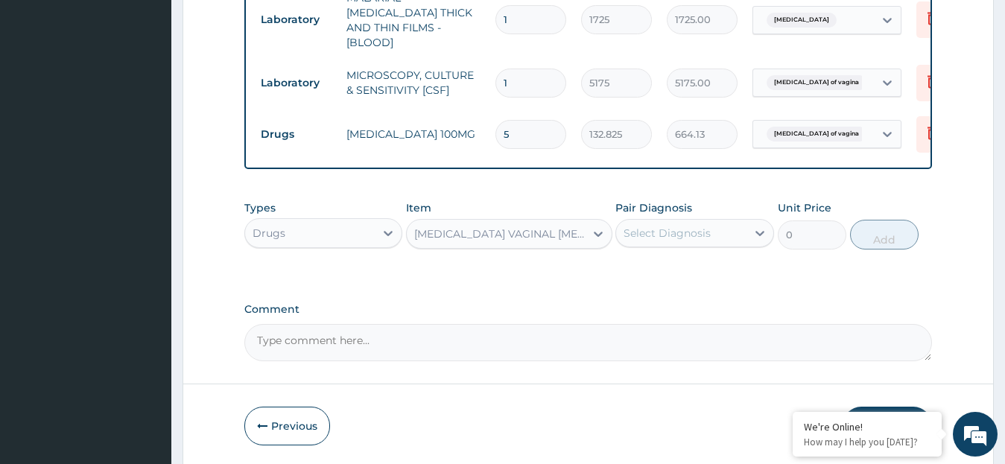
type input "632.5"
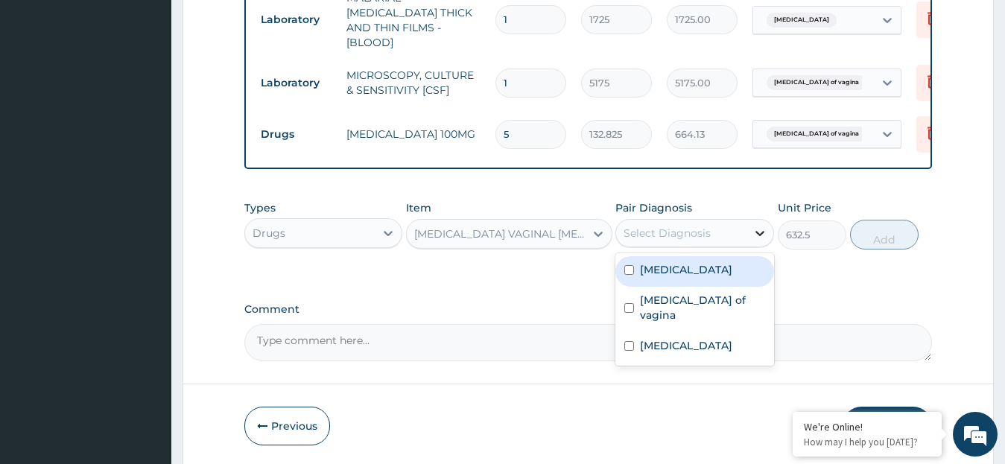
click at [758, 229] on icon at bounding box center [759, 233] width 15 height 15
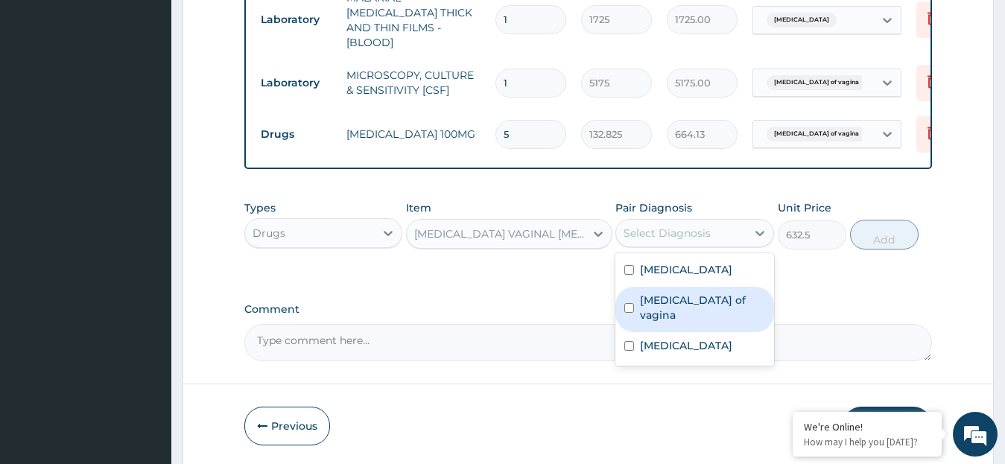
click at [631, 303] on input "checkbox" at bounding box center [629, 308] width 10 height 10
checkbox input "true"
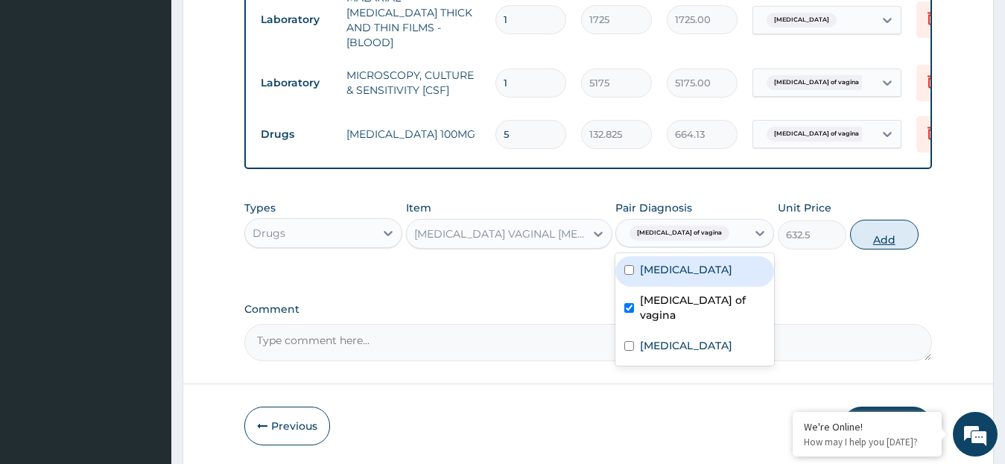
click at [886, 235] on button "Add" at bounding box center [884, 235] width 69 height 30
type input "0"
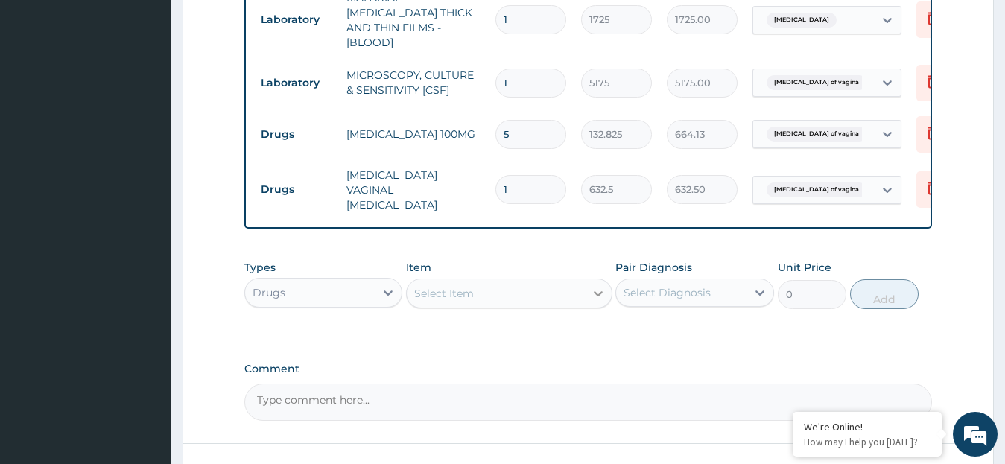
click at [596, 291] on icon at bounding box center [598, 293] width 9 height 5
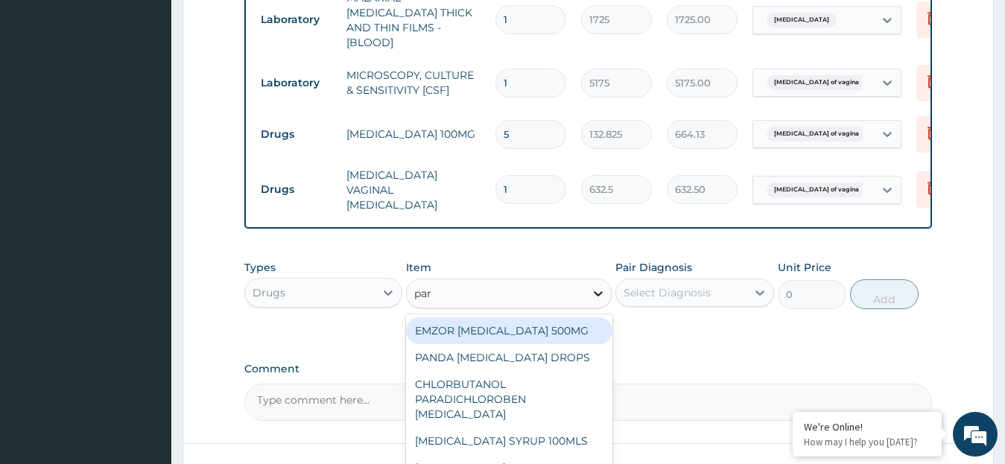
type input "para"
click at [572, 317] on div "EMZOR [MEDICAL_DATA] 500MG" at bounding box center [509, 330] width 206 height 27
type input "25.3"
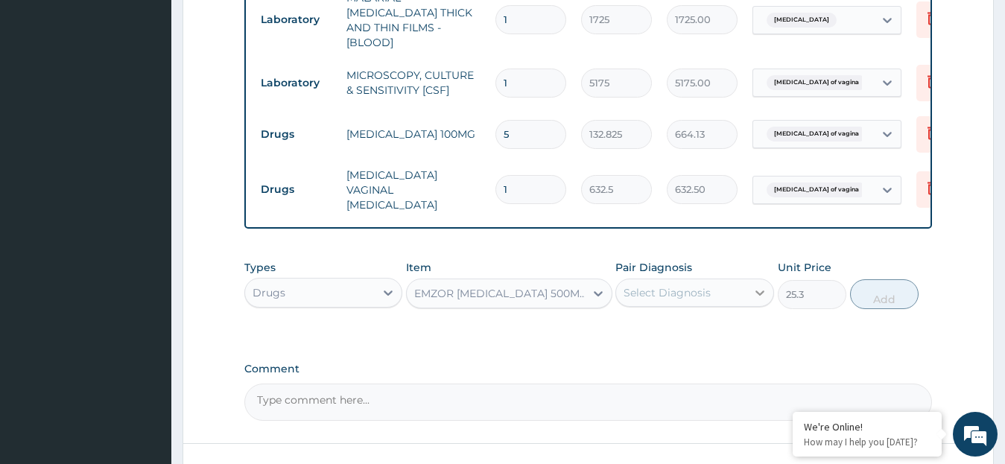
click at [759, 285] on icon at bounding box center [759, 292] width 15 height 15
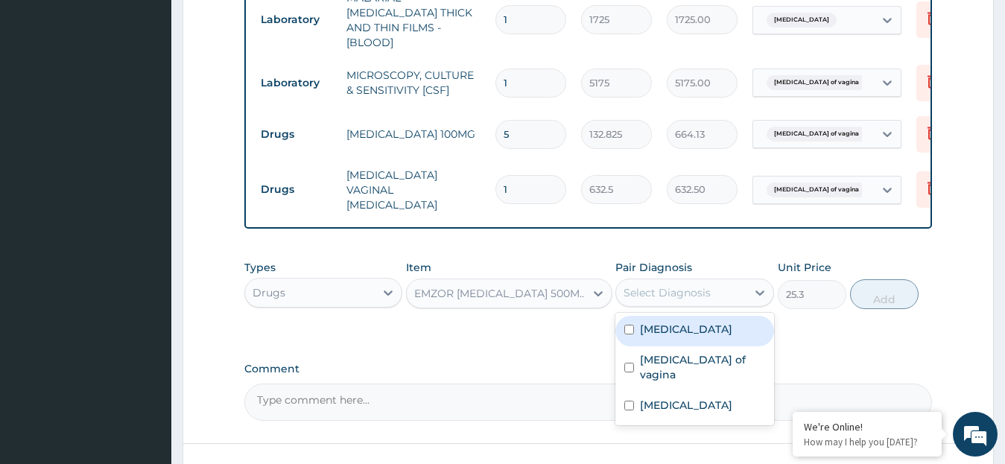
click at [625, 325] on input "checkbox" at bounding box center [629, 330] width 10 height 10
checkbox input "true"
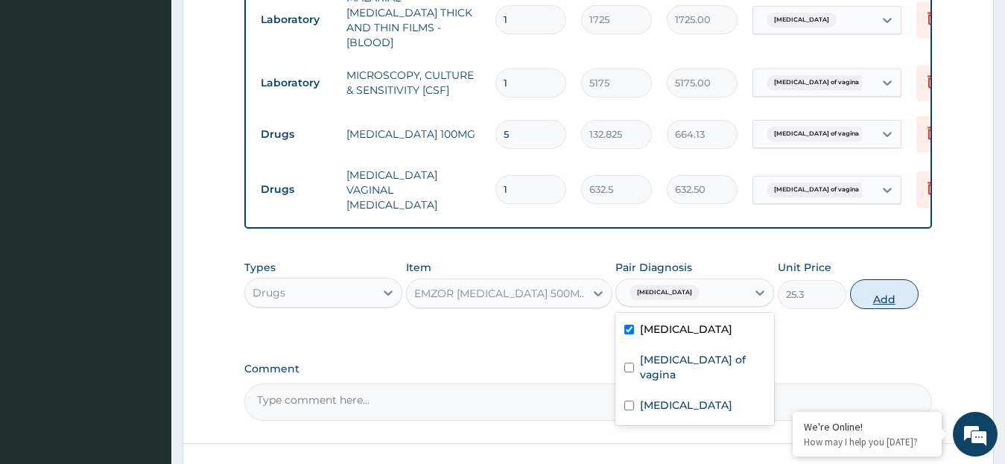
click at [898, 288] on button "Add" at bounding box center [884, 294] width 69 height 30
type input "0"
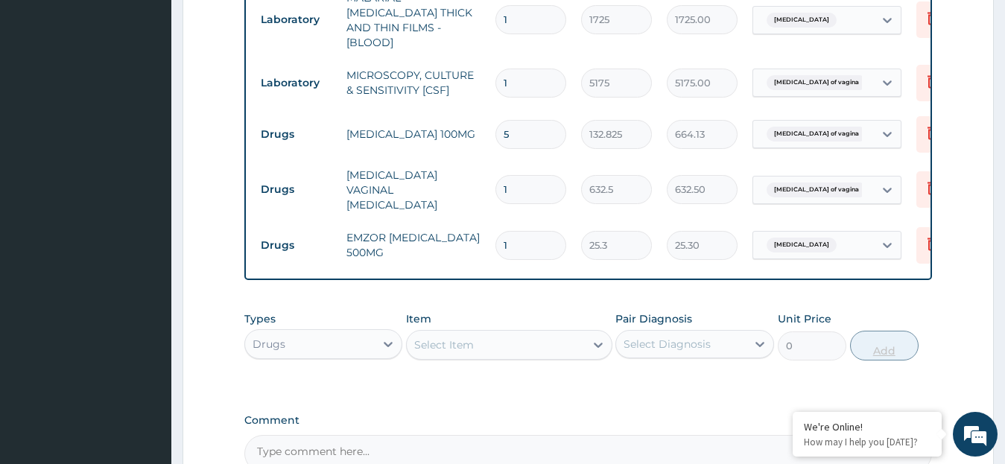
type input "18"
type input "455.40"
type input "18"
click at [600, 337] on icon at bounding box center [598, 344] width 15 height 15
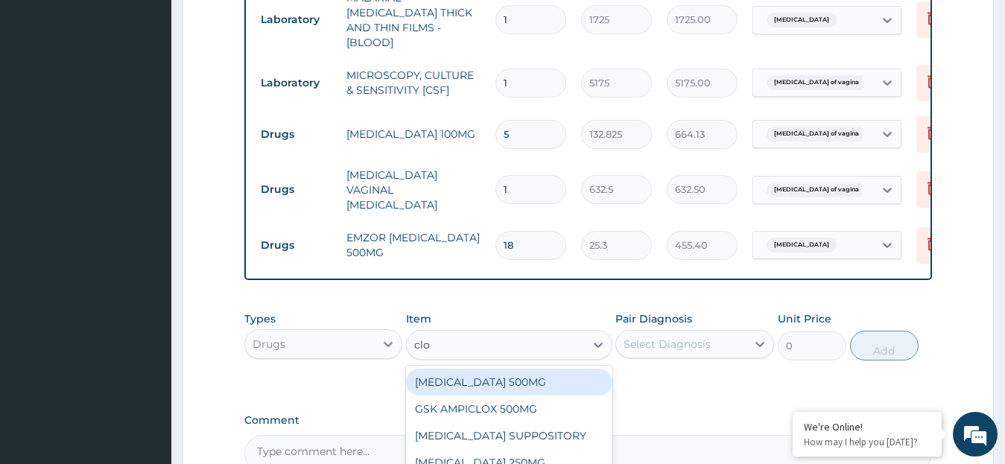
scroll to position [915, 0]
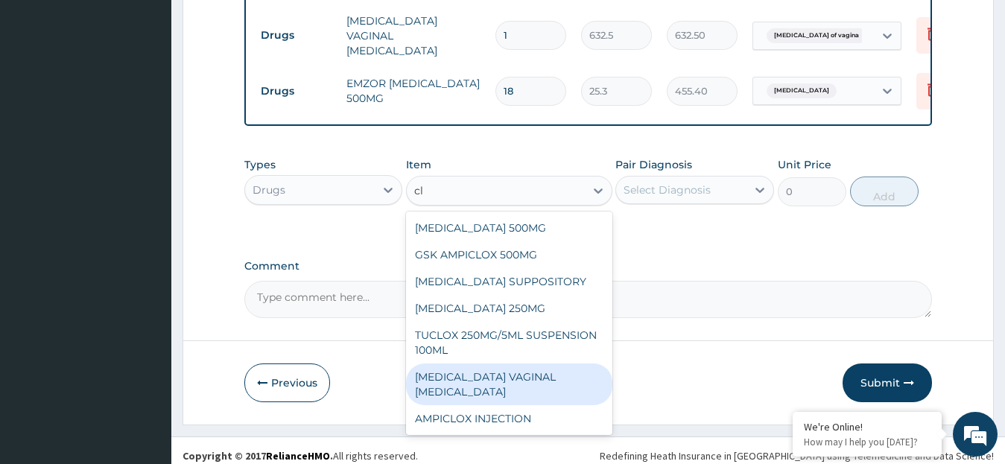
type input "c"
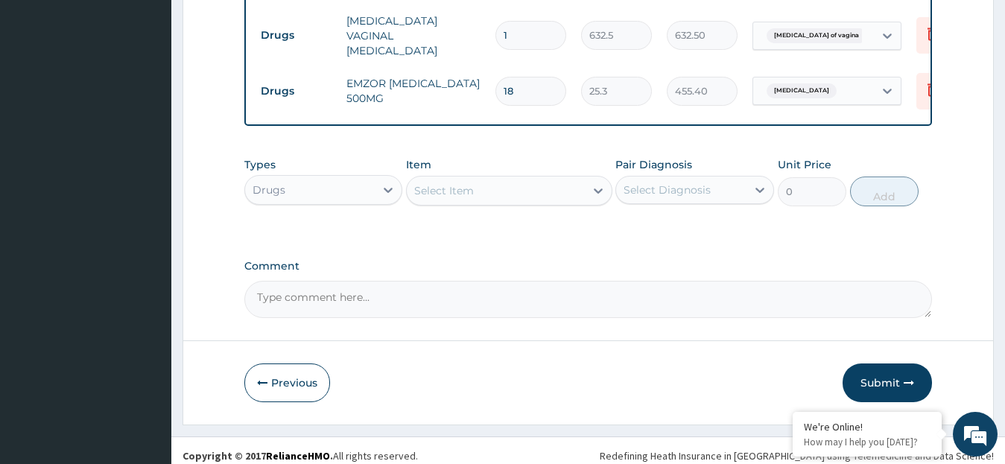
click at [880, 368] on button "Submit" at bounding box center [886, 382] width 89 height 39
click at [881, 372] on button "Submit" at bounding box center [886, 382] width 89 height 39
click at [883, 372] on button "Submit" at bounding box center [886, 382] width 89 height 39
click at [880, 372] on button "Submit" at bounding box center [886, 382] width 89 height 39
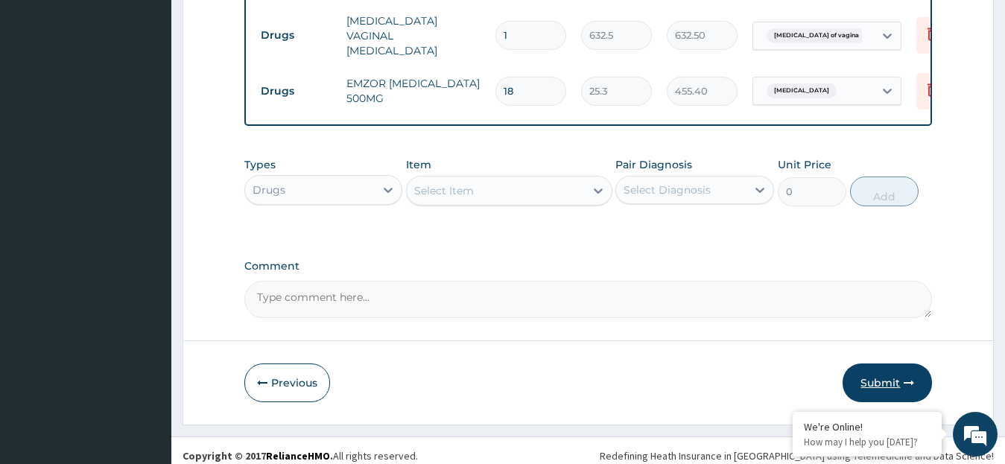
click at [880, 372] on button "Submit" at bounding box center [886, 382] width 89 height 39
click at [887, 372] on button "Submit" at bounding box center [886, 382] width 89 height 39
click at [911, 378] on icon "button" at bounding box center [908, 383] width 10 height 10
click at [872, 370] on button "Submit" at bounding box center [886, 382] width 89 height 39
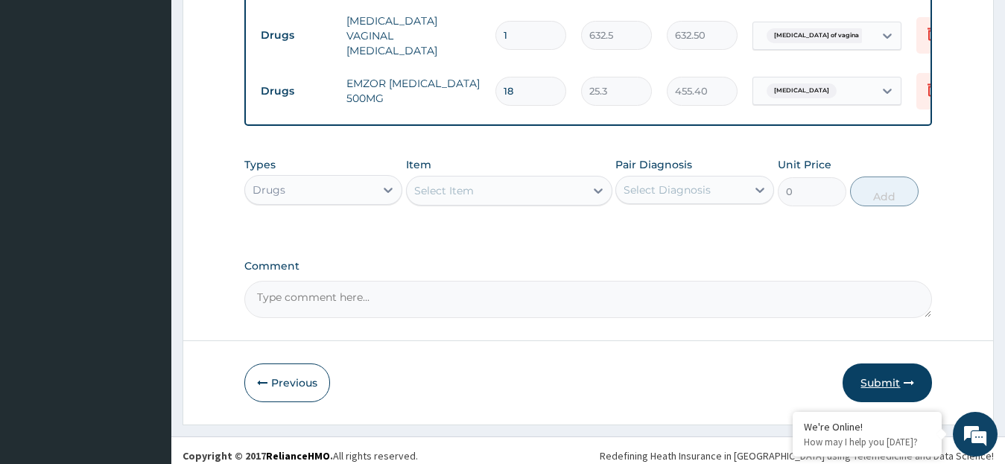
click at [874, 369] on button "Submit" at bounding box center [886, 382] width 89 height 39
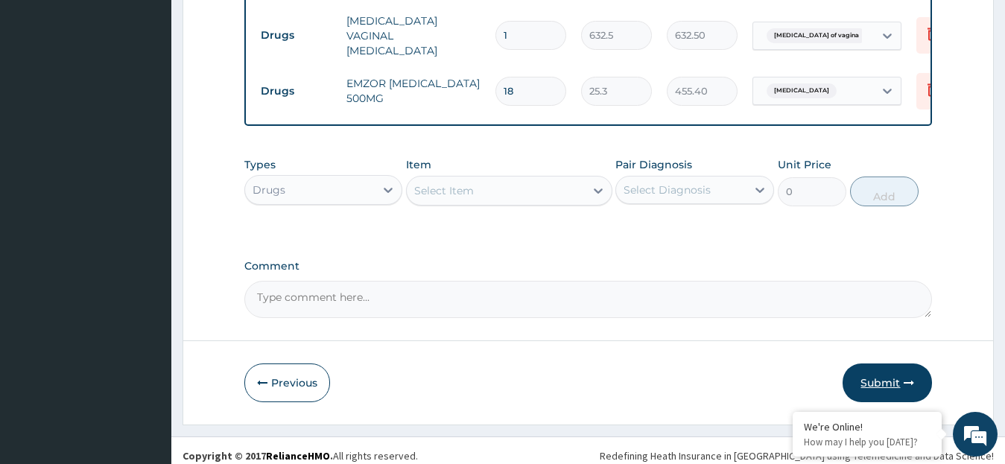
click at [874, 369] on button "Submit" at bounding box center [886, 382] width 89 height 39
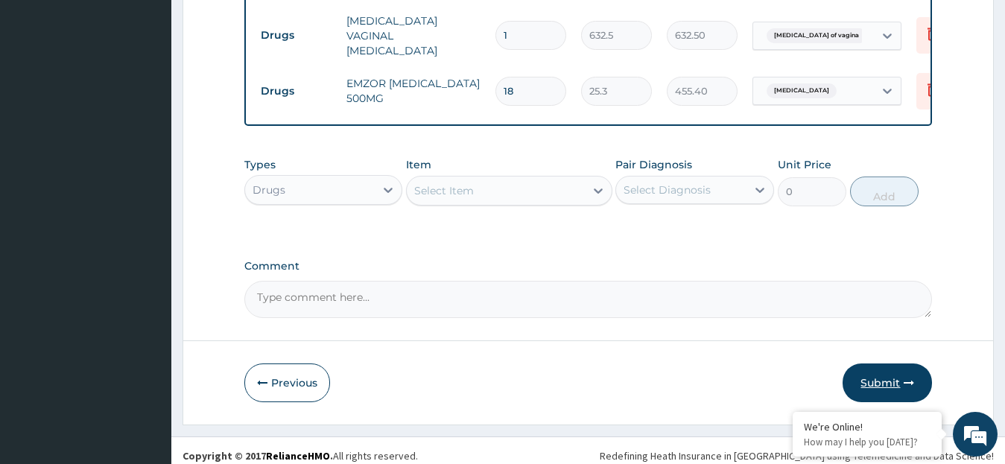
click at [874, 369] on button "Submit" at bounding box center [886, 382] width 89 height 39
click at [880, 373] on button "Submit" at bounding box center [886, 382] width 89 height 39
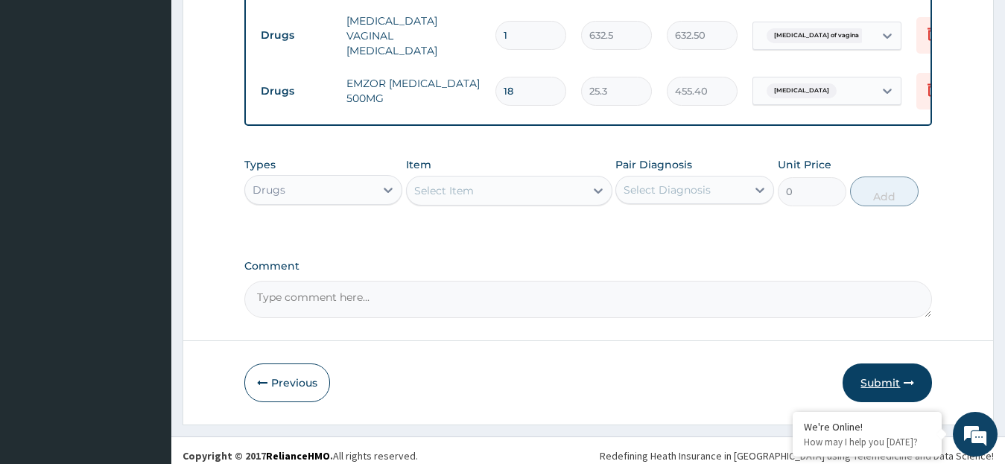
click at [880, 366] on button "Submit" at bounding box center [886, 382] width 89 height 39
